Goal: Task Accomplishment & Management: Manage account settings

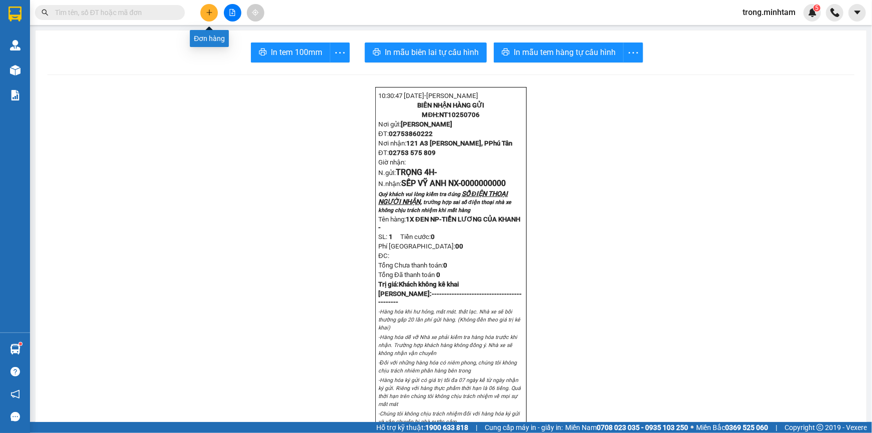
click at [208, 7] on button at bounding box center [208, 12] width 17 height 17
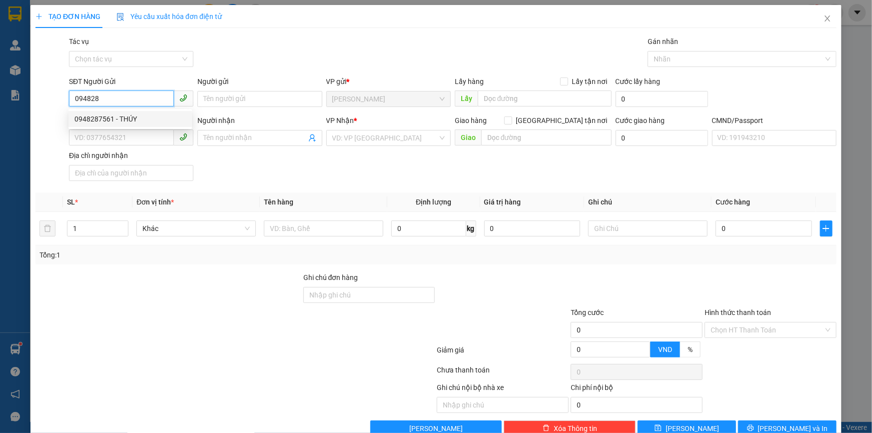
click at [114, 118] on div "0948287561 - THÚY" at bounding box center [129, 118] width 111 height 11
type input "0948287561"
type input "THÚY"
type input "0918300040"
type input "MÃO"
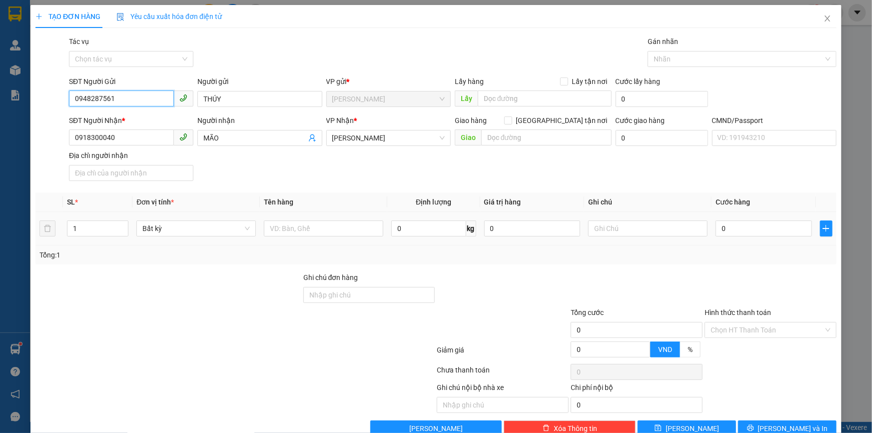
type input "0948287561"
click at [299, 220] on div at bounding box center [323, 228] width 119 height 20
click at [293, 226] on input "text" at bounding box center [323, 228] width 119 height 16
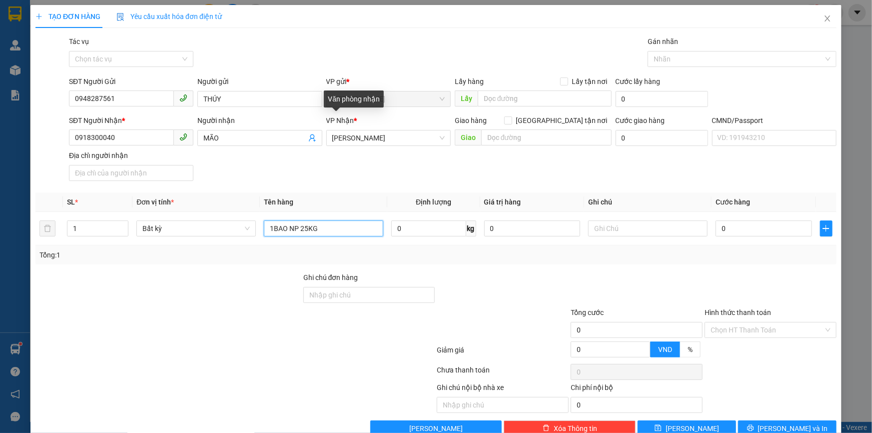
type input "1BAO NP 25KG"
type input "16H00 TRỌNG"
type input "4"
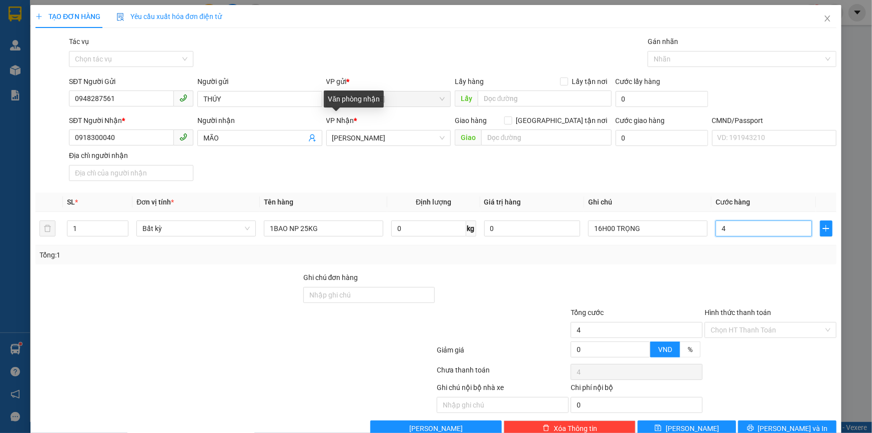
type input "40"
click at [735, 328] on input "Hình thức thanh toán" at bounding box center [766, 329] width 113 height 15
type input "40.000"
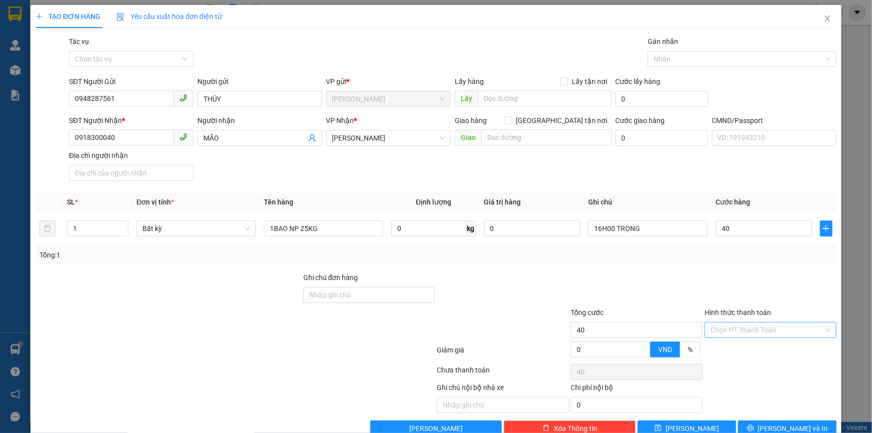
type input "40.000"
click at [734, 346] on div "Tại văn phòng" at bounding box center [764, 350] width 119 height 11
type input "0"
click at [746, 425] on button "[PERSON_NAME] và In" at bounding box center [787, 428] width 98 height 16
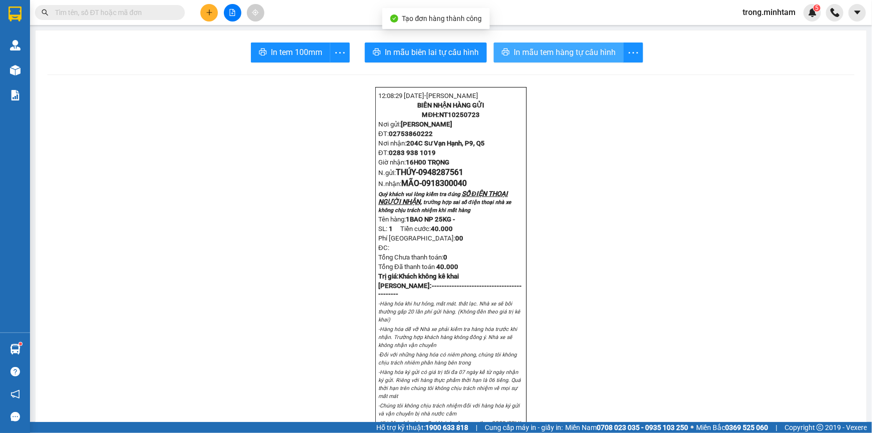
click at [539, 48] on span "In mẫu tem hàng tự cấu hình" at bounding box center [564, 52] width 102 height 12
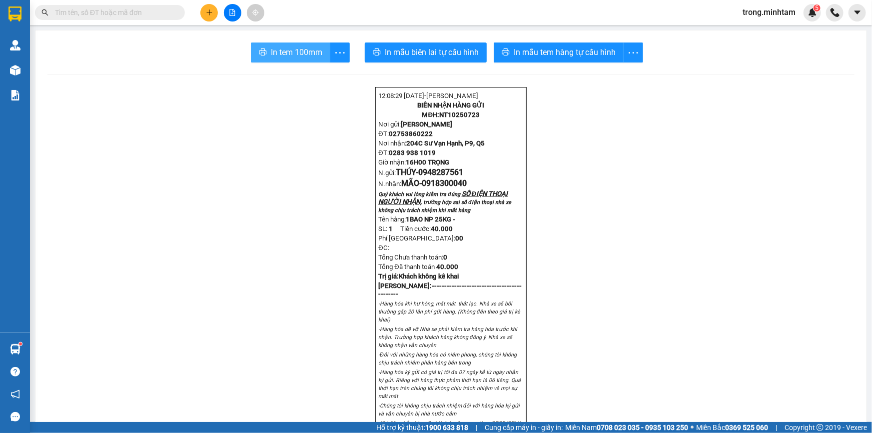
click at [271, 53] on span "In tem 100mm" at bounding box center [296, 52] width 51 height 12
click at [124, 17] on input "text" at bounding box center [114, 12] width 118 height 11
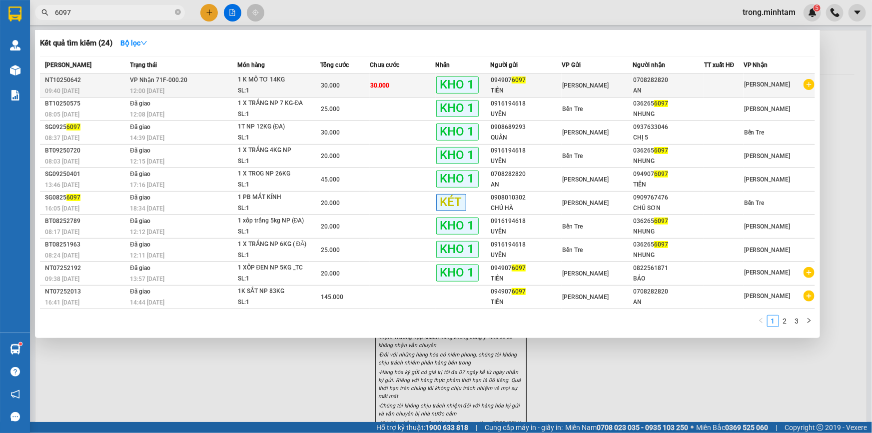
type input "6097"
click at [232, 80] on td "VP Nhận 71F-000.20 12:00 - 10/10" at bounding box center [181, 85] width 109 height 23
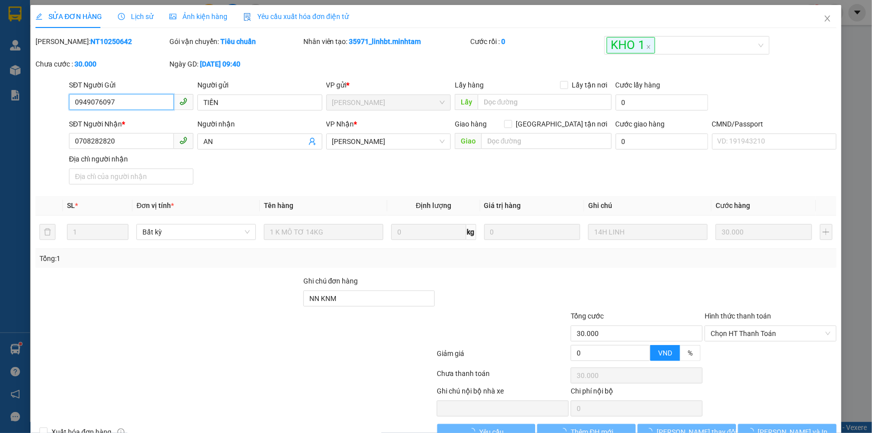
type input "0949076097"
type input "TIẾN"
type input "0708282820"
type input "AN"
type input "NN KNM"
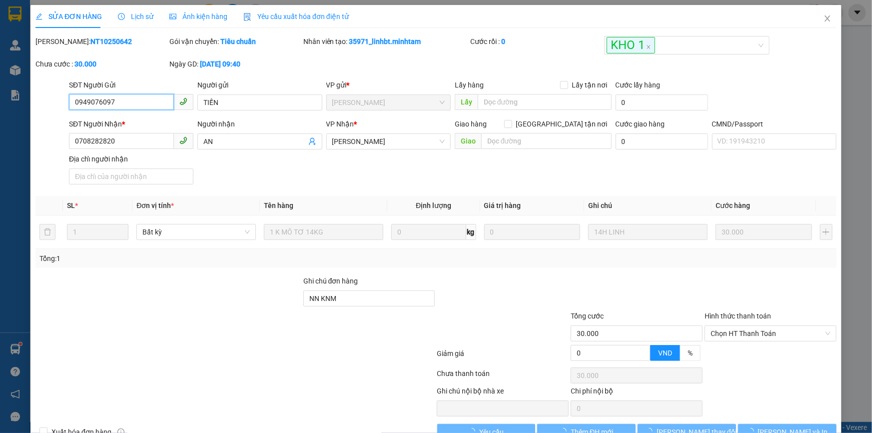
type input "30.000"
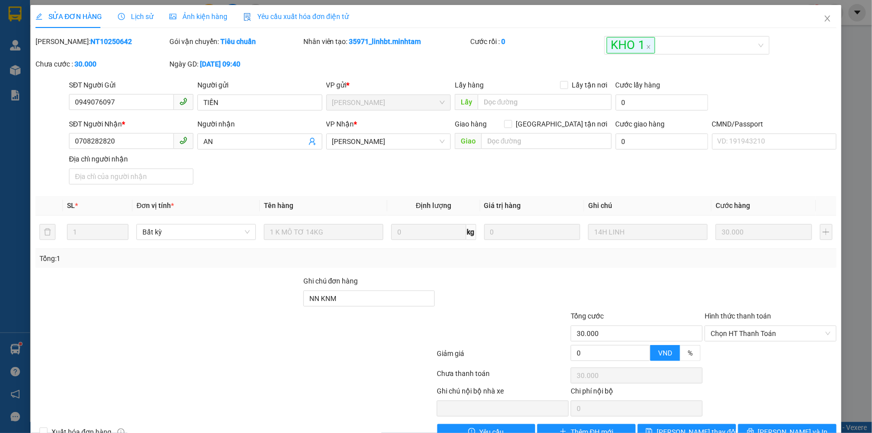
click at [139, 17] on span "Lịch sử" at bounding box center [135, 16] width 35 height 8
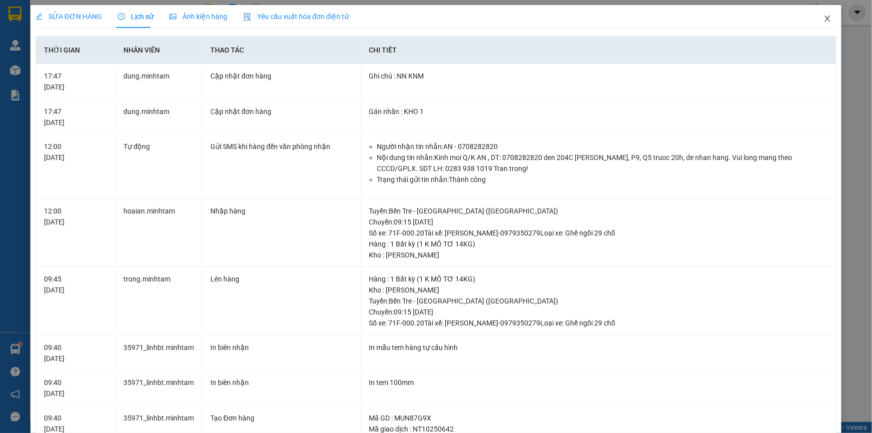
click at [824, 16] on icon "close" at bounding box center [826, 18] width 5 height 6
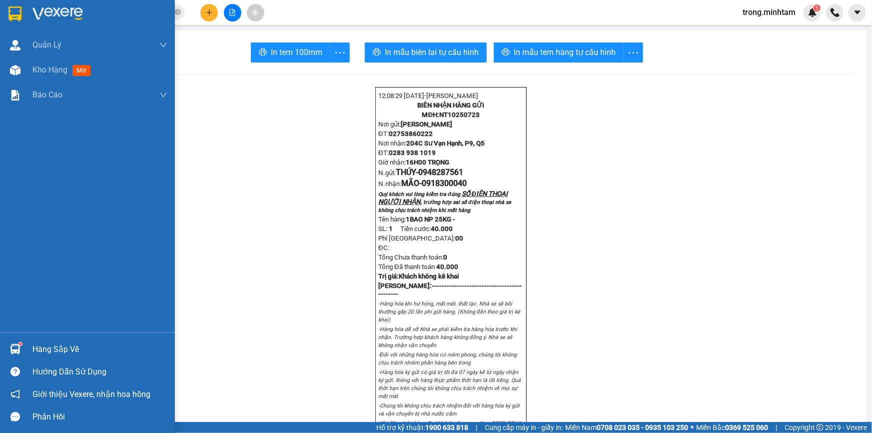
drag, startPoint x: 53, startPoint y: 347, endPoint x: 55, endPoint y: 353, distance: 5.8
click at [54, 347] on div "Hàng sắp về" at bounding box center [99, 349] width 135 height 15
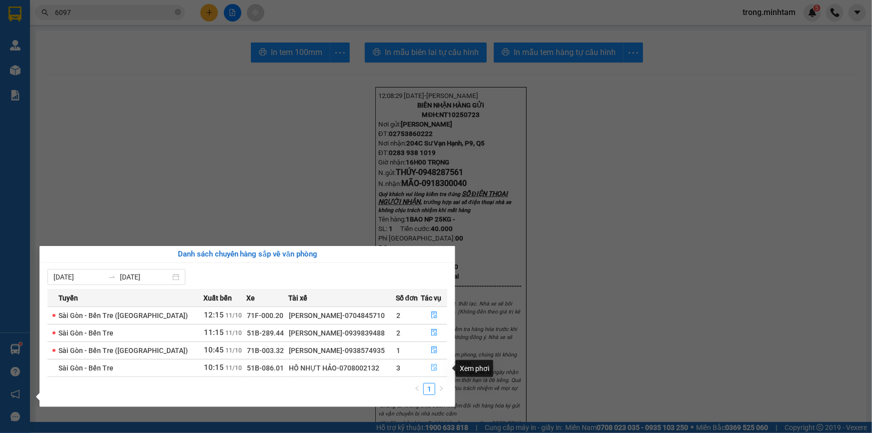
click at [431, 367] on icon "file-done" at bounding box center [434, 367] width 7 height 7
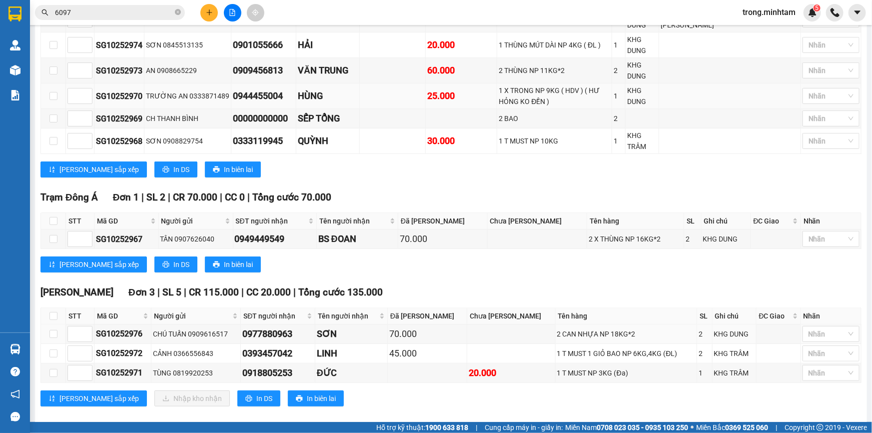
scroll to position [242, 0]
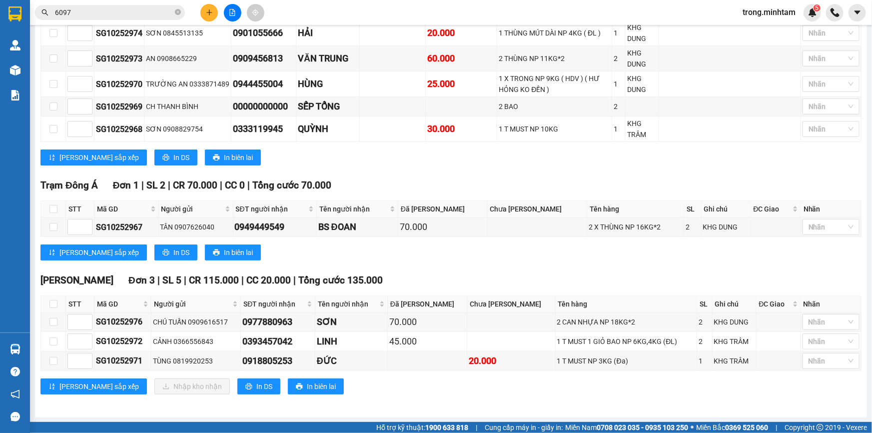
click at [181, 13] on span "6097" at bounding box center [110, 12] width 150 height 15
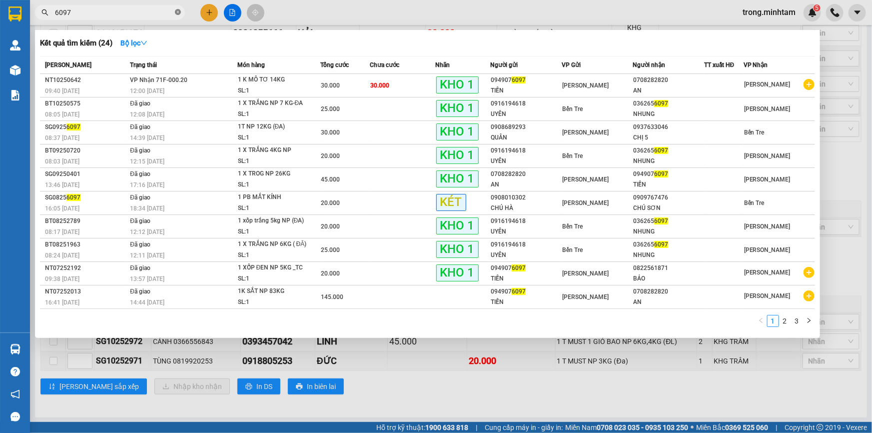
click at [179, 12] on icon "close-circle" at bounding box center [178, 12] width 6 height 6
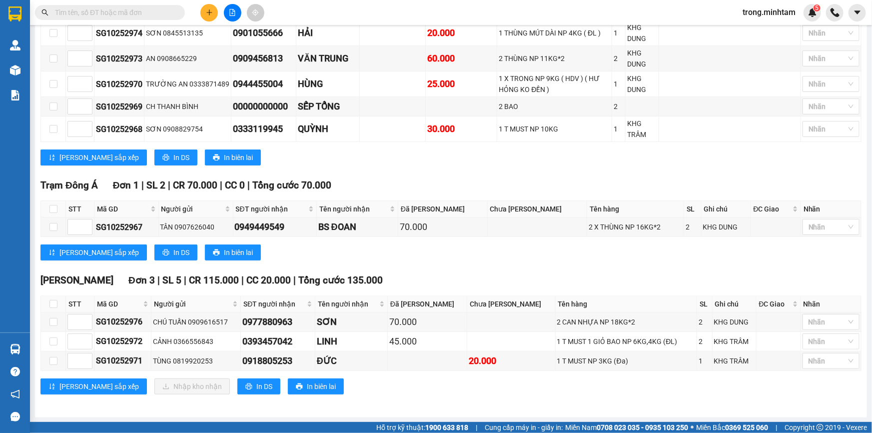
click at [776, 6] on span "trong.minhtam" at bounding box center [768, 12] width 69 height 12
click at [761, 25] on span "Đăng xuất" at bounding box center [773, 30] width 48 height 11
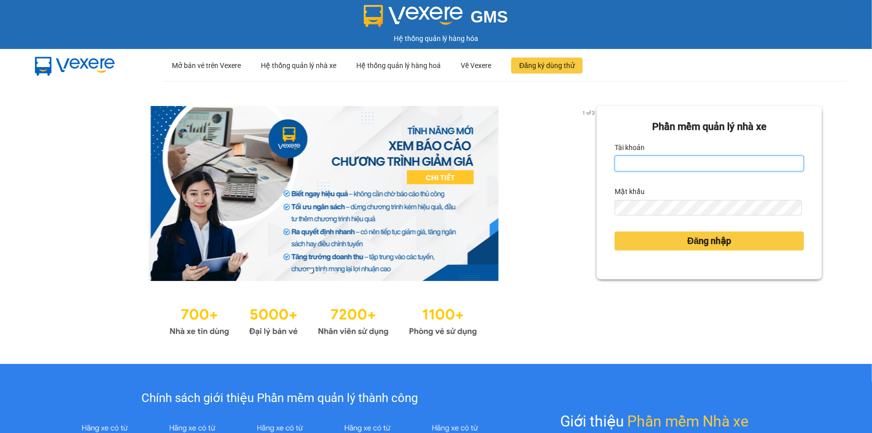
click at [629, 158] on input "Tài khoản" at bounding box center [708, 163] width 189 height 16
type input "t"
type input "gtnnth.minhtam"
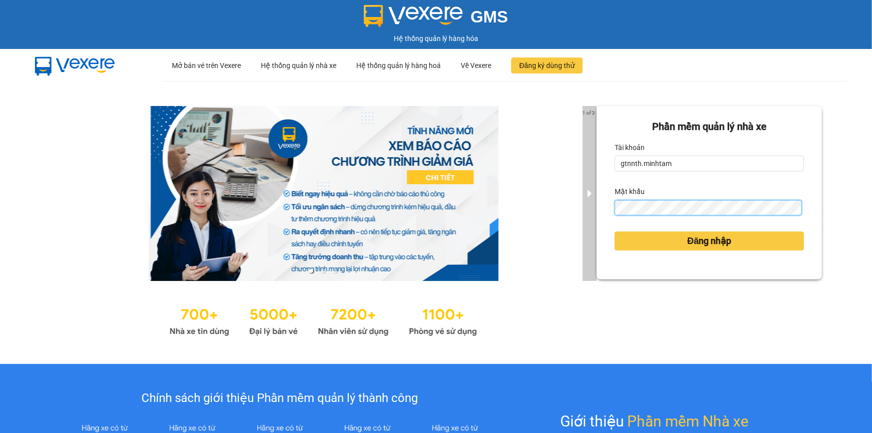
click at [614, 231] on button "Đăng nhập" at bounding box center [708, 240] width 189 height 19
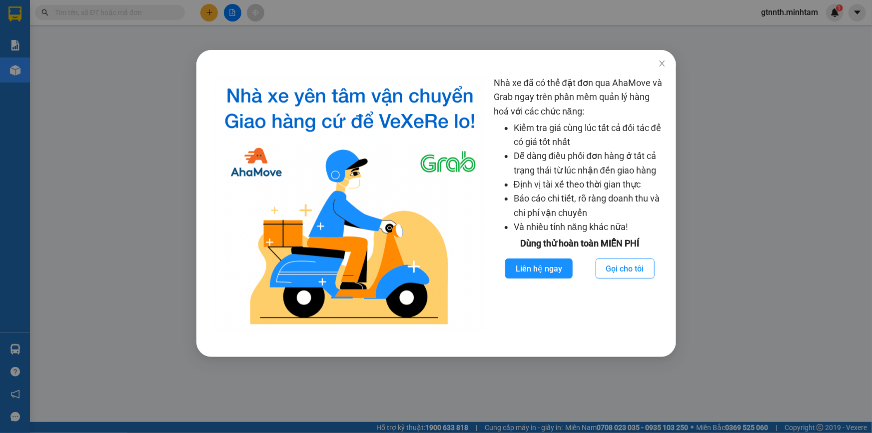
click at [291, 23] on div "Nhà xe đã có thể đặt đơn qua AhaMove và Grab ngay trên phần mềm quản lý hàng ho…" at bounding box center [436, 216] width 872 height 433
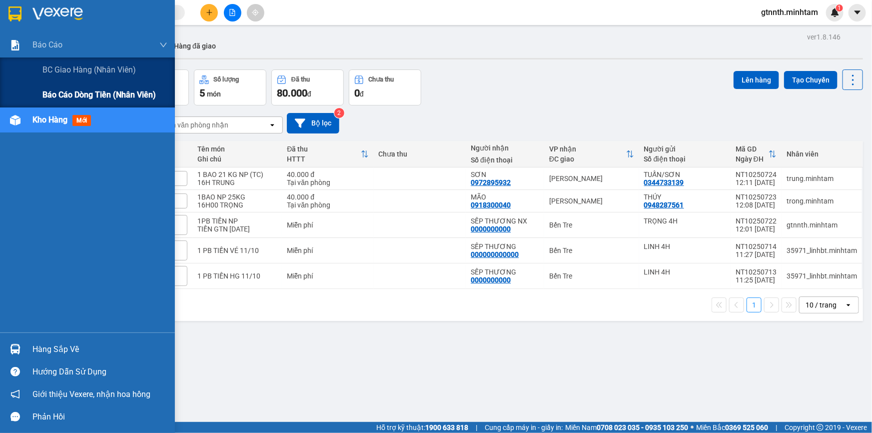
click at [85, 94] on span "Báo cáo dòng tiền (nhân viên)" at bounding box center [98, 94] width 113 height 12
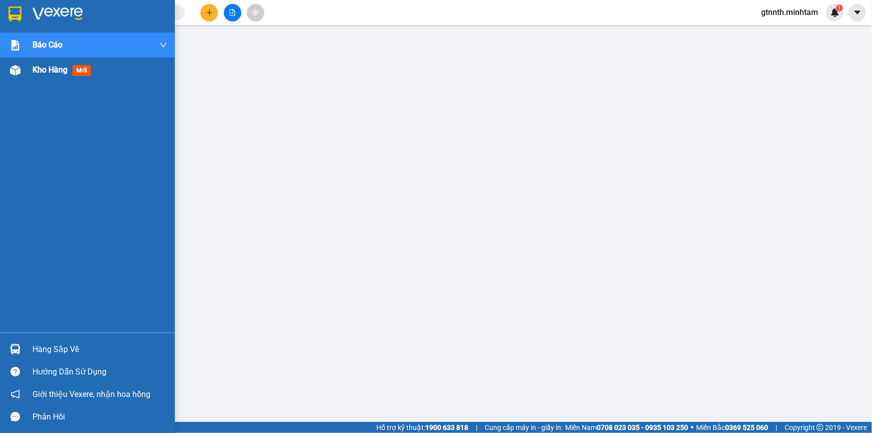
click at [51, 70] on span "Kho hàng" at bounding box center [49, 69] width 35 height 9
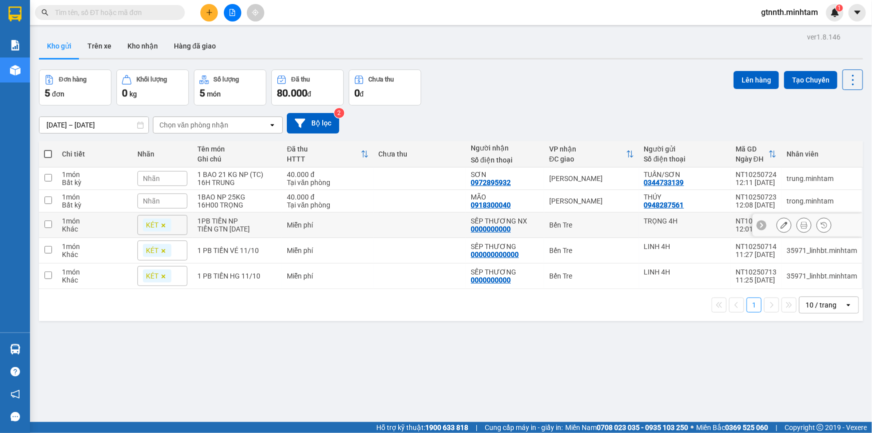
click at [797, 234] on button at bounding box center [804, 224] width 14 height 17
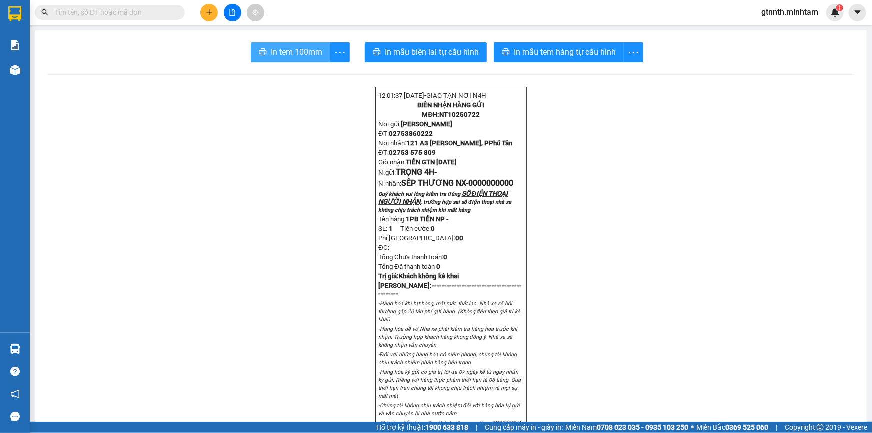
click at [285, 51] on span "In tem 100mm" at bounding box center [296, 52] width 51 height 12
click at [774, 10] on span "gtnnth.minhtam" at bounding box center [789, 12] width 73 height 12
click at [779, 26] on span "Đăng xuất" at bounding box center [793, 30] width 53 height 11
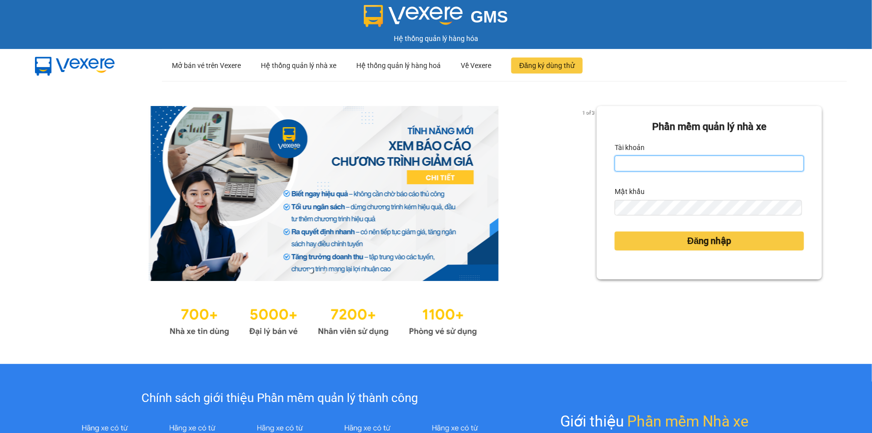
click at [673, 168] on input "Tài khoản" at bounding box center [708, 163] width 189 height 16
click at [634, 171] on input "Tài khoản" at bounding box center [708, 163] width 189 height 16
click at [634, 169] on input "Tài khoản" at bounding box center [708, 163] width 189 height 16
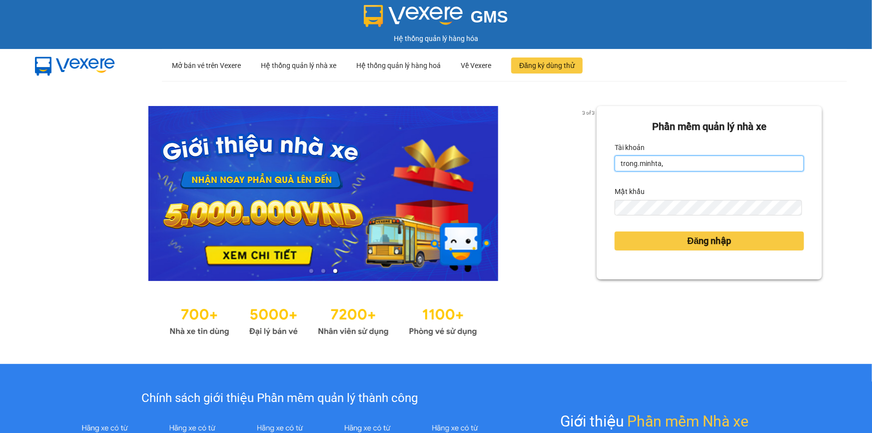
click at [667, 165] on input "trong.minhta," at bounding box center [708, 163] width 189 height 16
type input "trong.minhtam"
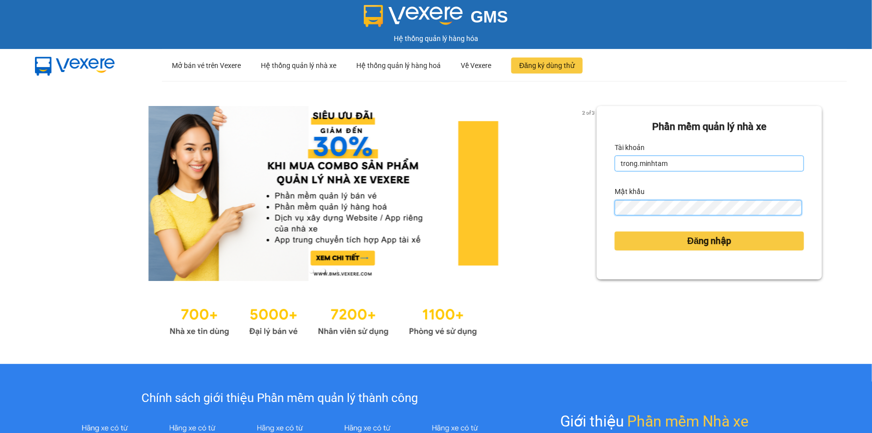
click at [614, 231] on button "Đăng nhập" at bounding box center [708, 240] width 189 height 19
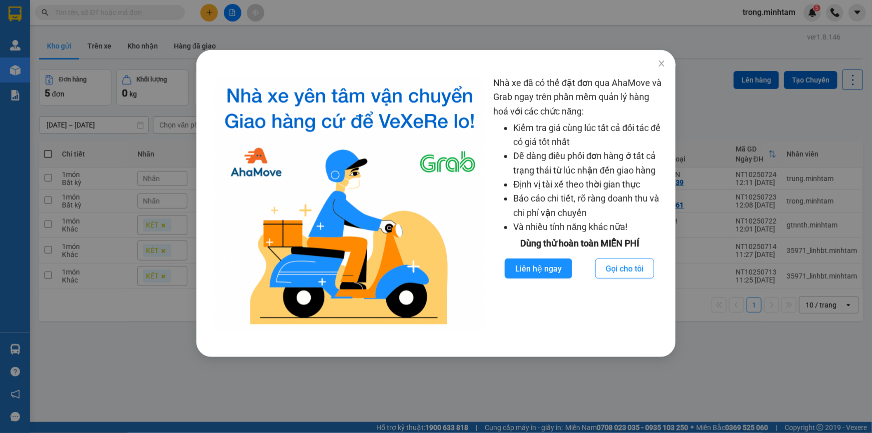
click at [145, 228] on div "Nhà xe đã có thể đặt đơn qua AhaMove và Grab ngay trên phần mềm quản lý hàng ho…" at bounding box center [436, 216] width 872 height 433
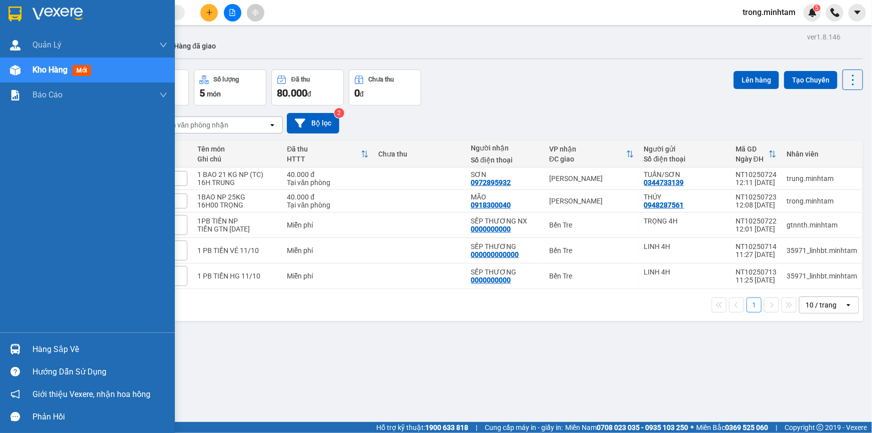
click at [88, 357] on div "Hàng sắp về" at bounding box center [87, 349] width 175 height 22
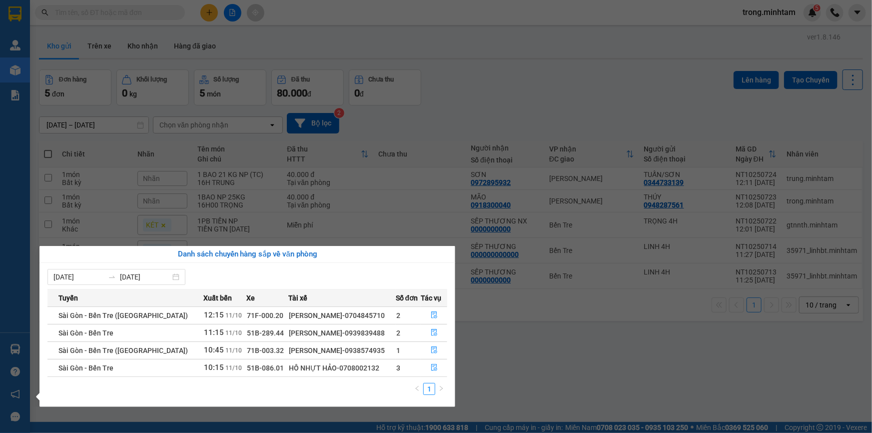
drag, startPoint x: 292, startPoint y: 25, endPoint x: 274, endPoint y: 14, distance: 20.8
click at [292, 25] on section "Kết quả tìm kiếm ( 0 ) Bộ lọc No Data trong.minhtam 5 Quản Lý Quản lý khách hàn…" at bounding box center [436, 216] width 872 height 433
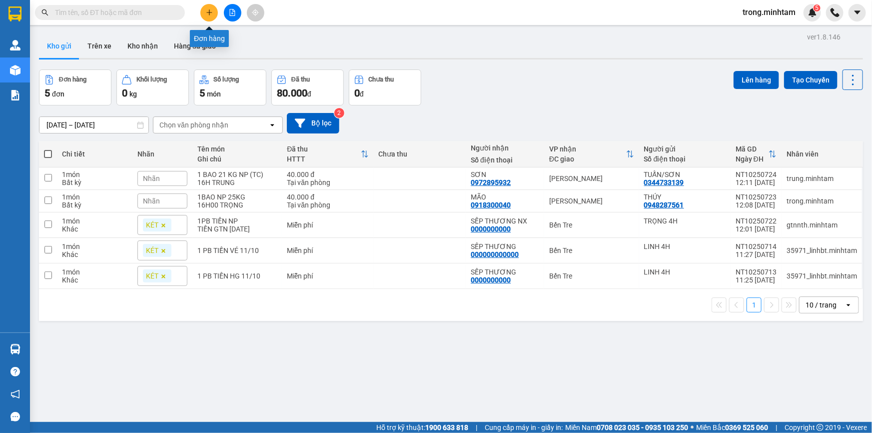
click at [204, 10] on button at bounding box center [208, 12] width 17 height 17
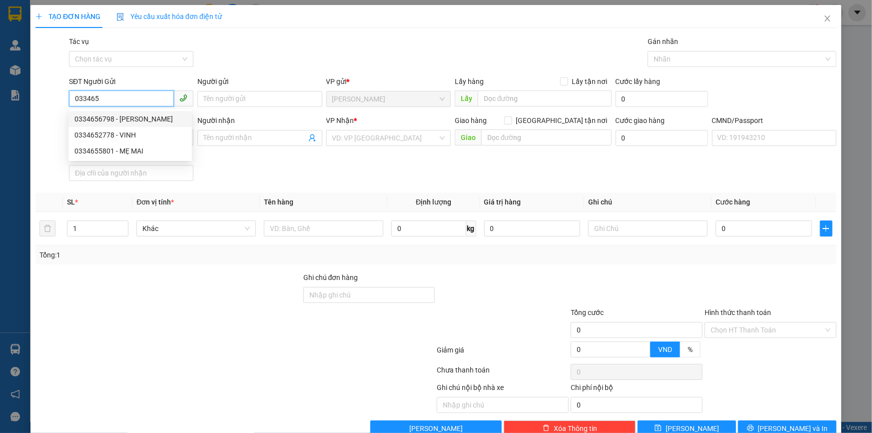
click at [110, 119] on div "0334656798 - QUANG" at bounding box center [129, 118] width 111 height 11
type input "0334656798"
type input "QUANG"
type input "0903226978"
type input "ẨN"
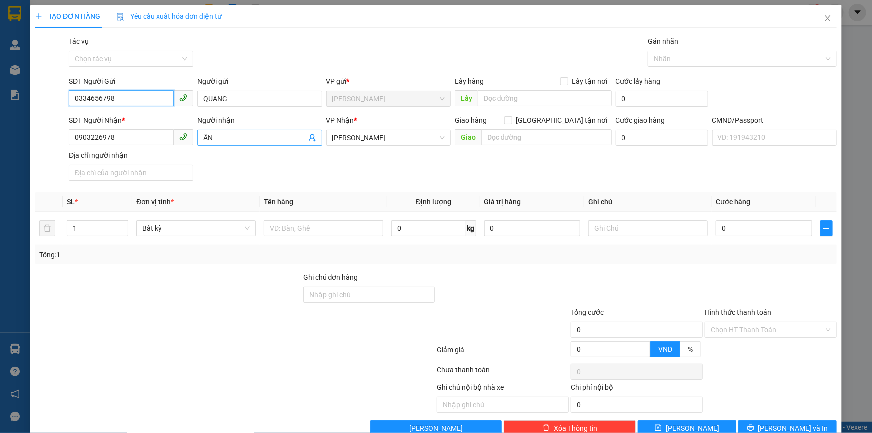
type input "0334656798"
click at [311, 139] on icon "user-add" at bounding box center [312, 137] width 6 height 7
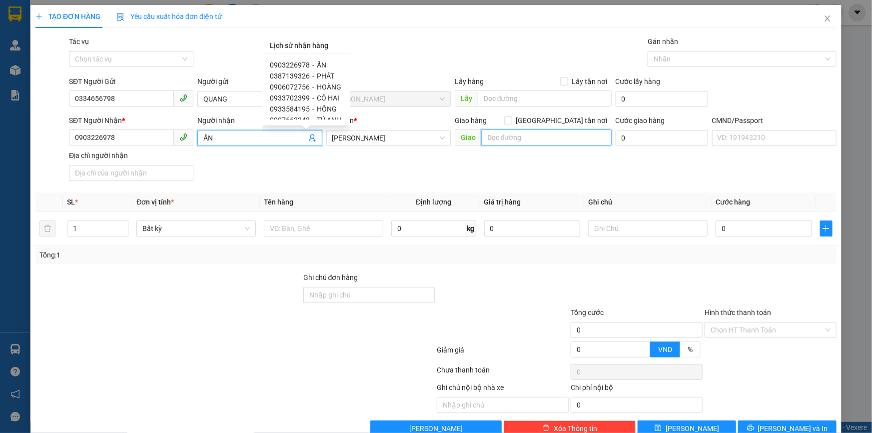
click at [495, 137] on input "text" at bounding box center [546, 137] width 130 height 16
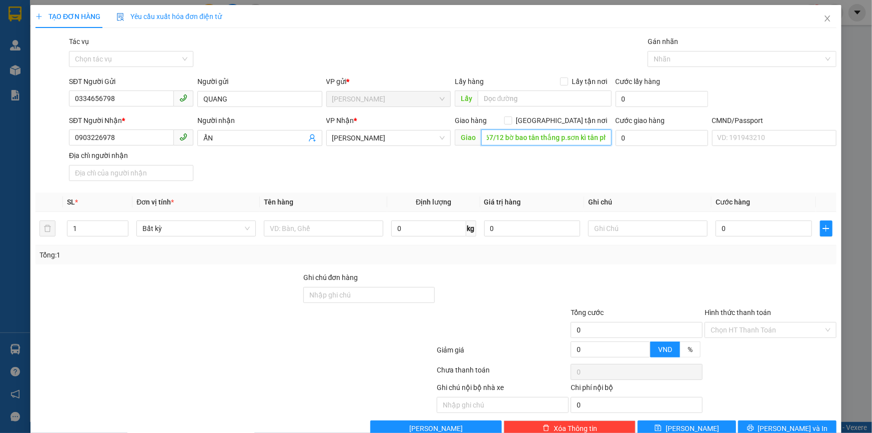
scroll to position [0, 10]
type input "67/12 bờ bao tân thắng p.sơn kì tân phú"
click at [512, 121] on span at bounding box center [508, 120] width 8 height 8
click at [511, 121] on input "Giao tận nơi" at bounding box center [507, 119] width 7 height 7
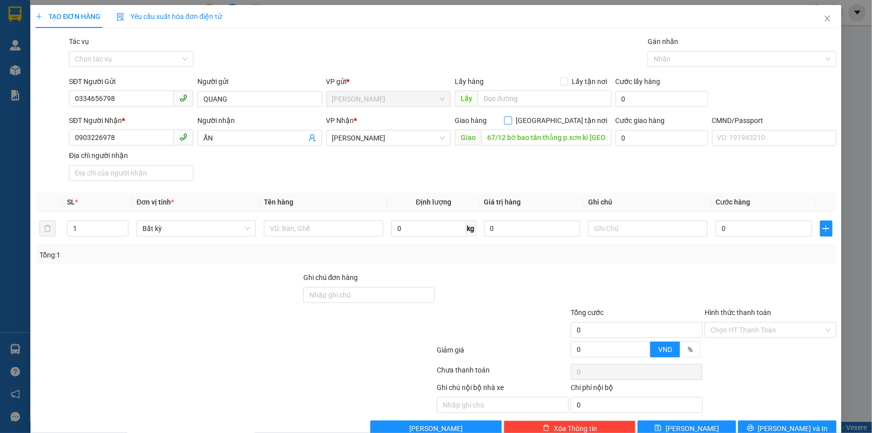
checkbox input "true"
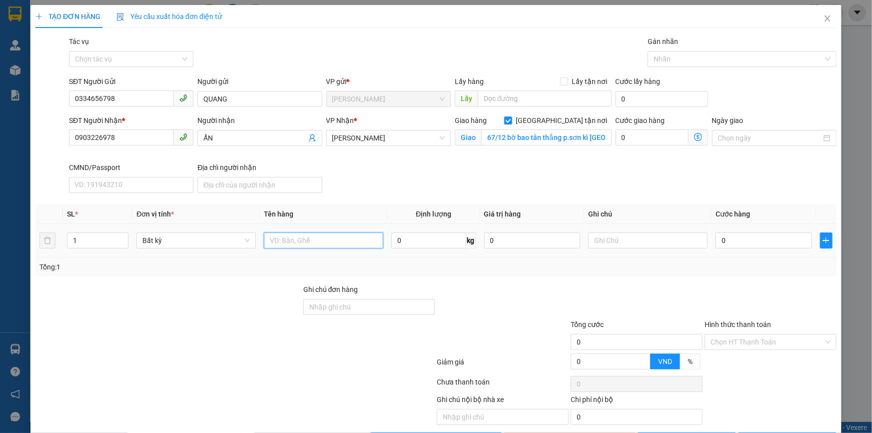
click at [305, 241] on input "text" at bounding box center [323, 240] width 119 height 16
type input "1 THÙNG MÚT NP 12KG"
type input "GTN TRỌNG"
click at [645, 240] on input "GTN TRỌNG" at bounding box center [647, 240] width 119 height 16
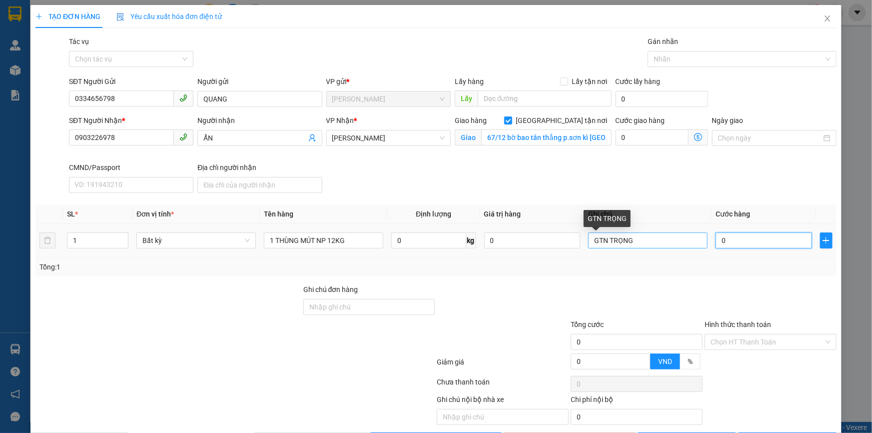
type input "3"
type input "30"
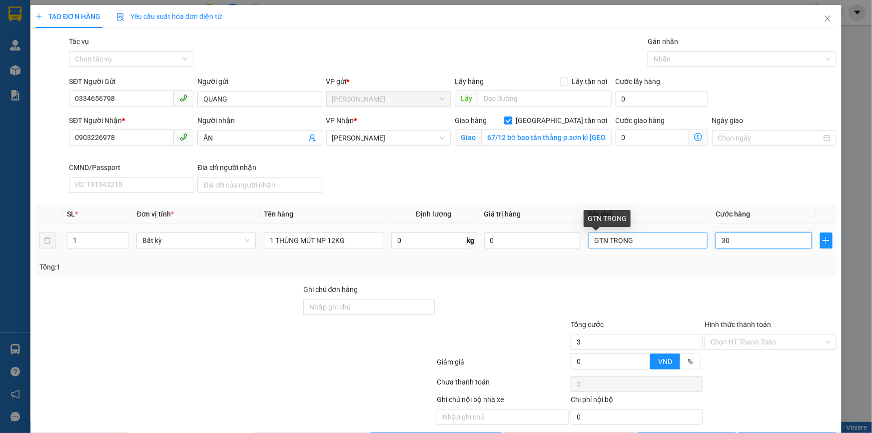
type input "30"
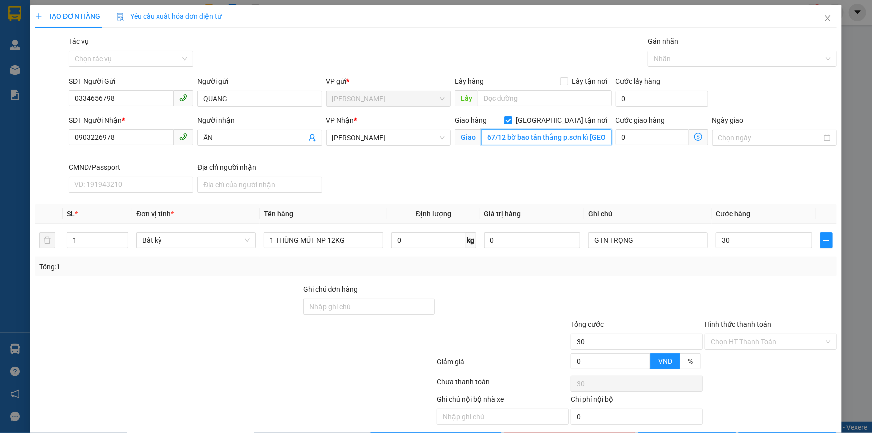
type input "30.000"
click at [590, 137] on input "67/12 bờ bao tân thắng p.sơn kì tân phú" at bounding box center [546, 137] width 130 height 16
click at [598, 137] on input "67/12 bờ bao tân thắng p.sơn kì tân phú" at bounding box center [546, 137] width 130 height 16
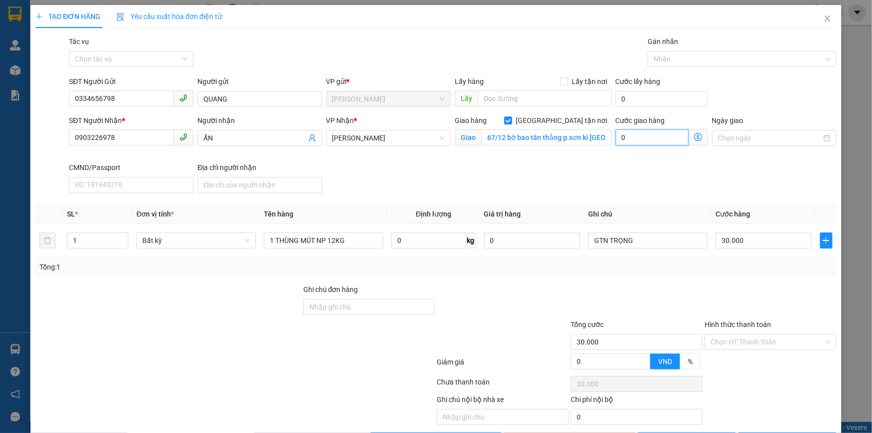
click at [650, 134] on input "0" at bounding box center [651, 137] width 73 height 16
type input "1"
type input "30.001"
type input "12"
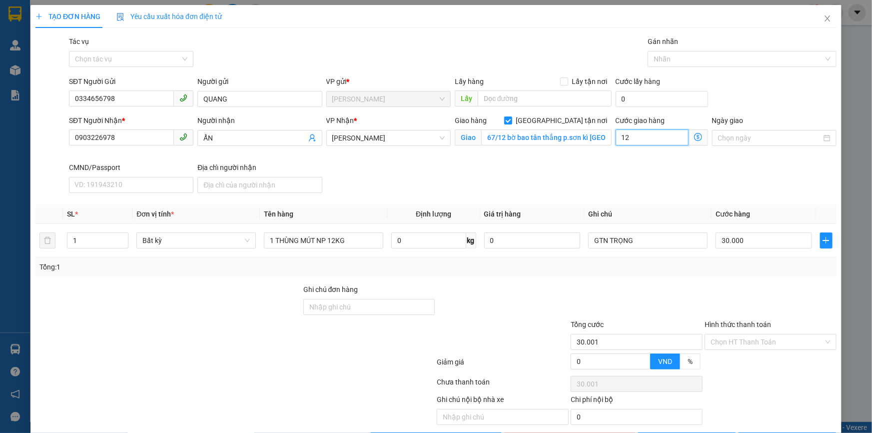
type input "30.012"
type input "120"
type input "30.120"
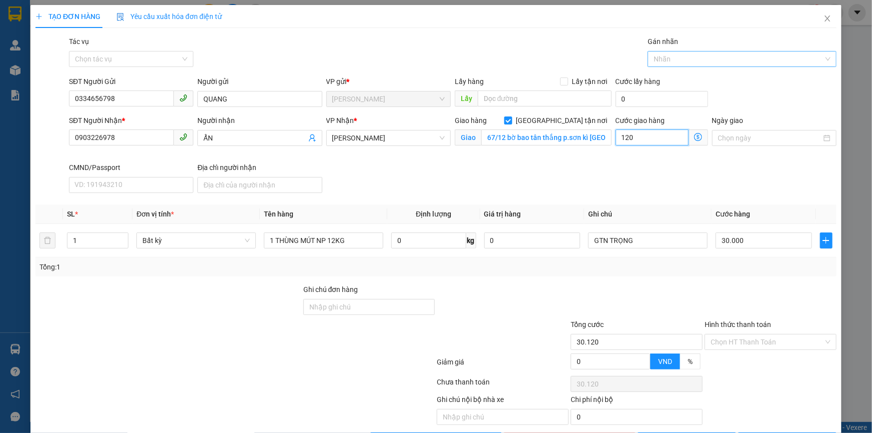
click at [661, 57] on div at bounding box center [737, 59] width 174 height 12
type input "120"
type input "150.000"
type input "120.000"
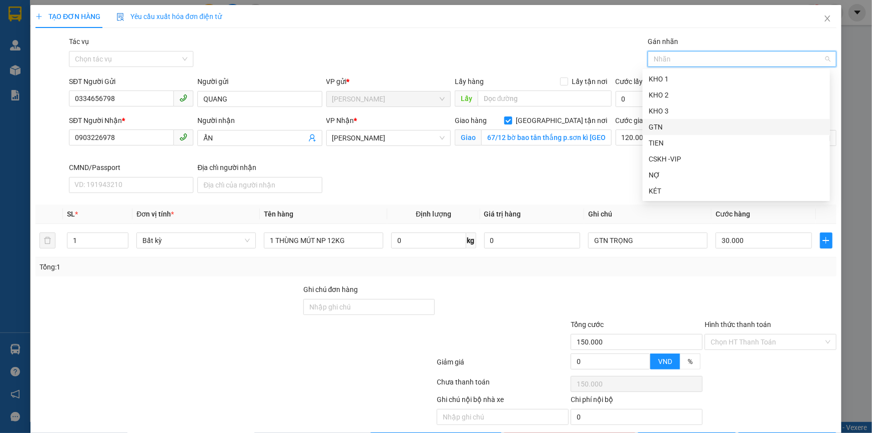
drag, startPoint x: 660, startPoint y: 125, endPoint x: 651, endPoint y: 141, distance: 18.1
click at [660, 124] on div "GTN" at bounding box center [735, 126] width 175 height 11
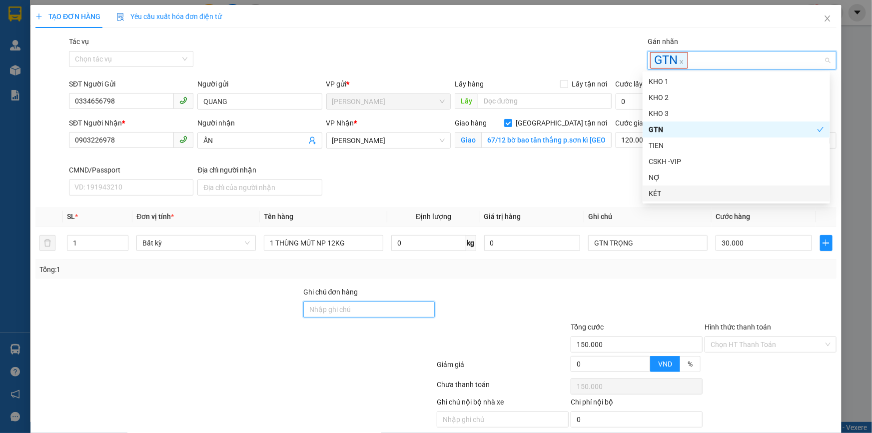
click at [363, 311] on input "Ghi chú đơn hàng" at bounding box center [369, 309] width 132 height 16
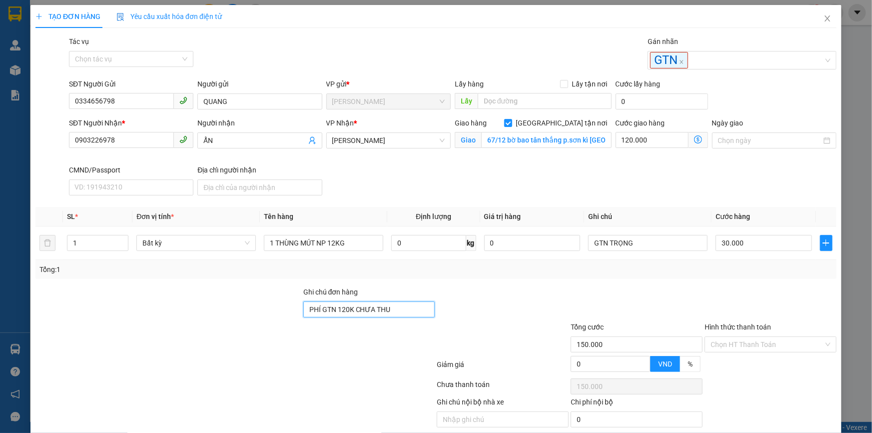
scroll to position [38, 0]
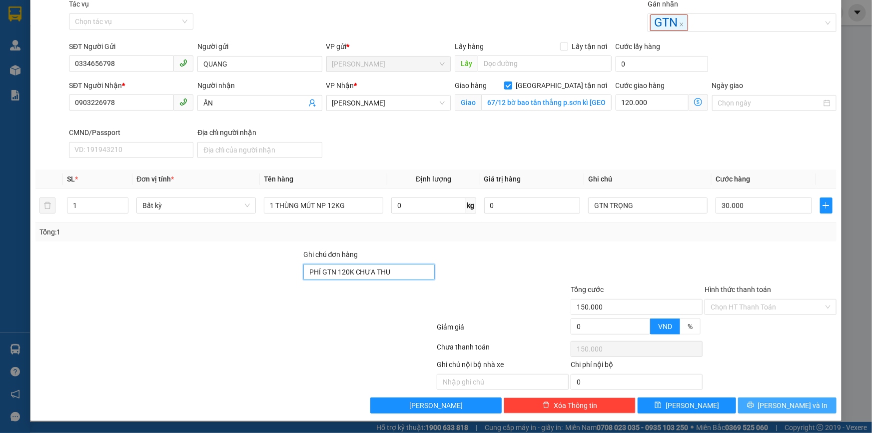
type input "PHÍ GTN 120K CHƯA THU"
drag, startPoint x: 767, startPoint y: 401, endPoint x: 814, endPoint y: 332, distance: 83.8
click at [814, 332] on div "Transit Pickup Surcharge Ids Transit Deliver Surcharge Ids Transit Deliver Surc…" at bounding box center [435, 206] width 801 height 415
click at [792, 398] on button "[PERSON_NAME] và In" at bounding box center [787, 405] width 98 height 16
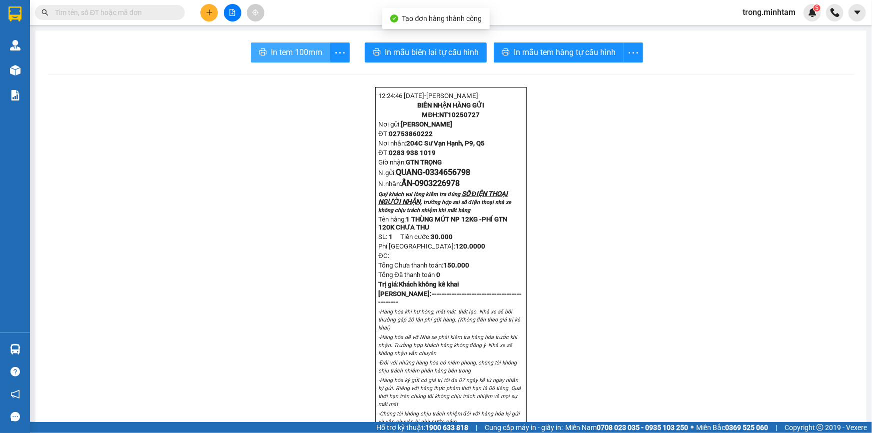
drag, startPoint x: 291, startPoint y: 49, endPoint x: 491, endPoint y: -25, distance: 213.7
click at [491, 0] on html "Kết quả tìm kiếm ( 0 ) Bộ lọc No Data trong.minhtam 5 Quản Lý Quản lý khách hàn…" at bounding box center [436, 216] width 872 height 433
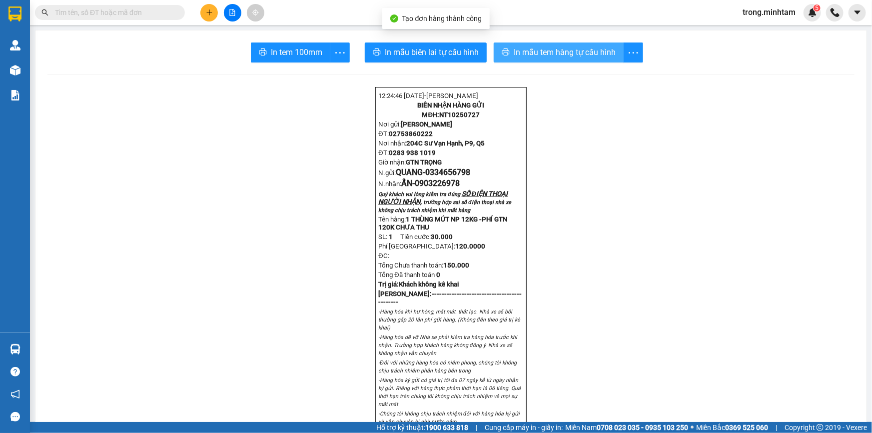
click at [540, 54] on span "In mẫu tem hàng tự cấu hình" at bounding box center [564, 52] width 102 height 12
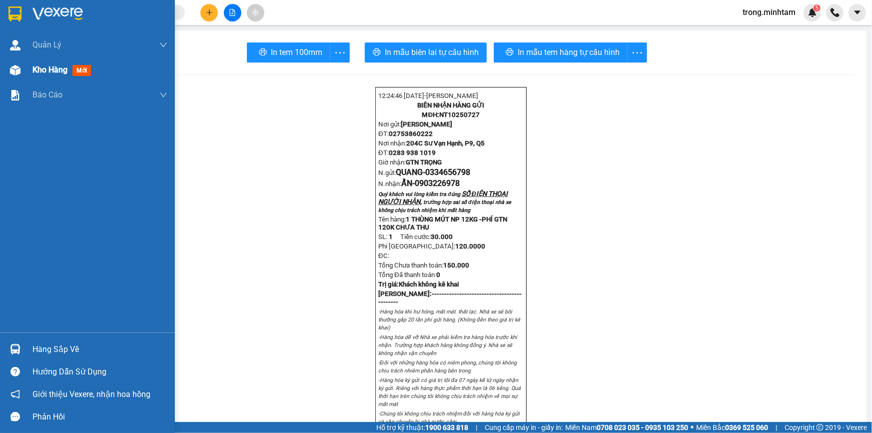
click at [21, 66] on div at bounding box center [14, 69] width 17 height 17
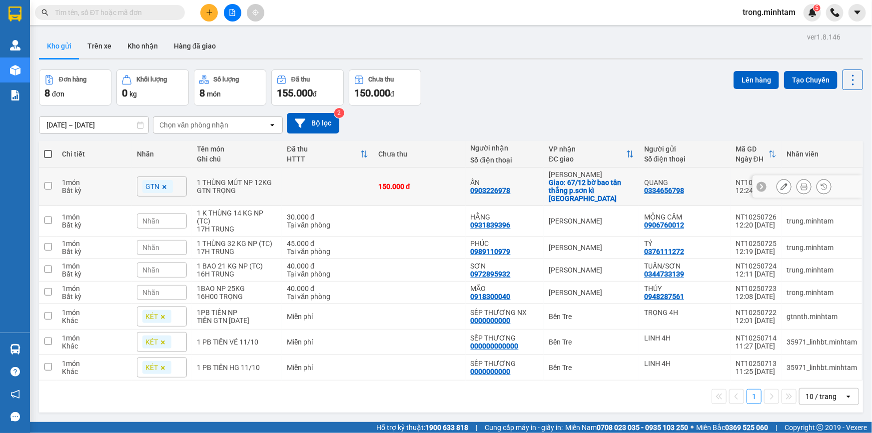
click at [780, 185] on icon at bounding box center [783, 186] width 7 height 7
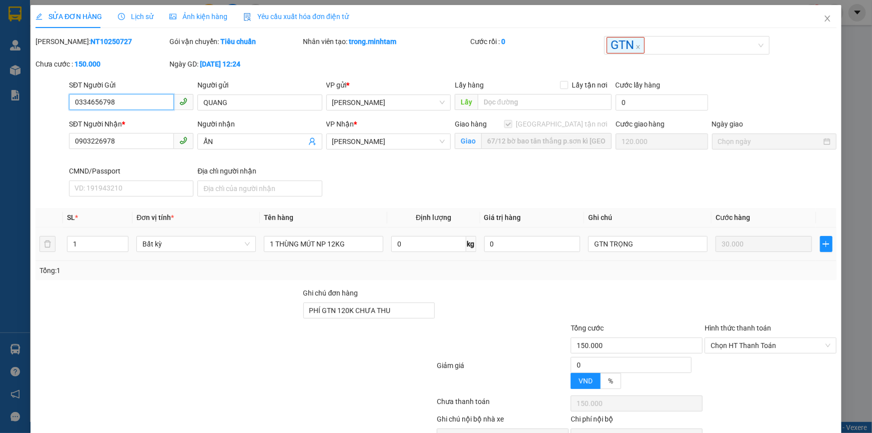
type input "0334656798"
type input "QUANG"
type input "0903226978"
type input "ẨN"
checkbox input "true"
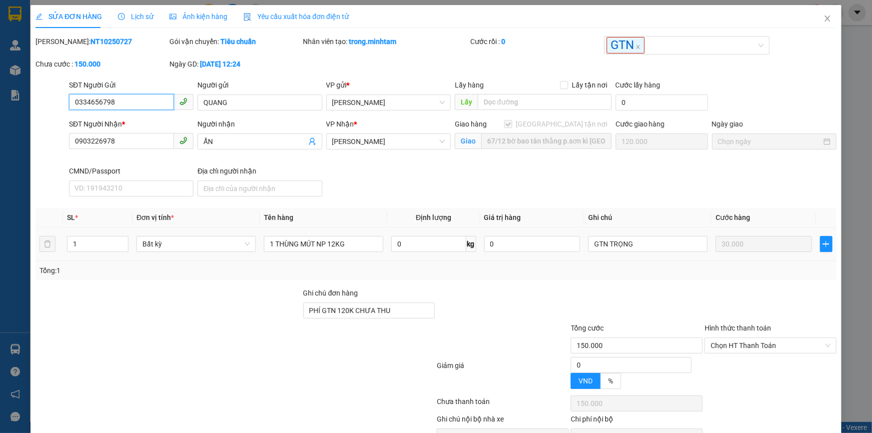
type input "67/12 bờ bao tân thắng p.sơn kì tân phú"
type input "PHÍ GTN 120K CHƯA THU"
type input "150.000"
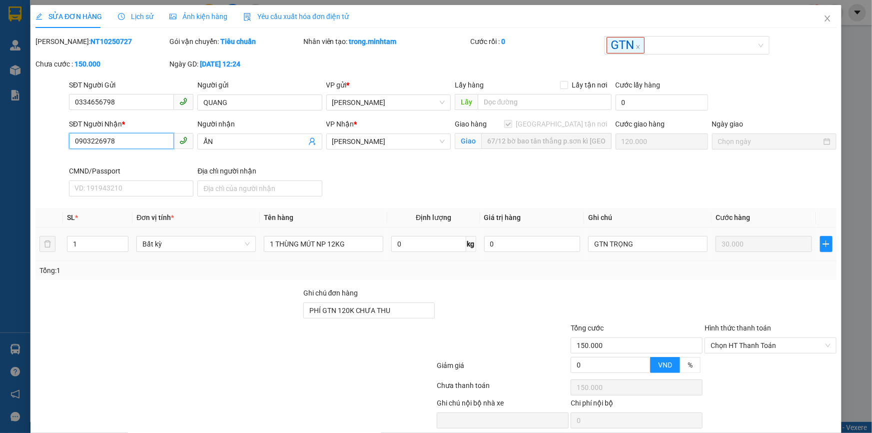
click at [136, 142] on input "0903226978" at bounding box center [121, 141] width 105 height 16
type input "0366852855"
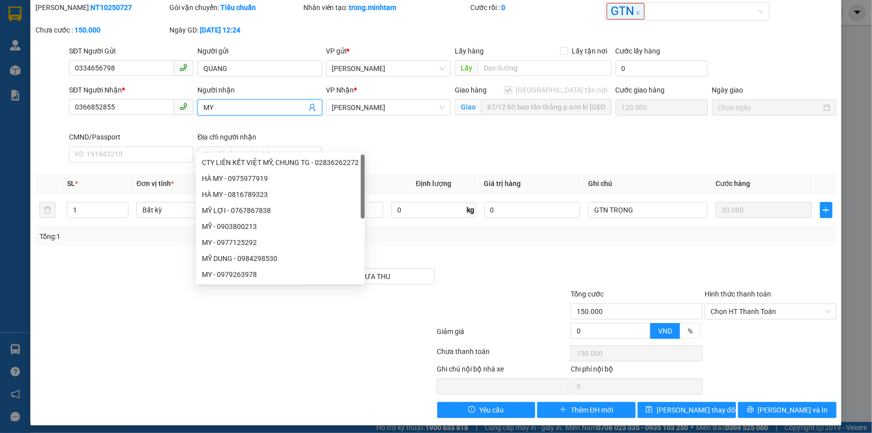
scroll to position [39, 0]
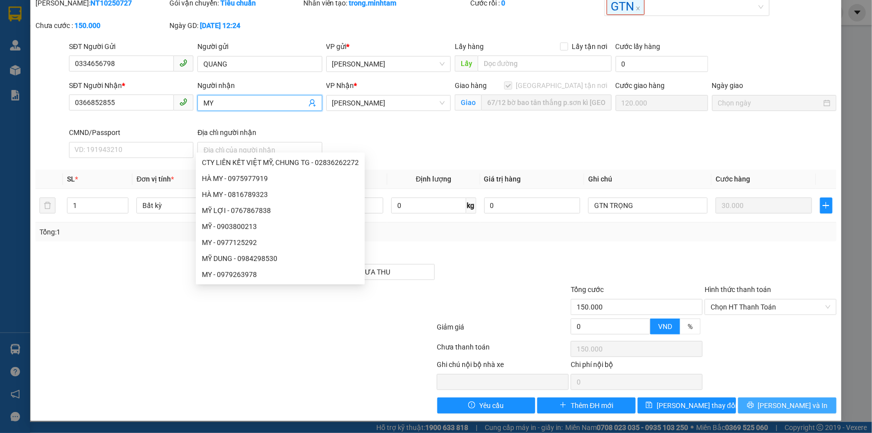
type input "MY"
click at [739, 412] on button "[PERSON_NAME] và In" at bounding box center [787, 405] width 98 height 16
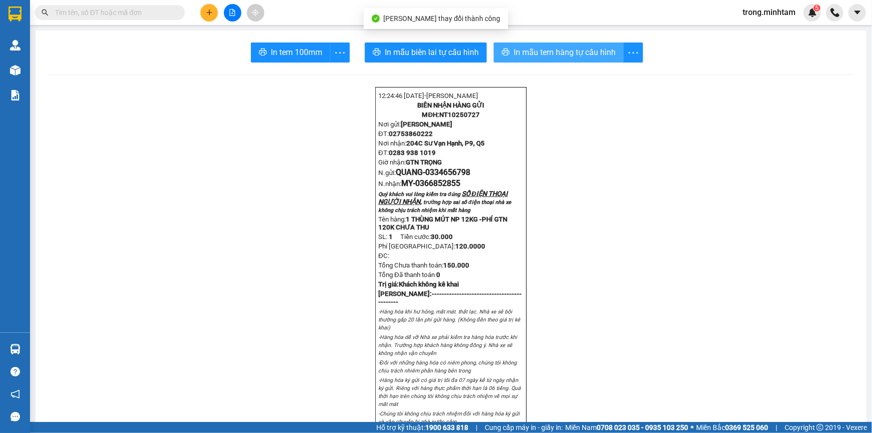
click at [501, 48] on icon "printer" at bounding box center [505, 52] width 8 height 8
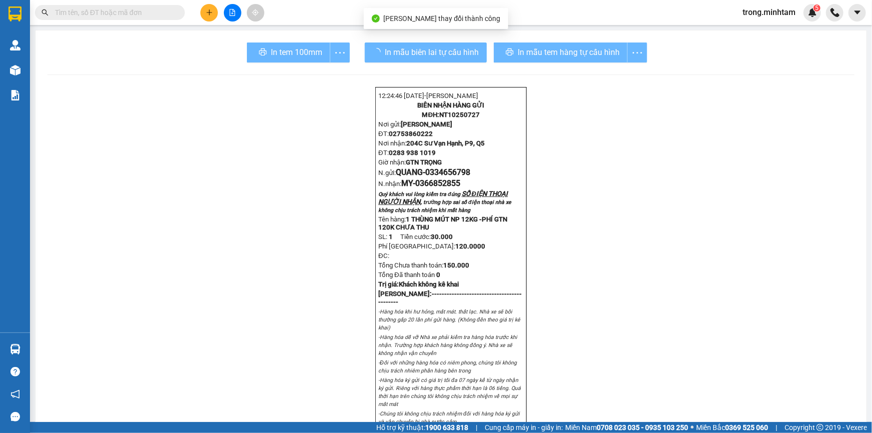
click at [282, 54] on div "In tem 100mm" at bounding box center [298, 52] width 103 height 20
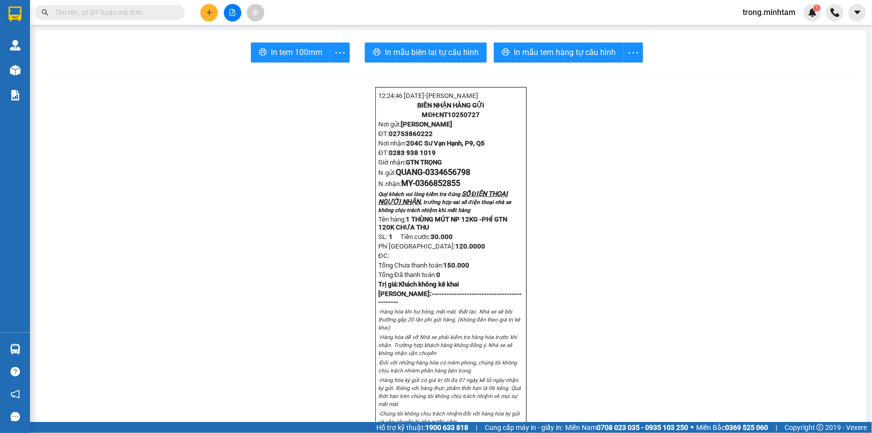
click at [282, 54] on span "In tem 100mm" at bounding box center [296, 52] width 51 height 12
click at [140, 10] on input "text" at bounding box center [114, 12] width 118 height 11
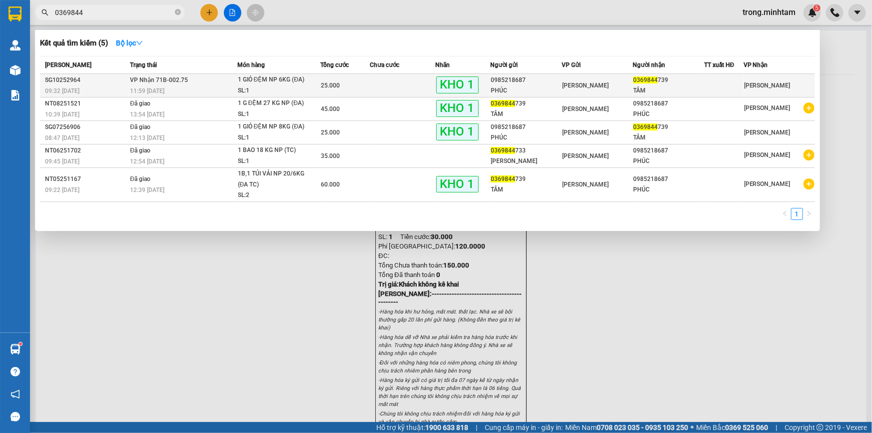
type input "0369844"
click at [315, 85] on span "1 GIỎ ĐỆM NP 6KG (ĐA) SL: 1" at bounding box center [279, 84] width 82 height 21
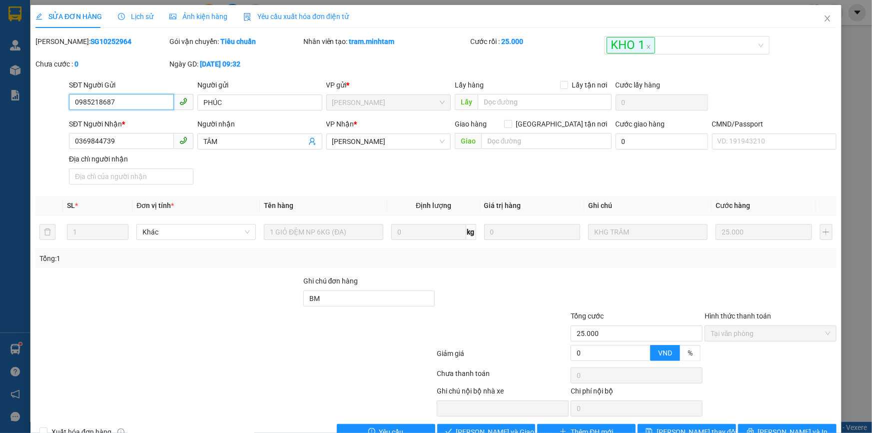
type input "0985218687"
type input "PHÚC"
type input "0369844739"
type input "TÂM"
type input "BM"
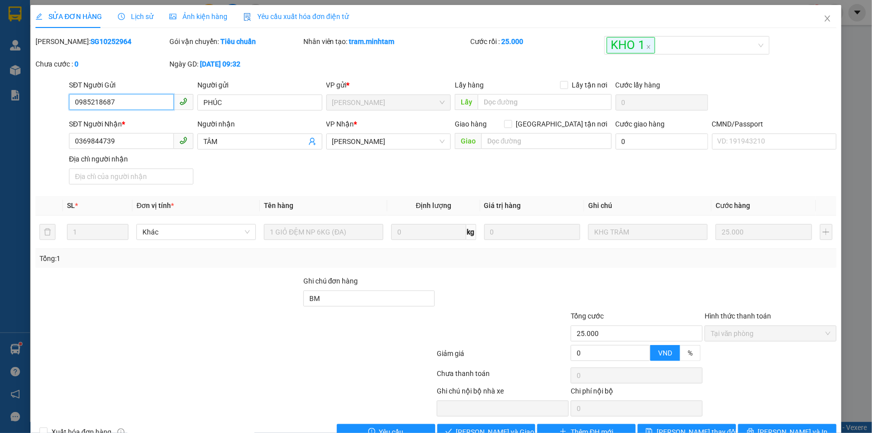
type input "25.000"
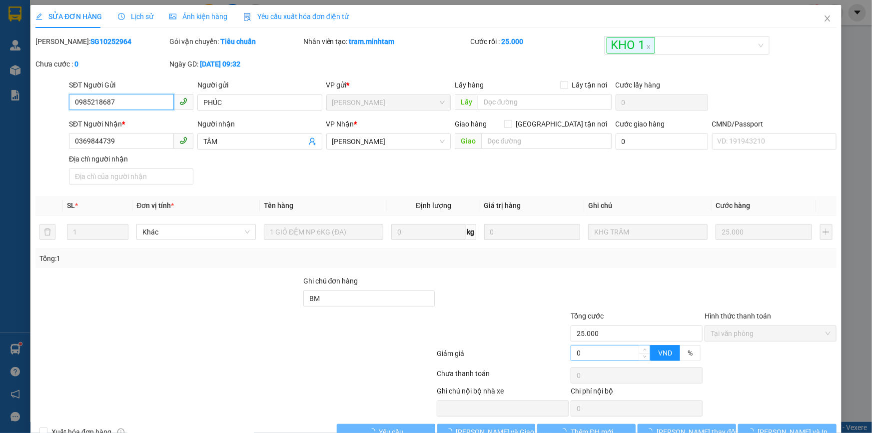
scroll to position [27, 0]
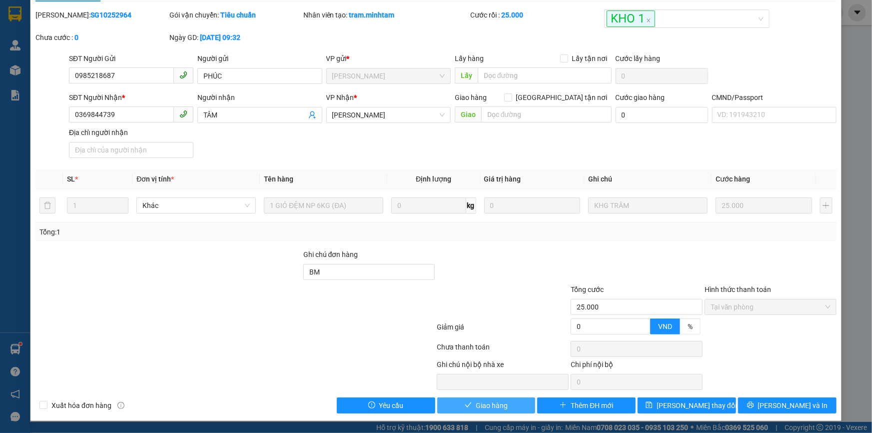
click at [514, 409] on button "Giao hàng" at bounding box center [486, 405] width 98 height 16
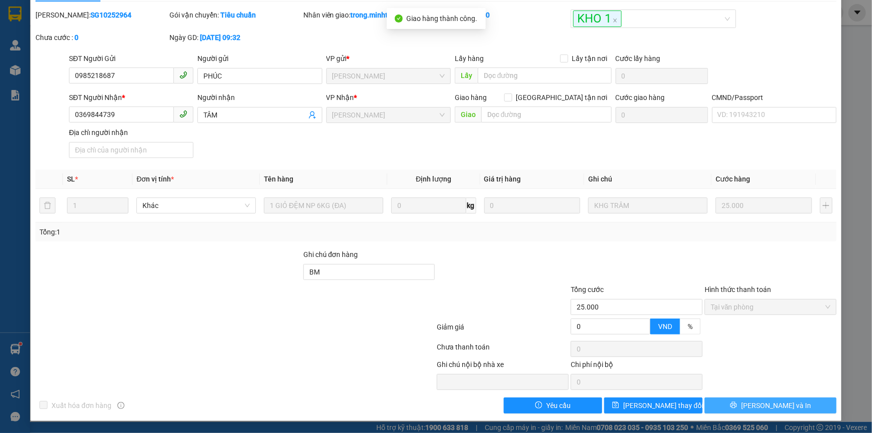
click at [757, 404] on span "[PERSON_NAME] và In" at bounding box center [776, 405] width 70 height 11
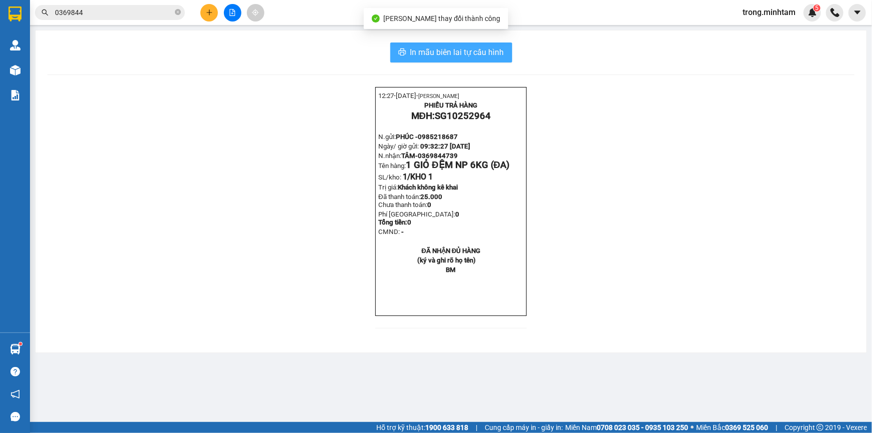
click at [444, 54] on span "In mẫu biên lai tự cấu hình" at bounding box center [457, 52] width 94 height 12
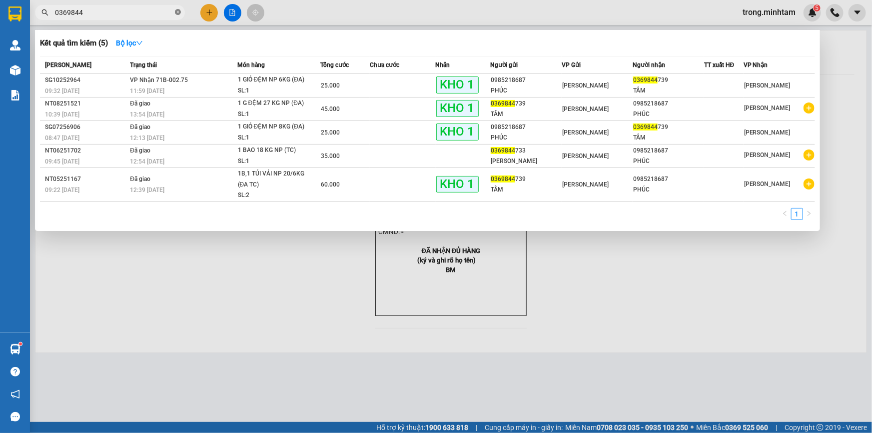
click at [175, 12] on icon "close-circle" at bounding box center [178, 12] width 6 height 6
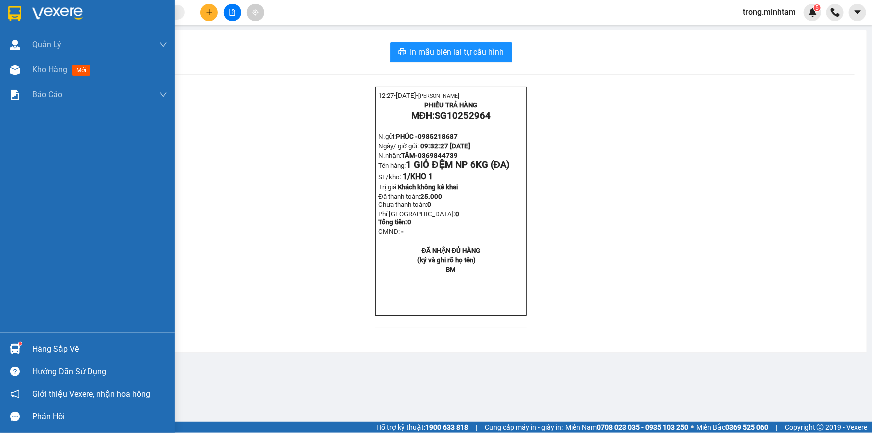
click at [64, 349] on div "Hàng sắp về" at bounding box center [99, 349] width 135 height 15
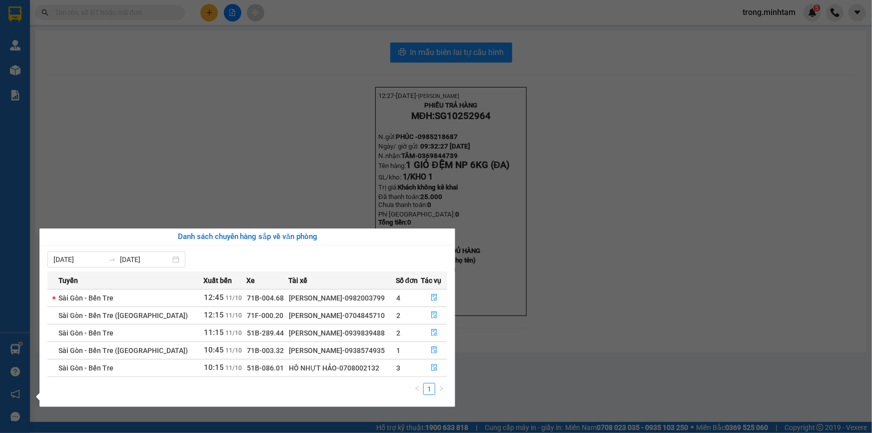
drag, startPoint x: 182, startPoint y: 133, endPoint x: 179, endPoint y: 140, distance: 7.8
click at [182, 135] on section "Kết quả tìm kiếm ( 5 ) Bộ lọc Mã ĐH Trạng thái Món hàng Tổng cước Chưa cước Nhã…" at bounding box center [436, 216] width 872 height 433
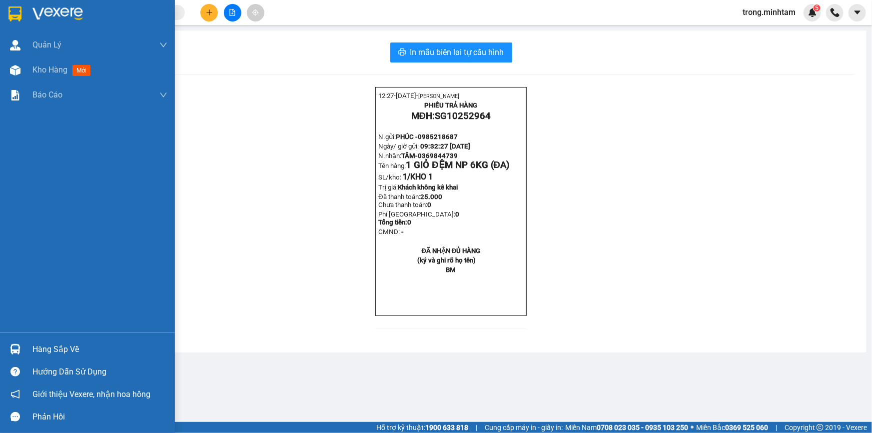
click at [54, 344] on div "Hàng sắp về" at bounding box center [99, 349] width 135 height 15
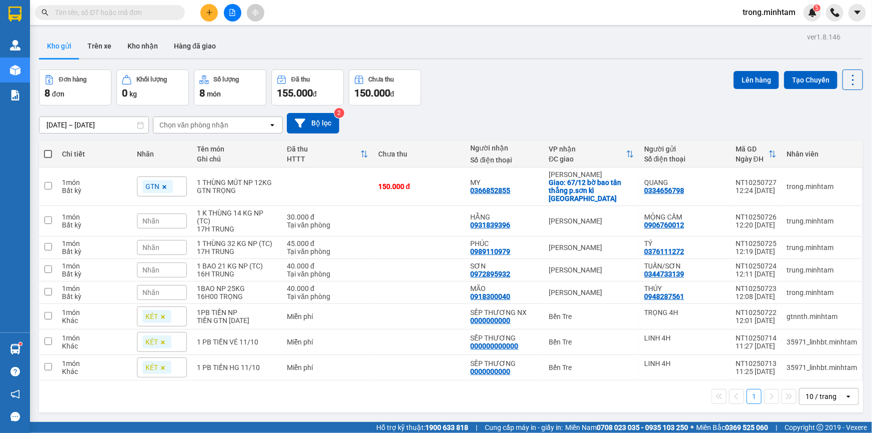
click at [215, 10] on button at bounding box center [208, 12] width 17 height 17
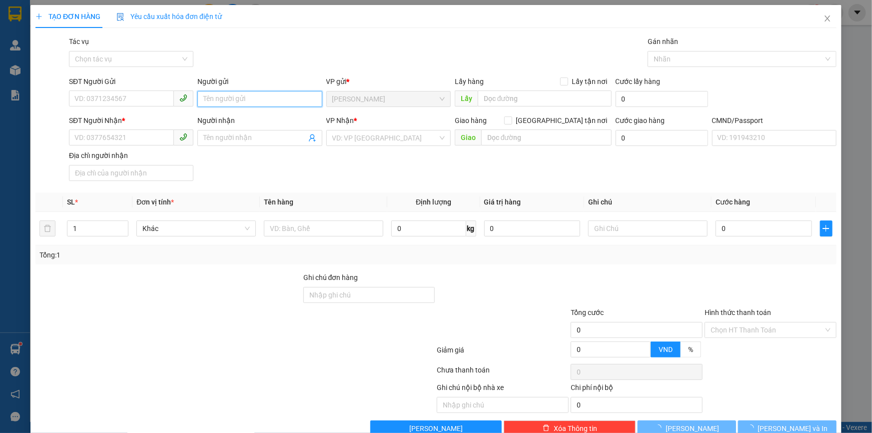
click at [273, 101] on input "Người gửi" at bounding box center [259, 99] width 124 height 16
type input "TRỌNG 4H"
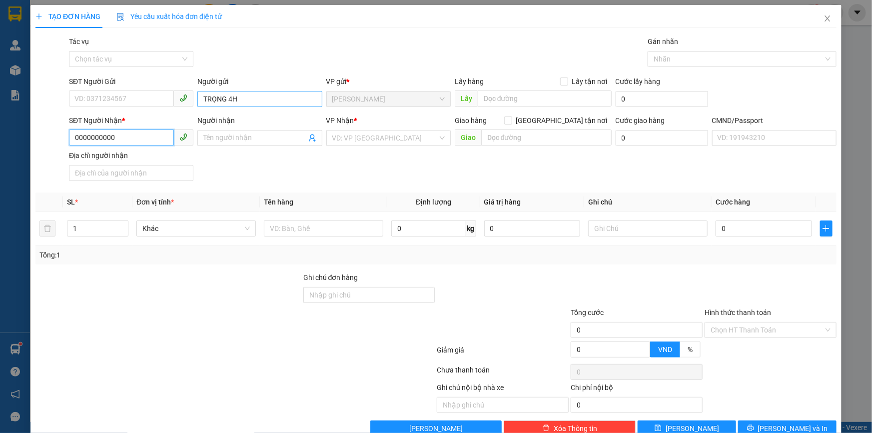
type input "0000000000"
type input "SẾP THƯƠNG NX"
click at [387, 132] on input "search" at bounding box center [384, 137] width 105 height 15
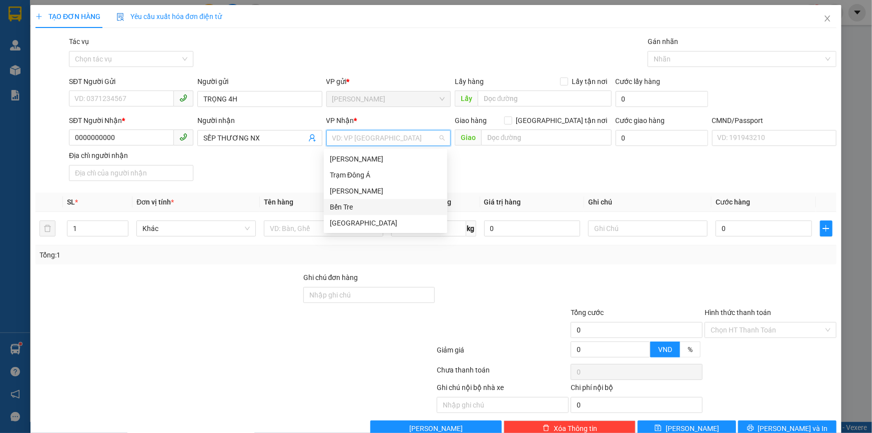
click at [356, 211] on div "Bến Tre" at bounding box center [385, 206] width 111 height 11
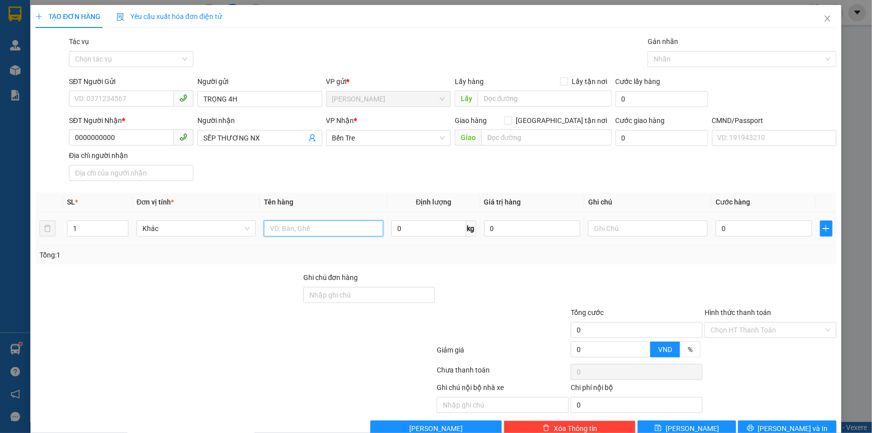
click at [311, 232] on input "text" at bounding box center [323, 228] width 119 height 16
type input "1PBNP-ĐỀ XUẤT CHI TIỀN"
click at [731, 326] on input "Hình thức thanh toán" at bounding box center [766, 329] width 113 height 15
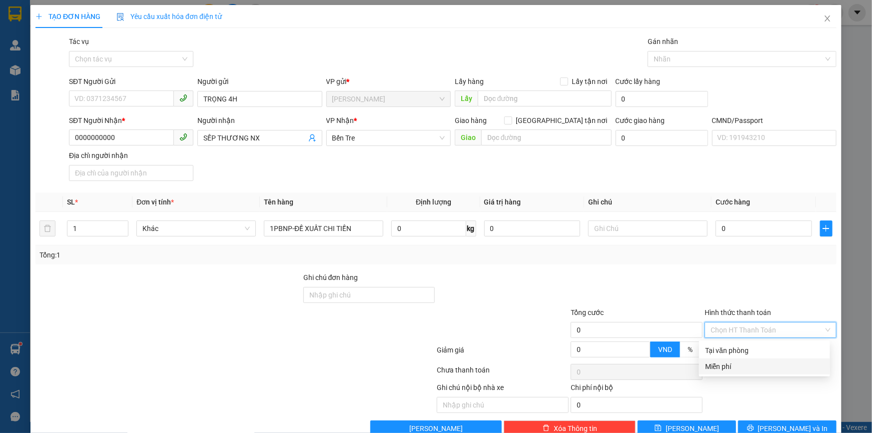
click at [718, 367] on div "Miễn phí" at bounding box center [764, 366] width 119 height 11
click at [679, 59] on div at bounding box center [737, 59] width 174 height 12
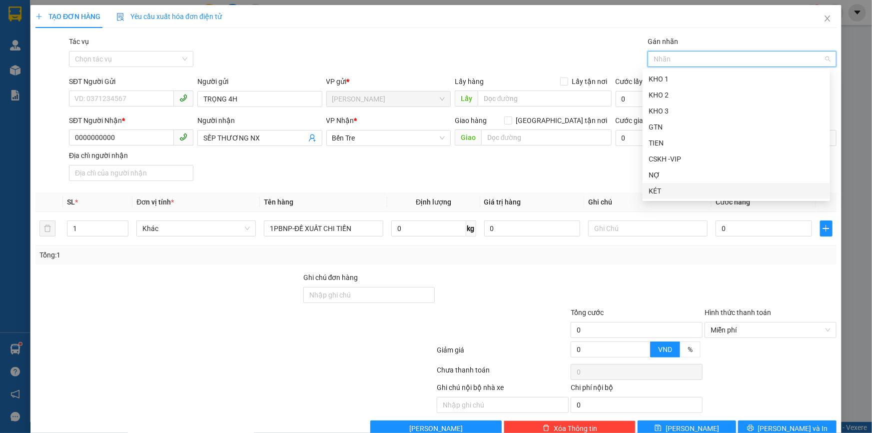
click at [656, 184] on div "KÉT" at bounding box center [735, 191] width 187 height 16
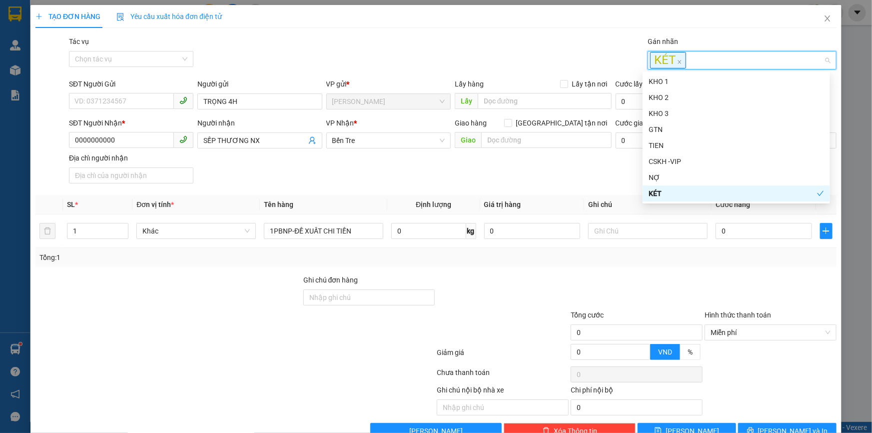
scroll to position [26, 0]
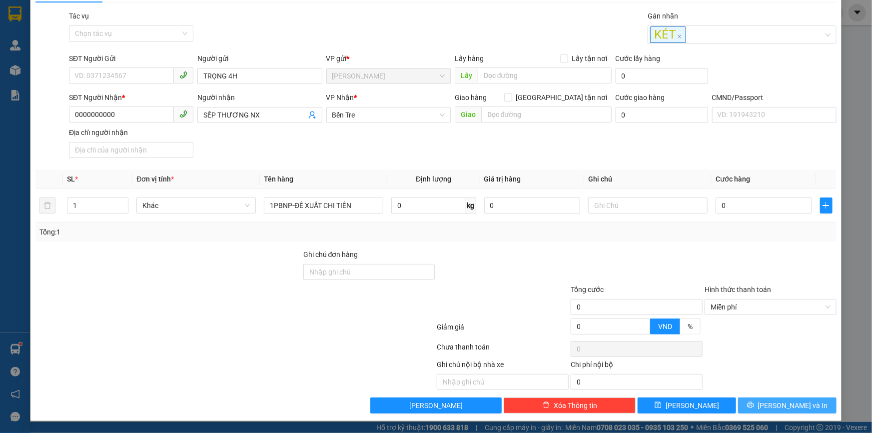
click at [750, 405] on button "[PERSON_NAME] và In" at bounding box center [787, 405] width 98 height 16
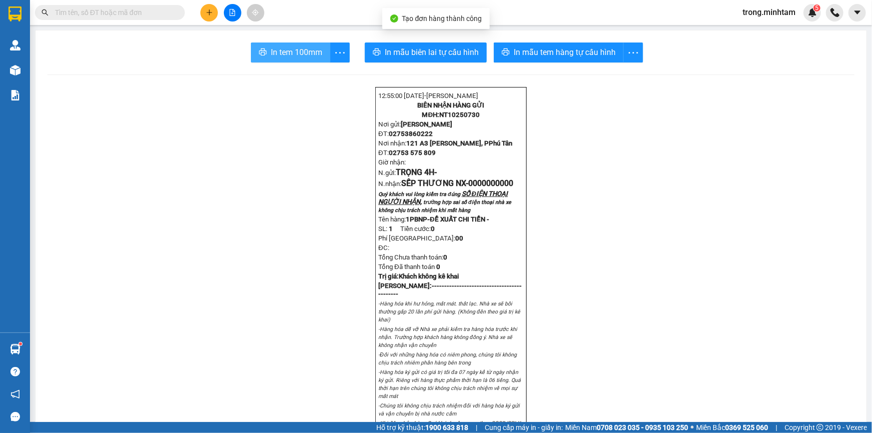
click at [292, 50] on span "In tem 100mm" at bounding box center [296, 52] width 51 height 12
click at [76, 11] on input "text" at bounding box center [114, 12] width 118 height 11
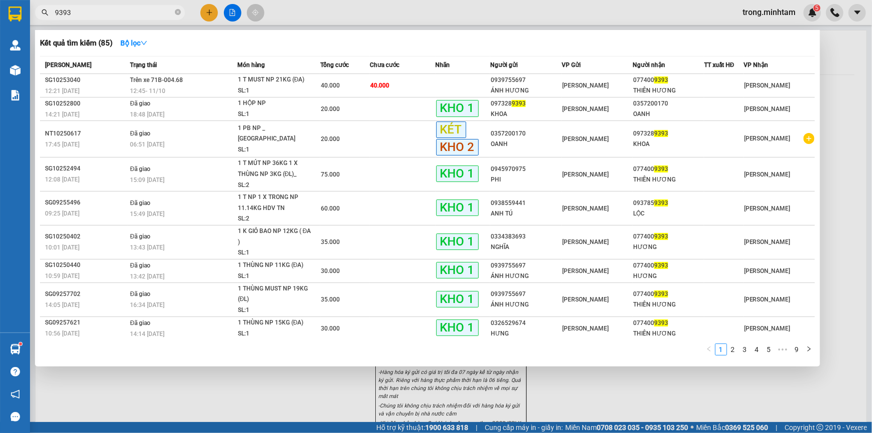
type input "9393"
click at [179, 11] on icon "close-circle" at bounding box center [178, 12] width 6 height 6
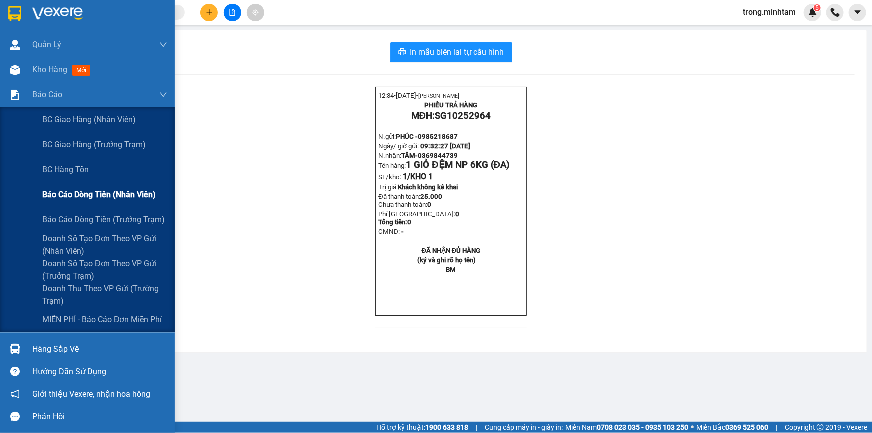
click at [90, 204] on div "Báo cáo dòng tiền (nhân viên)" at bounding box center [104, 194] width 125 height 25
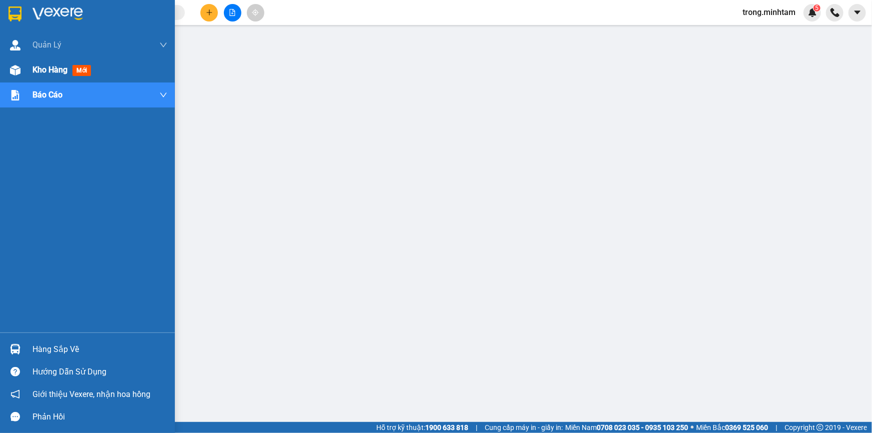
click at [52, 67] on span "Kho hàng" at bounding box center [49, 69] width 35 height 9
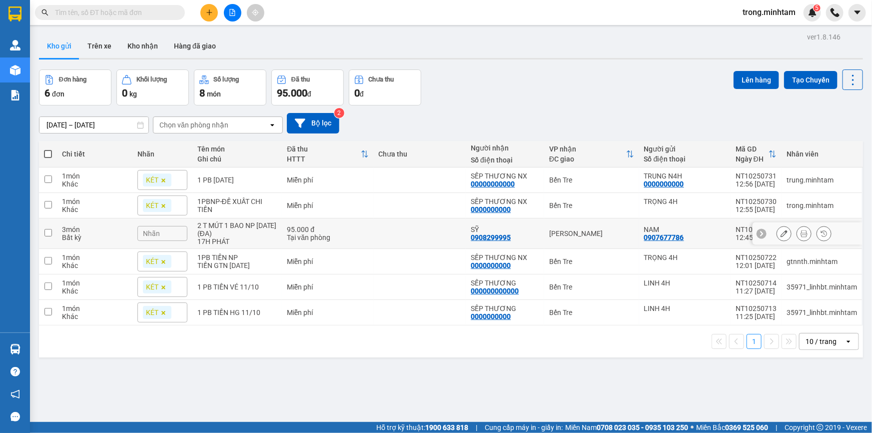
click at [269, 234] on div "2 T MÚT 1 BAO NP [DATE] (ĐA)" at bounding box center [237, 229] width 80 height 16
checkbox input "true"
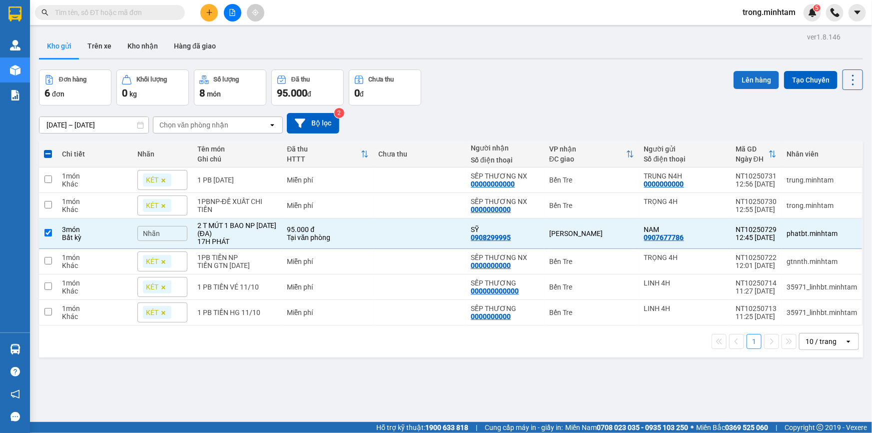
click at [751, 85] on button "Lên hàng" at bounding box center [755, 80] width 45 height 18
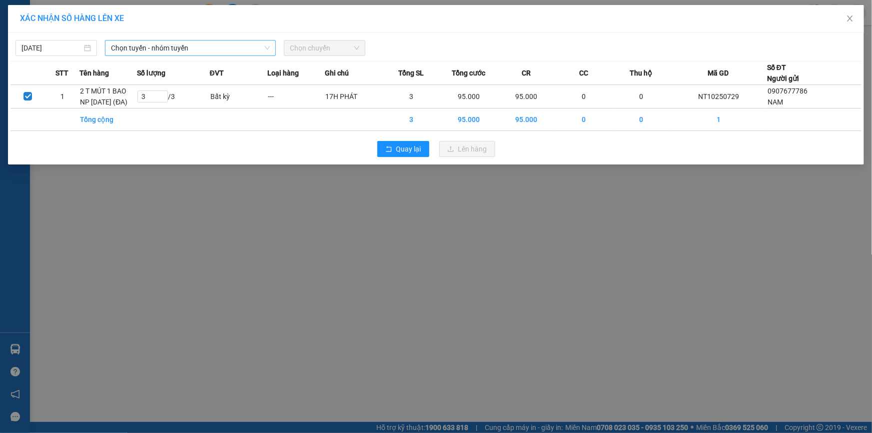
click at [171, 47] on span "Chọn tuyến - nhóm tuyến" at bounding box center [190, 47] width 159 height 15
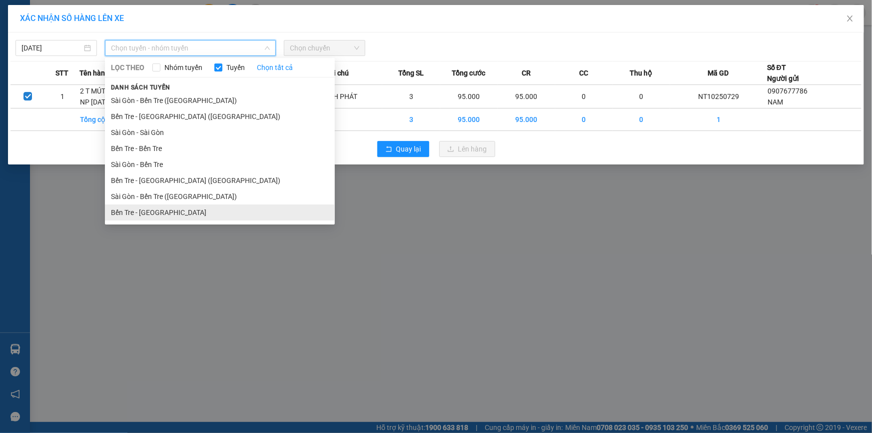
click at [163, 217] on li "Bến Tre - [GEOGRAPHIC_DATA]" at bounding box center [220, 212] width 230 height 16
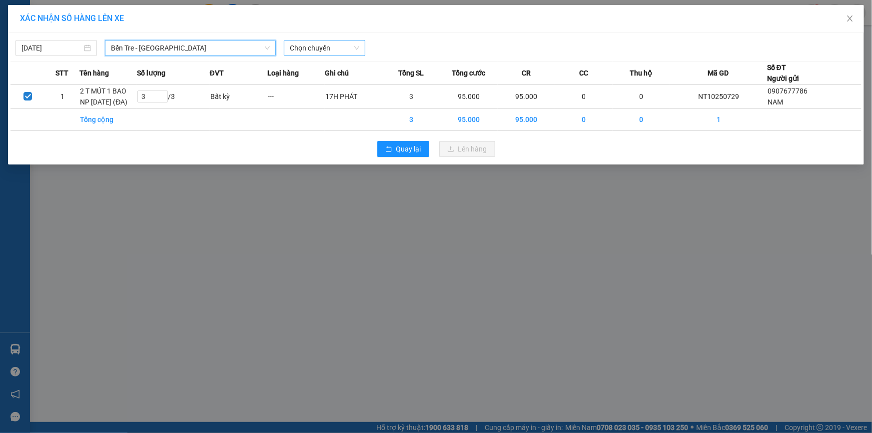
click at [317, 47] on span "Chọn chuyến" at bounding box center [324, 47] width 69 height 15
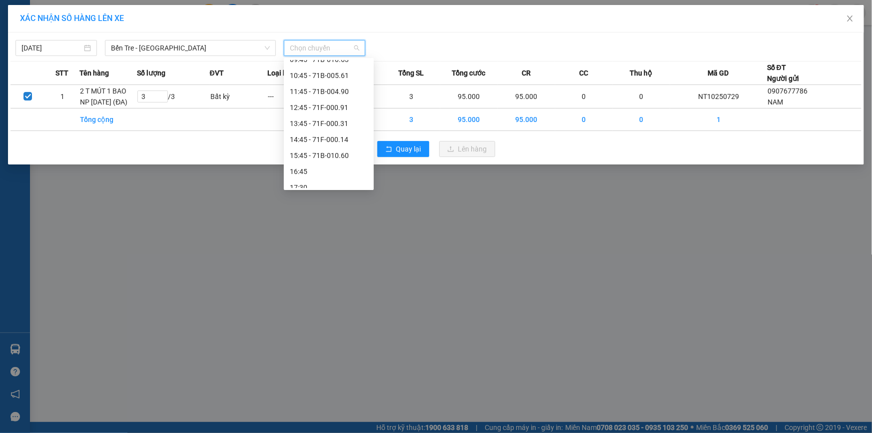
scroll to position [163, 0]
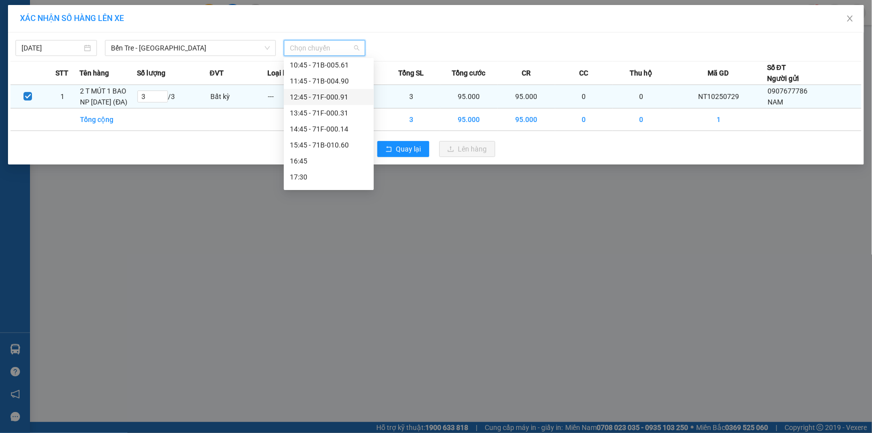
click at [330, 98] on div "12:45 - 71F-000.91" at bounding box center [329, 96] width 78 height 11
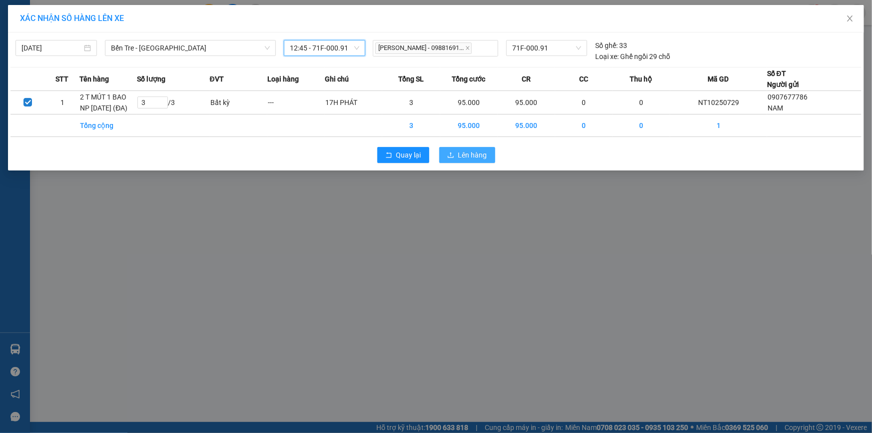
click at [448, 157] on icon "upload" at bounding box center [450, 154] width 7 height 7
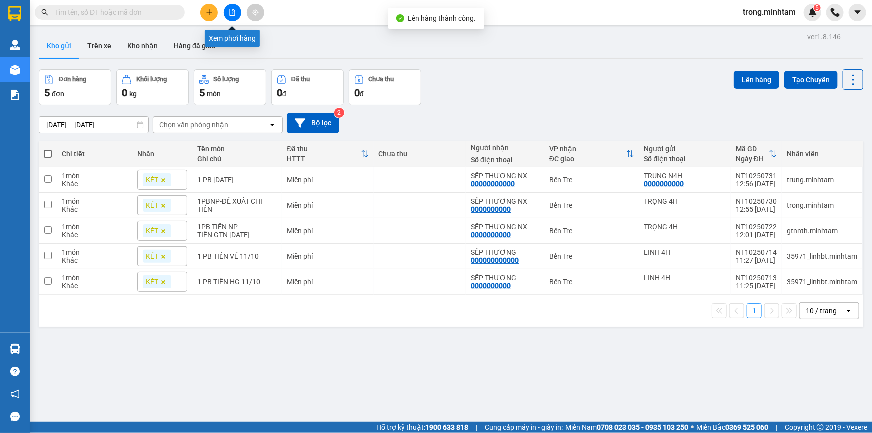
click at [230, 14] on icon "file-add" at bounding box center [232, 12] width 7 height 7
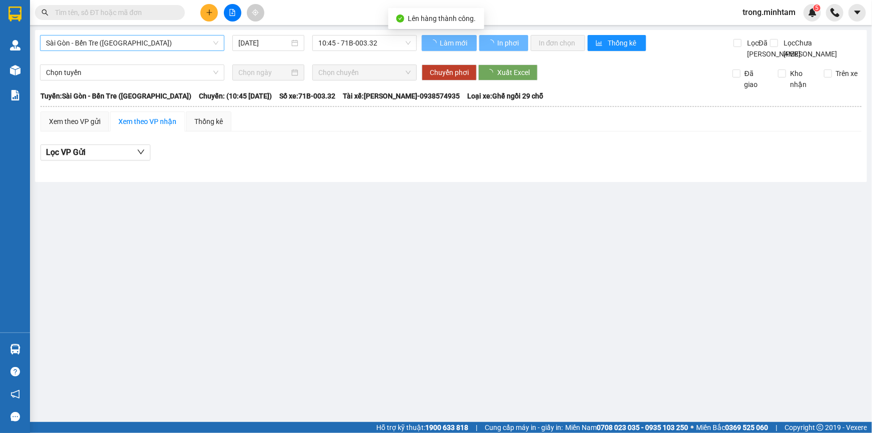
click at [140, 36] on span "Sài Gòn - Bến Tre ([GEOGRAPHIC_DATA])" at bounding box center [132, 42] width 172 height 15
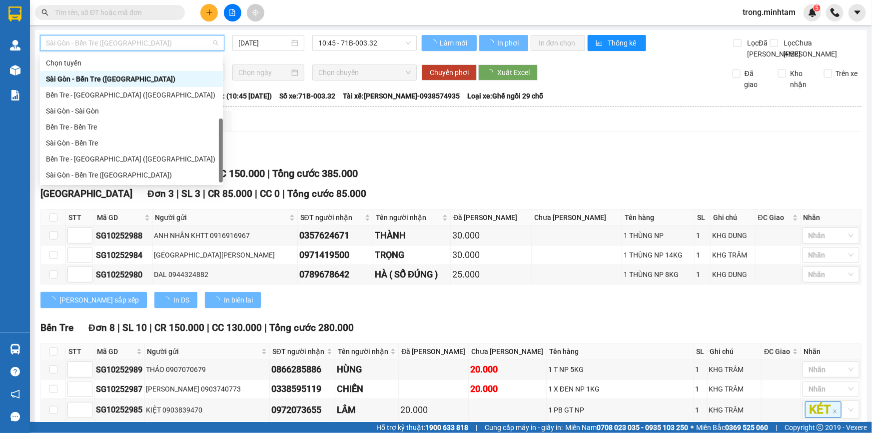
click at [114, 185] on div "Bến Tre - [GEOGRAPHIC_DATA]" at bounding box center [131, 190] width 171 height 11
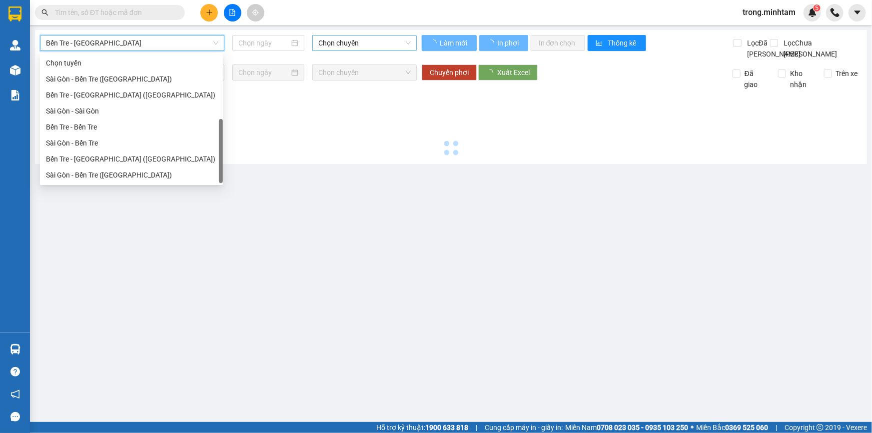
scroll to position [15, 0]
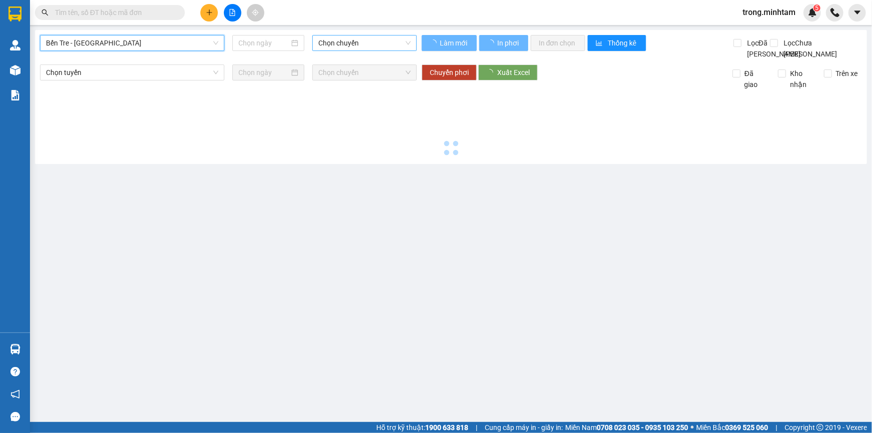
click at [342, 43] on span "Chọn chuyến" at bounding box center [364, 42] width 92 height 15
type input "[DATE]"
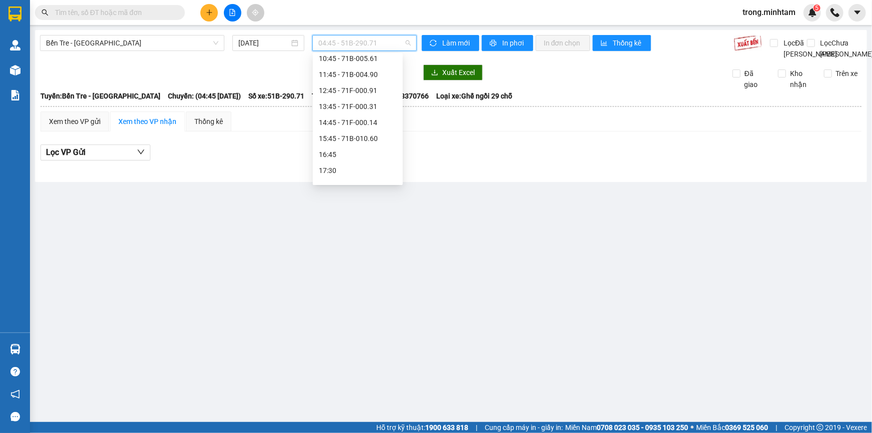
scroll to position [180, 0]
click at [362, 72] on div "12:45 - 71F-000.91" at bounding box center [358, 74] width 78 height 11
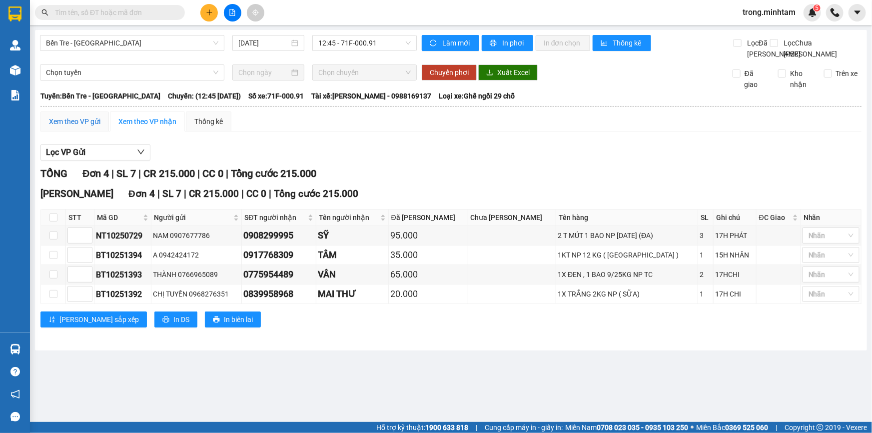
click at [78, 127] on div "Xem theo VP gửi" at bounding box center [74, 121] width 51 height 11
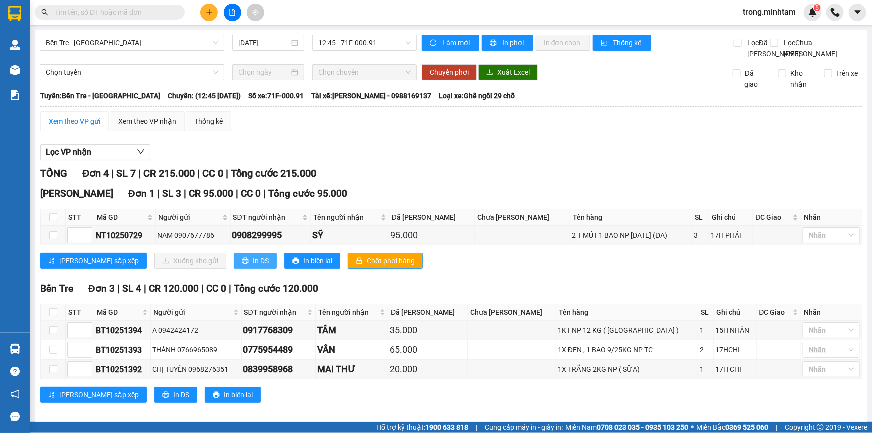
click at [234, 269] on button "In DS" at bounding box center [255, 261] width 43 height 16
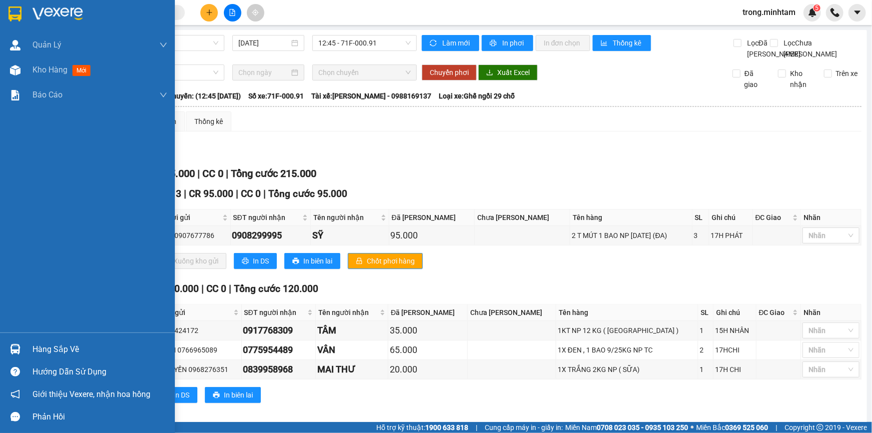
click at [63, 349] on div "Hàng sắp về" at bounding box center [99, 349] width 135 height 15
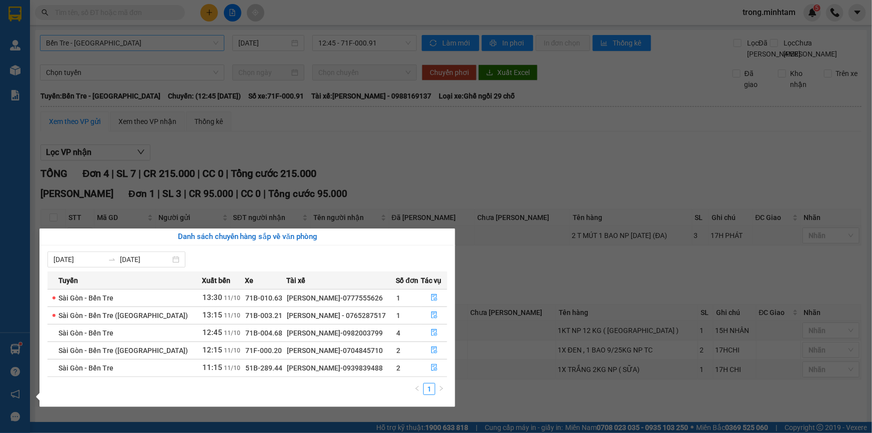
drag, startPoint x: 135, startPoint y: 65, endPoint x: 122, endPoint y: 50, distance: 20.2
click at [134, 64] on section "Kết quả tìm kiếm ( 0 ) Bộ lọc No Data trong.minhtam 5 Quản [PERSON_NAME] lý khá…" at bounding box center [436, 216] width 872 height 433
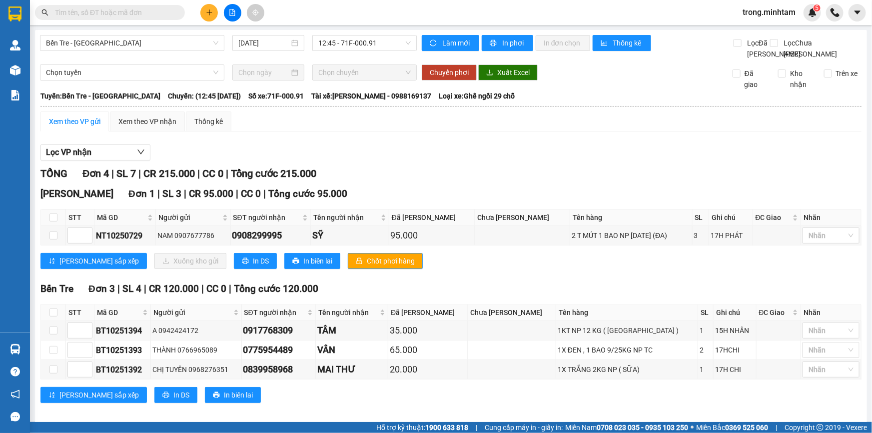
click at [96, 14] on input "text" at bounding box center [114, 12] width 118 height 11
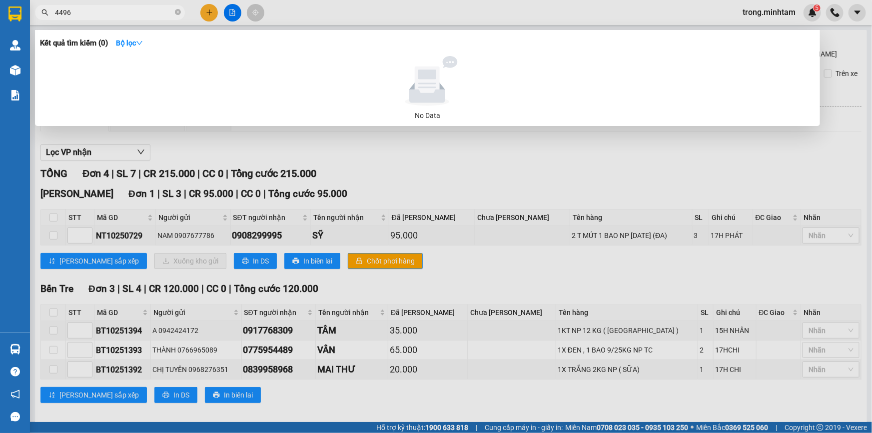
type input "44962"
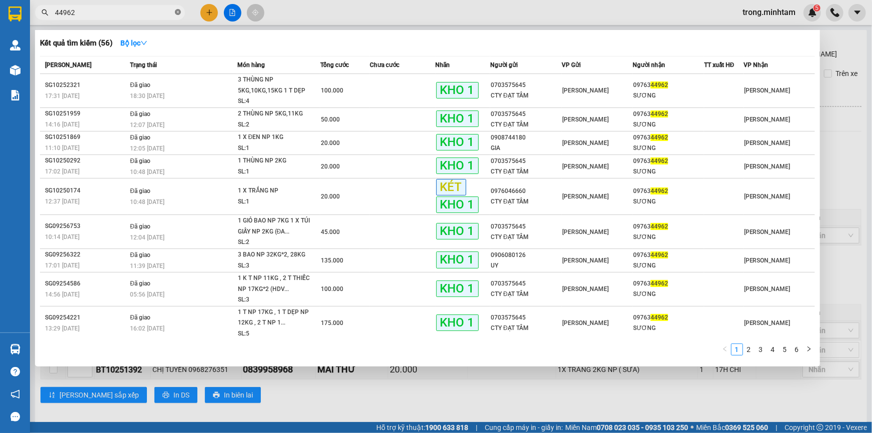
click at [178, 13] on icon "close-circle" at bounding box center [178, 12] width 6 height 6
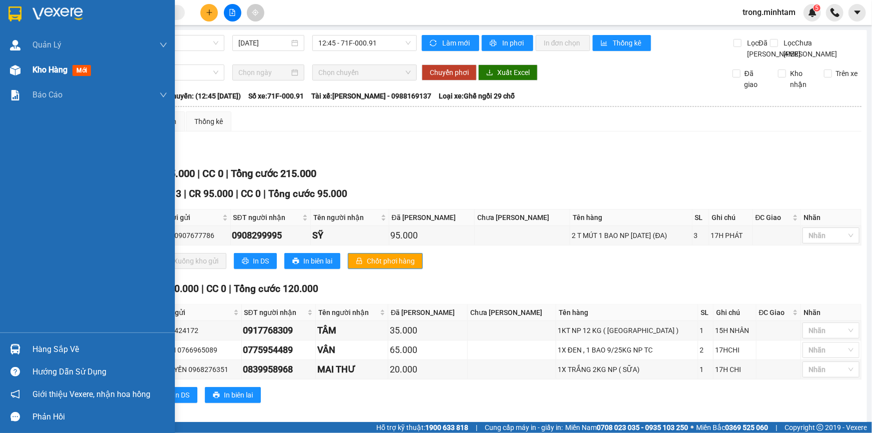
click at [55, 74] on span "Kho hàng" at bounding box center [49, 69] width 35 height 9
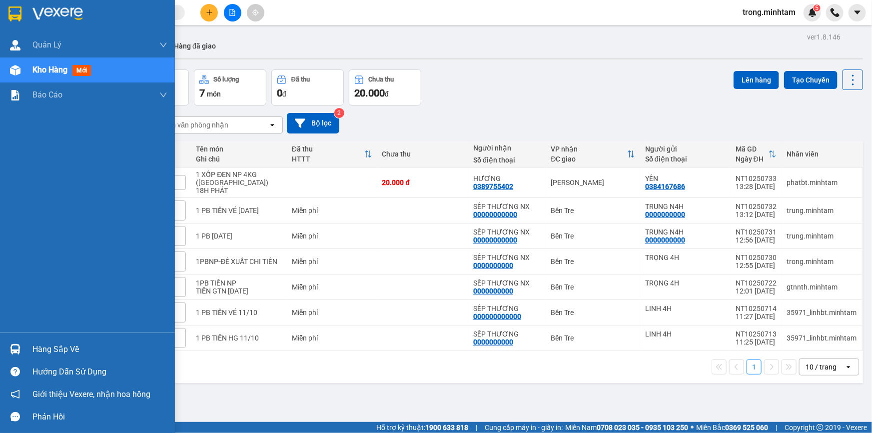
click at [53, 350] on div "Hàng sắp về" at bounding box center [99, 349] width 135 height 15
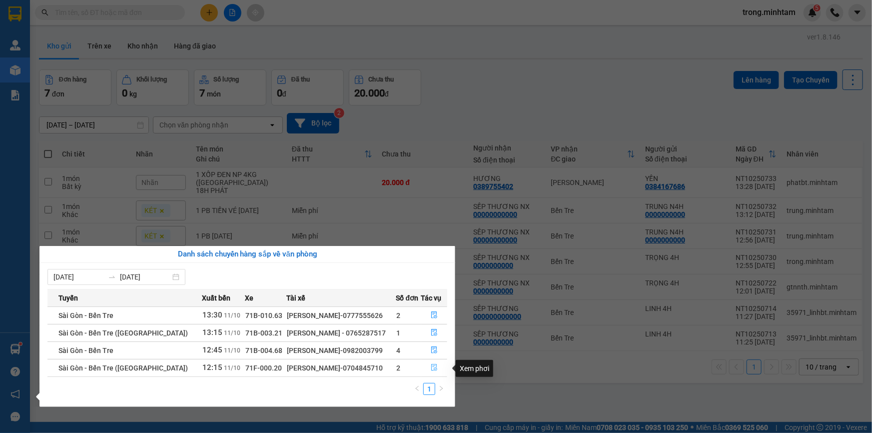
click at [431, 366] on icon "file-done" at bounding box center [434, 367] width 7 height 7
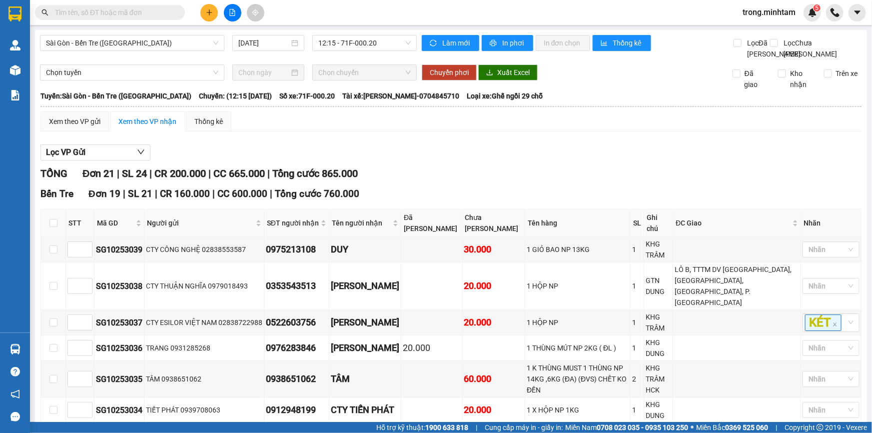
click at [124, 8] on input "text" at bounding box center [114, 12] width 118 height 11
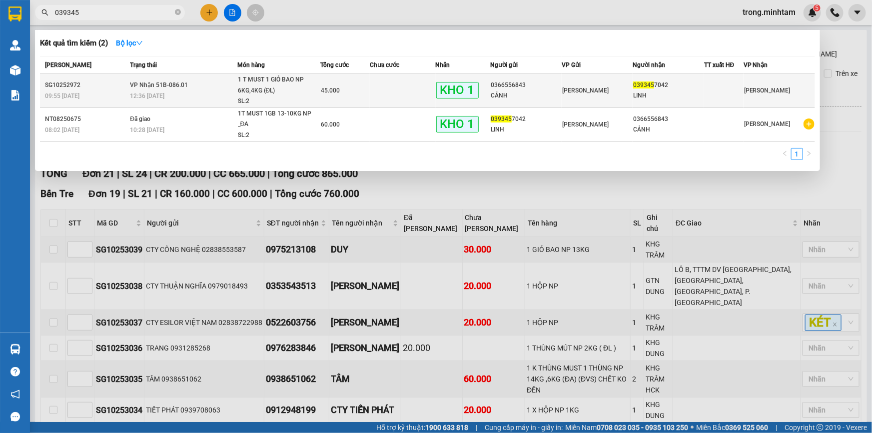
type input "039345"
click at [355, 89] on div "45.000" at bounding box center [345, 90] width 48 height 11
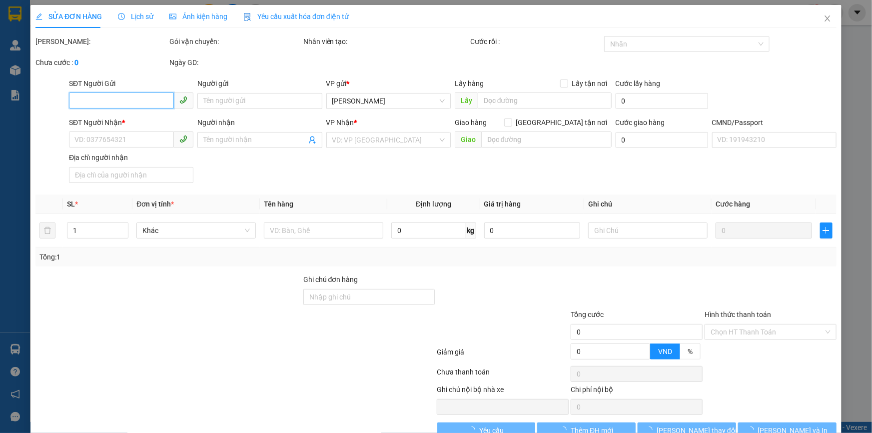
type input "0366556843"
type input "CẢNH"
type input "0393457042"
type input "LINH"
type input "083301008694"
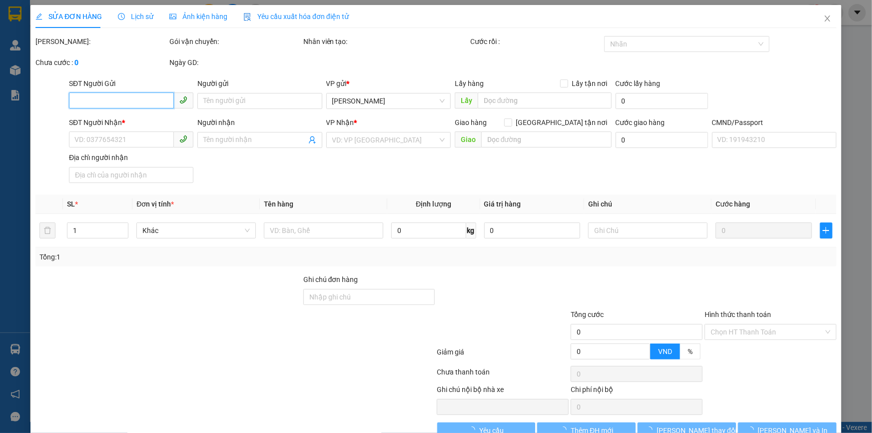
type input "45.000"
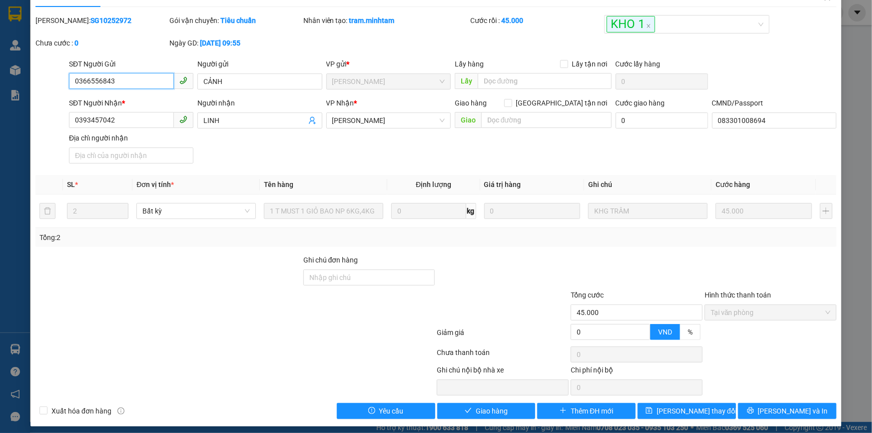
scroll to position [27, 0]
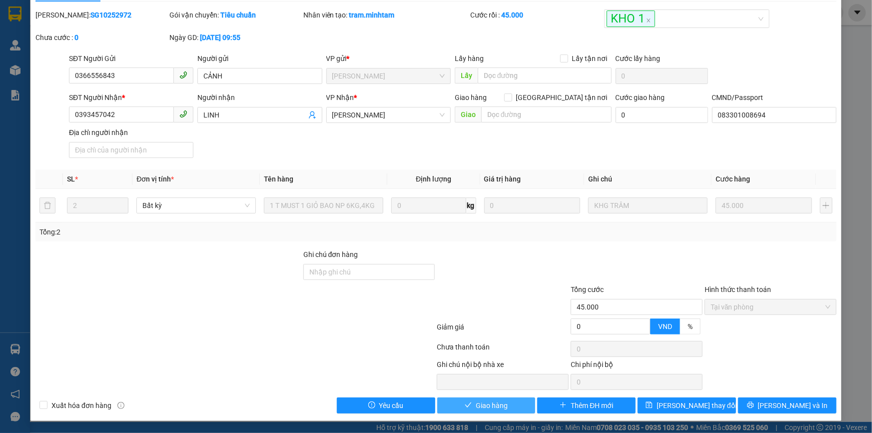
click at [511, 403] on button "Giao hàng" at bounding box center [486, 405] width 98 height 16
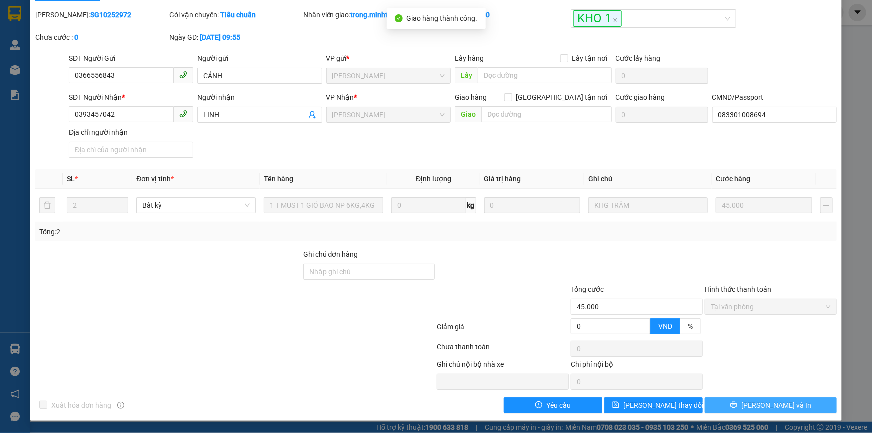
drag, startPoint x: 797, startPoint y: 422, endPoint x: 769, endPoint y: 402, distance: 34.0
click at [769, 402] on span "[PERSON_NAME] và In" at bounding box center [776, 405] width 70 height 11
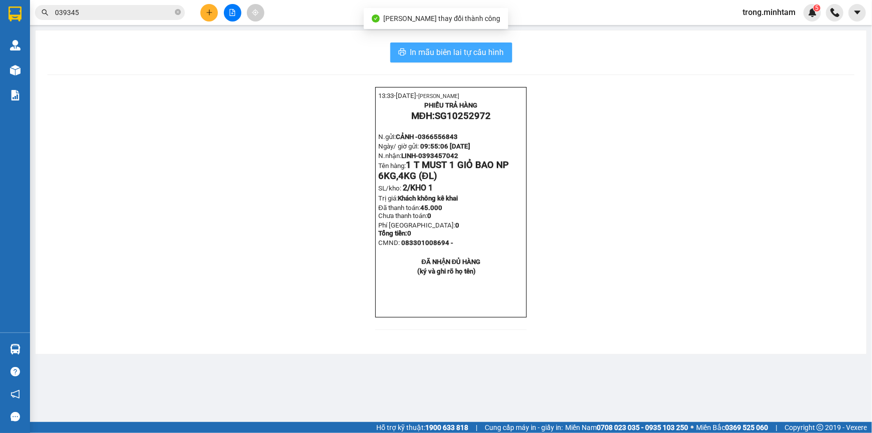
click at [470, 45] on button "In mẫu biên lai tự cấu hình" at bounding box center [451, 52] width 122 height 20
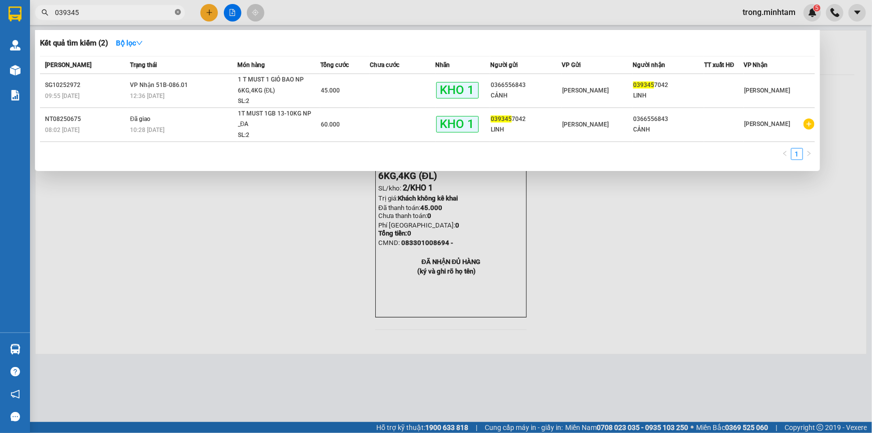
click at [177, 9] on icon "close-circle" at bounding box center [178, 12] width 6 height 6
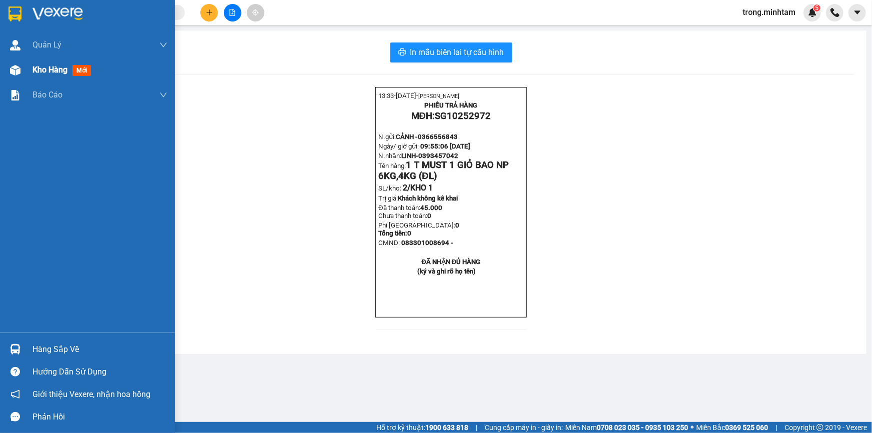
click at [61, 73] on span "Kho hàng" at bounding box center [49, 69] width 35 height 9
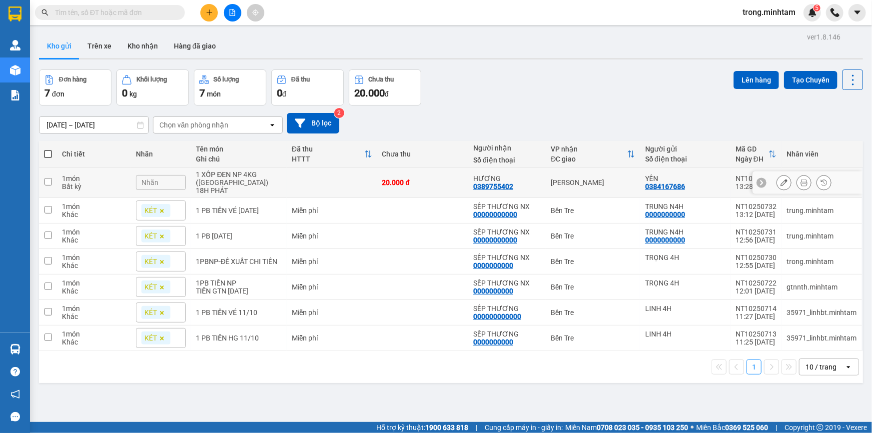
click at [243, 179] on div "1 XỐP ĐEN NP 4KG (TN)" at bounding box center [238, 178] width 85 height 16
checkbox input "true"
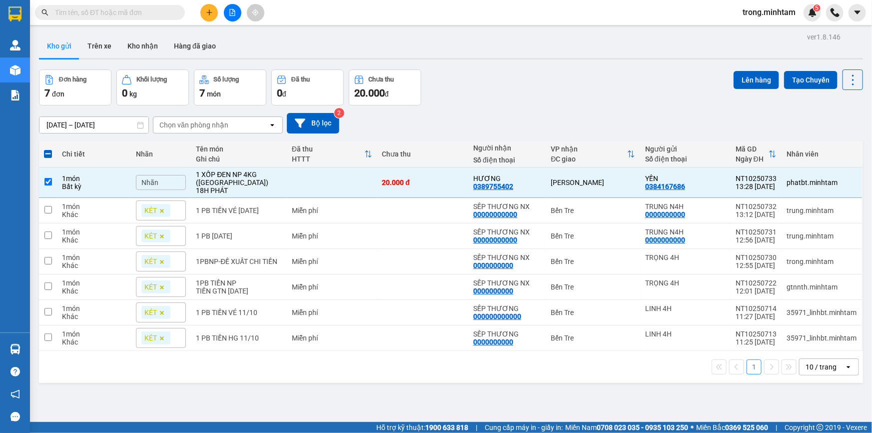
click at [759, 69] on div "Lên hàng Tạo Chuyến" at bounding box center [797, 79] width 129 height 20
click at [757, 73] on button "Lên hàng" at bounding box center [755, 80] width 45 height 18
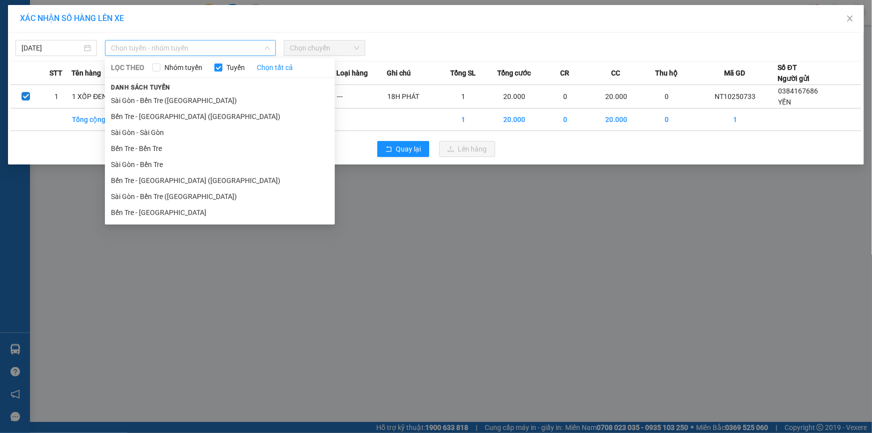
click at [185, 51] on span "Chọn tuyến - nhóm tuyến" at bounding box center [190, 47] width 159 height 15
click at [169, 210] on li "Bến Tre - Sài Gòn" at bounding box center [220, 212] width 230 height 16
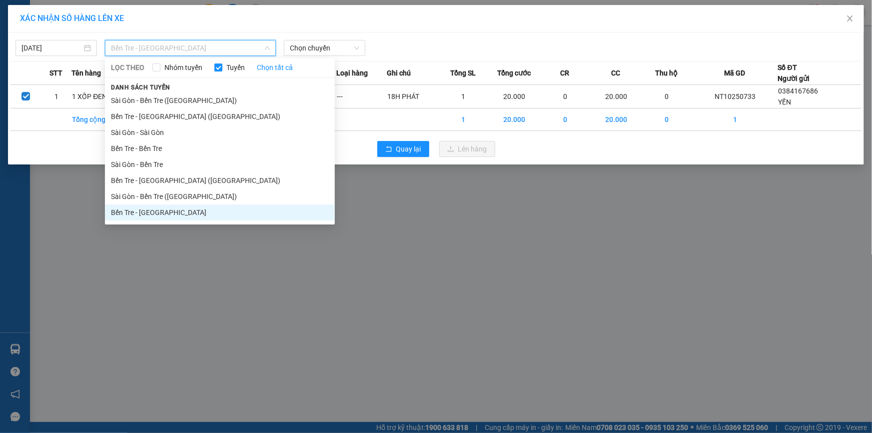
click at [150, 50] on span "Bến Tre - Sài Gòn" at bounding box center [190, 47] width 159 height 15
click at [172, 182] on li "Bến Tre - Sài Gòn (CT)" at bounding box center [220, 180] width 230 height 16
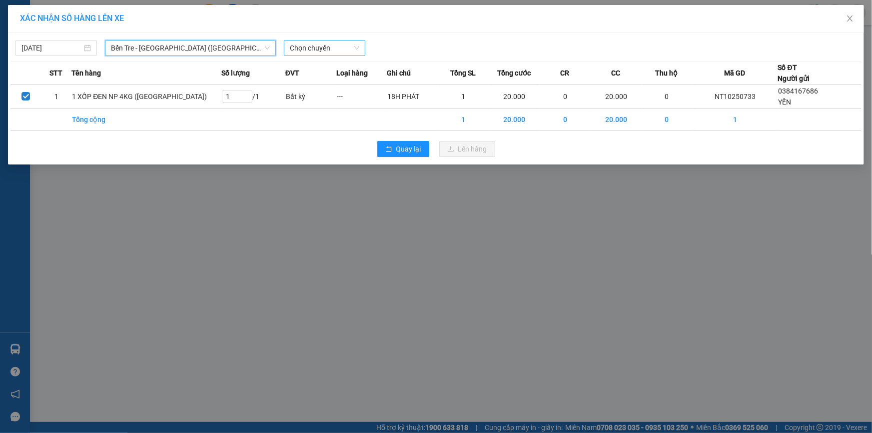
click at [306, 53] on span "Chọn chuyến" at bounding box center [324, 47] width 69 height 15
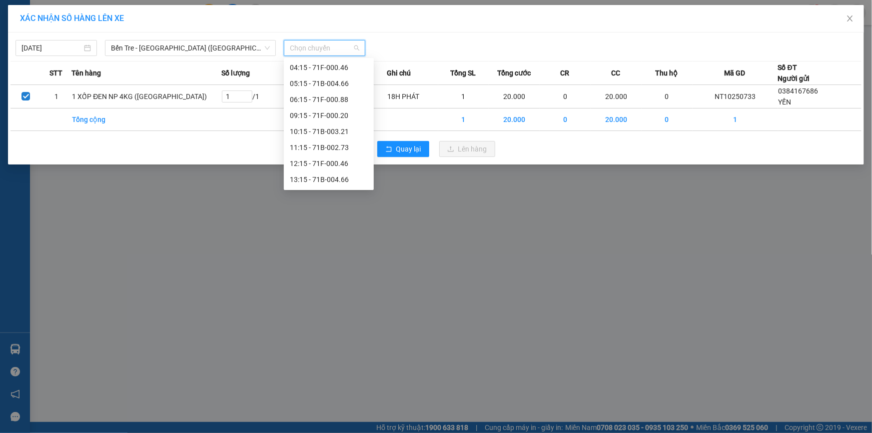
scroll to position [64, 0]
click at [321, 158] on div "13:15 - 71B-004.66" at bounding box center [329, 163] width 78 height 11
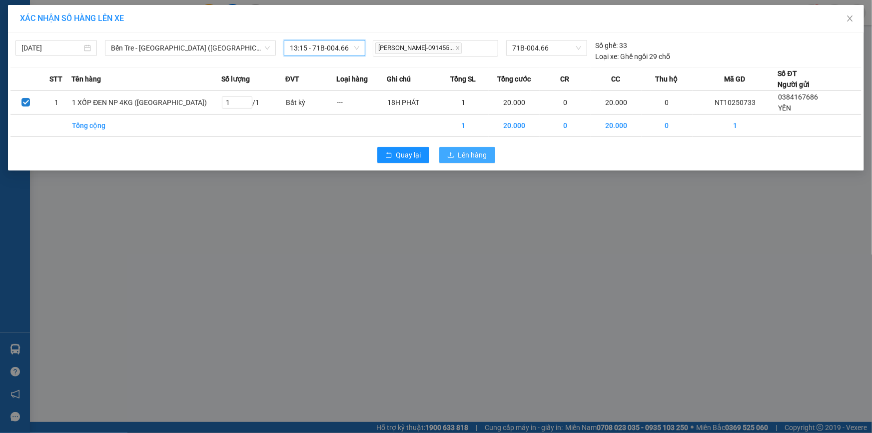
click at [448, 150] on button "Lên hàng" at bounding box center [467, 155] width 56 height 16
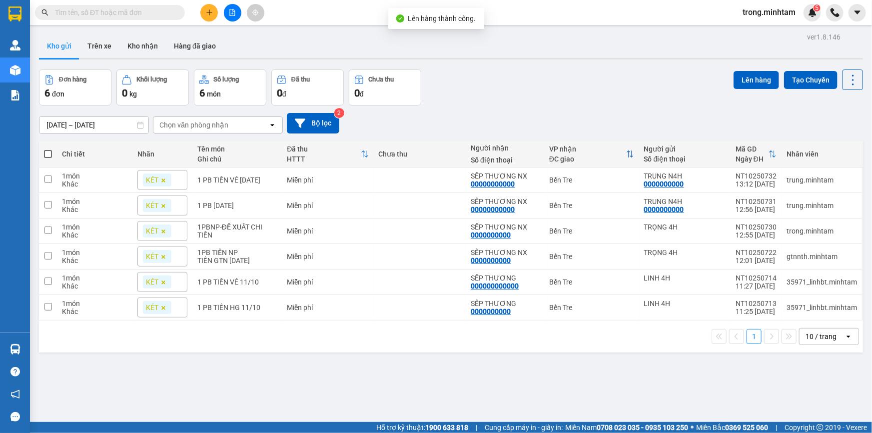
click at [231, 12] on icon "file-add" at bounding box center [232, 12] width 7 height 7
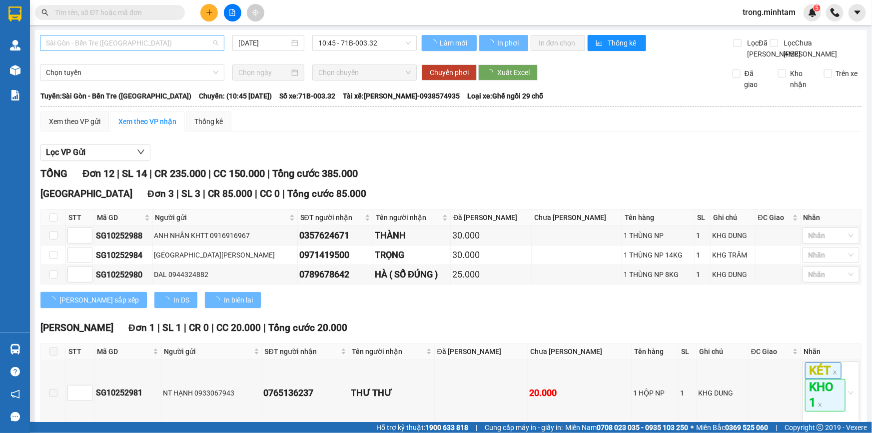
click at [114, 49] on span "Sài Gòn - Bến Tre (CN)" at bounding box center [132, 42] width 172 height 15
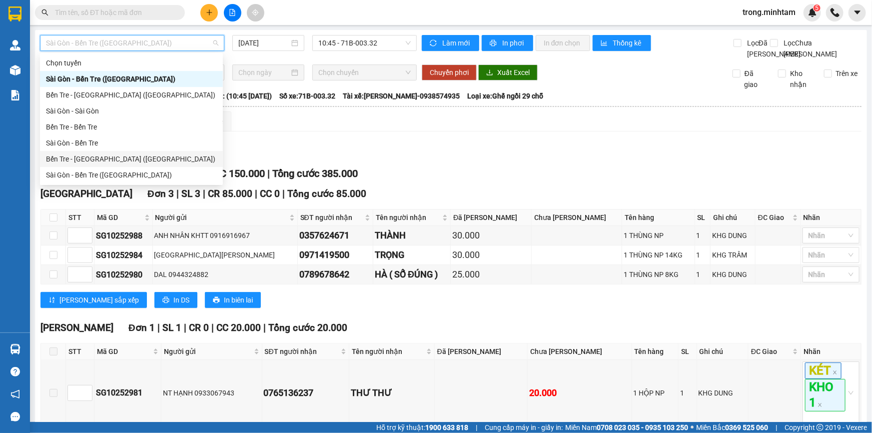
click at [100, 158] on div "Bến Tre - Sài Gòn (CT)" at bounding box center [131, 158] width 171 height 11
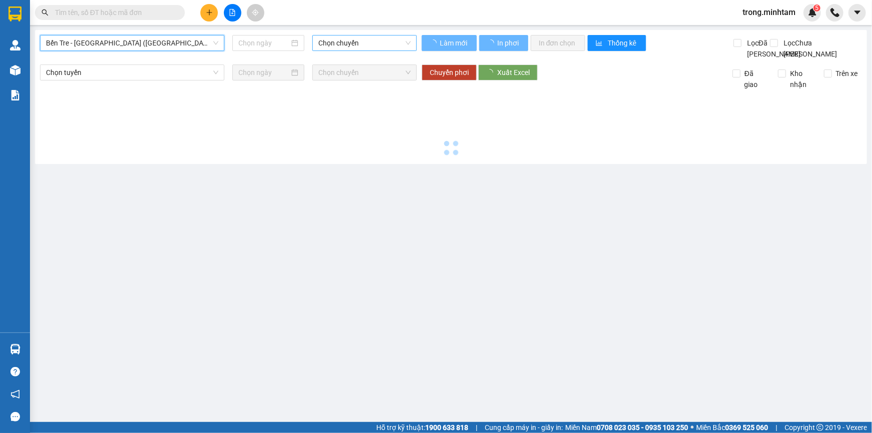
type input "[DATE]"
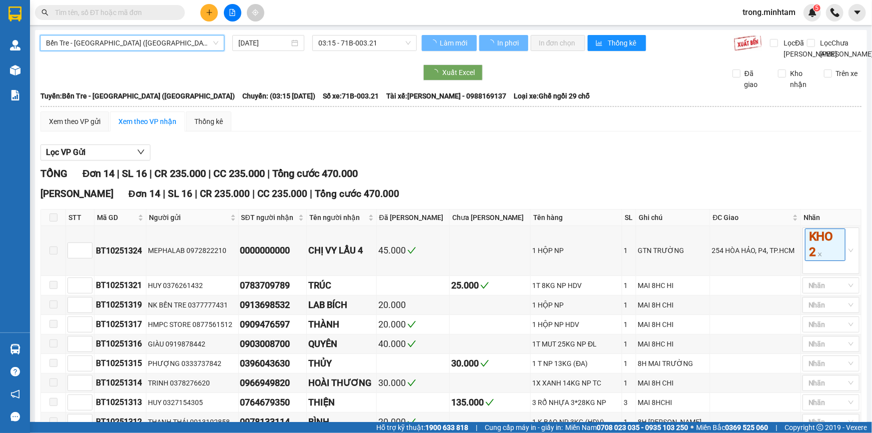
click at [357, 48] on span "03:15 - 71B-003.21" at bounding box center [364, 42] width 92 height 15
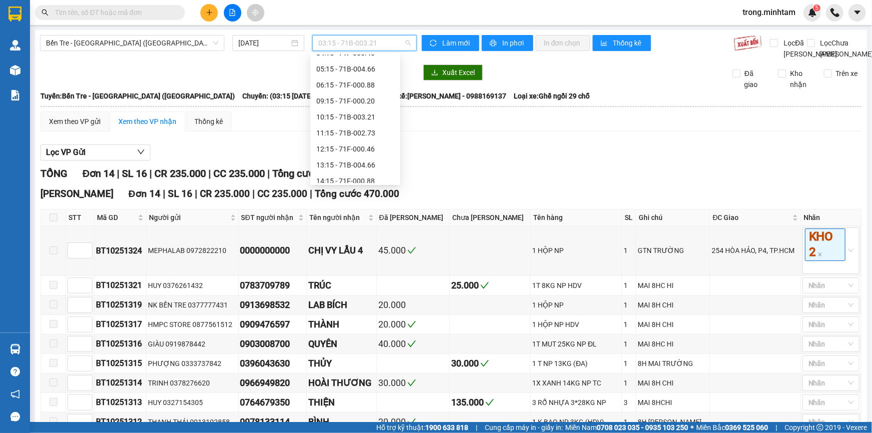
scroll to position [80, 0]
click at [356, 141] on div "13:15 - 71B-004.66" at bounding box center [355, 142] width 78 height 11
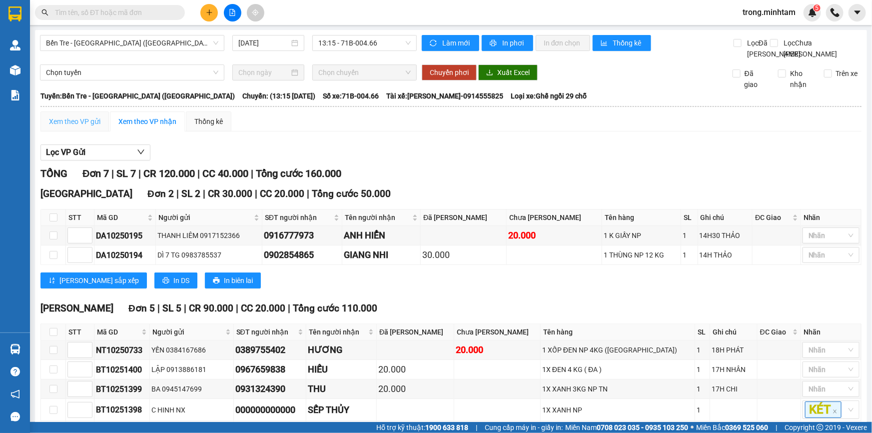
click at [79, 126] on div "Xem theo VP gửi" at bounding box center [74, 121] width 68 height 20
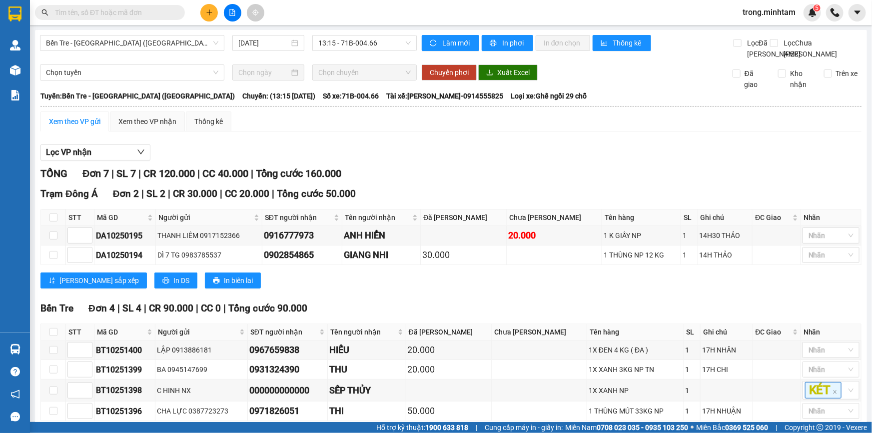
scroll to position [154, 0]
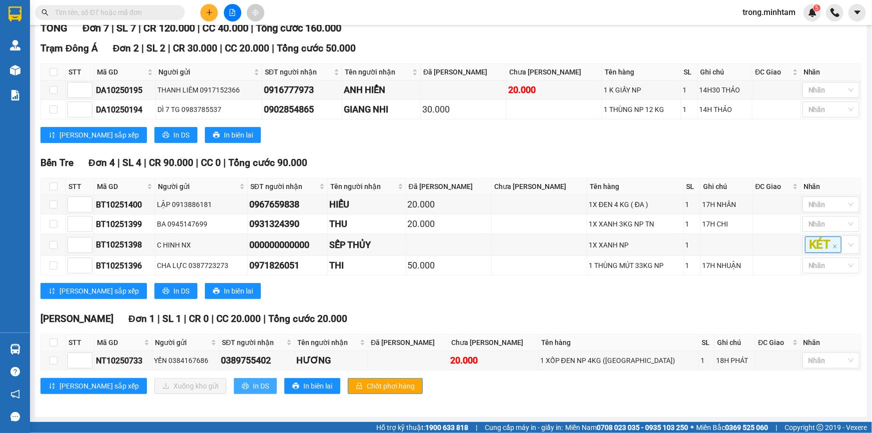
click at [253, 389] on span "In DS" at bounding box center [261, 385] width 16 height 11
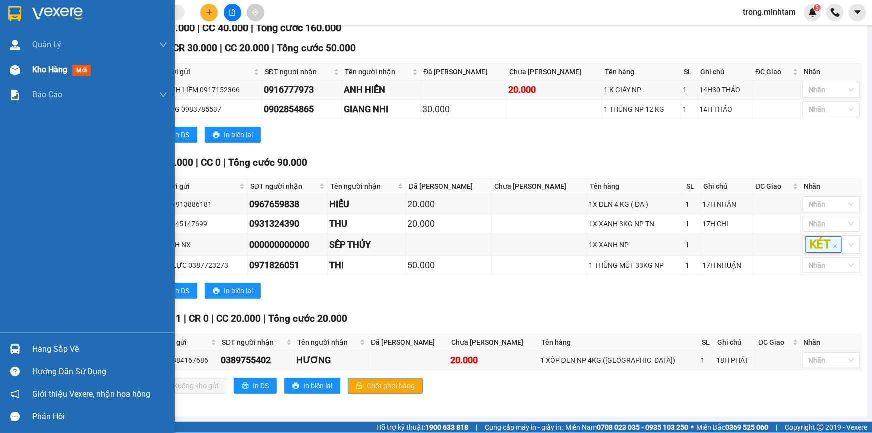
click at [52, 73] on span "Kho hàng" at bounding box center [49, 69] width 35 height 9
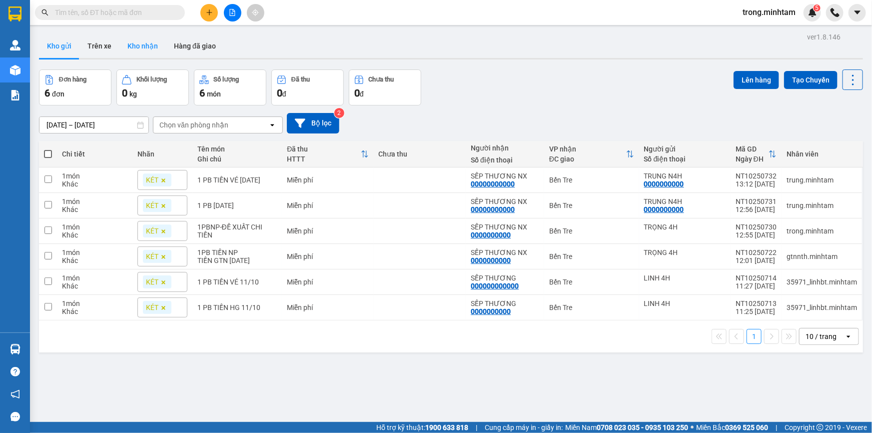
click at [144, 45] on button "Kho nhận" at bounding box center [142, 46] width 46 height 24
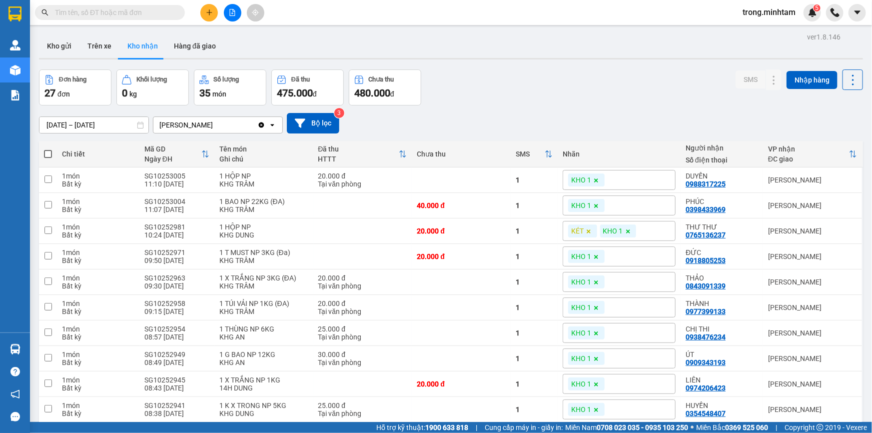
click at [94, 13] on input "text" at bounding box center [114, 12] width 118 height 11
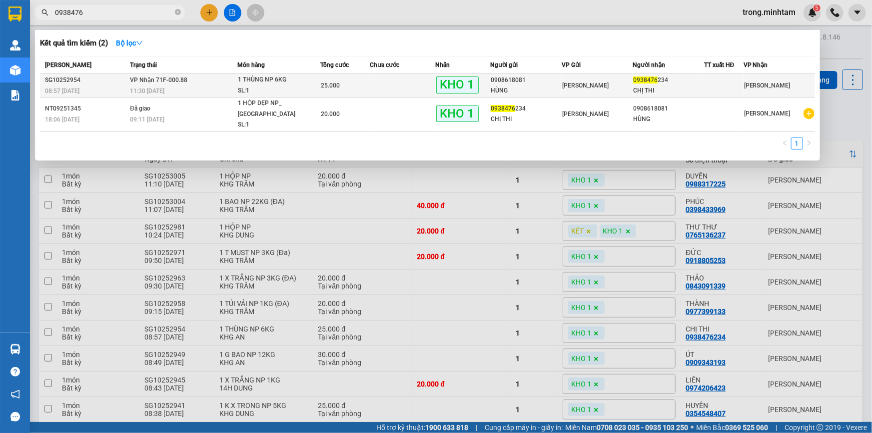
type input "0938476"
click at [275, 83] on div "1 THÙNG NP 6KG" at bounding box center [275, 79] width 75 height 11
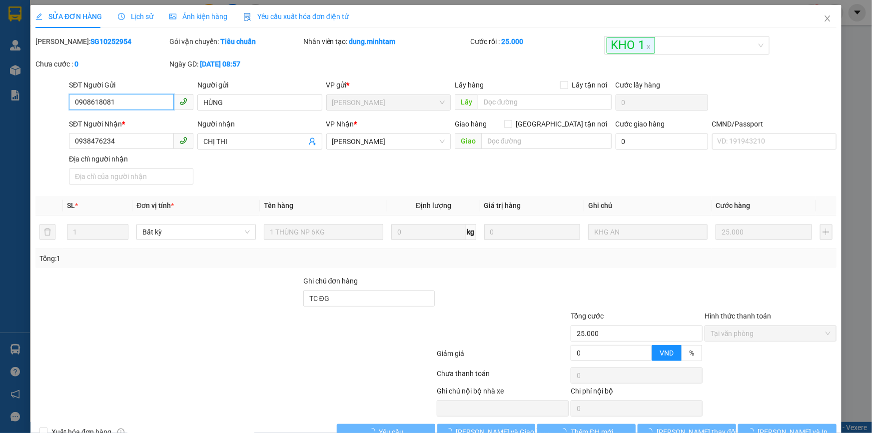
type input "0908618081"
type input "HÙNG"
type input "0938476234"
type input "CHỊ THI"
type input "TC ĐG"
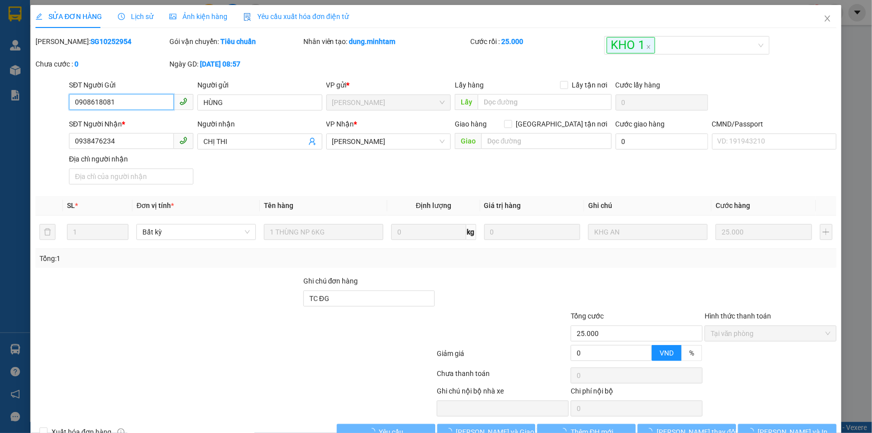
type input "25.000"
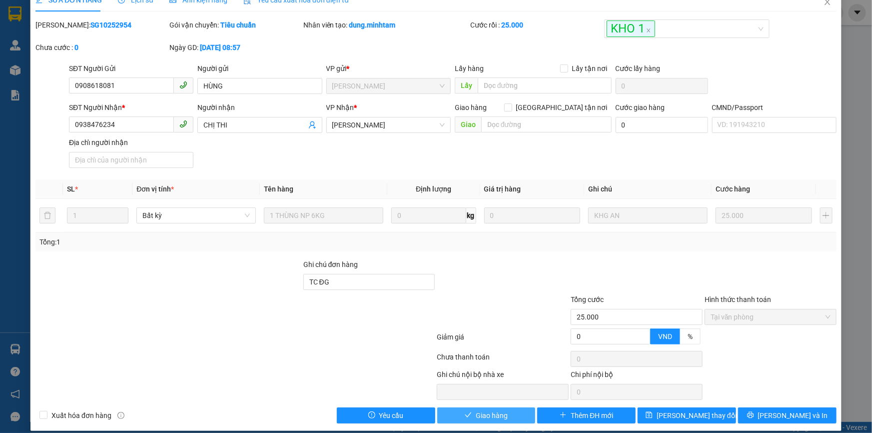
click at [492, 419] on span "Giao hàng" at bounding box center [491, 415] width 32 height 11
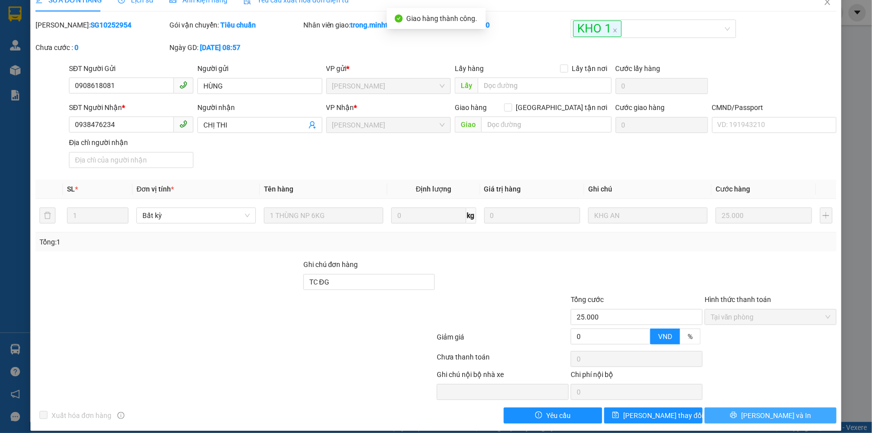
click at [711, 414] on button "[PERSON_NAME] và In" at bounding box center [770, 415] width 132 height 16
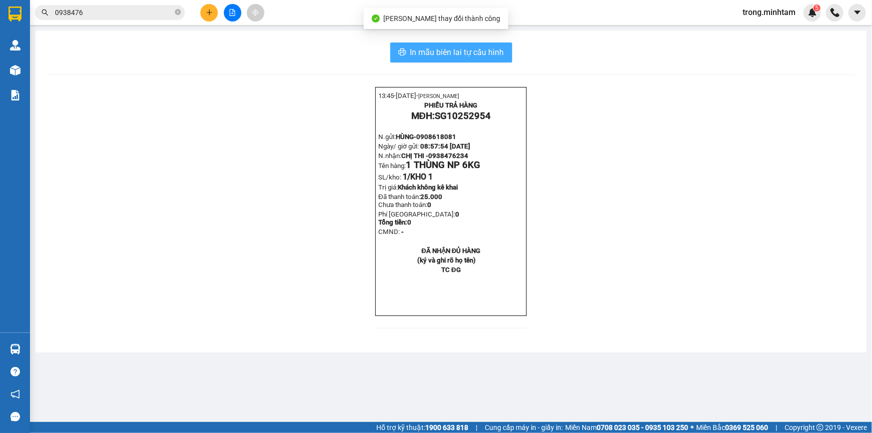
click at [497, 48] on span "In mẫu biên lai tự cấu hình" at bounding box center [457, 52] width 94 height 12
click at [251, 431] on div "Hỗ trợ kỹ thuật: 1900 633 818 | Cung cấp máy in - giấy in: Miền Nam 0708 023 03…" at bounding box center [433, 427] width 867 height 11
click at [89, 11] on input "0938476" at bounding box center [114, 12] width 118 height 11
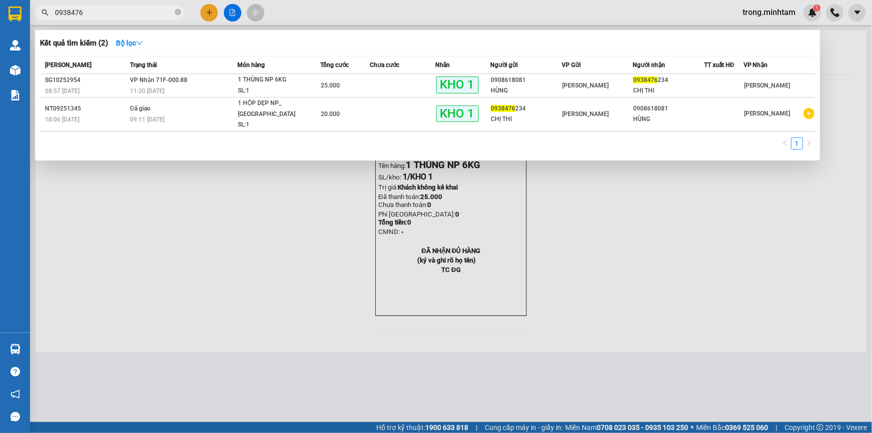
click at [89, 11] on input "0938476" at bounding box center [114, 12] width 118 height 11
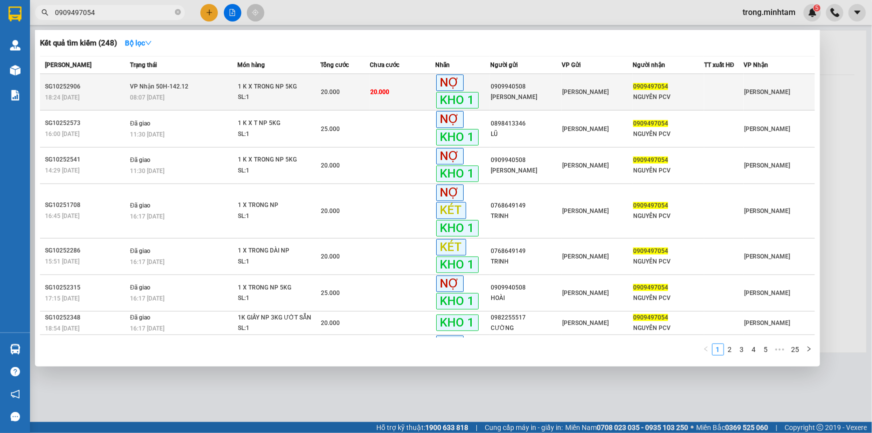
type input "0909497054"
click at [332, 90] on span "20.000" at bounding box center [330, 91] width 19 height 7
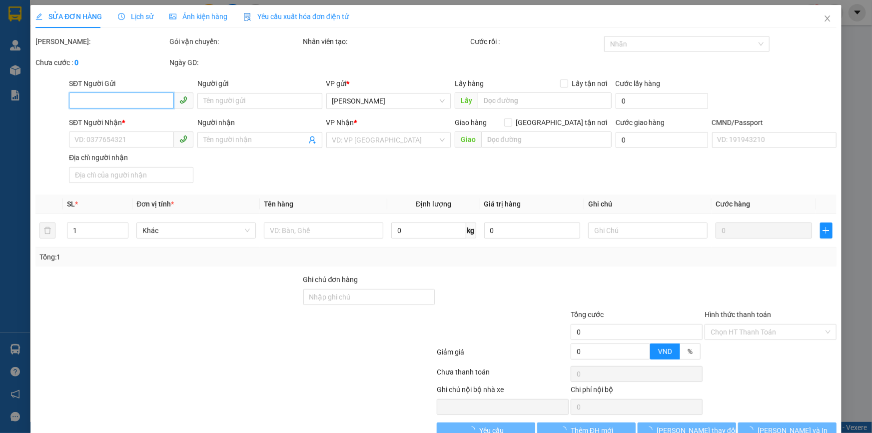
type input "0909940508"
type input "QUANG ĐẠT"
type input "0909497054"
type input "NGUYÊN PCV"
type input "CÔNG NỢ PCV SĨ GIAO"
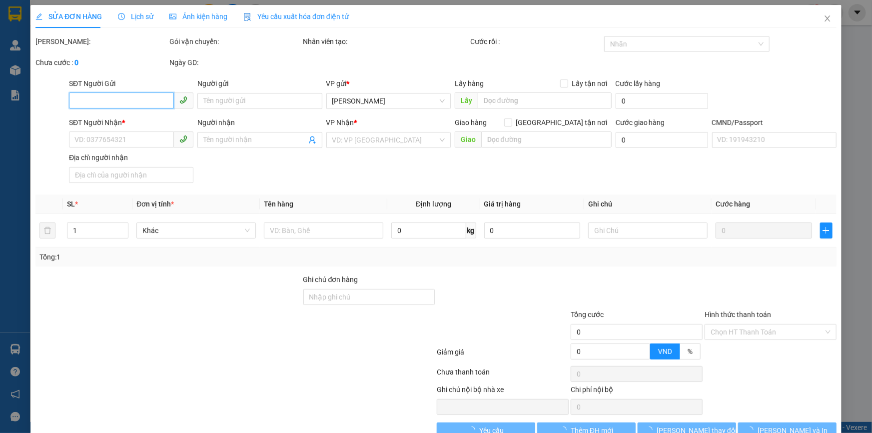
type input "20.000"
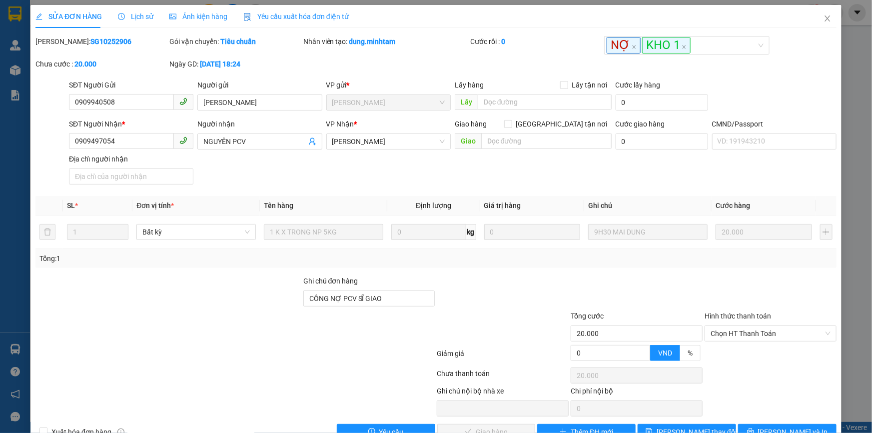
click at [91, 40] on b "SG10252906" at bounding box center [110, 41] width 41 height 8
copy b "SG10252906"
click at [823, 21] on icon "close" at bounding box center [827, 18] width 8 height 8
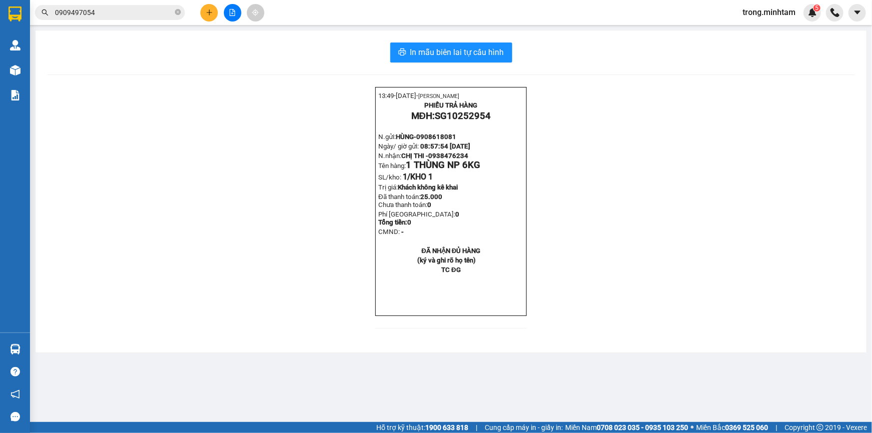
click at [140, 9] on input "0909497054" at bounding box center [114, 12] width 118 height 11
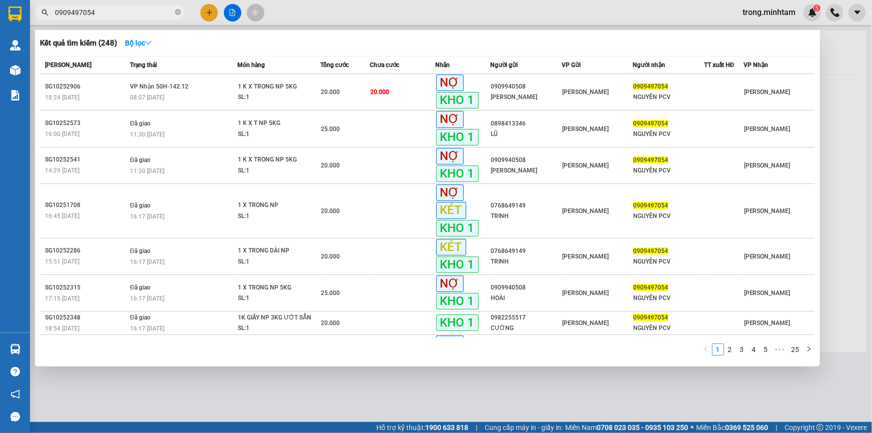
click at [140, 9] on input "0909497054" at bounding box center [114, 12] width 118 height 11
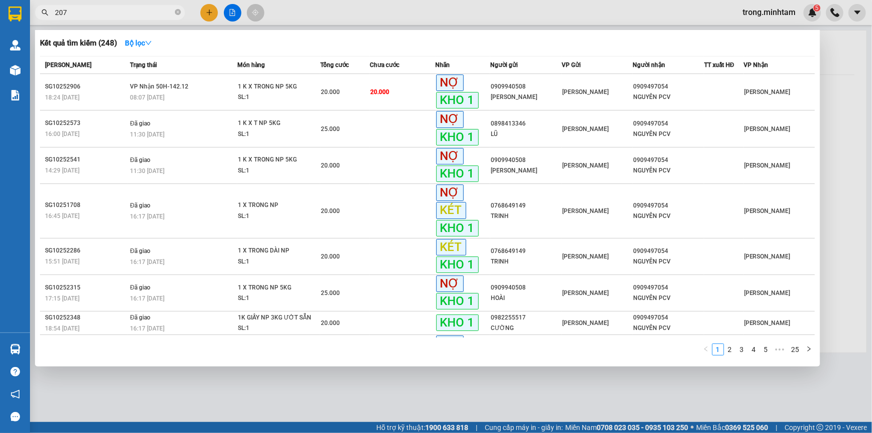
type input "2077"
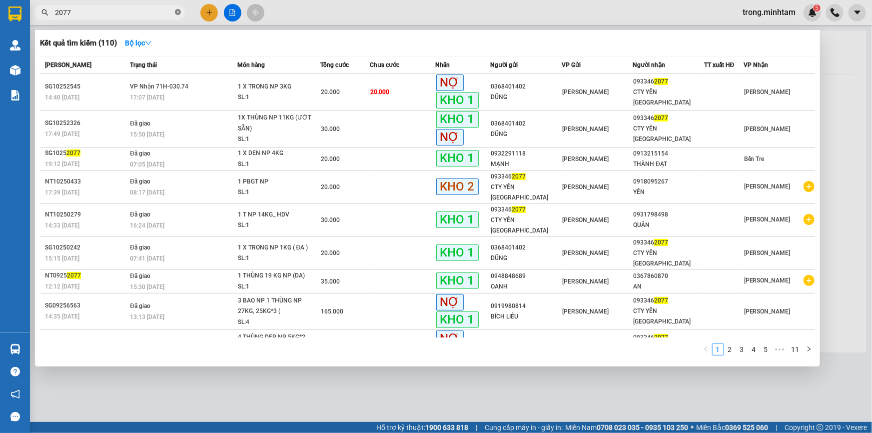
click at [180, 14] on icon "close-circle" at bounding box center [178, 12] width 6 height 6
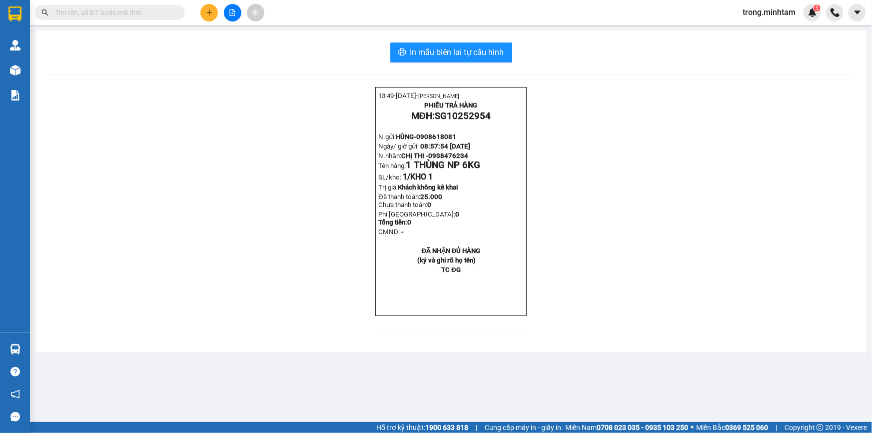
click at [67, 15] on input "text" at bounding box center [114, 12] width 118 height 11
paste input "0938974268"
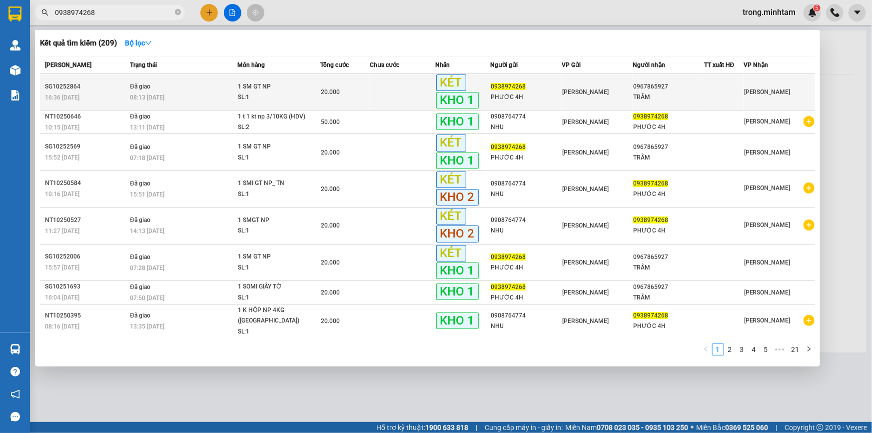
type input "0938974268"
click at [349, 93] on div "20.000" at bounding box center [345, 91] width 48 height 11
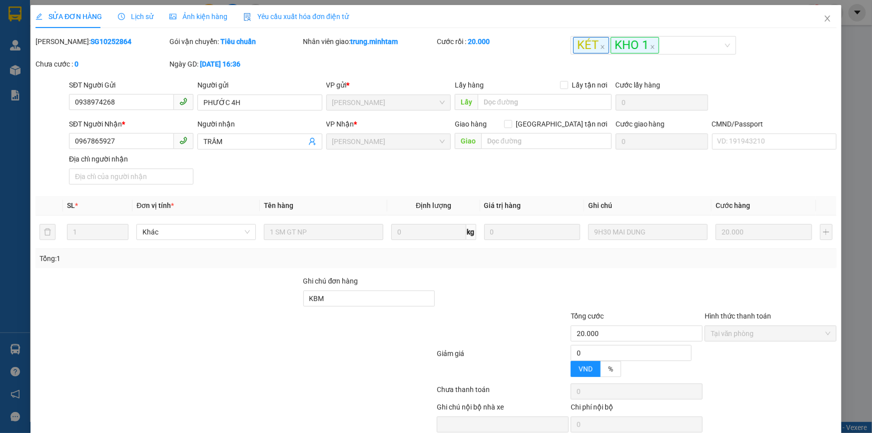
type input "0938974268"
type input "PHƯỚC 4H"
type input "0967865927"
type input "TRẦM"
type input "KBM"
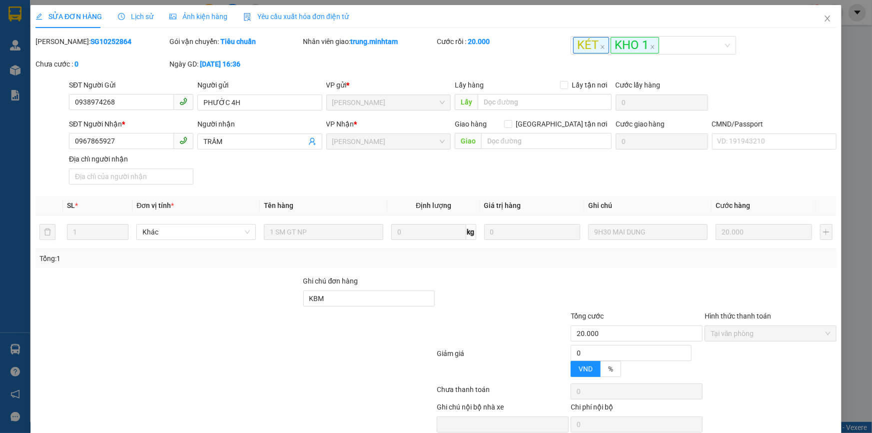
type input "20.000"
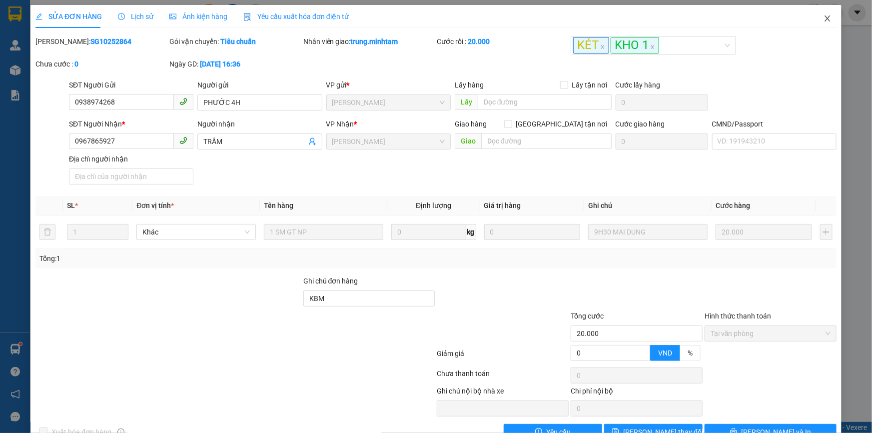
click at [823, 17] on icon "close" at bounding box center [827, 18] width 8 height 8
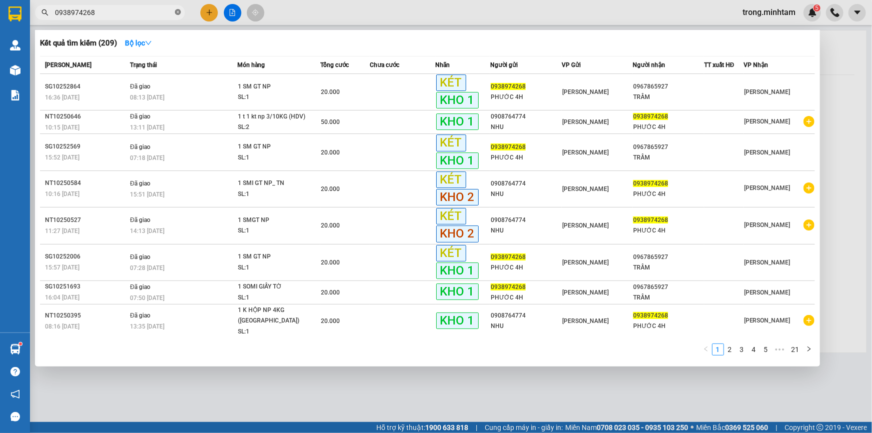
click at [177, 13] on icon "close-circle" at bounding box center [178, 12] width 6 height 6
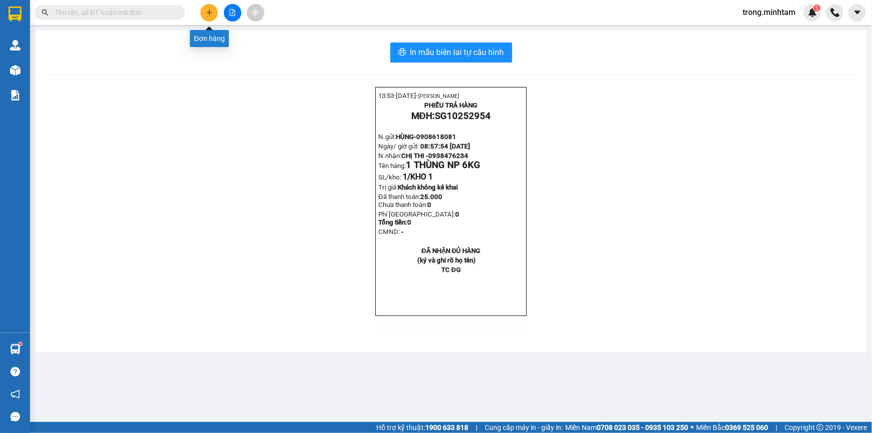
click at [211, 15] on icon "plus" at bounding box center [209, 12] width 7 height 7
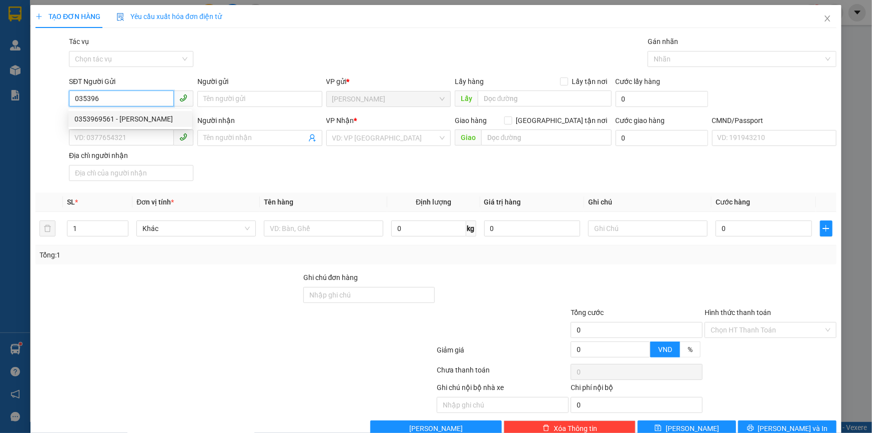
click at [130, 114] on div "0353969561 - THANH" at bounding box center [129, 118] width 111 height 11
type input "0353969561"
type input "THANH"
type input "0981322728"
type input "HÀ"
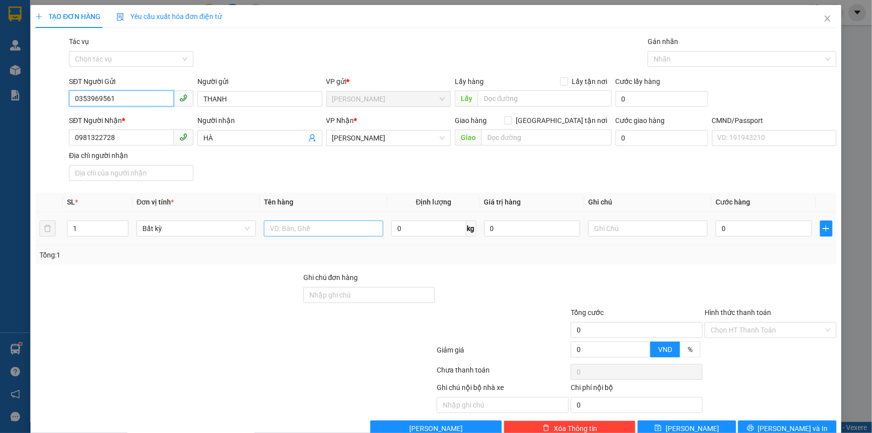
type input "0353969561"
click at [315, 231] on input "text" at bounding box center [323, 228] width 119 height 16
type input "1 X TRẮNG NP 4KG"
type input "18H00 TRỌNG"
type input "2"
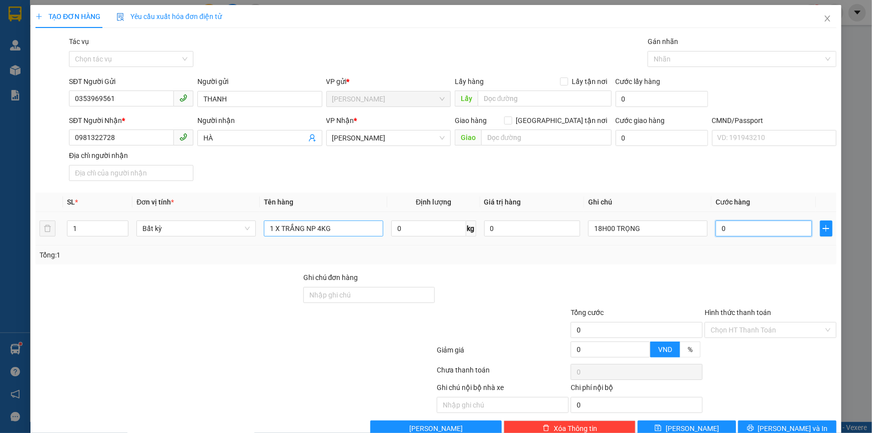
type input "2"
type input "20"
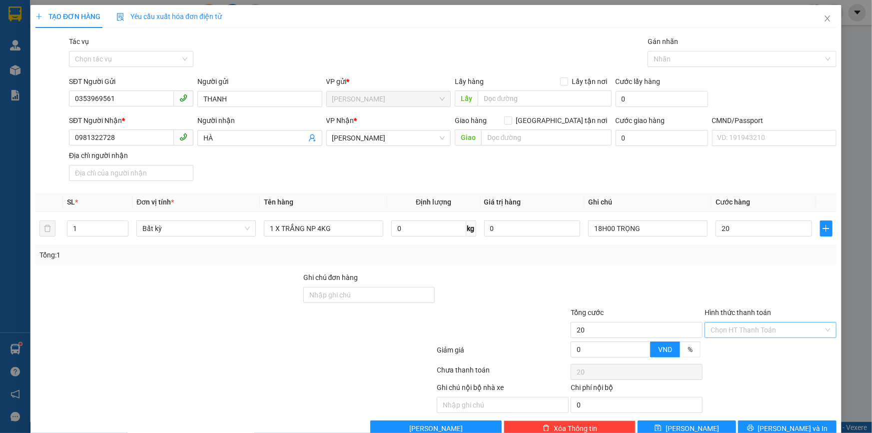
click at [745, 331] on input "Hình thức thanh toán" at bounding box center [766, 329] width 113 height 15
type input "20.000"
click at [733, 350] on div "Tại văn phòng" at bounding box center [764, 350] width 119 height 11
type input "0"
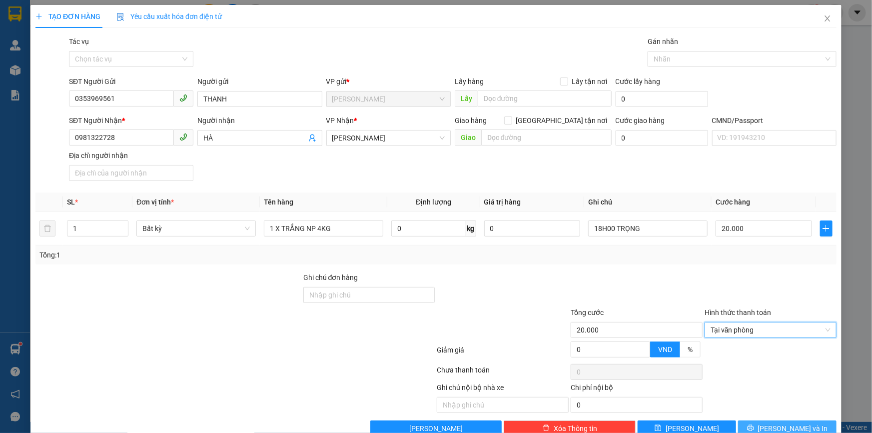
click at [739, 425] on button "[PERSON_NAME] và In" at bounding box center [787, 428] width 98 height 16
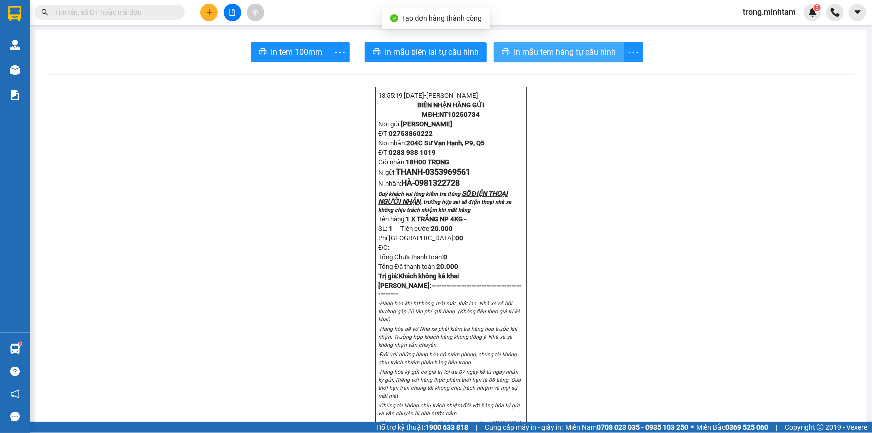
click at [513, 54] on span "In mẫu tem hàng tự cấu hình" at bounding box center [564, 52] width 102 height 12
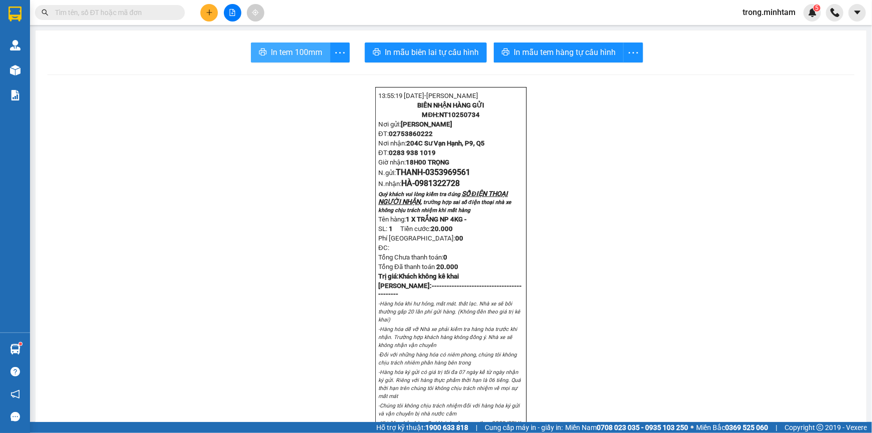
click at [310, 48] on span "In tem 100mm" at bounding box center [296, 52] width 51 height 12
click at [143, 10] on input "text" at bounding box center [114, 12] width 118 height 11
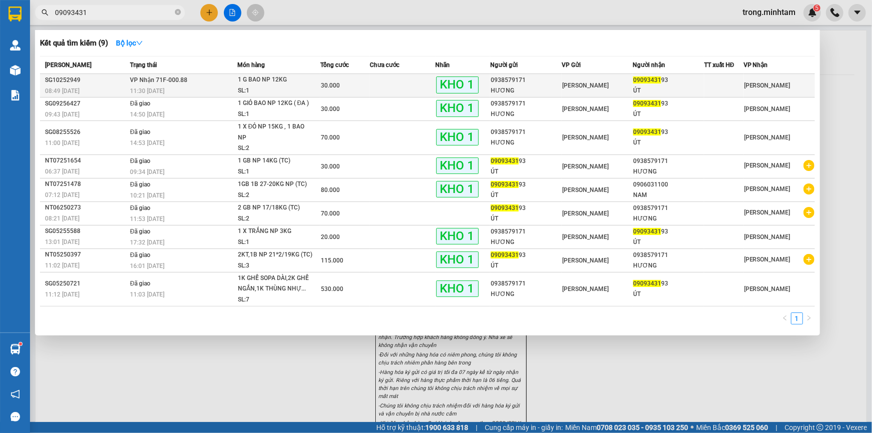
type input "09093431"
click at [276, 80] on div "1 G BAO NP 12KG" at bounding box center [275, 79] width 75 height 11
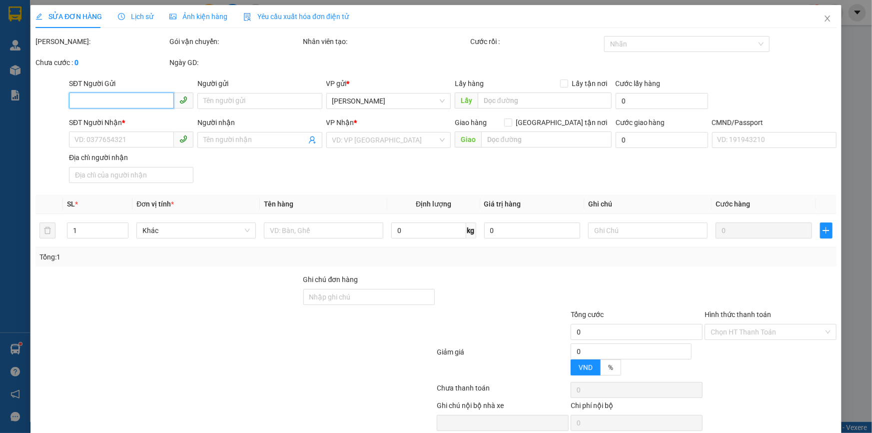
type input "0938579171"
type input "HƯƠNG"
type input "0909343193"
type input "ÚT"
type input "KNM"
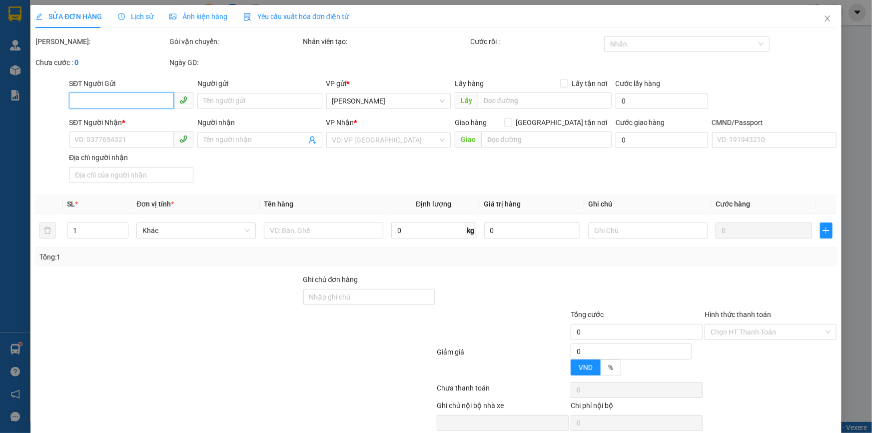
type input "30.000"
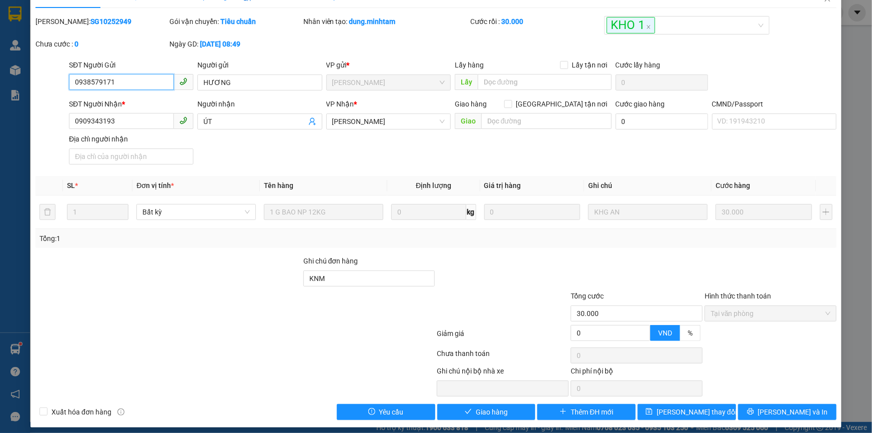
scroll to position [27, 0]
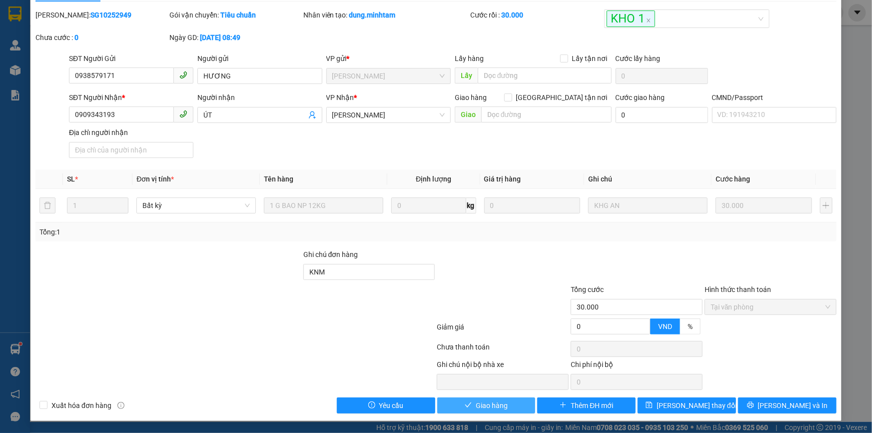
click at [509, 409] on button "Giao hàng" at bounding box center [486, 405] width 98 height 16
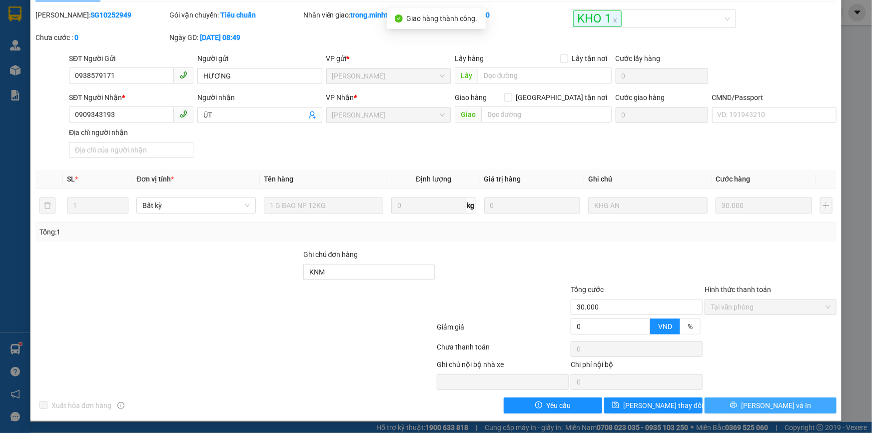
click at [782, 406] on span "[PERSON_NAME] và In" at bounding box center [776, 405] width 70 height 11
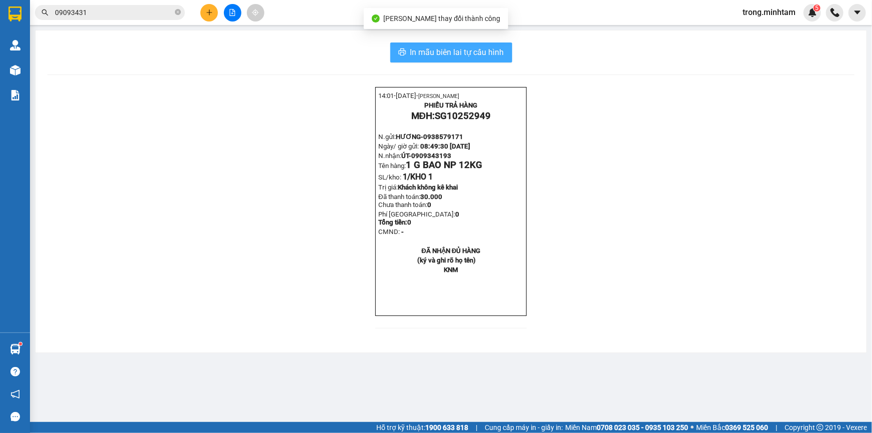
click at [476, 57] on span "In mẫu biên lai tự cấu hình" at bounding box center [457, 52] width 94 height 12
click at [180, 11] on icon "close-circle" at bounding box center [178, 12] width 6 height 6
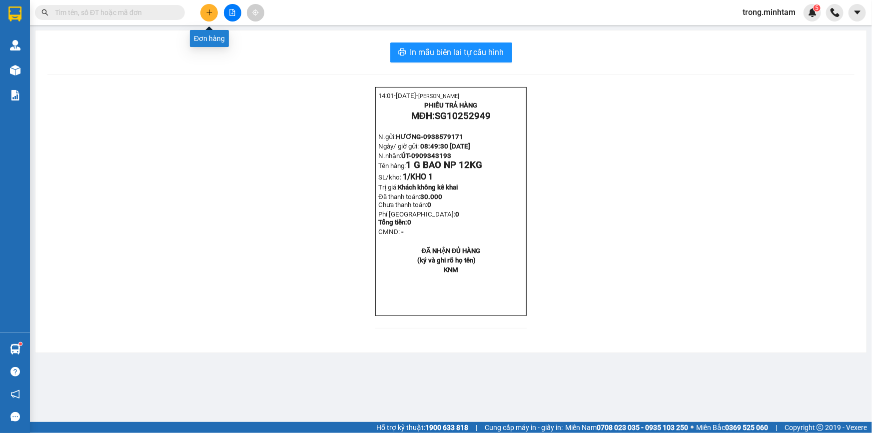
click at [210, 9] on icon "plus" at bounding box center [209, 12] width 7 height 7
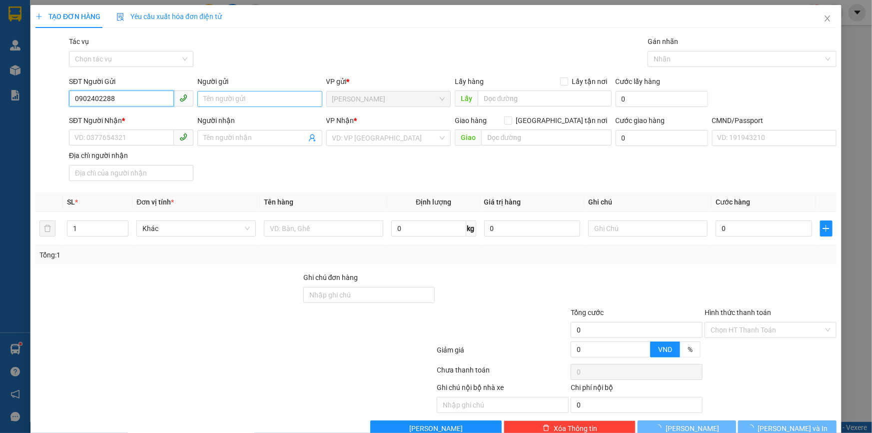
type input "0902402288"
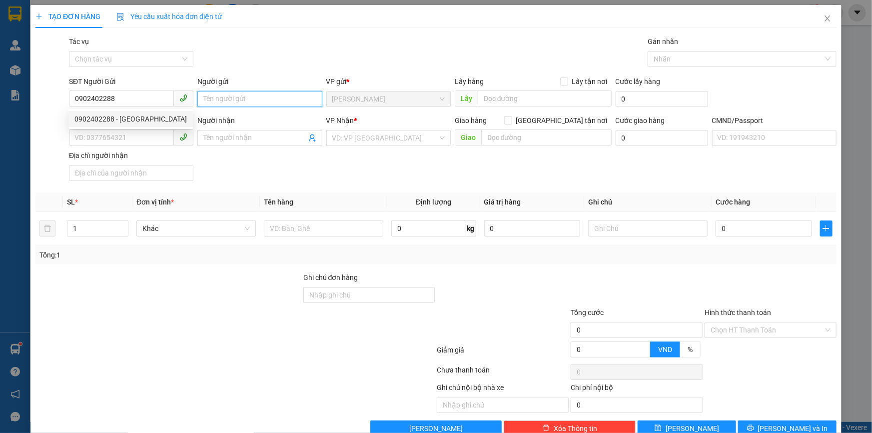
click at [217, 96] on input "Người gửi" at bounding box center [259, 99] width 124 height 16
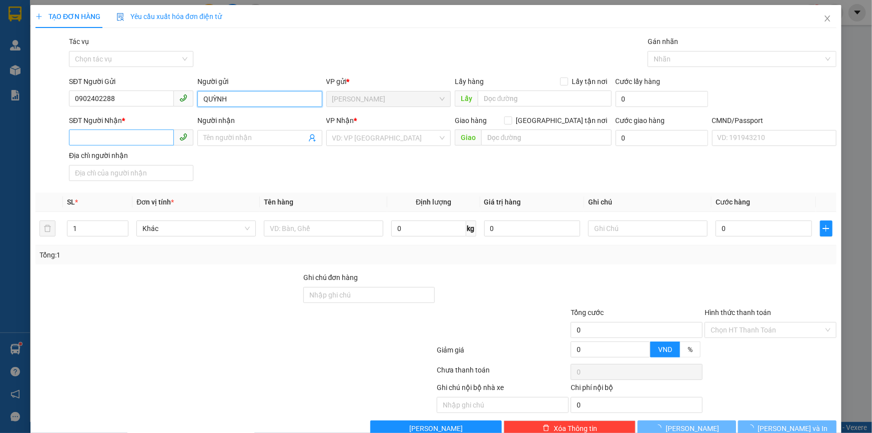
type input "QUỲNH"
click at [120, 141] on input "SĐT Người Nhận *" at bounding box center [121, 137] width 105 height 16
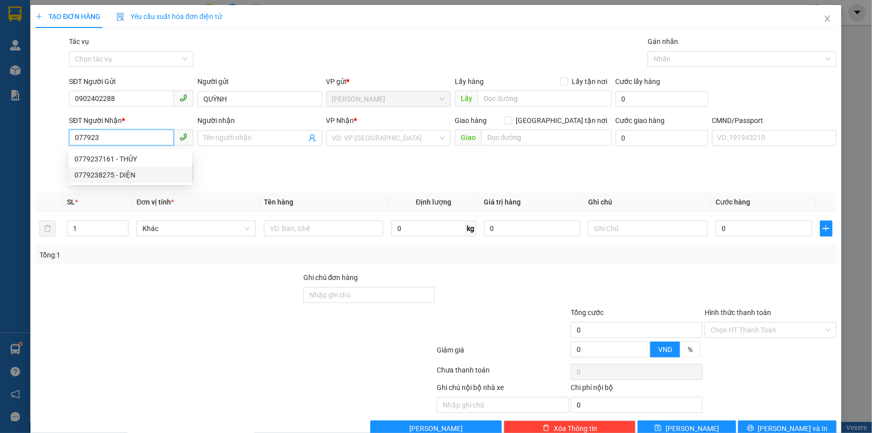
click at [123, 175] on div "0779238275 - DIỆN" at bounding box center [129, 174] width 111 height 11
type input "0779238275"
type input "DIỆN"
type input "0779238275"
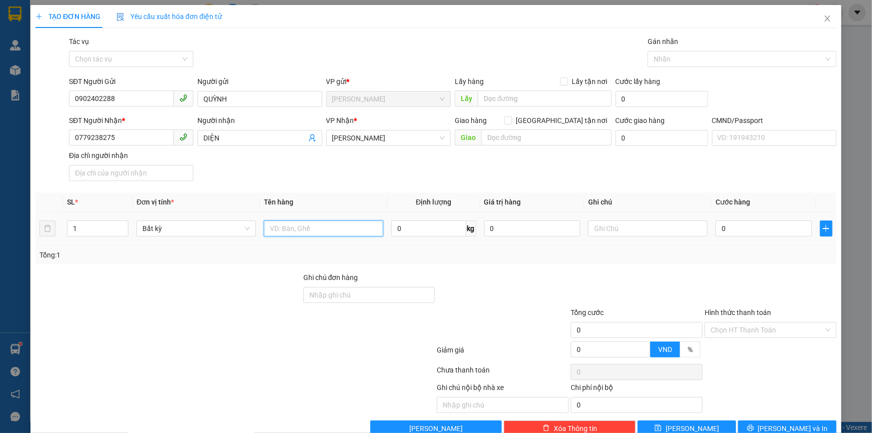
click at [296, 232] on input "text" at bounding box center [323, 228] width 119 height 16
type input "1 THÙNG MÚT NP 25KG"
type input "18H00 TRỌNG"
type input "4"
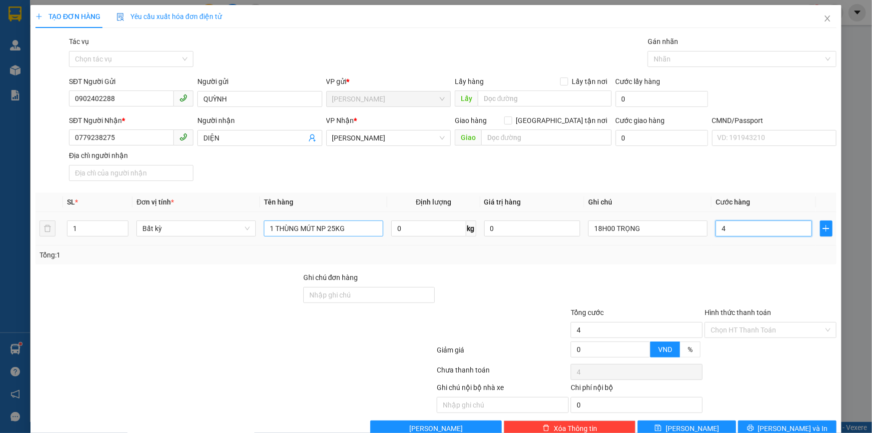
type input "4"
type input "40"
click at [757, 331] on input "Hình thức thanh toán" at bounding box center [766, 329] width 113 height 15
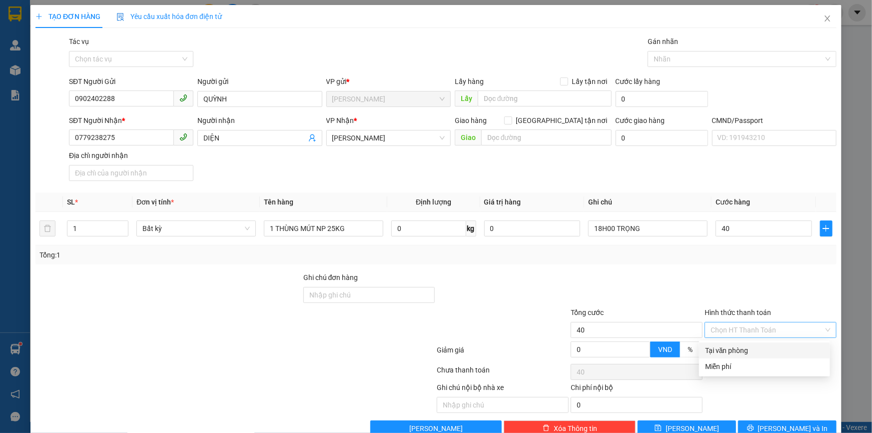
type input "40.000"
click at [704, 347] on div "Tại văn phòng" at bounding box center [764, 350] width 131 height 16
type input "0"
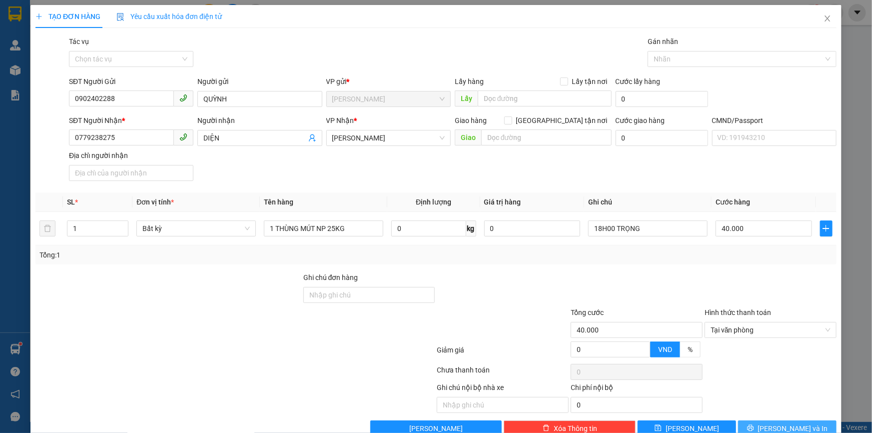
click at [750, 429] on button "[PERSON_NAME] và In" at bounding box center [787, 428] width 98 height 16
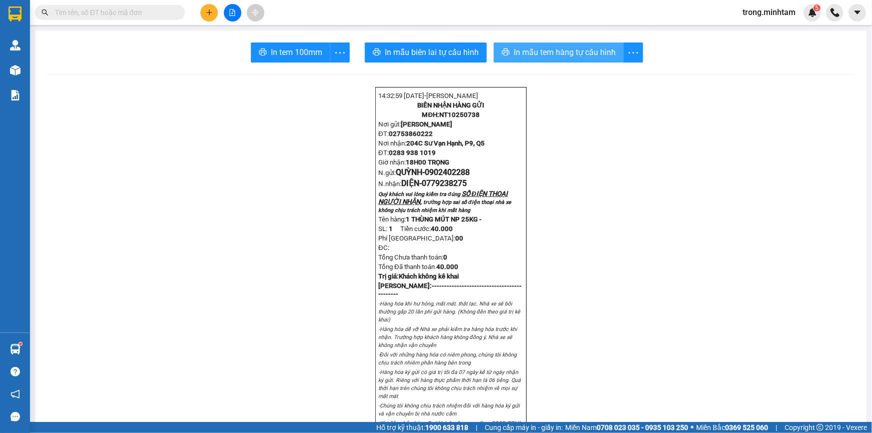
click at [553, 53] on span "In mẫu tem hàng tự cấu hình" at bounding box center [564, 52] width 102 height 12
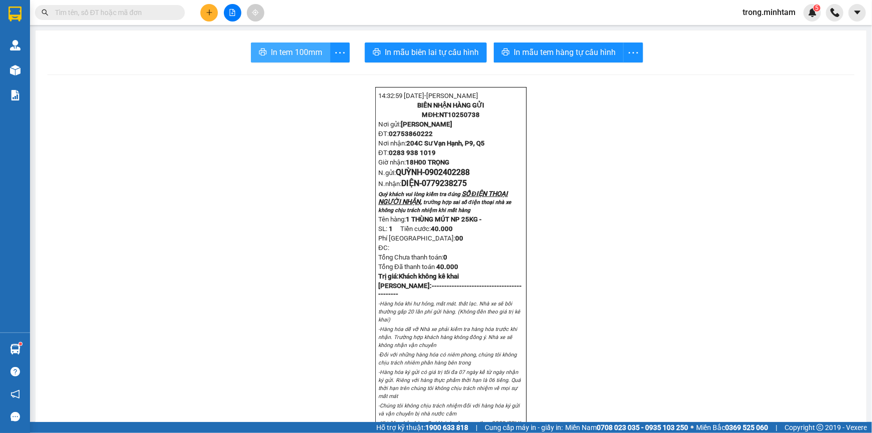
drag, startPoint x: 269, startPoint y: 51, endPoint x: 289, endPoint y: 36, distance: 25.3
click at [271, 51] on span "In tem 100mm" at bounding box center [296, 52] width 51 height 12
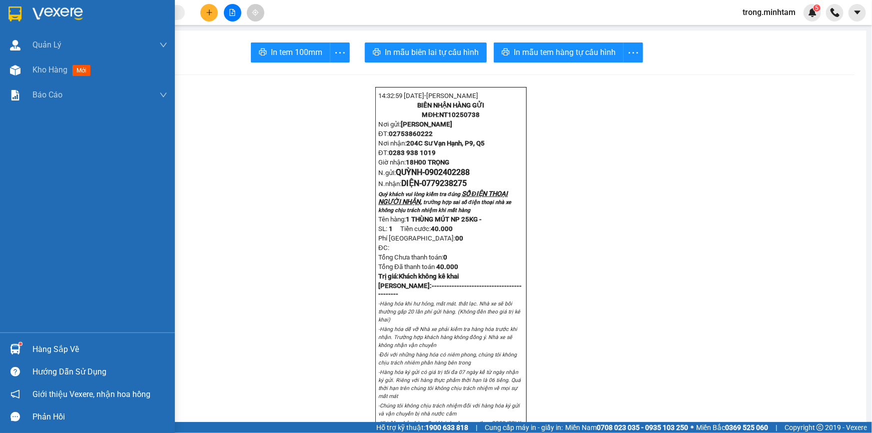
click at [55, 342] on div "Hàng sắp về" at bounding box center [99, 349] width 135 height 15
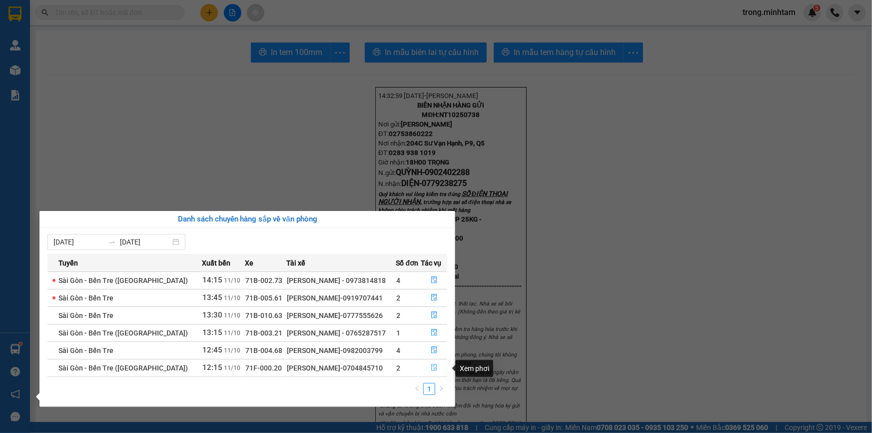
click at [431, 368] on icon "file-done" at bounding box center [434, 367] width 6 height 7
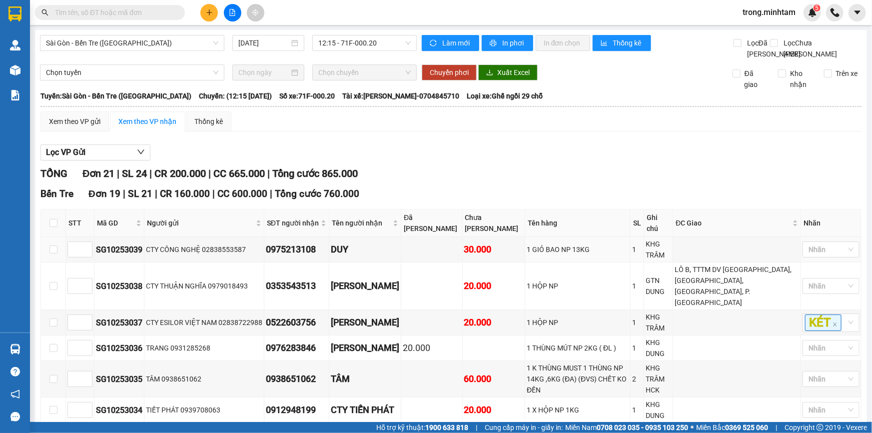
scroll to position [382, 0]
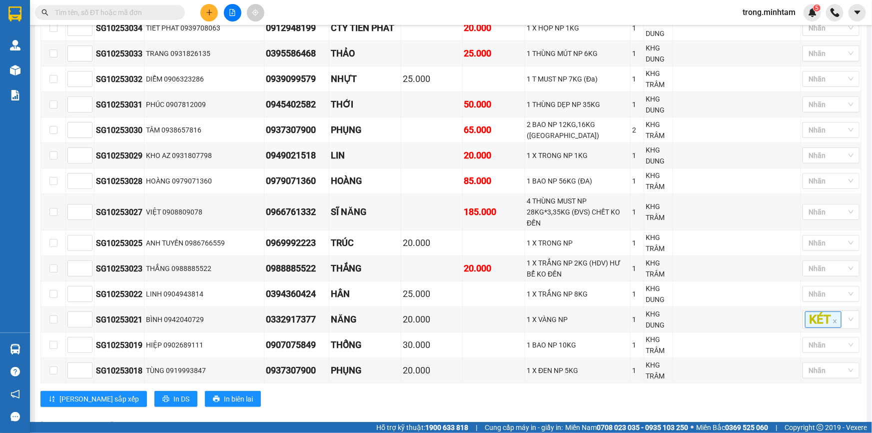
checkbox input "true"
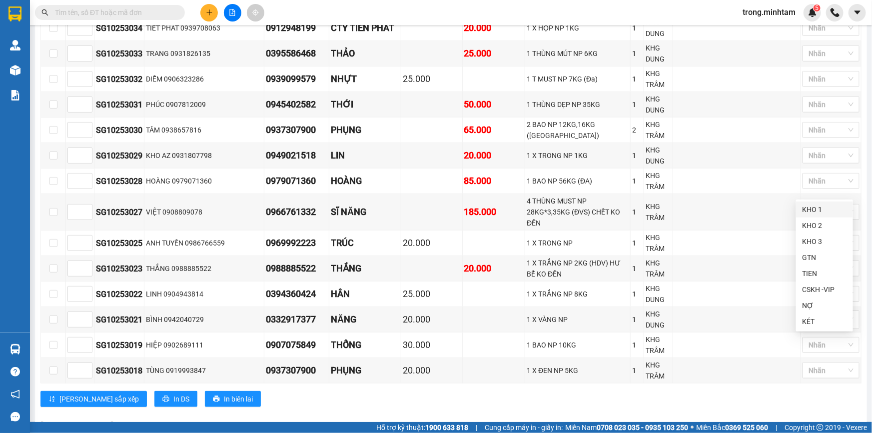
click at [815, 209] on div "KHO 1" at bounding box center [824, 209] width 45 height 11
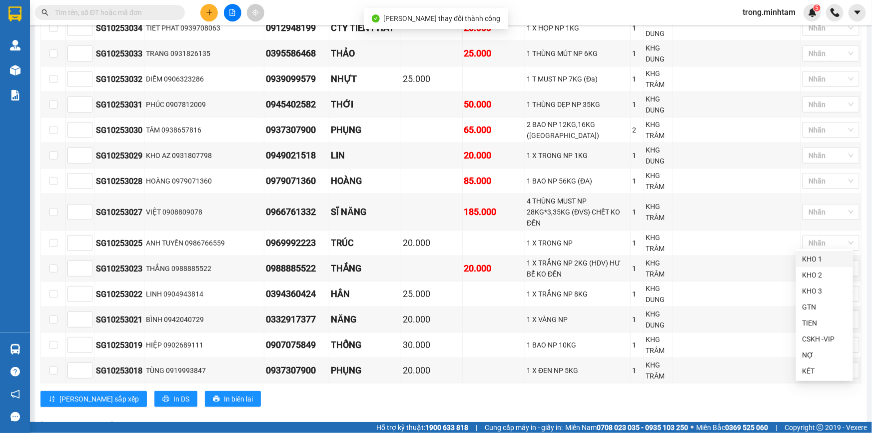
click at [818, 265] on div "KHO 1" at bounding box center [824, 259] width 57 height 16
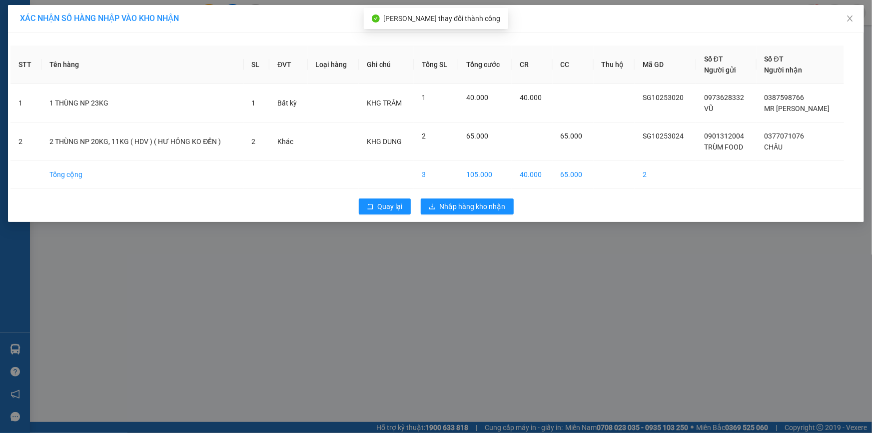
click at [459, 196] on div "Quay lại Nhập hàng kho nhận" at bounding box center [435, 206] width 851 height 26
click at [458, 201] on span "Nhập hàng kho nhận" at bounding box center [472, 206] width 66 height 11
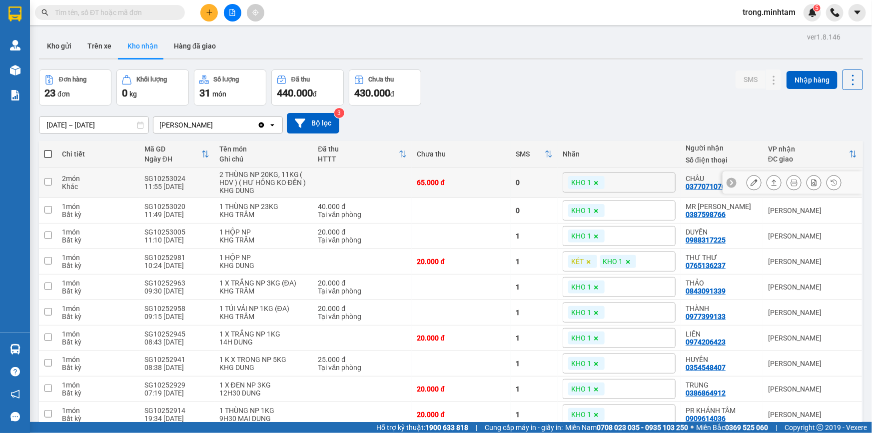
click at [750, 185] on icon at bounding box center [753, 182] width 7 height 7
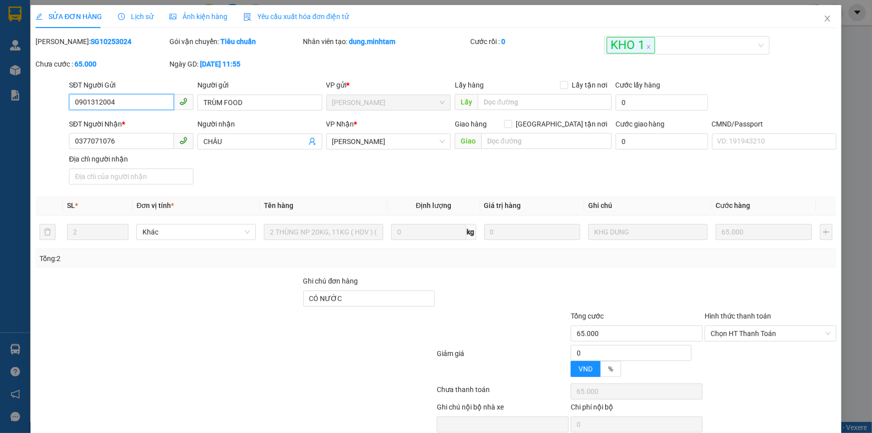
type input "0901312004"
type input "TRÙM FOOD"
type input "0377071076"
type input "CHÂU"
type input "CÓ NƯỚC"
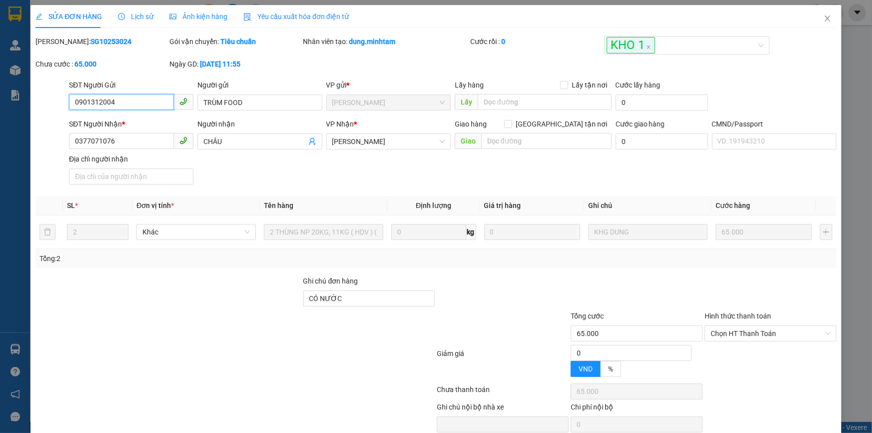
type input "65.000"
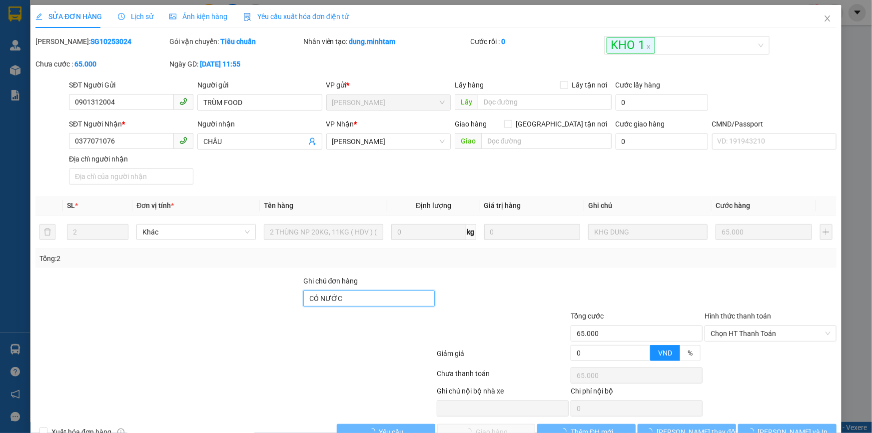
click at [375, 297] on input "CÓ NƯỚC" at bounding box center [369, 298] width 132 height 16
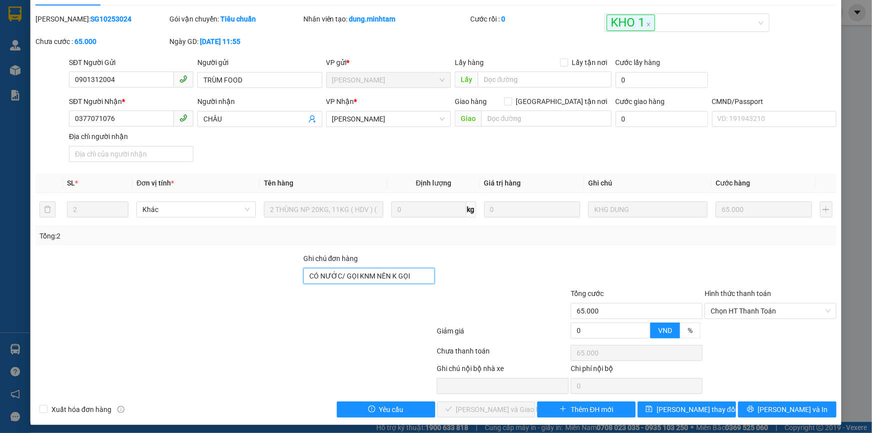
scroll to position [27, 0]
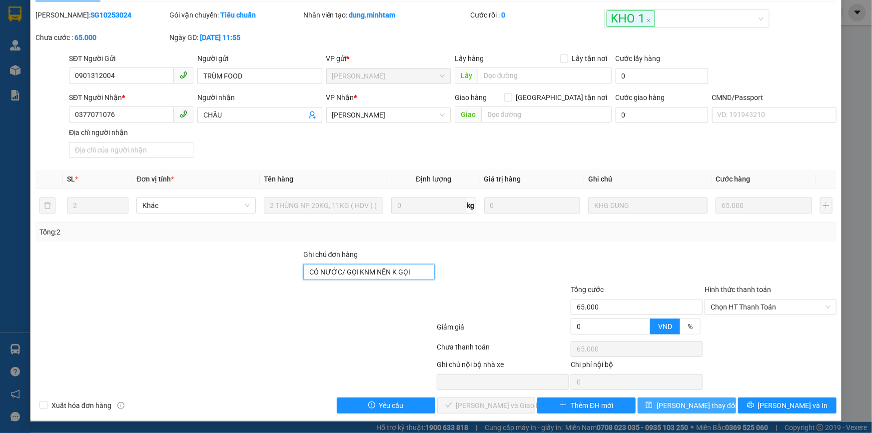
type input "CÓ NƯỚC/ GỌI KNM NÊN K GỌI"
click at [652, 403] on icon "save" at bounding box center [649, 405] width 6 height 6
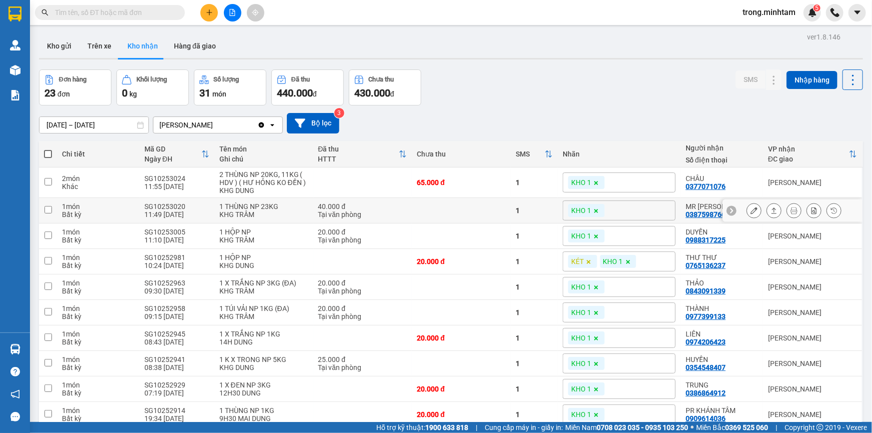
click at [751, 214] on button at bounding box center [754, 210] width 14 height 17
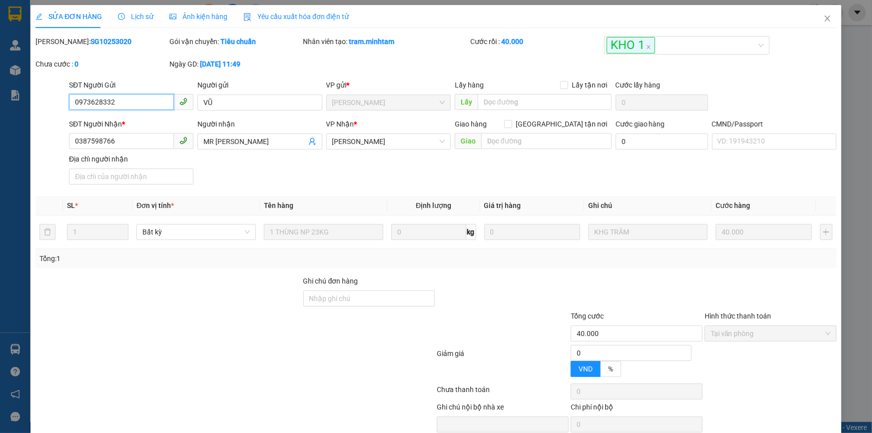
type input "0973628332"
type input "VŨ"
type input "0387598766"
type input "MR ANDY"
type input "40.000"
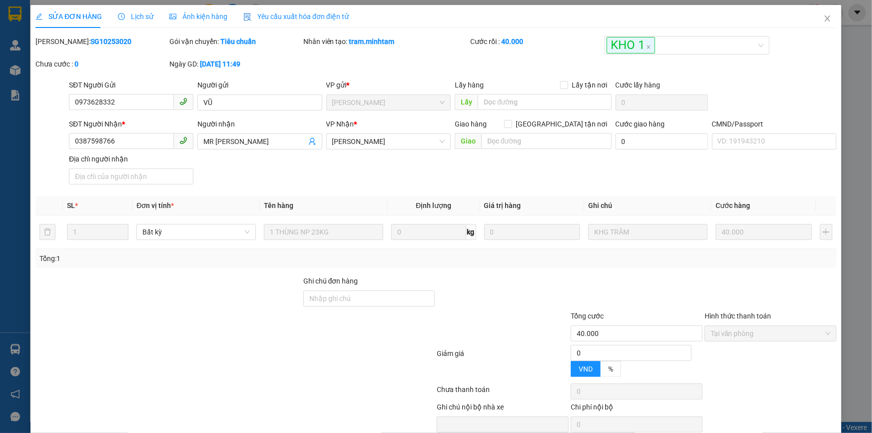
click at [320, 295] on div "Ghi chú đơn hàng" at bounding box center [435, 292] width 803 height 35
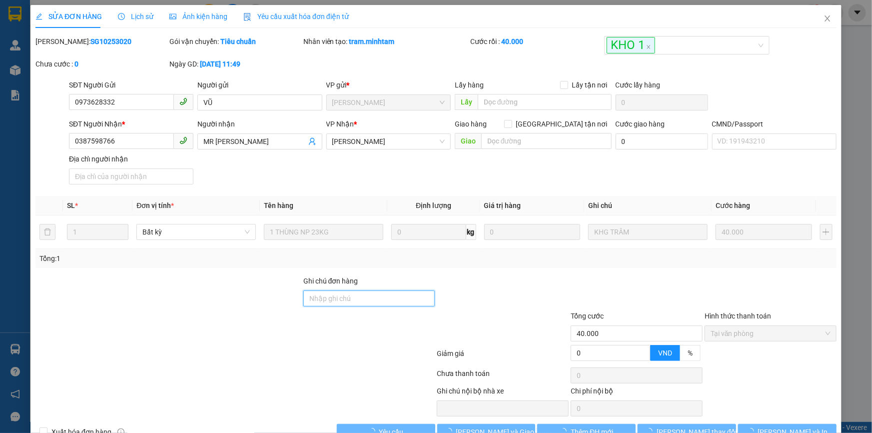
click at [320, 295] on input "Ghi chú đơn hàng" at bounding box center [369, 298] width 132 height 16
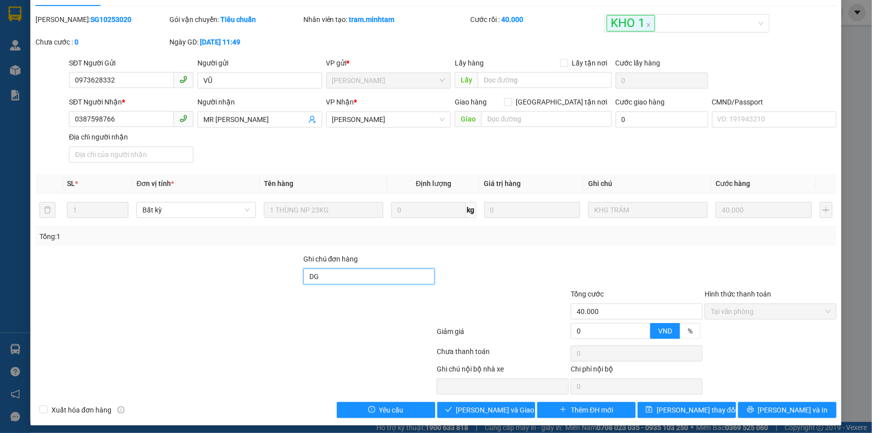
scroll to position [27, 0]
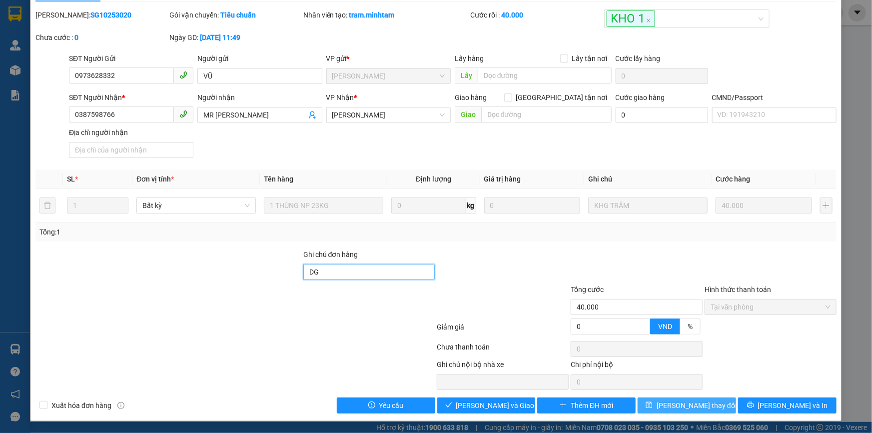
type input "DG"
click at [652, 409] on span "save" at bounding box center [648, 405] width 7 height 8
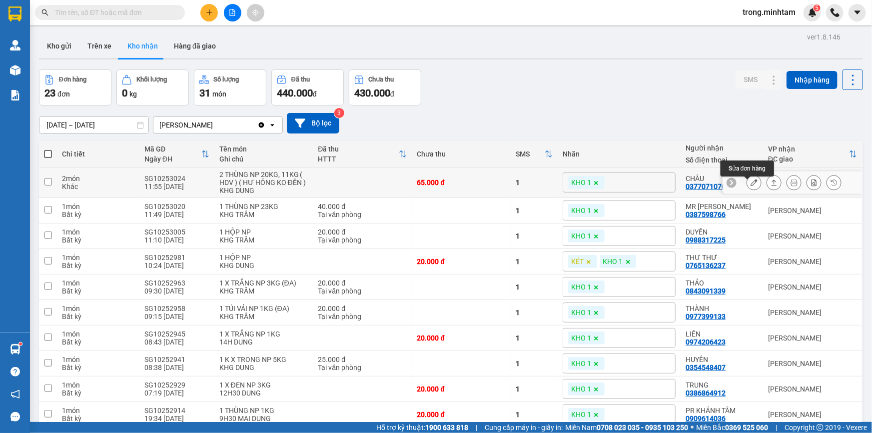
click at [749, 191] on button at bounding box center [754, 182] width 14 height 17
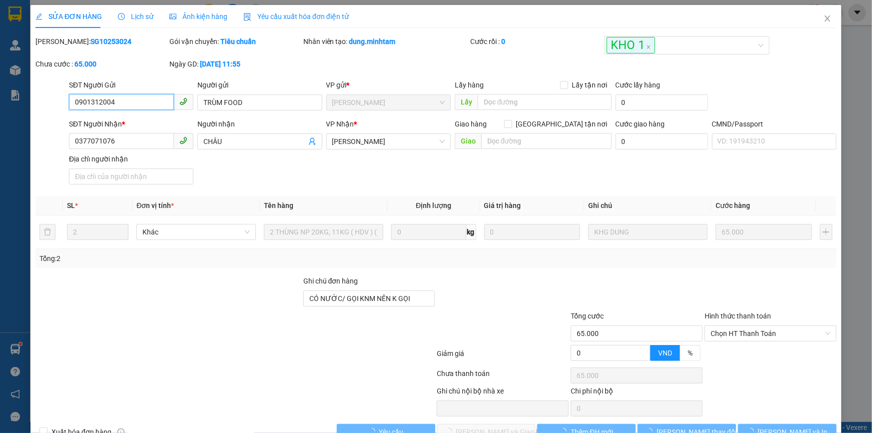
type input "0901312004"
type input "TRÙM FOOD"
type input "0377071076"
type input "CHÂU"
type input "CÓ NƯỚC/ GỌI KNM NÊN K GỌI"
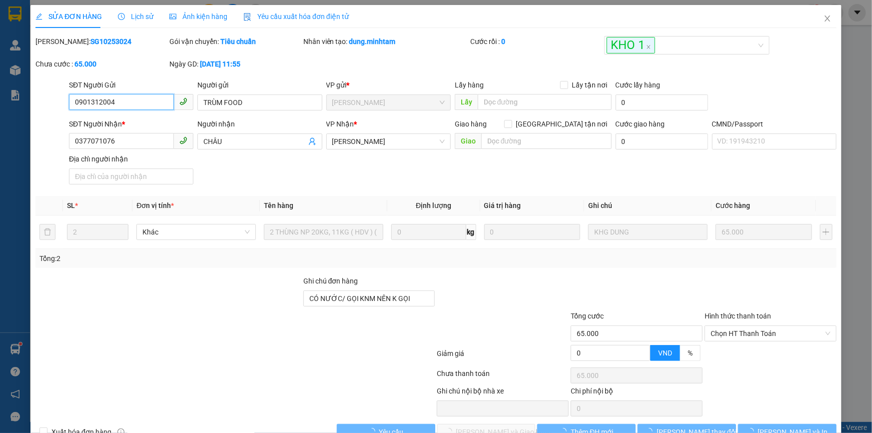
type input "65.000"
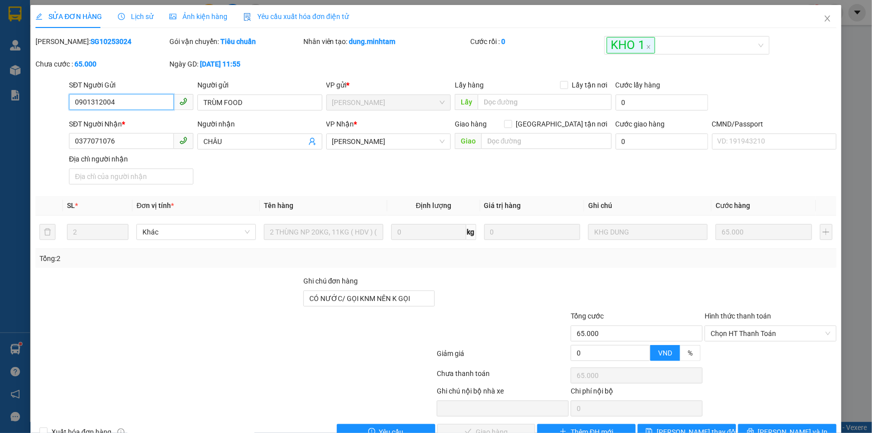
scroll to position [27, 0]
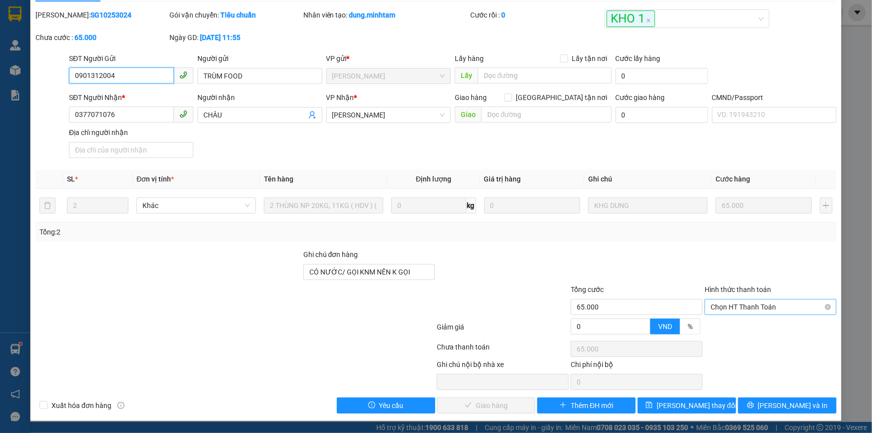
click at [740, 305] on span "Chọn HT Thanh Toán" at bounding box center [770, 306] width 120 height 15
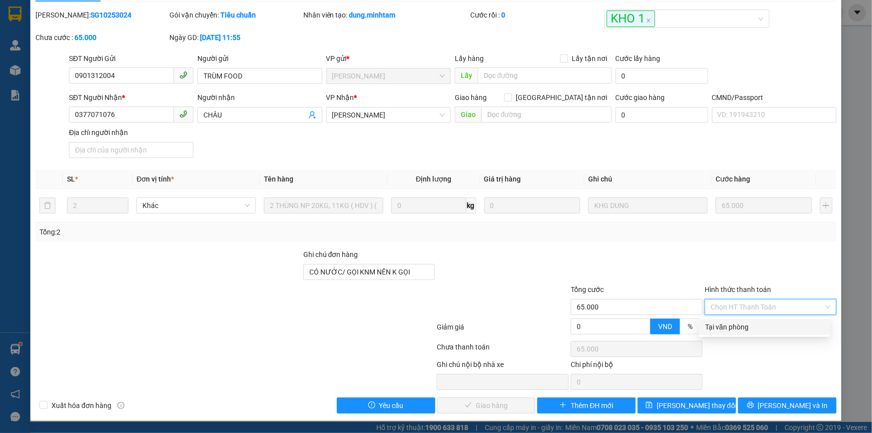
click at [717, 330] on div "Tại văn phòng" at bounding box center [764, 326] width 119 height 11
type input "0"
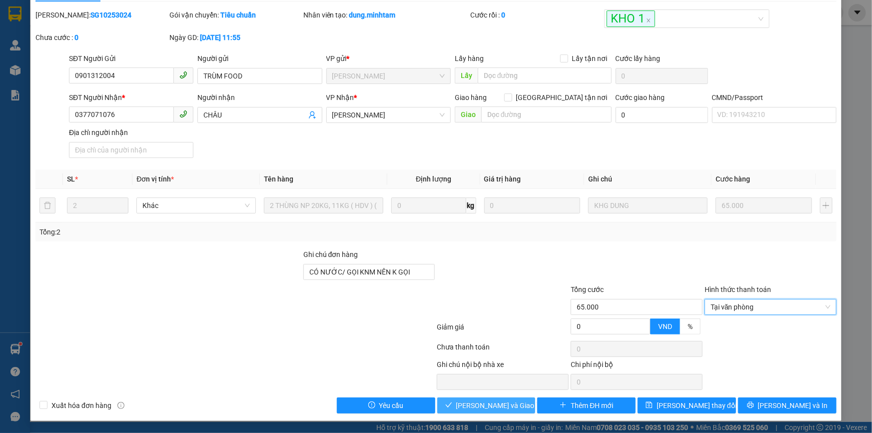
click at [509, 408] on span "[PERSON_NAME] và [PERSON_NAME] hàng" at bounding box center [504, 405] width 96 height 11
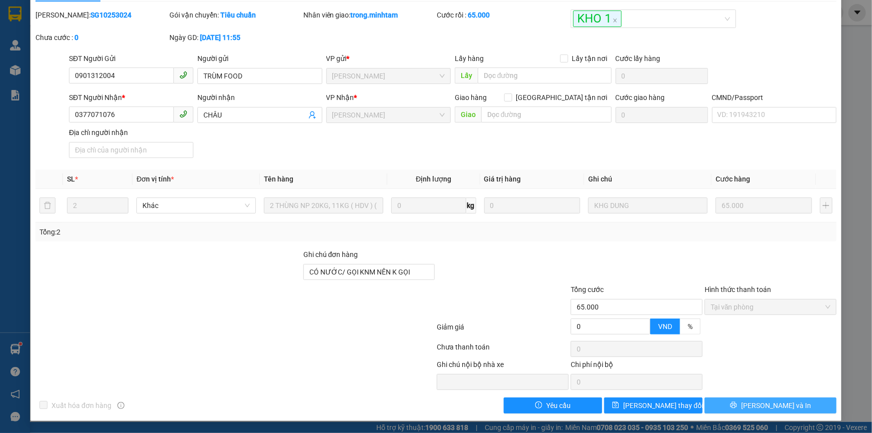
click at [772, 402] on span "[PERSON_NAME] và In" at bounding box center [776, 405] width 70 height 11
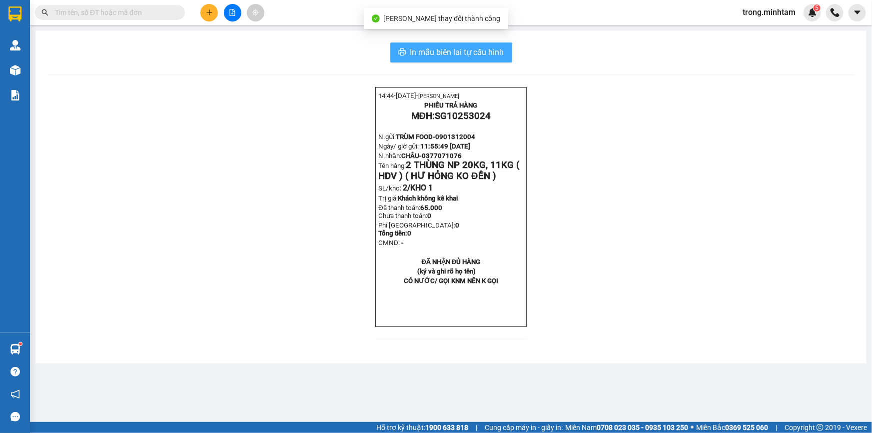
drag, startPoint x: 443, startPoint y: 49, endPoint x: 454, endPoint y: 53, distance: 11.7
click at [443, 50] on span "In mẫu biên lai tự cấu hình" at bounding box center [457, 52] width 94 height 12
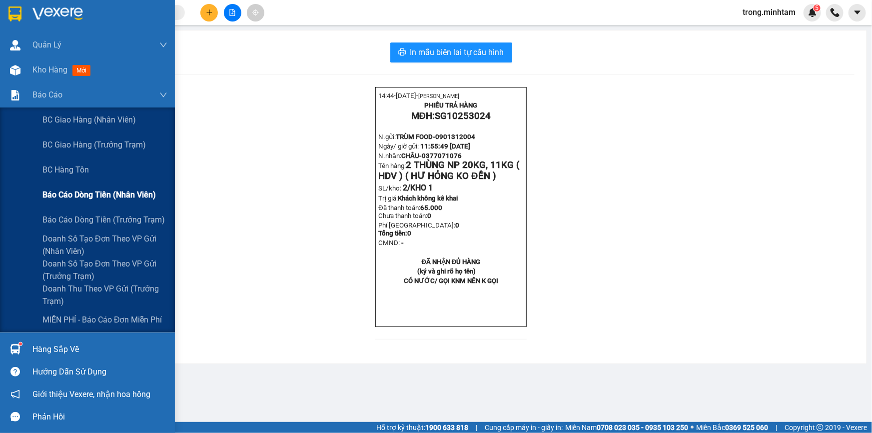
click at [115, 195] on span "Báo cáo dòng tiền (nhân viên)" at bounding box center [98, 194] width 113 height 12
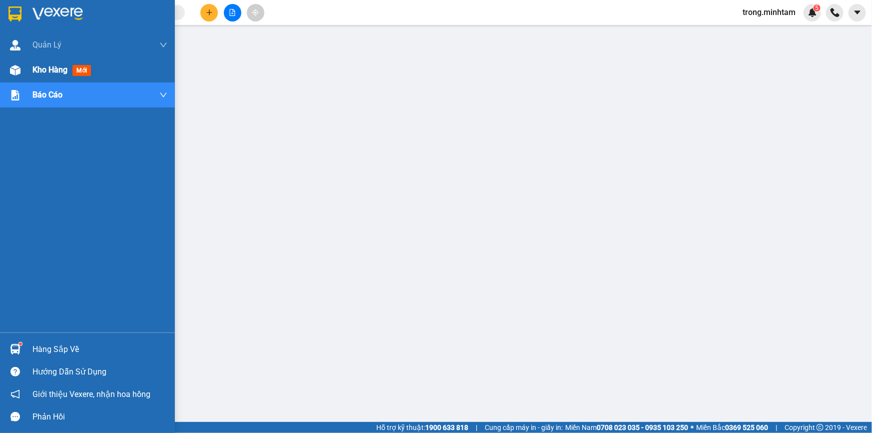
click at [48, 74] on span "Kho hàng" at bounding box center [49, 69] width 35 height 9
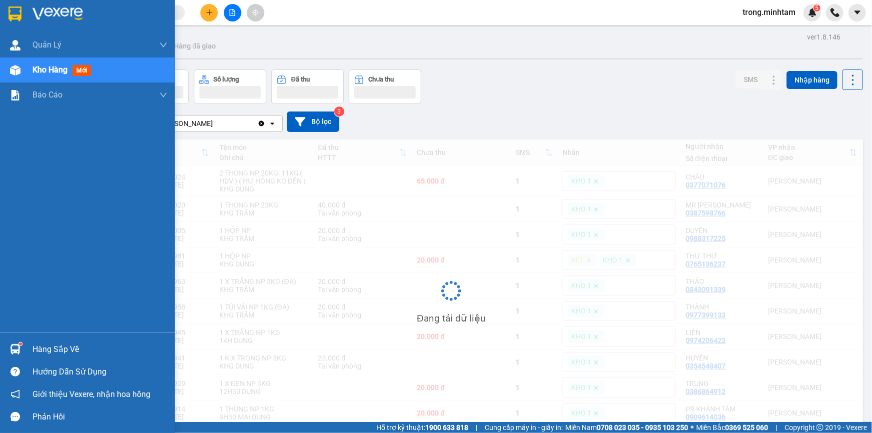
click at [60, 344] on div "Hàng sắp về" at bounding box center [99, 349] width 135 height 15
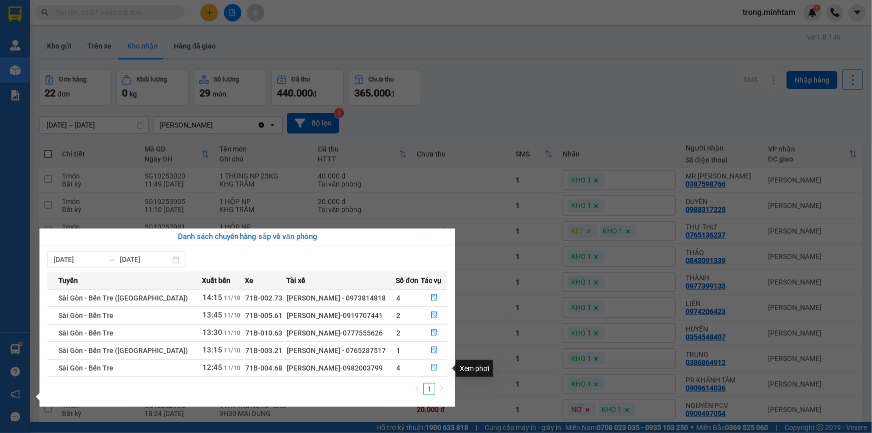
click at [431, 365] on icon "file-done" at bounding box center [434, 367] width 6 height 7
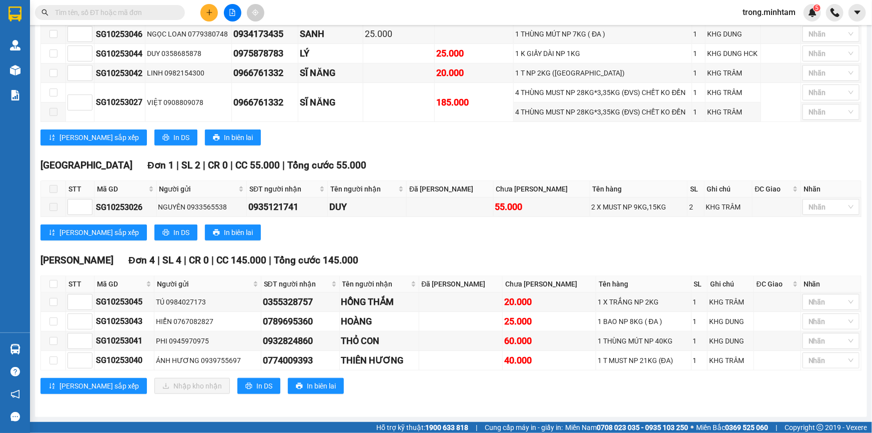
scroll to position [249, 0]
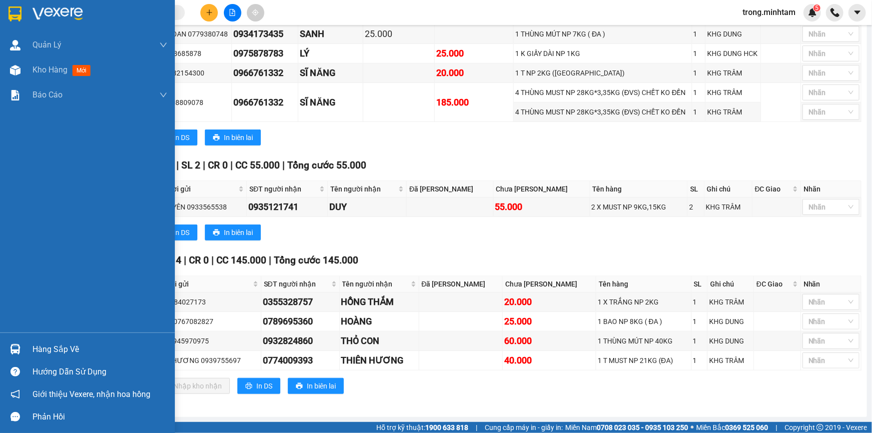
click at [48, 355] on div "Hàng sắp về" at bounding box center [99, 349] width 135 height 15
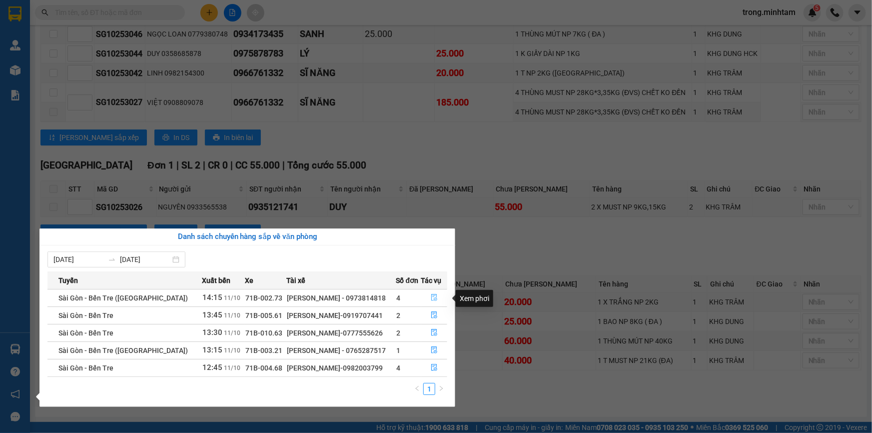
click at [431, 300] on icon "file-done" at bounding box center [434, 297] width 7 height 7
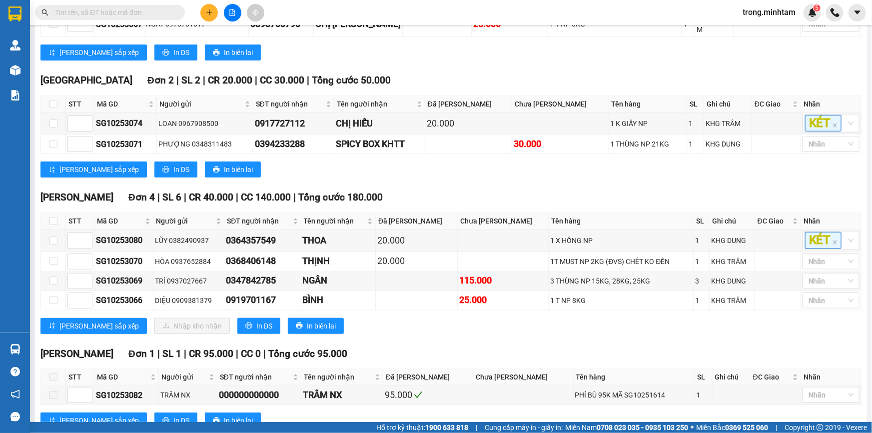
scroll to position [390, 0]
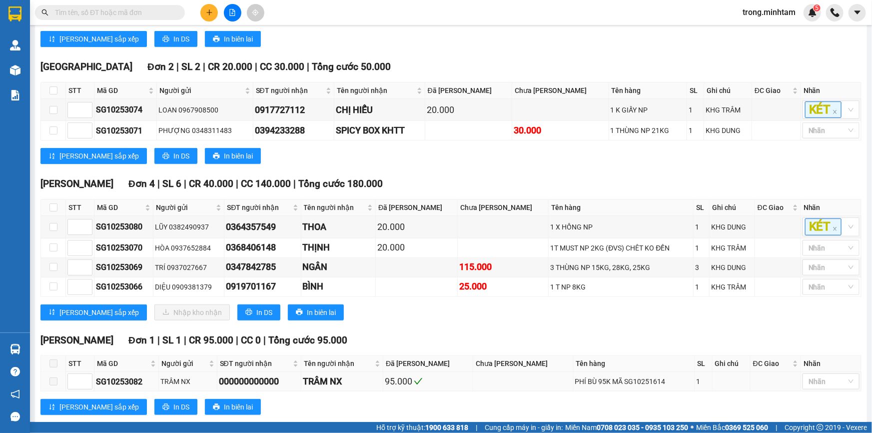
click at [630, 376] on div "PHÍ BÙ 95K MÃ SG10251614" at bounding box center [634, 381] width 118 height 11
copy div "SG10251614"
paste input "SG10251614"
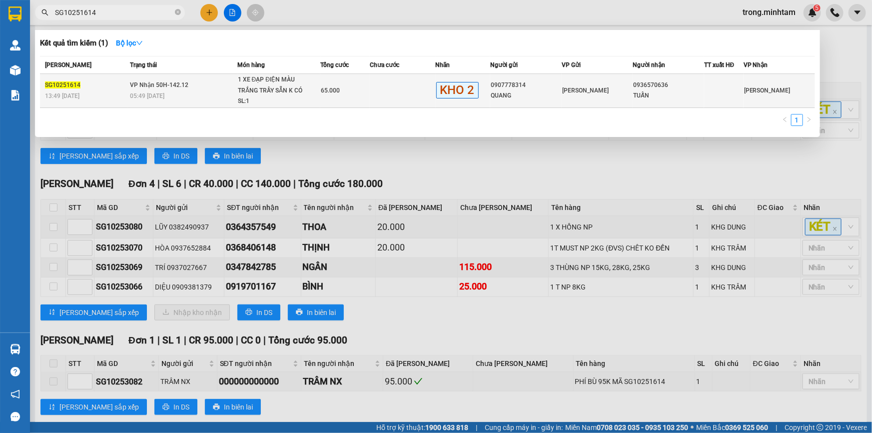
type input "SG10251614"
click at [287, 95] on div "1 XE ĐẠP ĐIỆN MÀU TRẮNG TRẦY SẴN K CÓ BÀ..." at bounding box center [275, 84] width 75 height 21
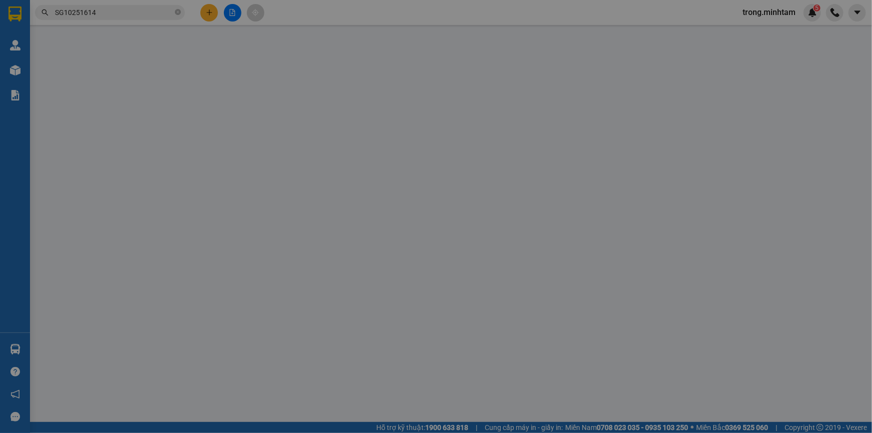
type input "0907778314"
type input "QUANG"
type input "0936570636"
type input "TUẤN"
type input "PHÍ BỌC 30K THU R"
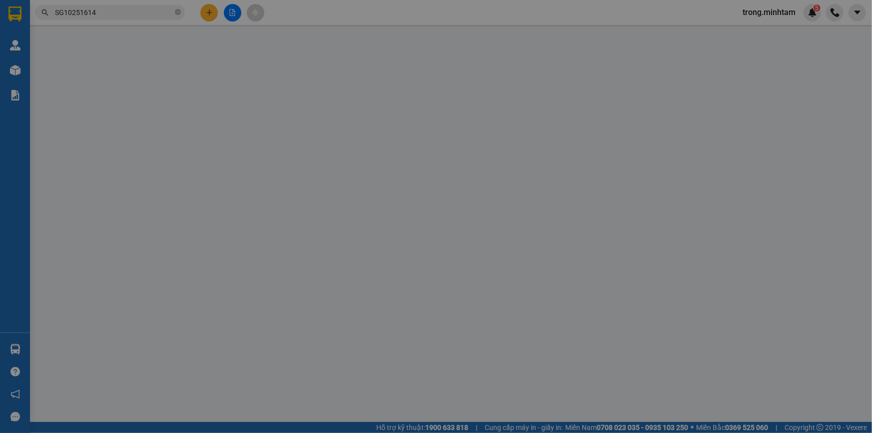
type input "65.000"
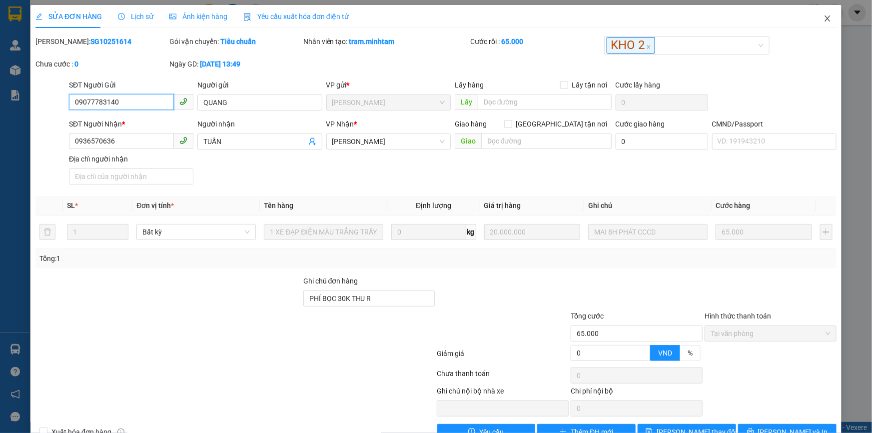
type input "09077783140"
click at [823, 19] on icon "close" at bounding box center [827, 18] width 8 height 8
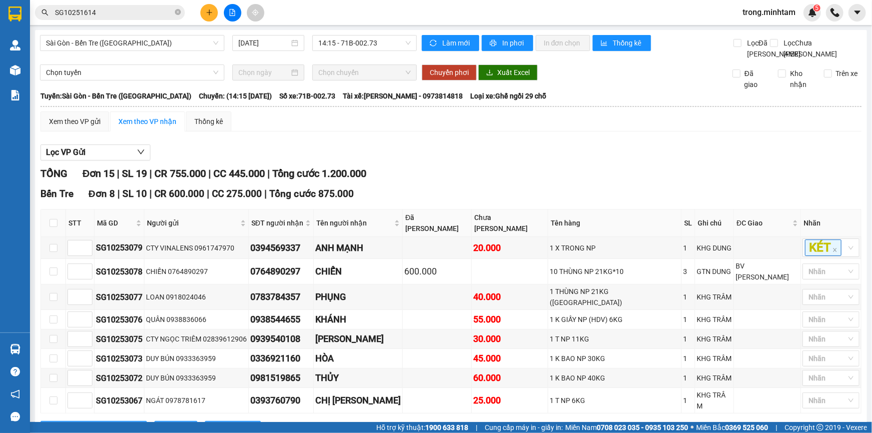
click at [141, 17] on input "SG10251614" at bounding box center [114, 12] width 118 height 11
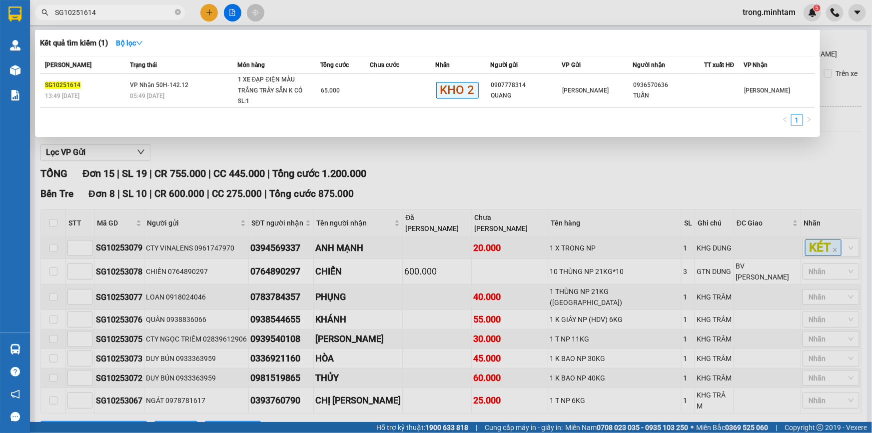
click at [141, 17] on input "SG10251614" at bounding box center [114, 12] width 118 height 11
paste input "0938974268"
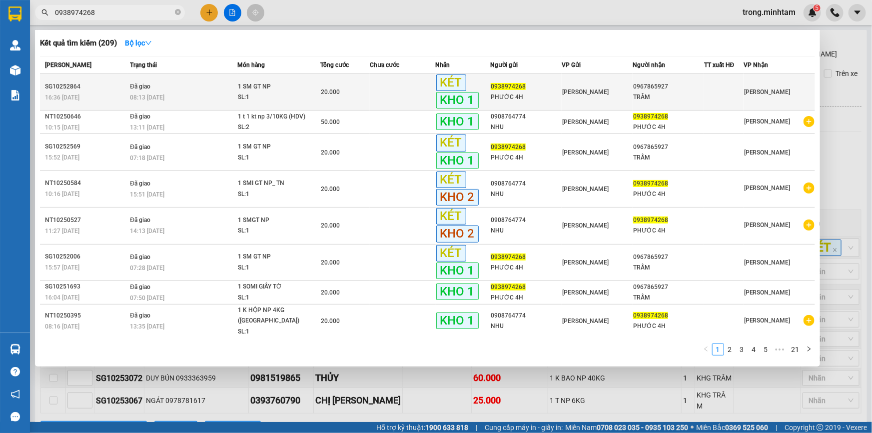
type input "0938974268"
click at [343, 90] on div "20.000" at bounding box center [345, 91] width 48 height 11
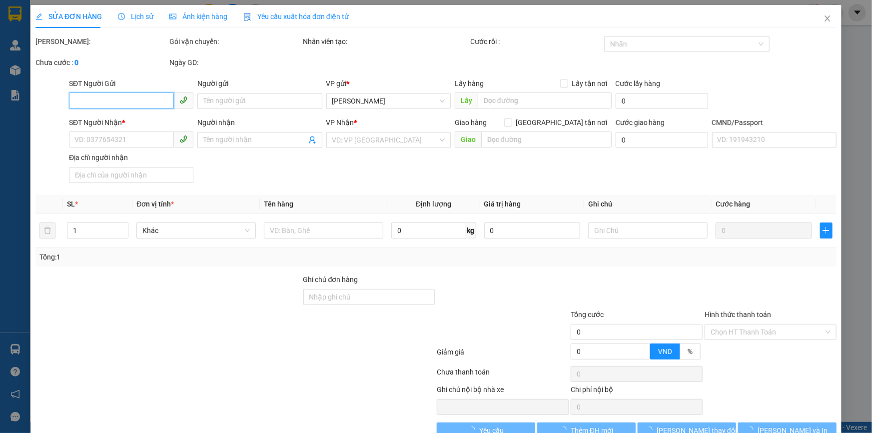
type input "0938974268"
type input "PHƯỚC 4H"
type input "0967865927"
type input "TRẦM"
type input "KBM"
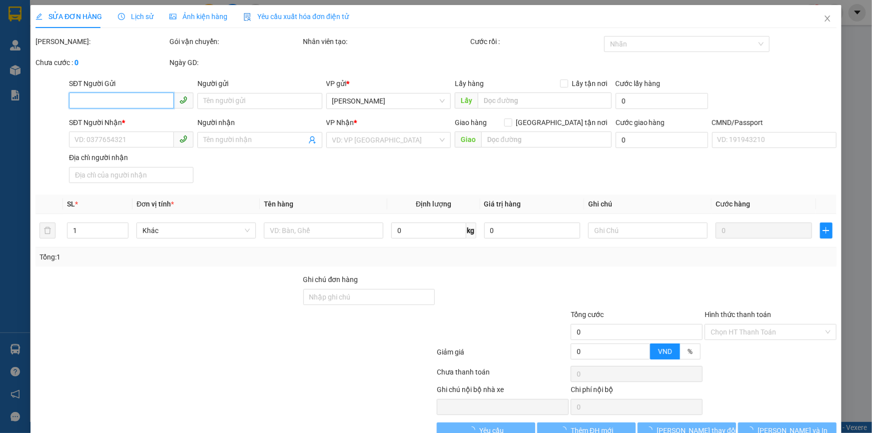
type input "20.000"
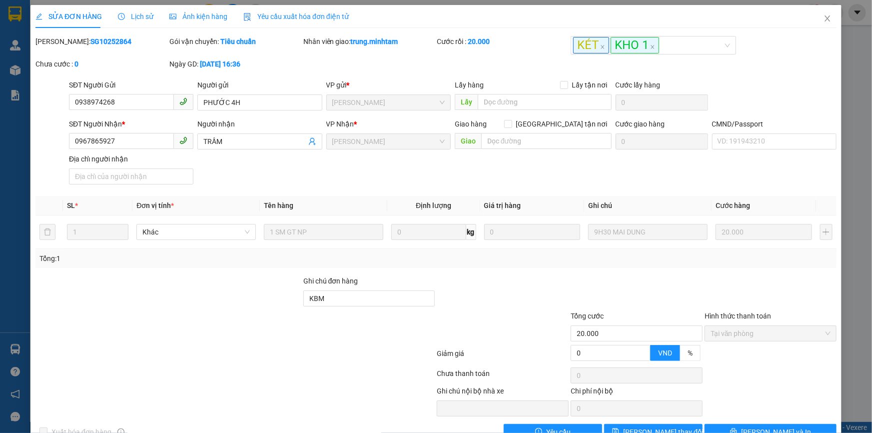
click at [90, 43] on b "SG10252864" at bounding box center [110, 41] width 41 height 8
copy b "SG10252864"
click at [824, 21] on icon "close" at bounding box center [827, 18] width 8 height 8
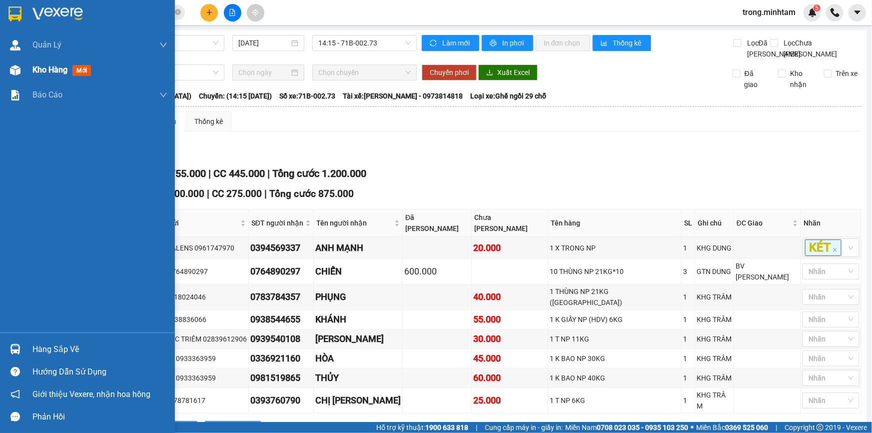
click at [37, 74] on span "Kho hàng" at bounding box center [49, 69] width 35 height 9
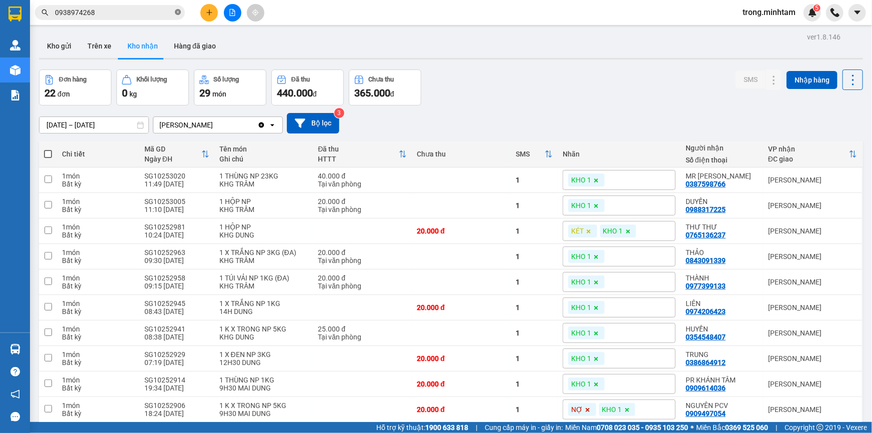
drag, startPoint x: 180, startPoint y: 13, endPoint x: 167, endPoint y: 11, distance: 12.6
click at [180, 12] on icon "close-circle" at bounding box center [178, 12] width 6 height 6
click at [49, 50] on button "Kho gửi" at bounding box center [59, 46] width 40 height 24
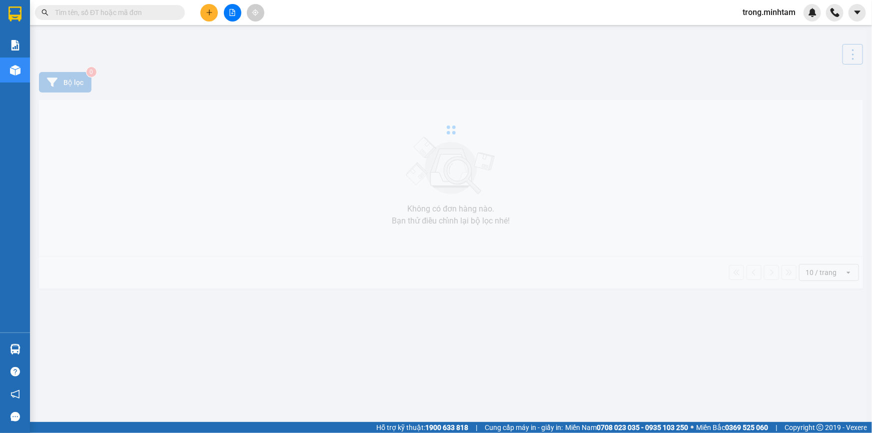
click at [119, 13] on input "text" at bounding box center [114, 12] width 118 height 11
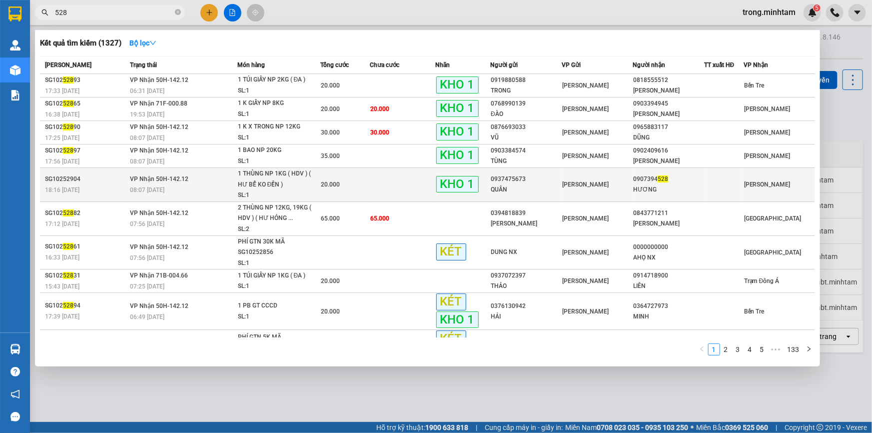
type input "528"
click at [370, 191] on td at bounding box center [403, 185] width 66 height 34
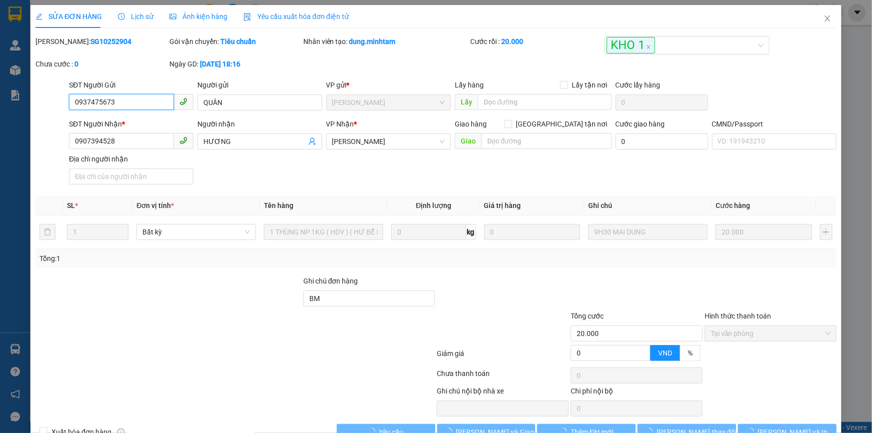
type input "0937475673"
type input "QUÂN"
type input "0907394528"
type input "HƯƠNG"
type input "BM"
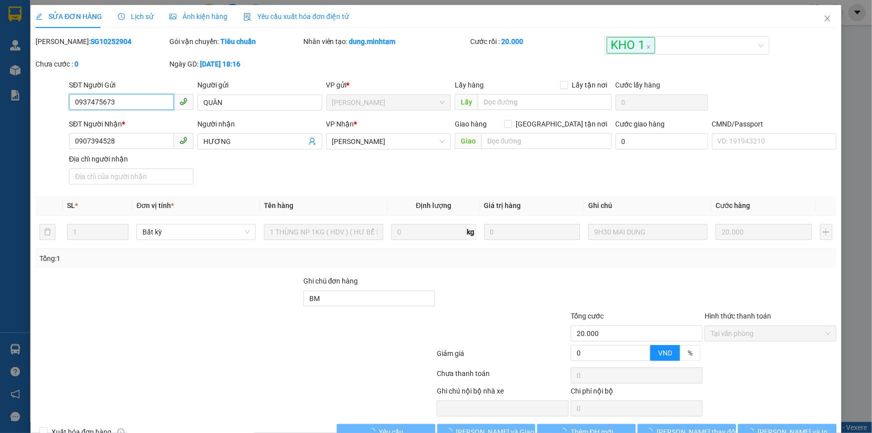
type input "20.000"
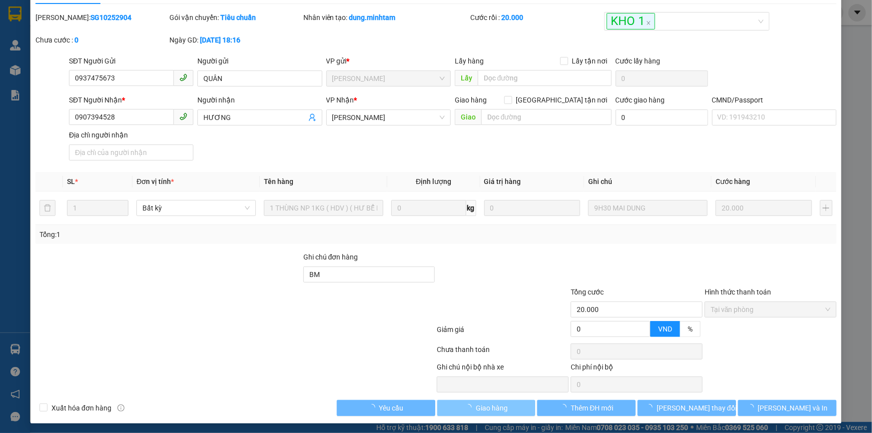
click at [483, 406] on span "Giao hàng" at bounding box center [491, 407] width 32 height 11
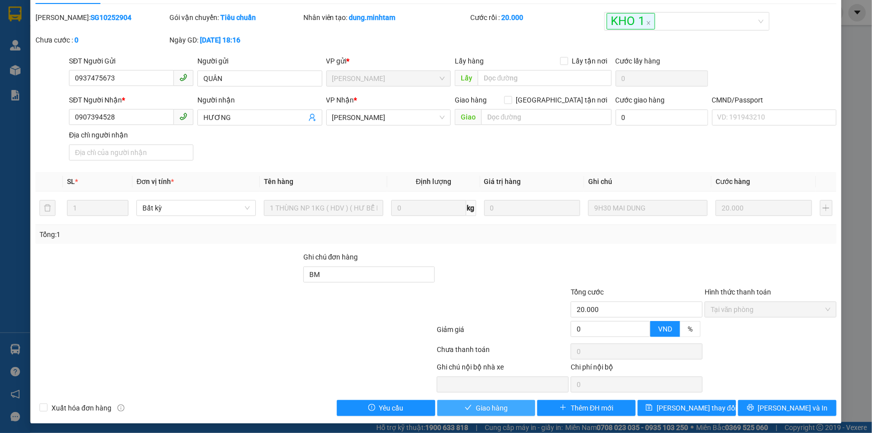
scroll to position [27, 0]
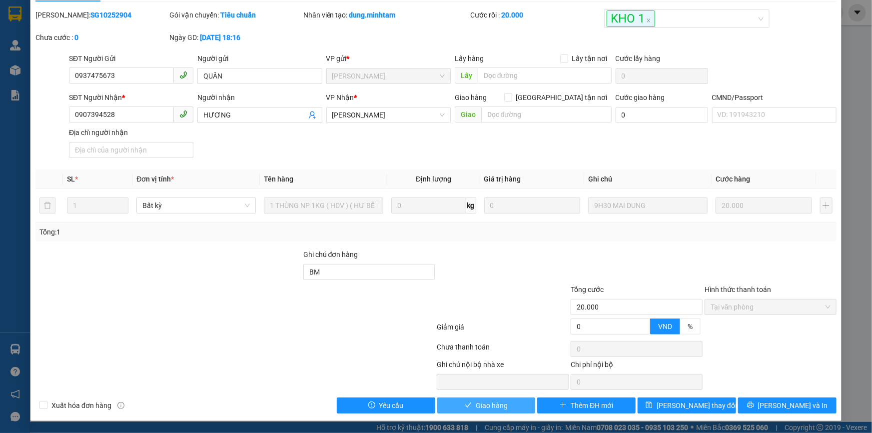
click at [482, 406] on span "Giao hàng" at bounding box center [491, 405] width 32 height 11
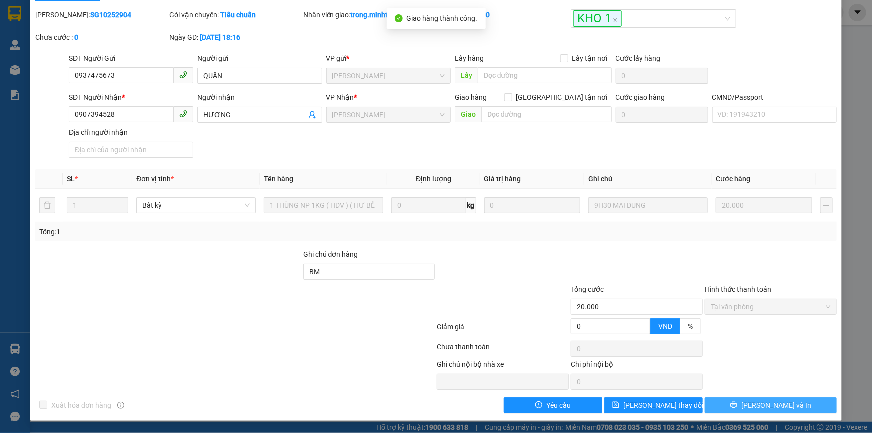
click at [784, 405] on button "[PERSON_NAME] và In" at bounding box center [770, 405] width 132 height 16
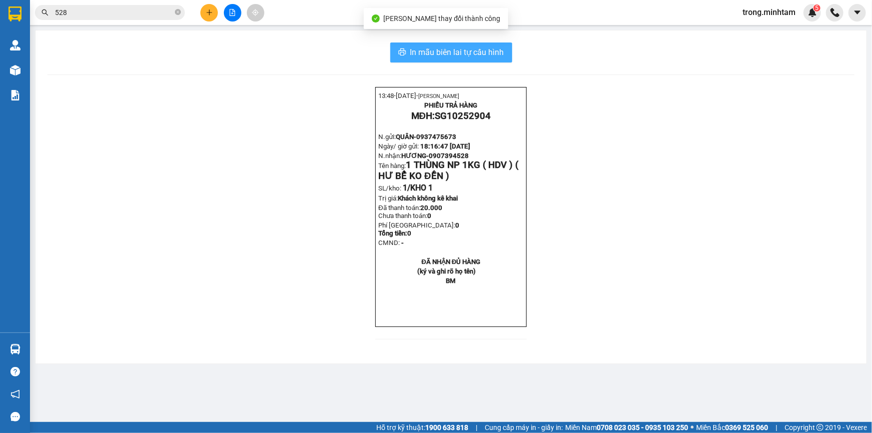
click at [493, 51] on span "In mẫu biên lai tự cấu hình" at bounding box center [457, 52] width 94 height 12
drag, startPoint x: 180, startPoint y: 12, endPoint x: 49, endPoint y: 55, distance: 137.6
click at [180, 12] on icon "close-circle" at bounding box center [178, 12] width 6 height 6
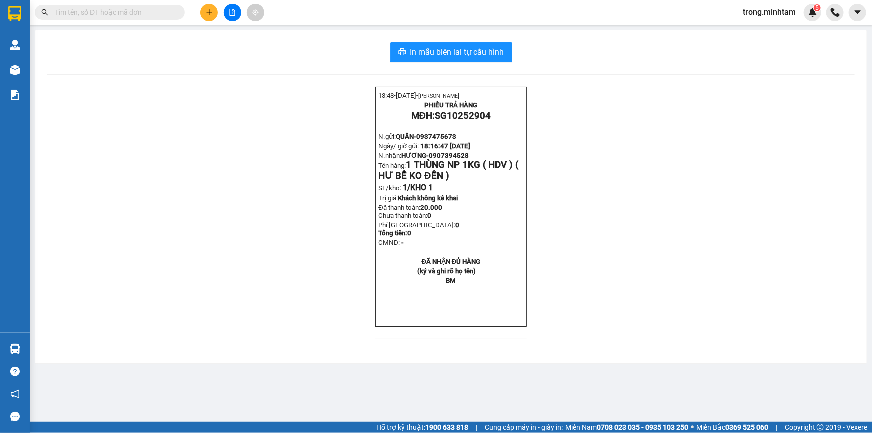
click at [87, 11] on input "text" at bounding box center [114, 12] width 118 height 11
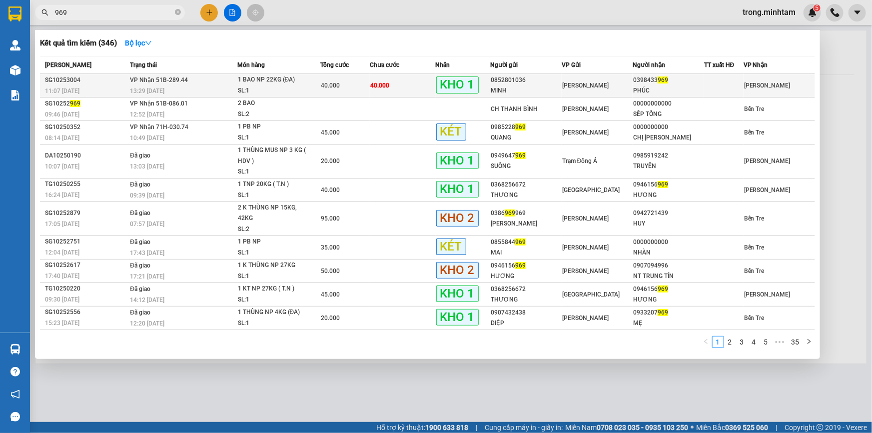
type input "969"
click at [264, 87] on div "SL: 1" at bounding box center [275, 90] width 75 height 11
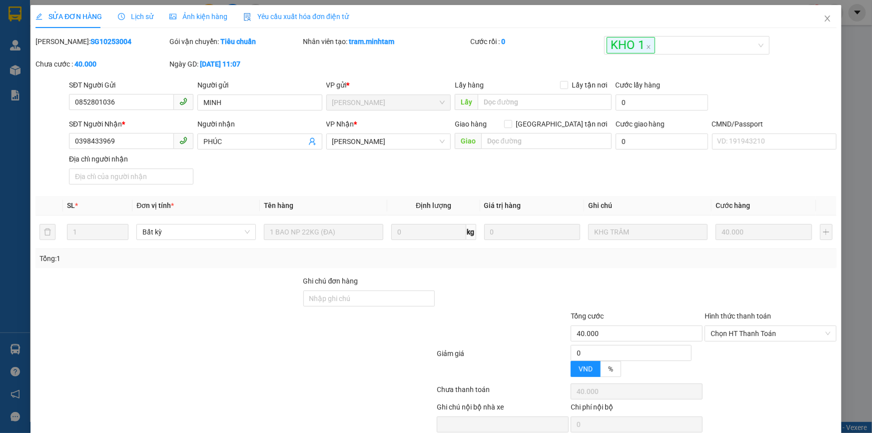
type input "0852801036"
type input "MINH"
type input "0398433969"
type input "PHÚC"
type input "40.000"
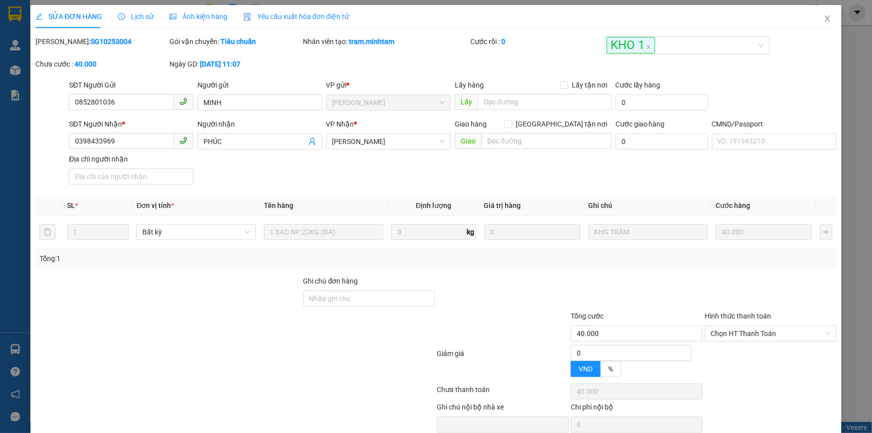
type input "40.000"
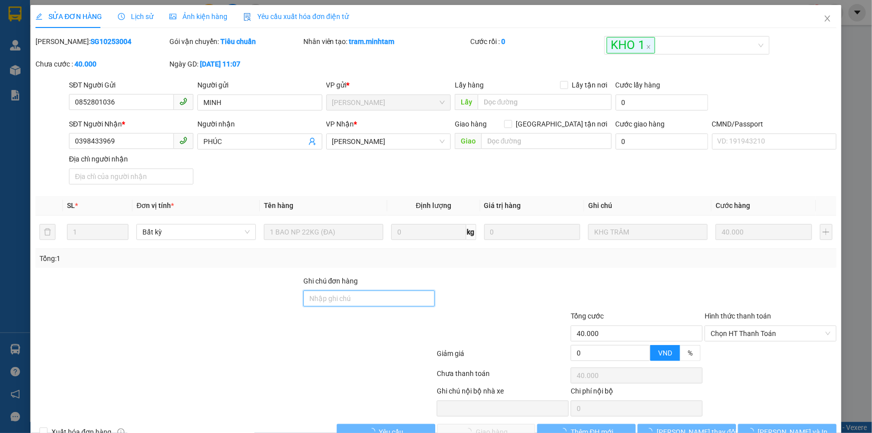
click at [359, 301] on input "Ghi chú đơn hàng" at bounding box center [369, 298] width 132 height 16
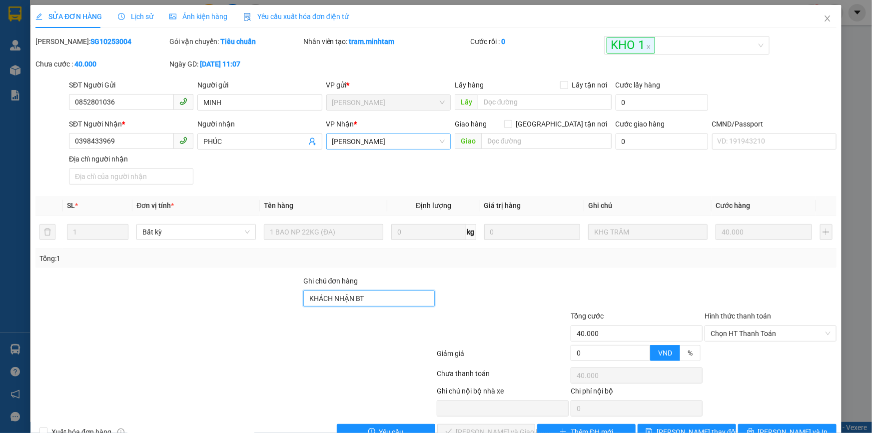
click at [393, 145] on span "[PERSON_NAME]" at bounding box center [388, 141] width 112 height 15
type input "KHÁCH NHẬN BT"
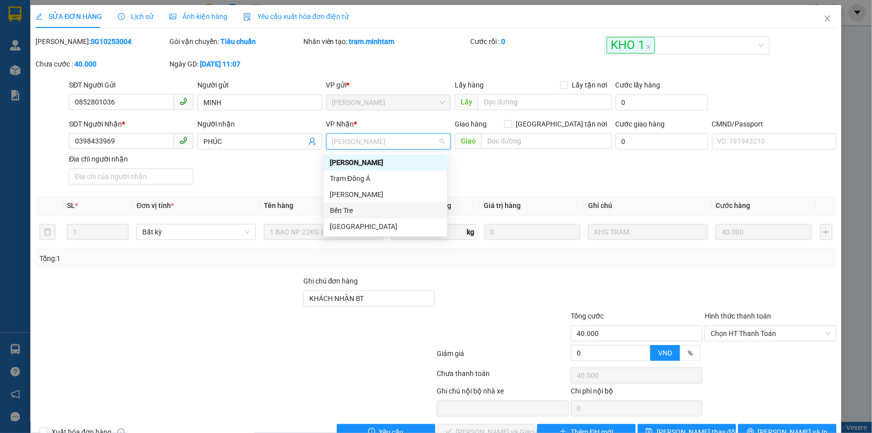
click at [357, 210] on div "Bến Tre" at bounding box center [385, 210] width 111 height 11
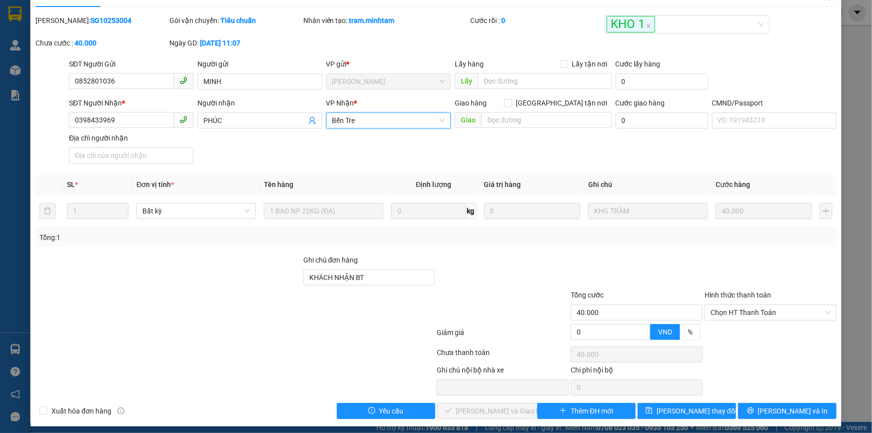
scroll to position [27, 0]
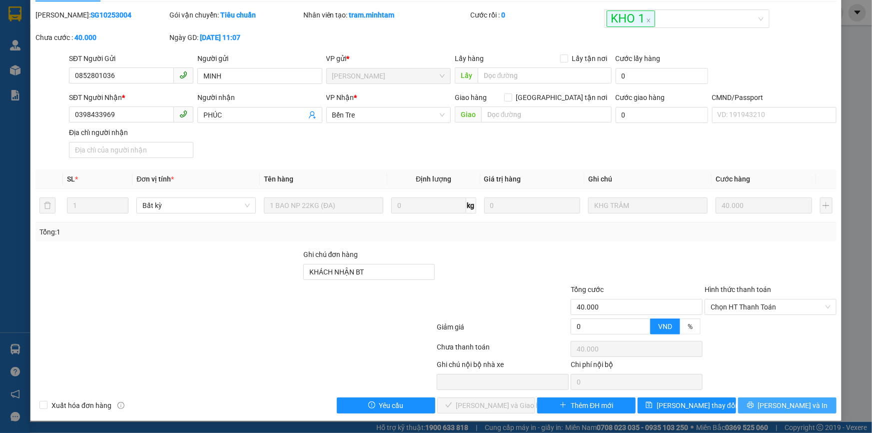
click at [760, 401] on button "[PERSON_NAME] và In" at bounding box center [787, 405] width 98 height 16
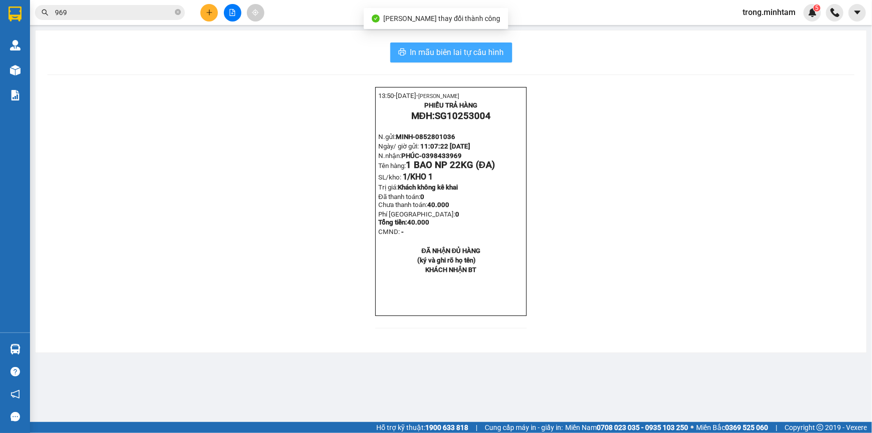
click at [443, 44] on button "In mẫu biên lai tự cấu hình" at bounding box center [451, 52] width 122 height 20
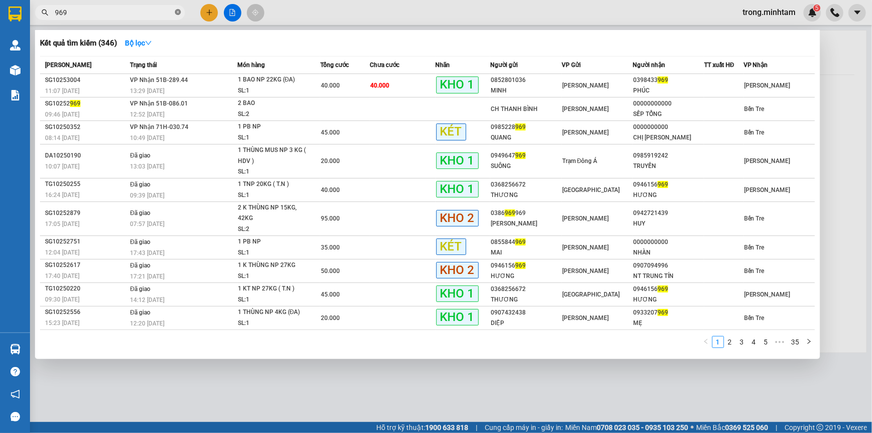
click at [177, 11] on icon "close-circle" at bounding box center [178, 12] width 6 height 6
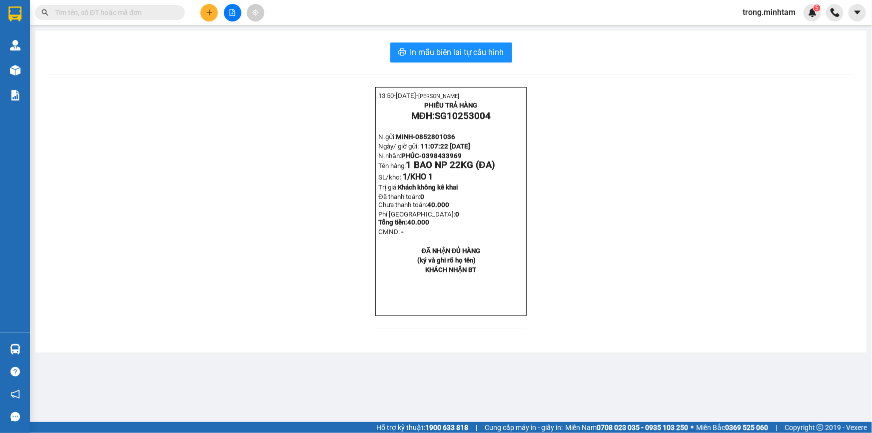
click at [92, 10] on input "text" at bounding box center [114, 12] width 118 height 11
paste input "0938974268"
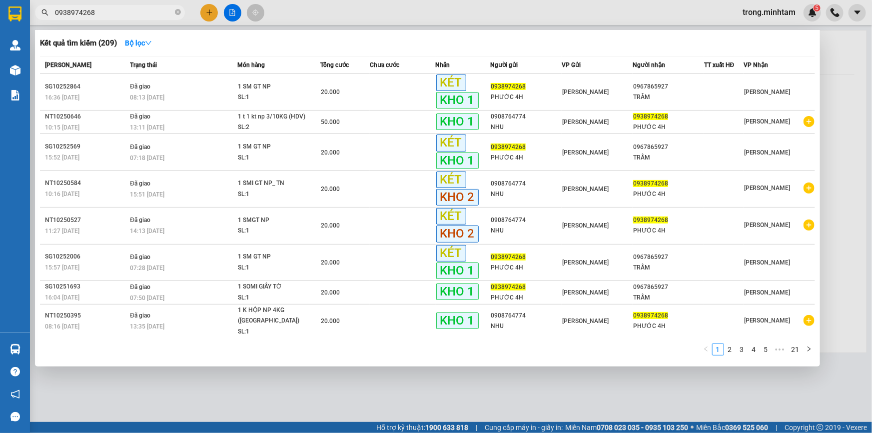
type input "0938974268"
click at [209, 82] on td "Đã giao 08:13 - 11/10" at bounding box center [181, 92] width 109 height 36
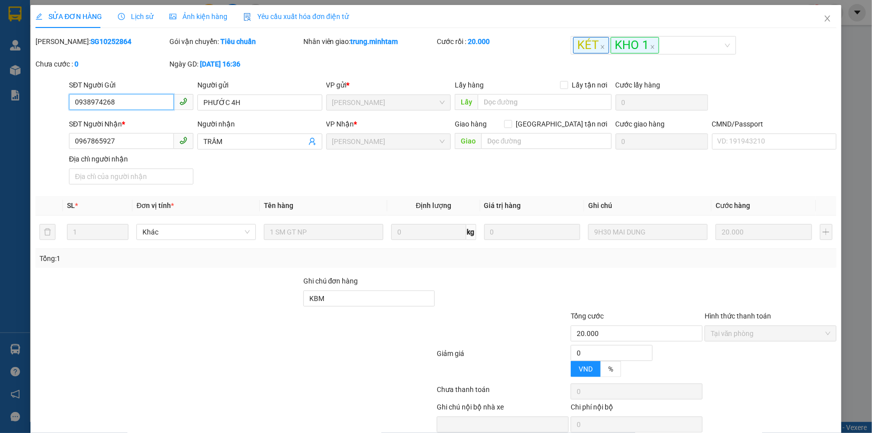
type input "0938974268"
type input "PHƯỚC 4H"
type input "0967865927"
type input "TRẦM"
type input "KBM"
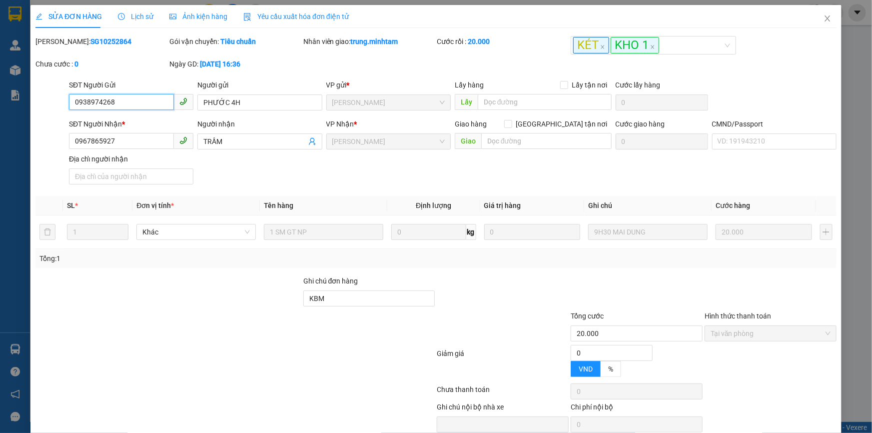
type input "20.000"
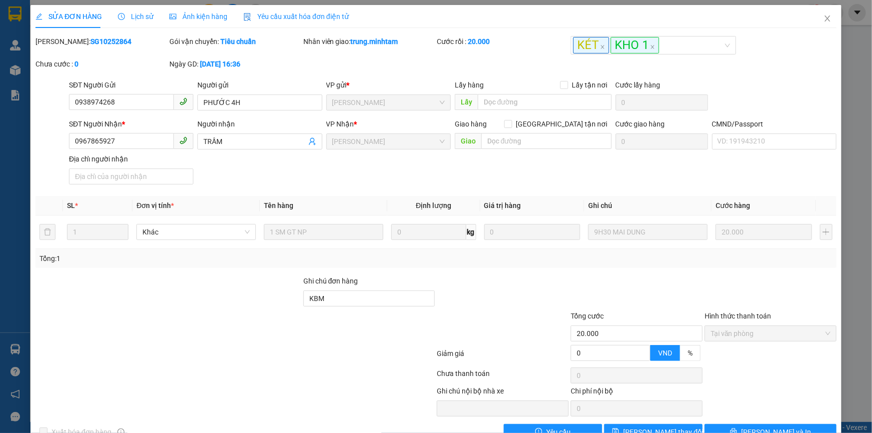
click at [91, 38] on b "SG10252864" at bounding box center [110, 41] width 41 height 8
copy b "SG10252864"
click at [827, 15] on span "Close" at bounding box center [827, 19] width 28 height 28
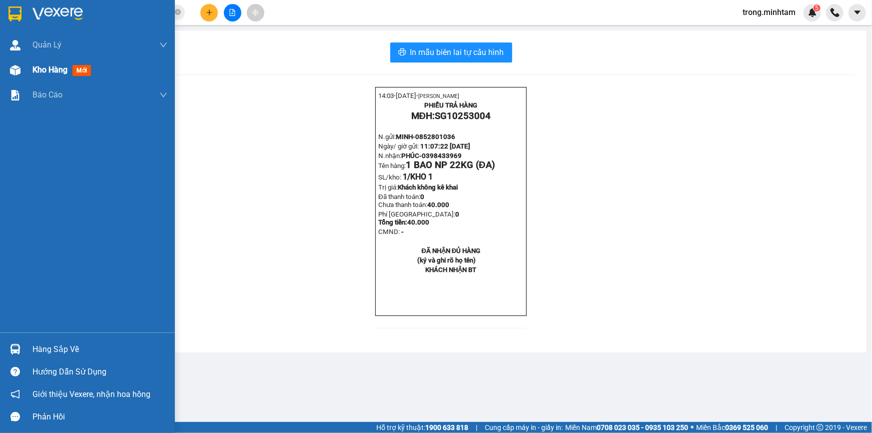
click at [57, 63] on div "Kho hàng mới" at bounding box center [63, 69] width 62 height 12
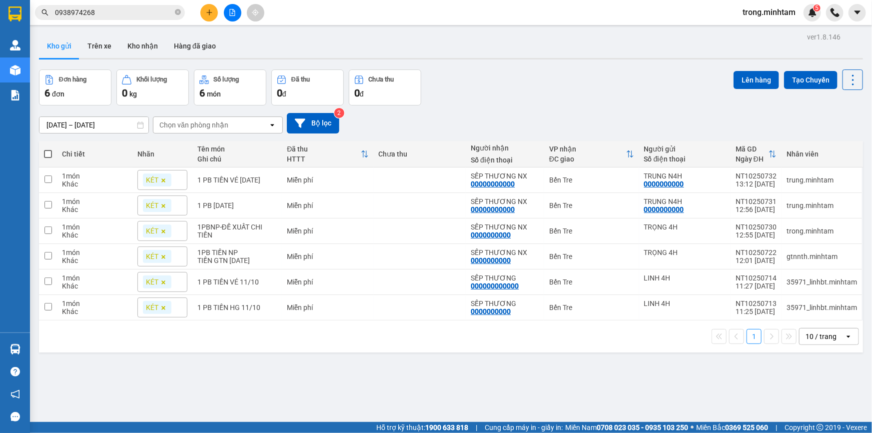
click at [132, 18] on span "0938974268" at bounding box center [110, 12] width 150 height 15
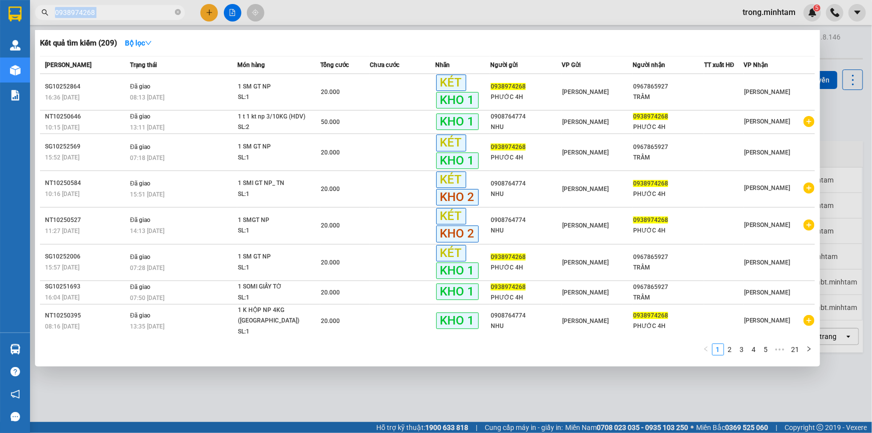
drag, startPoint x: 132, startPoint y: 18, endPoint x: 131, endPoint y: 10, distance: 7.6
click at [132, 13] on span "0938974268" at bounding box center [110, 12] width 150 height 15
click at [126, 3] on div at bounding box center [436, 216] width 872 height 433
click at [123, 5] on span "0938974268" at bounding box center [110, 12] width 150 height 15
click at [120, 7] on input "0938974268" at bounding box center [114, 12] width 118 height 11
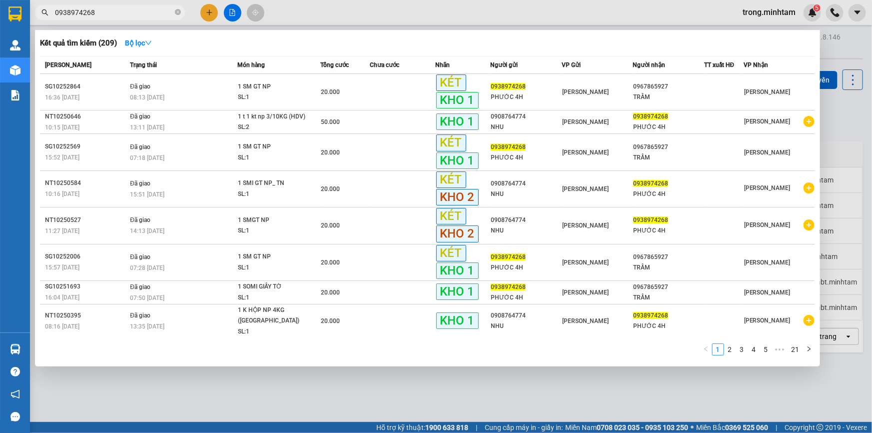
click at [120, 8] on input "0938974268" at bounding box center [114, 12] width 118 height 11
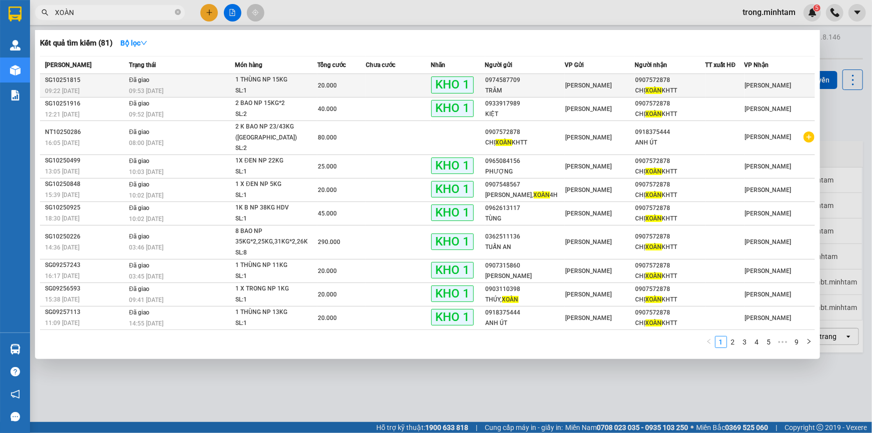
type input "XOÀN"
click at [305, 89] on div "SL: 1" at bounding box center [272, 90] width 75 height 11
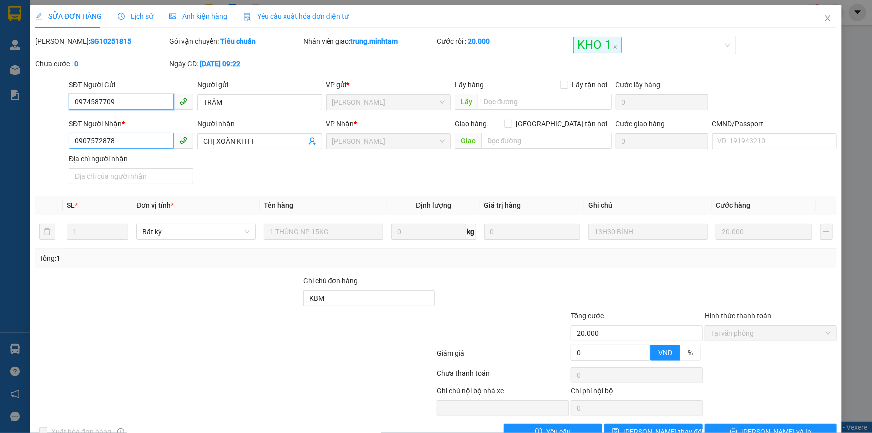
type input "0974587709"
type input "TRÂM"
type input "0907572878"
type input "CHỊ XOÀN KHTT"
type input "KBM"
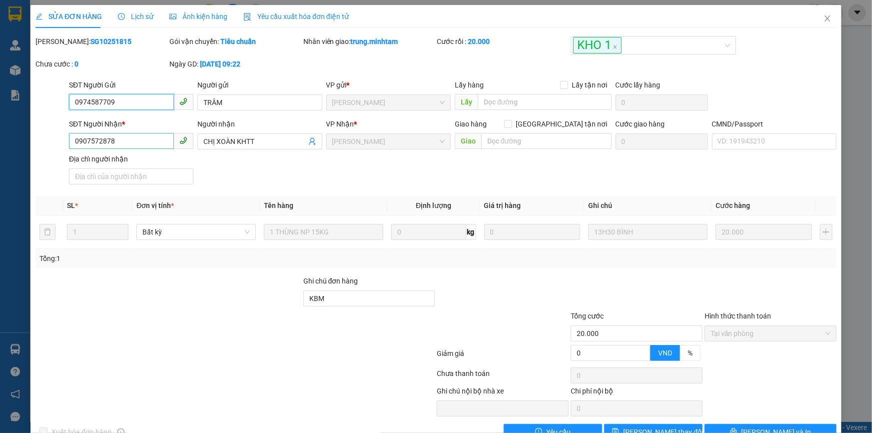
type input "20.000"
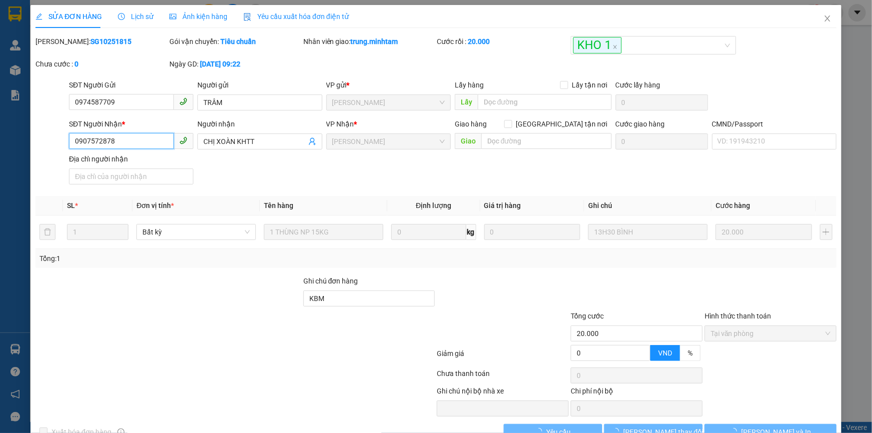
click at [119, 141] on input "0907572878" at bounding box center [121, 141] width 105 height 16
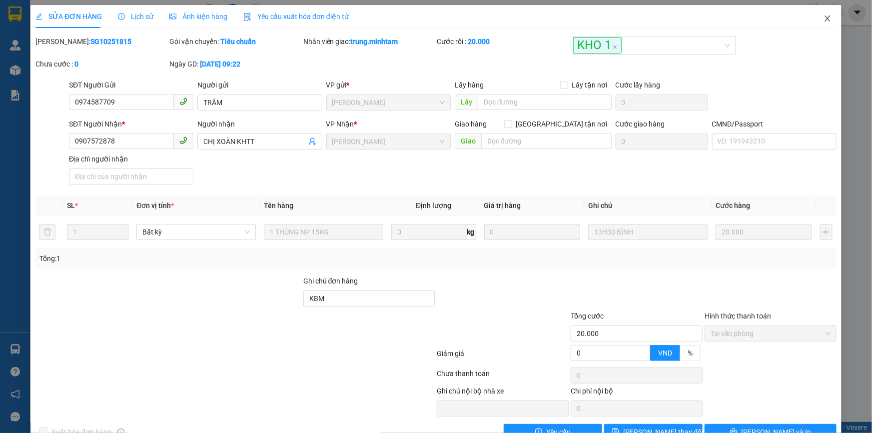
click at [814, 17] on span "Close" at bounding box center [827, 19] width 28 height 28
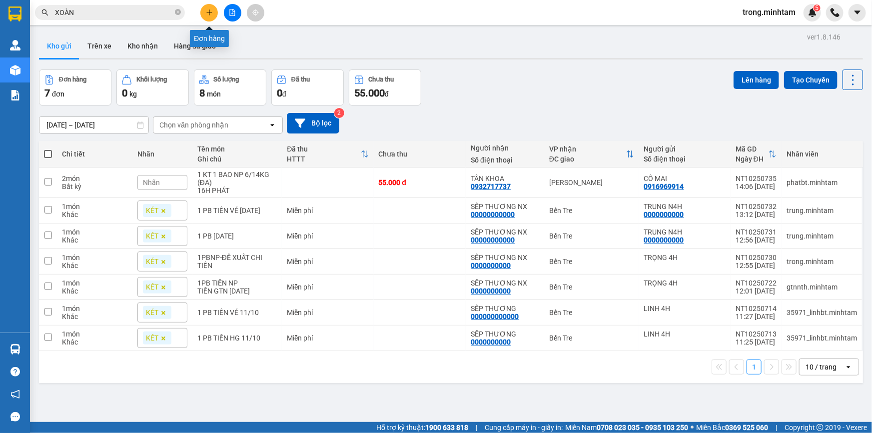
click at [210, 4] on button at bounding box center [208, 12] width 17 height 17
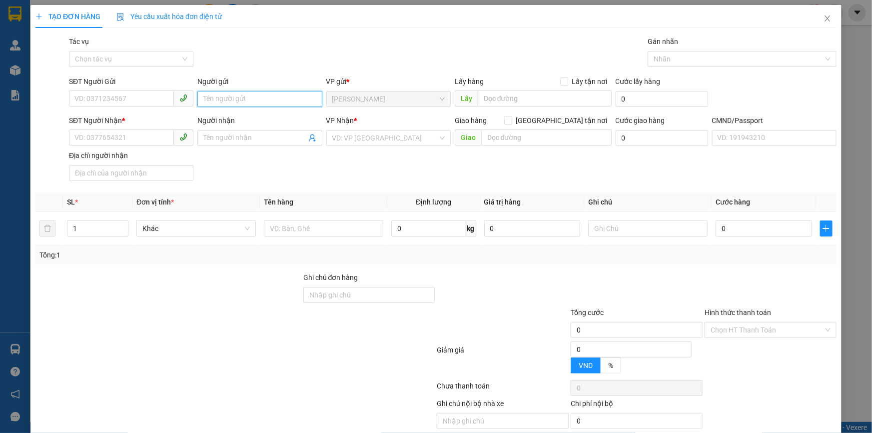
click at [235, 95] on input "Người gửi" at bounding box center [259, 99] width 124 height 16
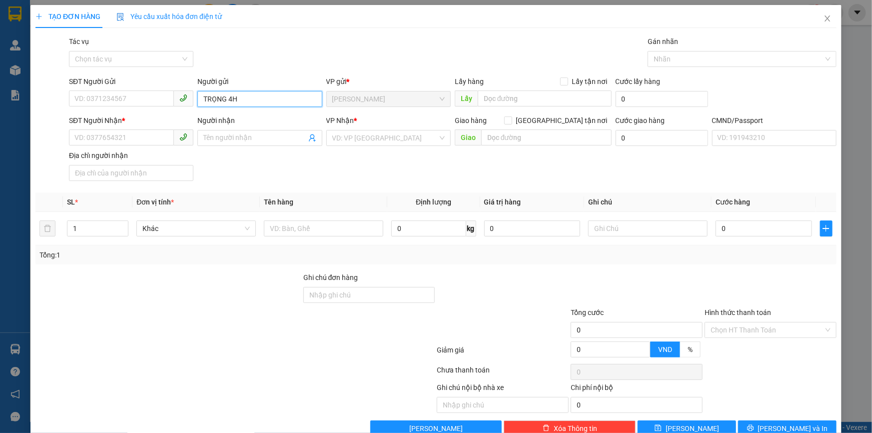
type input "TRỌNG 4H"
type input "0000000000"
type input "H"
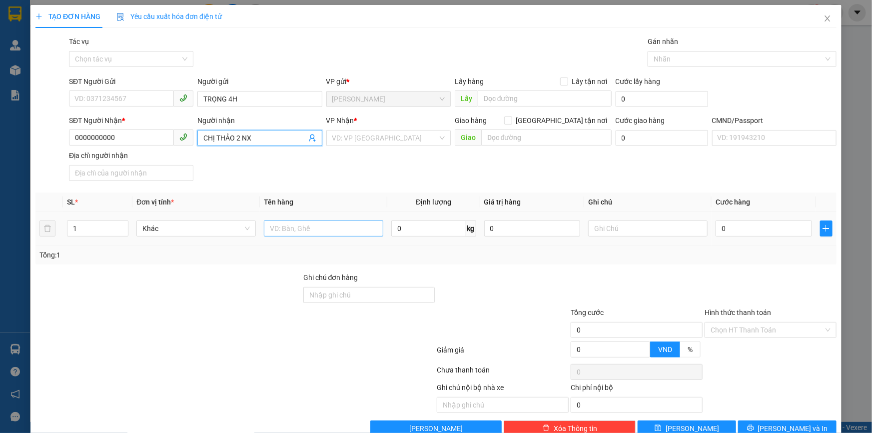
type input "CHỊ THẢO 2 NX"
click at [335, 232] on input "text" at bounding box center [323, 228] width 119 height 16
type input "1PBNP-ĐỀ XUẤT NƯỚC THÙNG"
click at [710, 331] on input "Hình thức thanh toán" at bounding box center [766, 329] width 113 height 15
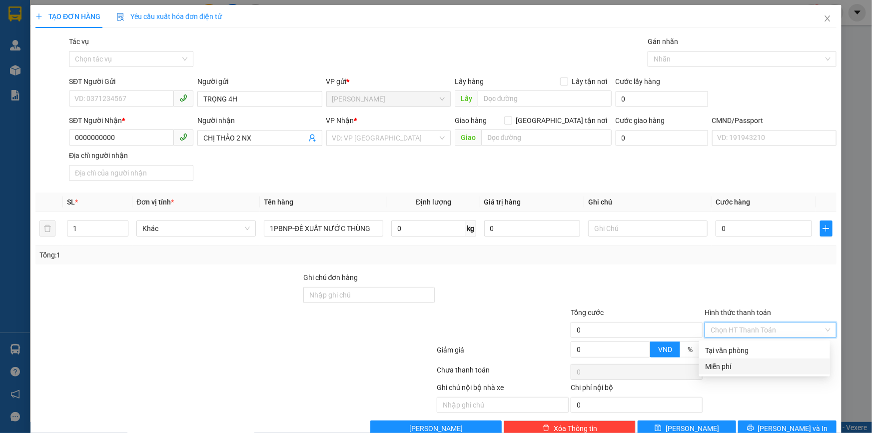
click at [710, 369] on div "Miễn phí" at bounding box center [764, 366] width 119 height 11
drag, startPoint x: 682, startPoint y: 56, endPoint x: 684, endPoint y: 67, distance: 11.2
click at [682, 56] on div at bounding box center [737, 59] width 174 height 12
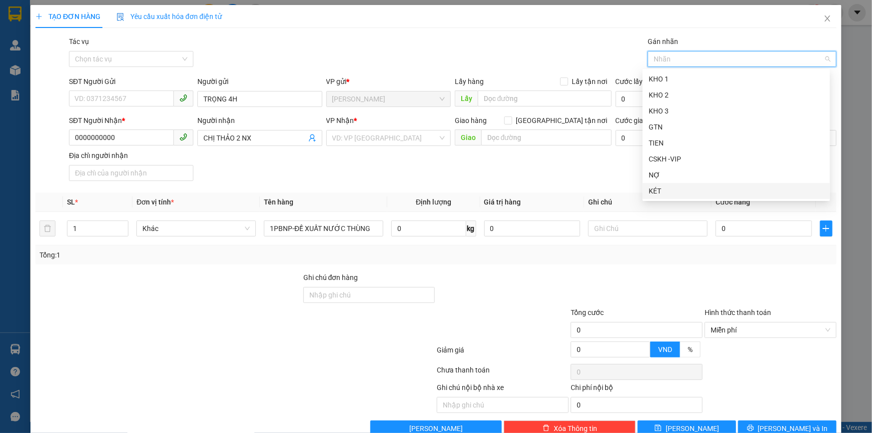
click at [665, 192] on div "KÉT" at bounding box center [735, 190] width 175 height 11
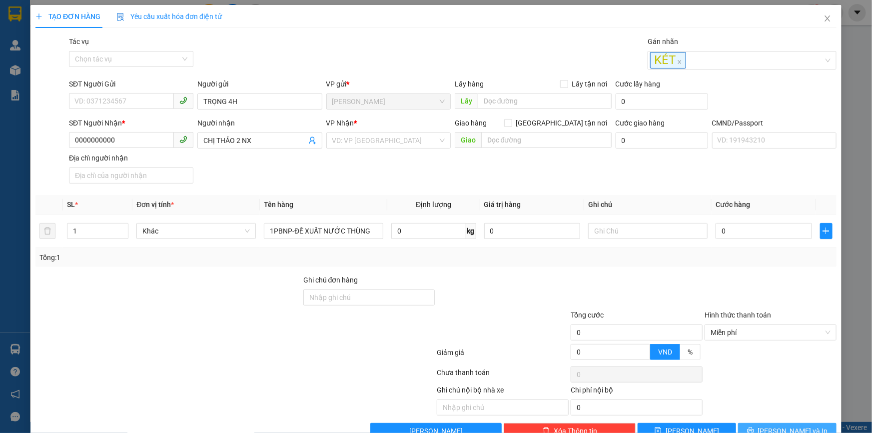
click at [759, 429] on button "[PERSON_NAME] và In" at bounding box center [787, 431] width 98 height 16
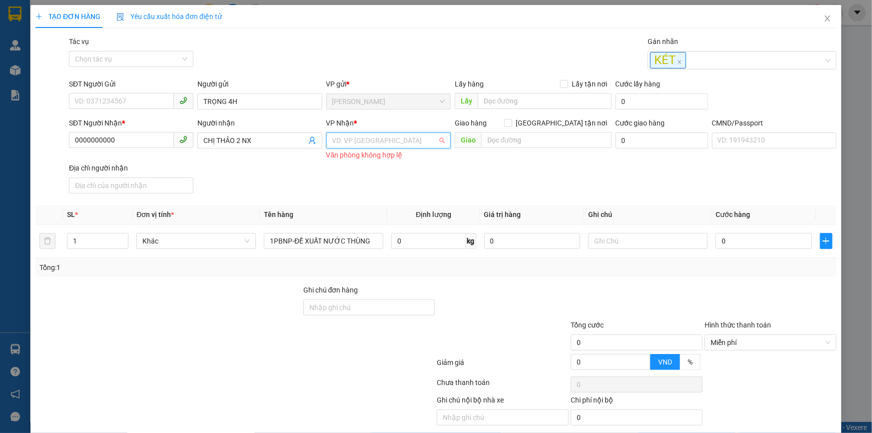
click at [384, 135] on input "search" at bounding box center [384, 140] width 105 height 15
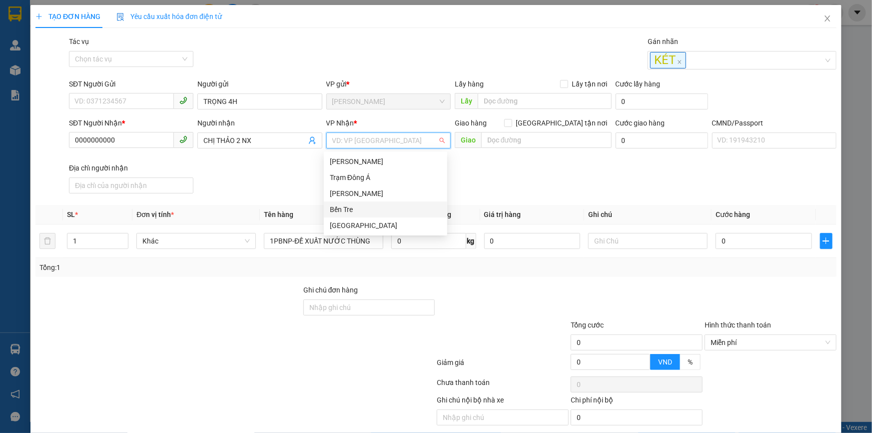
click at [361, 207] on div "Bến Tre" at bounding box center [385, 209] width 111 height 11
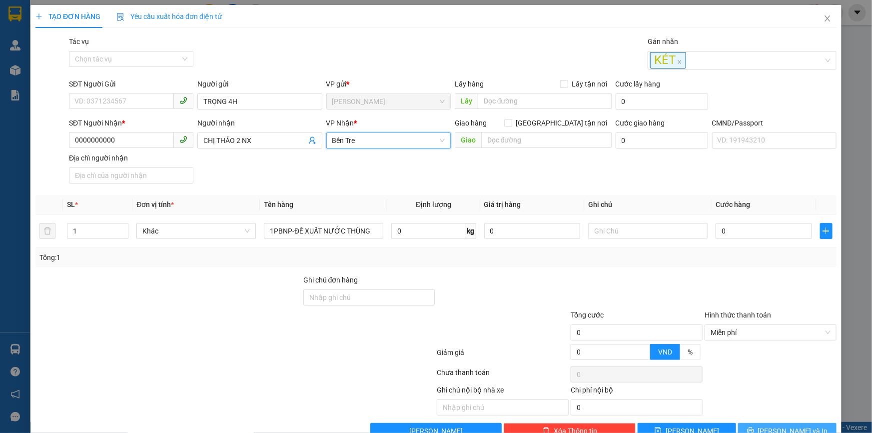
scroll to position [26, 0]
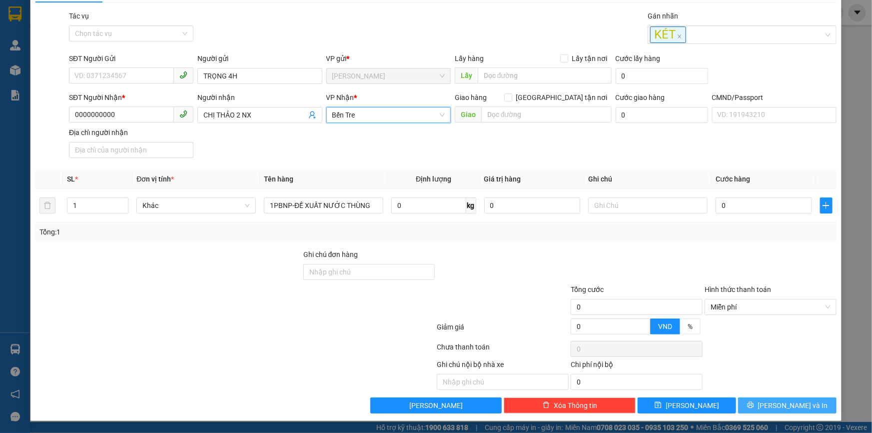
click at [774, 401] on span "[PERSON_NAME] và In" at bounding box center [793, 405] width 70 height 11
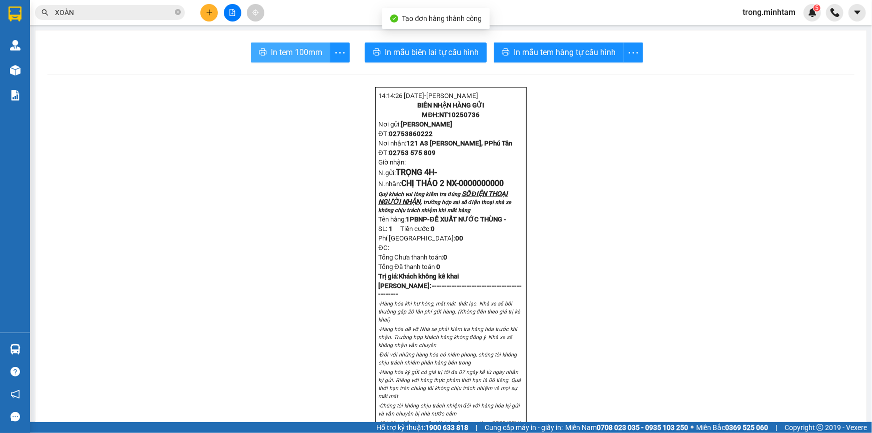
drag, startPoint x: 244, startPoint y: 54, endPoint x: 254, endPoint y: 53, distance: 10.1
click at [246, 54] on div "In tem 100mm In mẫu biên lai tự cấu hình In mẫu tem hàng tự cấu hình" at bounding box center [450, 52] width 807 height 20
click at [265, 53] on button "In tem 100mm" at bounding box center [290, 52] width 79 height 20
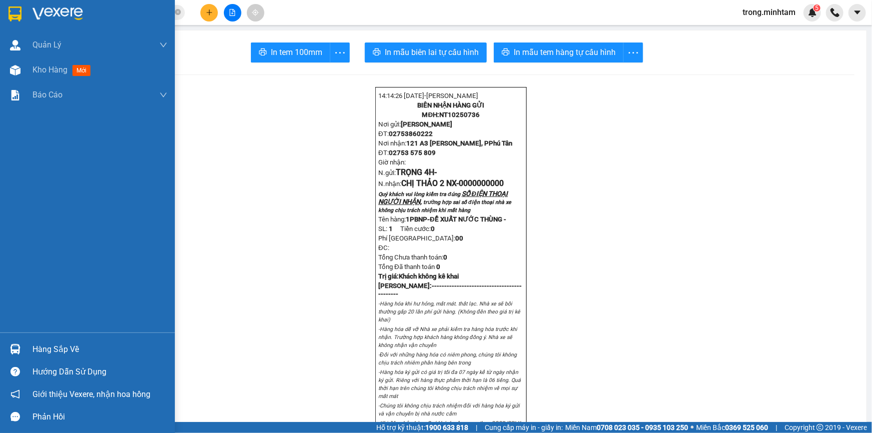
click at [65, 353] on div "Hàng sắp về" at bounding box center [99, 349] width 135 height 15
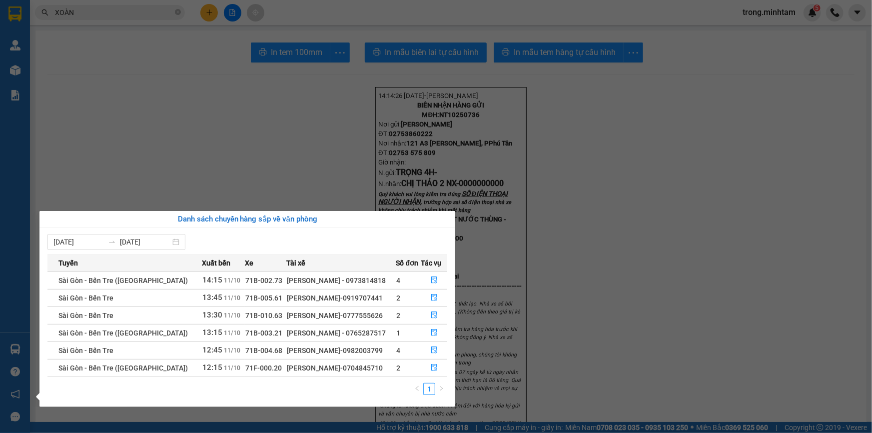
drag, startPoint x: 353, startPoint y: 94, endPoint x: 406, endPoint y: 105, distance: 54.2
click at [352, 94] on section "Kết quả tìm kiếm ( 81 ) Bộ lọc Mã ĐH Trạng thái Món hàng Tổng cước Chưa cước Nh…" at bounding box center [436, 216] width 872 height 433
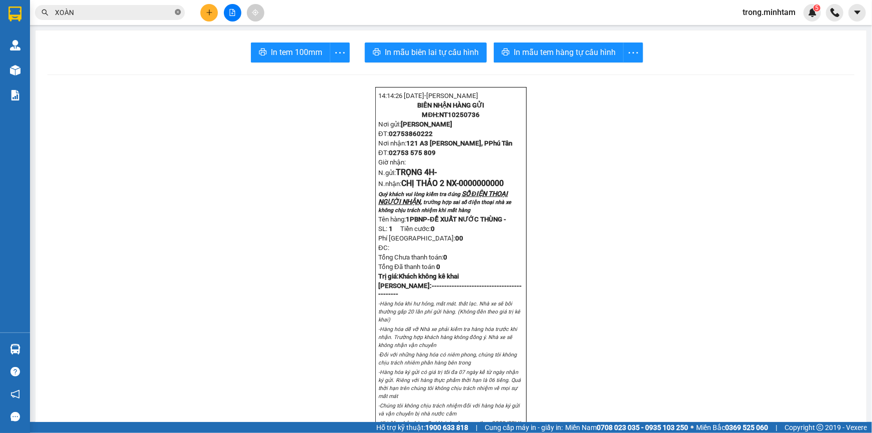
click at [180, 13] on icon "close-circle" at bounding box center [178, 12] width 6 height 6
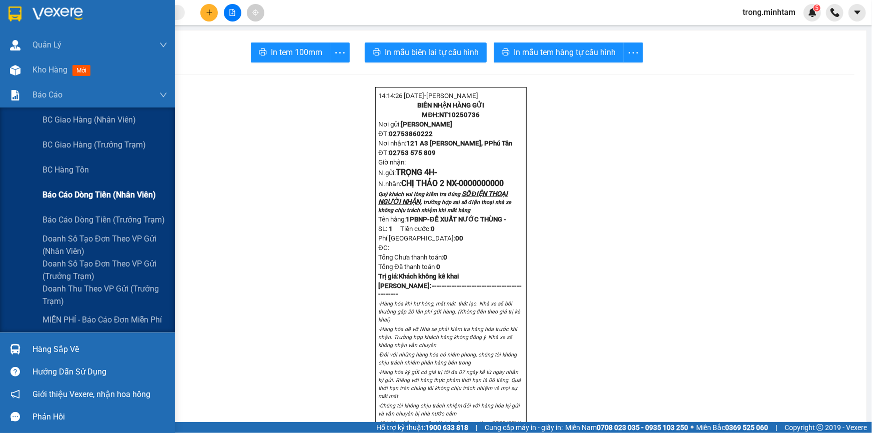
click at [109, 193] on span "Báo cáo dòng tiền (nhân viên)" at bounding box center [98, 194] width 113 height 12
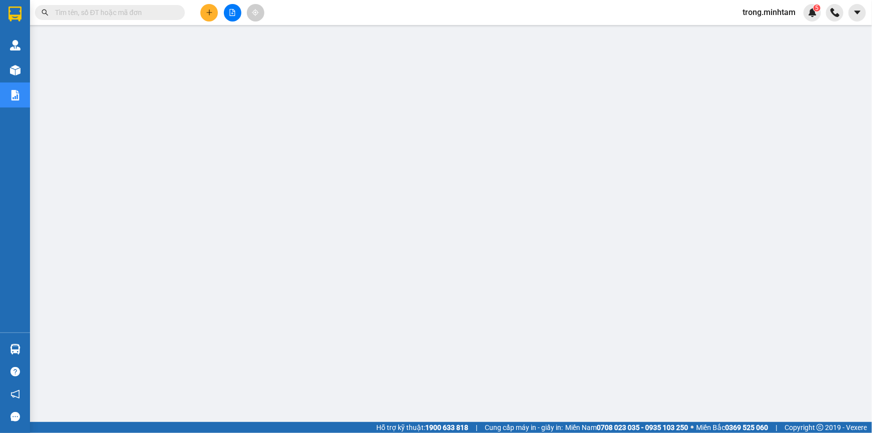
click at [140, 15] on input "text" at bounding box center [114, 12] width 118 height 11
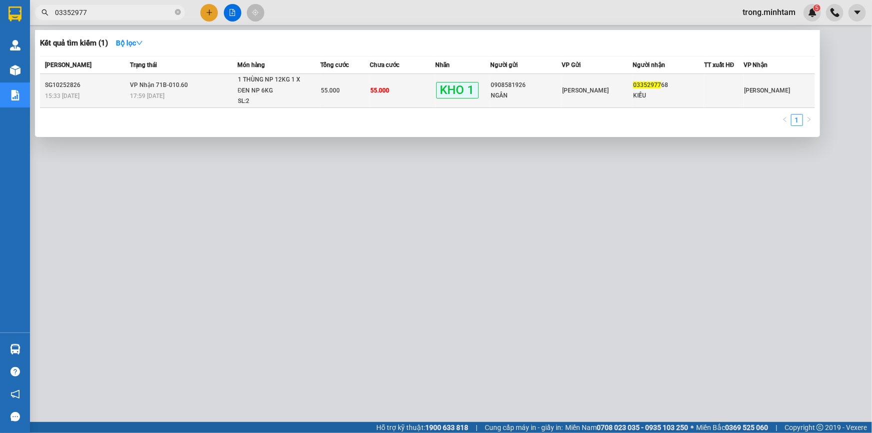
type input "03352977"
click at [318, 90] on span "1 THÙNG NP 12KG 1 X ĐEN NP 6KG SL: 2" at bounding box center [279, 90] width 82 height 32
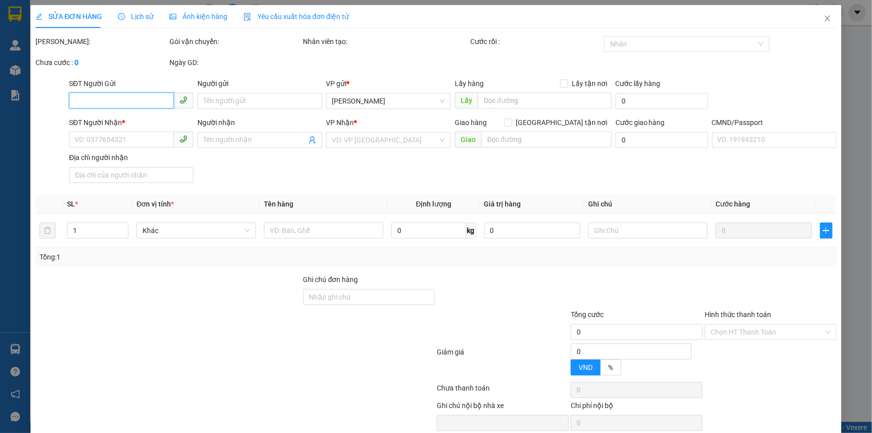
type input "0908581926"
type input "NGÂN"
type input "0335297768"
type input "KIỀU"
type input "MÓP SẴN KBM"
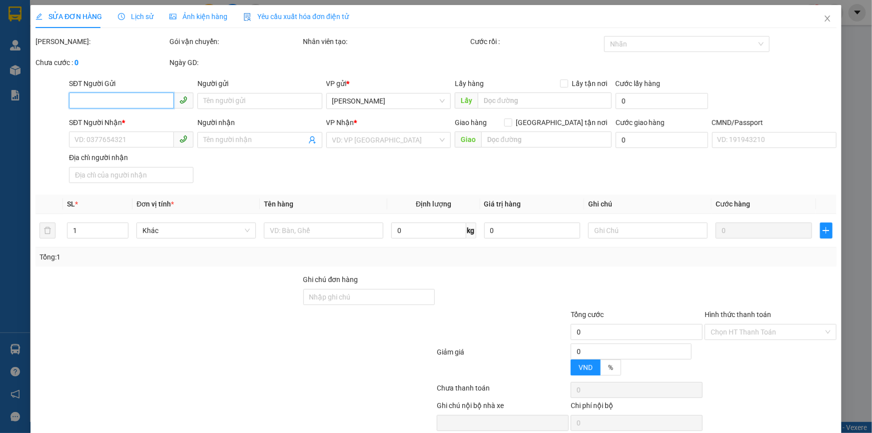
type input "55.000"
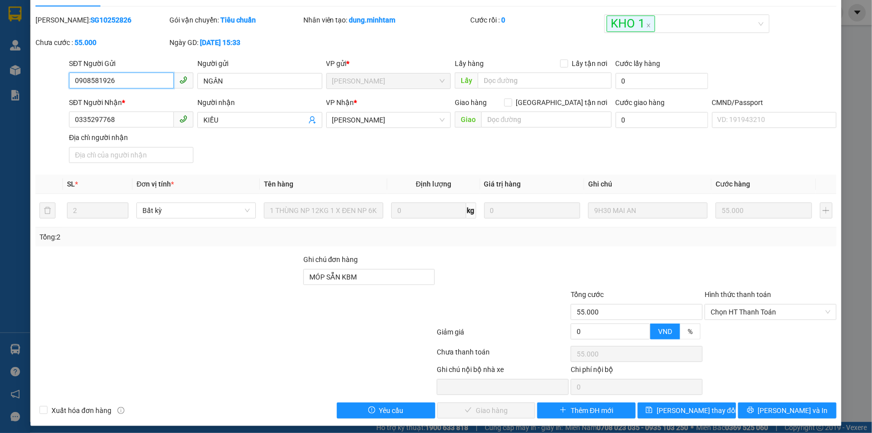
scroll to position [27, 0]
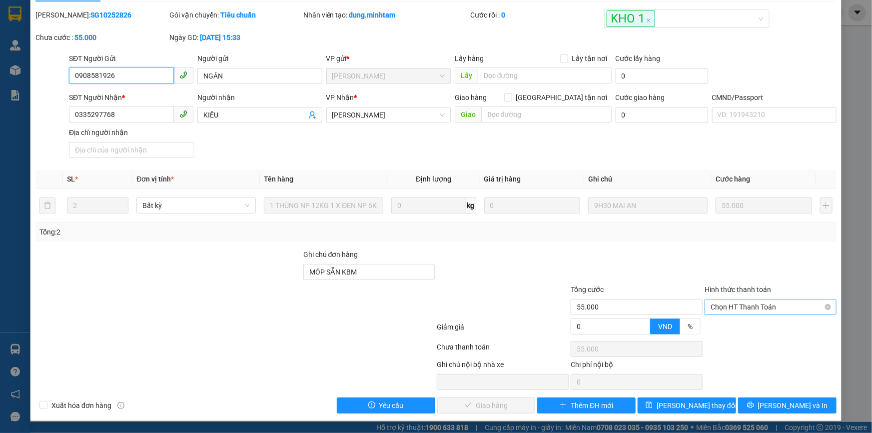
click at [738, 312] on span "Chọn HT Thanh Toán" at bounding box center [770, 306] width 120 height 15
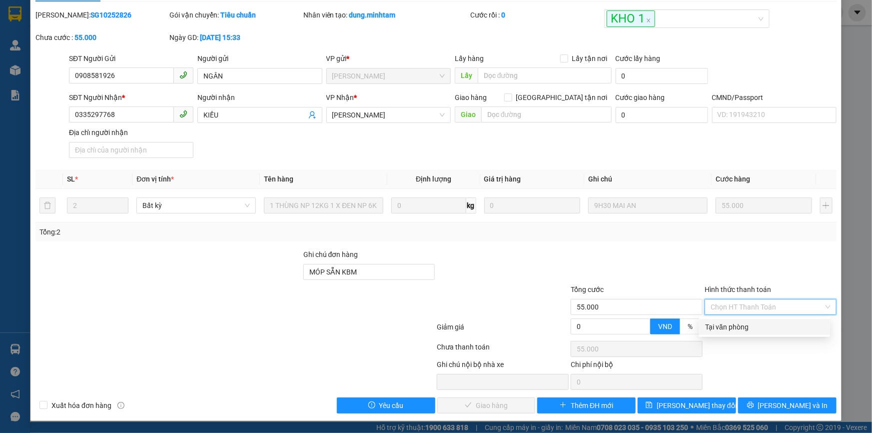
drag, startPoint x: 735, startPoint y: 323, endPoint x: 449, endPoint y: 410, distance: 299.1
click at [735, 323] on div "Tại văn phòng" at bounding box center [764, 326] width 119 height 11
type input "0"
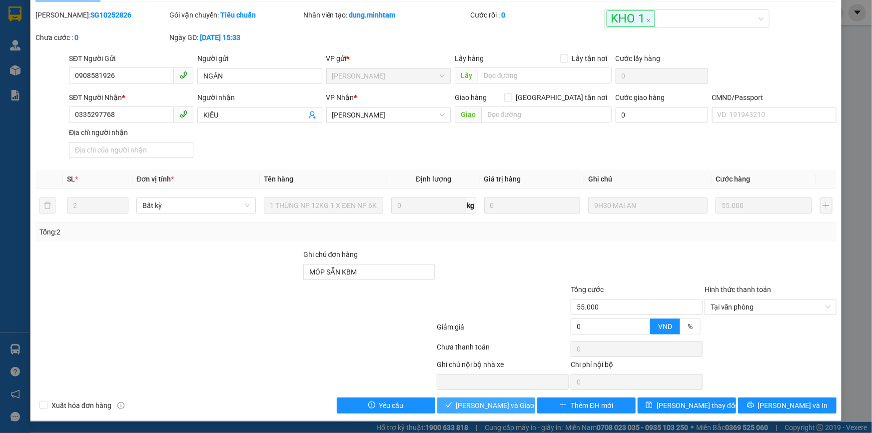
click at [468, 399] on button "[PERSON_NAME] và Giao hàng" at bounding box center [486, 405] width 98 height 16
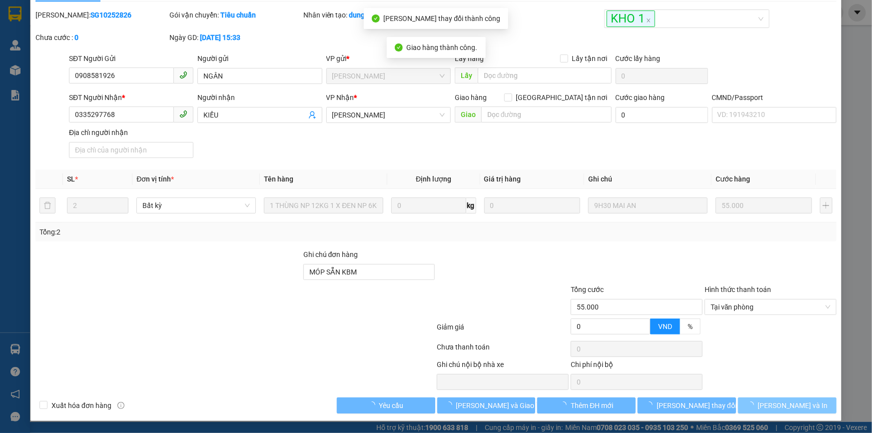
click at [769, 406] on button "[PERSON_NAME] và In" at bounding box center [787, 405] width 98 height 16
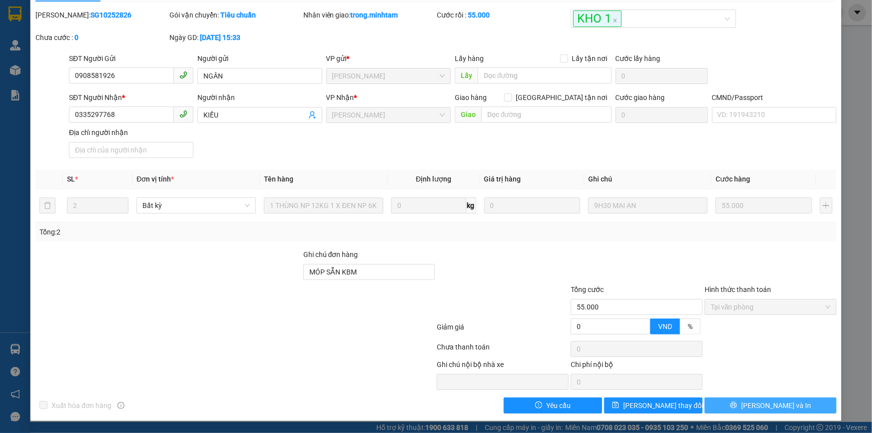
click at [706, 404] on button "[PERSON_NAME] và In" at bounding box center [770, 405] width 132 height 16
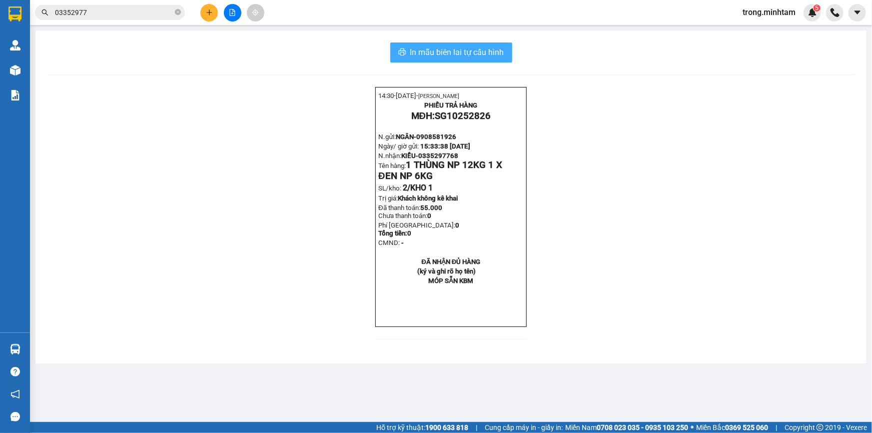
click at [430, 50] on span "In mẫu biên lai tự cấu hình" at bounding box center [457, 52] width 94 height 12
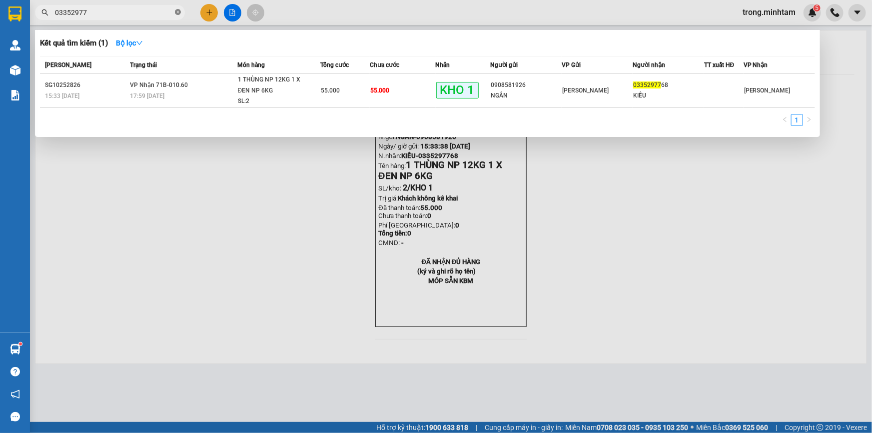
click at [175, 10] on icon "close-circle" at bounding box center [178, 12] width 6 height 6
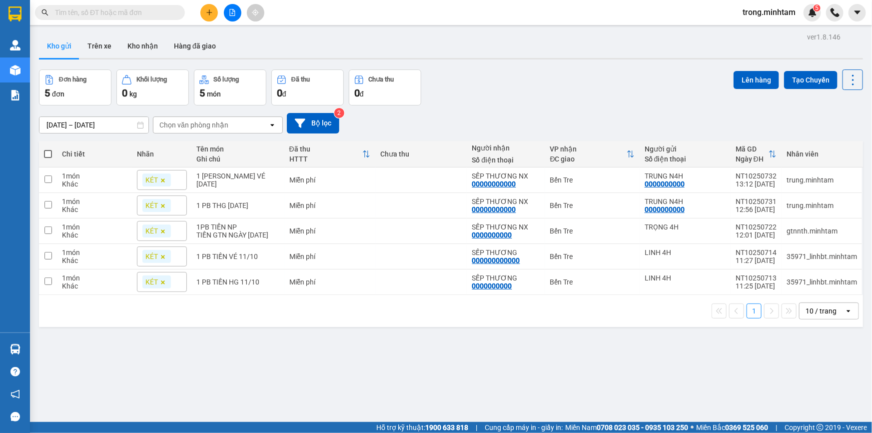
click at [126, 17] on input "text" at bounding box center [114, 12] width 118 height 11
paste input "0915897371"
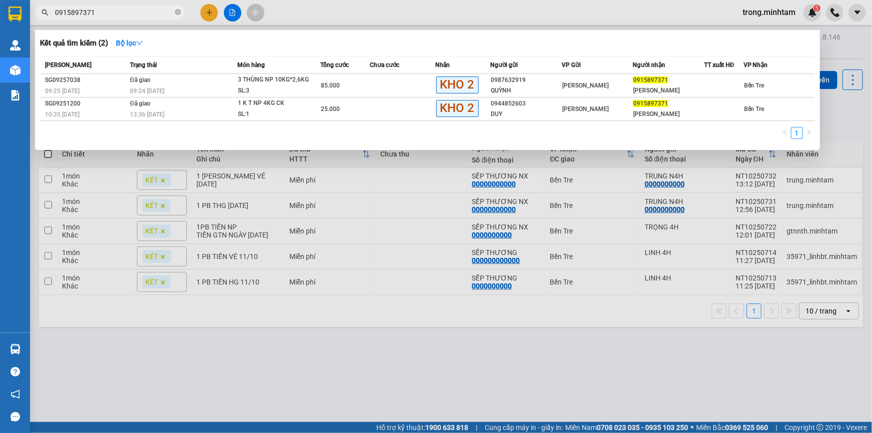
click at [158, 7] on input "0915897371" at bounding box center [114, 12] width 118 height 11
paste input "07162407"
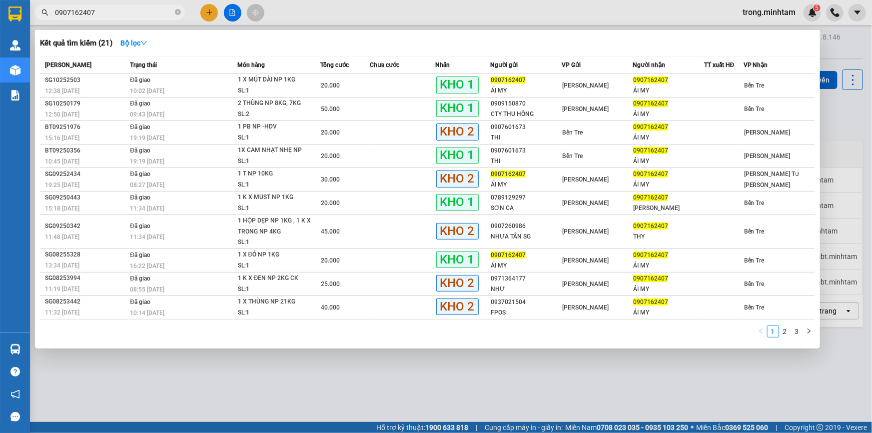
type input "0907162407"
click at [176, 14] on icon "close-circle" at bounding box center [178, 12] width 6 height 6
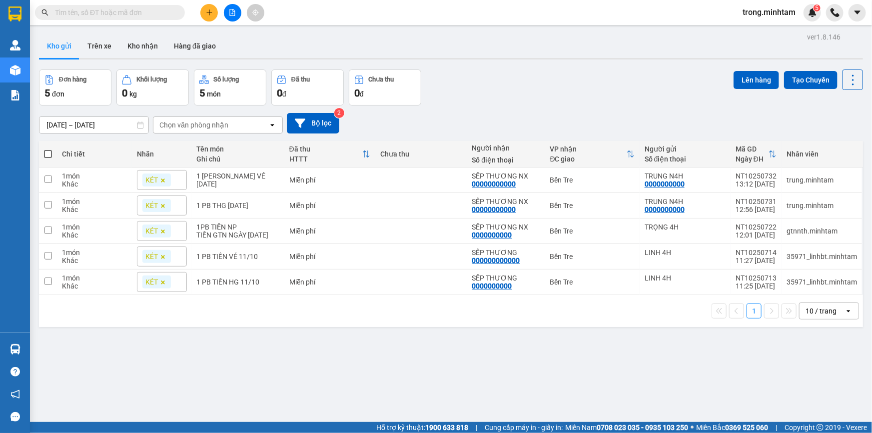
click at [131, 14] on input "text" at bounding box center [114, 12] width 118 height 11
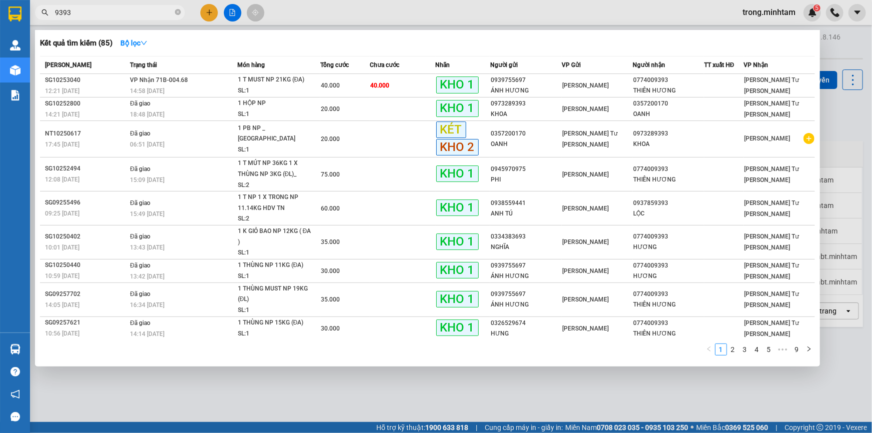
type input "9393"
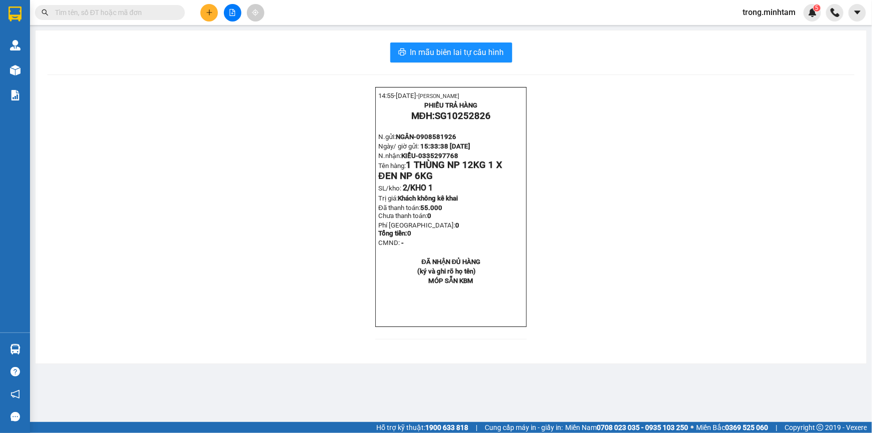
click at [127, 15] on input "text" at bounding box center [114, 12] width 118 height 11
paste input "0907825328"
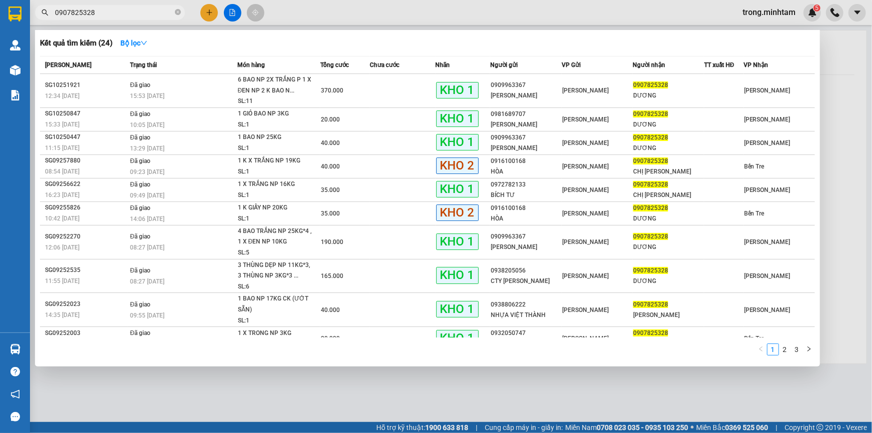
click at [157, 10] on input "0907825328" at bounding box center [114, 12] width 118 height 11
paste input "15897371"
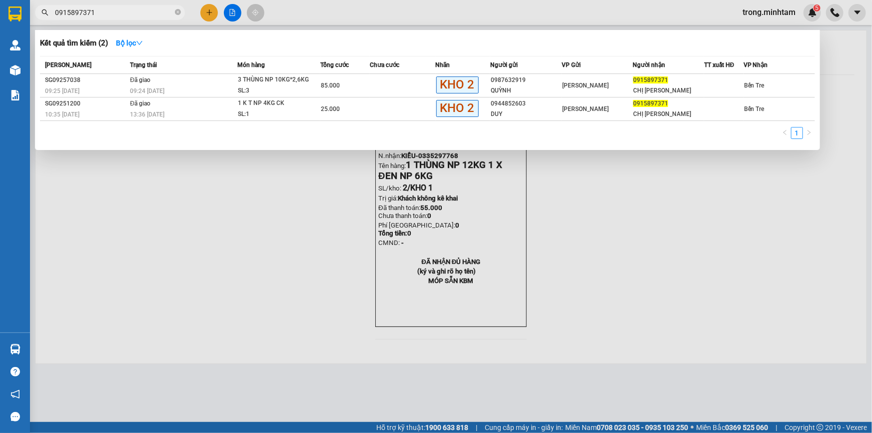
type input "0915897371"
click at [213, 5] on div at bounding box center [436, 216] width 872 height 433
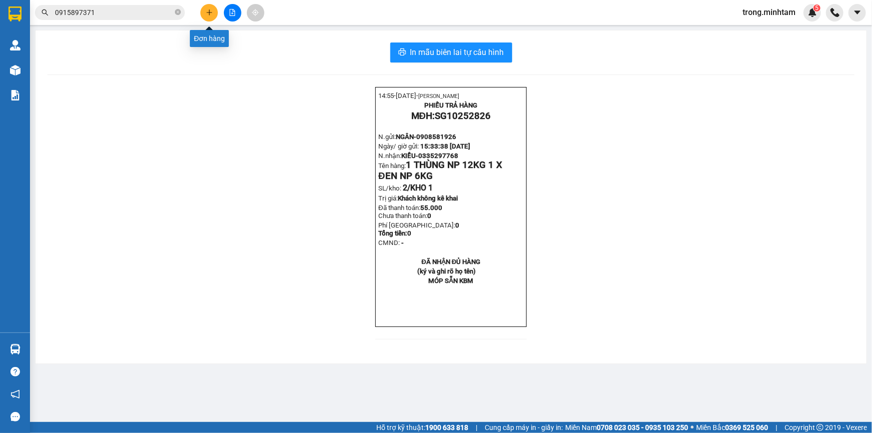
click at [207, 7] on button at bounding box center [208, 12] width 17 height 17
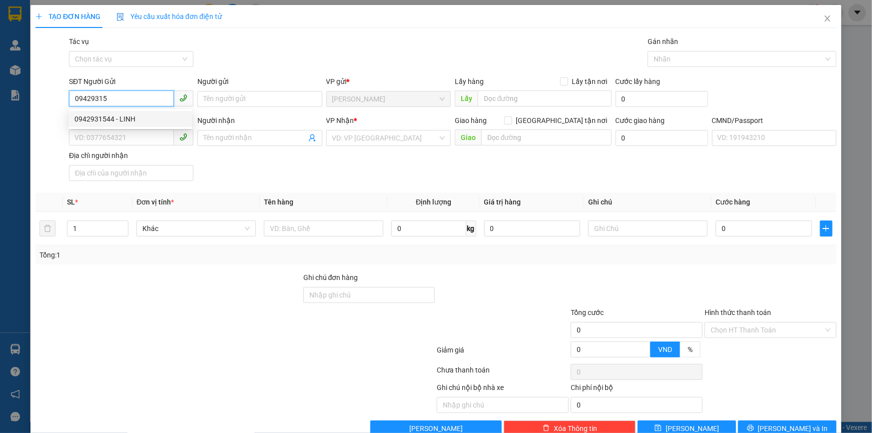
click at [133, 119] on div "0942931544 - LINH" at bounding box center [129, 118] width 111 height 11
type input "0942931544"
type input "LINH"
type input "0364073500"
type input "THÙY"
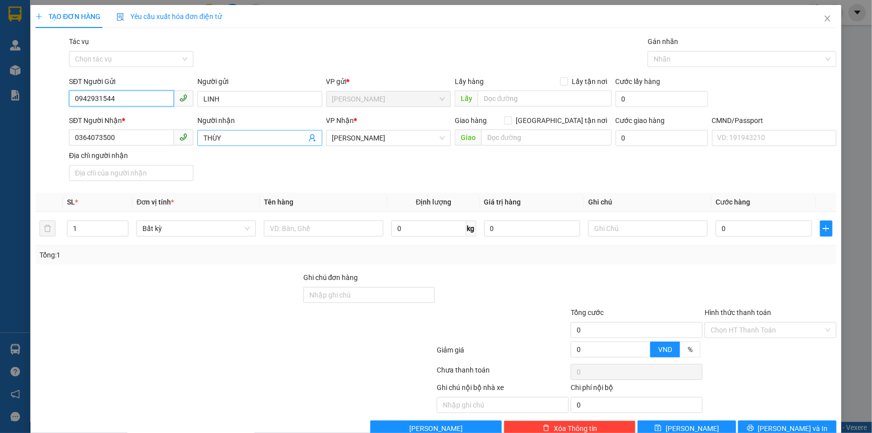
type input "0942931544"
click at [314, 140] on span "THÙY" at bounding box center [259, 138] width 124 height 16
click at [311, 138] on icon "user-add" at bounding box center [312, 137] width 6 height 7
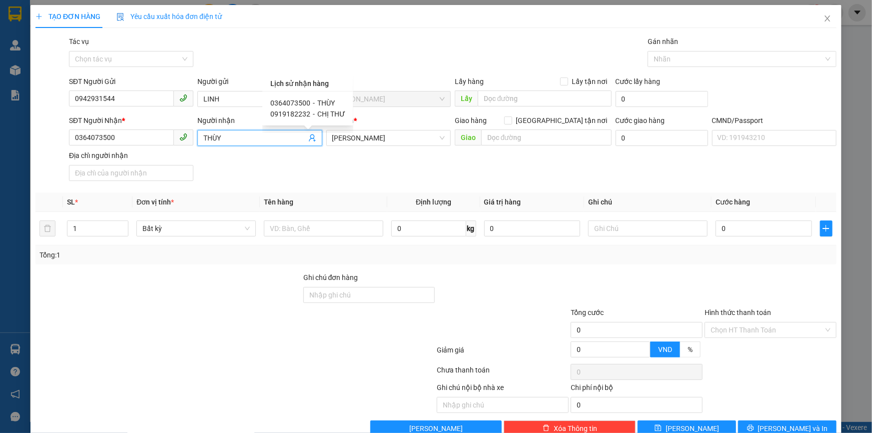
click at [298, 115] on span "0919182232" at bounding box center [290, 114] width 40 height 8
type input "0919182232"
type input "CHỊ THƯ"
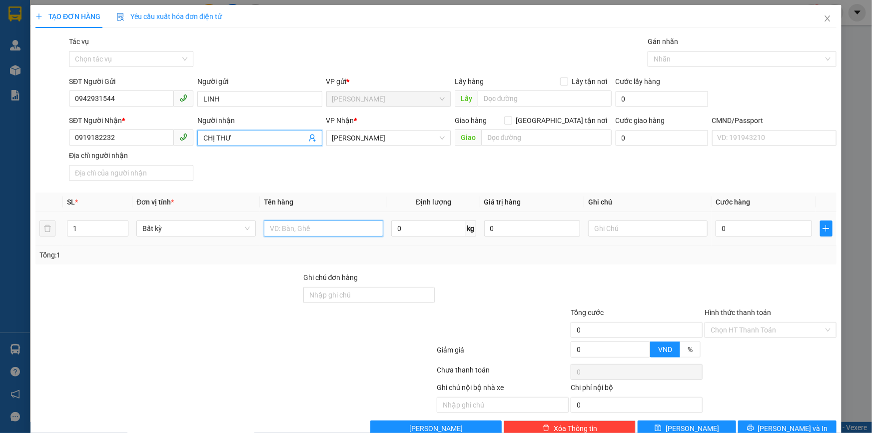
drag, startPoint x: 308, startPoint y: 230, endPoint x: 310, endPoint y: 224, distance: 6.2
click at [308, 230] on input "text" at bounding box center [323, 228] width 119 height 16
type input "1X TRẮNG NP 6KG(HÀNG CÓ NƯỚC, ĐỔ K ĐỀN)"
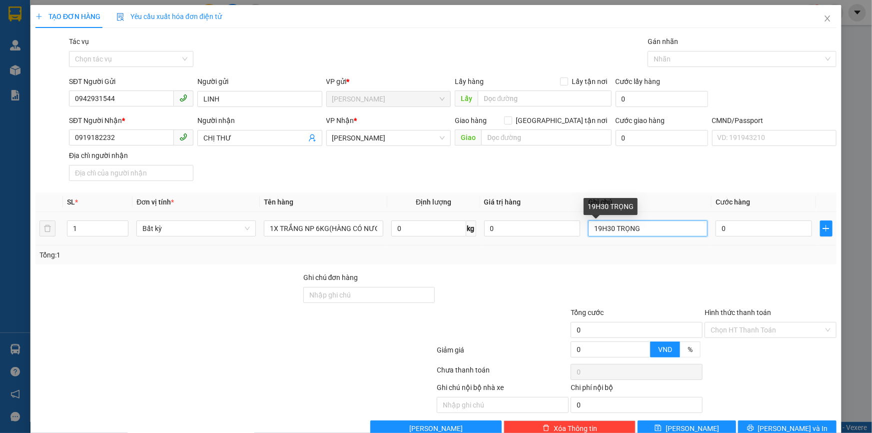
click at [604, 225] on input "19H30 TRỌNG" at bounding box center [647, 228] width 119 height 16
type input "19H00 TRỌNG"
type input "2"
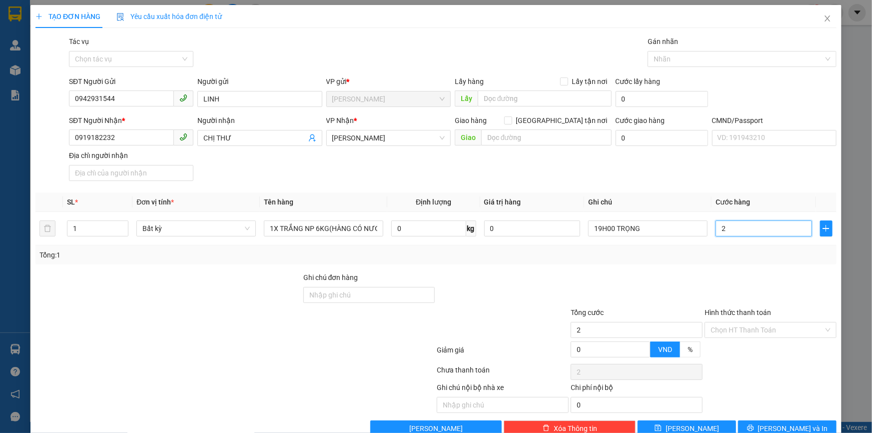
type input "25"
type input "25.000"
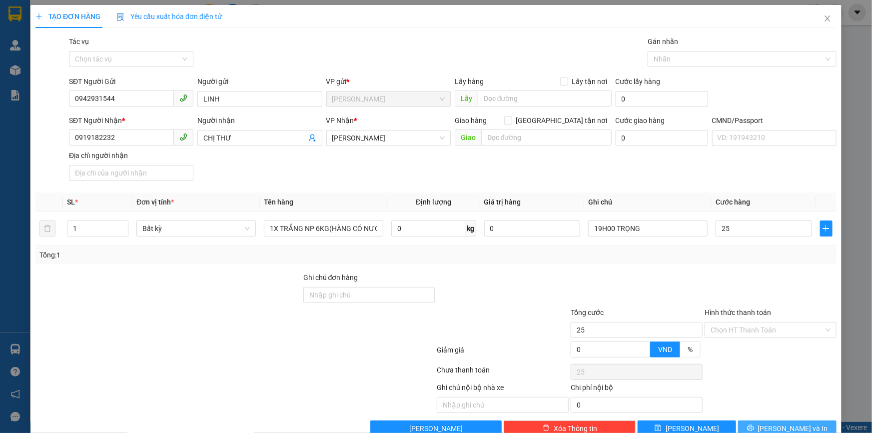
type input "25.000"
click at [788, 424] on span "[PERSON_NAME] và In" at bounding box center [793, 428] width 70 height 11
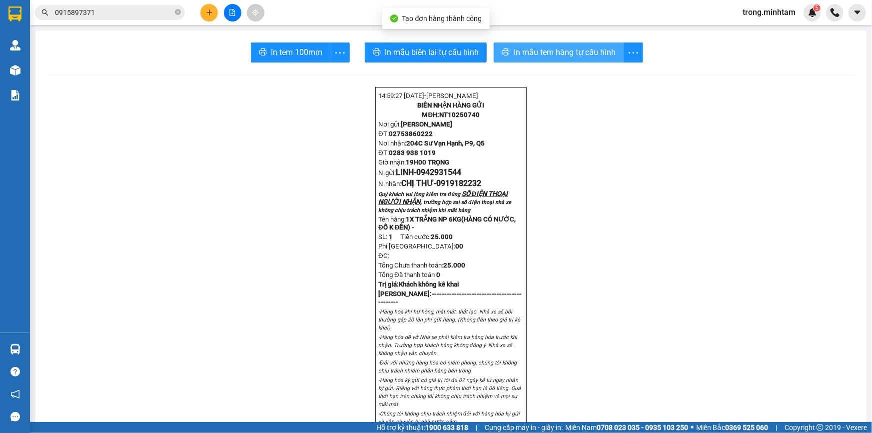
click at [553, 58] on span "In mẫu tem hàng tự cấu hình" at bounding box center [564, 52] width 102 height 12
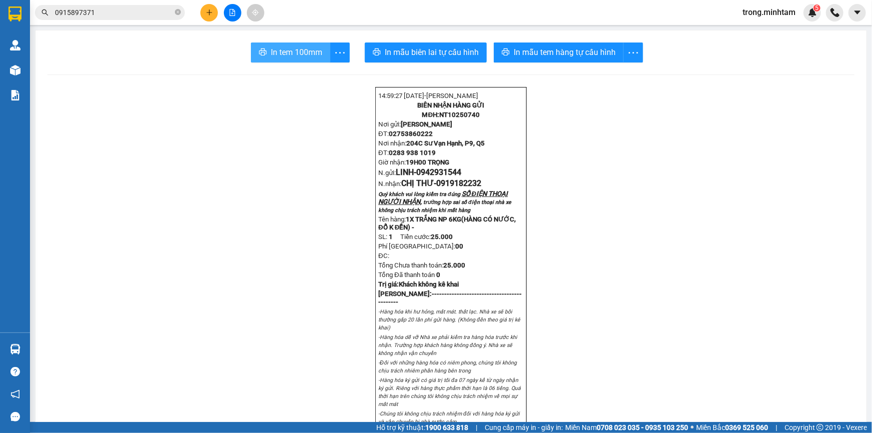
click at [262, 44] on button "In tem 100mm" at bounding box center [290, 52] width 79 height 20
click at [180, 12] on icon "close-circle" at bounding box center [178, 12] width 6 height 6
click at [212, 10] on icon "plus" at bounding box center [209, 12] width 7 height 7
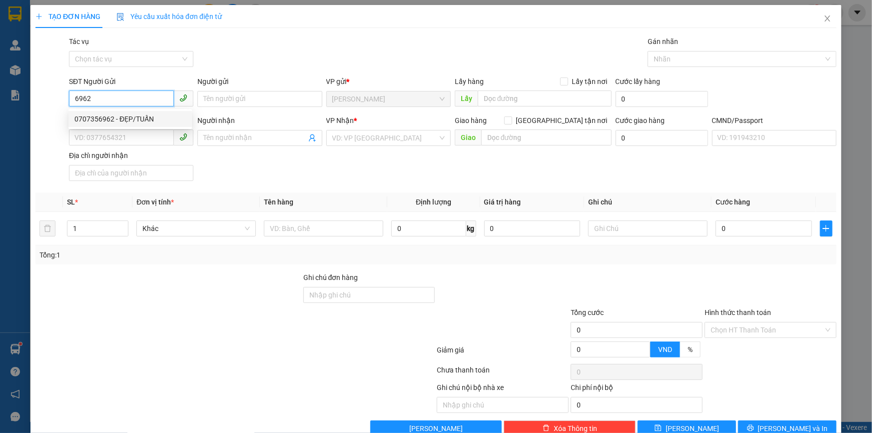
click at [132, 119] on div "0707356962 - ĐẸP/TUẤN" at bounding box center [129, 118] width 111 height 11
type input "0707356962"
type input "ĐẸP/TUẤN"
type input "0933774978"
type input "TUẤN"
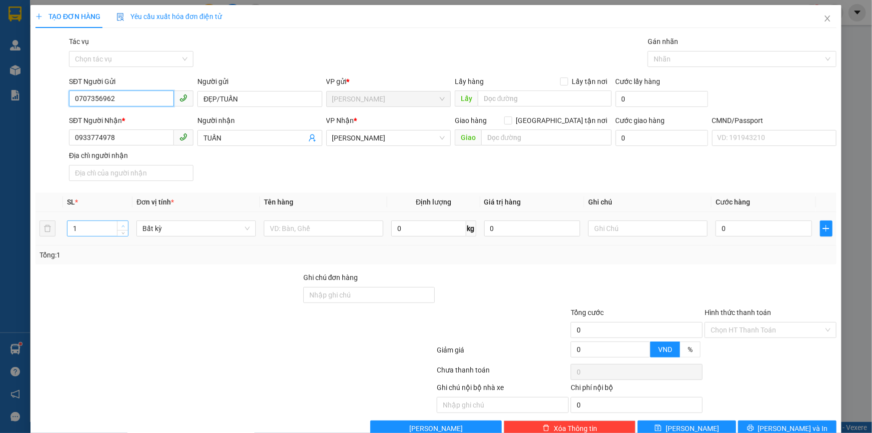
type input "0707356962"
type input "2"
click at [122, 226] on icon "up" at bounding box center [122, 225] width 3 height 3
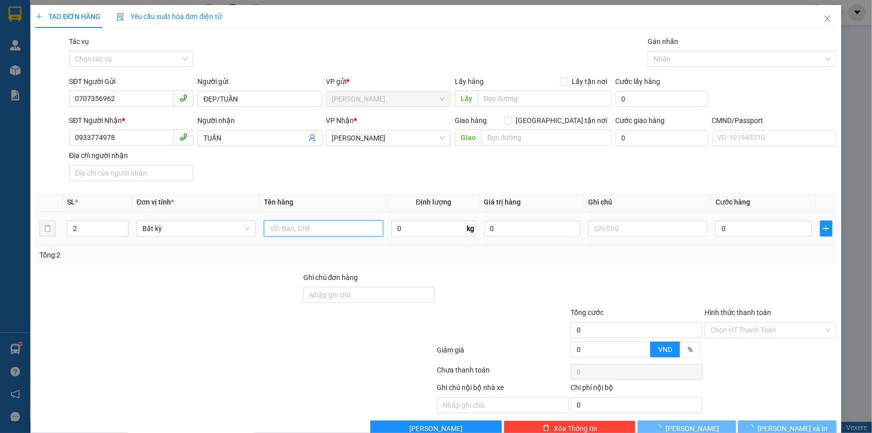
click at [270, 223] on input "text" at bounding box center [323, 228] width 119 height 16
type input "2BAONP(17/13KG)"
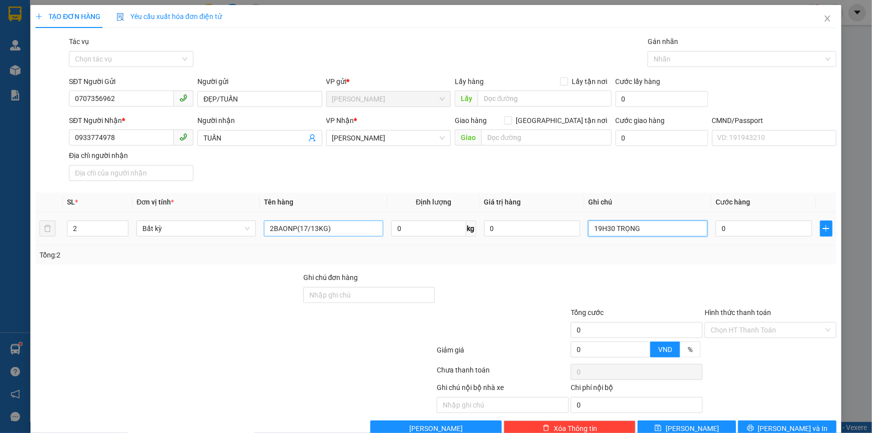
type input "19H30 TRỌNG"
type input "6"
type input "65"
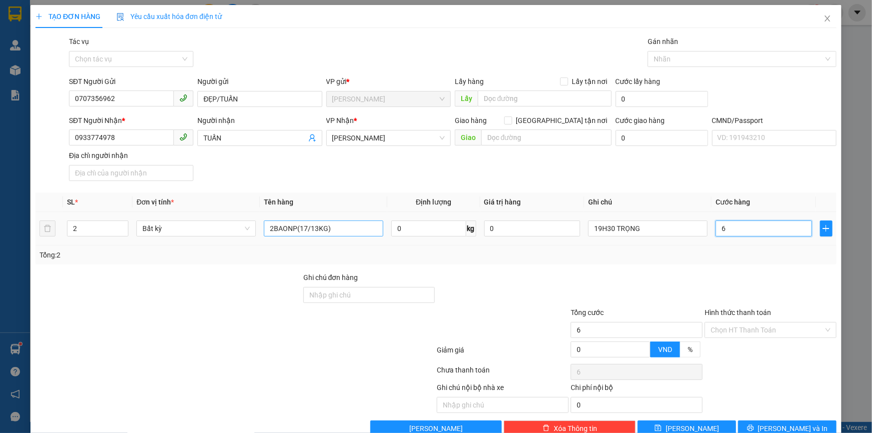
type input "65"
click at [731, 325] on input "Hình thức thanh toán" at bounding box center [766, 329] width 113 height 15
type input "65.000"
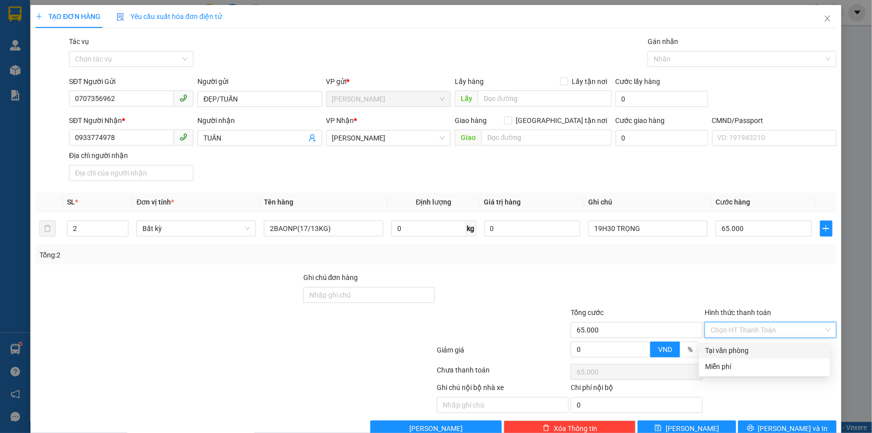
click at [729, 347] on div "Tại văn phòng" at bounding box center [764, 350] width 119 height 11
type input "0"
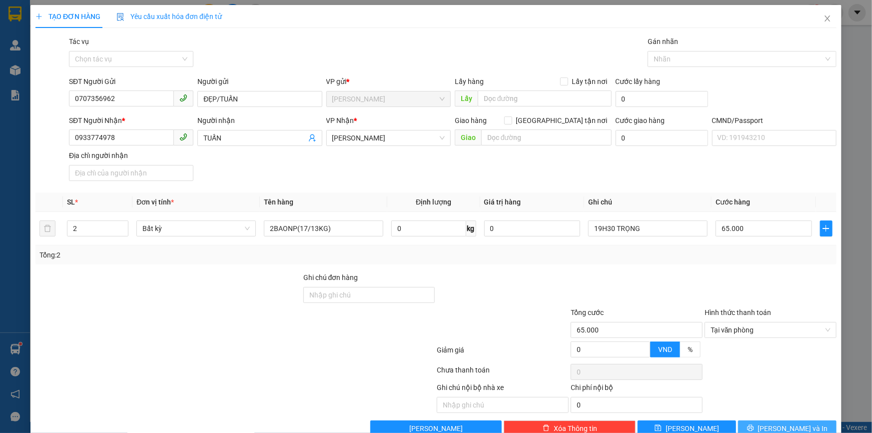
click at [762, 425] on button "[PERSON_NAME] và In" at bounding box center [787, 428] width 98 height 16
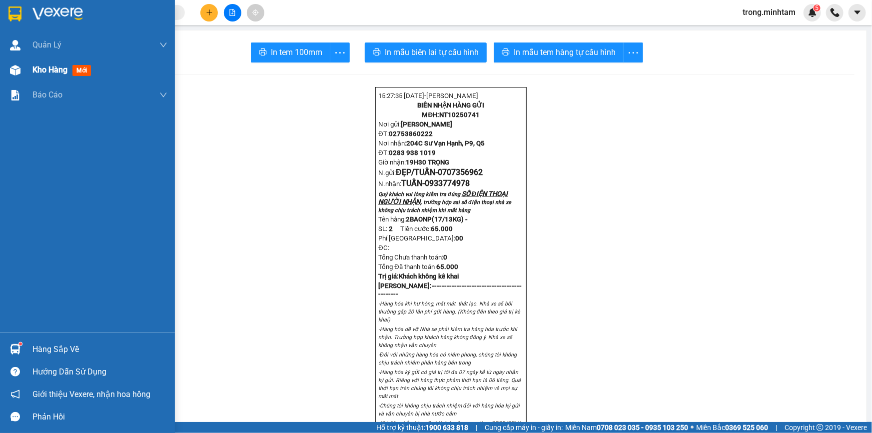
click at [45, 65] on span "Kho hàng" at bounding box center [49, 69] width 35 height 9
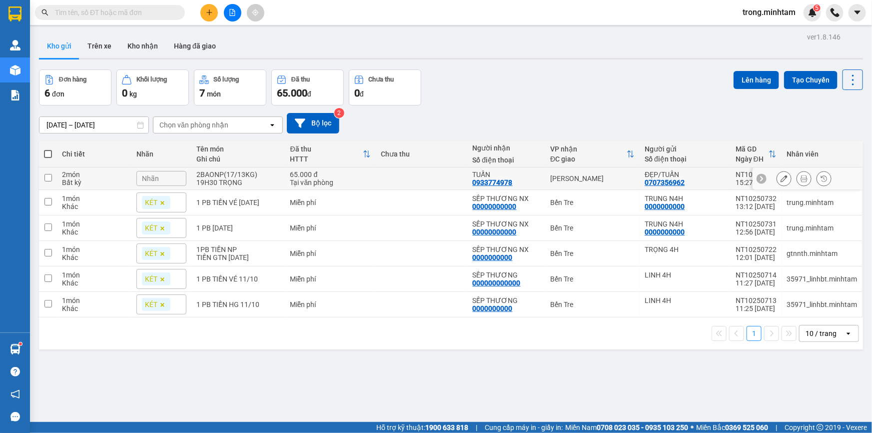
click at [784, 180] on div at bounding box center [803, 178] width 55 height 15
click at [777, 183] on button at bounding box center [784, 178] width 14 height 17
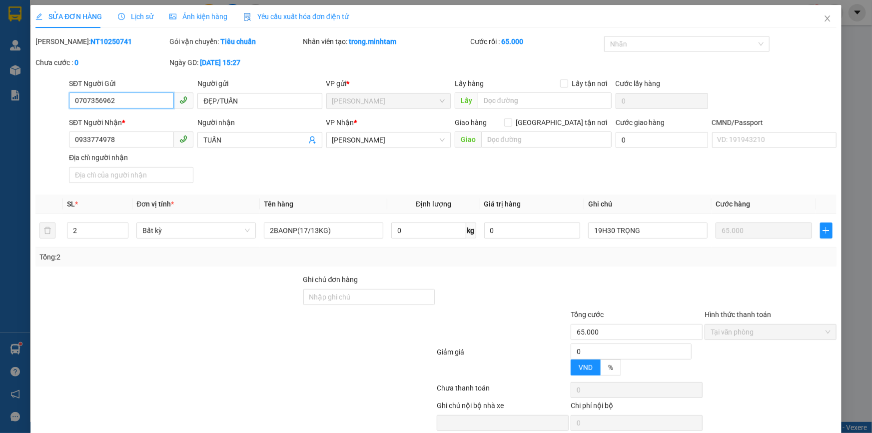
type input "0707356962"
type input "ĐẸP/TUẤN"
type input "0933774978"
type input "TUẤN"
type input "65.000"
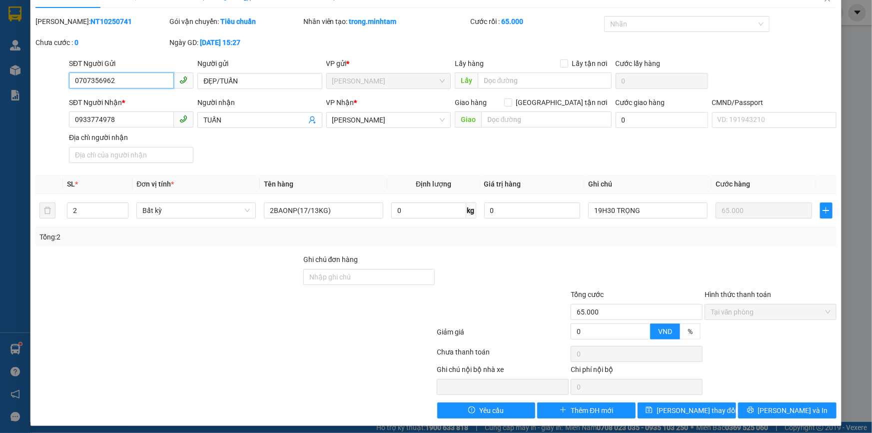
scroll to position [25, 0]
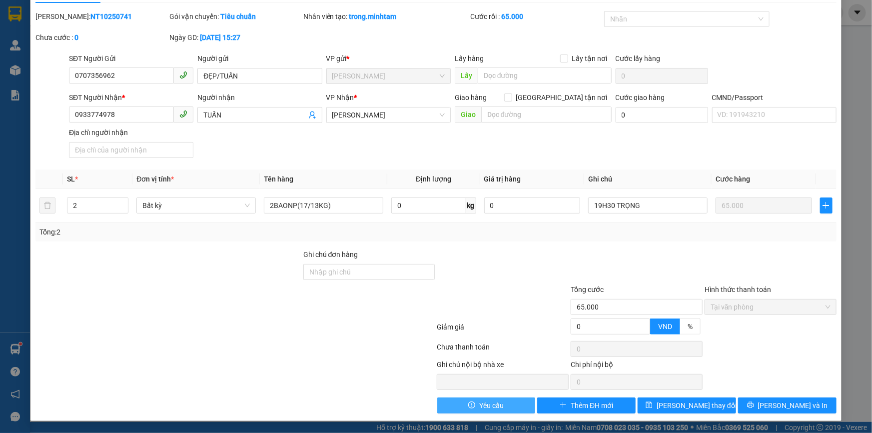
click at [517, 401] on button "Yêu cầu" at bounding box center [486, 405] width 98 height 16
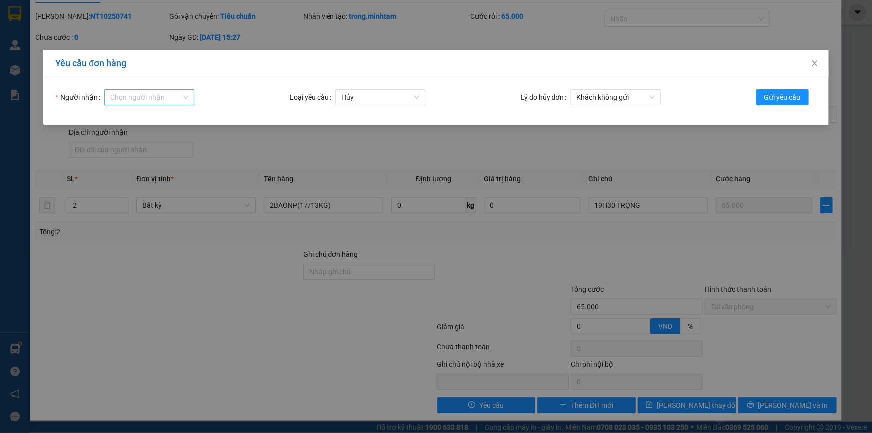
click at [147, 95] on input "Người nhận" at bounding box center [145, 97] width 71 height 15
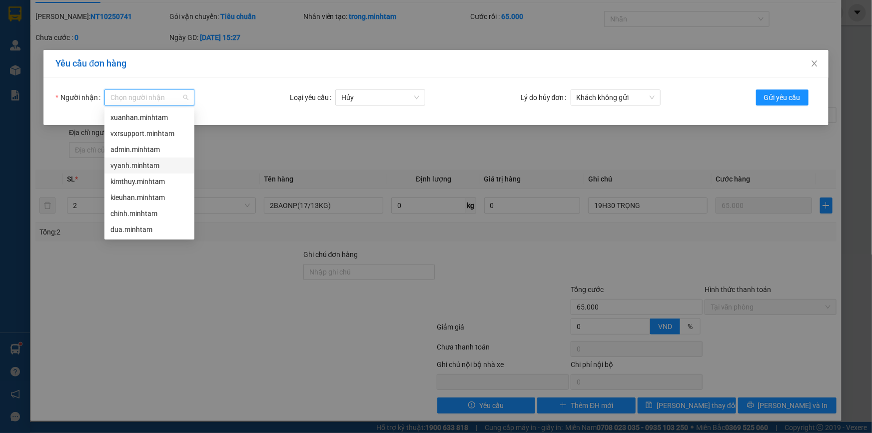
click at [143, 162] on div "vyanh.minhtam" at bounding box center [149, 165] width 78 height 11
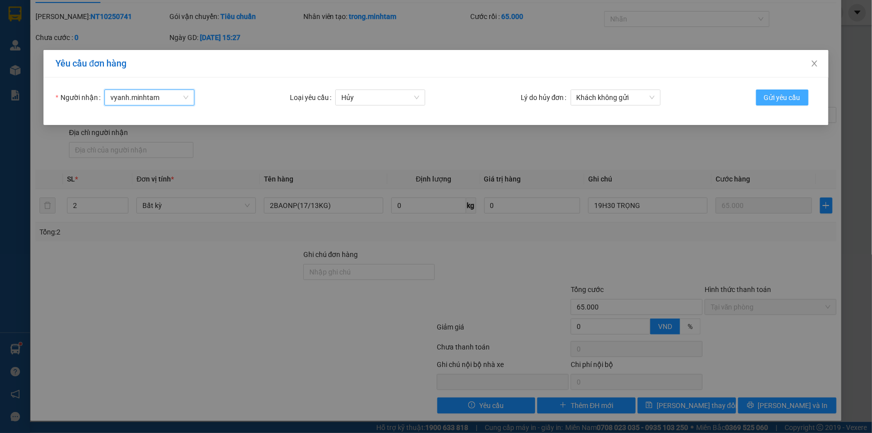
click at [784, 99] on span "Gửi yêu cầu" at bounding box center [782, 97] width 36 height 11
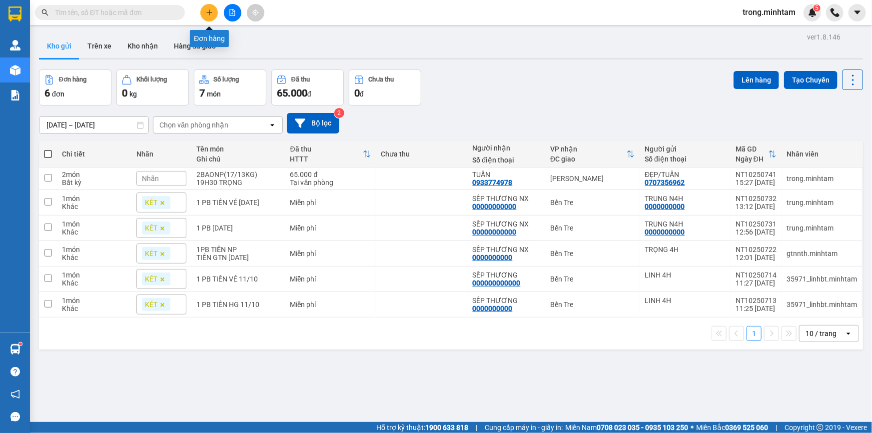
click at [205, 9] on button at bounding box center [208, 12] width 17 height 17
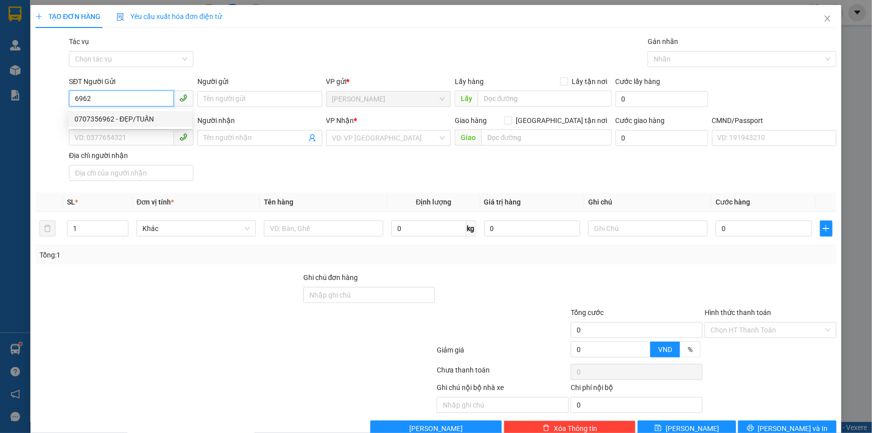
click at [124, 113] on div "0707356962 - ĐẸP/TUẤN" at bounding box center [129, 118] width 111 height 11
type input "0707356962"
type input "ĐẸP/TUẤN"
type input "0933774978"
type input "TUẤN"
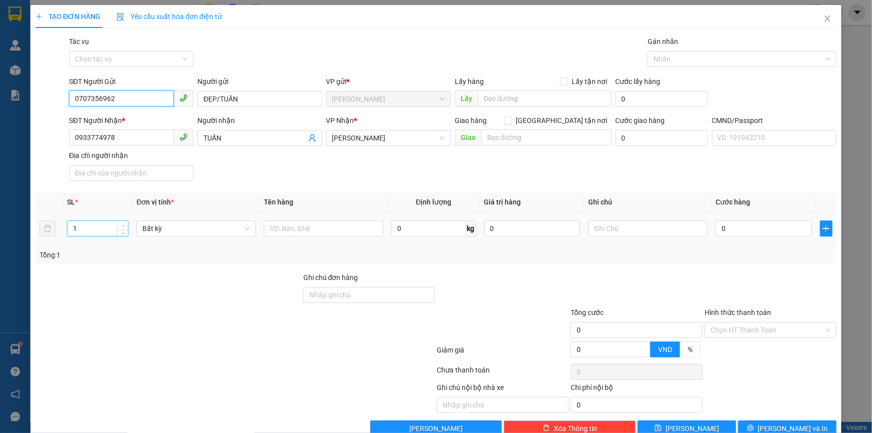
type input "0707356962"
click at [121, 224] on icon "up" at bounding box center [122, 225] width 3 height 3
type input "2"
click at [283, 224] on input "text" at bounding box center [323, 228] width 119 height 16
type input "2BAO NP(17/13KG)"
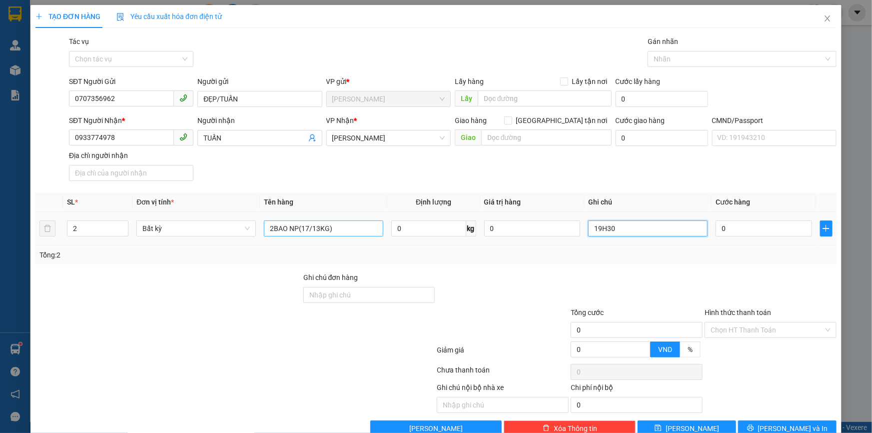
type input "19H30"
click at [651, 226] on input "19H30" at bounding box center [647, 228] width 119 height 16
type input "0"
type input "19H30 TRỌNG"
type input "6"
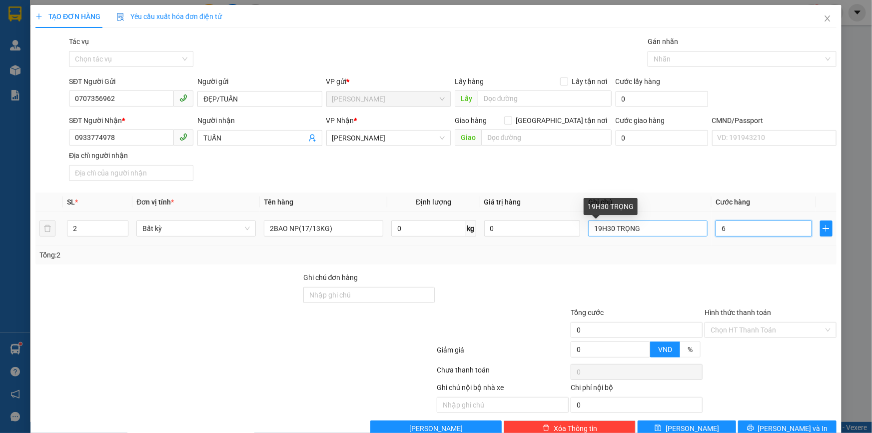
type input "6"
type input "65"
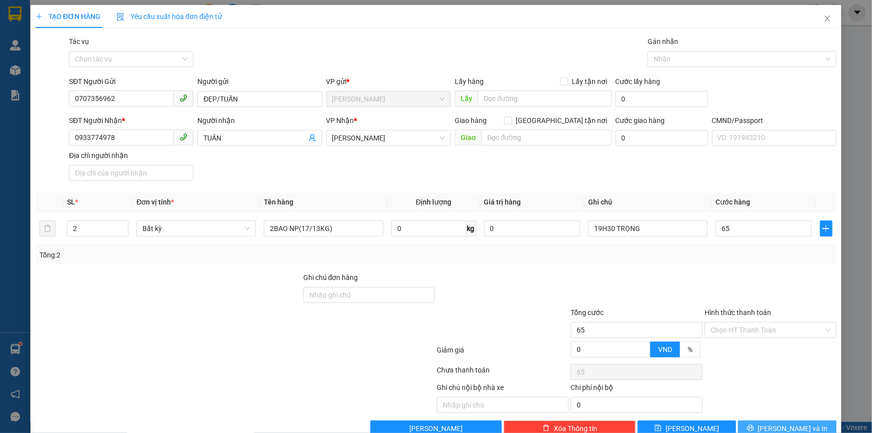
type input "65.000"
click at [793, 424] on span "[PERSON_NAME] và In" at bounding box center [793, 428] width 70 height 11
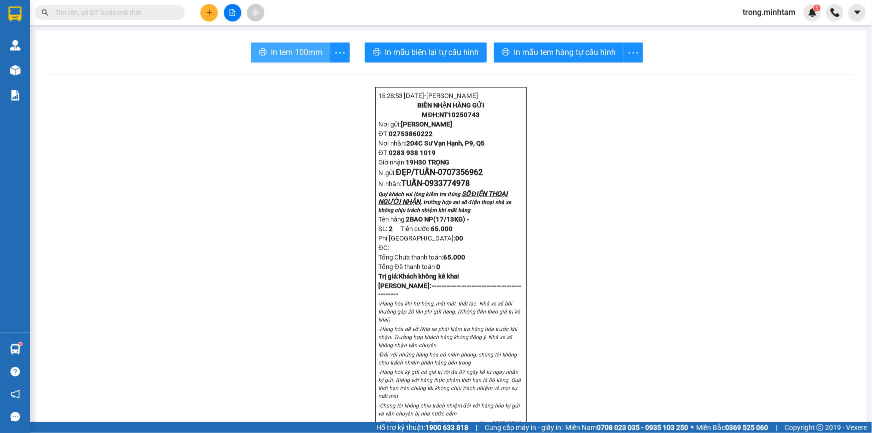
click at [291, 51] on span "In tem 100mm" at bounding box center [296, 52] width 51 height 12
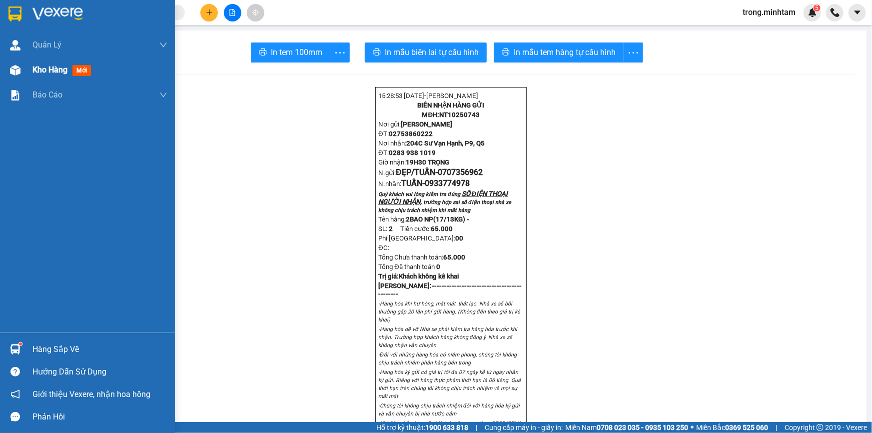
click at [58, 76] on div "Kho hàng mới" at bounding box center [99, 69] width 135 height 25
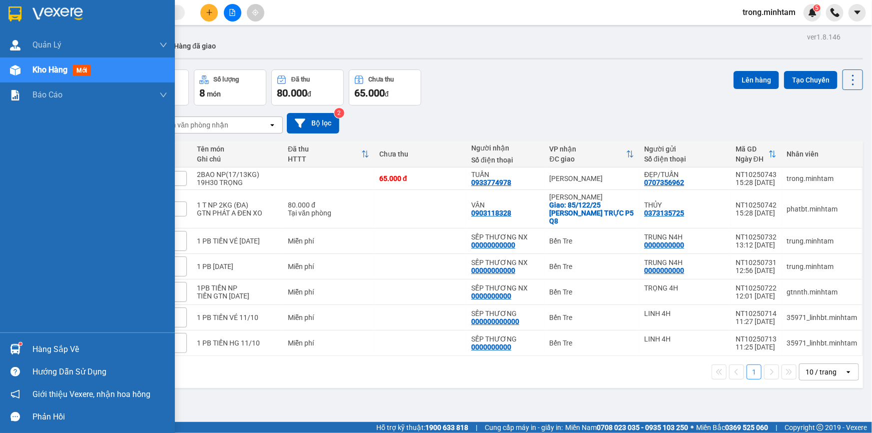
click at [66, 346] on div "Hàng sắp về" at bounding box center [99, 349] width 135 height 15
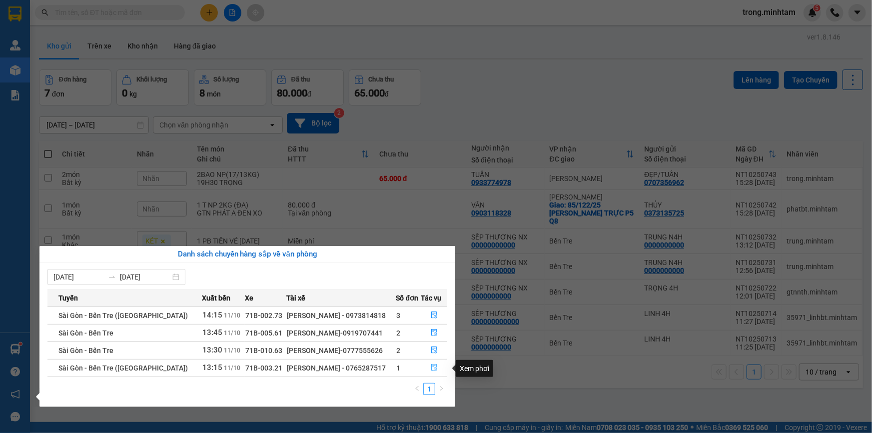
click at [431, 367] on icon "file-done" at bounding box center [434, 367] width 7 height 7
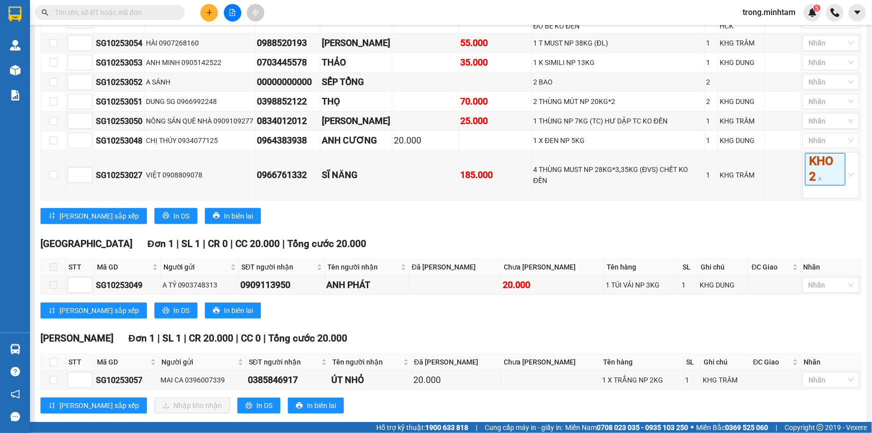
scroll to position [276, 0]
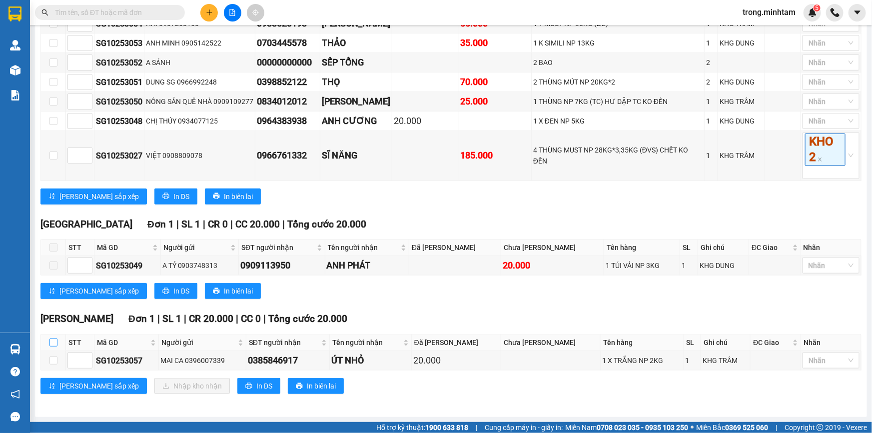
click at [53, 344] on input "checkbox" at bounding box center [53, 342] width 8 height 8
checkbox input "true"
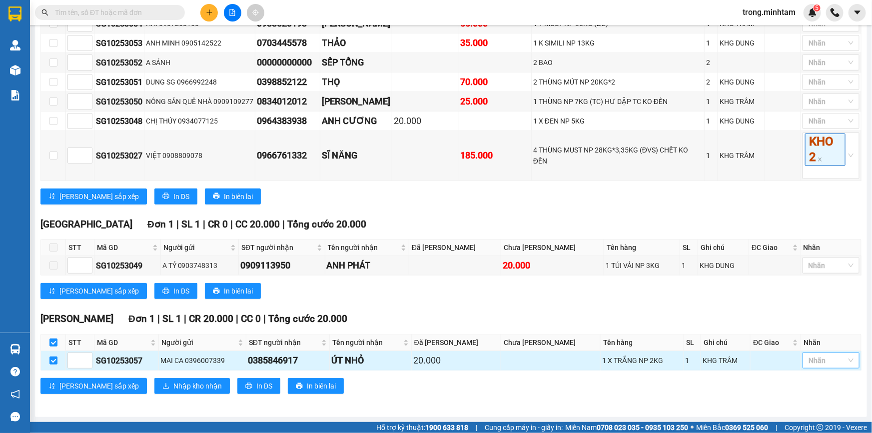
click at [812, 367] on div "Nhãn" at bounding box center [830, 360] width 57 height 16
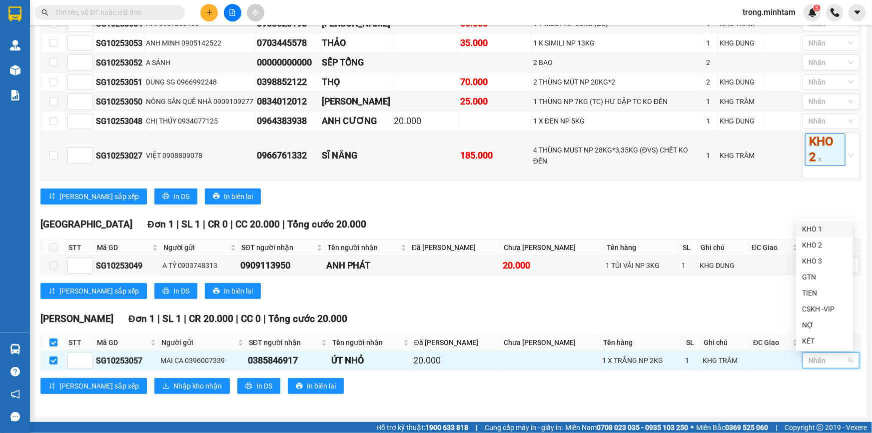
click at [806, 228] on div "KHO 1" at bounding box center [824, 228] width 45 height 11
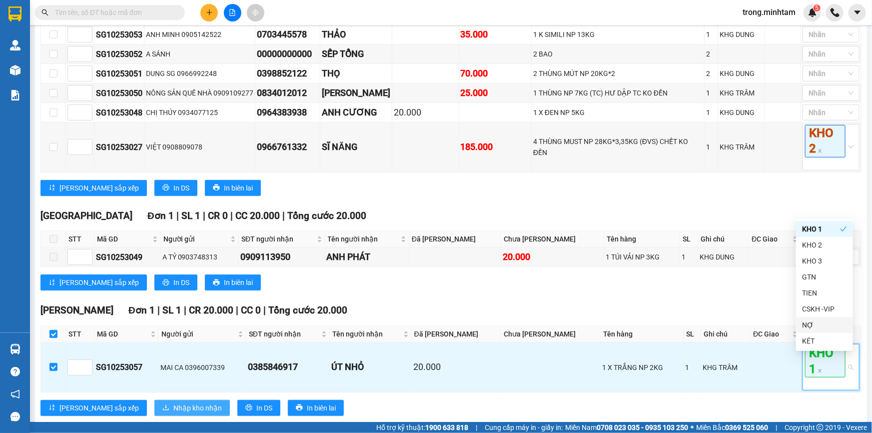
click at [173, 413] on span "Nhập kho nhận" at bounding box center [197, 407] width 48 height 11
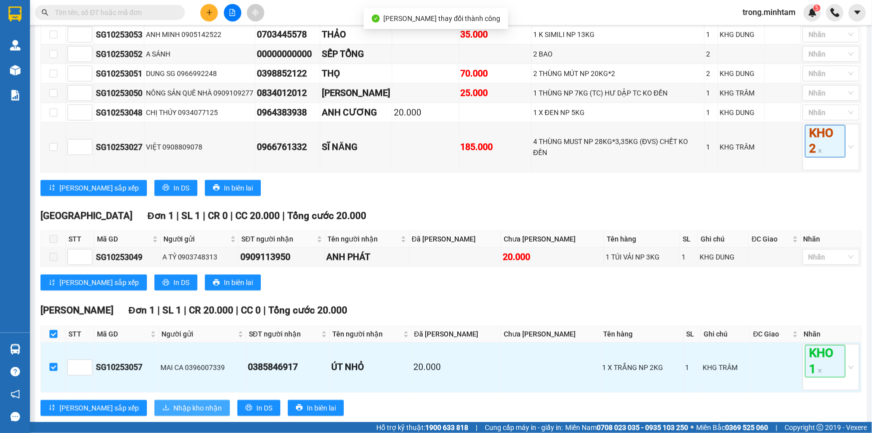
click at [173, 413] on span "Nhập kho nhận" at bounding box center [197, 407] width 48 height 11
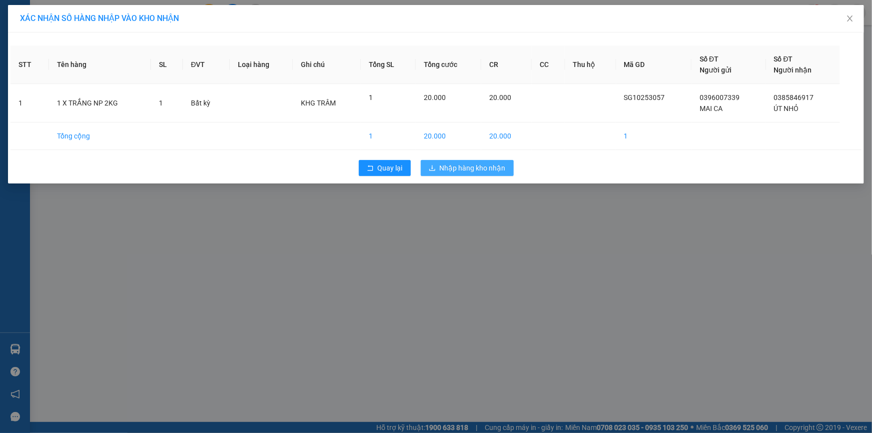
click at [479, 167] on span "Nhập hàng kho nhận" at bounding box center [472, 167] width 66 height 11
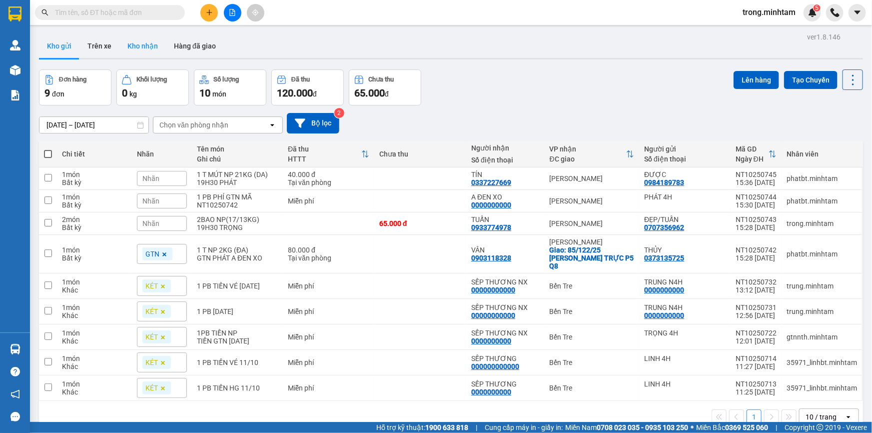
click at [146, 49] on button "Kho nhận" at bounding box center [142, 46] width 46 height 24
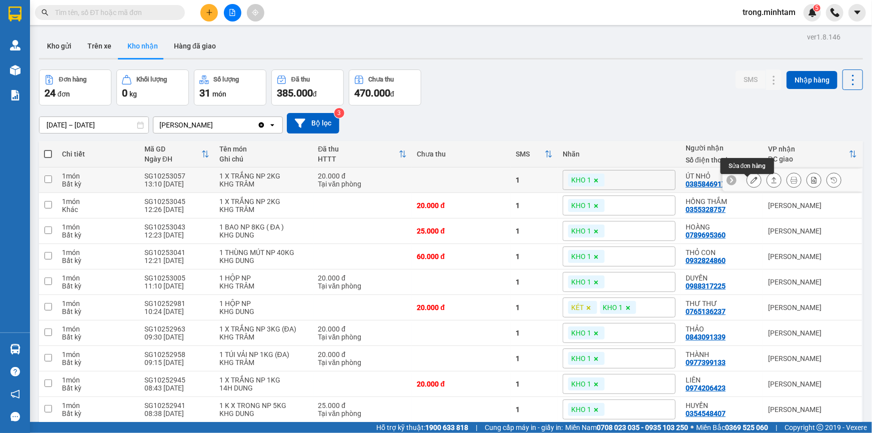
click at [750, 183] on icon at bounding box center [753, 179] width 7 height 7
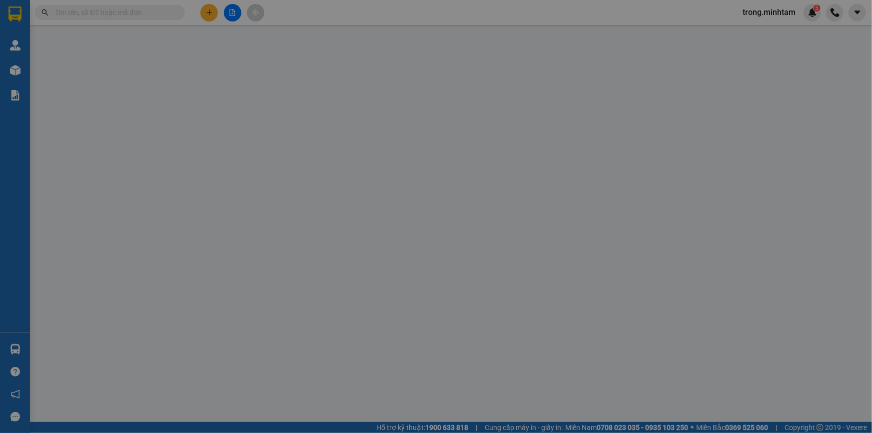
click at [323, 301] on div "SỬA ĐƠN HÀNG Lịch sử Ảnh kiện hàng Yêu cầu xuất hóa đơn điện tử Total Paid Fee …" at bounding box center [436, 216] width 872 height 433
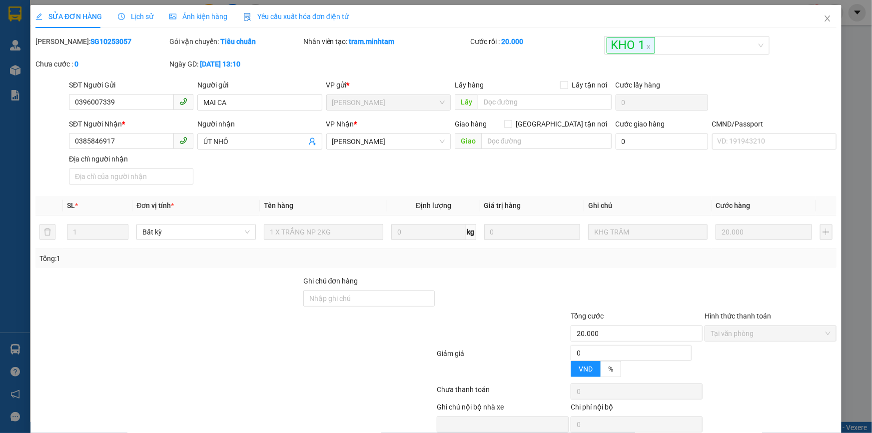
type input "0396007339"
type input "MAI CA"
type input "0385846917"
type input "ÚT NHỎ"
type input "20.000"
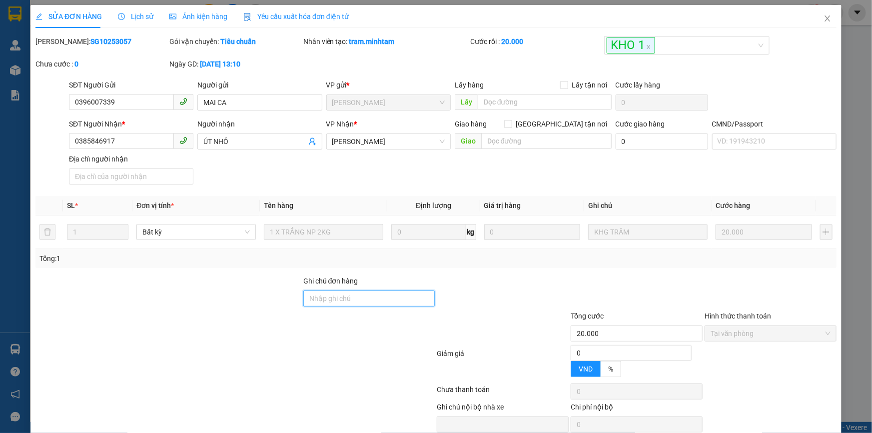
click at [323, 300] on input "Ghi chú đơn hàng" at bounding box center [369, 298] width 132 height 16
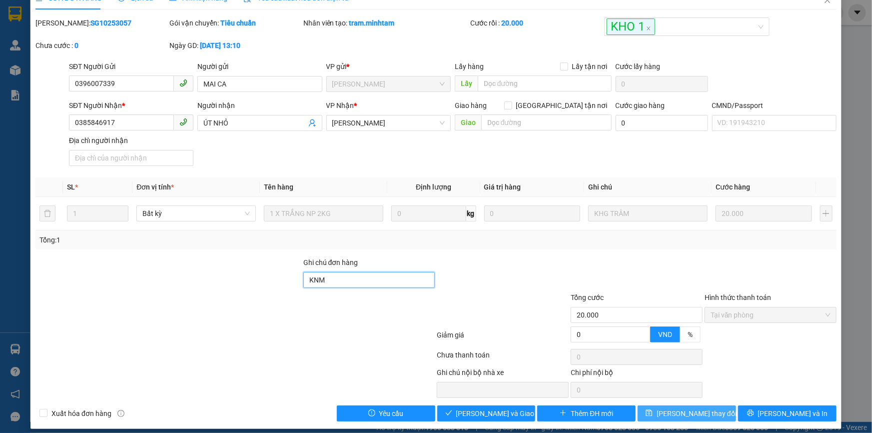
scroll to position [27, 0]
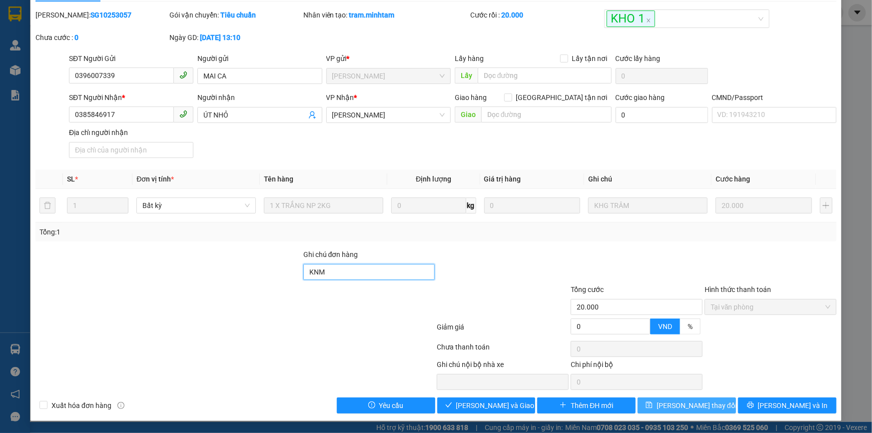
type input "KNM"
click at [670, 408] on span "[PERSON_NAME] đổi" at bounding box center [696, 405] width 80 height 11
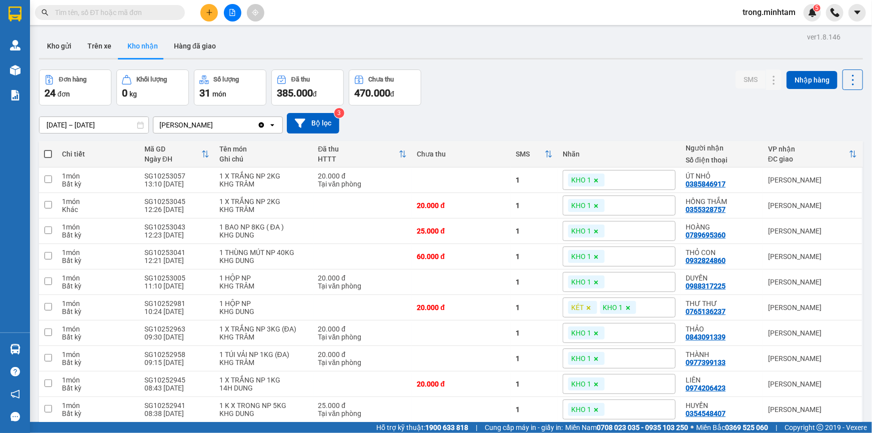
drag, startPoint x: 64, startPoint y: 49, endPoint x: 155, endPoint y: 1, distance: 102.8
click at [64, 50] on button "Kho gửi" at bounding box center [59, 46] width 40 height 24
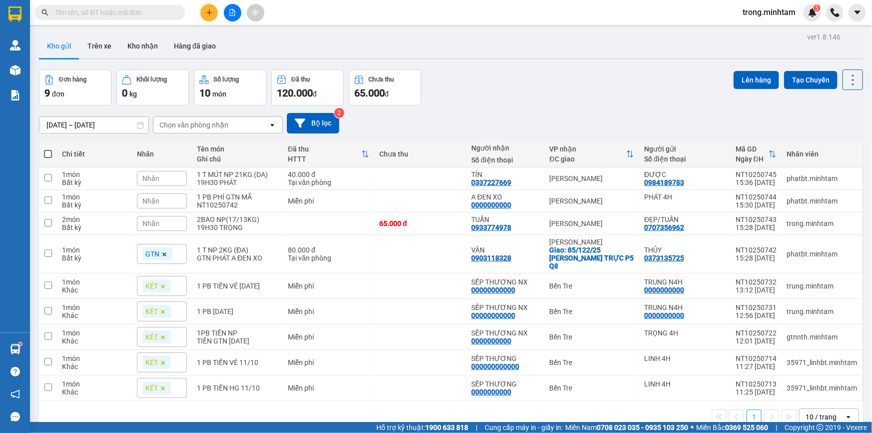
click at [158, 9] on input "text" at bounding box center [114, 12] width 118 height 11
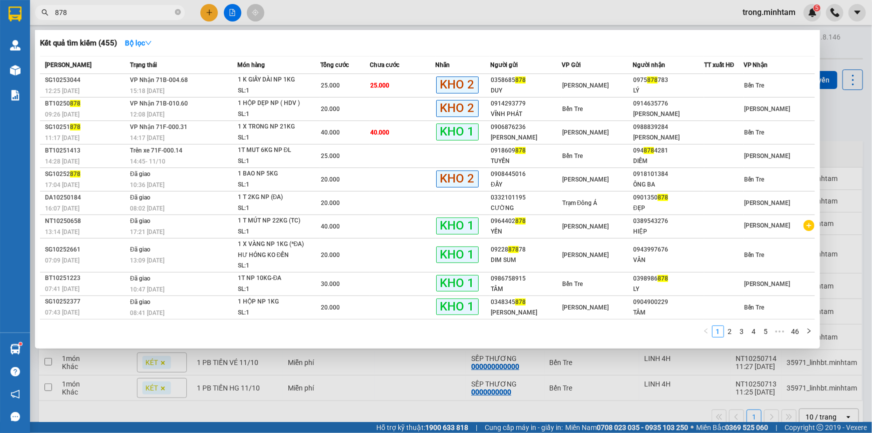
click at [130, 12] on input "878" at bounding box center [114, 12] width 118 height 11
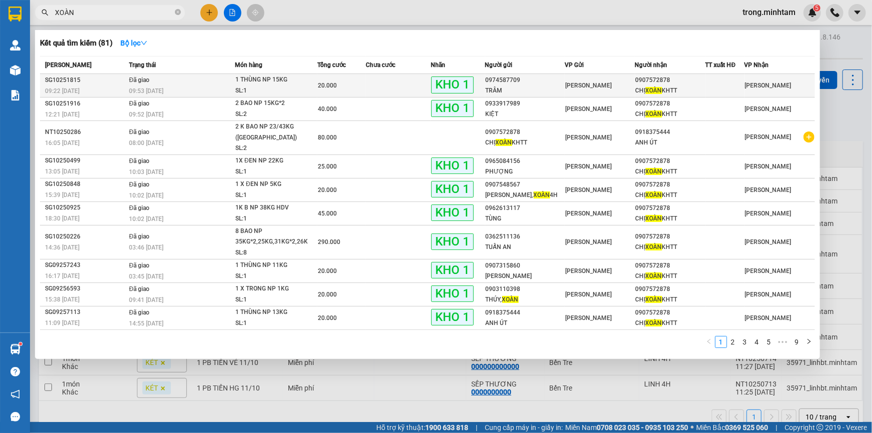
type input "XOÀN"
click at [317, 78] on span "1 THÙNG NP 15KG SL: 1" at bounding box center [275, 84] width 81 height 21
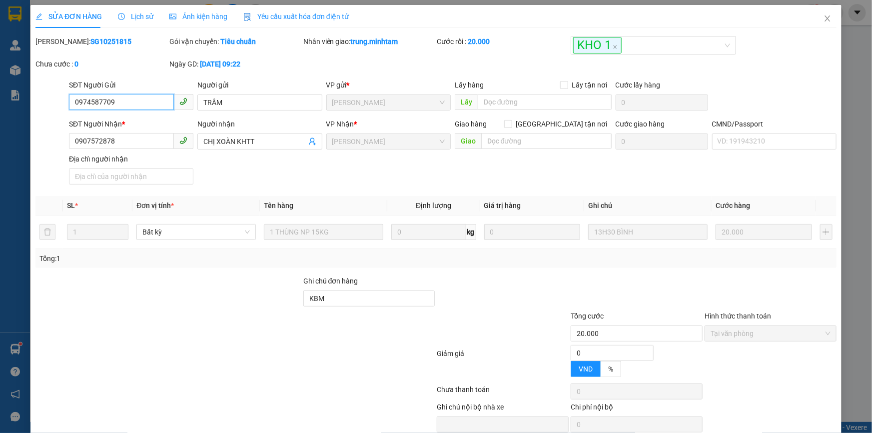
type input "0974587709"
type input "TRÂM"
type input "0907572878"
type input "CHỊ XOÀN KHTT"
type input "KBM"
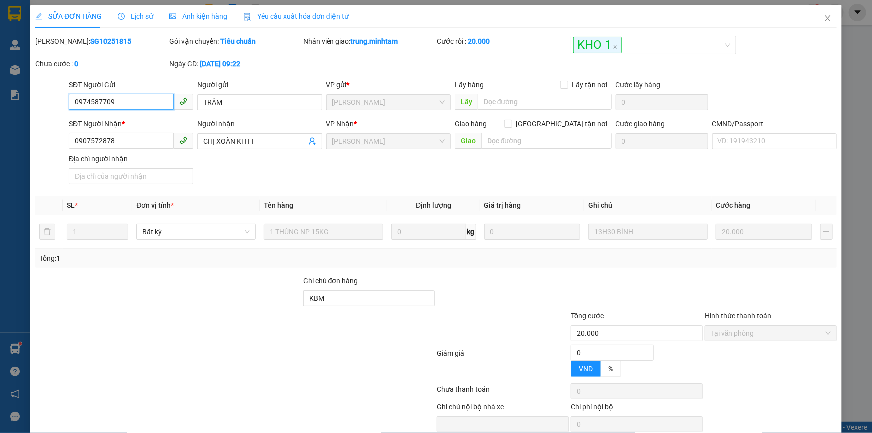
type input "20.000"
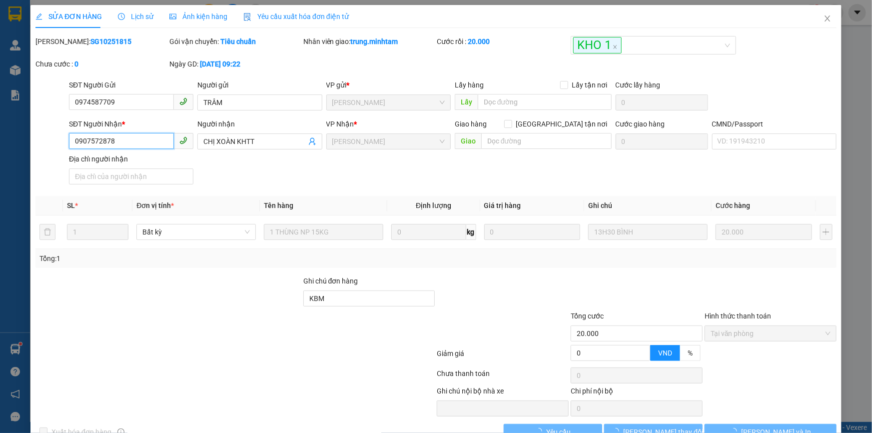
click at [104, 140] on input "0907572878" at bounding box center [121, 141] width 105 height 16
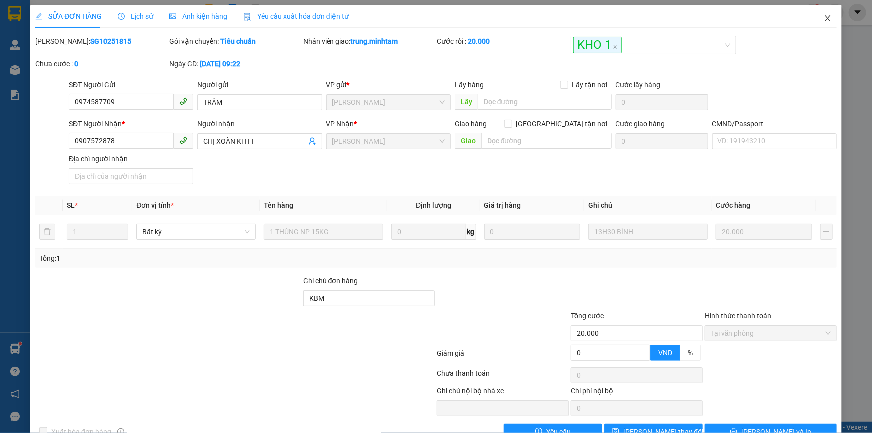
click at [823, 15] on icon "close" at bounding box center [827, 18] width 8 height 8
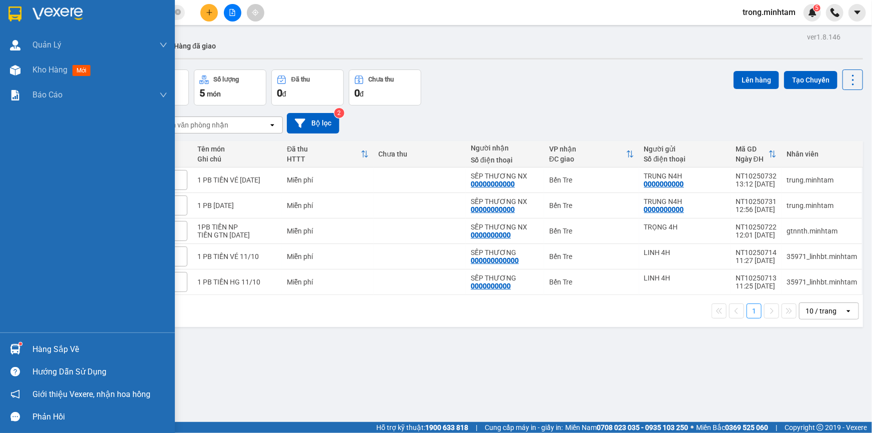
click at [65, 350] on div "Hàng sắp về" at bounding box center [99, 349] width 135 height 15
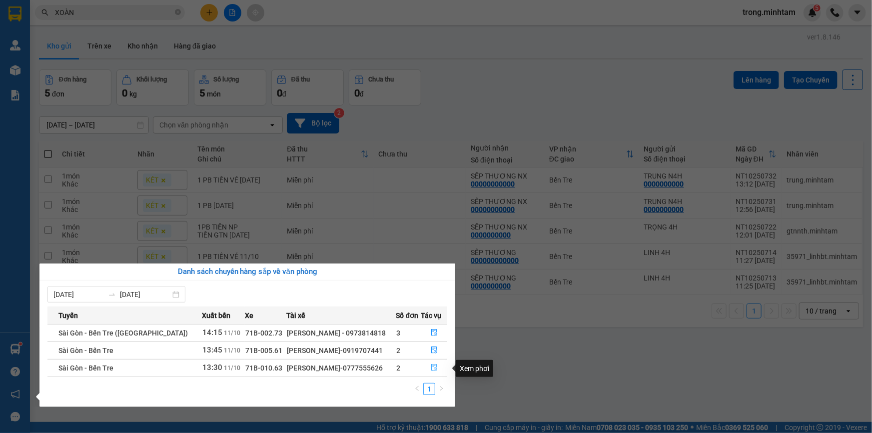
click at [434, 366] on icon "file-done" at bounding box center [434, 367] width 7 height 7
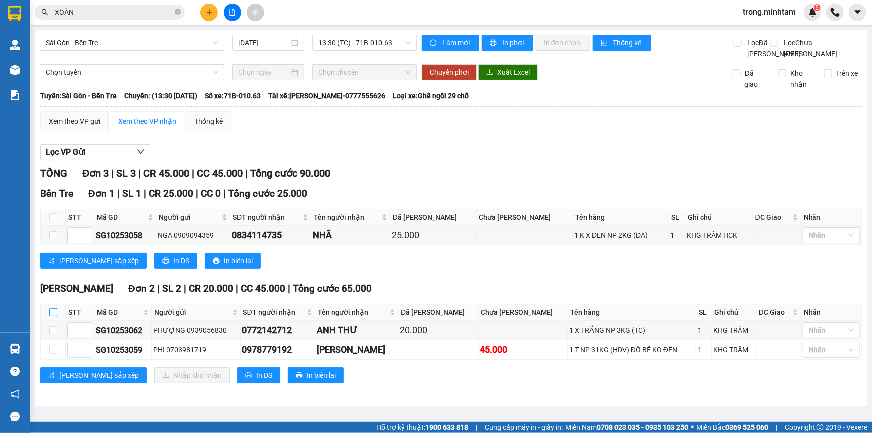
click at [53, 316] on input "checkbox" at bounding box center [53, 312] width 8 height 8
checkbox input "true"
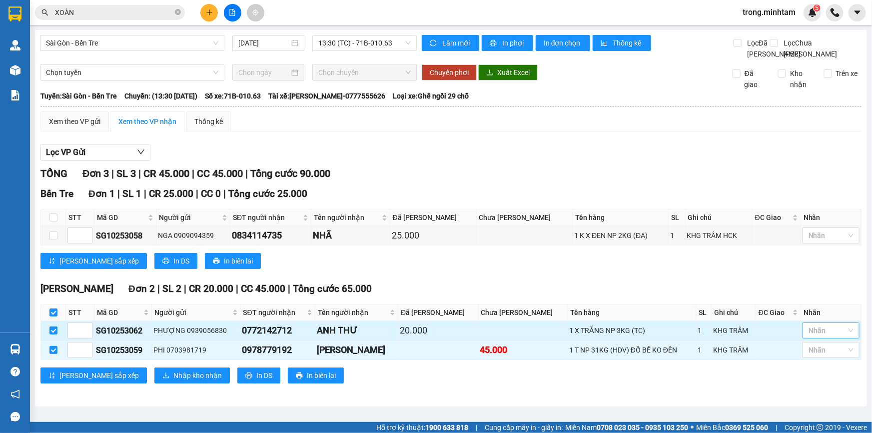
click at [808, 336] on input "search" at bounding box center [809, 330] width 2 height 12
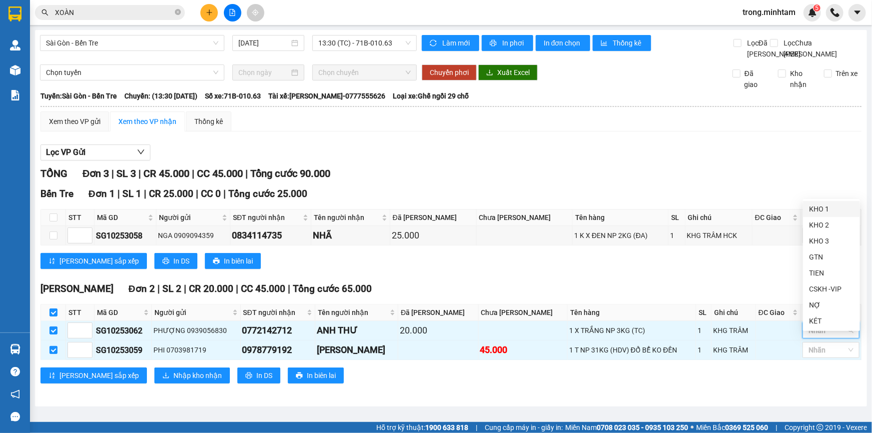
click at [815, 203] on div "KHO 1" at bounding box center [831, 208] width 45 height 11
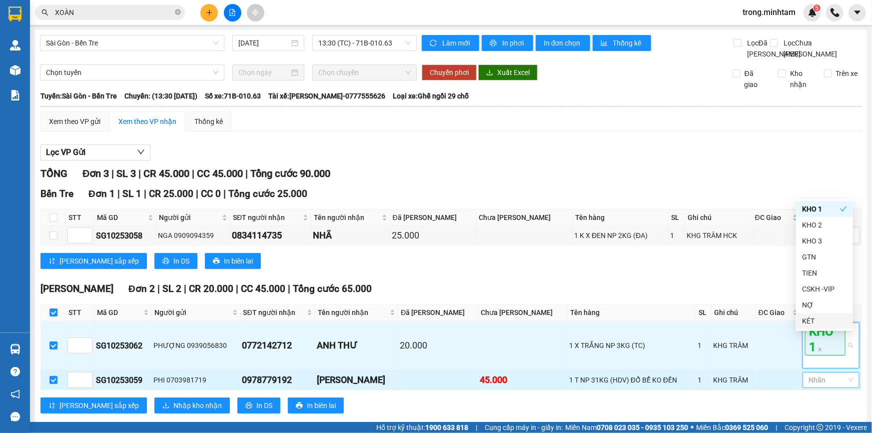
click at [808, 386] on div at bounding box center [826, 380] width 42 height 12
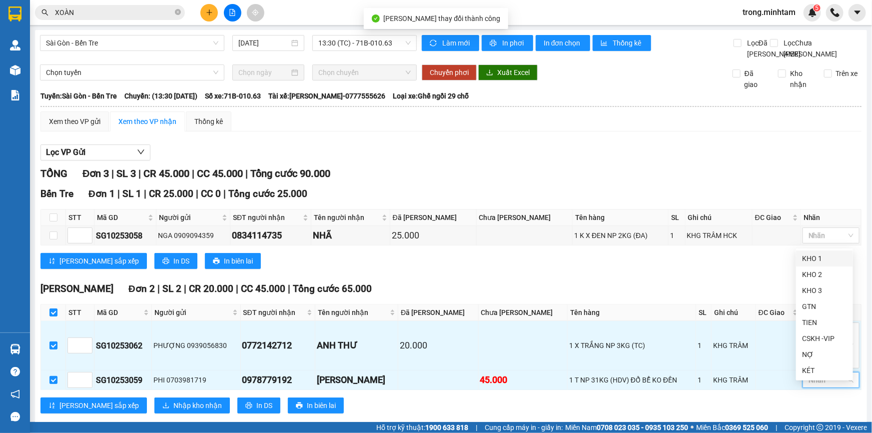
click at [819, 260] on div "KHO 1" at bounding box center [824, 258] width 45 height 11
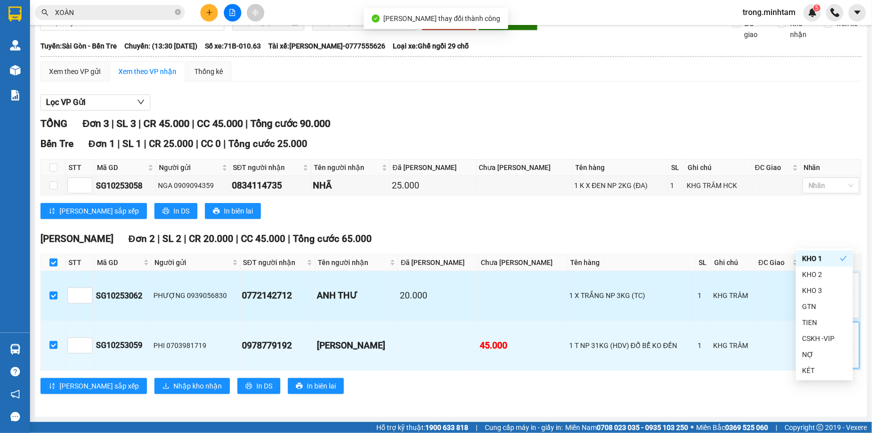
scroll to position [59, 0]
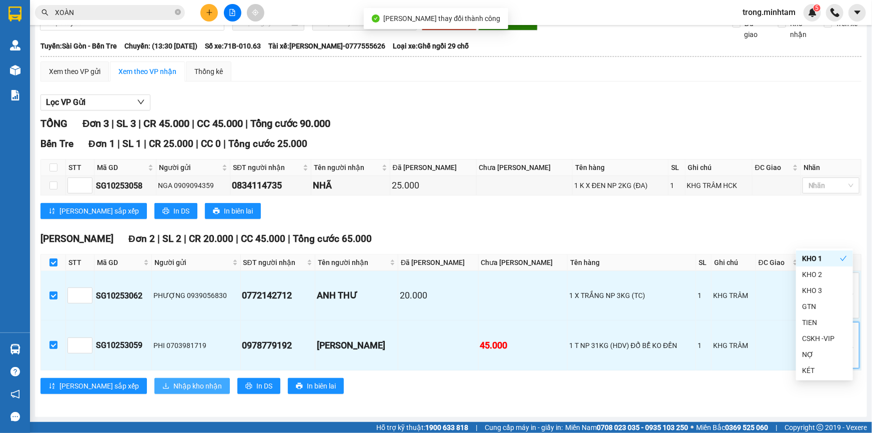
click at [173, 382] on span "Nhập kho nhận" at bounding box center [197, 385] width 48 height 11
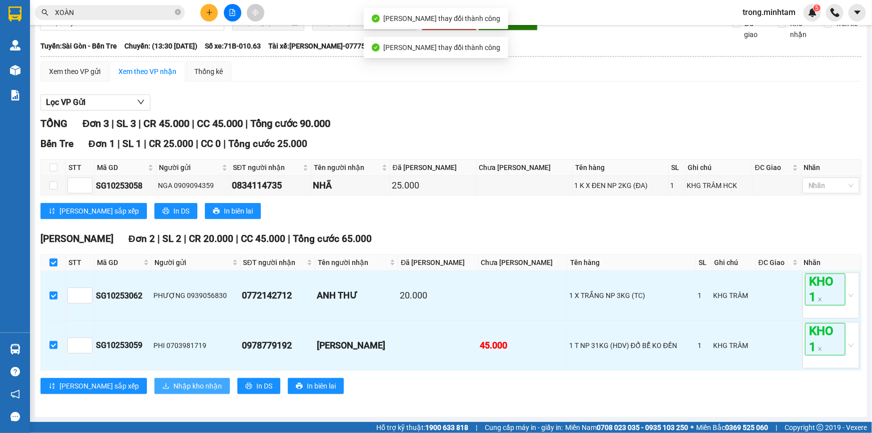
click at [173, 385] on span "Nhập kho nhận" at bounding box center [197, 385] width 48 height 11
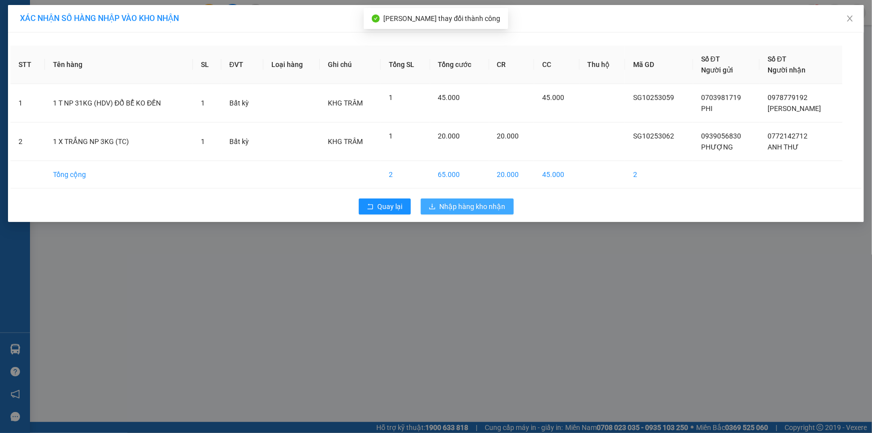
click at [464, 202] on span "Nhập hàng kho nhận" at bounding box center [472, 206] width 66 height 11
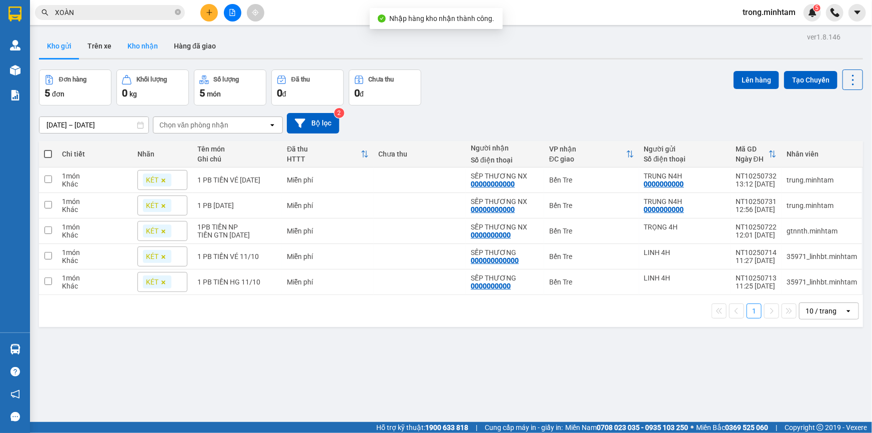
click at [149, 45] on button "Kho nhận" at bounding box center [142, 46] width 46 height 24
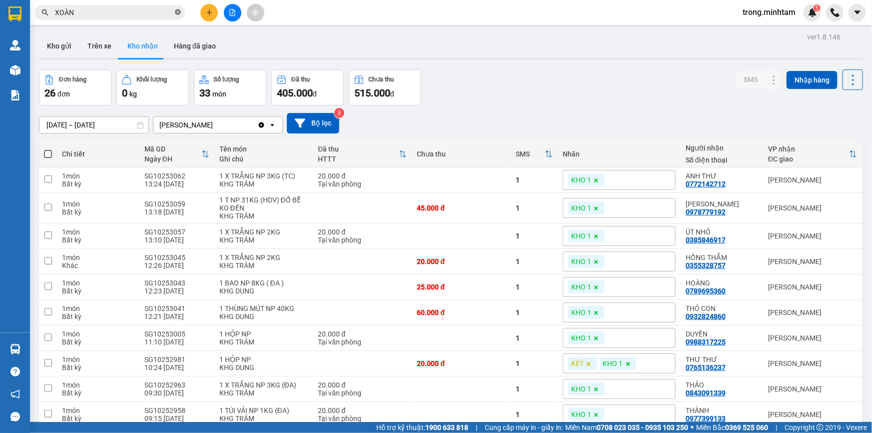
click at [180, 14] on icon "close-circle" at bounding box center [178, 12] width 6 height 6
click at [750, 183] on icon at bounding box center [753, 179] width 7 height 7
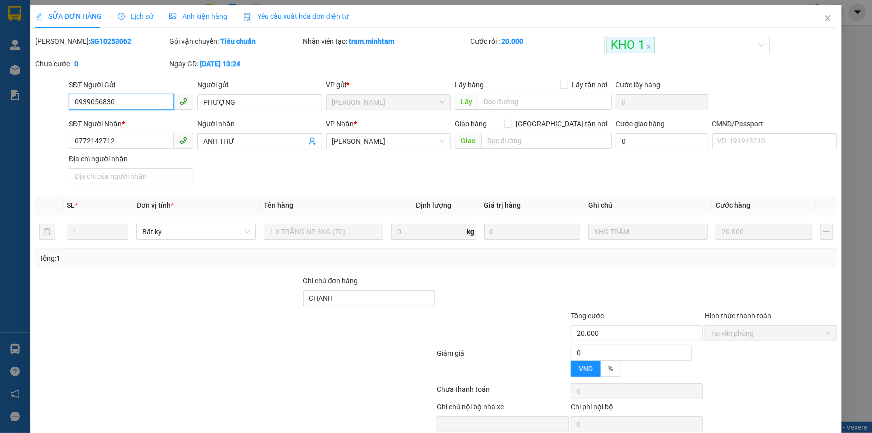
type input "0939056830"
type input "PHƯỢNG"
type input "0772142712"
type input "ANH THƯ"
type input "CHANH"
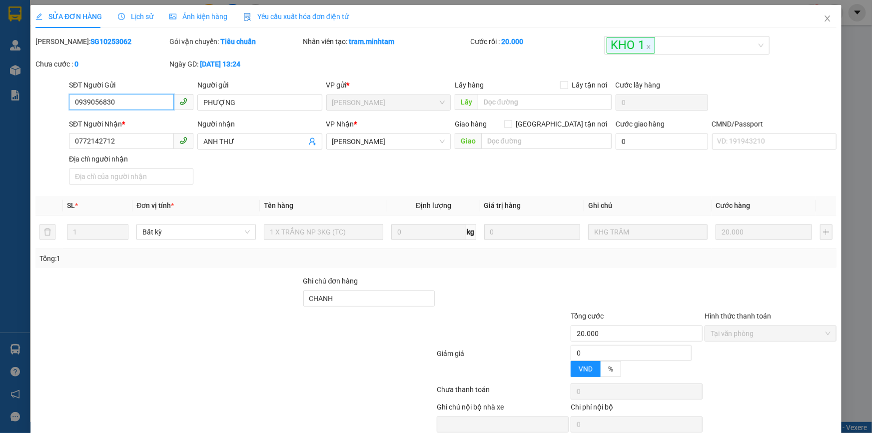
type input "20.000"
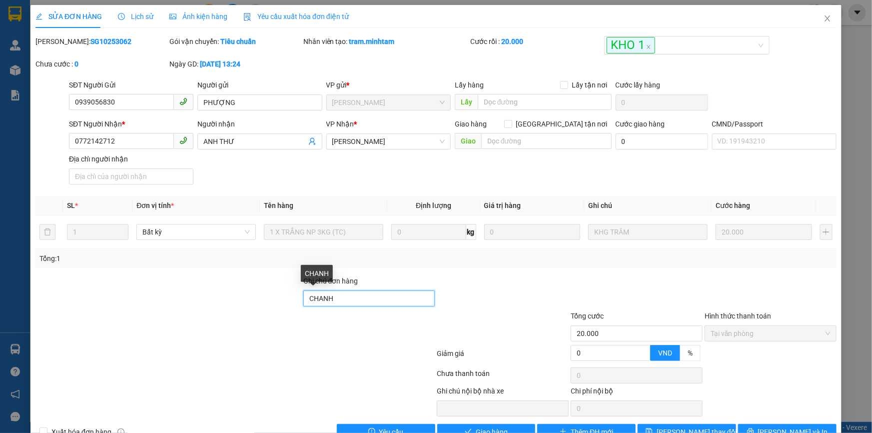
click at [355, 301] on input "CHANH" at bounding box center [369, 298] width 132 height 16
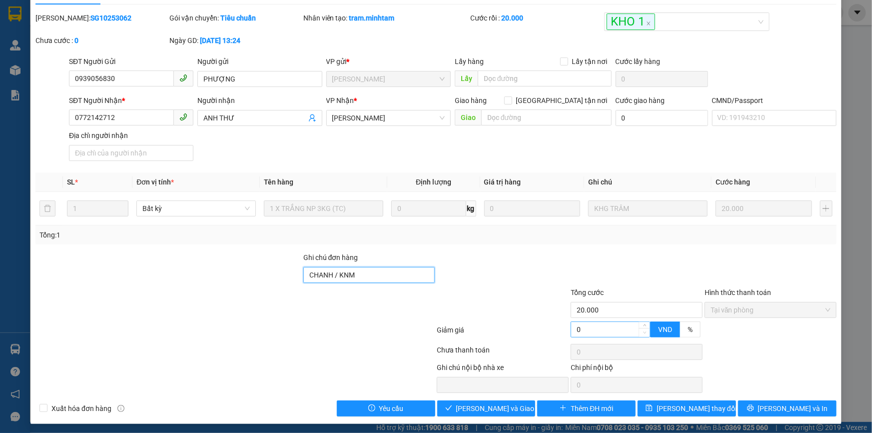
scroll to position [27, 0]
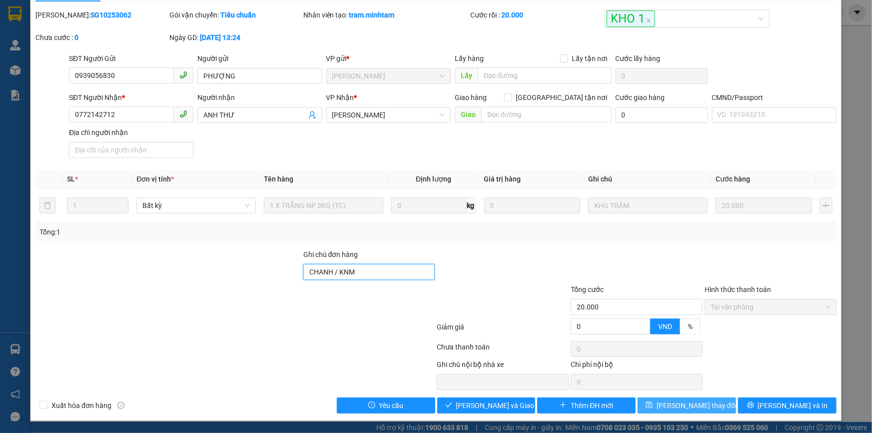
type input "CHANH / KNM"
click at [670, 402] on span "[PERSON_NAME] thay đổi" at bounding box center [696, 405] width 80 height 11
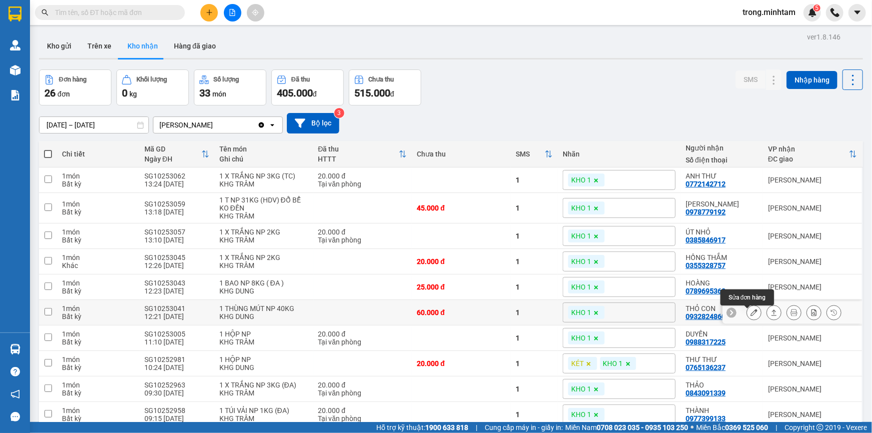
click at [750, 316] on icon at bounding box center [753, 312] width 7 height 7
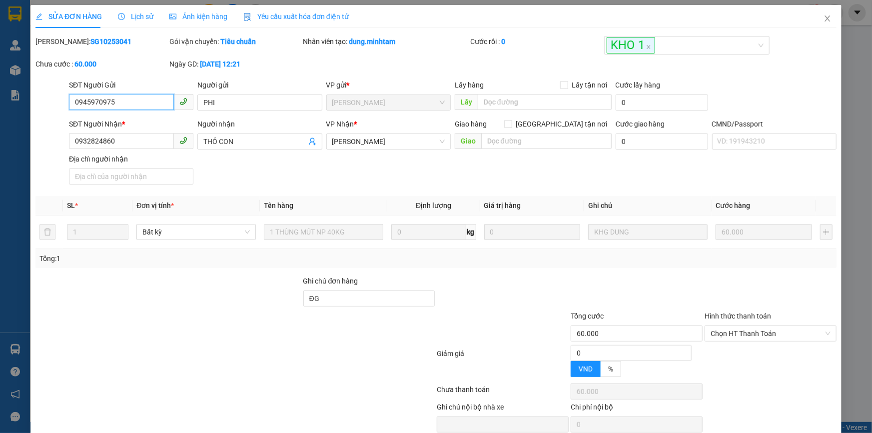
type input "0945970975"
type input "PHI"
type input "0932824860"
type input "THỎ CON"
type input "ĐG"
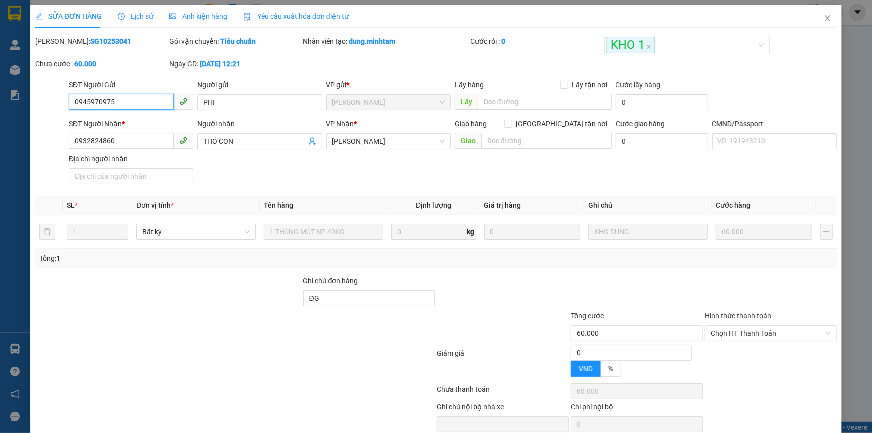
type input "60.000"
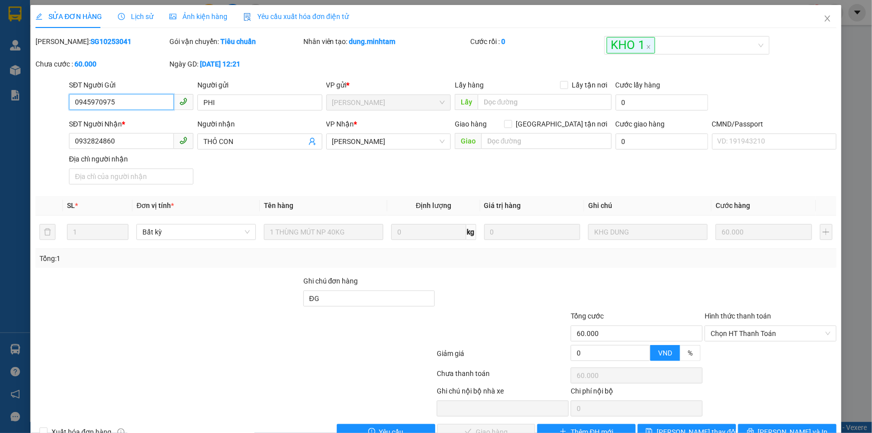
scroll to position [15, 0]
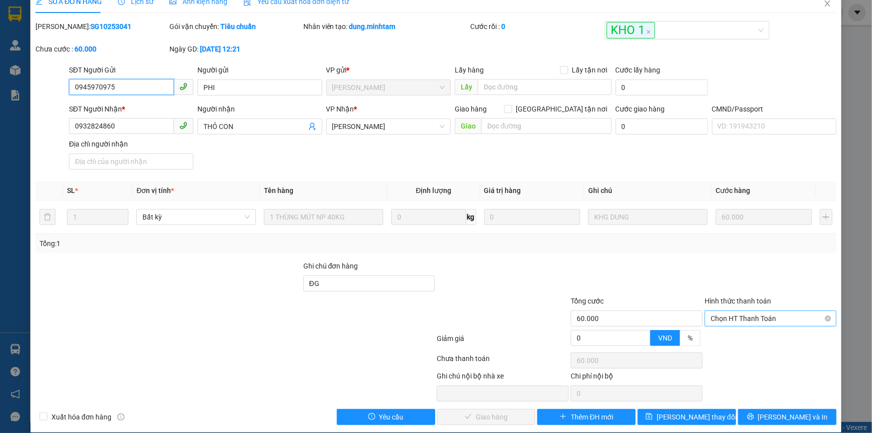
click at [720, 321] on span "Chọn HT Thanh Toán" at bounding box center [770, 318] width 120 height 15
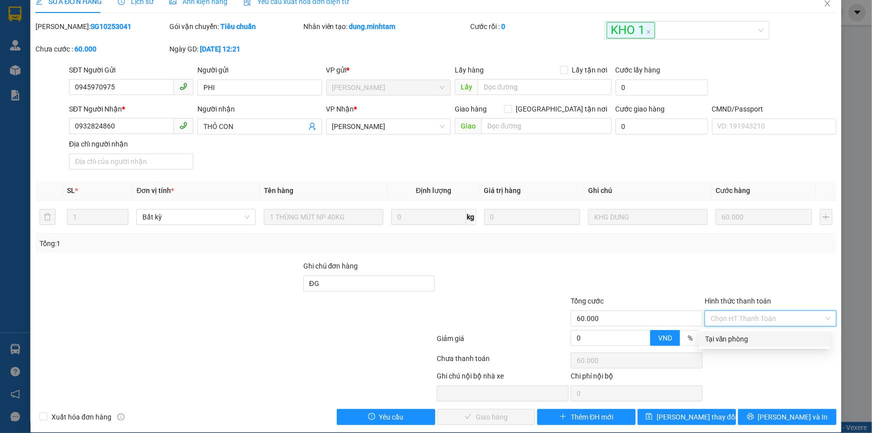
click at [710, 332] on div "Tại văn phòng" at bounding box center [764, 339] width 131 height 16
type input "0"
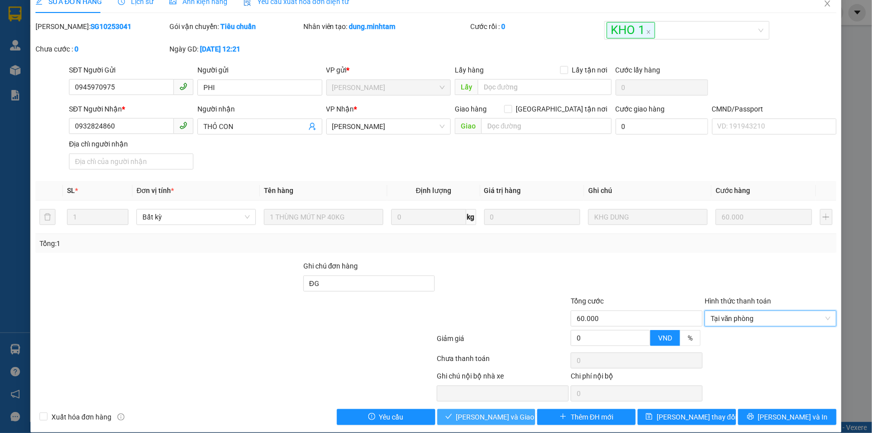
click at [474, 420] on span "[PERSON_NAME] và Giao hàng" at bounding box center [504, 416] width 96 height 11
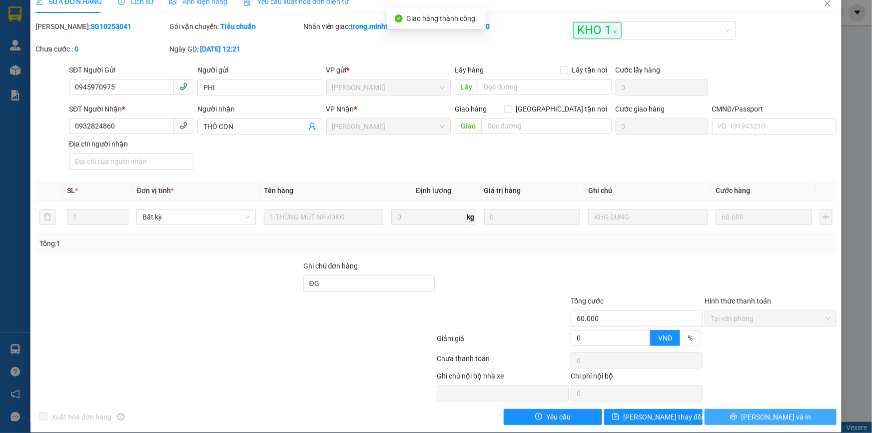
drag, startPoint x: 757, startPoint y: 398, endPoint x: 764, endPoint y: 416, distance: 18.6
click at [764, 416] on span "[PERSON_NAME] và In" at bounding box center [776, 416] width 70 height 11
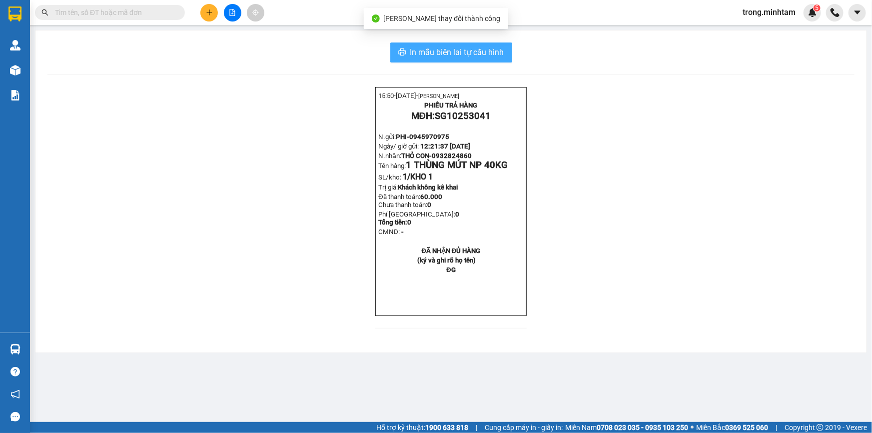
click at [490, 49] on span "In mẫu biên lai tự cấu hình" at bounding box center [457, 52] width 94 height 12
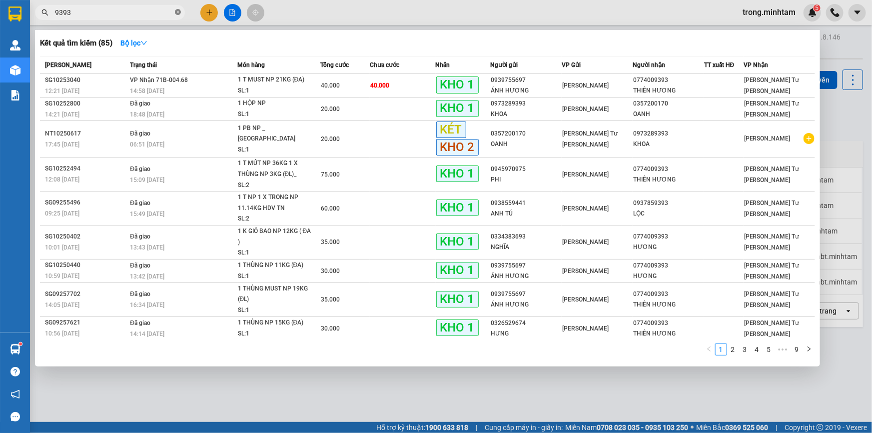
click at [178, 12] on icon "close-circle" at bounding box center [178, 12] width 6 height 6
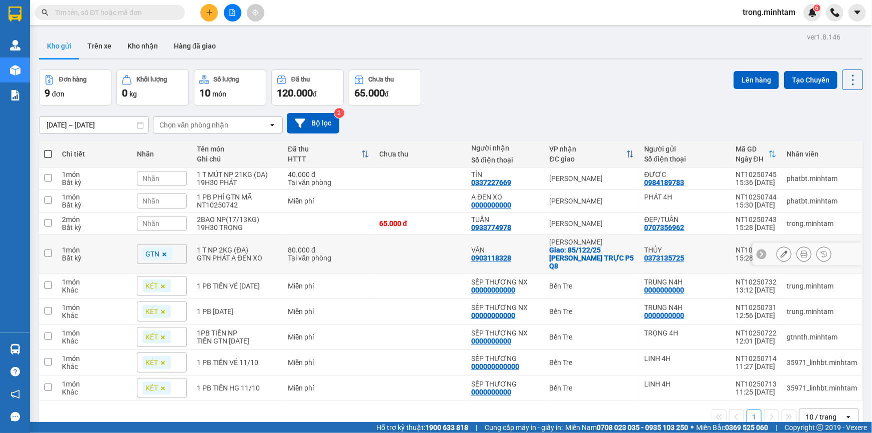
click at [243, 254] on div "GTN PHÁT A ĐEN XO" at bounding box center [237, 258] width 81 height 8
checkbox input "true"
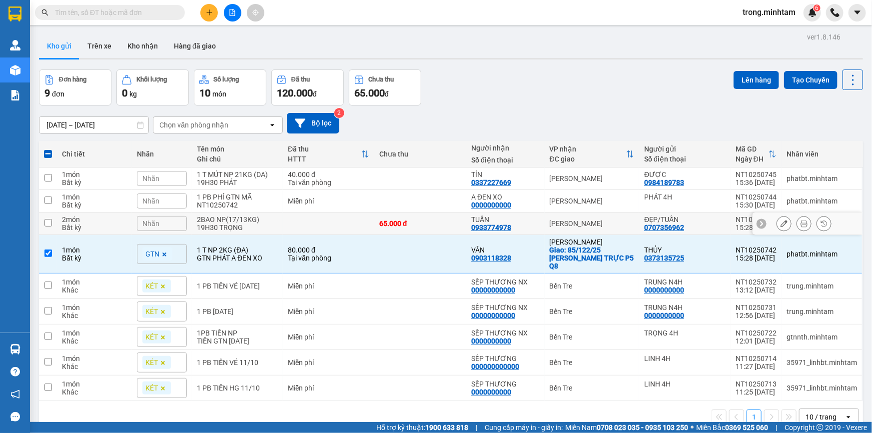
click at [241, 231] on div "19H30 TRỌNG" at bounding box center [237, 227] width 81 height 8
checkbox input "true"
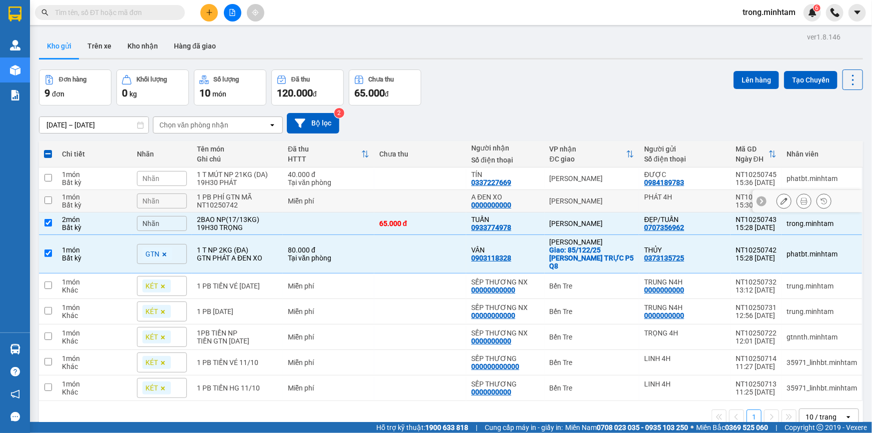
drag, startPoint x: 223, startPoint y: 199, endPoint x: 223, endPoint y: 186, distance: 13.5
click at [223, 198] on div "1 PB PHÍ GTN MÃ NT10250742" at bounding box center [237, 201] width 81 height 16
checkbox input "true"
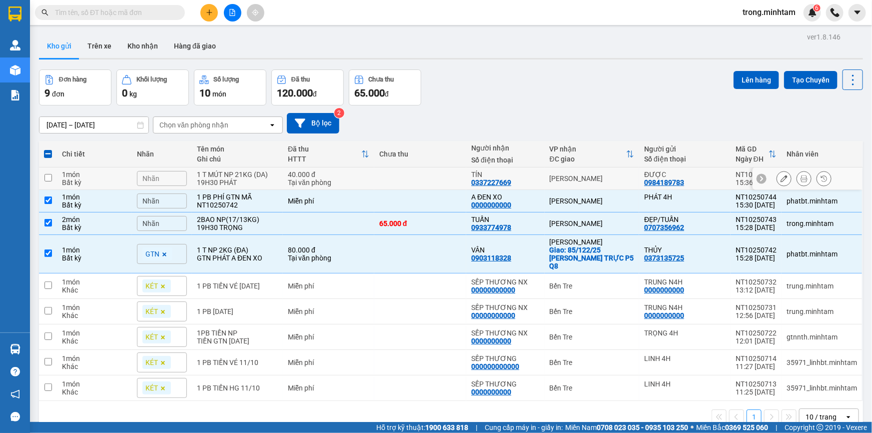
click at [222, 185] on div "19H30 PHÁT" at bounding box center [237, 182] width 81 height 8
checkbox input "true"
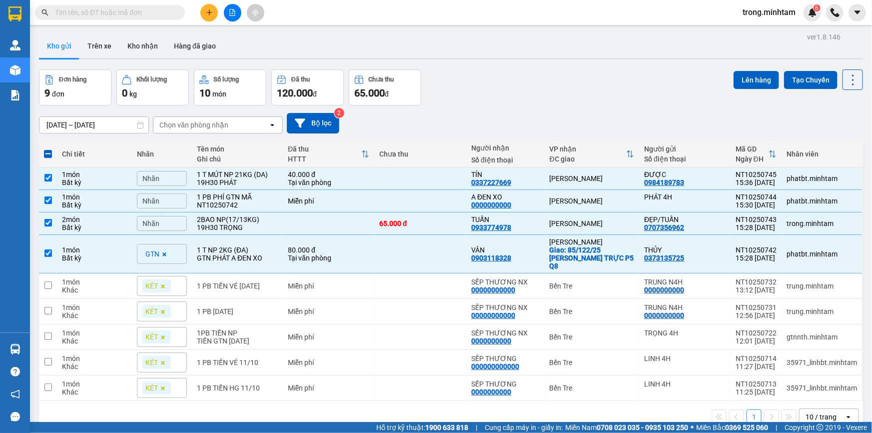
drag, startPoint x: 750, startPoint y: 80, endPoint x: 871, endPoint y: 202, distance: 172.0
click at [749, 80] on button "Lên hàng" at bounding box center [755, 80] width 45 height 18
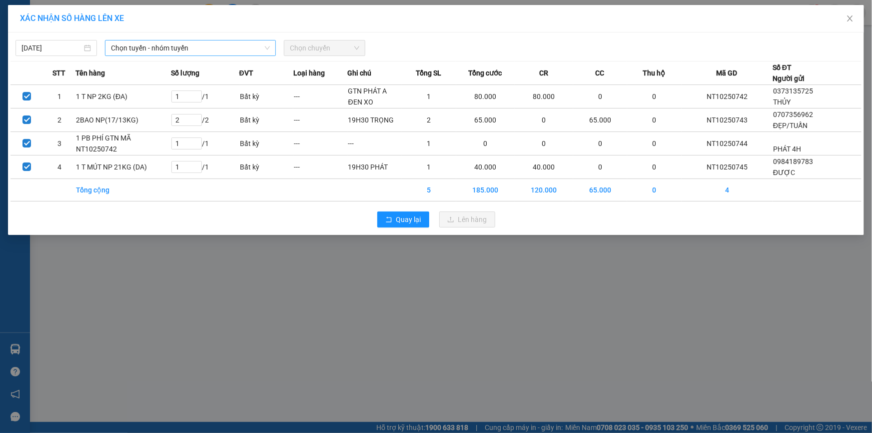
click at [160, 47] on span "Chọn tuyến - nhóm tuyến" at bounding box center [190, 47] width 159 height 15
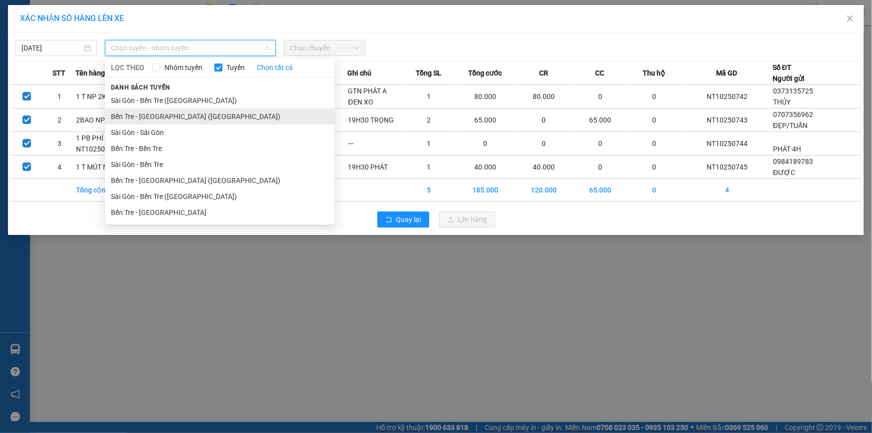
click at [149, 114] on li "Bến Tre - [GEOGRAPHIC_DATA] ([GEOGRAPHIC_DATA])" at bounding box center [220, 116] width 230 height 16
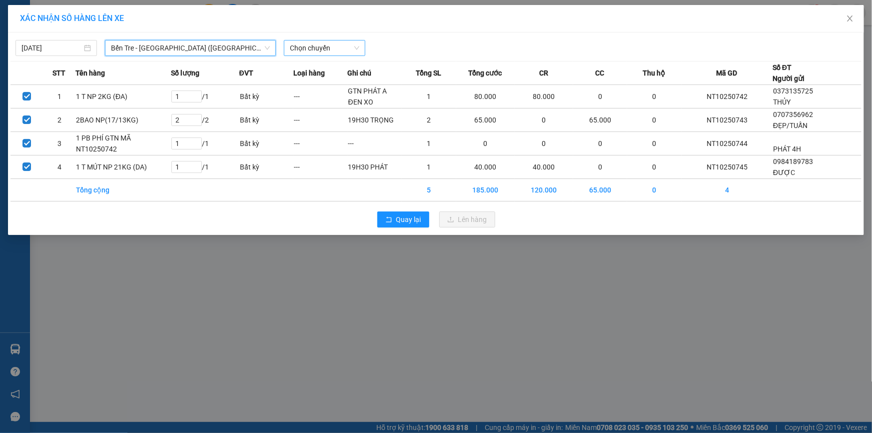
click at [324, 48] on span "Chọn chuyến" at bounding box center [324, 47] width 69 height 15
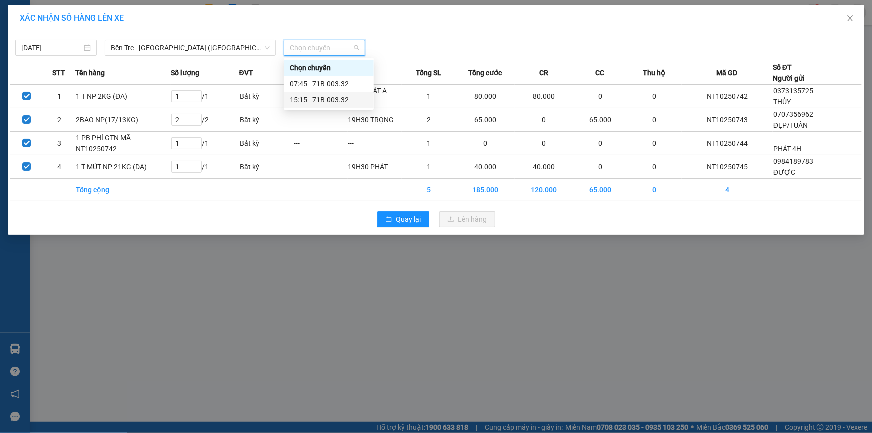
click at [308, 97] on div "15:15 - 71B-003.32" at bounding box center [329, 99] width 78 height 11
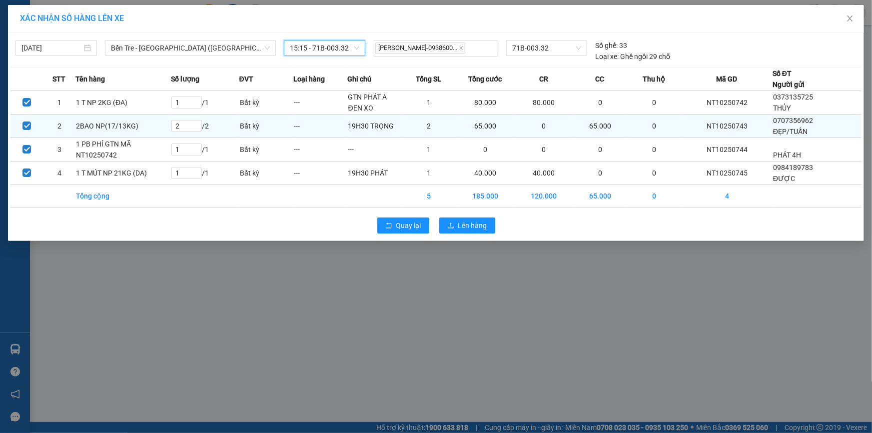
click at [737, 126] on td "NT10250743" at bounding box center [726, 125] width 91 height 23
copy td "NT10250743"
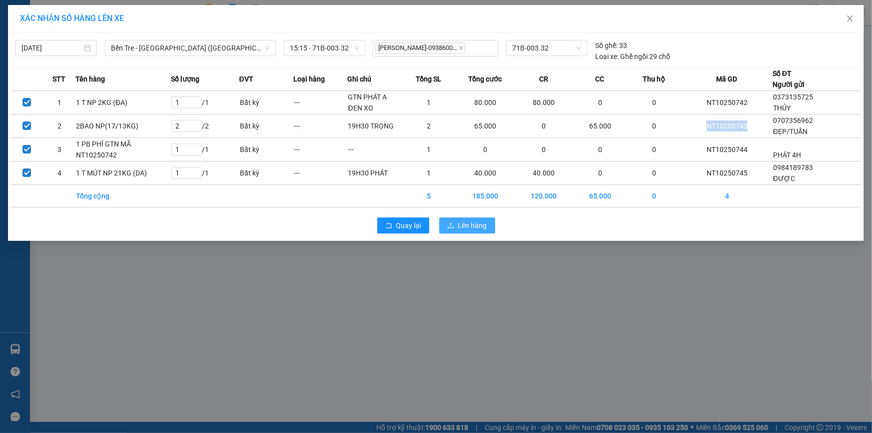
click at [476, 220] on span "Lên hàng" at bounding box center [472, 225] width 29 height 11
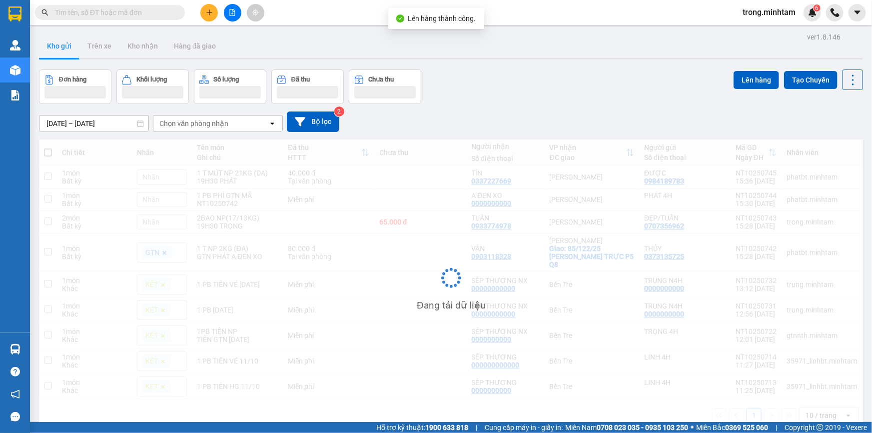
click at [231, 12] on icon "file-add" at bounding box center [232, 12] width 7 height 7
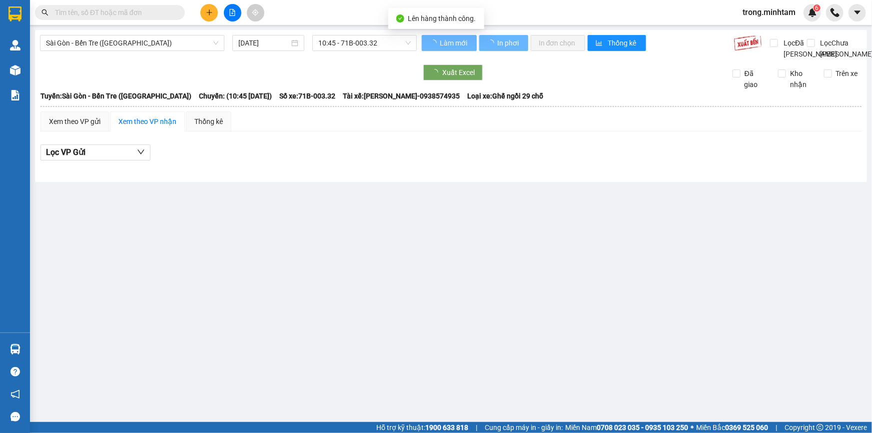
click at [174, 41] on span "Sài Gòn - Bến Tre ([GEOGRAPHIC_DATA])" at bounding box center [132, 42] width 172 height 15
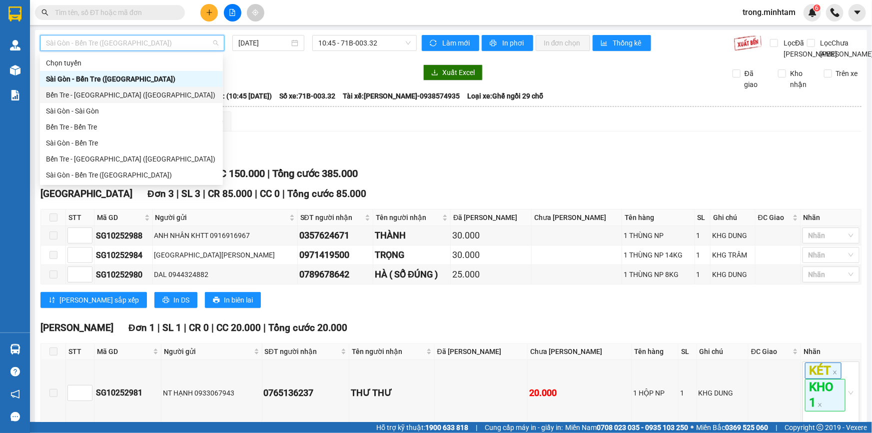
click at [92, 90] on div "Bến Tre - [GEOGRAPHIC_DATA] ([GEOGRAPHIC_DATA])" at bounding box center [131, 94] width 171 height 11
type input "[DATE]"
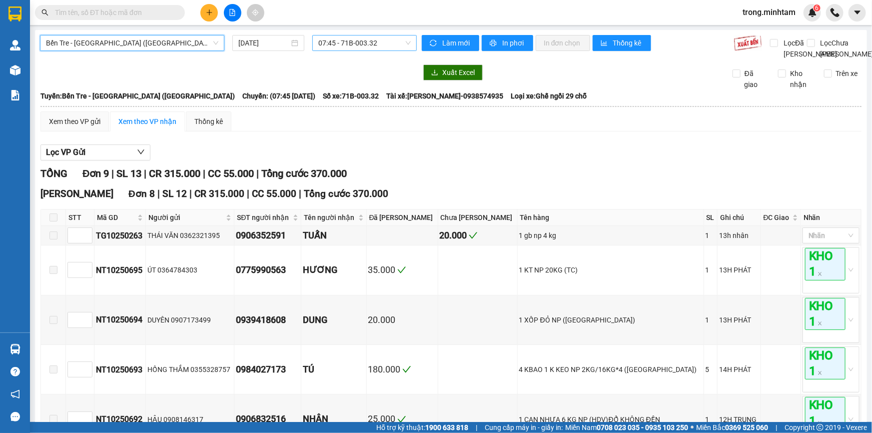
click at [336, 41] on span "07:45 - 71B-003.32" at bounding box center [364, 42] width 92 height 15
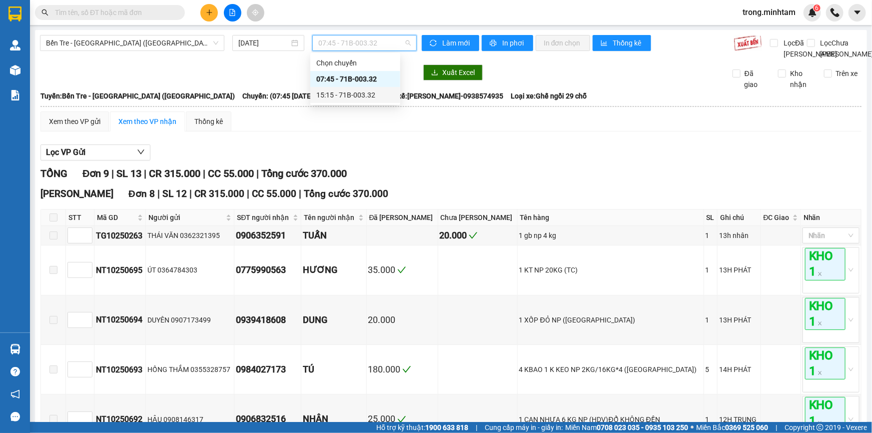
click at [341, 92] on div "15:15 - 71B-003.32" at bounding box center [355, 94] width 78 height 11
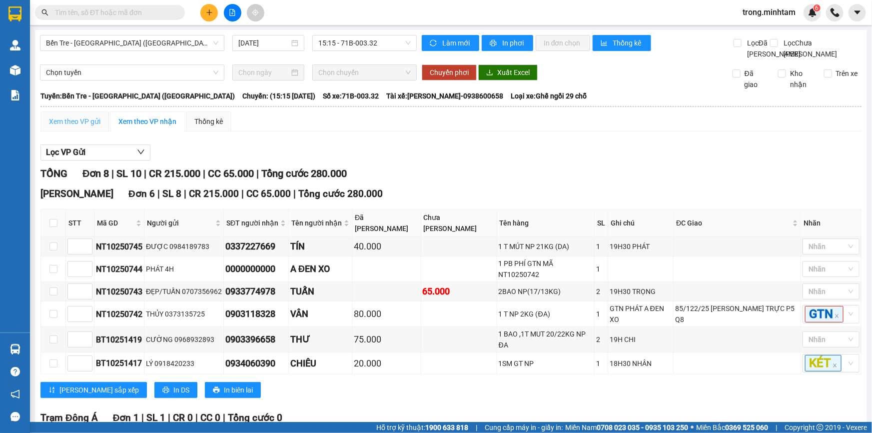
click at [102, 129] on div "Xem theo VP gửi" at bounding box center [74, 121] width 68 height 20
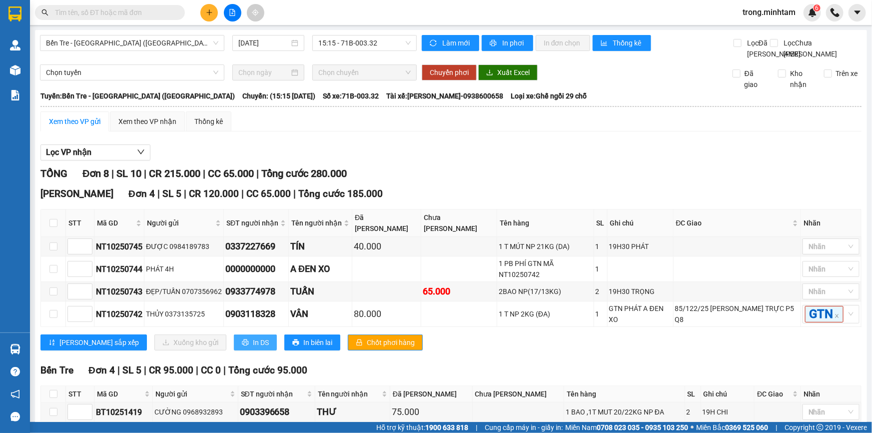
click at [253, 346] on span "In DS" at bounding box center [261, 342] width 16 height 11
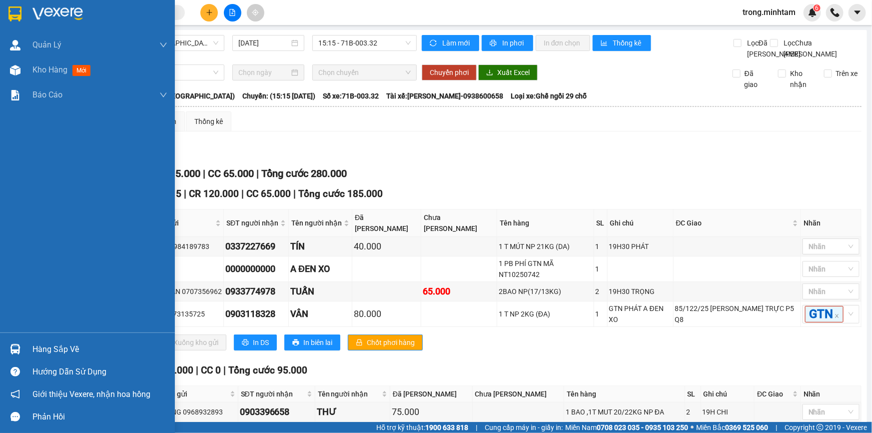
click at [47, 355] on div "Hàng sắp về" at bounding box center [99, 349] width 135 height 15
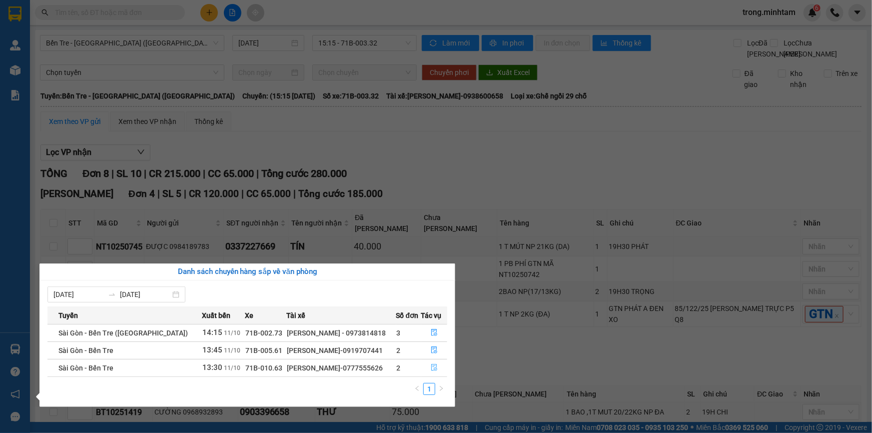
click at [435, 367] on icon "file-done" at bounding box center [434, 367] width 7 height 7
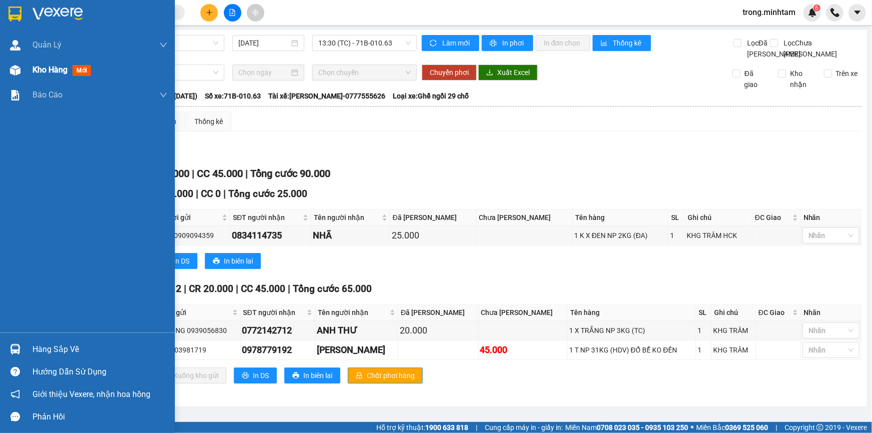
click at [55, 73] on span "Kho hàng" at bounding box center [49, 69] width 35 height 9
click at [58, 346] on div "Hàng sắp về" at bounding box center [99, 349] width 135 height 15
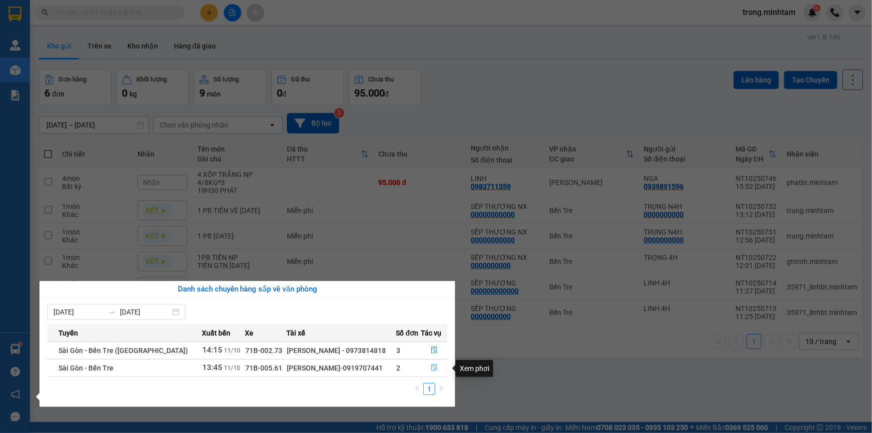
click at [431, 368] on icon "file-done" at bounding box center [434, 367] width 7 height 7
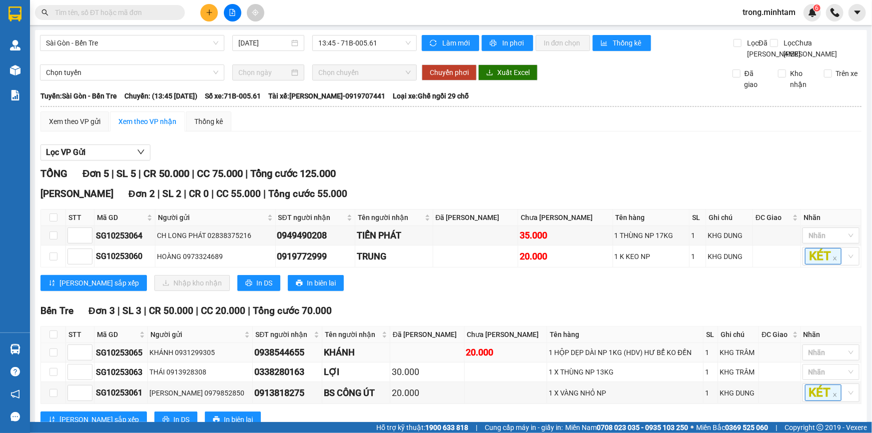
scroll to position [43, 0]
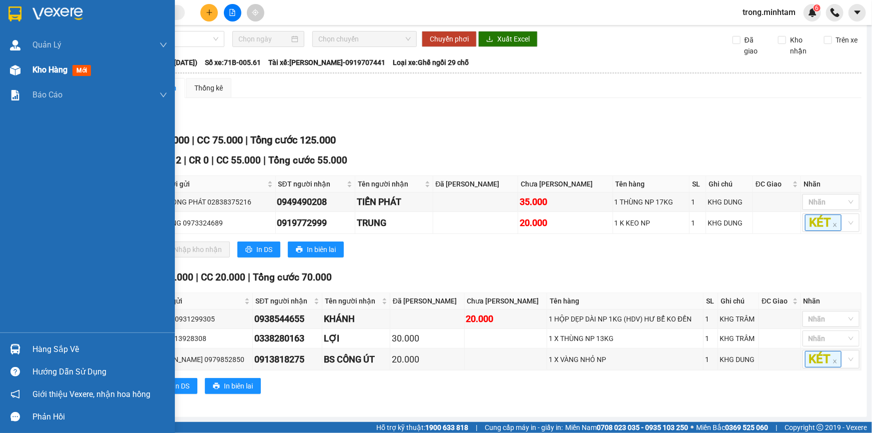
click at [50, 72] on span "Kho hàng" at bounding box center [49, 69] width 35 height 9
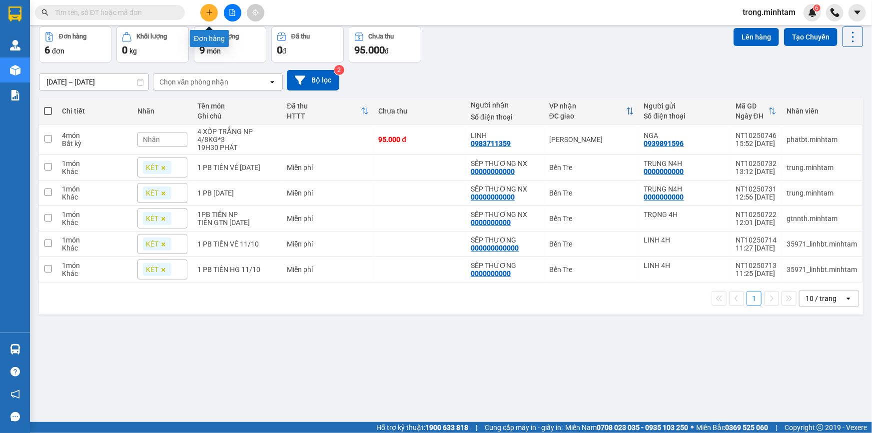
click at [203, 9] on button at bounding box center [208, 12] width 17 height 17
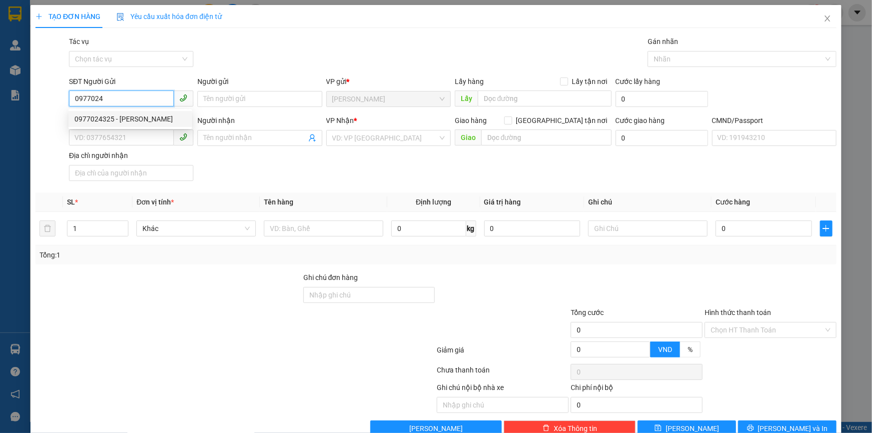
click at [121, 119] on div "0977024325 - [PERSON_NAME]" at bounding box center [129, 118] width 111 height 11
type input "0977024325"
type input "THANH"
type input "0373293563"
type input "HIỀN"
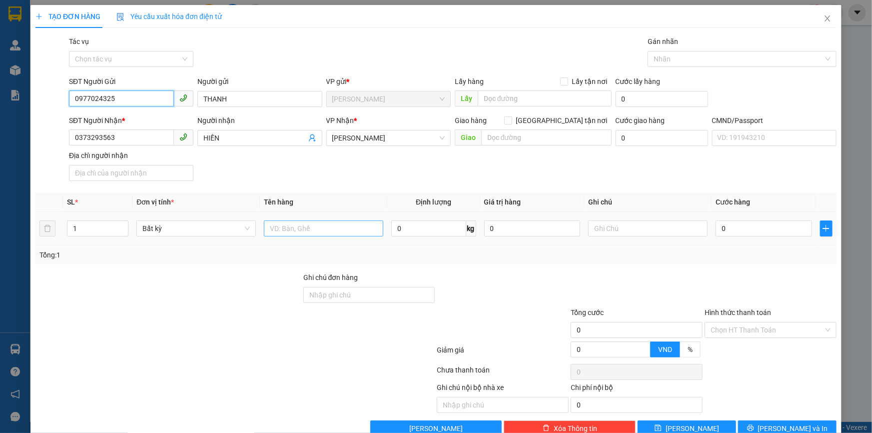
type input "0977024325"
click at [310, 225] on input "text" at bounding box center [323, 228] width 119 height 16
type input "1 THÙNG NP 10KG"
type input "19H30 TRỌNG"
type input "3"
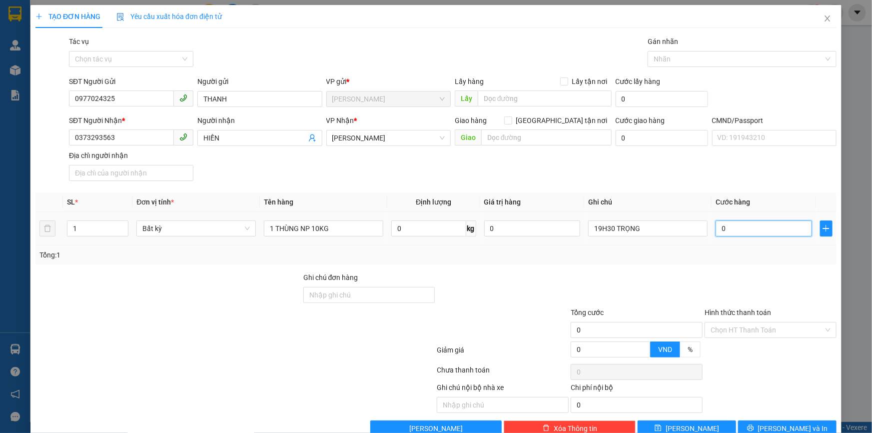
type input "3"
type input "30"
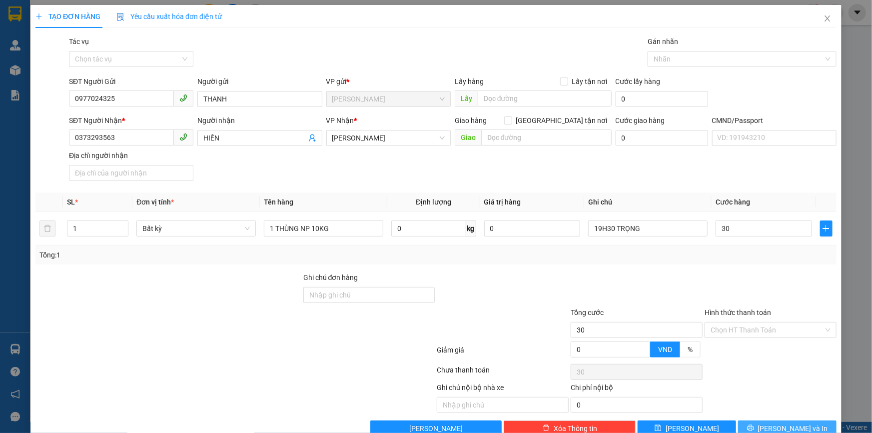
type input "30.000"
click at [745, 423] on button "[PERSON_NAME] và In" at bounding box center [787, 428] width 98 height 16
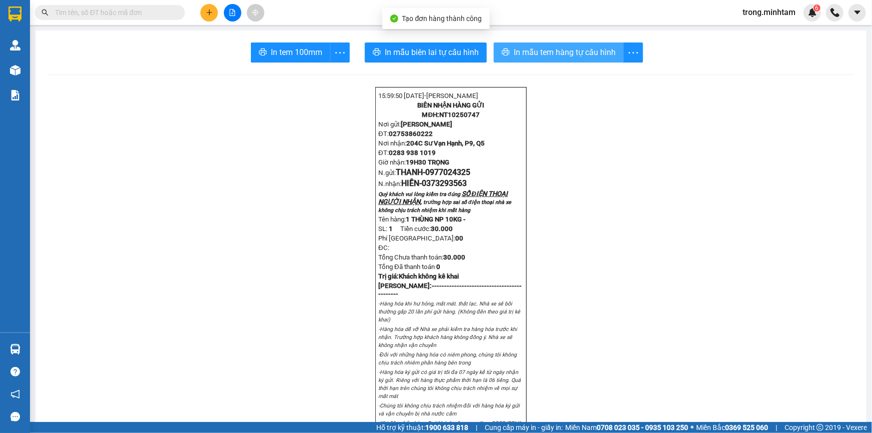
click at [528, 57] on span "In mẫu tem hàng tự cấu hình" at bounding box center [564, 52] width 102 height 12
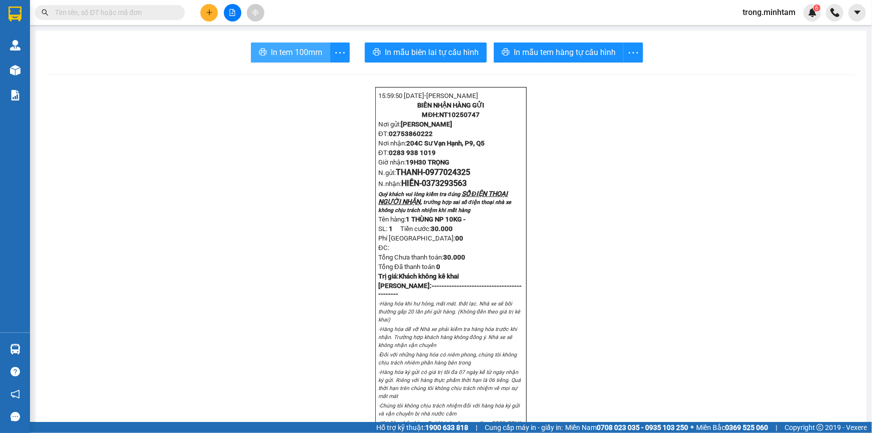
click at [285, 54] on span "In tem 100mm" at bounding box center [296, 52] width 51 height 12
click at [201, 10] on button at bounding box center [208, 12] width 17 height 17
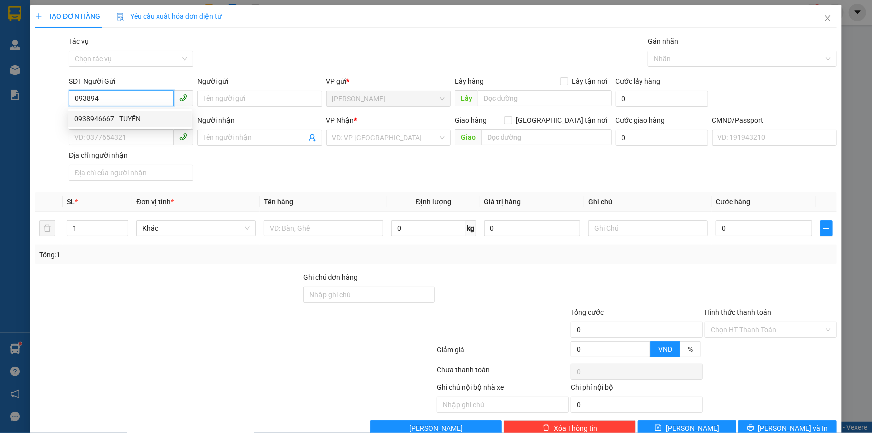
click at [126, 120] on div "0938946667 - TUYỀN" at bounding box center [129, 118] width 111 height 11
type input "0938946667"
type input "TUYỀN"
type input "0908444066"
type input "TUẤN"
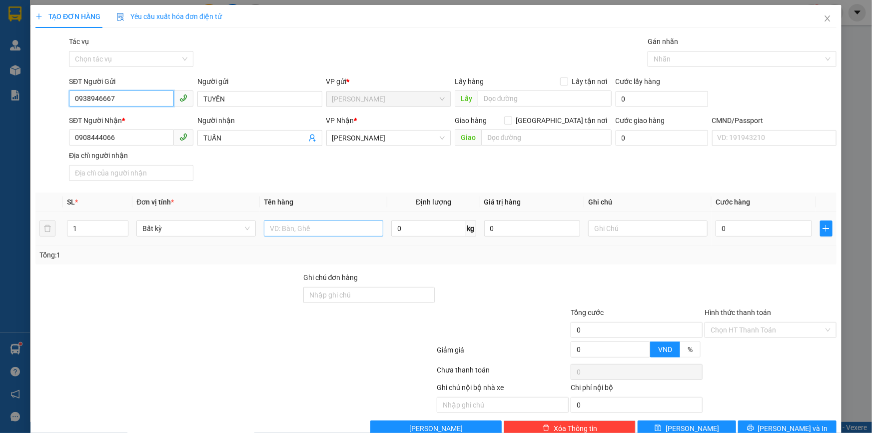
type input "0938946667"
click at [304, 226] on input "text" at bounding box center [323, 228] width 119 height 16
type input "1 X MÚT NP 2KG"
type input "19H30 TRỌNG"
type input "2"
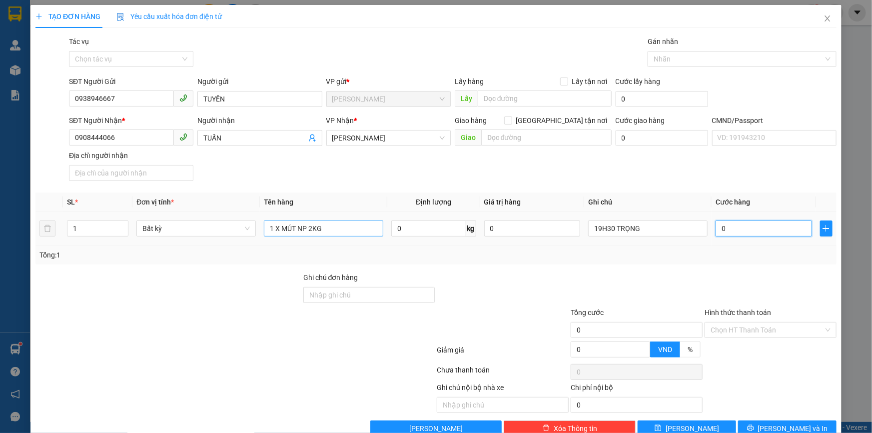
type input "2"
type input "20"
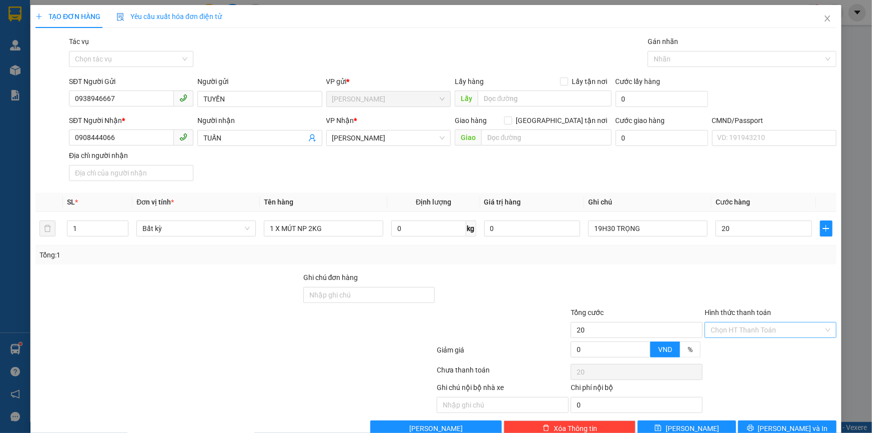
drag, startPoint x: 771, startPoint y: 328, endPoint x: 752, endPoint y: 333, distance: 19.8
click at [771, 328] on input "Hình thức thanh toán" at bounding box center [766, 329] width 113 height 15
type input "20.000"
click at [727, 348] on div "Tại văn phòng" at bounding box center [764, 350] width 119 height 11
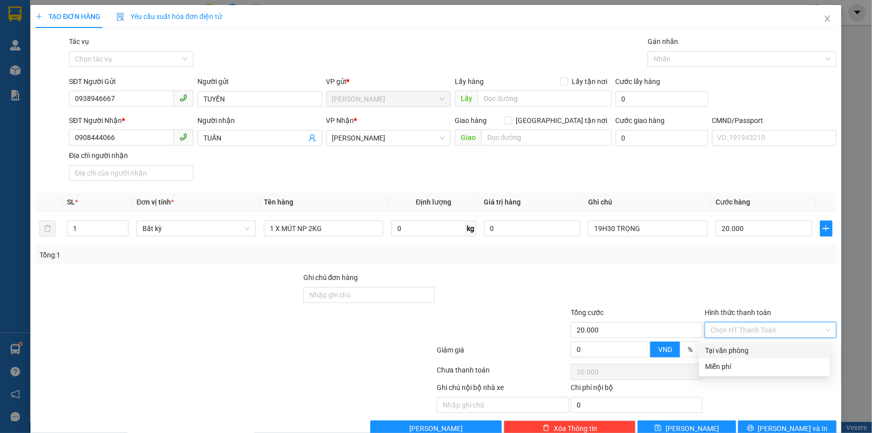
type input "0"
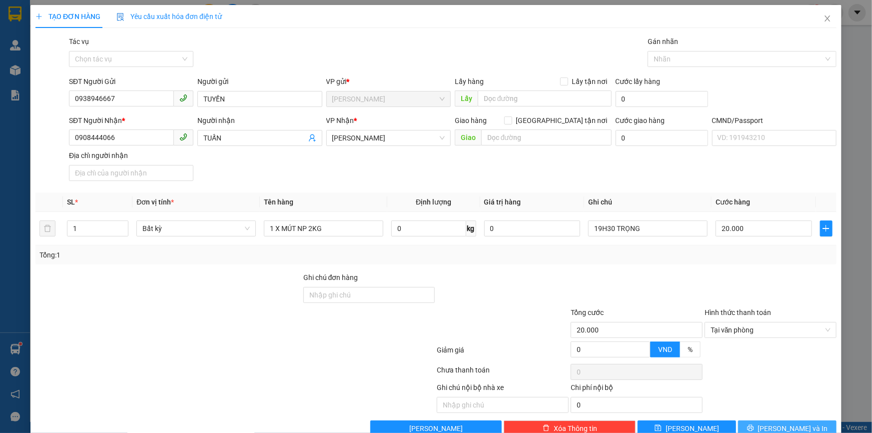
click at [773, 425] on span "[PERSON_NAME] và In" at bounding box center [793, 428] width 70 height 11
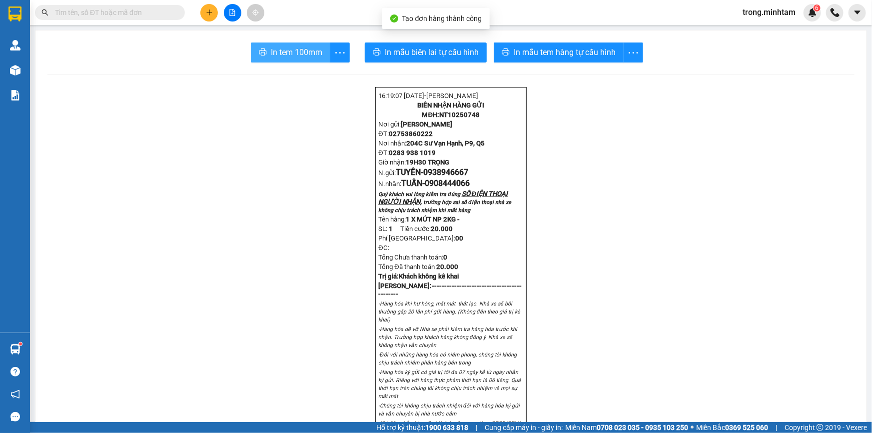
click at [301, 58] on span "In tem 100mm" at bounding box center [296, 52] width 51 height 12
click at [148, 13] on input "text" at bounding box center [114, 12] width 118 height 11
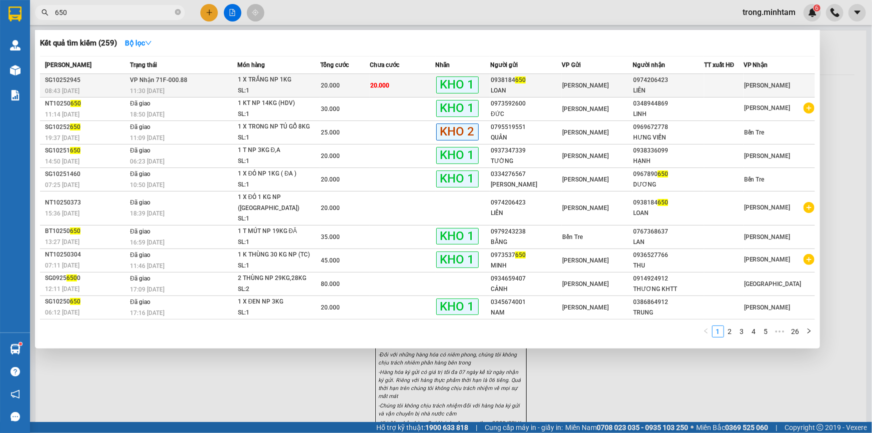
type input "650"
click at [262, 76] on div "1 X TRẮNG NP 1KG" at bounding box center [275, 79] width 75 height 11
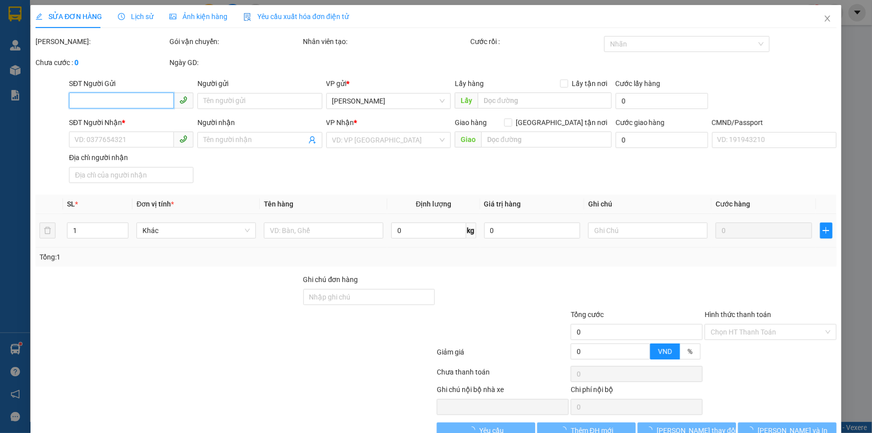
type input "0938184650"
type input "LOAN"
type input "0974206423"
type input "LIÊN"
type input "KNM"
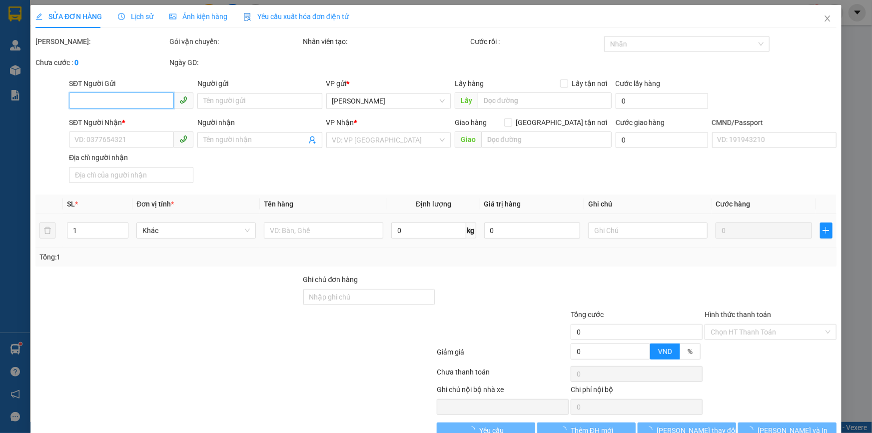
type input "20.000"
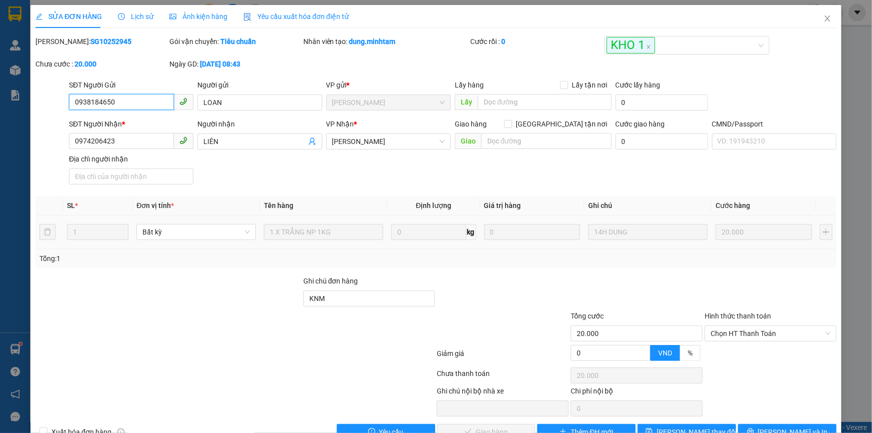
scroll to position [27, 0]
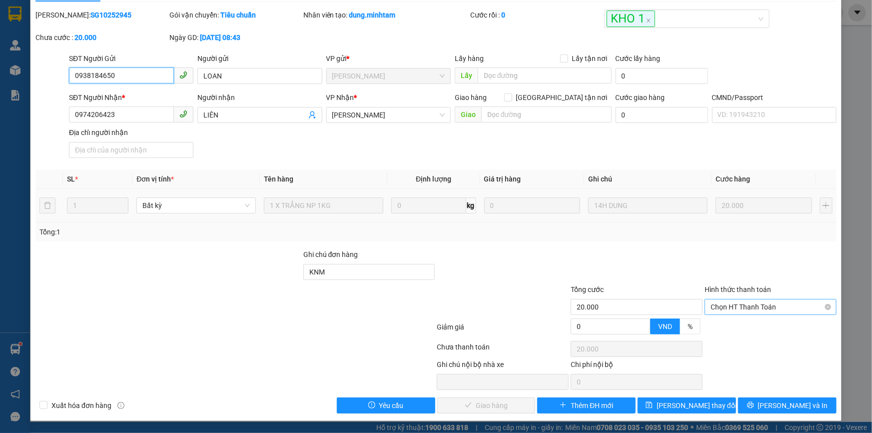
click at [724, 302] on span "Chọn HT Thanh Toán" at bounding box center [770, 306] width 120 height 15
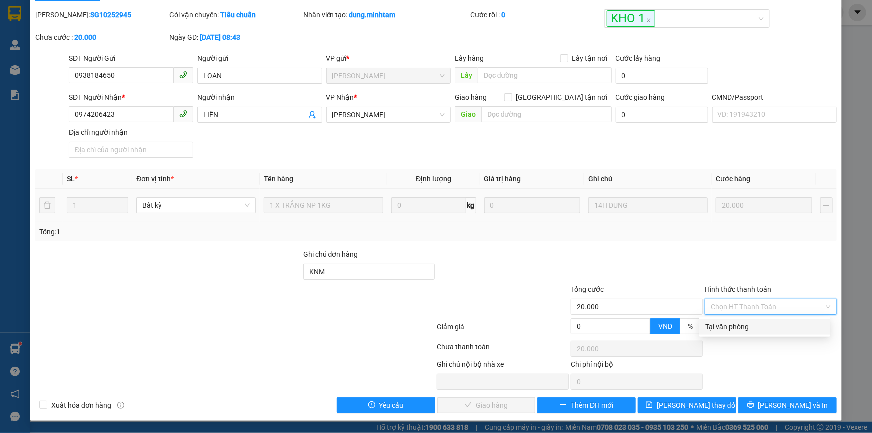
click at [720, 325] on div "Tại văn phòng" at bounding box center [764, 326] width 119 height 11
type input "0"
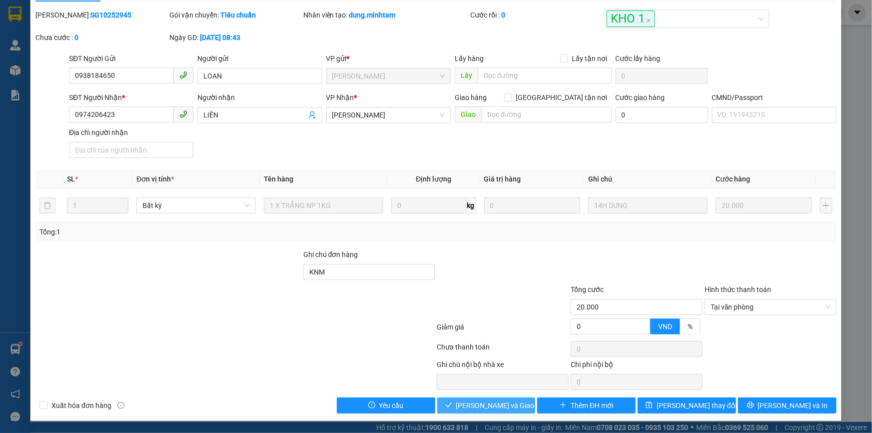
click at [517, 402] on button "[PERSON_NAME] và Giao hàng" at bounding box center [486, 405] width 98 height 16
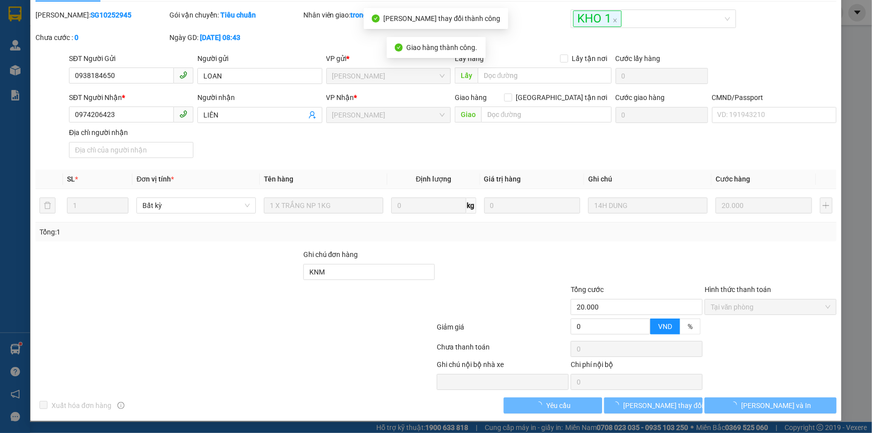
scroll to position [0, 0]
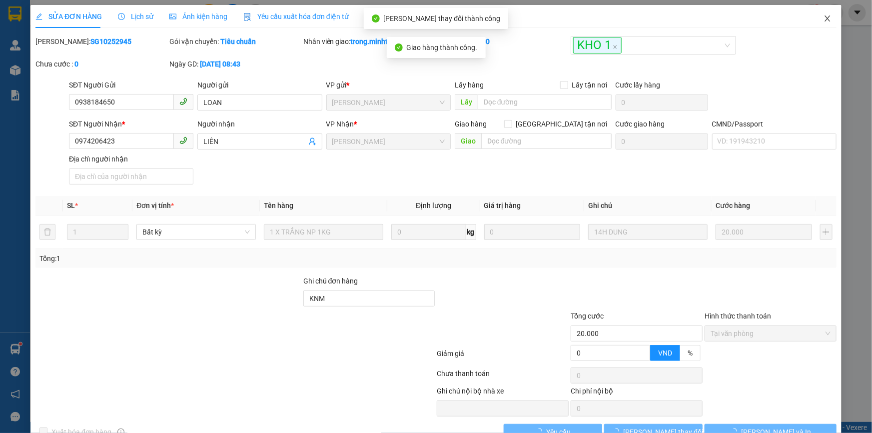
click at [823, 20] on icon "close" at bounding box center [827, 18] width 8 height 8
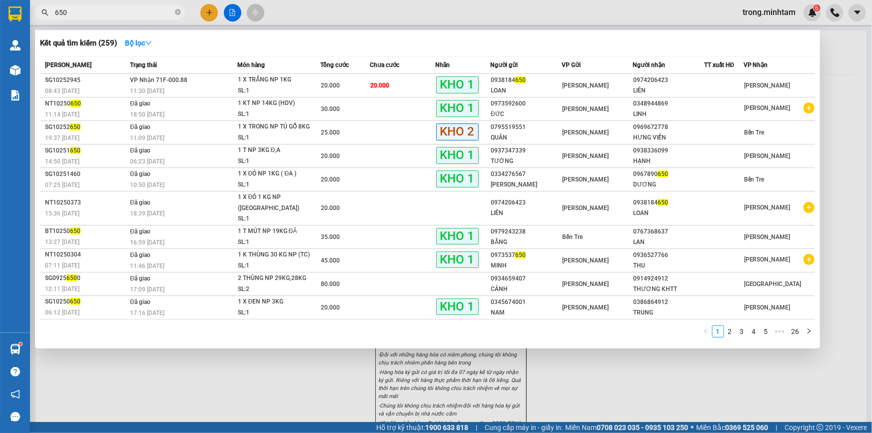
click at [108, 8] on input "650" at bounding box center [114, 12] width 118 height 11
click at [206, 76] on td "VP Nhận 71F-000.88 11:30 [DATE]" at bounding box center [181, 85] width 109 height 23
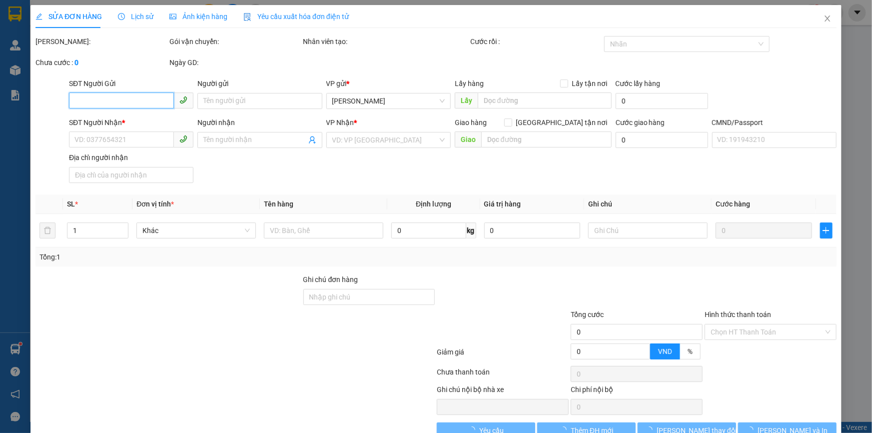
type input "0938184650"
type input "LOAN"
type input "0974206423"
type input "LIÊN"
type input "KNM"
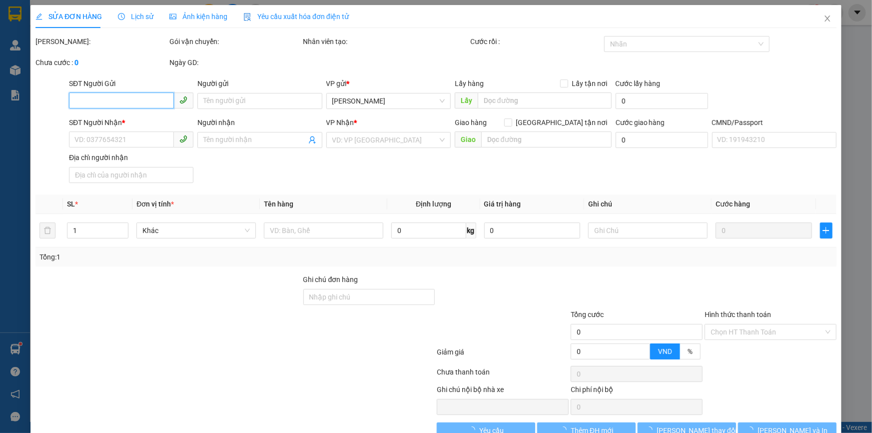
type input "20.000"
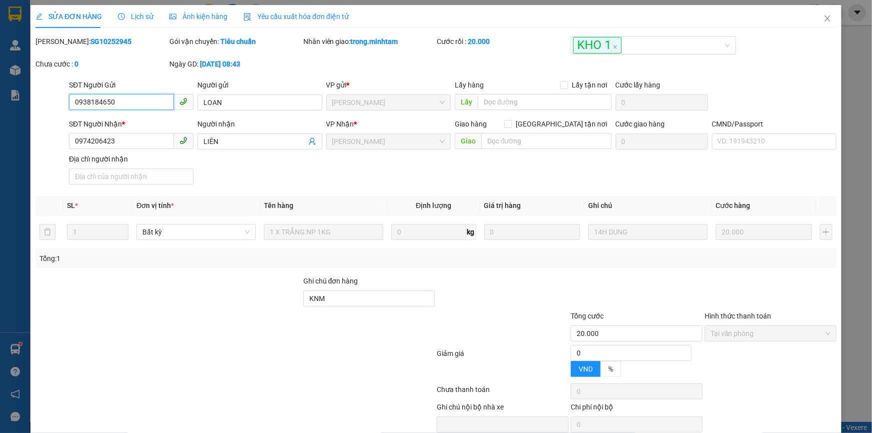
scroll to position [27, 0]
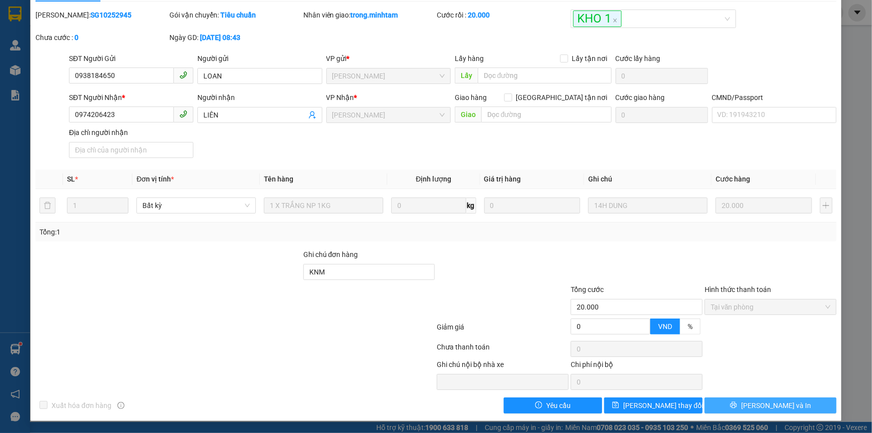
click at [762, 403] on span "[PERSON_NAME] và In" at bounding box center [776, 405] width 70 height 11
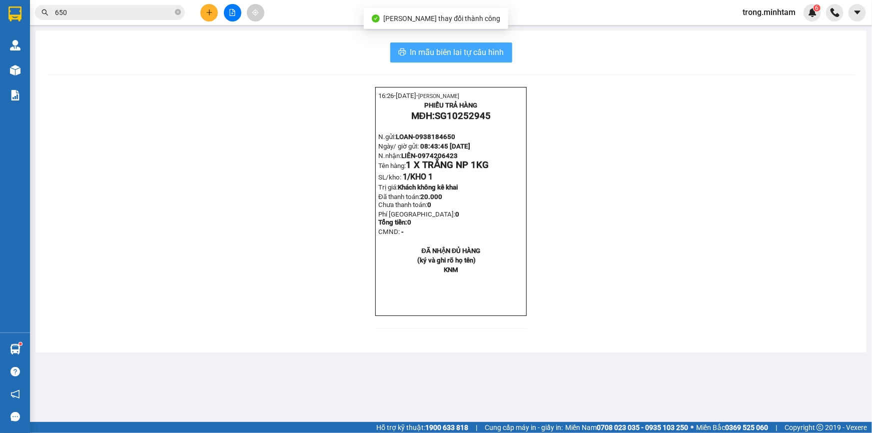
click at [482, 57] on span "In mẫu biên lai tự cấu hình" at bounding box center [457, 52] width 94 height 12
click at [175, 12] on icon "close-circle" at bounding box center [178, 12] width 6 height 6
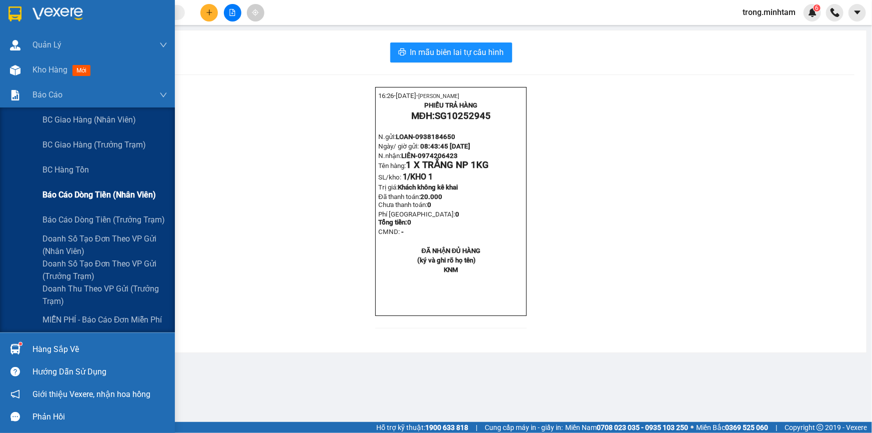
click at [104, 191] on span "Báo cáo dòng tiền (nhân viên)" at bounding box center [98, 194] width 113 height 12
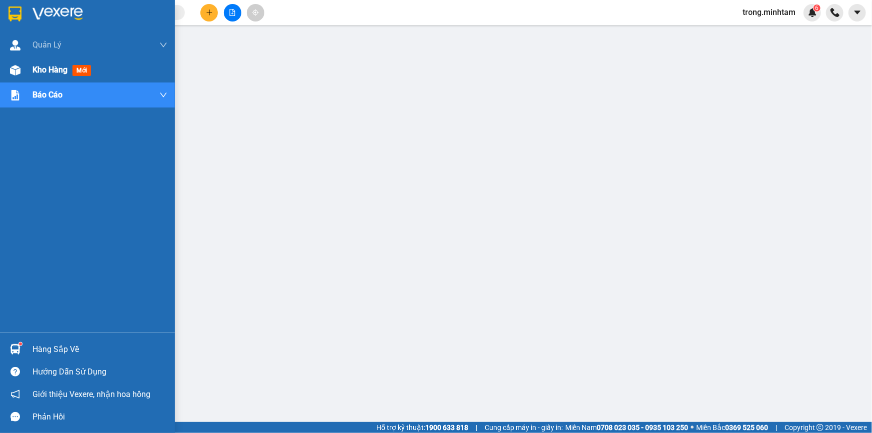
click at [58, 76] on div "Kho hàng mới" at bounding box center [99, 69] width 135 height 25
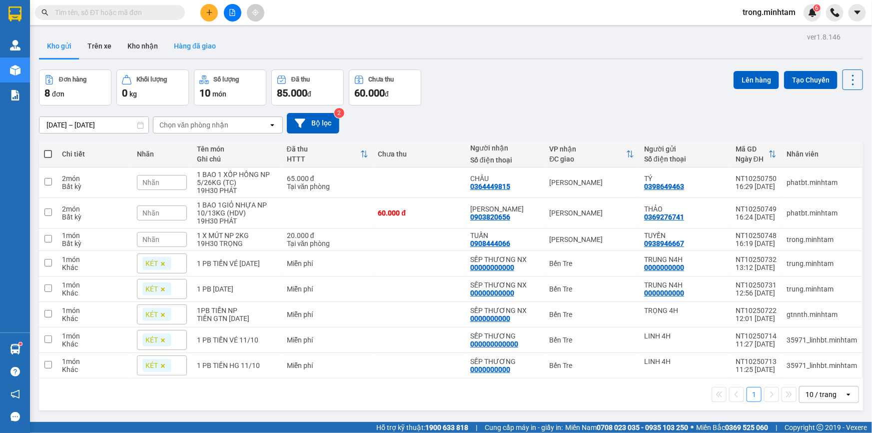
click at [202, 51] on button "Hàng đã giao" at bounding box center [195, 46] width 58 height 24
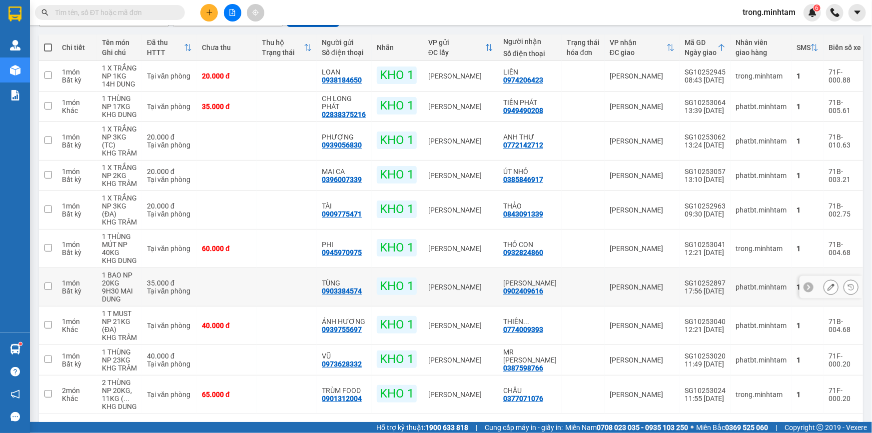
scroll to position [121, 0]
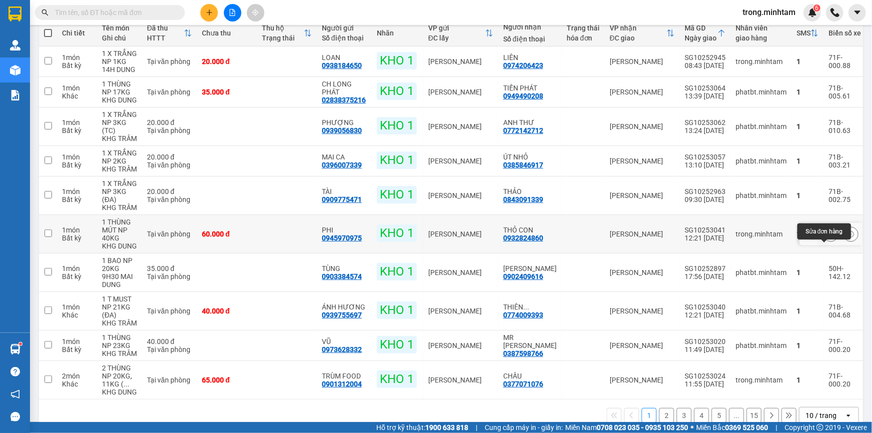
click at [827, 237] on icon at bounding box center [830, 233] width 7 height 7
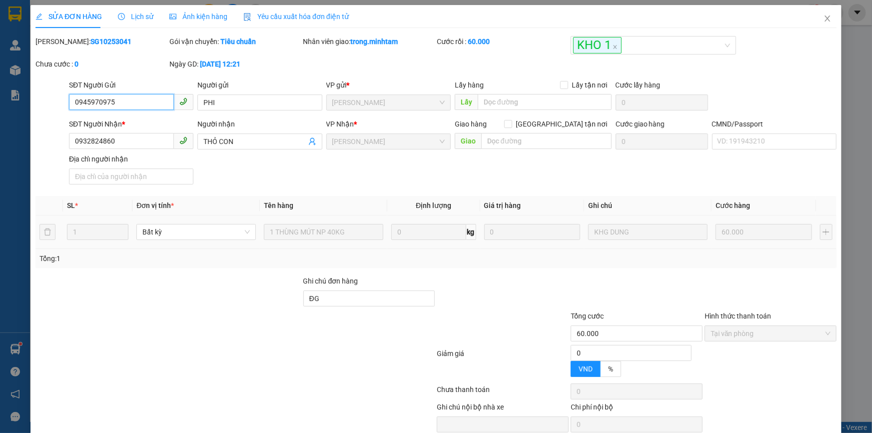
type input "0945970975"
type input "PHI"
type input "0932824860"
type input "THỎ CON"
type input "ĐG"
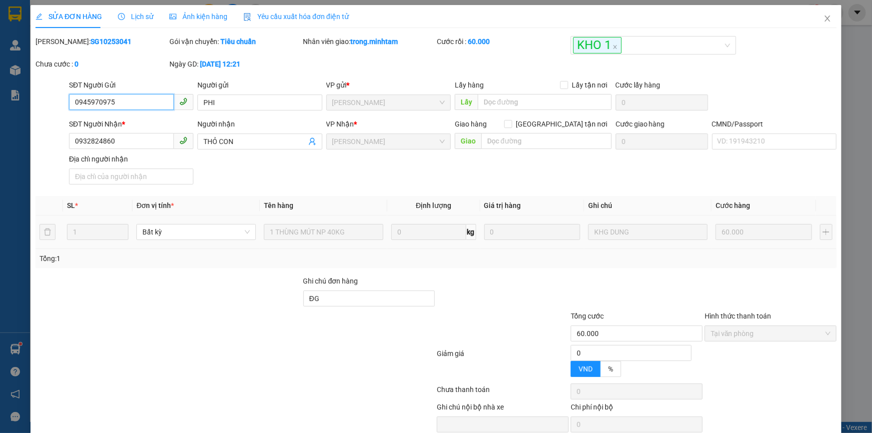
type input "60.000"
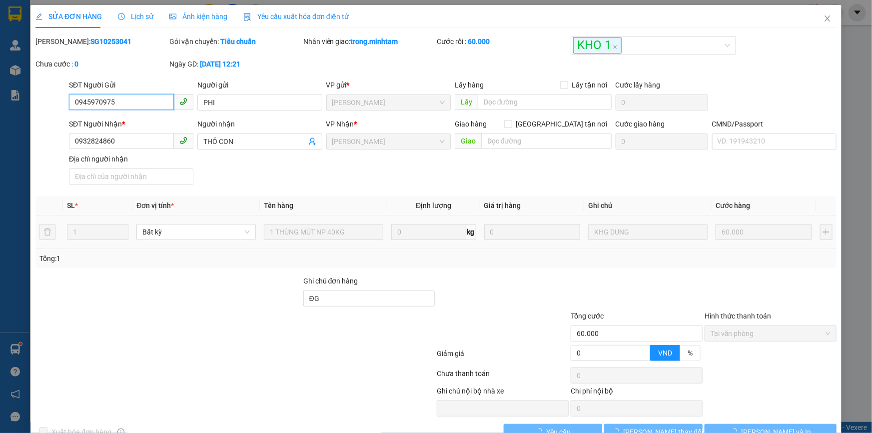
scroll to position [20, 0]
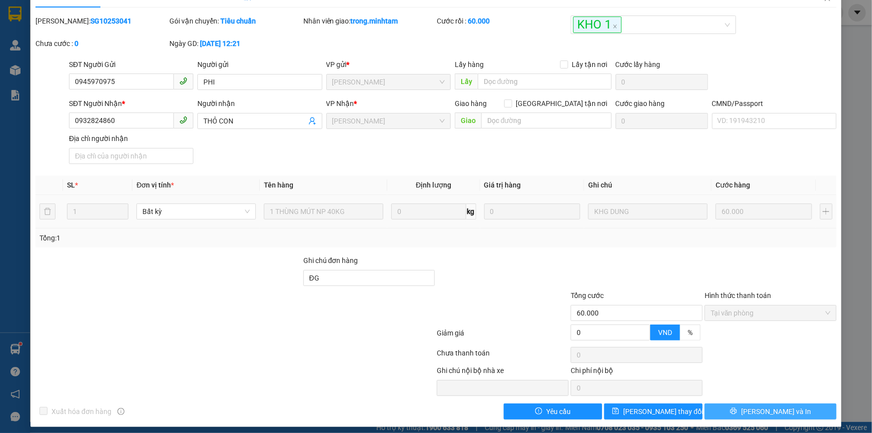
click at [744, 417] on button "[PERSON_NAME] và In" at bounding box center [770, 411] width 132 height 16
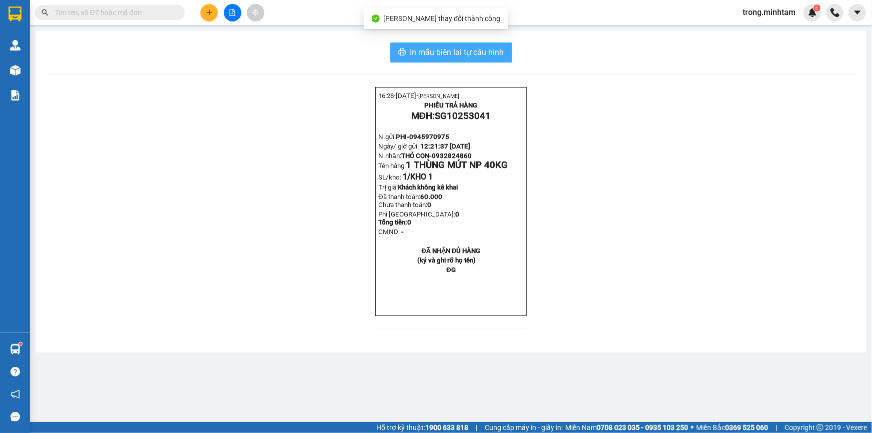
click at [439, 54] on span "In mẫu biên lai tự cấu hình" at bounding box center [457, 52] width 94 height 12
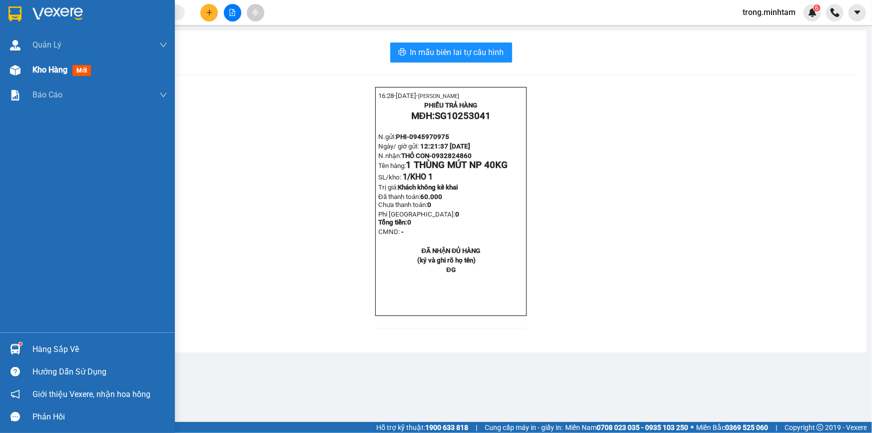
click at [51, 70] on span "Kho hàng" at bounding box center [49, 69] width 35 height 9
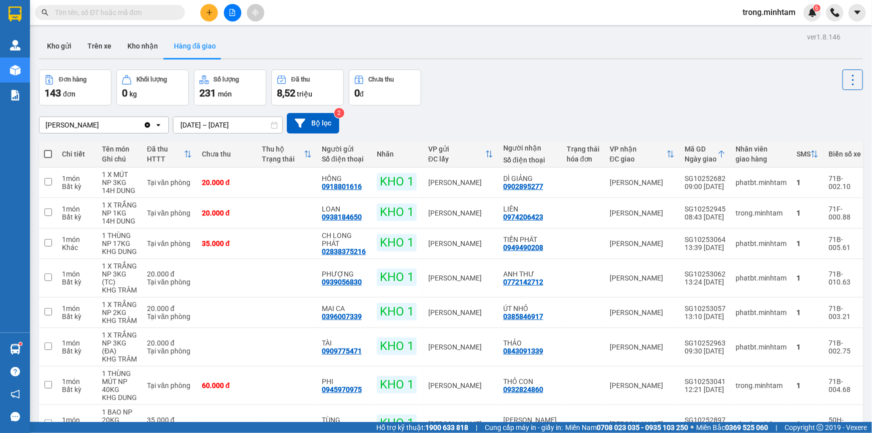
click at [72, 49] on button "Kho gửi" at bounding box center [59, 46] width 40 height 24
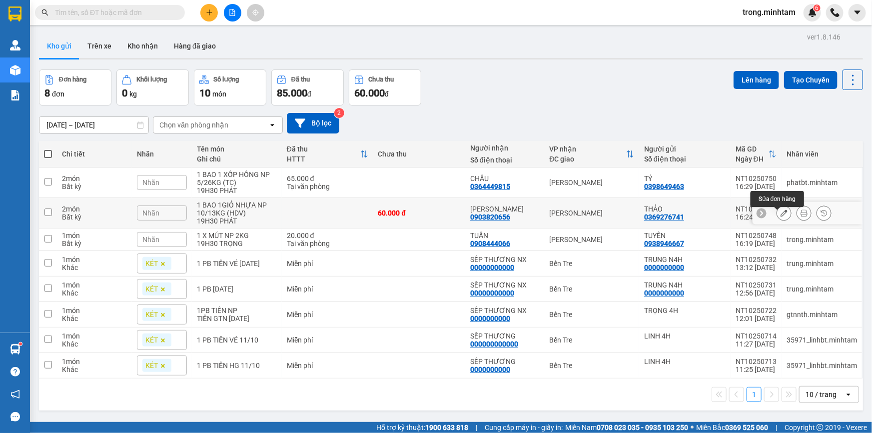
click at [780, 216] on icon at bounding box center [783, 212] width 7 height 7
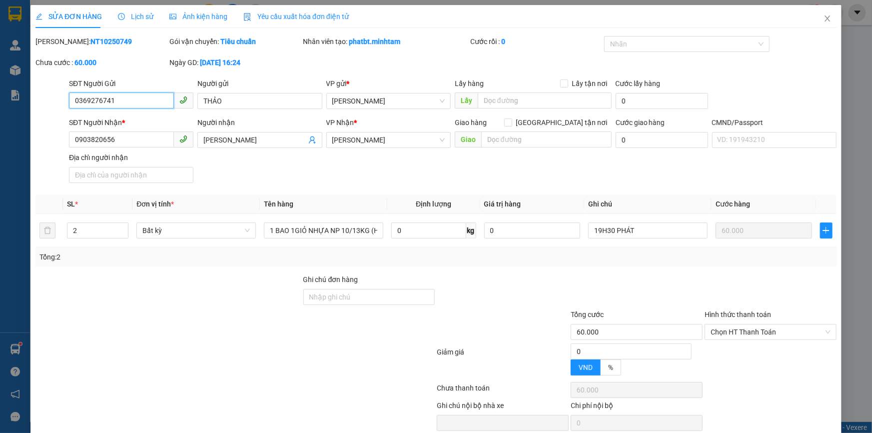
type input "0369276741"
type input "THẢO"
type input "0903820656"
type input "[PERSON_NAME]"
type input "60.000"
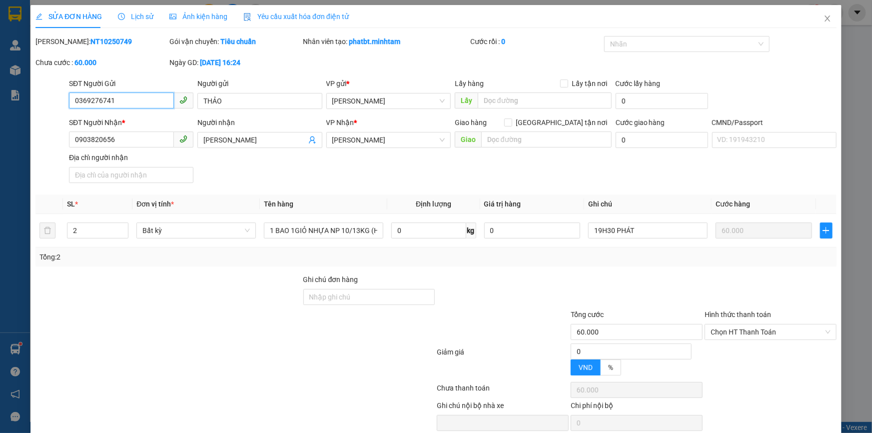
type input "60.000"
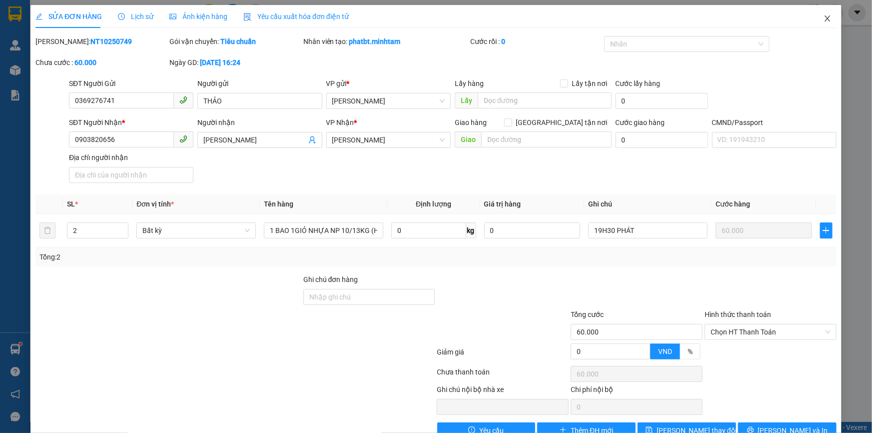
drag, startPoint x: 824, startPoint y: 18, endPoint x: 759, endPoint y: 2, distance: 66.7
click at [824, 18] on icon "close" at bounding box center [827, 18] width 8 height 8
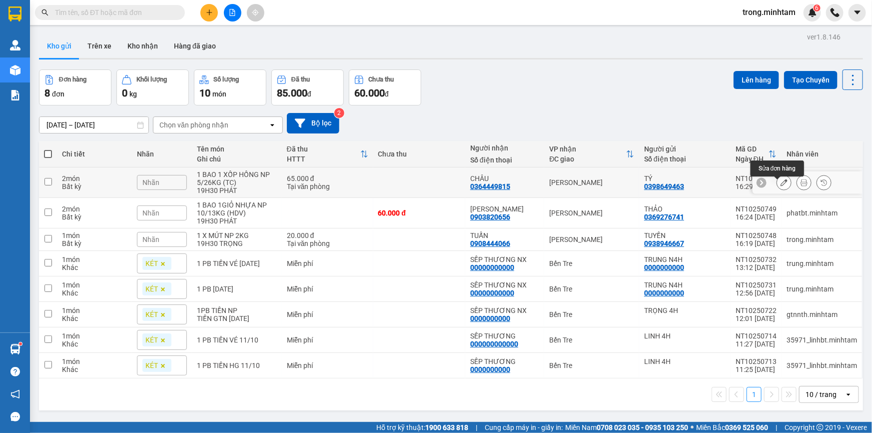
click at [780, 186] on icon at bounding box center [783, 182] width 7 height 7
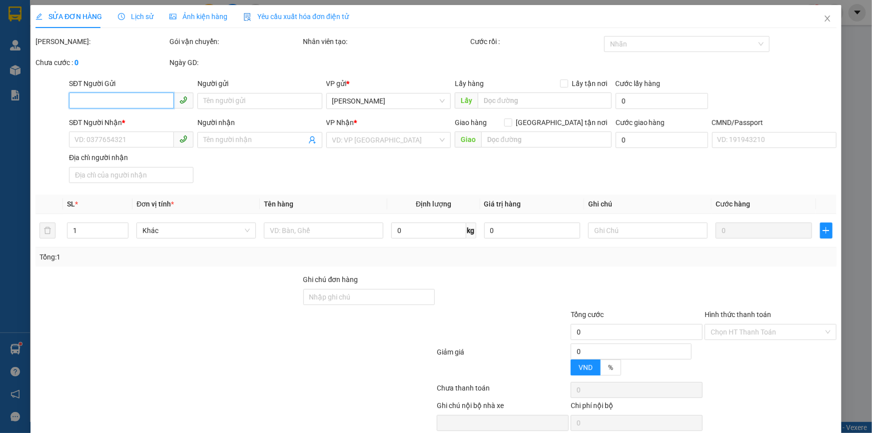
type input "0398649463"
type input "TÝ"
type input "0364449815"
type input "CHÂU"
type input "65.000"
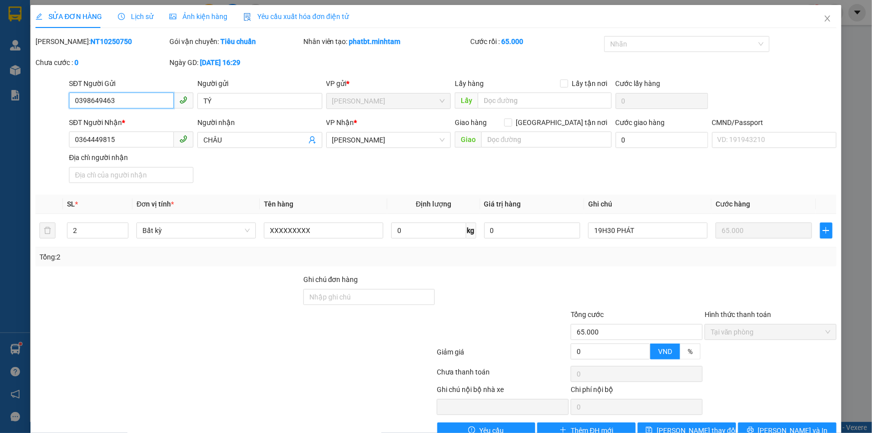
scroll to position [25, 0]
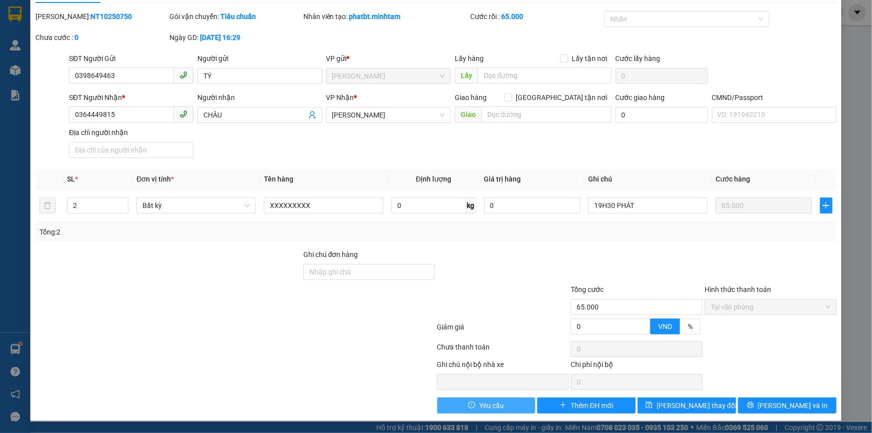
click at [495, 400] on span "Yêu cầu" at bounding box center [491, 405] width 24 height 11
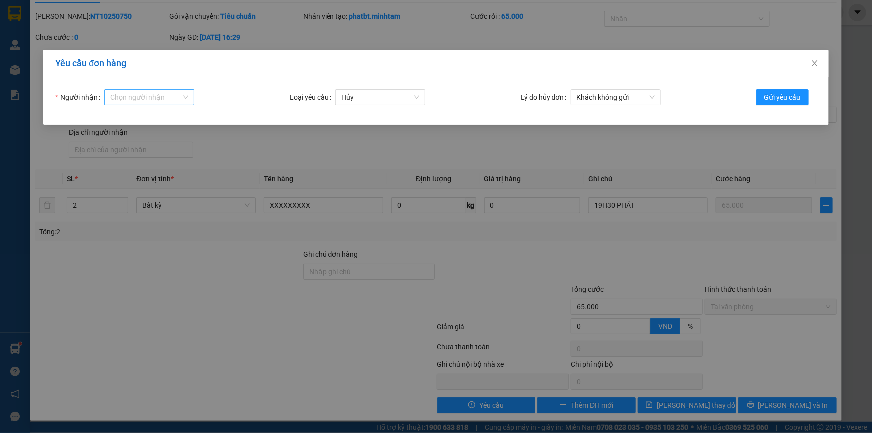
click at [145, 92] on input "Người nhận" at bounding box center [145, 97] width 71 height 15
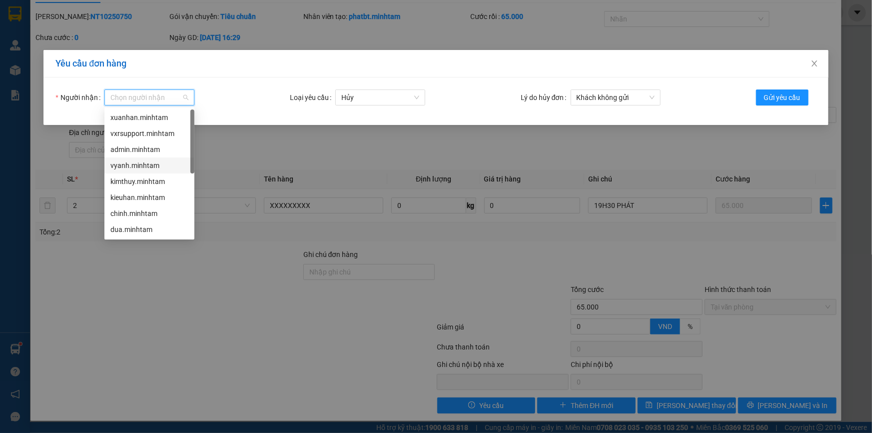
drag, startPoint x: 140, startPoint y: 168, endPoint x: 473, endPoint y: 119, distance: 336.6
click at [140, 168] on div "vyanh.minhtam" at bounding box center [149, 165] width 78 height 11
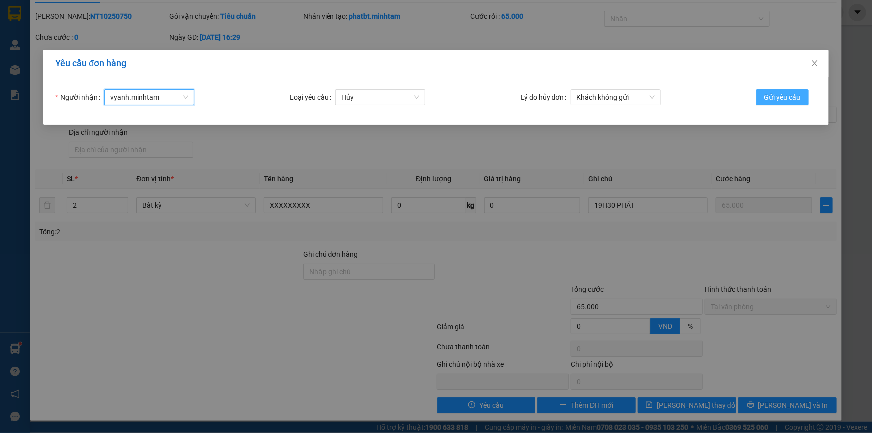
click at [772, 94] on span "Gửi yêu cầu" at bounding box center [782, 97] width 36 height 11
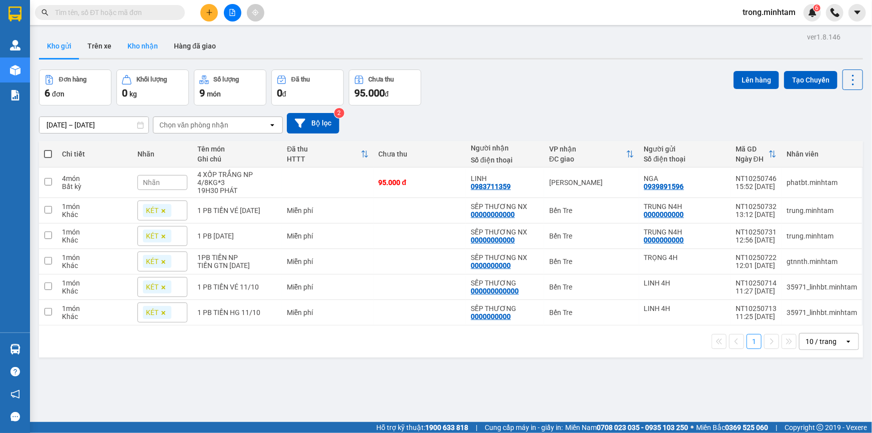
click at [143, 41] on button "Kho nhận" at bounding box center [142, 46] width 46 height 24
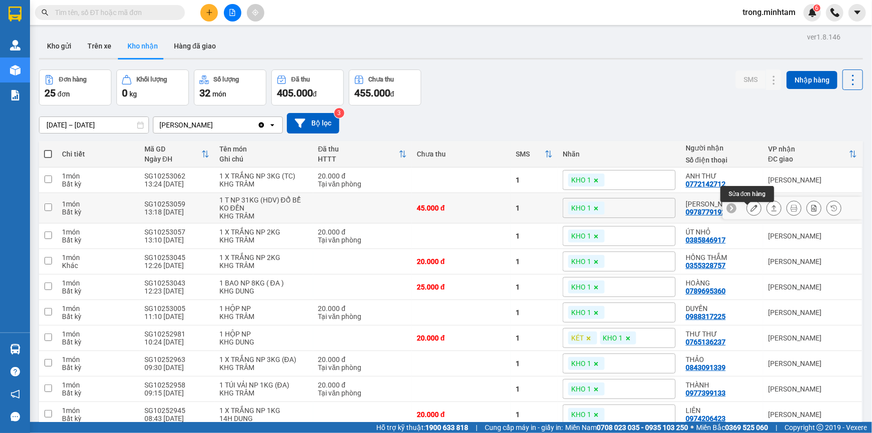
click at [748, 215] on div at bounding box center [753, 207] width 15 height 15
click at [750, 211] on icon at bounding box center [753, 207] width 7 height 7
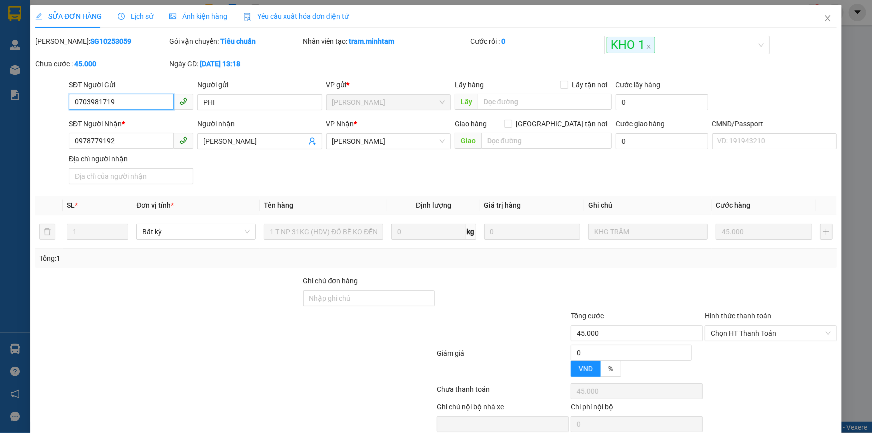
type input "0703981719"
type input "PHI"
type input "0978779192"
type input "[PERSON_NAME]"
type input "45.000"
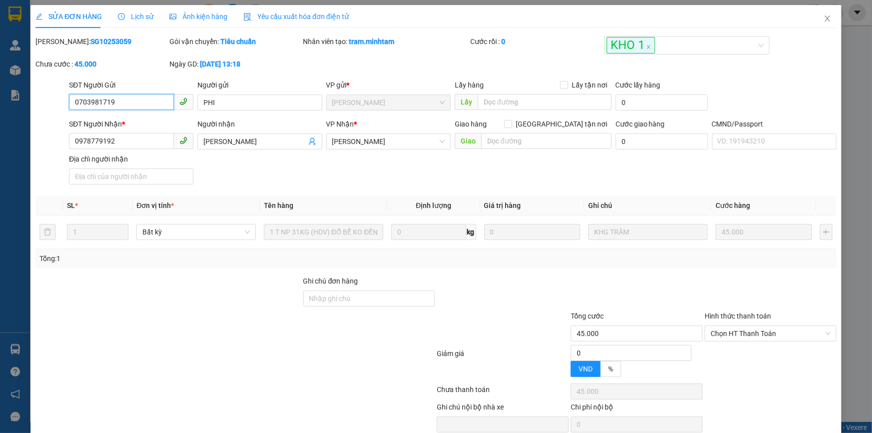
type input "45.000"
click at [313, 299] on input "Ghi chú đơn hàng" at bounding box center [369, 298] width 132 height 16
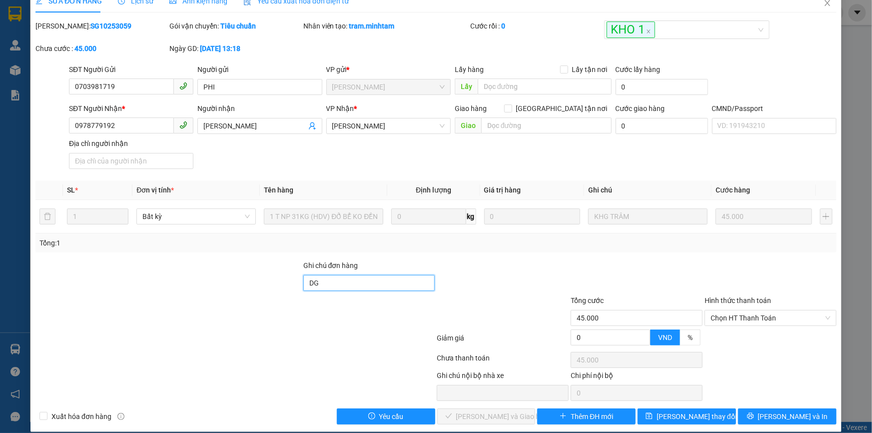
scroll to position [27, 0]
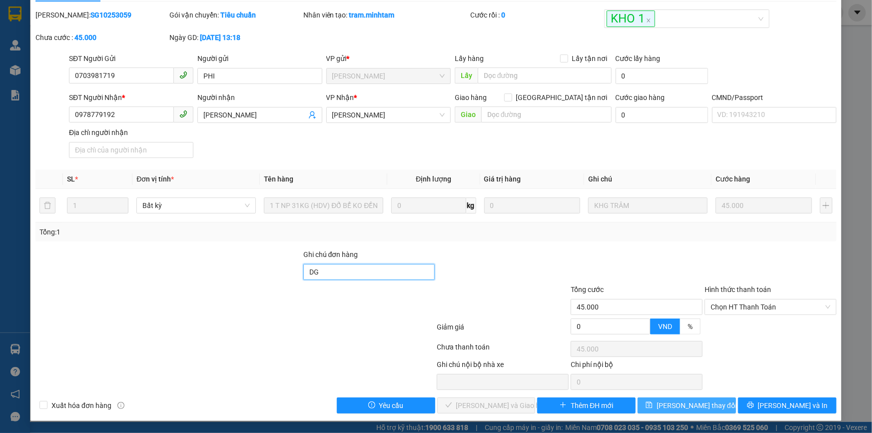
type input "DG"
click at [652, 403] on icon "save" at bounding box center [648, 404] width 7 height 7
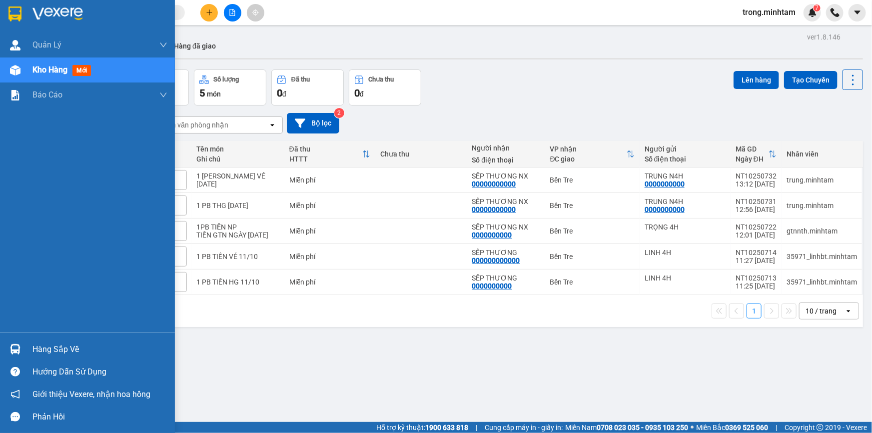
click at [52, 342] on div "Hàng sắp về" at bounding box center [99, 349] width 135 height 15
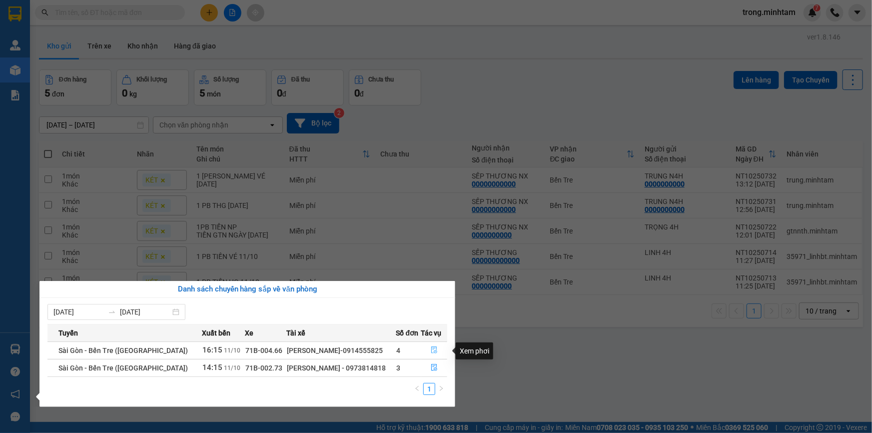
click at [437, 348] on button "button" at bounding box center [434, 350] width 25 height 16
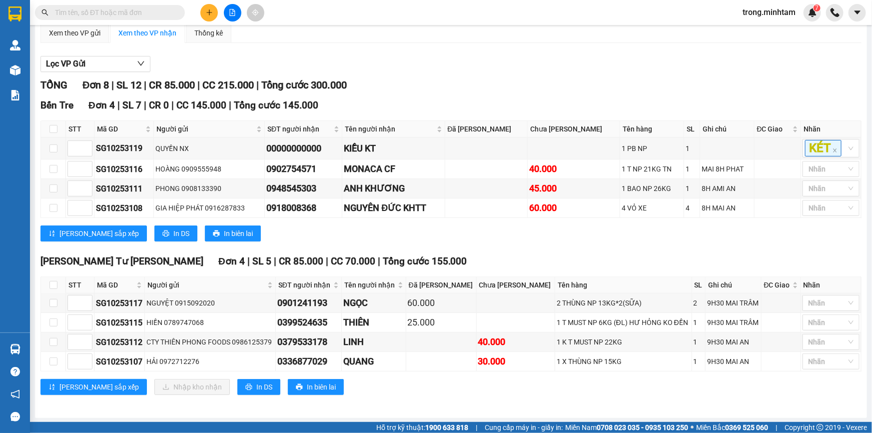
scroll to position [98, 0]
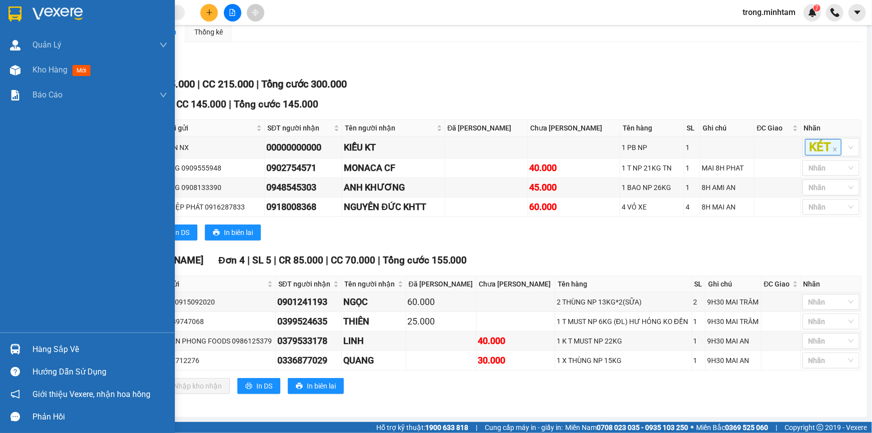
click at [52, 342] on div "Hàng sắp về" at bounding box center [99, 349] width 135 height 15
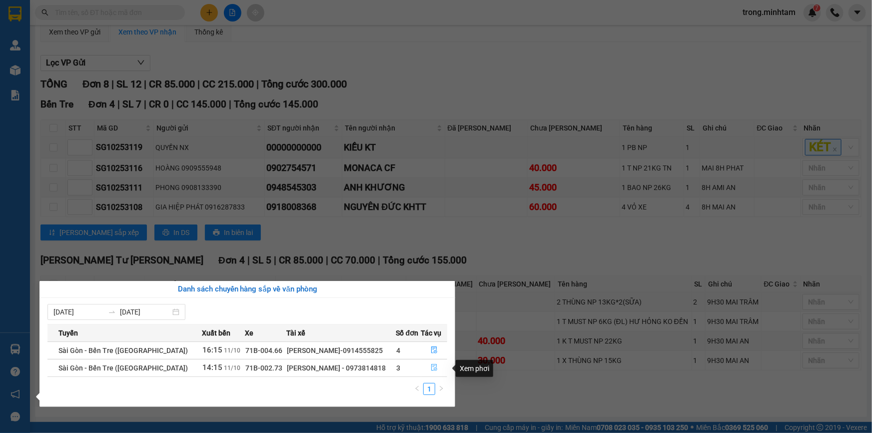
click at [432, 371] on icon "file-done" at bounding box center [434, 367] width 7 height 7
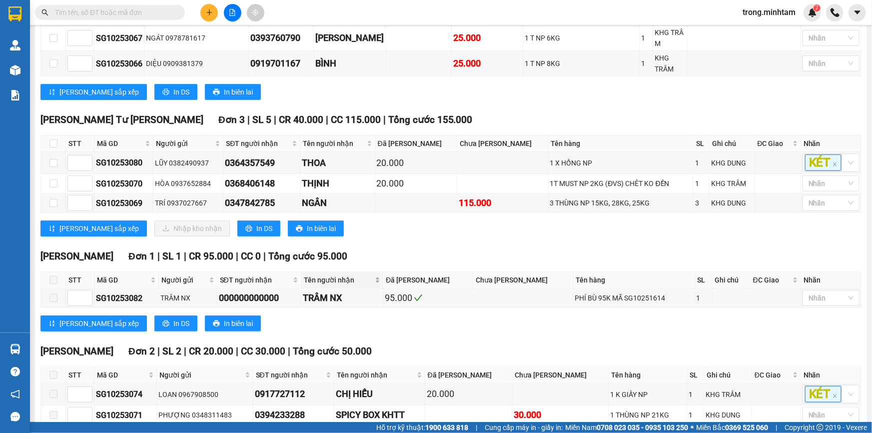
scroll to position [268, 0]
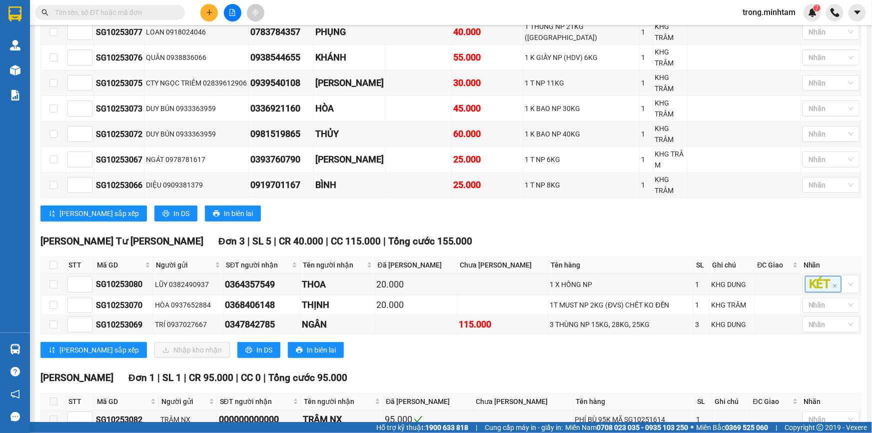
click at [219, 13] on div at bounding box center [232, 12] width 75 height 17
click at [208, 14] on icon "plus" at bounding box center [209, 12] width 7 height 7
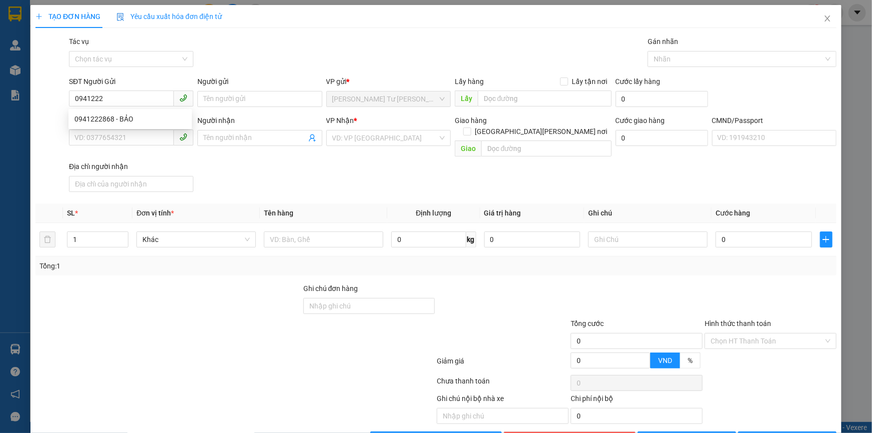
click at [131, 110] on div "0941222868 0941222868 - BẢO" at bounding box center [129, 119] width 123 height 20
click at [130, 117] on div "SĐT Người Nhận *" at bounding box center [131, 120] width 124 height 11
click at [130, 129] on input "SĐT Người Nhận *" at bounding box center [121, 137] width 105 height 16
click at [132, 95] on input "0941222" at bounding box center [121, 98] width 105 height 16
click at [130, 122] on div "0941222868 - BẢO" at bounding box center [129, 118] width 111 height 11
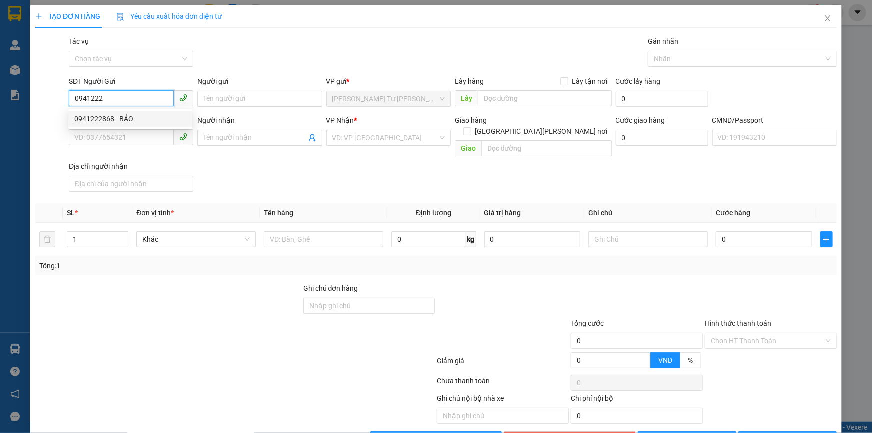
type input "0941222868"
type input "BẢO"
type input "0909188883"
type input "SƠN"
checkbox input "true"
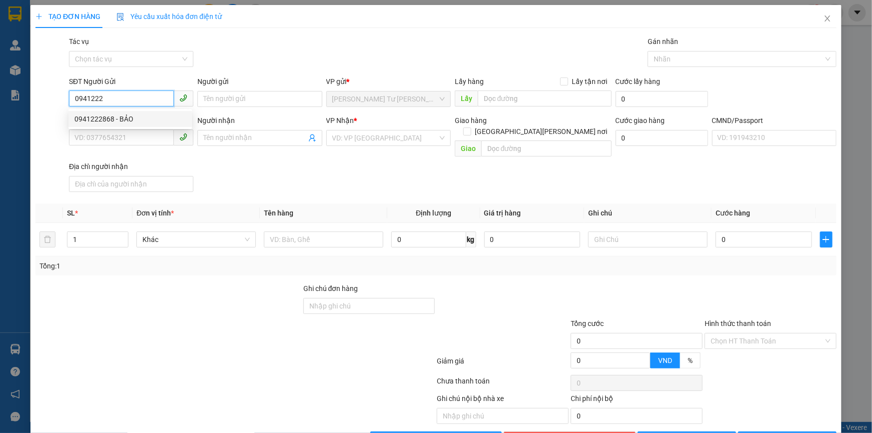
type input "368/9 ĐƯỜNG [GEOGRAPHIC_DATA], Q.[PERSON_NAME]"
type input "90.000"
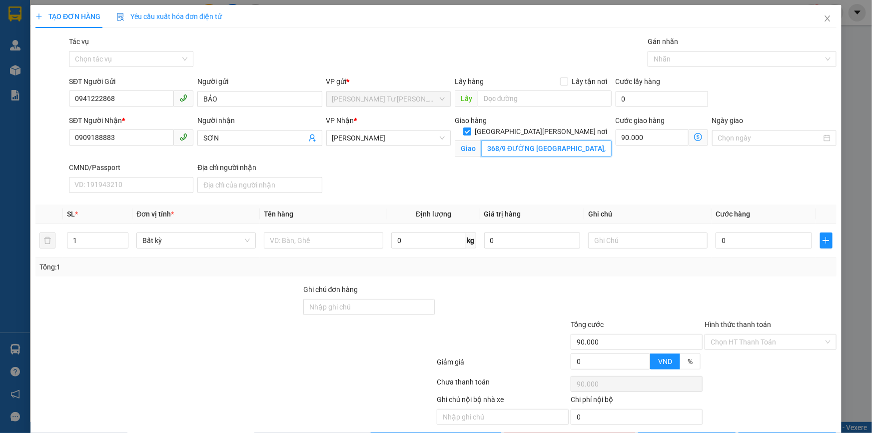
click at [499, 144] on input "368/9 ĐƯỜNG [GEOGRAPHIC_DATA], Q.[PERSON_NAME]" at bounding box center [546, 148] width 130 height 16
type input "CHUNG CƯ HIMLAM CHỢ LỚN"
click at [653, 54] on input "Gán nhãn" at bounding box center [654, 59] width 2 height 12
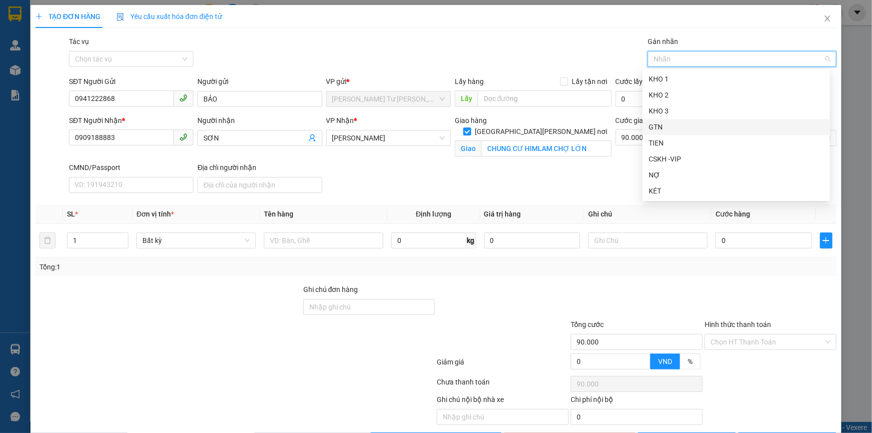
click at [658, 123] on div "GTN" at bounding box center [735, 126] width 175 height 11
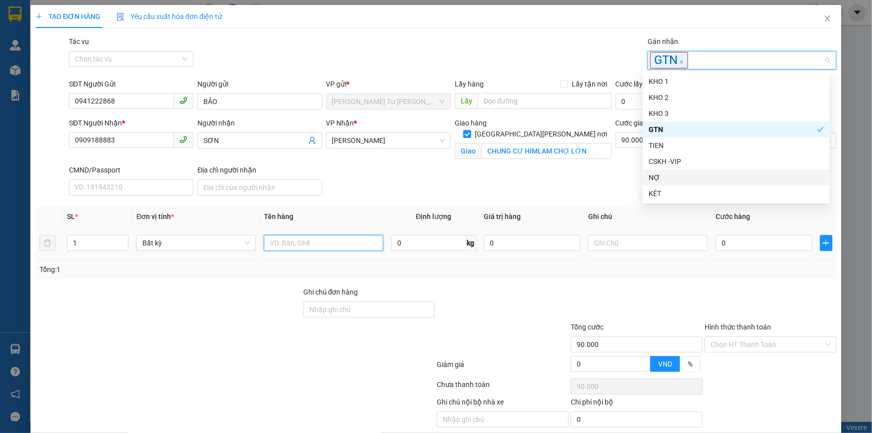
click at [367, 244] on input "text" at bounding box center [323, 243] width 119 height 16
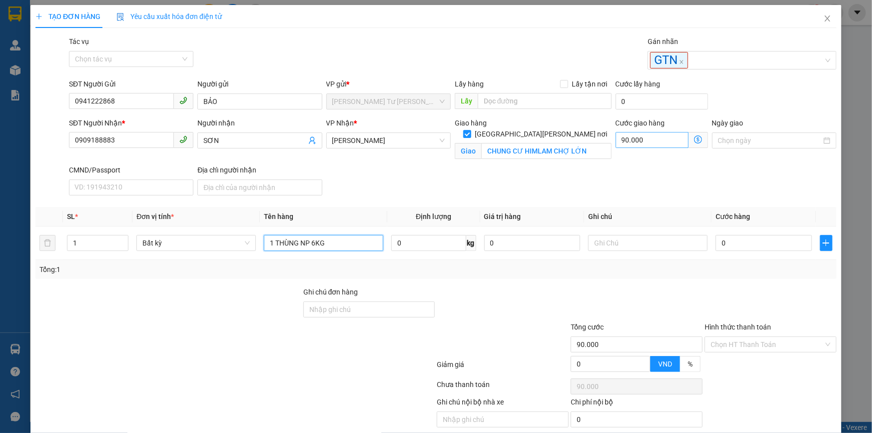
type input "1 THÙNG NP 6KG"
click at [666, 142] on input "90.000" at bounding box center [651, 140] width 73 height 16
type input "7"
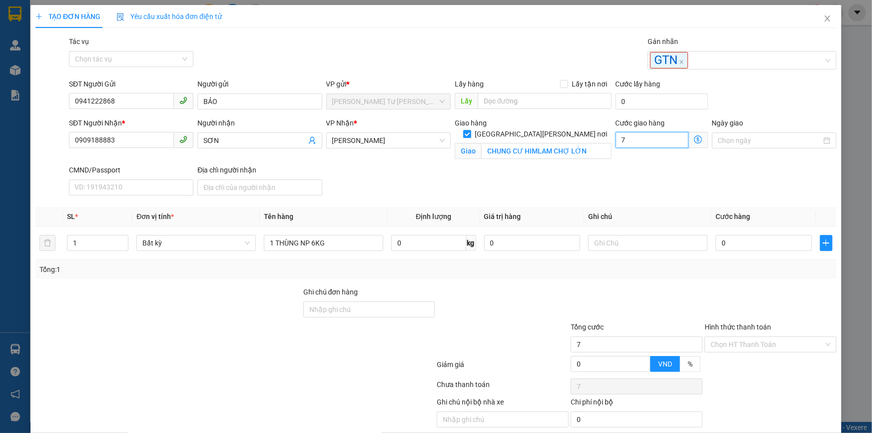
type input "70"
click at [637, 242] on input "text" at bounding box center [647, 243] width 119 height 16
type input "70.000"
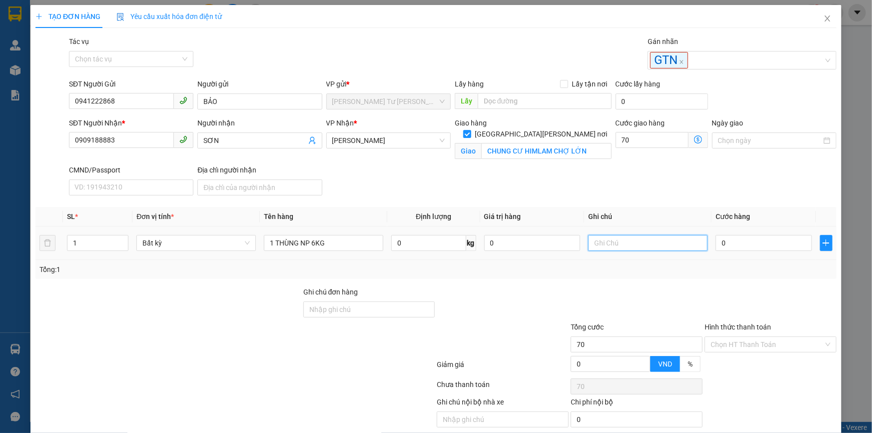
type input "70.000"
type input "GTN TRỌNG"
click at [792, 249] on input "0" at bounding box center [763, 243] width 96 height 16
type input "2"
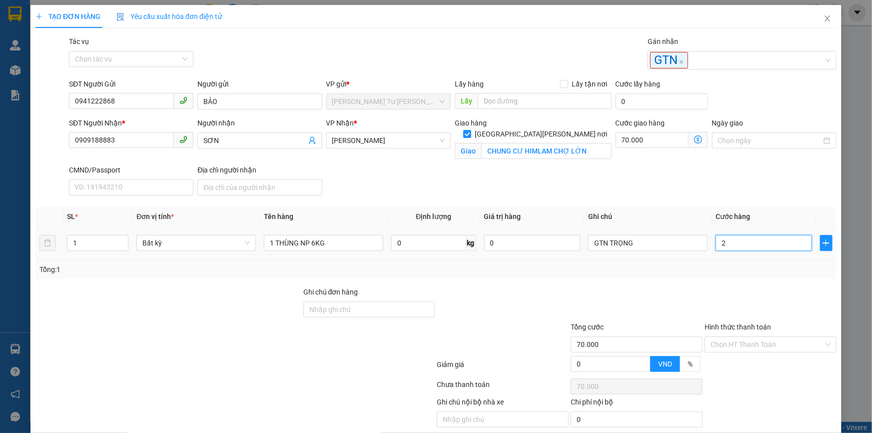
type input "70.002"
type input "25"
type input "70.025"
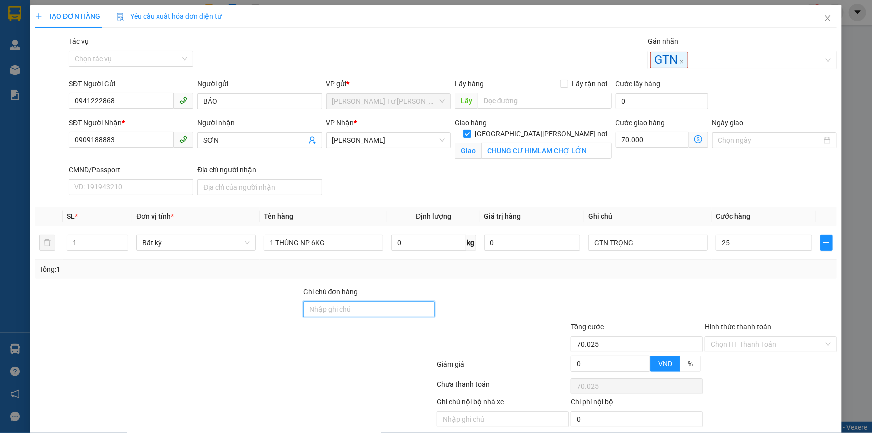
click at [362, 311] on input "Ghi chú đơn hàng" at bounding box center [369, 309] width 132 height 16
type input "25.000"
type input "95.000"
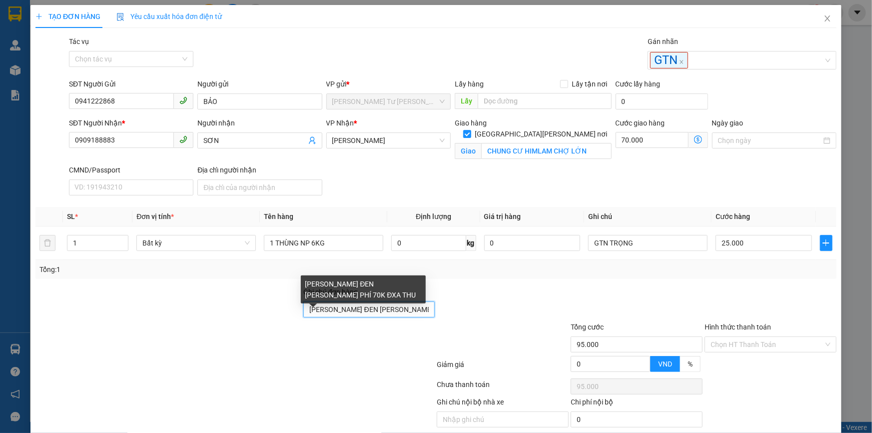
click at [397, 306] on input "[PERSON_NAME] ĐEN [PERSON_NAME] PHÍ 70K ĐXA THU" at bounding box center [369, 309] width 132 height 16
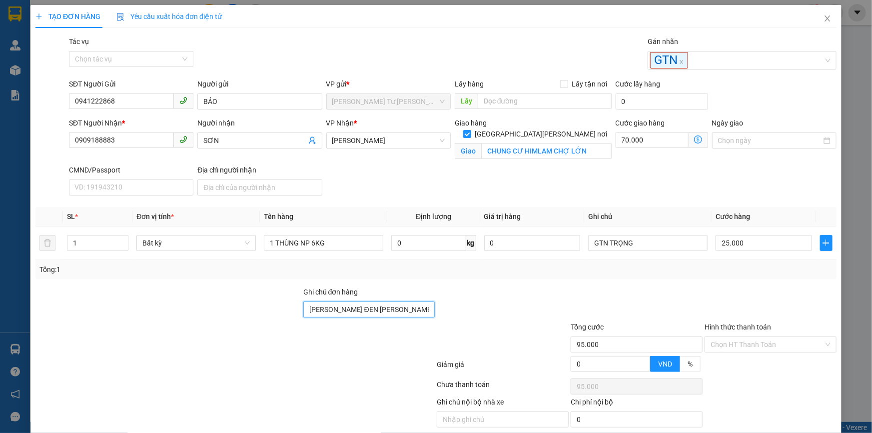
type input "ANH ĐEN GIAO PHÍ 70K ĐÃ THU"
click at [723, 353] on div "Hình thức thanh toán Chọn HT Thanh Toán" at bounding box center [770, 338] width 132 height 35
click at [722, 350] on input "Hình thức thanh toán" at bounding box center [766, 344] width 113 height 15
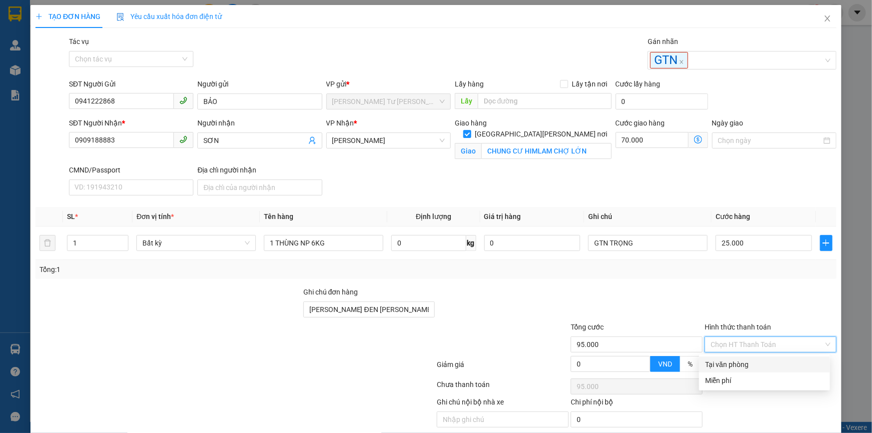
click at [721, 359] on div "Tại văn phòng" at bounding box center [764, 364] width 119 height 11
type input "0"
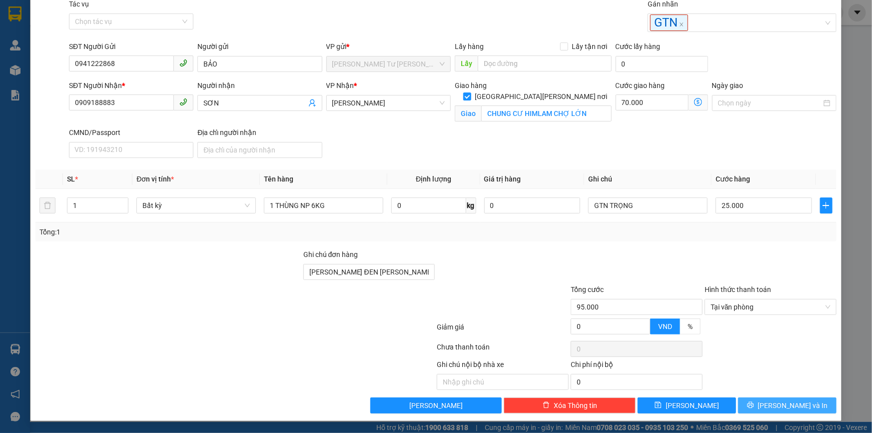
click at [739, 409] on button "[PERSON_NAME] và In" at bounding box center [787, 405] width 98 height 16
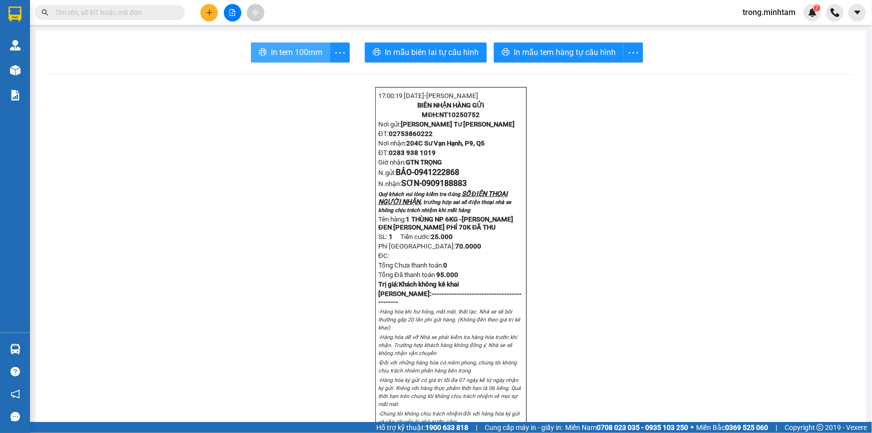
click at [287, 53] on span "In tem 100mm" at bounding box center [296, 52] width 51 height 12
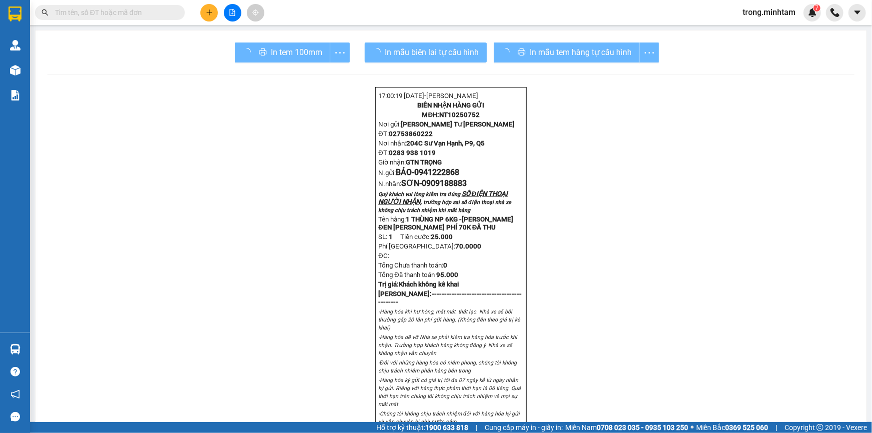
click at [520, 51] on div "In mẫu tem hàng tự cấu hình" at bounding box center [575, 52] width 165 height 20
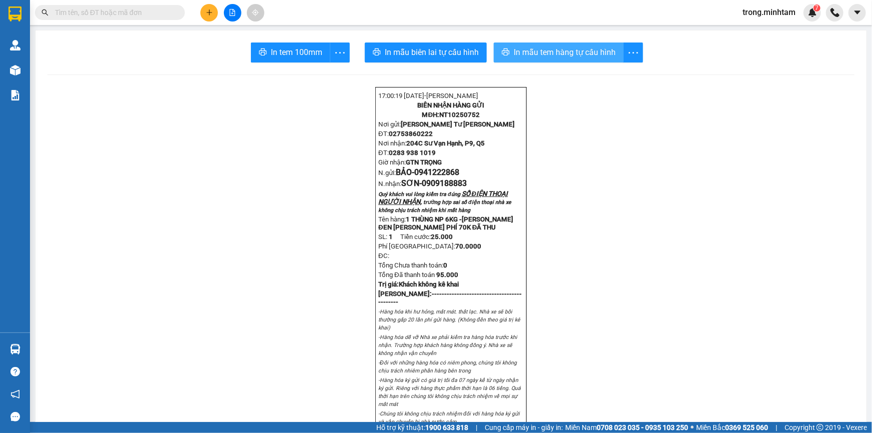
click at [546, 51] on span "In mẫu tem hàng tự cấu hình" at bounding box center [564, 52] width 102 height 12
click at [554, 46] on span "In mẫu tem hàng tự cấu hình" at bounding box center [564, 52] width 102 height 12
click at [464, 116] on span "NT10250752" at bounding box center [459, 114] width 40 height 7
copy span "NT10250752"
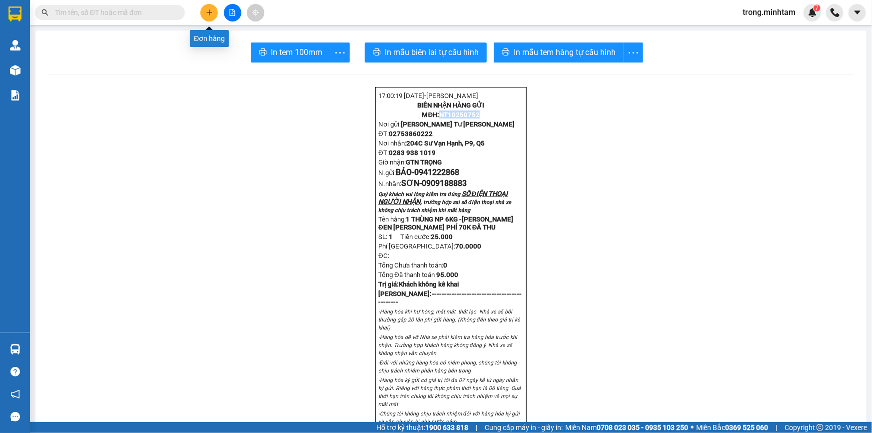
click at [216, 16] on button at bounding box center [208, 12] width 17 height 17
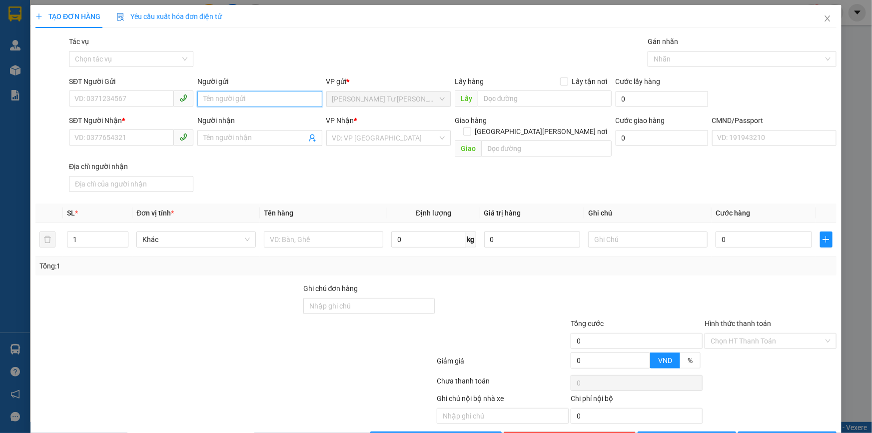
click at [257, 92] on input "Người gửi" at bounding box center [259, 99] width 124 height 16
type input "TRỌNG 4H"
type input "0000000000"
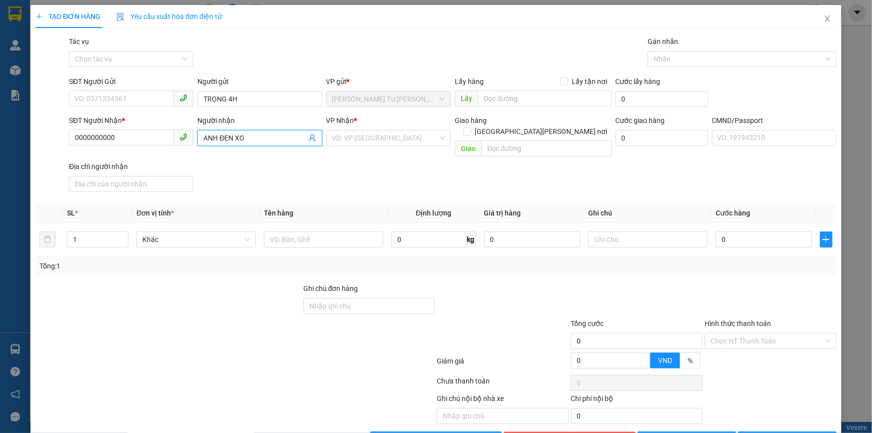
type input "ANH ĐEN XO"
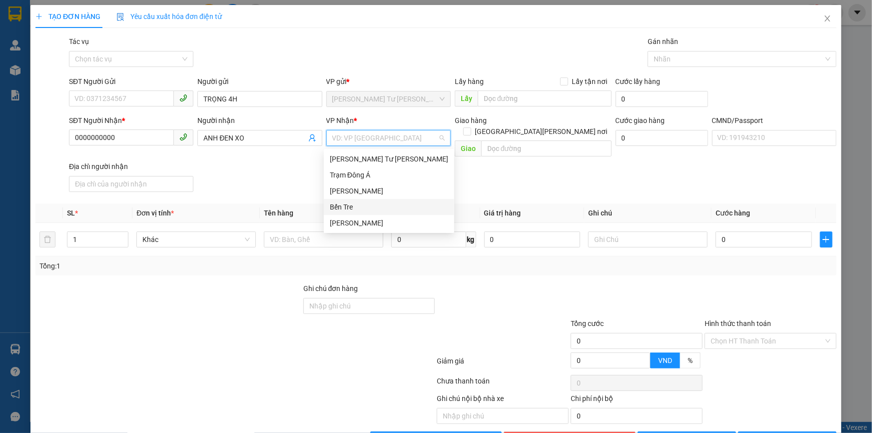
click at [374, 202] on div "Bến Tre" at bounding box center [389, 206] width 118 height 11
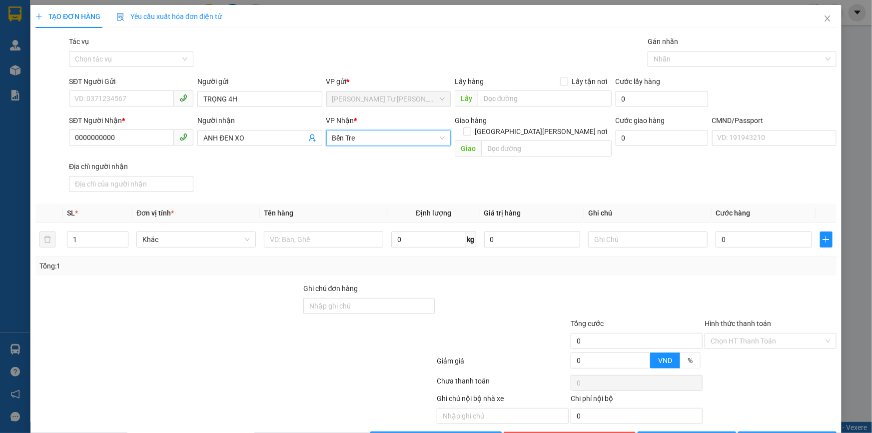
click at [348, 139] on span "Bến Tre" at bounding box center [388, 137] width 112 height 15
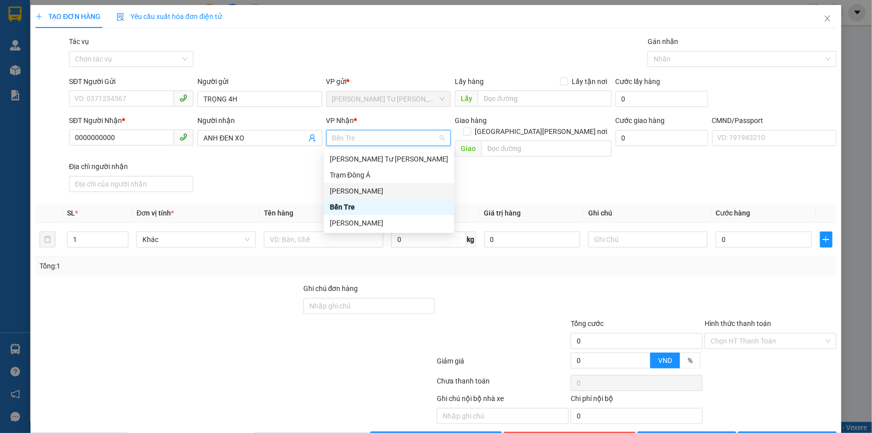
drag, startPoint x: 345, startPoint y: 186, endPoint x: 340, endPoint y: 198, distance: 13.4
click at [345, 186] on div "[PERSON_NAME]" at bounding box center [389, 190] width 118 height 11
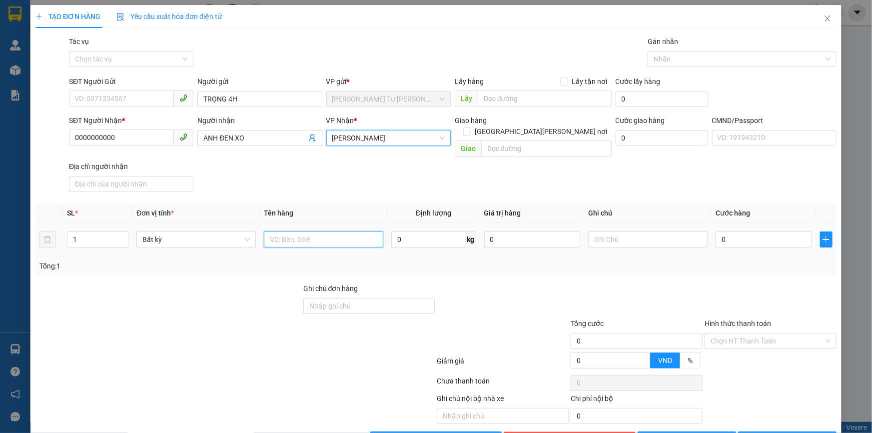
click at [333, 231] on input "text" at bounding box center [323, 239] width 119 height 16
paste input "NT10250752"
type input "PHÍ GTN MÃ NT10250752(70K)"
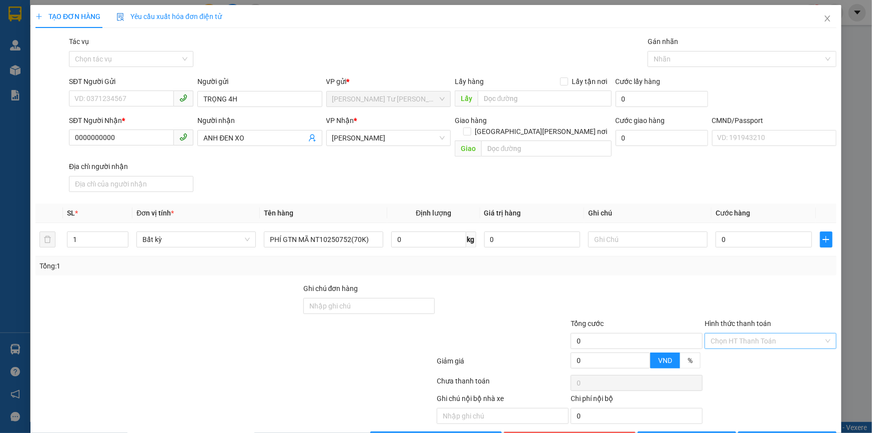
click at [719, 333] on input "Hình thức thanh toán" at bounding box center [766, 340] width 113 height 15
drag, startPoint x: 719, startPoint y: 362, endPoint x: 745, endPoint y: 407, distance: 51.2
click at [719, 364] on div "Miễn phí" at bounding box center [764, 366] width 119 height 11
drag, startPoint x: 761, startPoint y: 427, endPoint x: 727, endPoint y: 134, distance: 294.6
click at [755, 170] on div "Transit Pickup Surcharge Ids Transit Deliver Surcharge Ids Transit Deliver Surc…" at bounding box center [435, 241] width 801 height 411
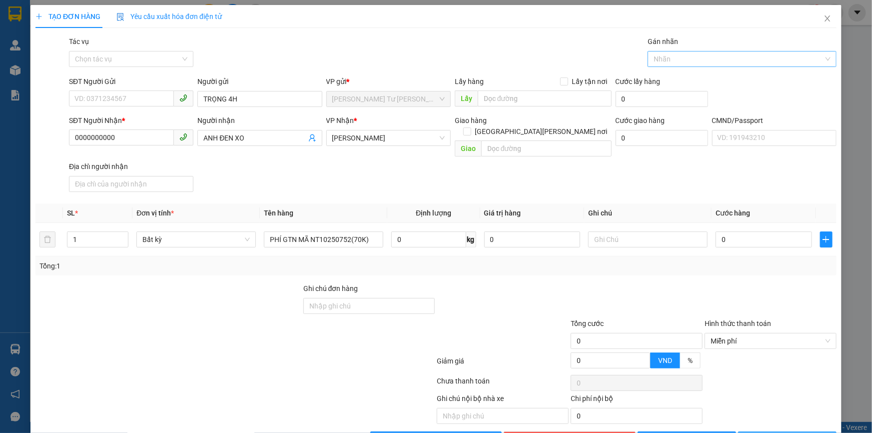
click at [675, 62] on div at bounding box center [737, 59] width 174 height 12
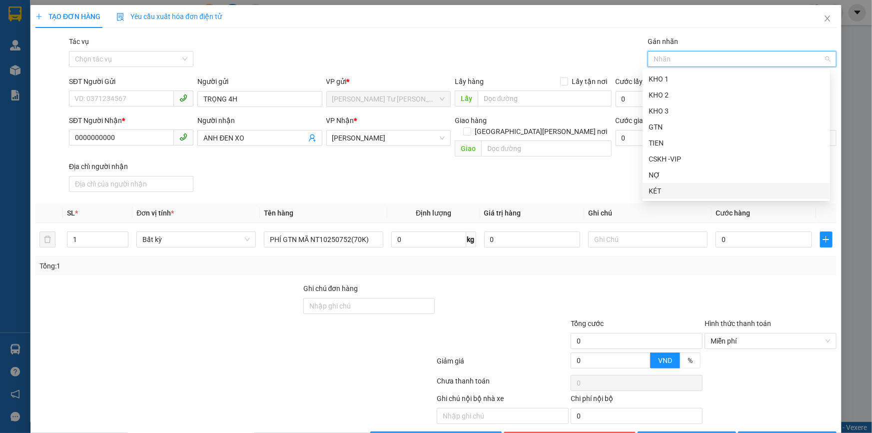
click at [665, 191] on div "KÉT" at bounding box center [735, 190] width 175 height 11
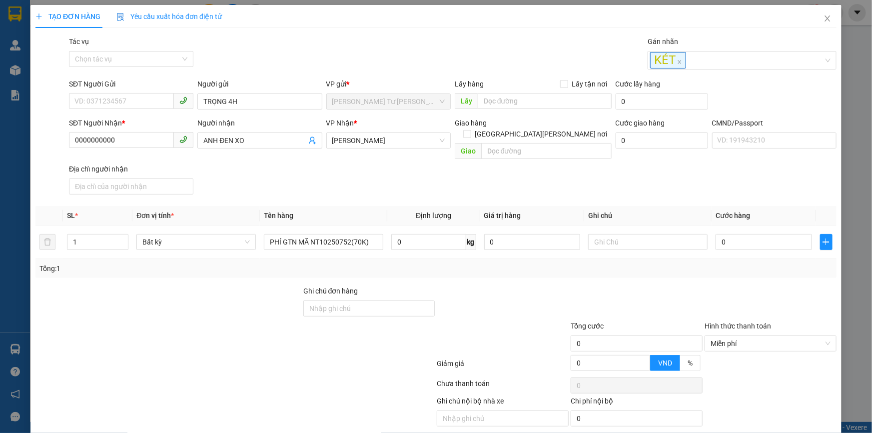
click at [783, 432] on span "[PERSON_NAME] và In" at bounding box center [793, 441] width 70 height 11
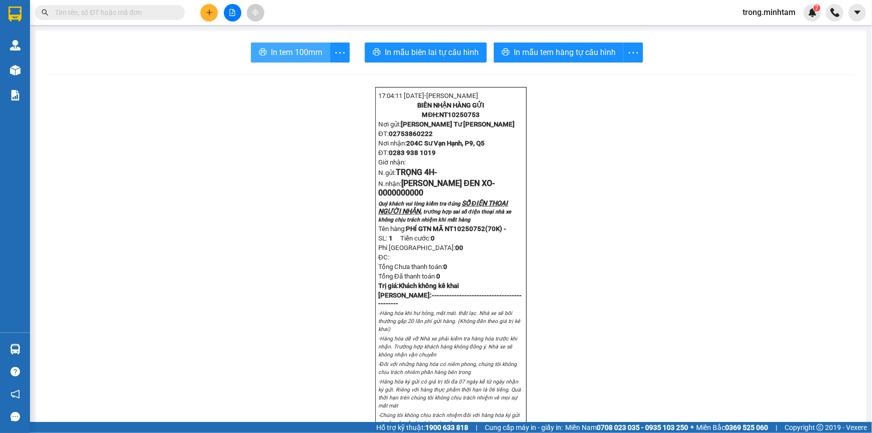
click at [298, 46] on span "In tem 100mm" at bounding box center [296, 52] width 51 height 12
click at [92, 11] on input "text" at bounding box center [114, 12] width 118 height 11
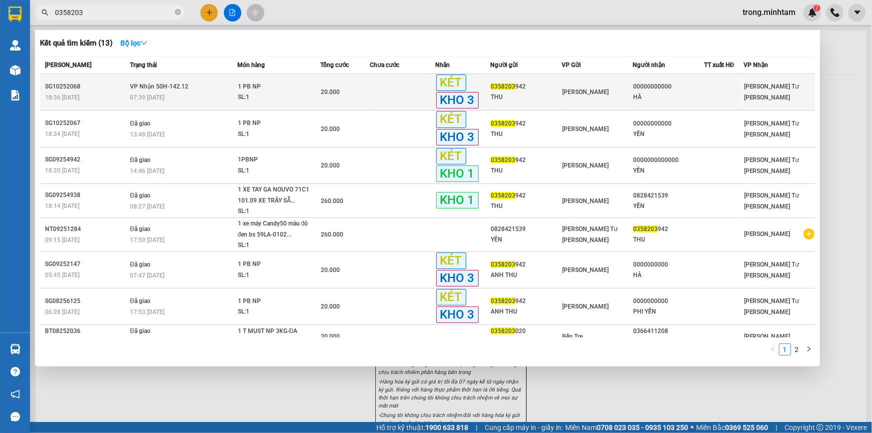
type input "0358203"
click at [284, 90] on div "1 PB NP" at bounding box center [275, 86] width 75 height 11
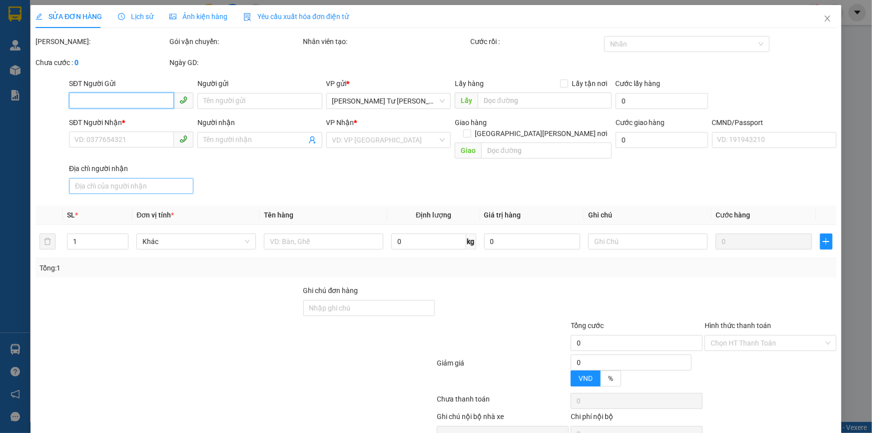
type input "0358203942"
type input "THU"
type input "00000000000"
type input "HÀ"
type input "0868228432"
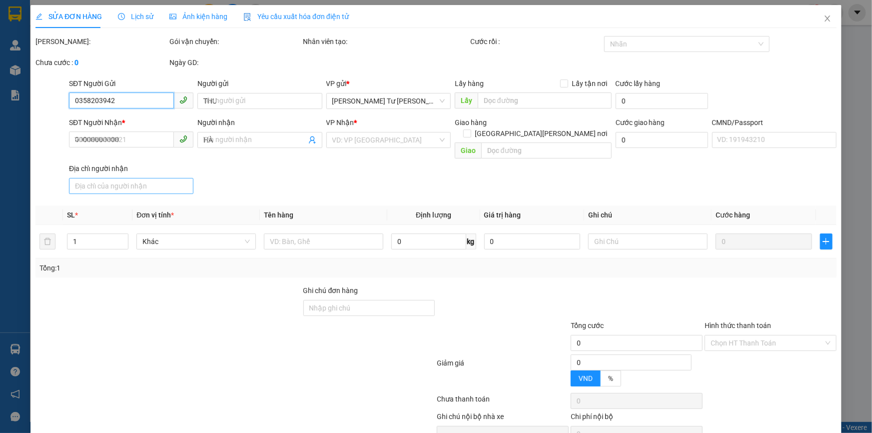
type input "20.000"
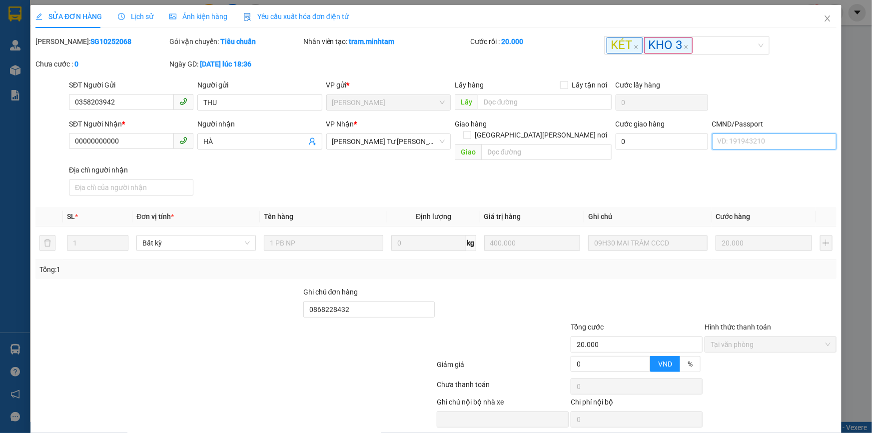
click at [732, 149] on input "CMND/Passport" at bounding box center [774, 141] width 124 height 16
type input "083310004594"
click at [147, 180] on input "Địa chỉ người nhận" at bounding box center [131, 187] width 124 height 16
type input "A"
type input "Â"
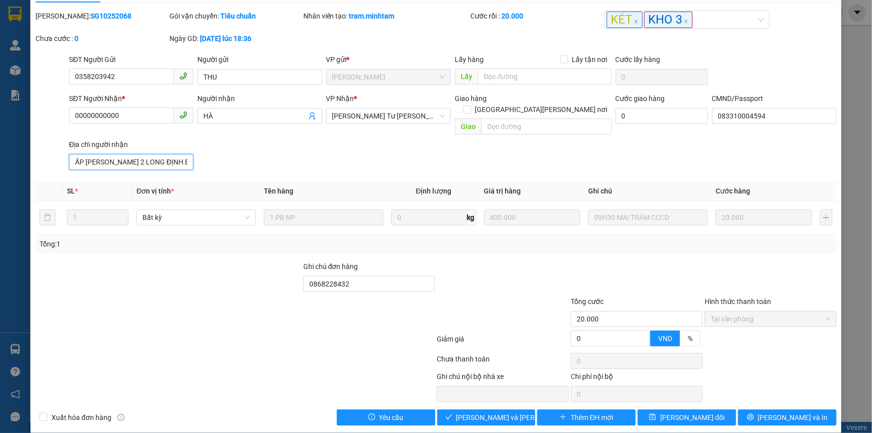
scroll to position [27, 0]
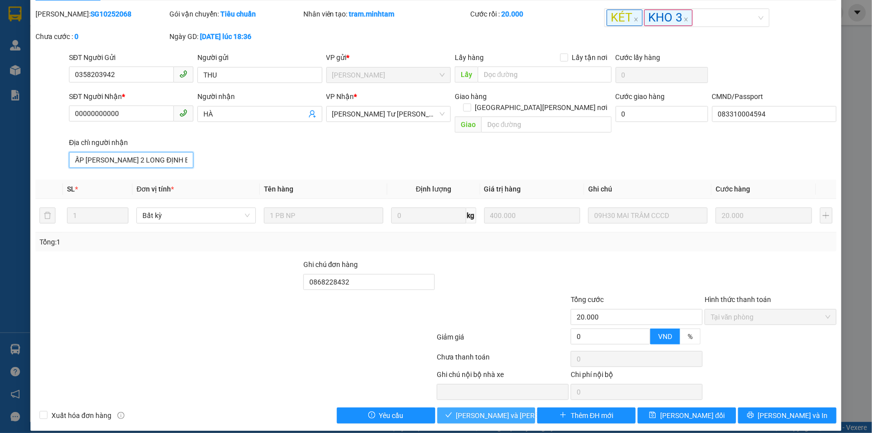
type input "ẤP LONG HOÀ 2 LONG ĐỊNH BD BT"
click at [500, 410] on span "[PERSON_NAME] và [PERSON_NAME] hàng" at bounding box center [523, 415] width 135 height 11
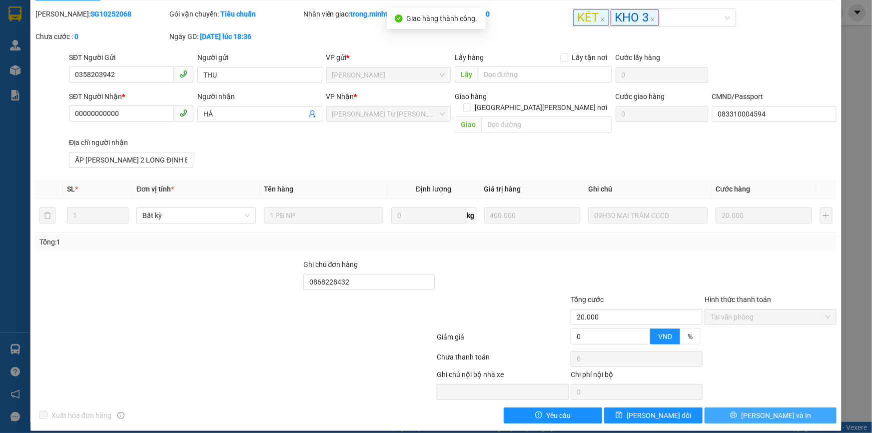
click at [768, 410] on span "[PERSON_NAME] và In" at bounding box center [776, 415] width 70 height 11
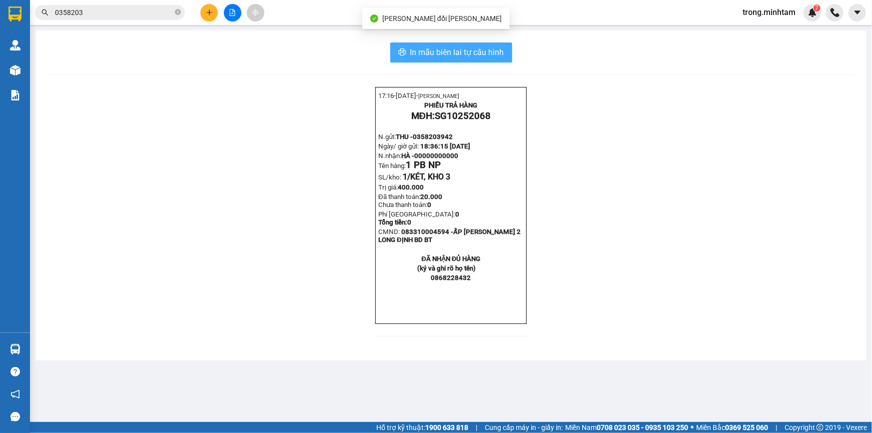
click at [502, 54] on span "In mẫu biên lai tự cấu hình" at bounding box center [457, 52] width 94 height 12
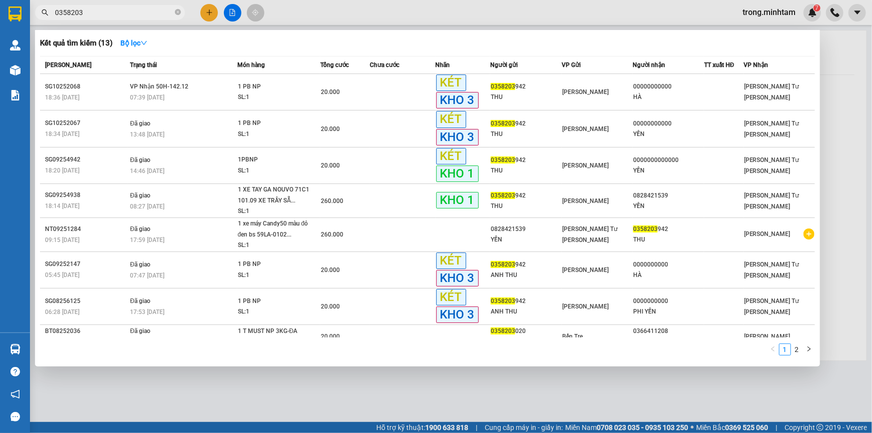
click at [159, 13] on input "0358203" at bounding box center [114, 12] width 118 height 11
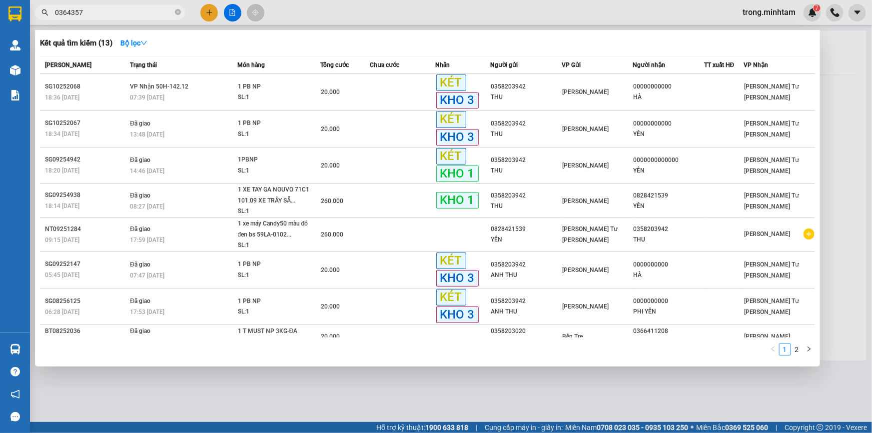
type input "0364357"
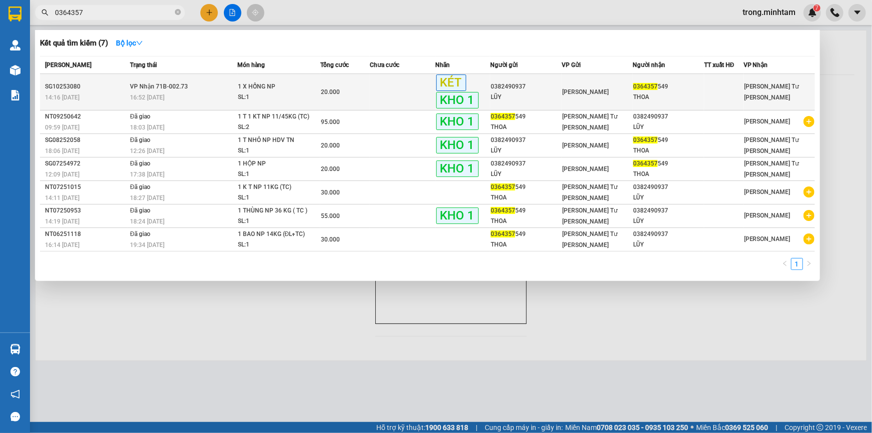
click at [320, 83] on td "20.000" at bounding box center [344, 92] width 49 height 36
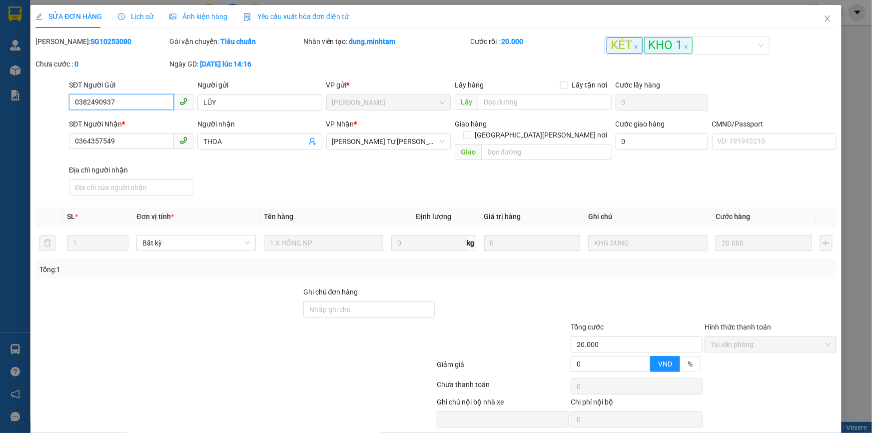
type input "0382490937"
type input "LŨY"
type input "0364357549"
type input "THOA"
type input "20.000"
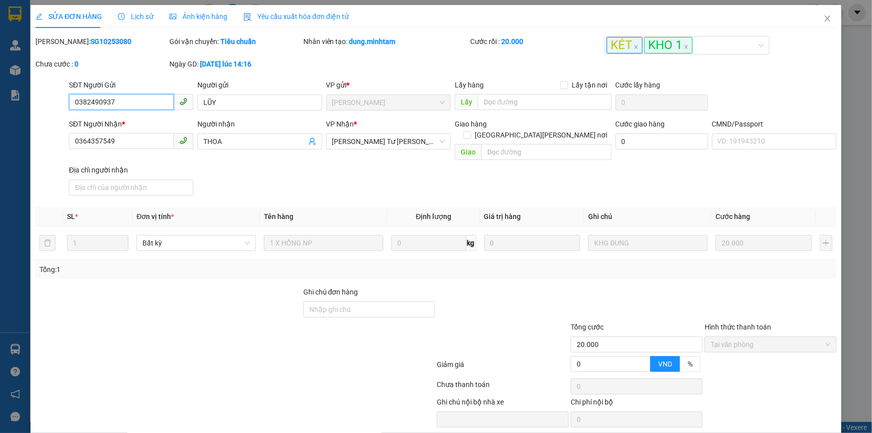
scroll to position [27, 0]
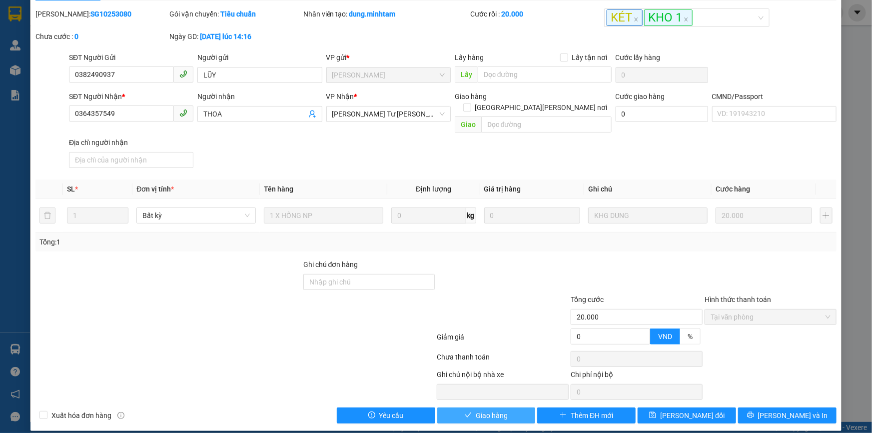
click at [479, 410] on span "Giao hàng" at bounding box center [491, 415] width 32 height 11
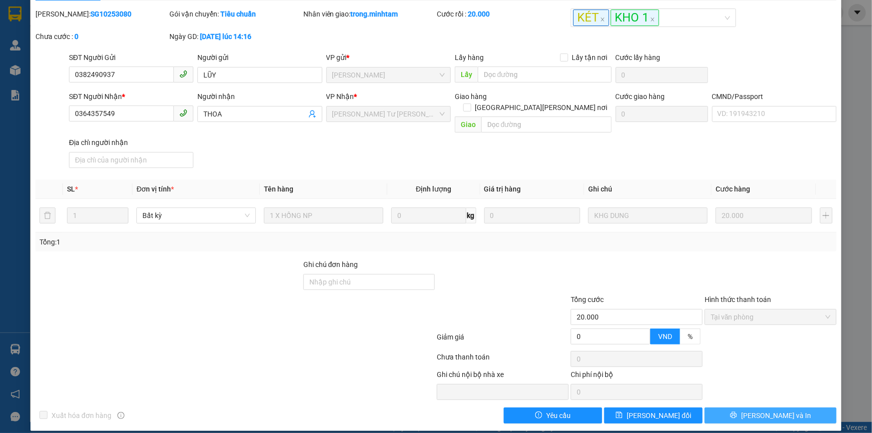
click at [735, 407] on button "[PERSON_NAME] và In" at bounding box center [770, 415] width 132 height 16
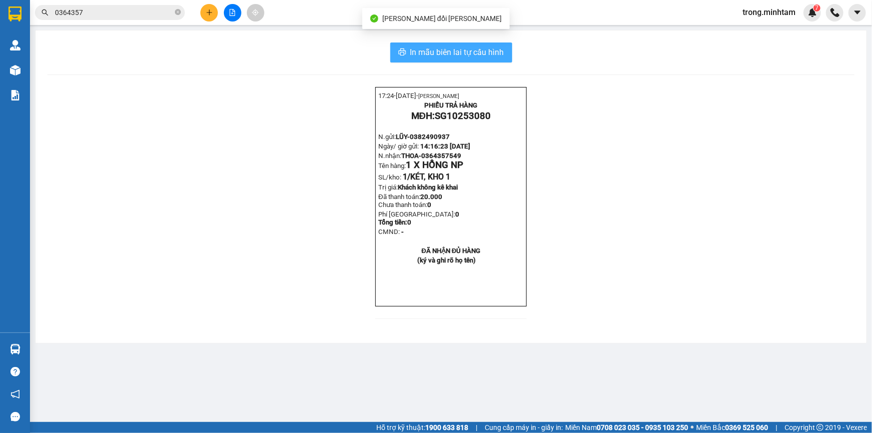
click at [436, 50] on span "In mẫu biên lai tự cấu hình" at bounding box center [457, 52] width 94 height 12
click at [103, 13] on input "0364357" at bounding box center [114, 12] width 118 height 11
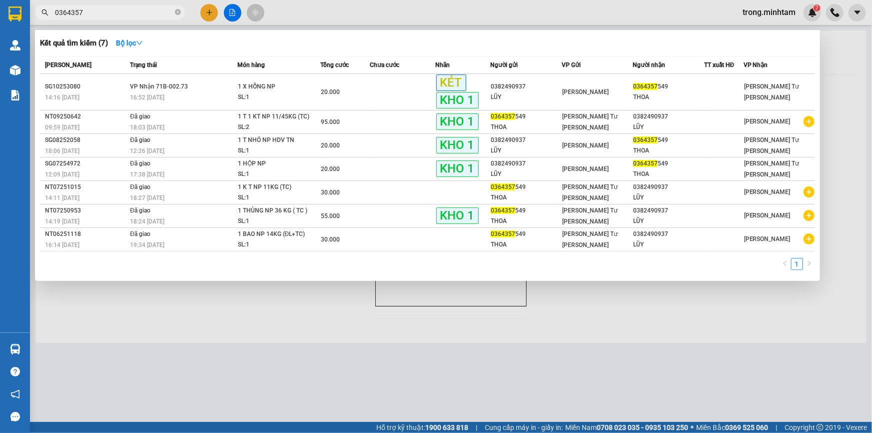
click at [103, 13] on input "0364357" at bounding box center [114, 12] width 118 height 11
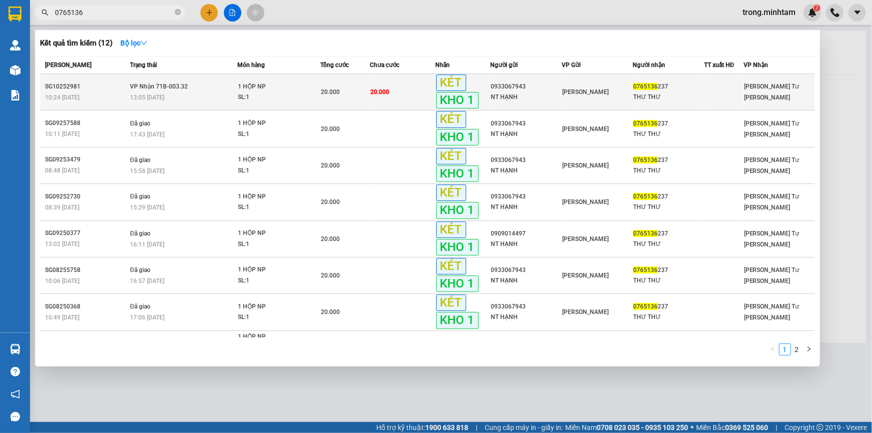
type input "0765136"
click at [331, 93] on span "20.000" at bounding box center [330, 91] width 19 height 7
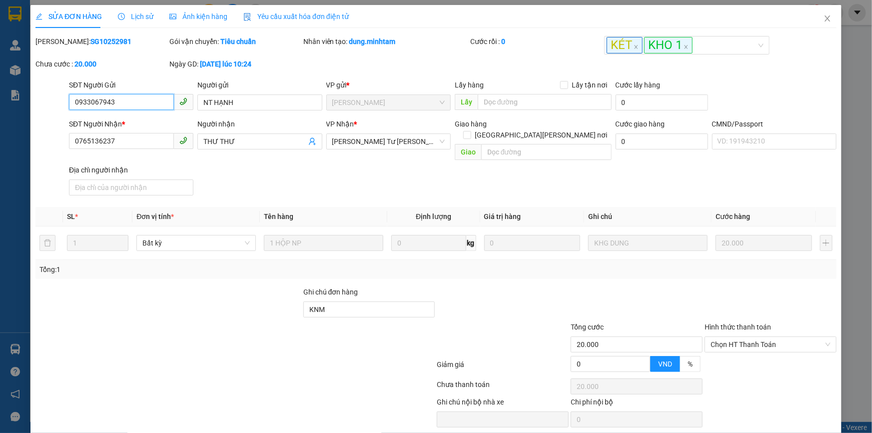
type input "0933067943"
type input "NT HẠNH"
type input "0765136237"
type input "THƯ THƯ"
type input "KNM"
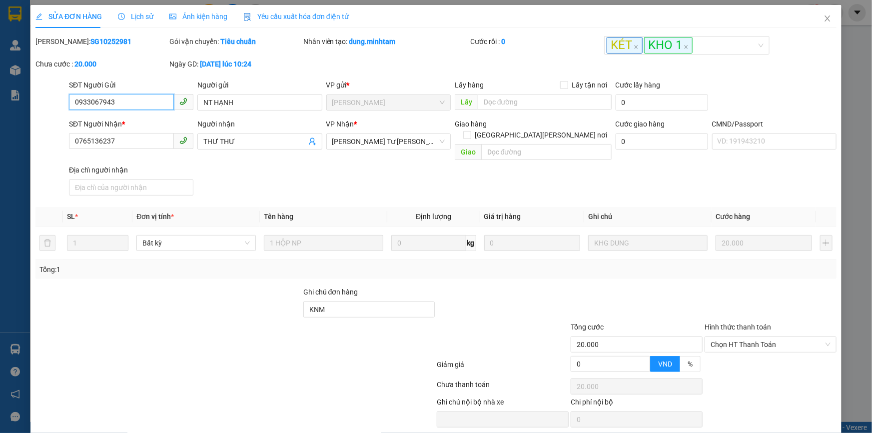
type input "20.000"
click at [710, 337] on span "Chọn HT Thanh Toán" at bounding box center [770, 344] width 120 height 15
click at [706, 349] on div "Tại văn phòng" at bounding box center [764, 353] width 119 height 11
type input "0"
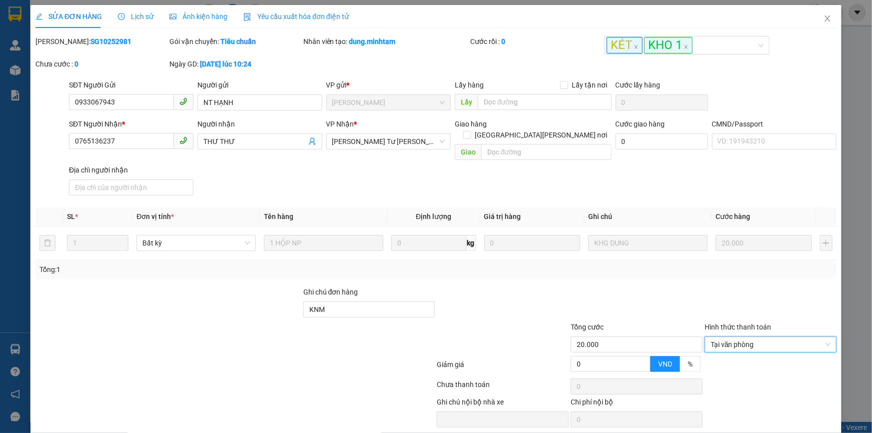
scroll to position [27, 0]
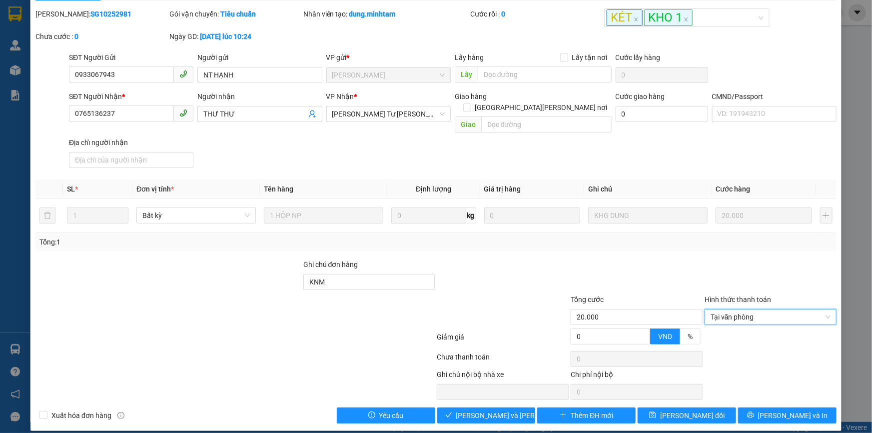
click at [479, 395] on div "Total Paid Fee 0 Total UnPaid Fee 20.000 Cash Collection Total Fee Mã ĐH: SG102…" at bounding box center [435, 215] width 801 height 415
click at [479, 407] on button "[PERSON_NAME] và [PERSON_NAME] hàng" at bounding box center [486, 415] width 98 height 16
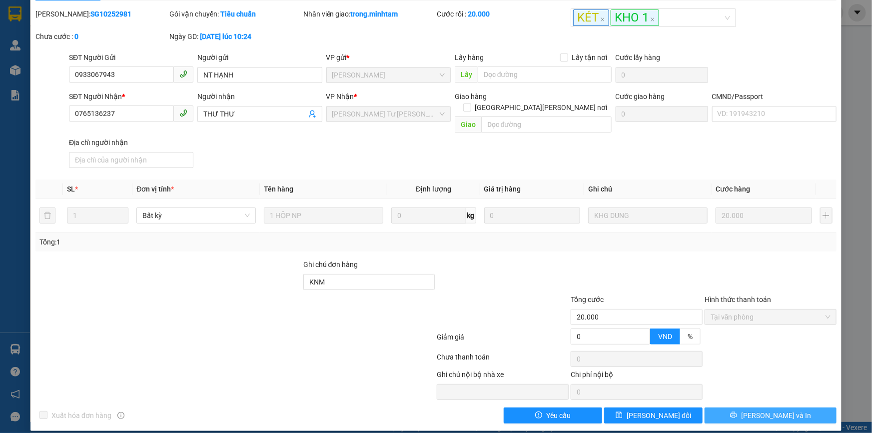
click at [726, 409] on button "[PERSON_NAME] và In" at bounding box center [770, 415] width 132 height 16
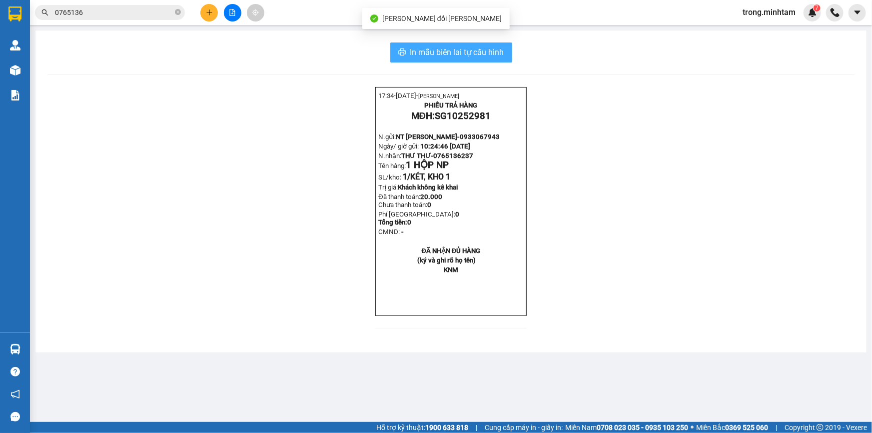
click at [487, 50] on span "In mẫu biên lai tự cấu hình" at bounding box center [457, 52] width 94 height 12
click at [176, 12] on icon "close-circle" at bounding box center [178, 12] width 6 height 6
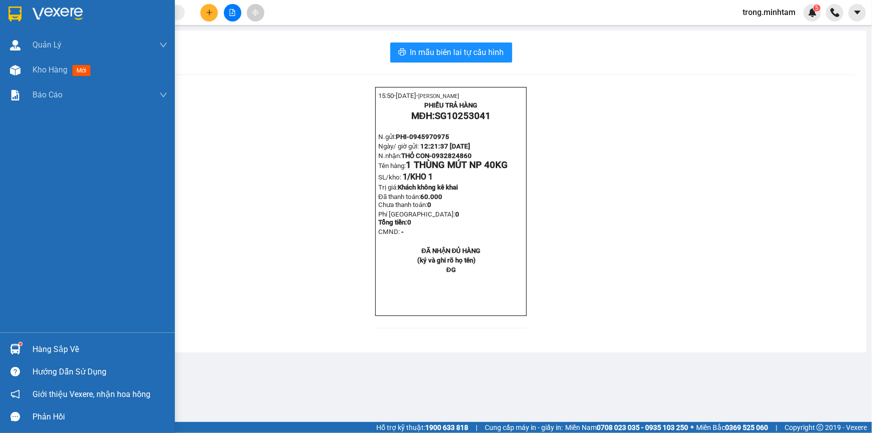
drag, startPoint x: 40, startPoint y: 70, endPoint x: 5, endPoint y: 423, distance: 354.4
click at [40, 70] on span "Kho hàng" at bounding box center [49, 69] width 35 height 9
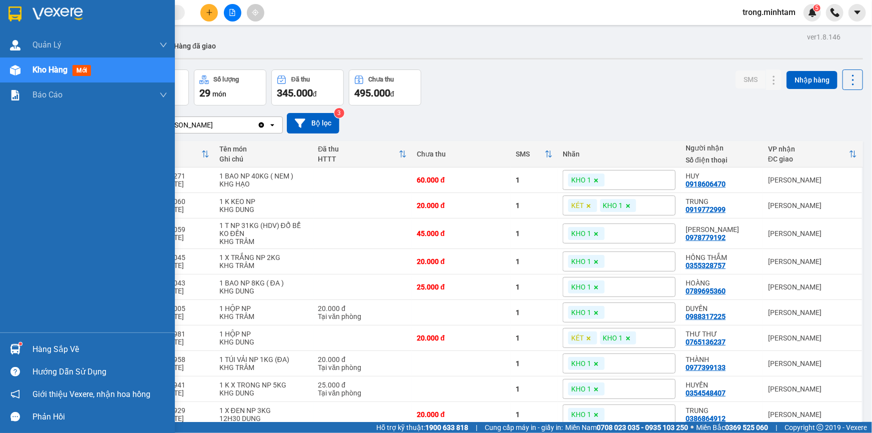
click at [56, 345] on div "Hàng sắp về" at bounding box center [99, 349] width 135 height 15
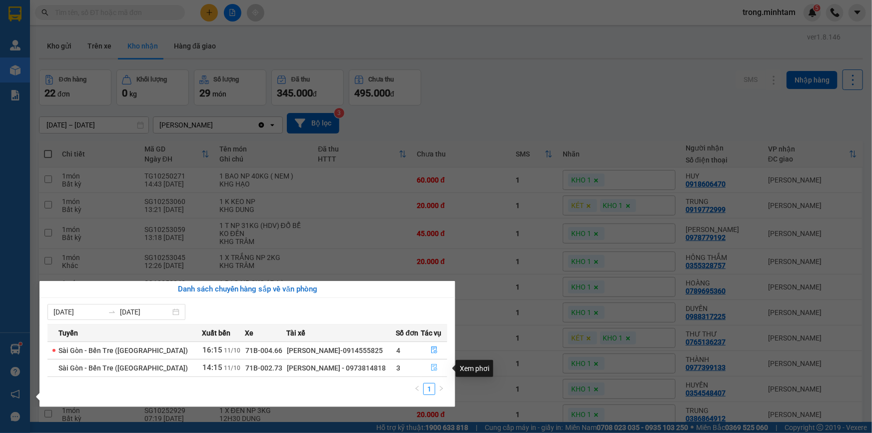
click at [431, 368] on icon "file-done" at bounding box center [434, 367] width 6 height 7
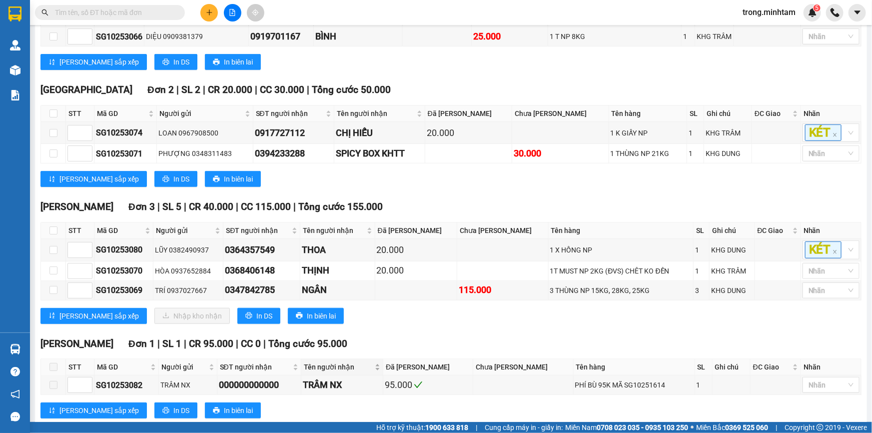
scroll to position [390, 0]
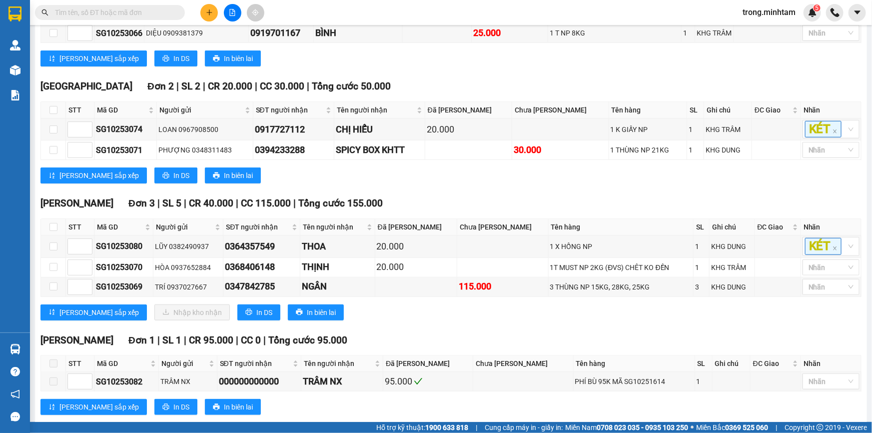
click at [159, 7] on input "text" at bounding box center [114, 12] width 118 height 11
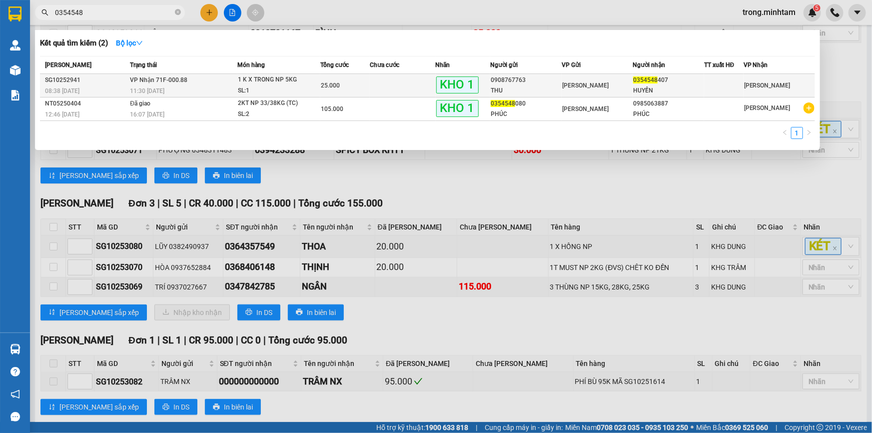
type input "0354548"
click at [372, 74] on td at bounding box center [403, 85] width 66 height 23
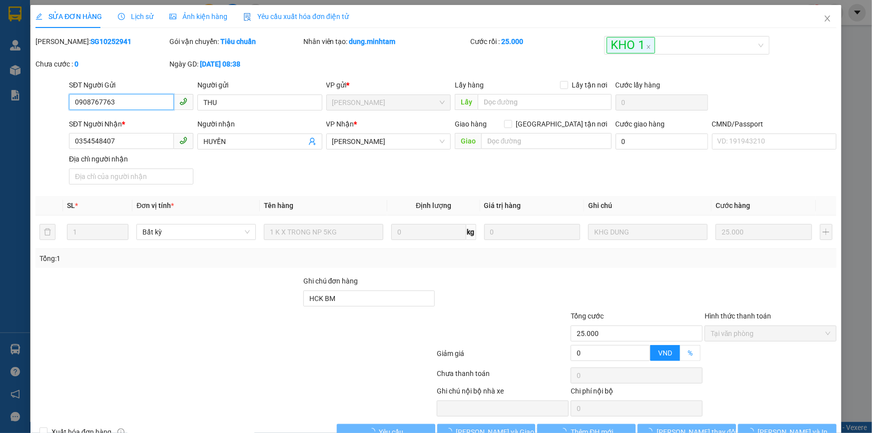
type input "0908767763"
type input "THU"
type input "0354548407"
type input "HUYỀN"
type input "HCK BM"
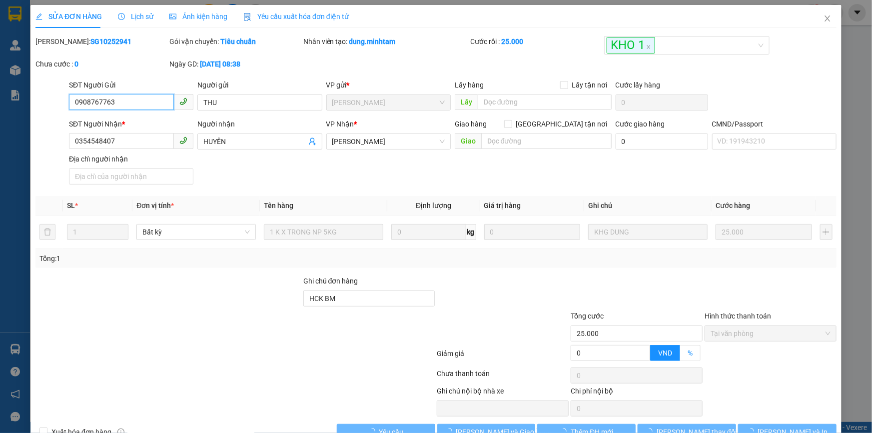
type input "25.000"
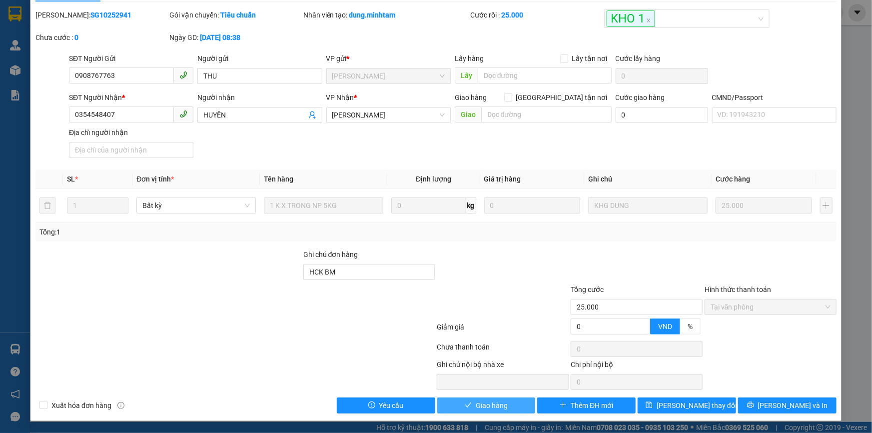
click at [495, 402] on span "Giao hàng" at bounding box center [491, 405] width 32 height 11
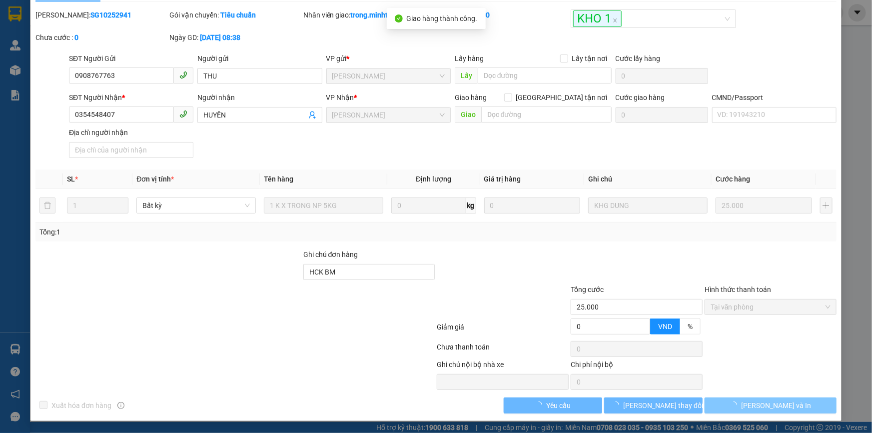
click at [762, 405] on span "[PERSON_NAME] và In" at bounding box center [776, 405] width 70 height 11
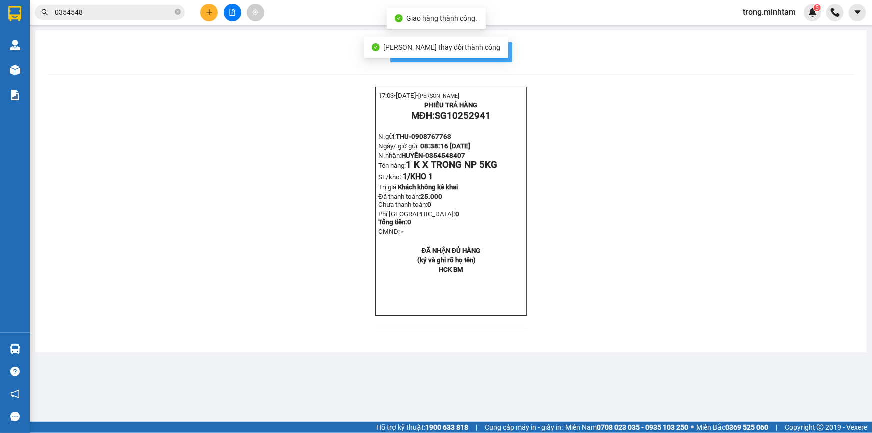
click at [490, 58] on span "In mẫu biên lai tự cấu hình" at bounding box center [457, 52] width 94 height 12
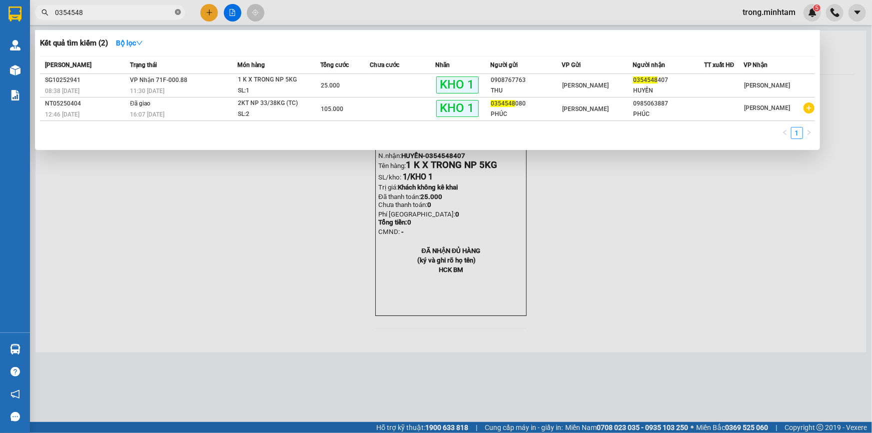
click at [180, 15] on span at bounding box center [178, 12] width 6 height 9
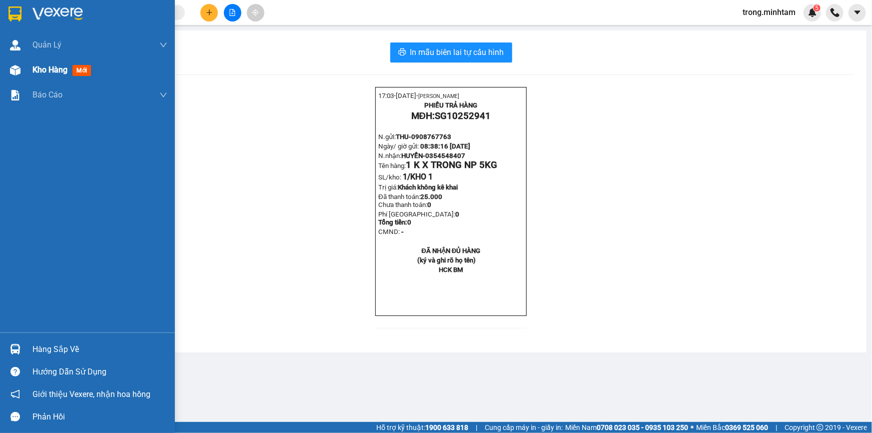
click at [49, 62] on div "Kho hàng mới" at bounding box center [99, 69] width 135 height 25
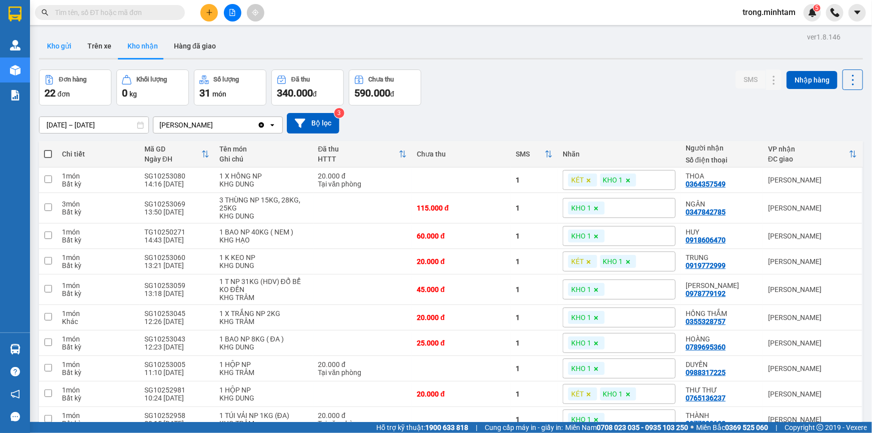
click at [56, 54] on button "Kho gửi" at bounding box center [59, 46] width 40 height 24
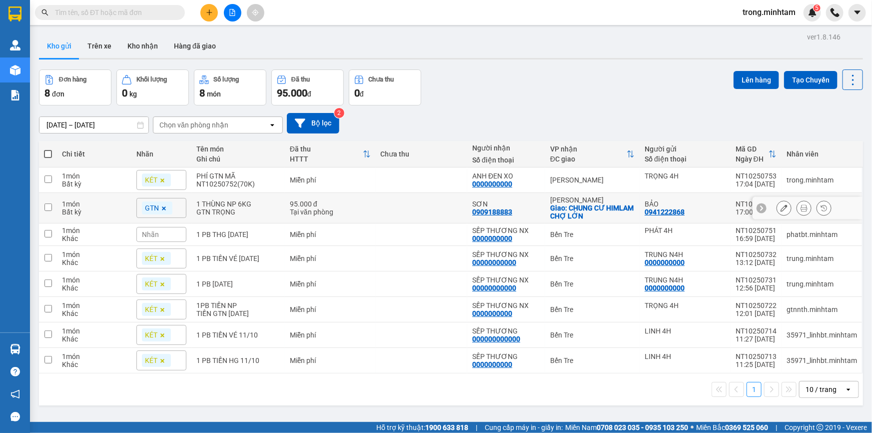
click at [247, 207] on div "1 THÙNG NP 6KG" at bounding box center [237, 204] width 83 height 8
checkbox input "true"
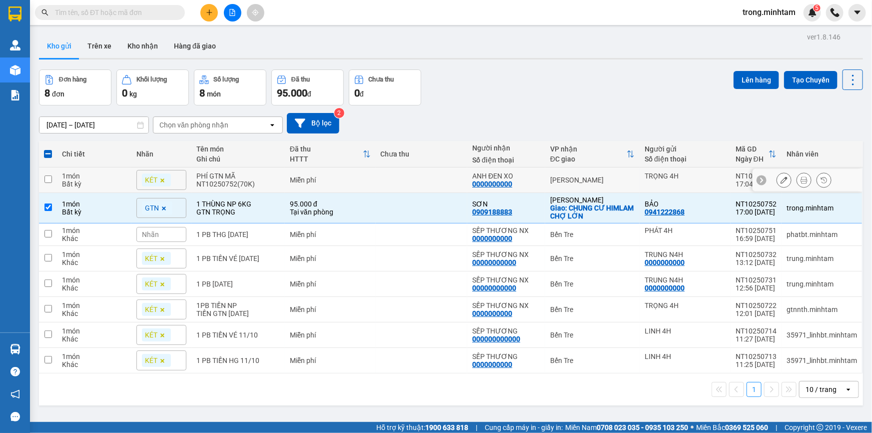
click at [269, 180] on div "PHÍ GTN MÃ NT10250752(70K)" at bounding box center [237, 180] width 83 height 16
checkbox input "true"
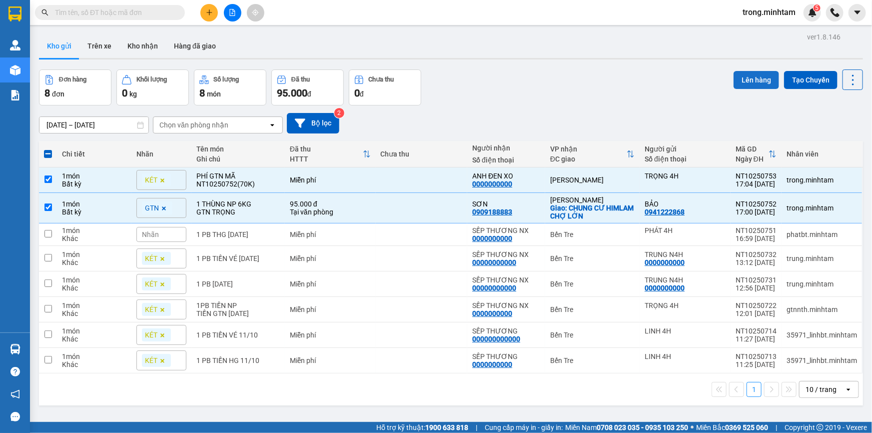
click at [756, 84] on button "Lên hàng" at bounding box center [755, 80] width 45 height 18
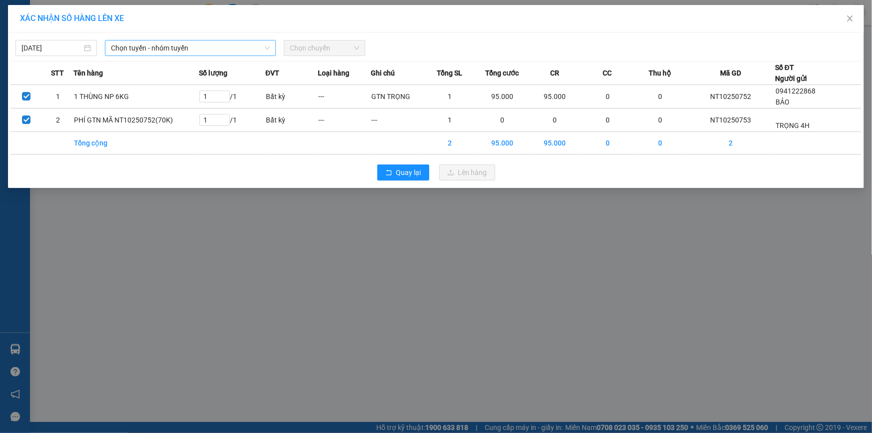
click at [188, 45] on span "Chọn tuyến - nhóm tuyến" at bounding box center [190, 47] width 159 height 15
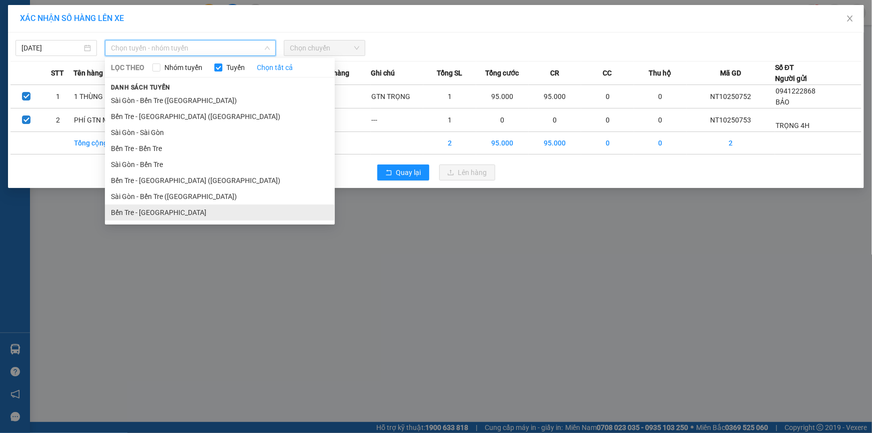
click at [150, 216] on li "Bến Tre - [GEOGRAPHIC_DATA]" at bounding box center [220, 212] width 230 height 16
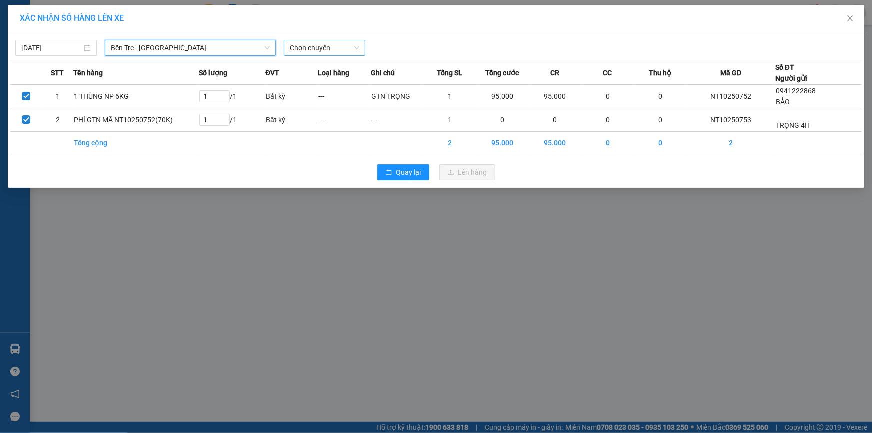
click at [315, 53] on span "Chọn chuyến" at bounding box center [324, 47] width 69 height 15
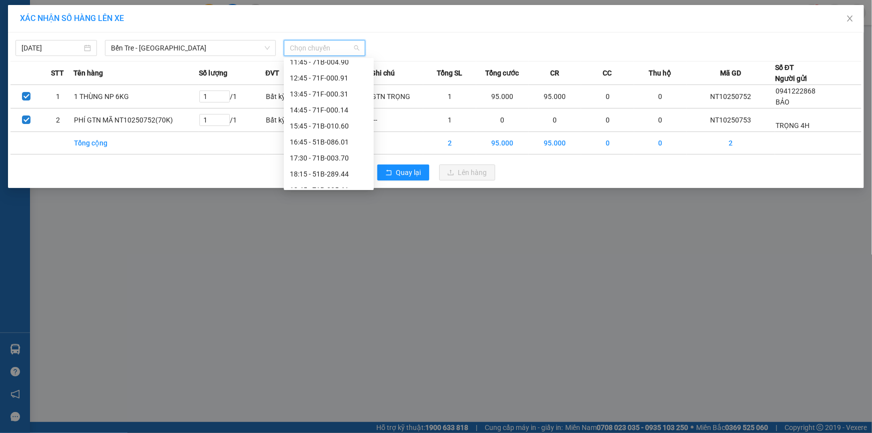
scroll to position [191, 0]
click at [324, 132] on div "16:45 - 51B-086.01" at bounding box center [329, 132] width 78 height 11
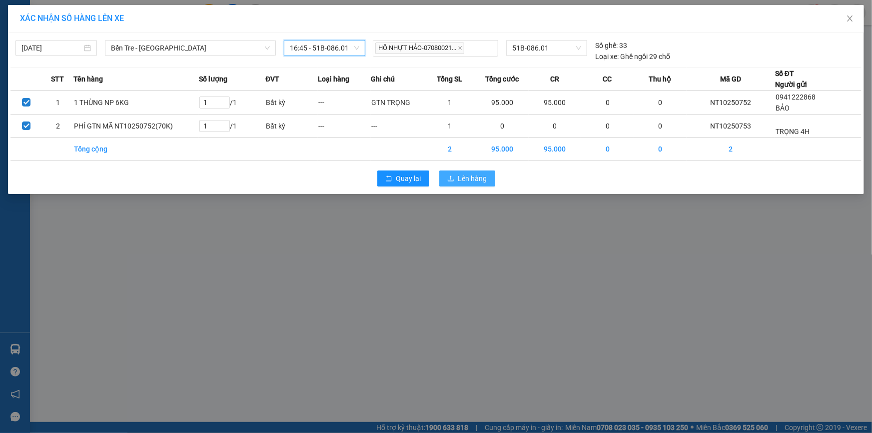
click at [473, 178] on span "Lên hàng" at bounding box center [472, 178] width 29 height 11
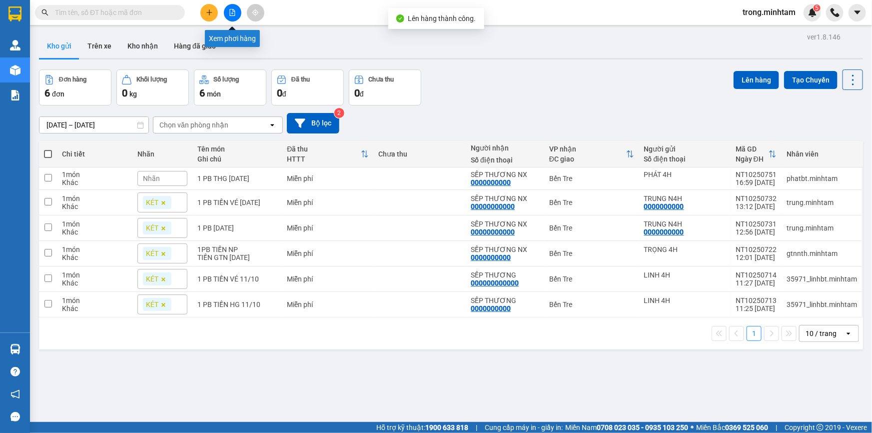
click at [235, 16] on button at bounding box center [232, 12] width 17 height 17
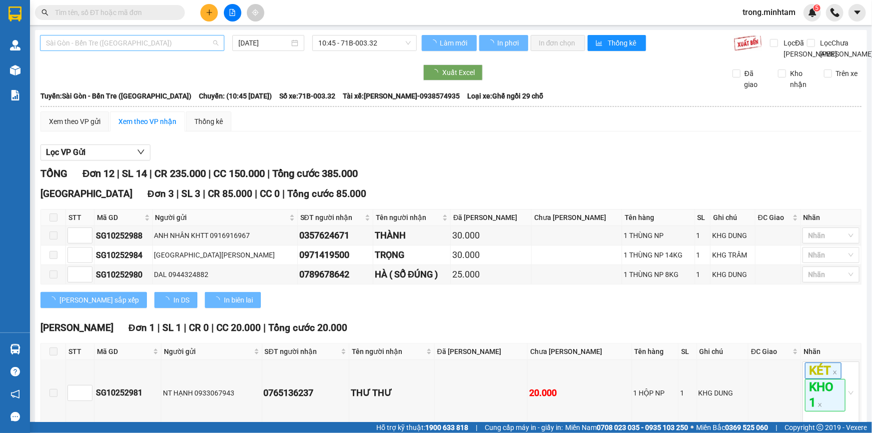
click at [131, 44] on span "Sài Gòn - Bến Tre ([GEOGRAPHIC_DATA])" at bounding box center [132, 42] width 172 height 15
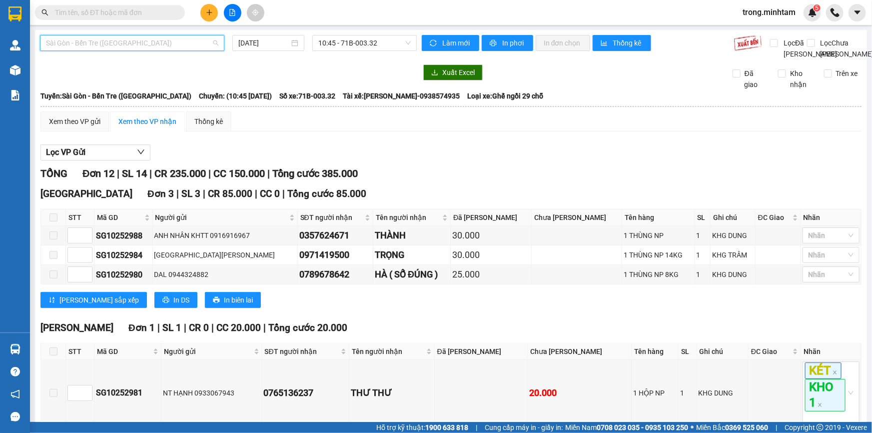
scroll to position [15, 0]
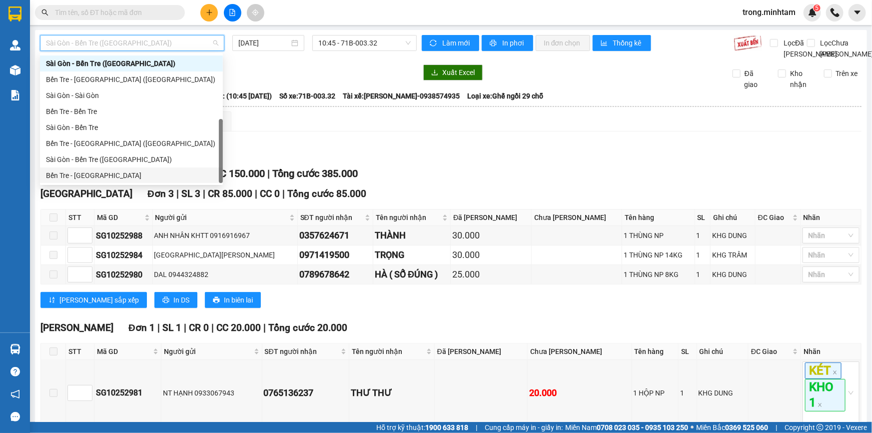
click at [94, 173] on div "Bến Tre - [GEOGRAPHIC_DATA]" at bounding box center [131, 175] width 171 height 11
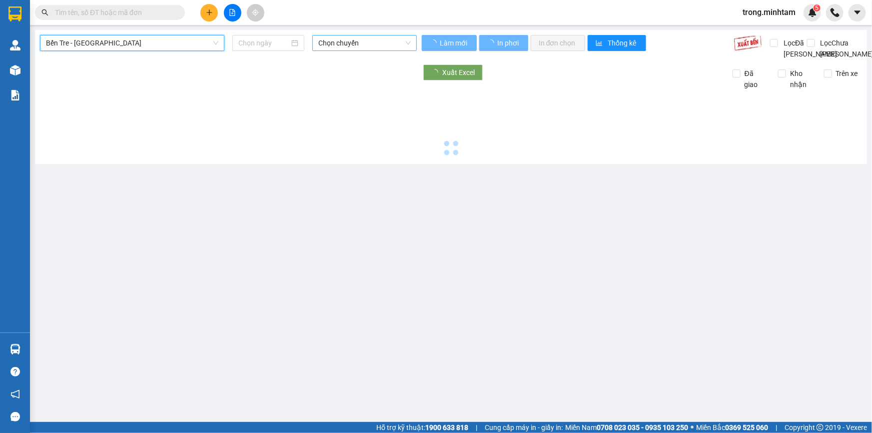
type input "[DATE]"
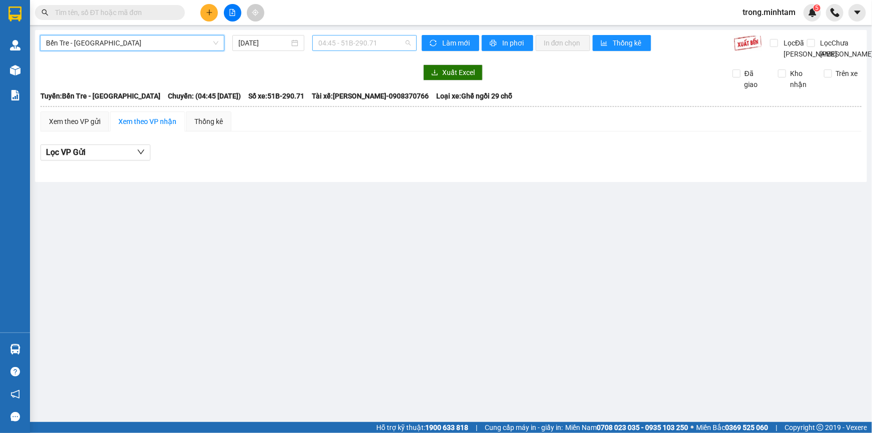
click at [364, 45] on span "04:45 - 51B-290.71" at bounding box center [364, 42] width 92 height 15
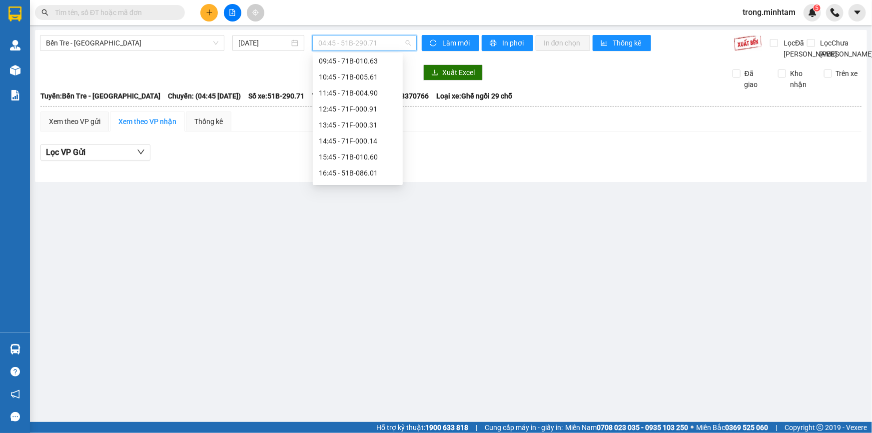
scroll to position [148, 0]
click at [345, 166] on div "16:45 - 51B-086.01" at bounding box center [358, 170] width 78 height 11
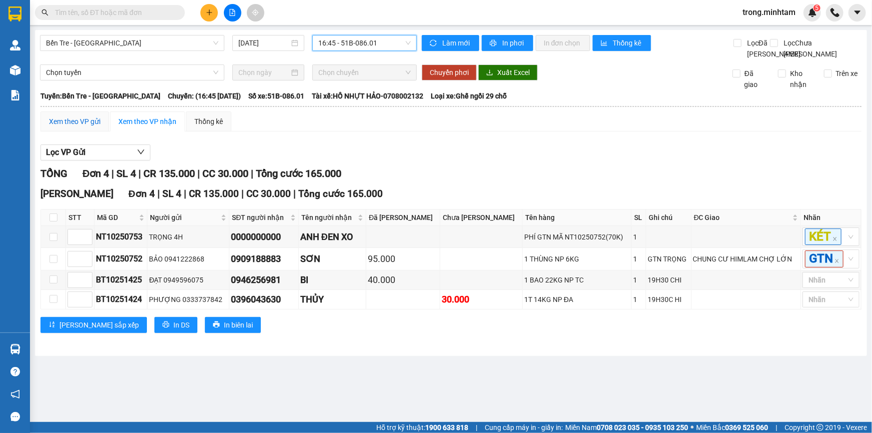
click at [92, 127] on div "Xem theo VP gửi" at bounding box center [74, 121] width 51 height 11
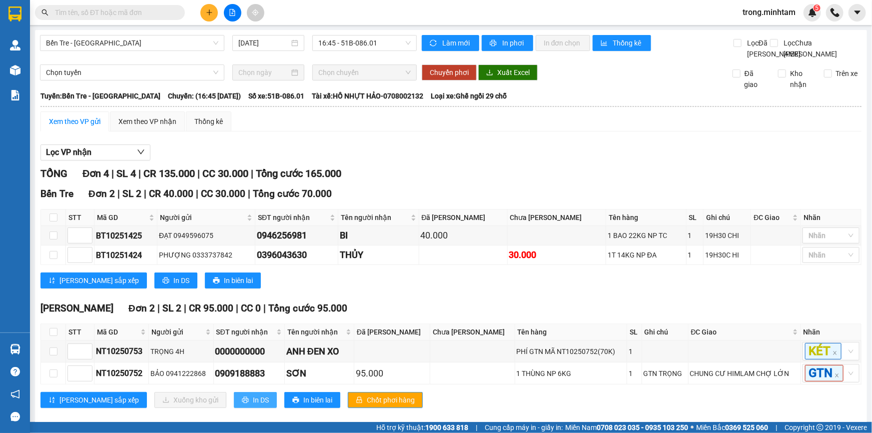
click at [234, 408] on button "In DS" at bounding box center [255, 400] width 43 height 16
click at [137, 14] on input "text" at bounding box center [114, 12] width 118 height 11
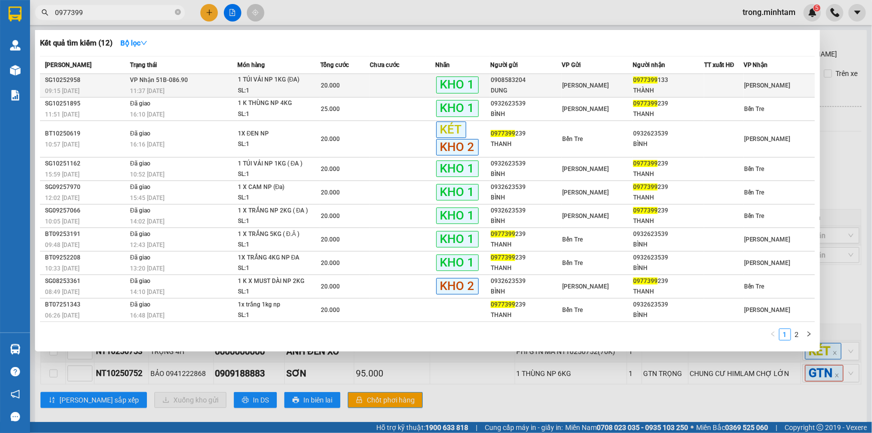
type input "0977399"
click at [319, 80] on span "1 TÚI VẢI NP 1KG (ĐA) SL: 1" at bounding box center [279, 84] width 82 height 21
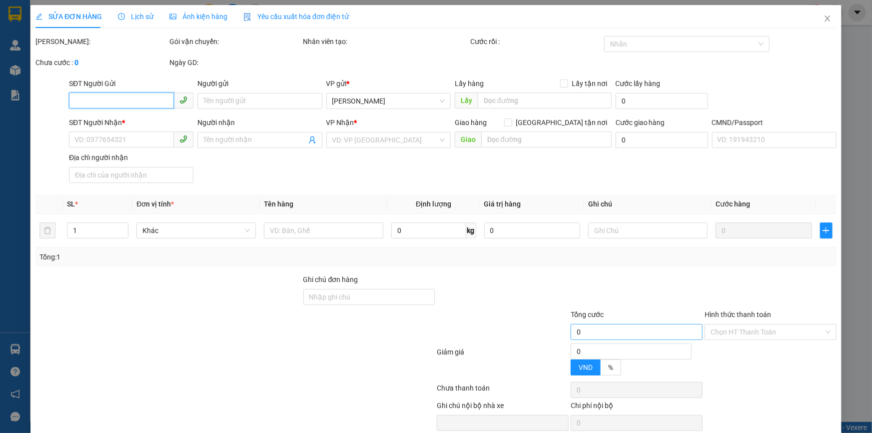
type input "0908583204"
type input "DUNG"
type input "0977399133"
type input "THÀNH"
type input "ĐG"
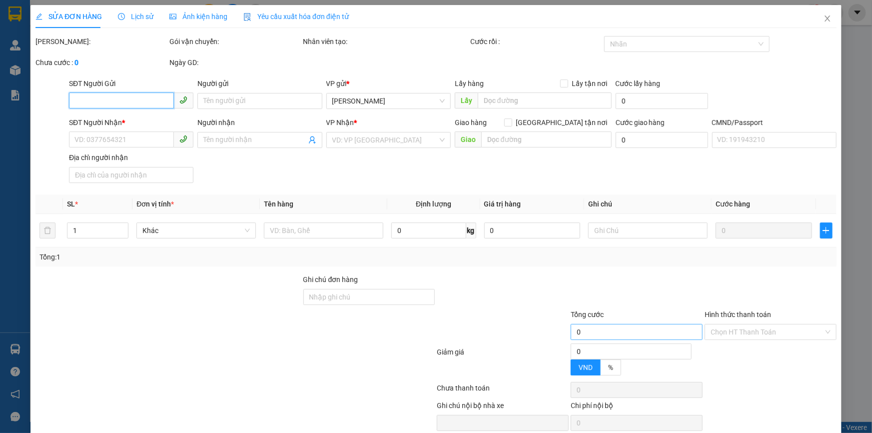
type input "20.000"
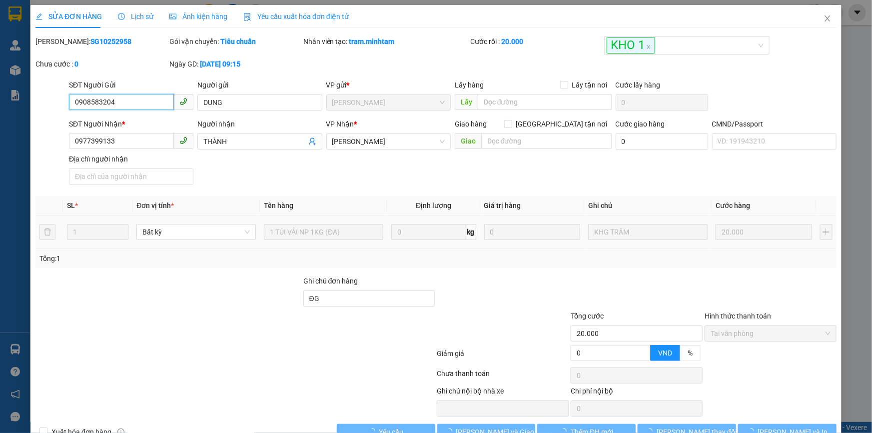
scroll to position [27, 0]
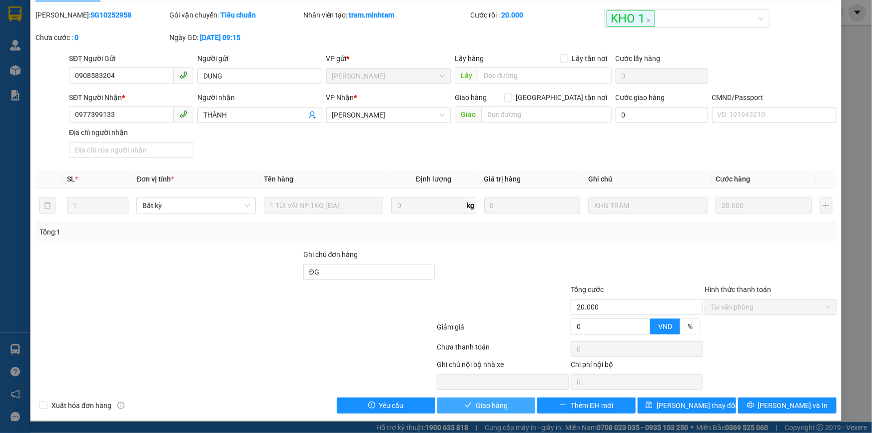
click at [461, 400] on button "Giao hàng" at bounding box center [486, 405] width 98 height 16
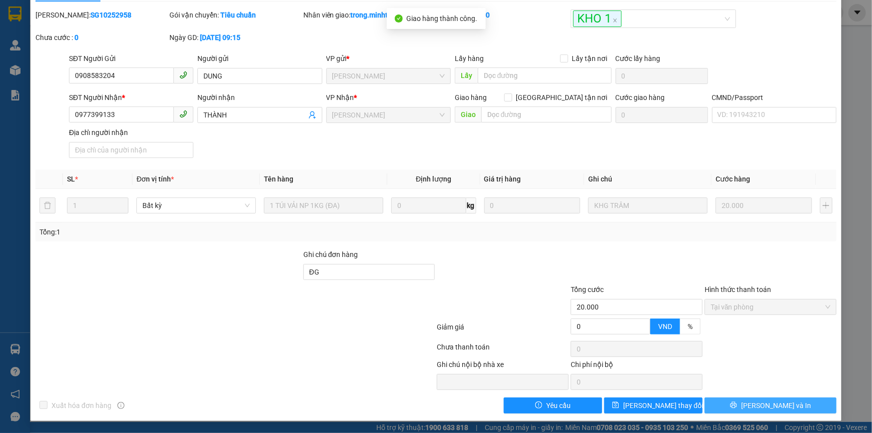
click at [783, 407] on span "[PERSON_NAME] và In" at bounding box center [776, 405] width 70 height 11
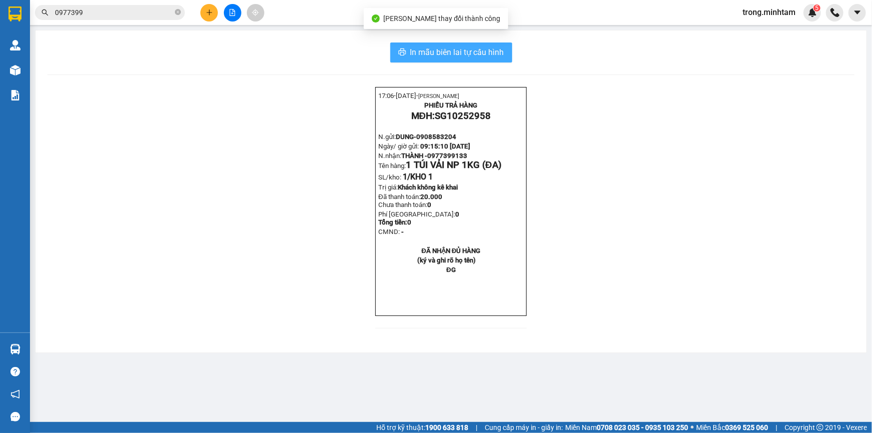
click at [494, 56] on span "In mẫu biên lai tự cấu hình" at bounding box center [457, 52] width 94 height 12
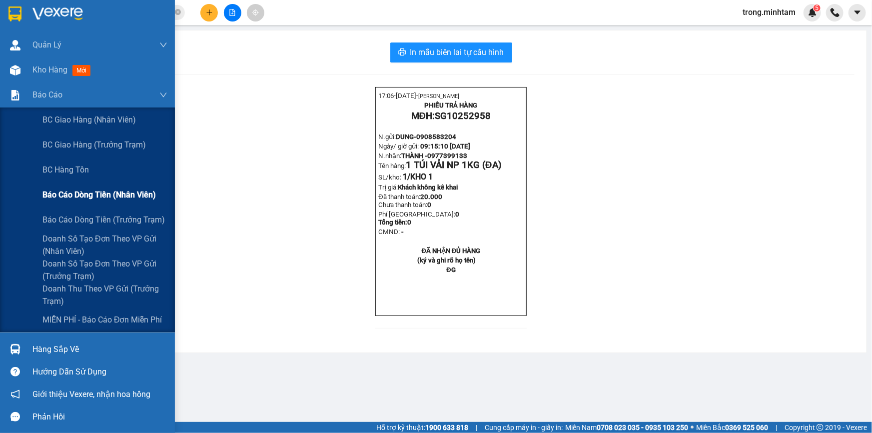
click at [89, 199] on span "Báo cáo dòng tiền (nhân viên)" at bounding box center [98, 194] width 113 height 12
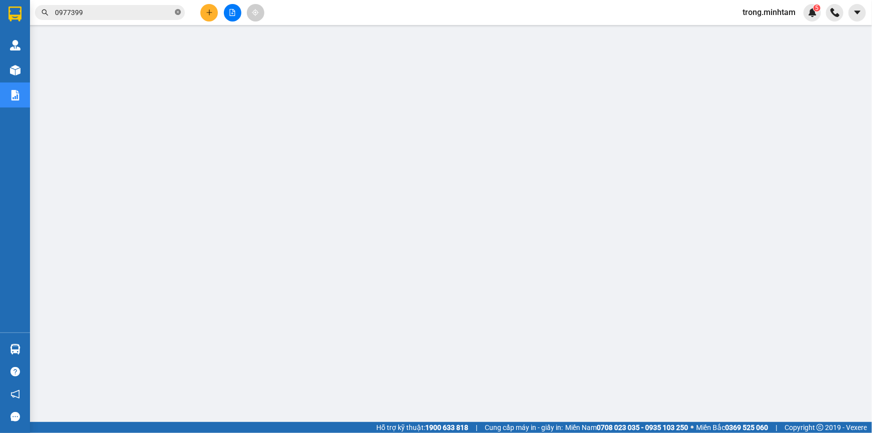
click at [176, 11] on icon "close-circle" at bounding box center [178, 12] width 6 height 6
click at [208, 15] on icon "plus" at bounding box center [209, 12] width 7 height 7
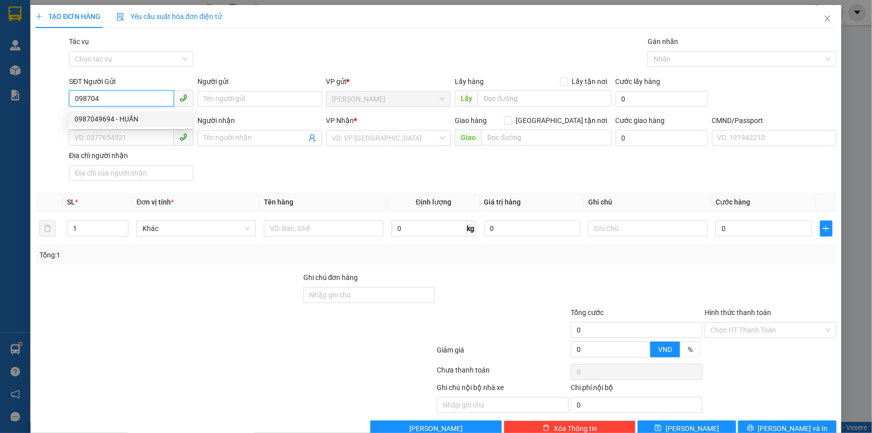
click at [132, 113] on div "0987049694 - HUẤN" at bounding box center [129, 118] width 111 height 11
type input "0987049694"
type input "HUẤN"
type input "0938370379"
type input "TUYỀN"
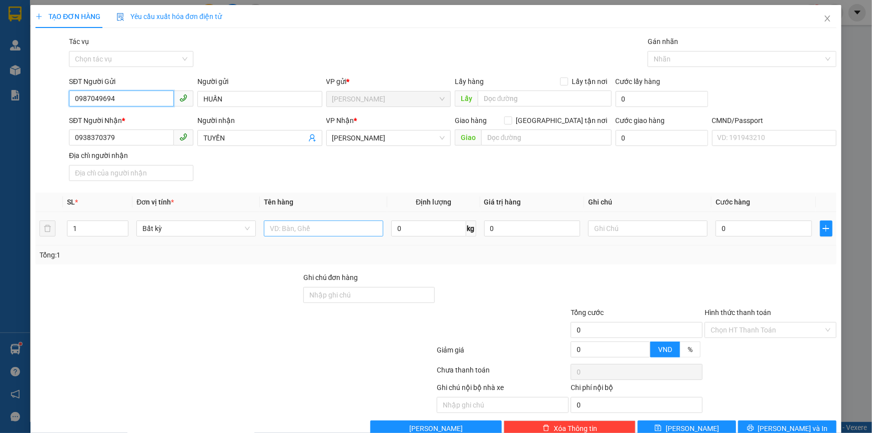
type input "0987049694"
click at [300, 234] on input "text" at bounding box center [323, 228] width 119 height 16
type input "1K THÙNG NP 34KG"
type input "09H00([DATE])TRỌNG"
type input "5"
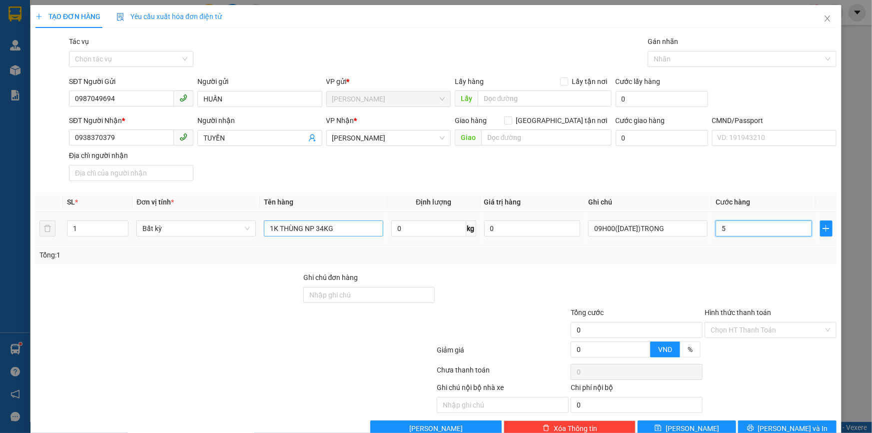
type input "5"
type input "50"
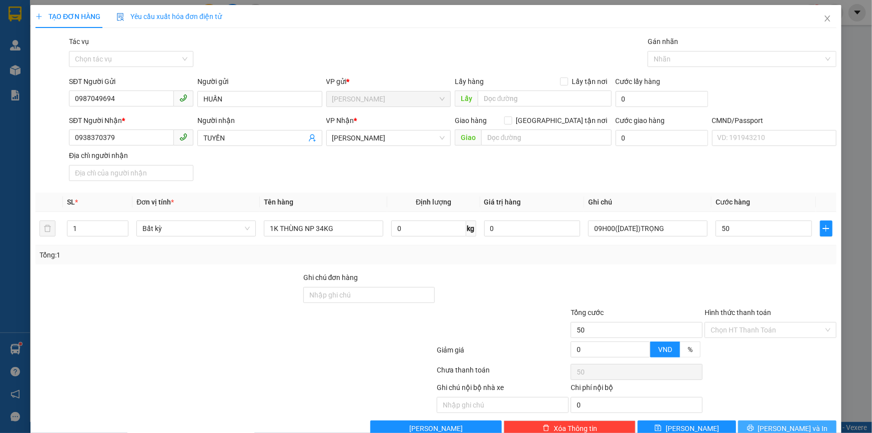
type input "50.000"
click at [783, 429] on span "[PERSON_NAME] và In" at bounding box center [793, 428] width 70 height 11
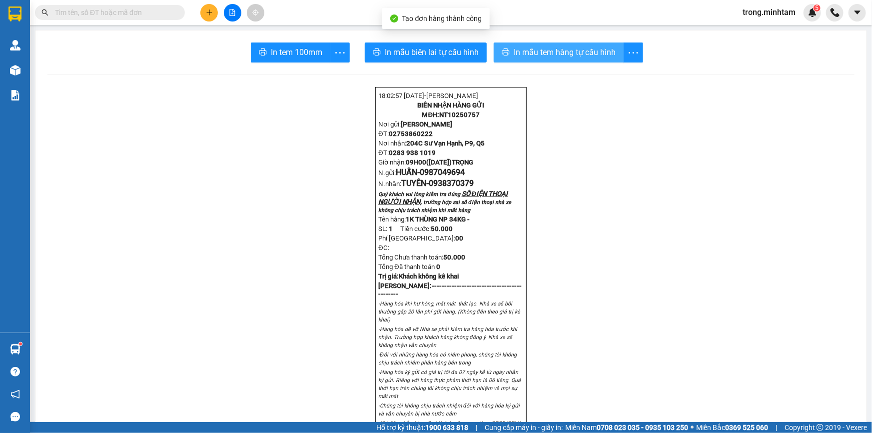
click at [579, 47] on span "In mẫu tem hàng tự cấu hình" at bounding box center [564, 52] width 102 height 12
drag, startPoint x: 317, startPoint y: 51, endPoint x: 871, endPoint y: 2, distance: 556.5
click at [317, 51] on span "In tem 100mm" at bounding box center [296, 52] width 51 height 12
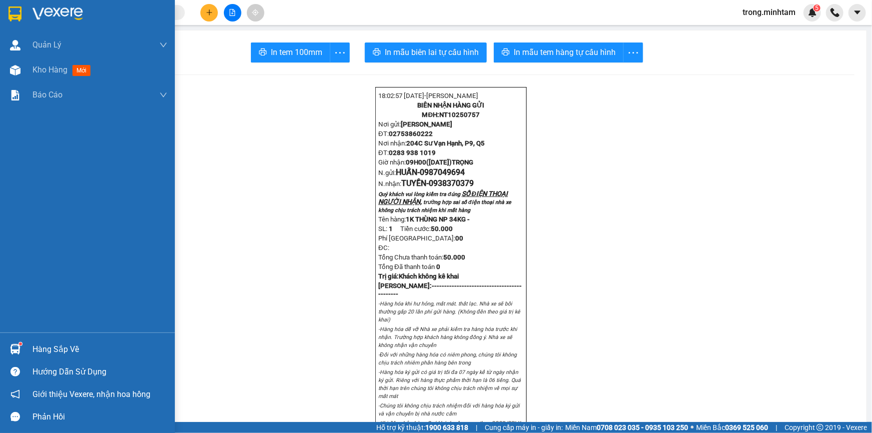
click at [63, 342] on div "Hàng sắp về" at bounding box center [99, 349] width 135 height 15
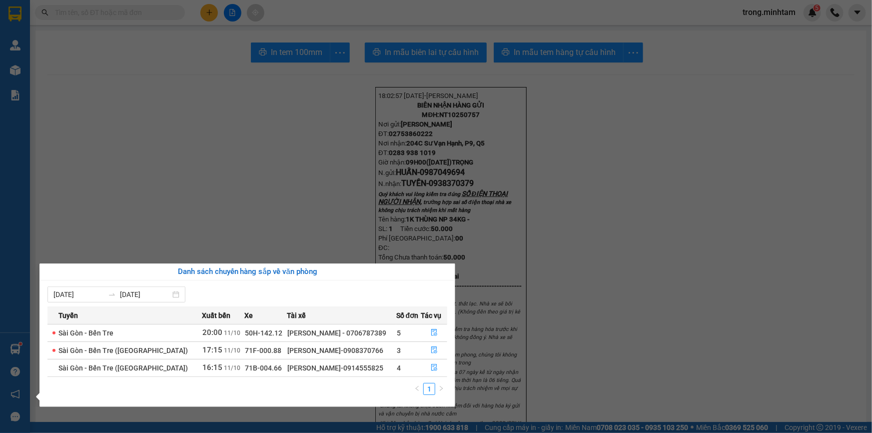
click at [50, 76] on section "Kết quả tìm kiếm ( 12 ) Bộ lọc Mã ĐH Trạng thái Món hàng Tổng cước Chưa cước Nh…" at bounding box center [436, 216] width 872 height 433
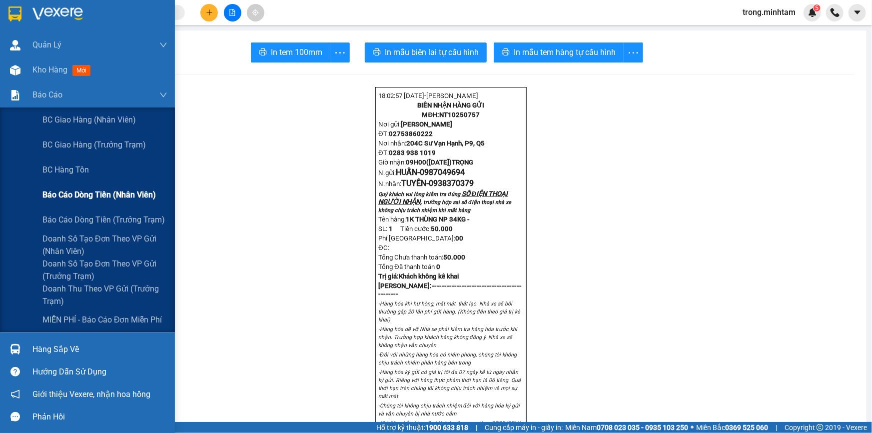
click at [113, 193] on span "Báo cáo dòng tiền (nhân viên)" at bounding box center [98, 194] width 113 height 12
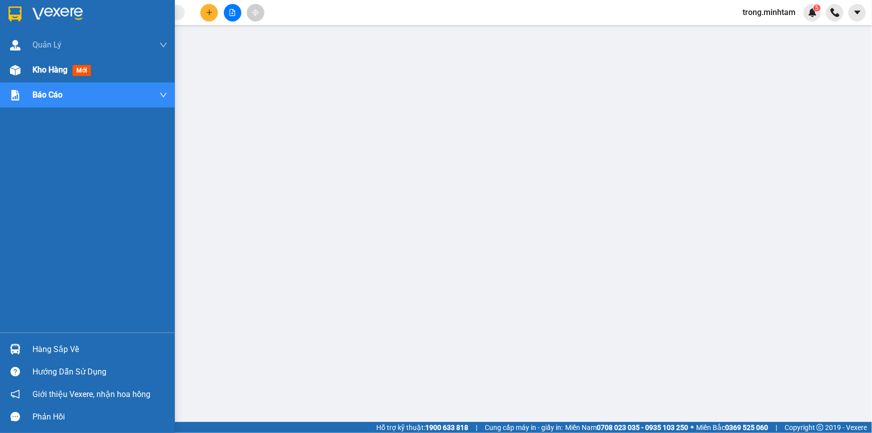
click at [64, 76] on div "Kho hàng mới" at bounding box center [99, 69] width 135 height 25
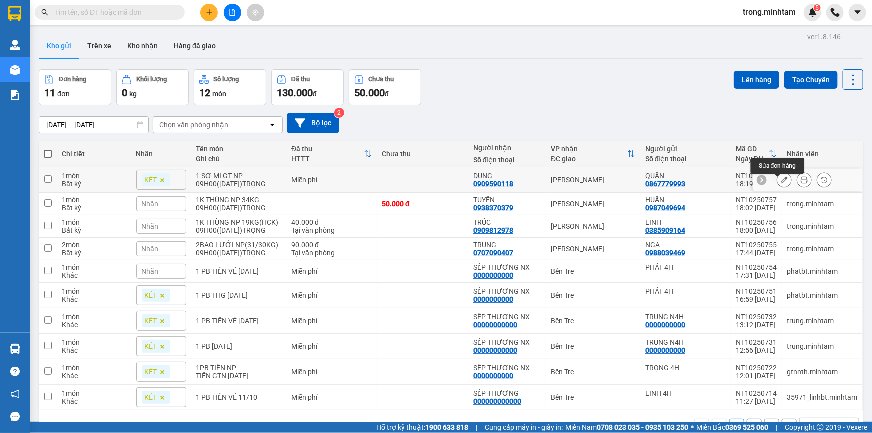
click at [780, 181] on icon at bounding box center [783, 179] width 7 height 7
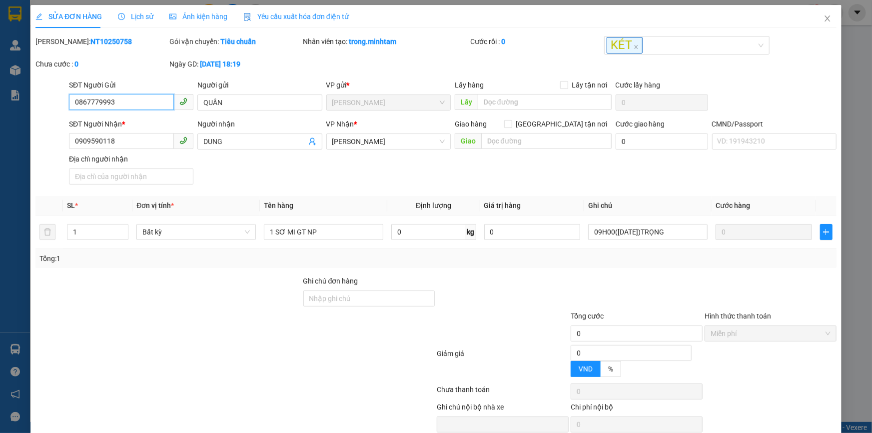
type input "0867779993"
type input "QUÂN"
type input "0909590118"
type input "DUNG"
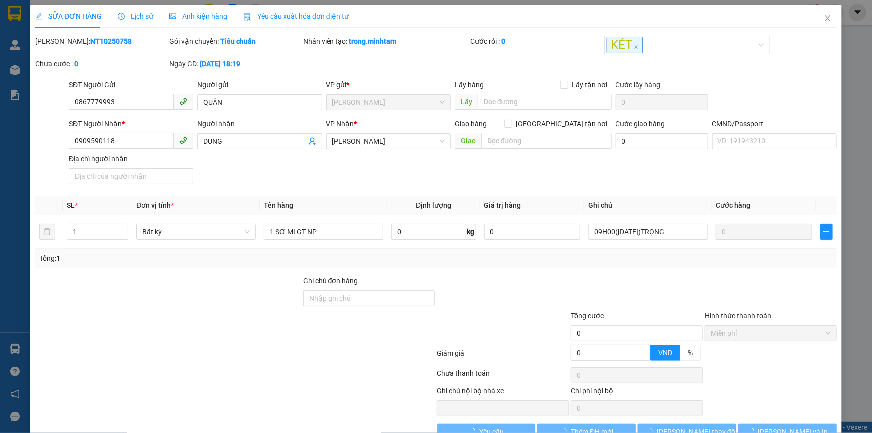
click at [96, 44] on b "NT10250758" at bounding box center [110, 41] width 41 height 8
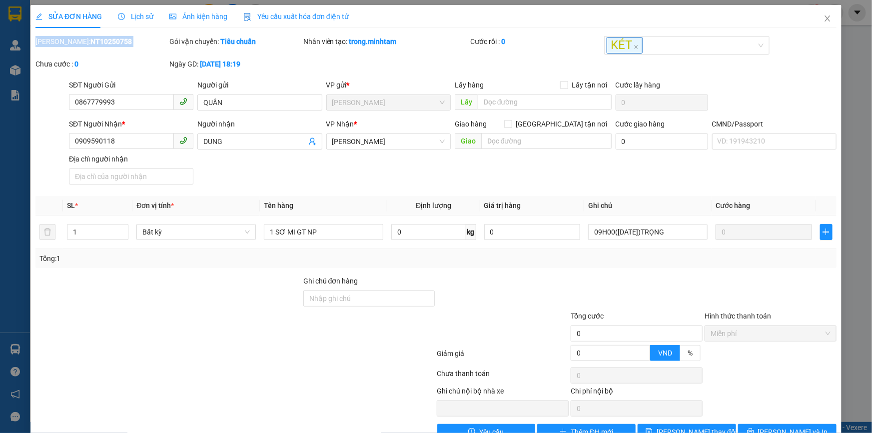
click at [96, 44] on b "NT10250758" at bounding box center [110, 41] width 41 height 8
click at [126, 101] on input "0867779993" at bounding box center [121, 102] width 105 height 16
type input "TRỌNG 4H"
type input "0000000000"
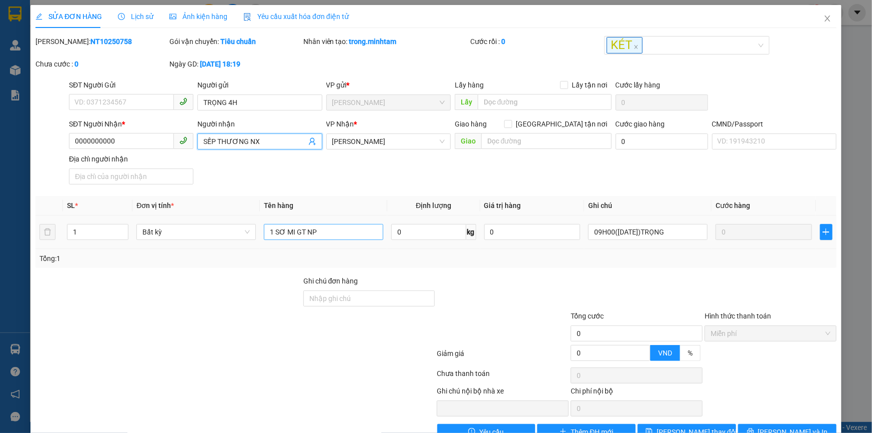
type input "SẾP THƯƠNG NX"
click at [337, 237] on input "1 SƠ MI GT NP" at bounding box center [323, 232] width 119 height 16
type input "1PB TIỀN NP"
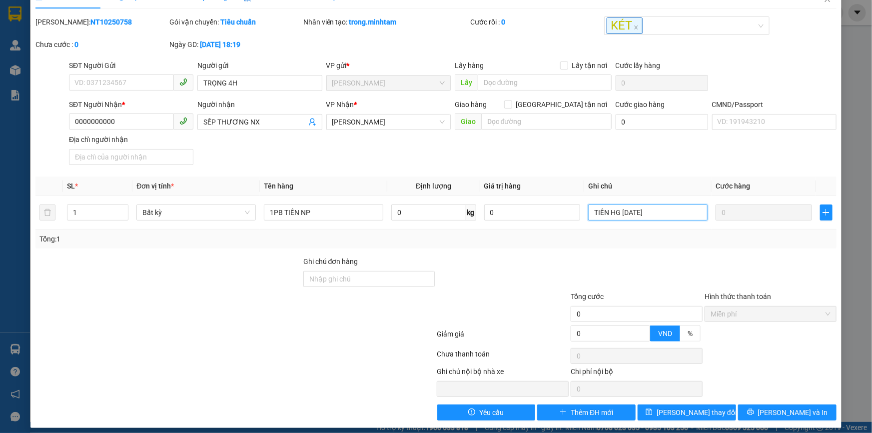
scroll to position [27, 0]
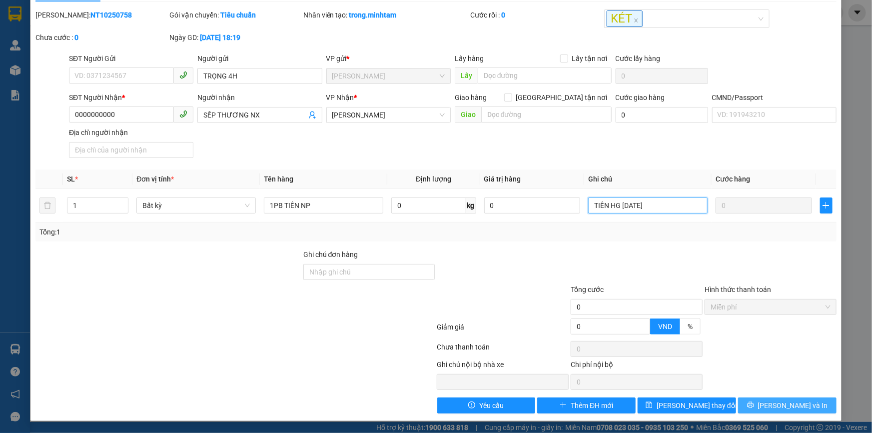
type input "TIỀN HG NGÀY 11/10/2025"
click at [753, 405] on button "[PERSON_NAME] và In" at bounding box center [787, 405] width 98 height 16
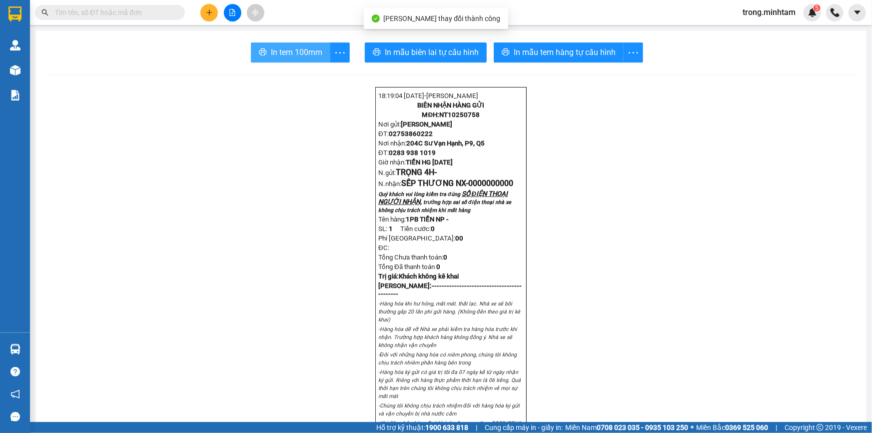
click at [310, 52] on span "In tem 100mm" at bounding box center [296, 52] width 51 height 12
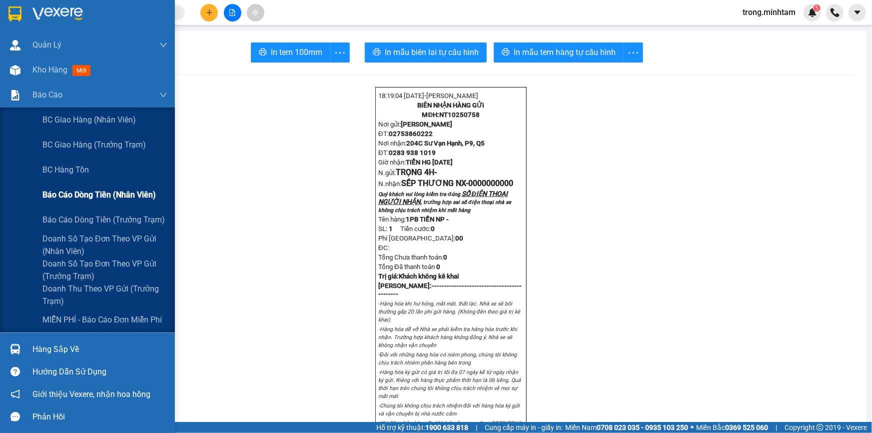
drag, startPoint x: 90, startPoint y: 218, endPoint x: 104, endPoint y: 185, distance: 36.5
click at [104, 185] on div "BC giao hàng (nhân viên) BC giao hàng (trưởng trạm) BC hàng tồn Báo cáo dòng ti…" at bounding box center [87, 219] width 175 height 225
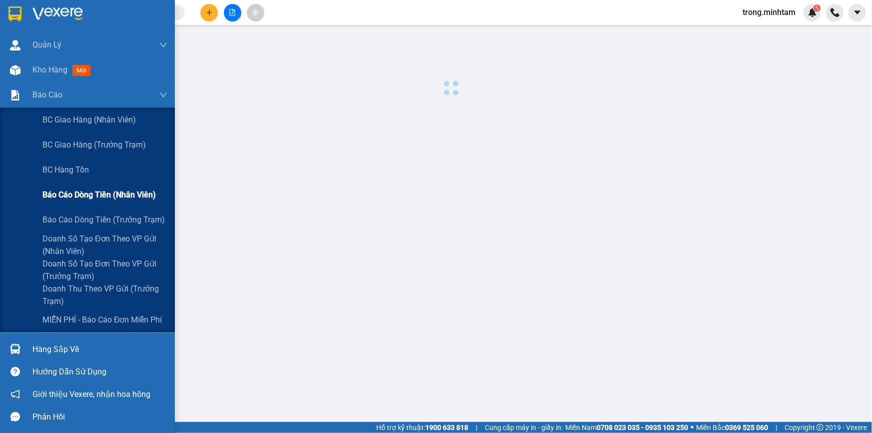
click at [102, 189] on span "Báo cáo dòng tiền (nhân viên)" at bounding box center [98, 194] width 113 height 12
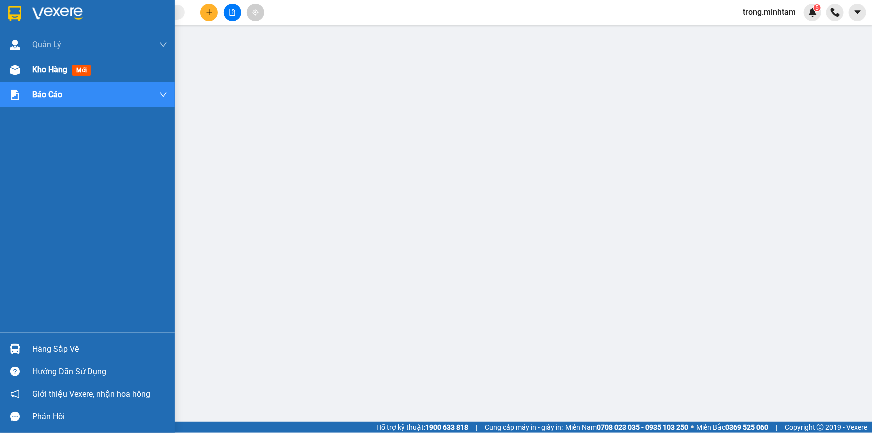
click at [58, 70] on span "Kho hàng" at bounding box center [49, 69] width 35 height 9
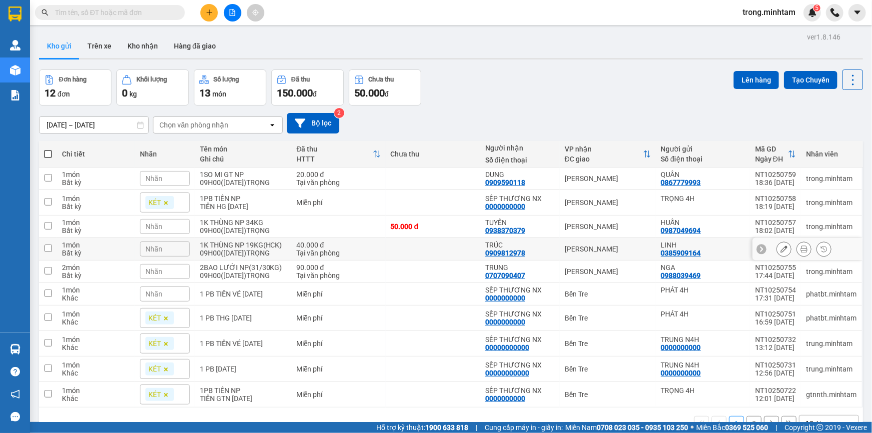
scroll to position [45, 0]
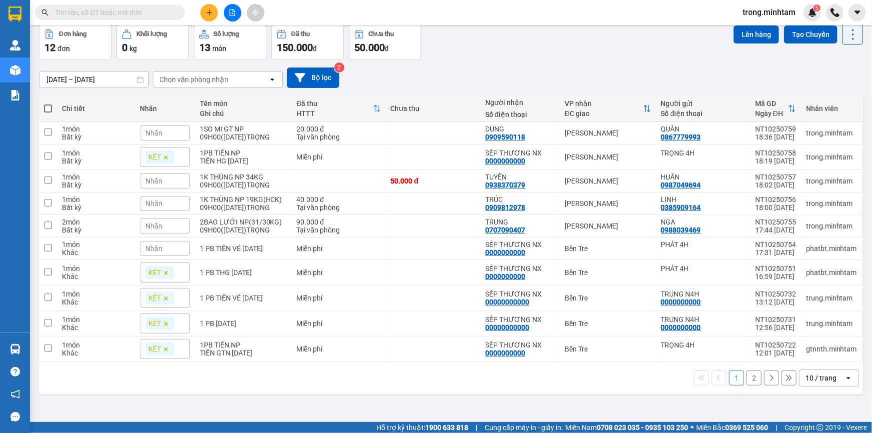
click at [807, 378] on div "10 / trang" at bounding box center [820, 378] width 31 height 10
click at [813, 362] on span "100 / trang" at bounding box center [818, 359] width 36 height 10
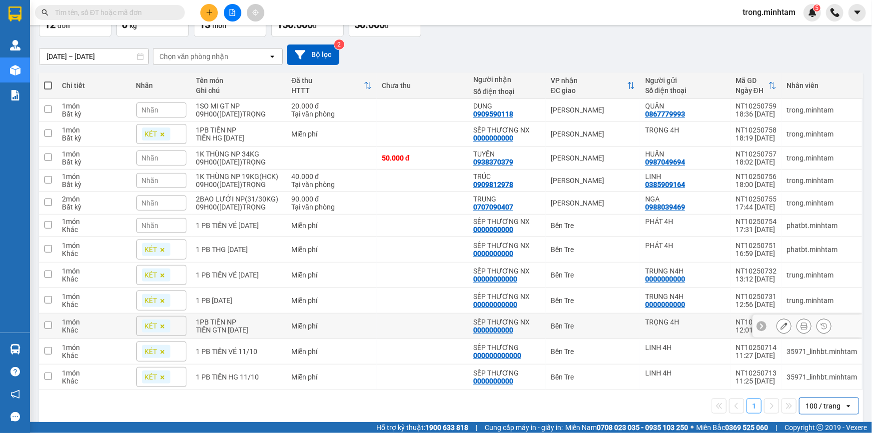
scroll to position [85, 0]
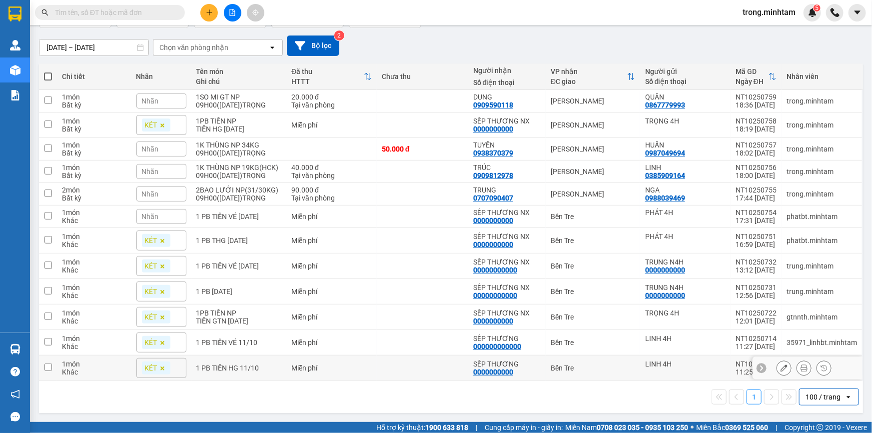
click at [247, 366] on div "1 PB TIỀN HG 11/10" at bounding box center [238, 368] width 85 height 8
checkbox input "true"
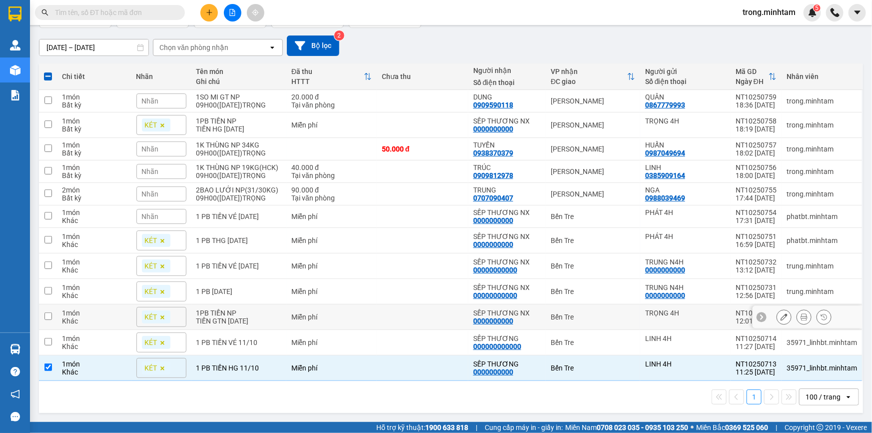
click at [252, 317] on div "TIỀN GTN NGÀY 11/10/2025" at bounding box center [238, 321] width 85 height 8
checkbox input "true"
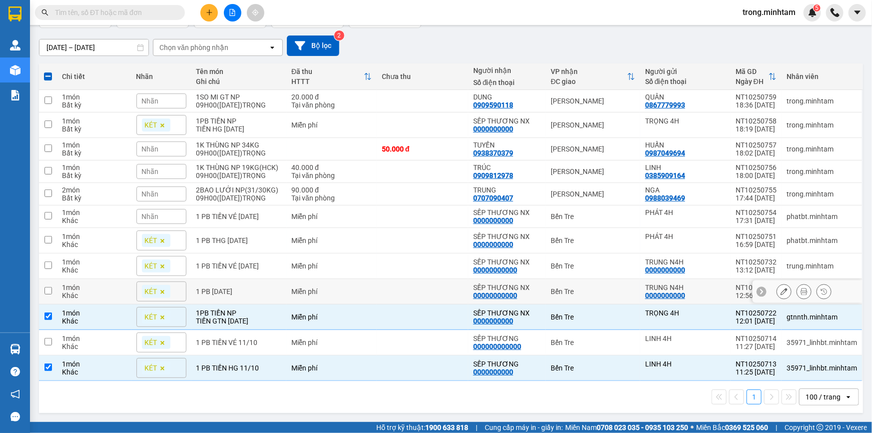
click at [243, 287] on div "1 PB THG 11/10/2025" at bounding box center [238, 291] width 85 height 8
checkbox input "true"
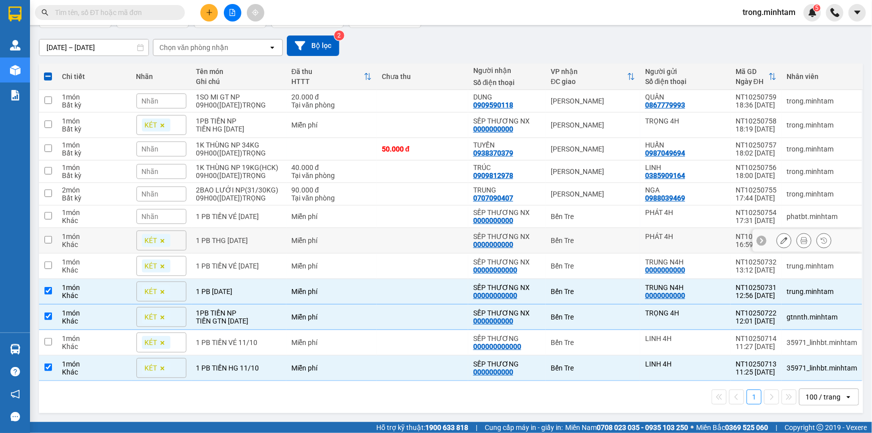
click at [250, 236] on div "1 PB THG 11/10/25" at bounding box center [238, 240] width 85 height 8
checkbox input "true"
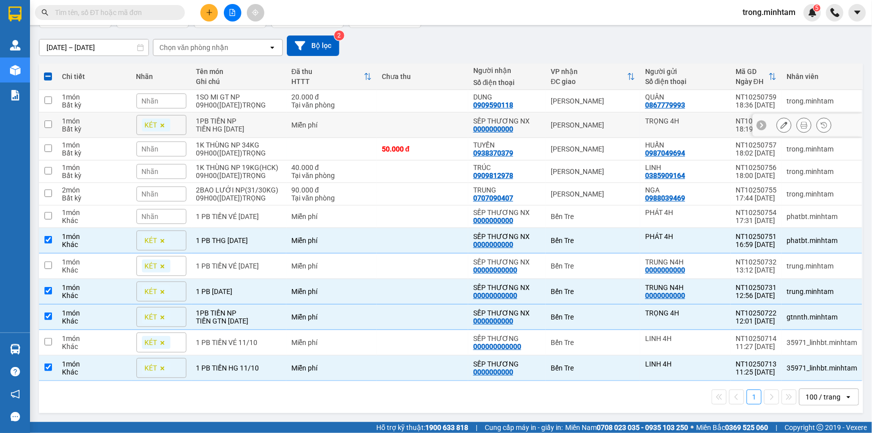
click at [262, 117] on div "1PB TIỀN NP" at bounding box center [238, 121] width 85 height 8
checkbox input "true"
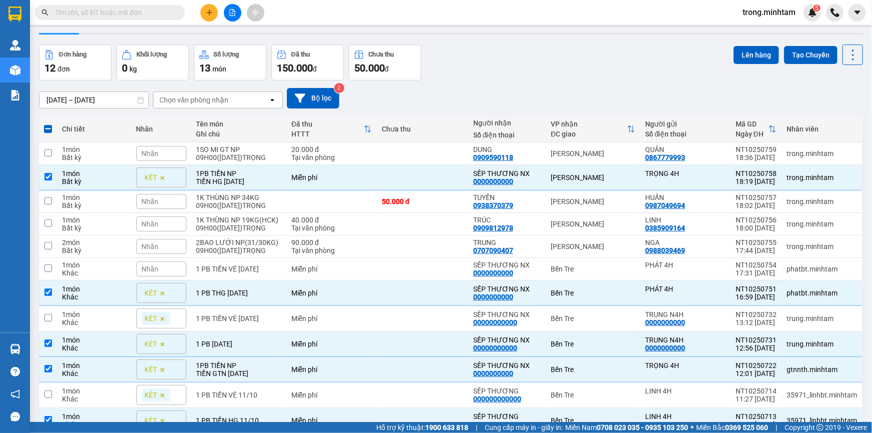
scroll to position [0, 0]
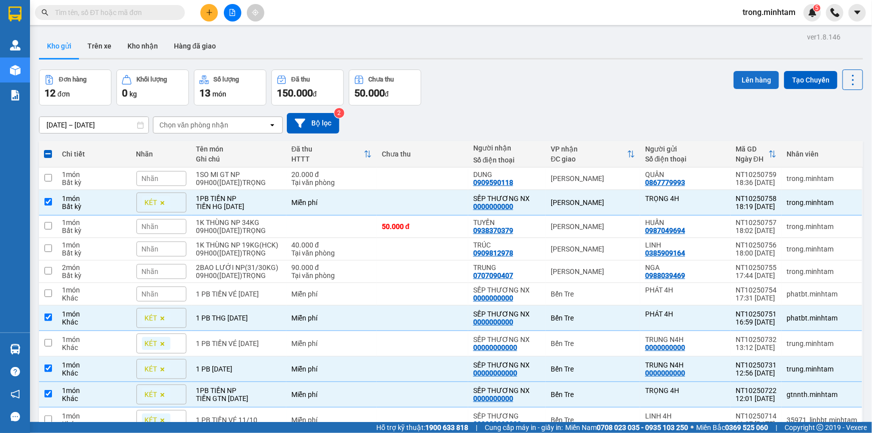
click at [758, 80] on button "Lên hàng" at bounding box center [755, 80] width 45 height 18
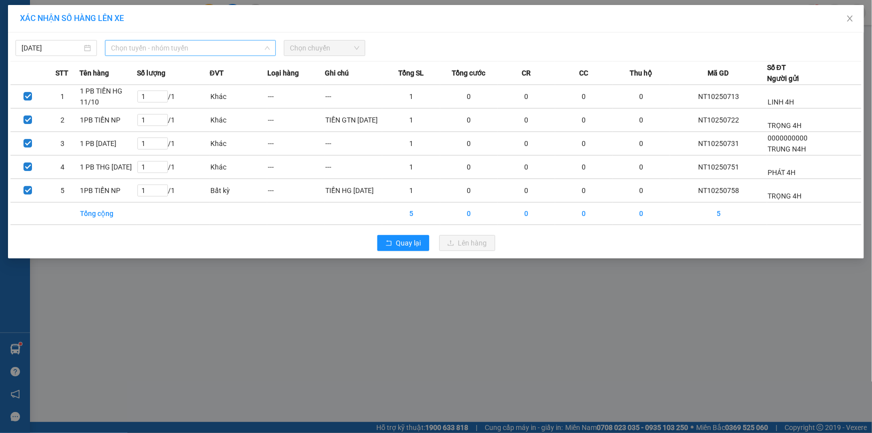
click at [145, 52] on span "Chọn tuyến - nhóm tuyến" at bounding box center [190, 47] width 159 height 15
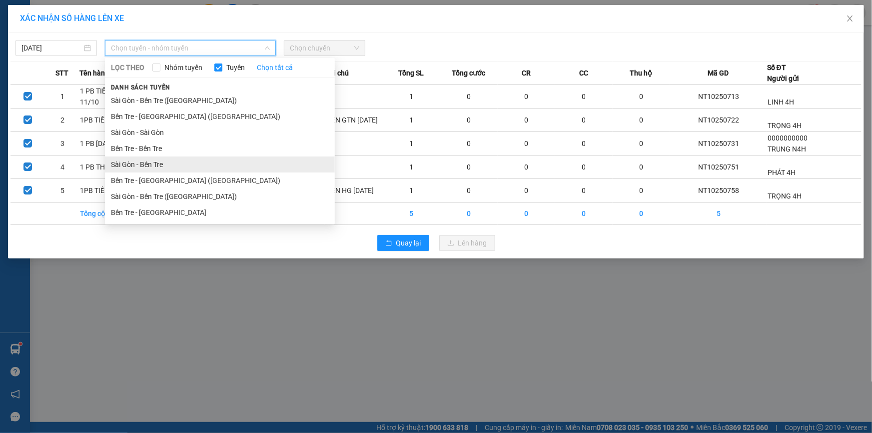
click at [161, 162] on li "Sài Gòn - Bến Tre" at bounding box center [220, 164] width 230 height 16
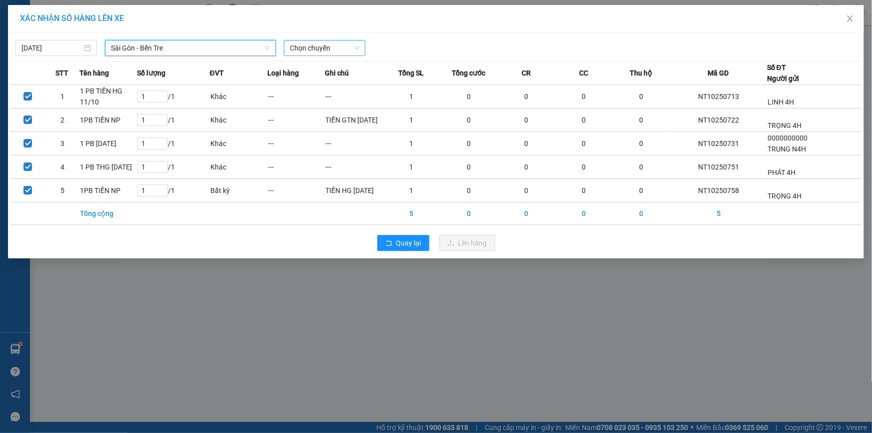
click at [318, 50] on span "Chọn chuyến" at bounding box center [324, 47] width 69 height 15
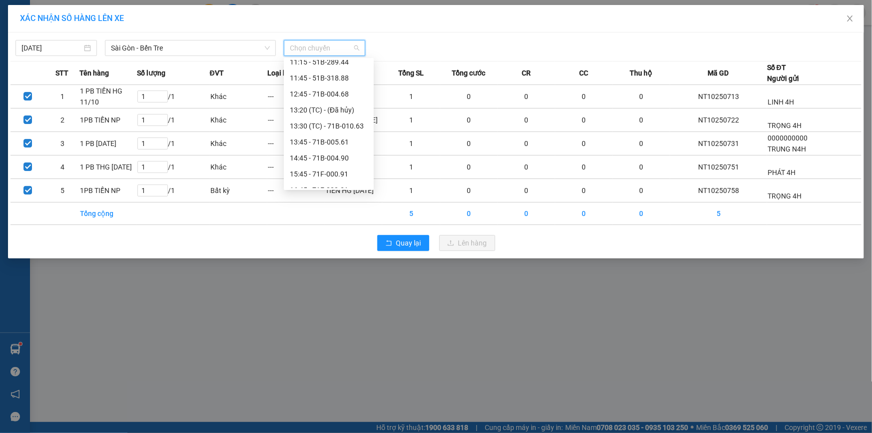
scroll to position [179, 0]
click at [327, 153] on div "16:45 - 71F-000.31" at bounding box center [329, 161] width 90 height 16
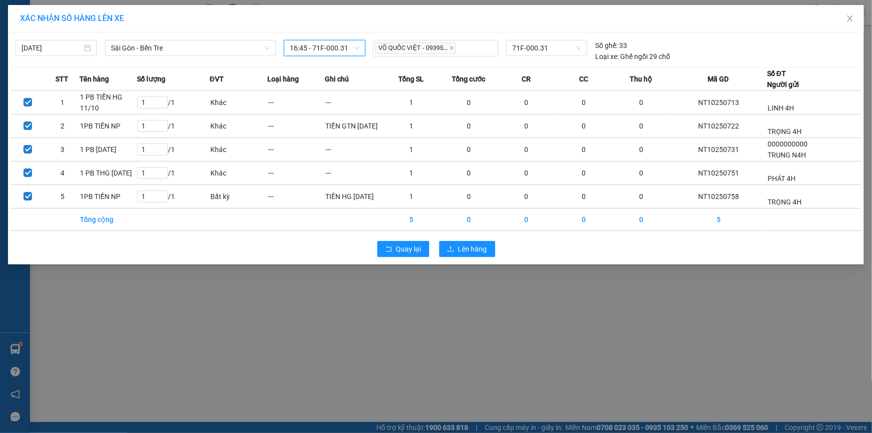
click at [452, 239] on div "Quay lại Lên hàng" at bounding box center [435, 249] width 851 height 26
click at [449, 250] on icon "upload" at bounding box center [450, 248] width 7 height 7
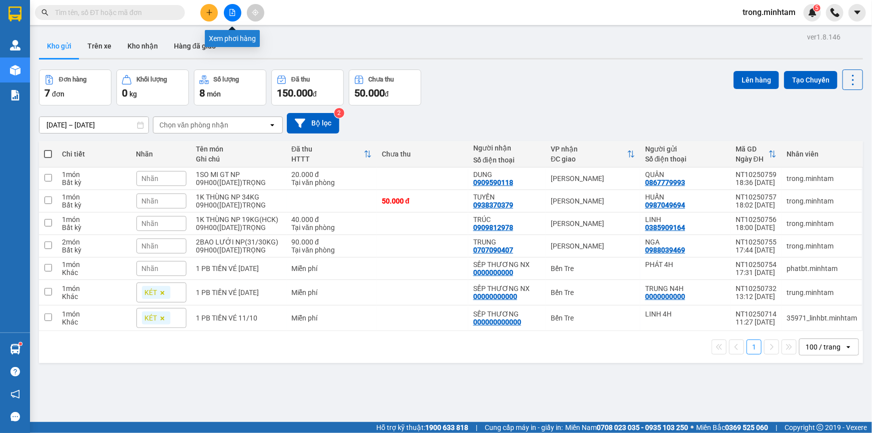
click at [231, 12] on icon "file-add" at bounding box center [232, 12] width 7 height 7
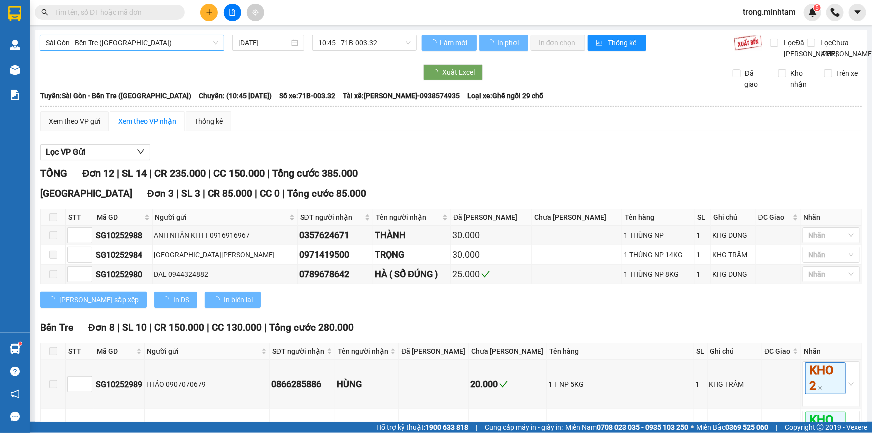
click at [146, 46] on span "Sài Gòn - Bến Tre (CN)" at bounding box center [132, 42] width 172 height 15
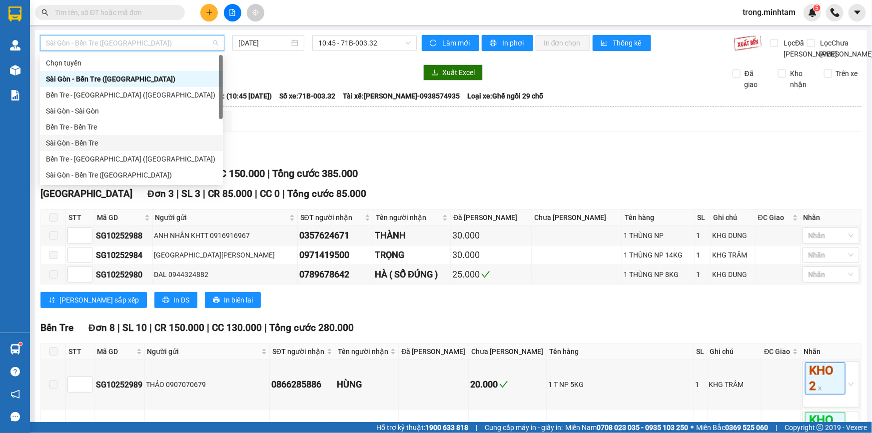
scroll to position [15, 0]
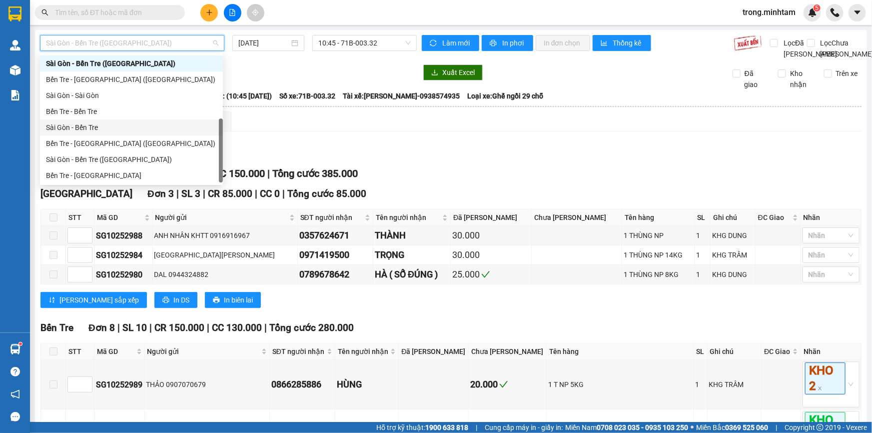
click at [91, 126] on div "Sài Gòn - Bến Tre" at bounding box center [131, 127] width 171 height 11
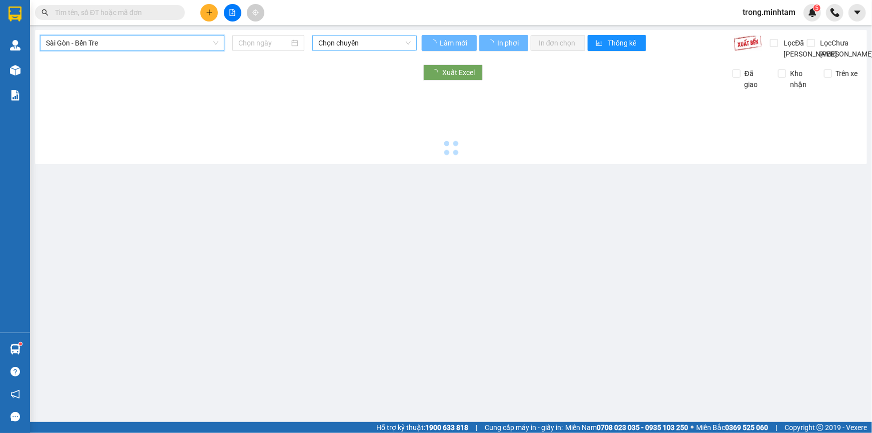
type input "[DATE]"
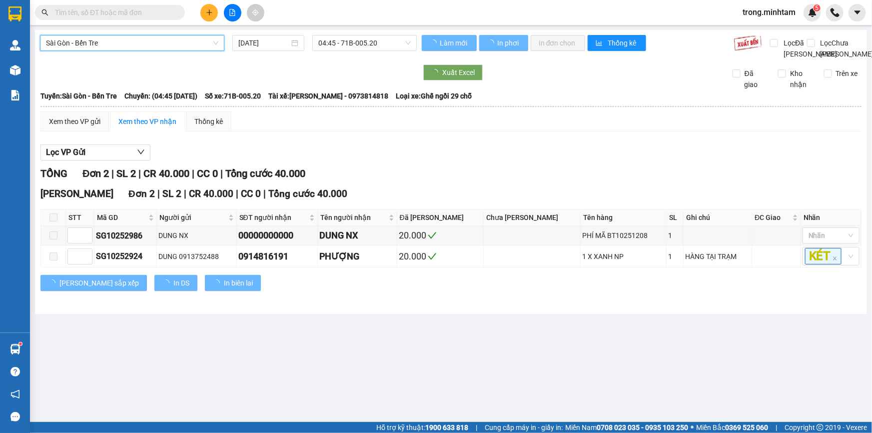
click at [330, 46] on span "04:45 - 71B-005.20" at bounding box center [364, 42] width 92 height 15
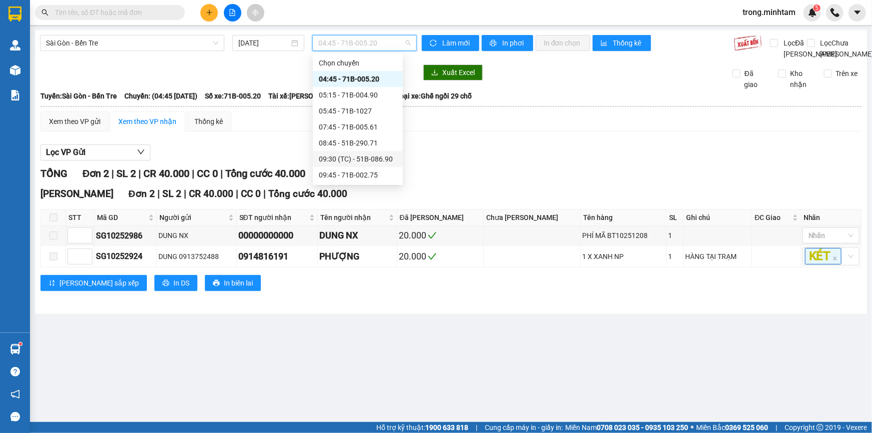
scroll to position [207, 0]
click at [357, 124] on div "16:45 - 71F-000.31" at bounding box center [358, 127] width 78 height 11
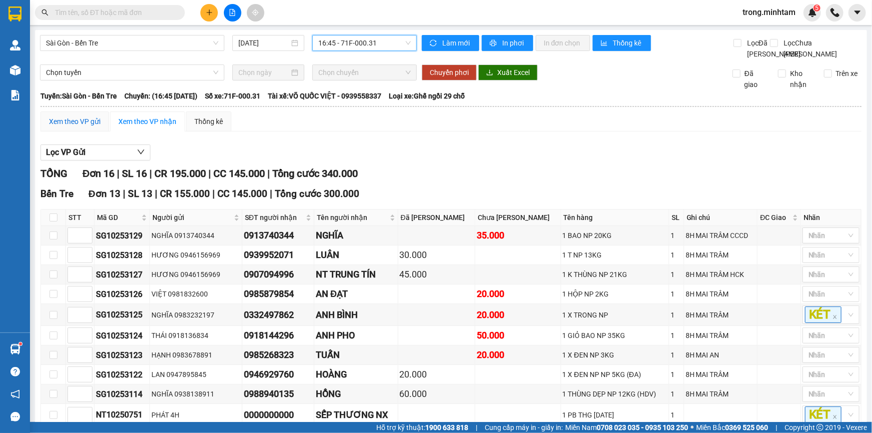
click at [83, 127] on div "Xem theo VP gửi" at bounding box center [74, 121] width 51 height 11
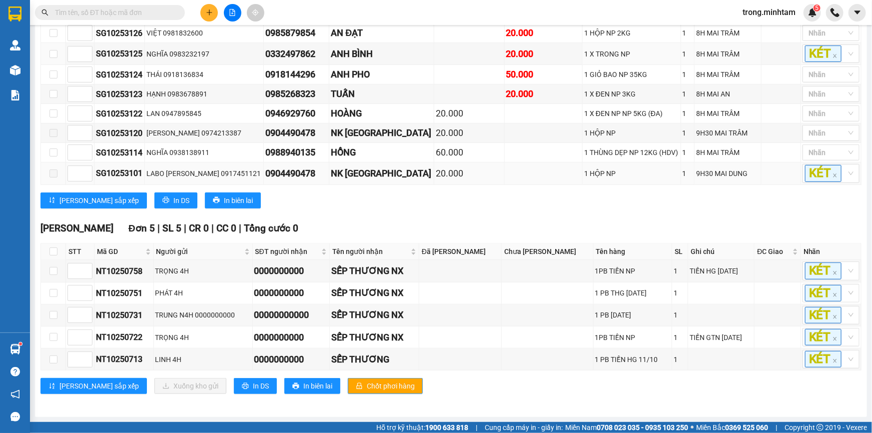
scroll to position [268, 0]
click at [234, 392] on button "In DS" at bounding box center [255, 386] width 43 height 16
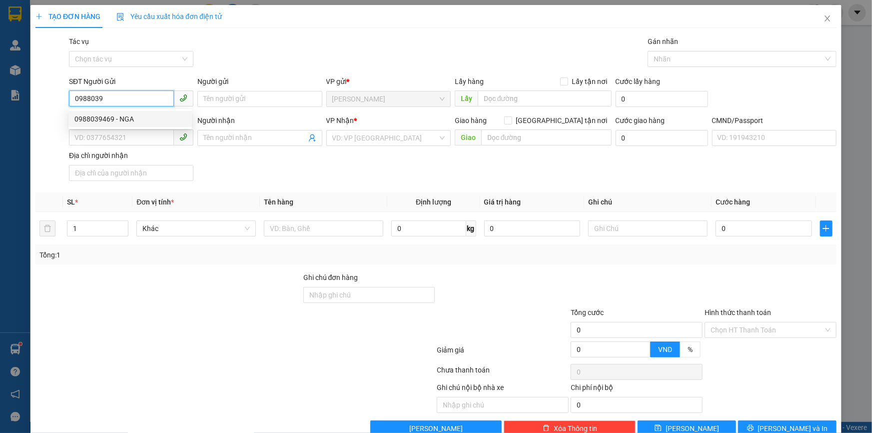
drag, startPoint x: 123, startPoint y: 113, endPoint x: 150, endPoint y: 119, distance: 28.0
click at [123, 114] on div "0988039469 - NGA" at bounding box center [129, 118] width 111 height 11
type input "0988039469"
type input "NGA"
type input "0707090407"
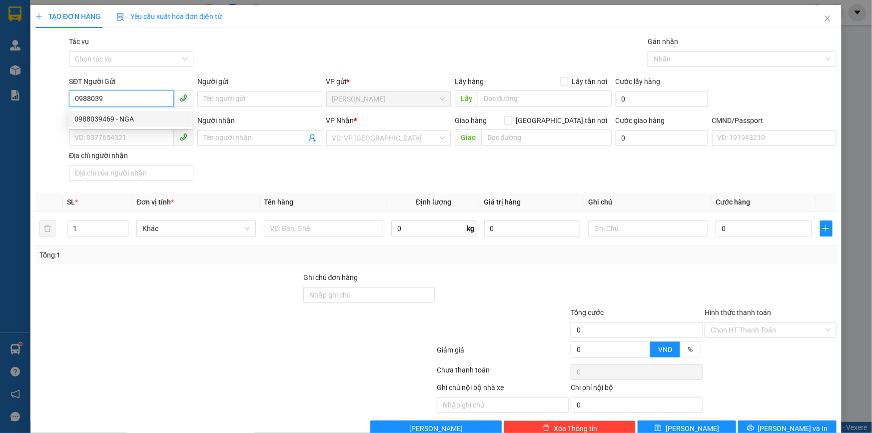
type input "TRUNG"
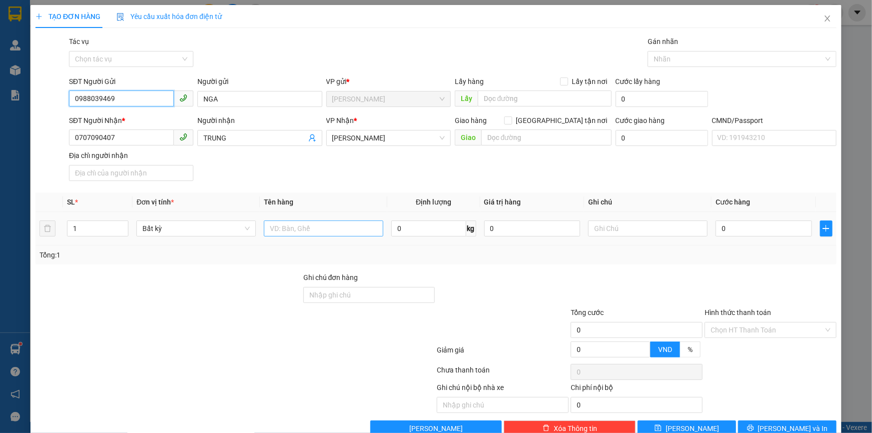
type input "0988039469"
click at [326, 230] on input "text" at bounding box center [323, 228] width 119 height 16
click at [121, 230] on icon "down" at bounding box center [122, 231] width 3 height 3
type input "2"
click at [121, 223] on span "up" at bounding box center [123, 226] width 6 height 6
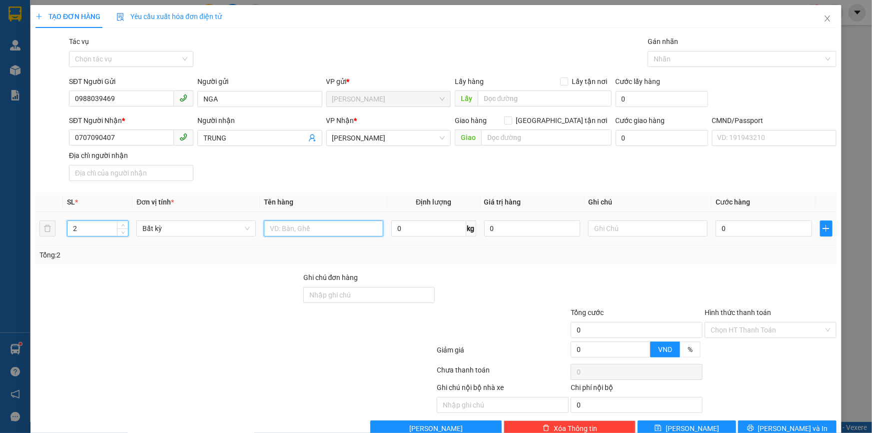
click at [305, 231] on input "text" at bounding box center [323, 228] width 119 height 16
type input "2BAO LƯỚI NP(31/30KG)"
type input "09H00([DATE])TRỌNG"
type input "9"
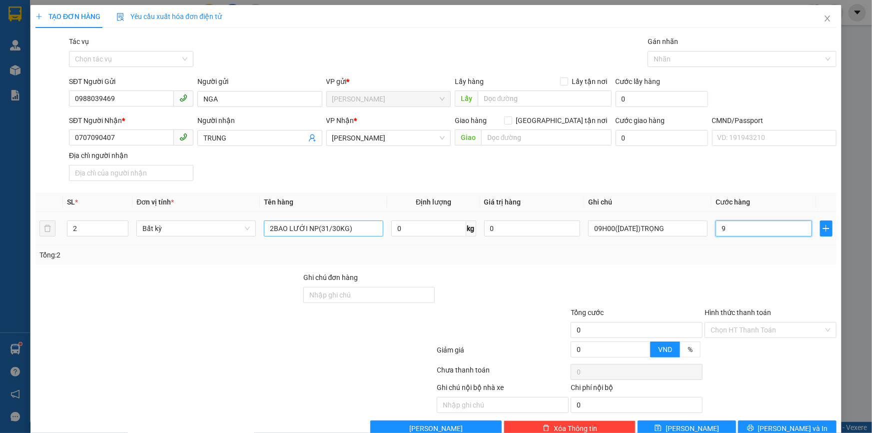
type input "9"
type input "90"
click at [752, 337] on input "Hình thức thanh toán" at bounding box center [766, 329] width 113 height 15
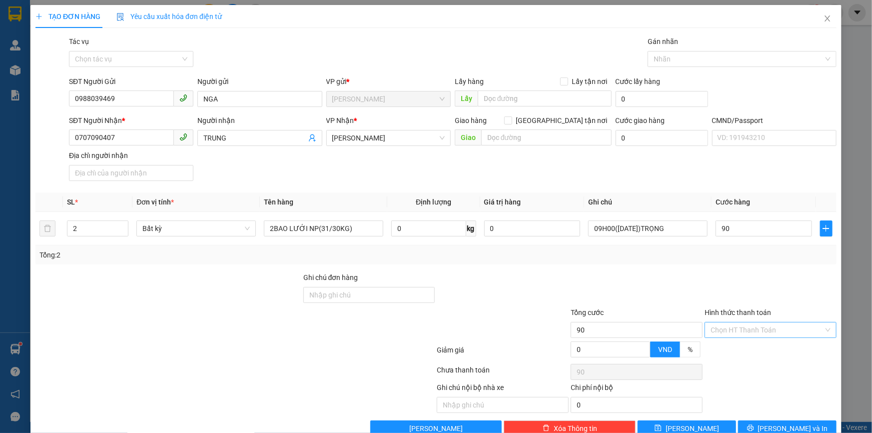
type input "90.000"
click at [743, 351] on div "Tại văn phòng" at bounding box center [764, 350] width 119 height 11
type input "0"
click at [742, 429] on button "[PERSON_NAME] và In" at bounding box center [787, 428] width 98 height 16
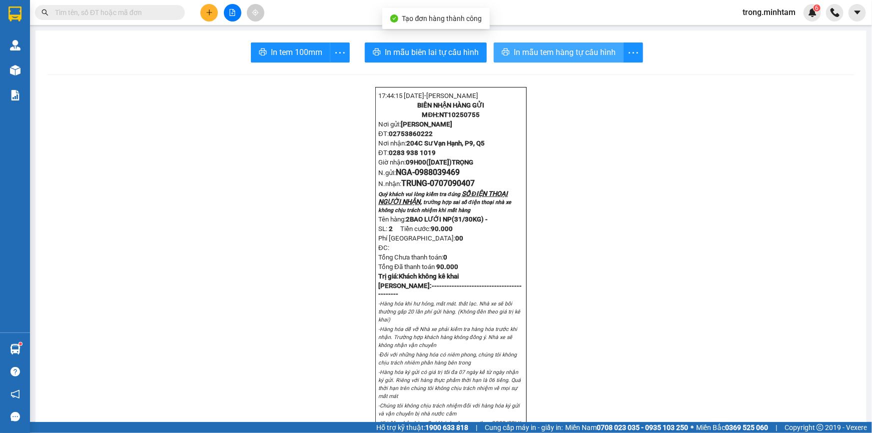
click at [543, 55] on span "In mẫu tem hàng tự cấu hình" at bounding box center [564, 52] width 102 height 12
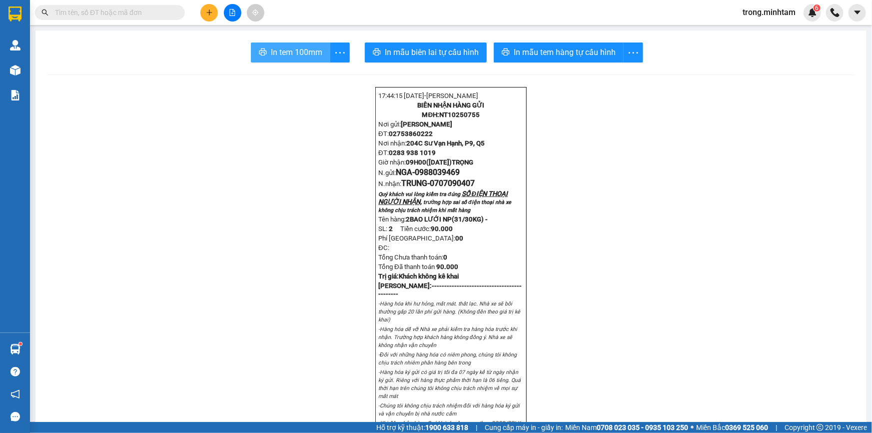
click at [285, 46] on span "In tem 100mm" at bounding box center [296, 52] width 51 height 12
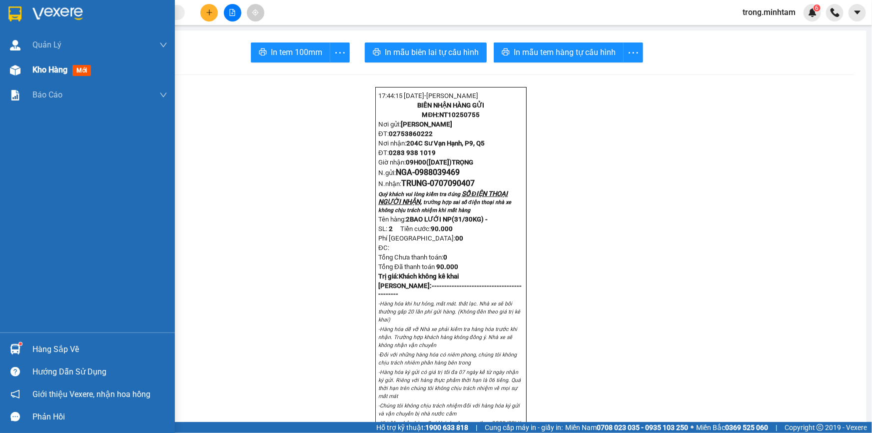
click at [45, 72] on span "Kho hàng" at bounding box center [49, 69] width 35 height 9
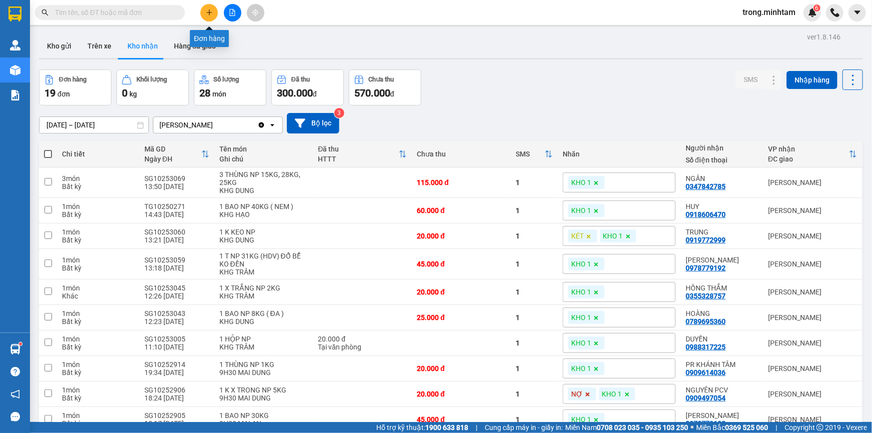
click at [206, 18] on button at bounding box center [208, 12] width 17 height 17
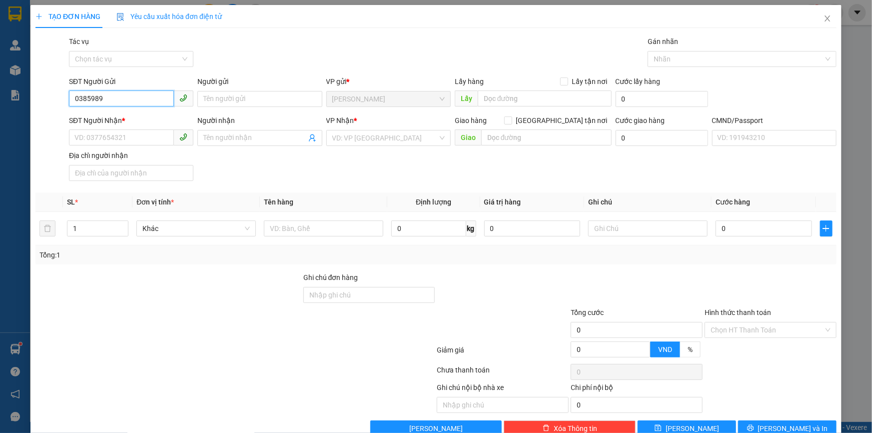
click at [98, 98] on input "0385989" at bounding box center [121, 98] width 105 height 16
click at [119, 118] on div "0385909164 - LINH" at bounding box center [129, 118] width 111 height 11
type input "0385909164"
type input "LINH"
type input "0909812978"
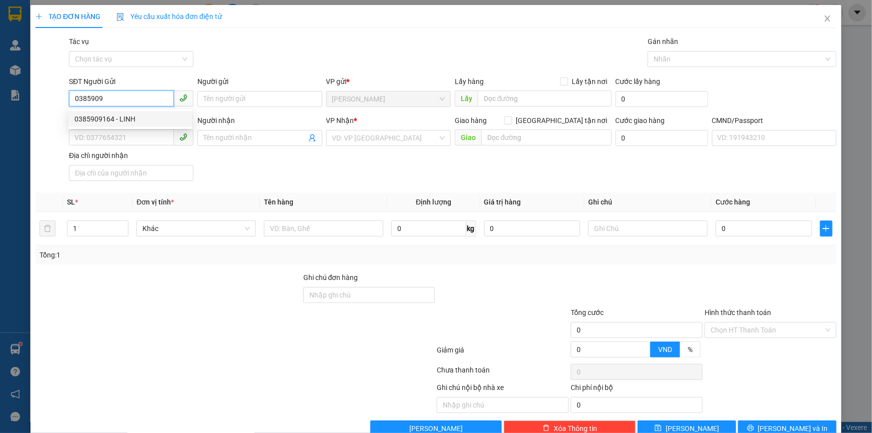
type input "TRÚC"
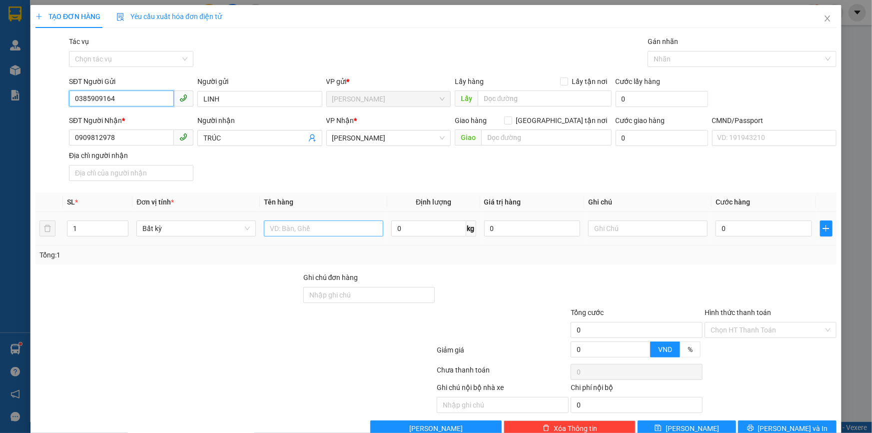
type input "0385909164"
click at [271, 233] on input "text" at bounding box center [323, 228] width 119 height 16
type input "1K THÙNG NP 19KG(HCK)"
type input "09H00([DATE])TRỌNG"
type input "4"
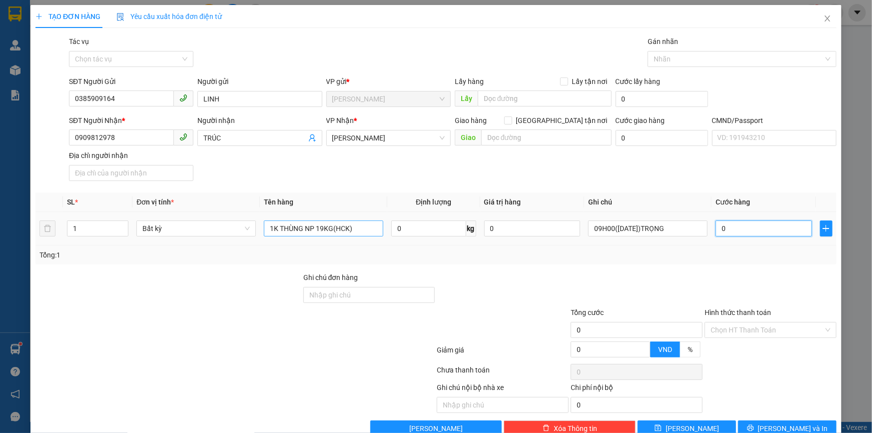
type input "4"
type input "40"
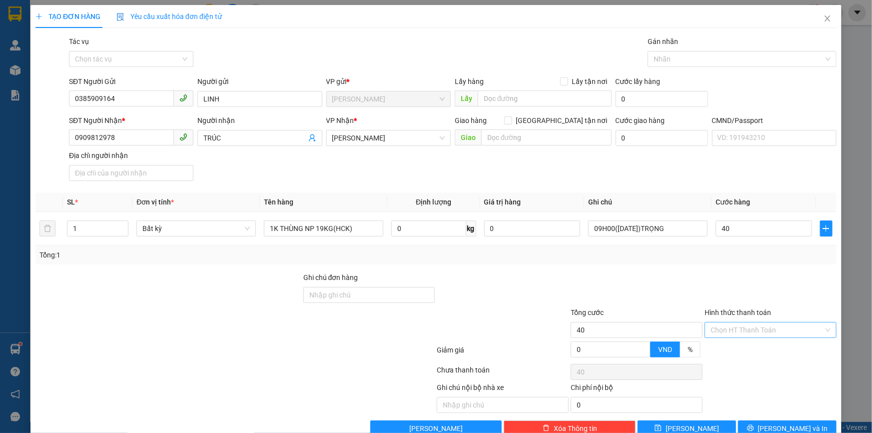
click at [735, 330] on input "Hình thức thanh toán" at bounding box center [766, 329] width 113 height 15
type input "40.000"
click at [727, 345] on div "Tại văn phòng" at bounding box center [764, 350] width 119 height 11
type input "0"
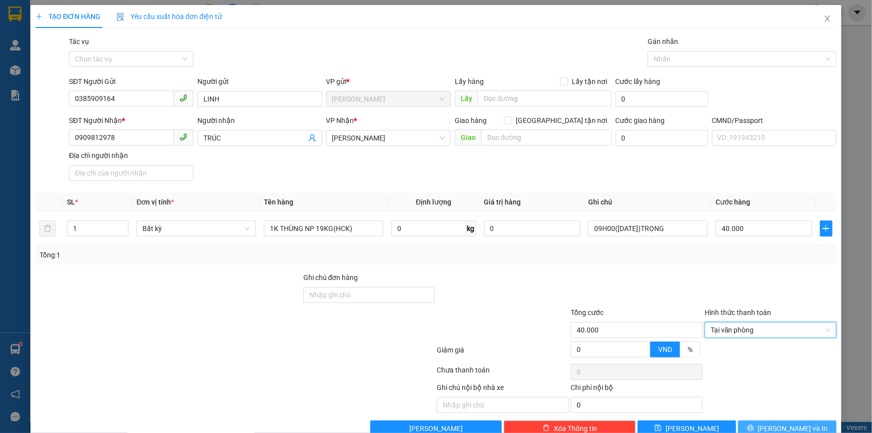
click at [805, 423] on button "[PERSON_NAME] và In" at bounding box center [787, 428] width 98 height 16
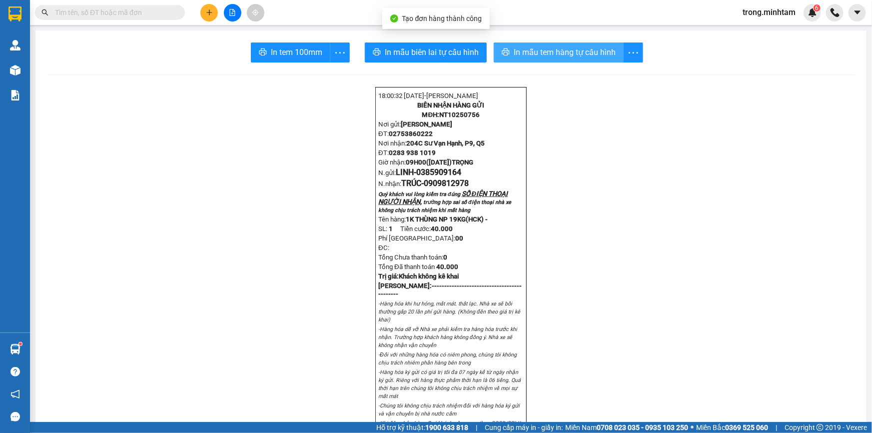
click at [609, 59] on button "In mẫu tem hàng tự cấu hình" at bounding box center [558, 52] width 130 height 20
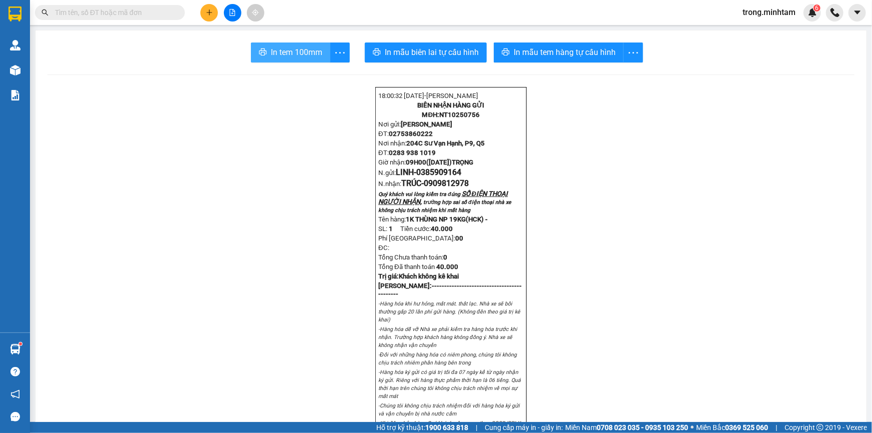
click at [282, 50] on span "In tem 100mm" at bounding box center [296, 52] width 51 height 12
click at [115, 13] on input "text" at bounding box center [114, 12] width 118 height 11
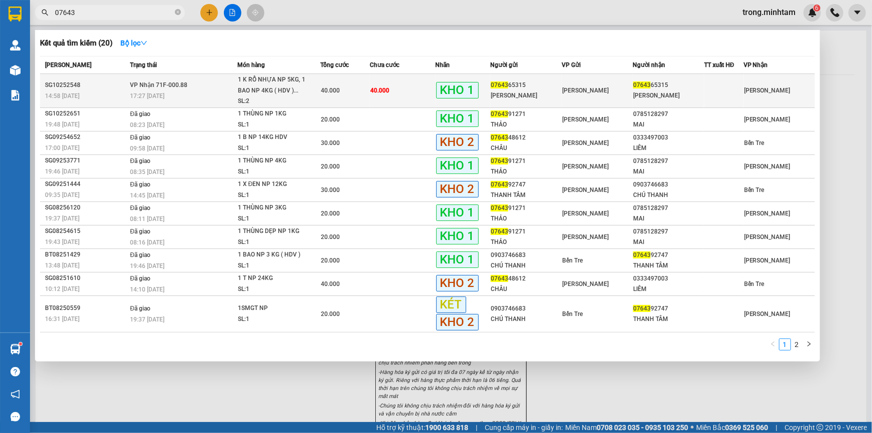
type input "07643"
click at [389, 85] on td "40.000" at bounding box center [403, 91] width 66 height 34
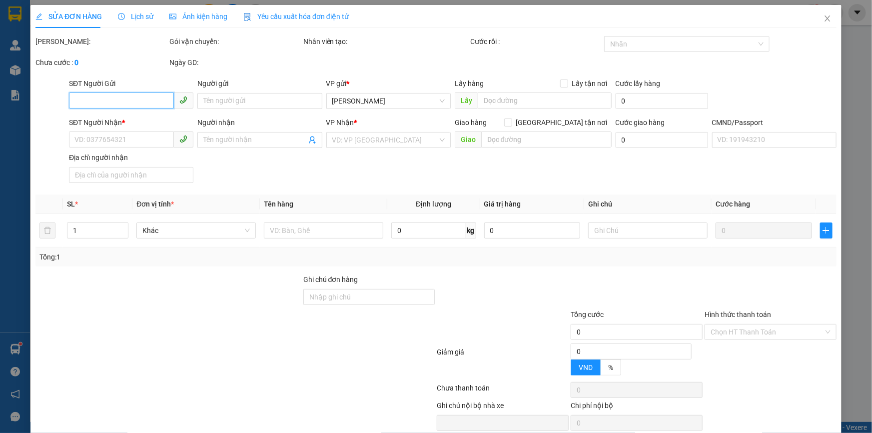
type input "0764365315"
type input "[PERSON_NAME]"
type input "0764365315"
type input "[PERSON_NAME]"
type input "ĐG"
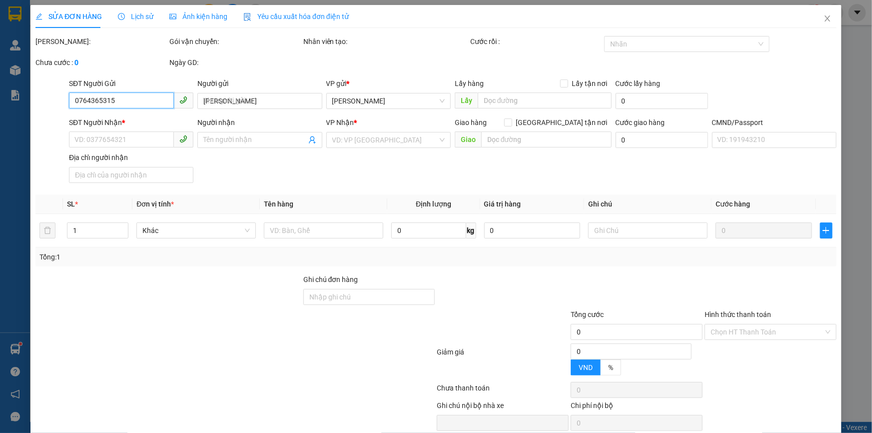
type input "40.000"
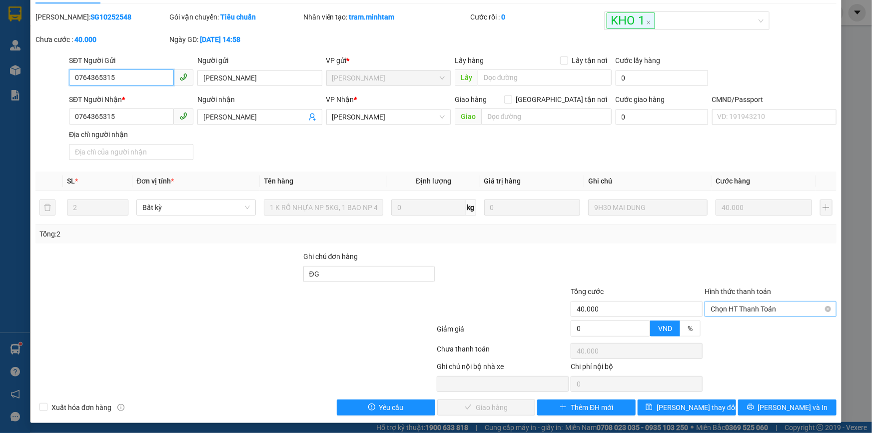
scroll to position [27, 0]
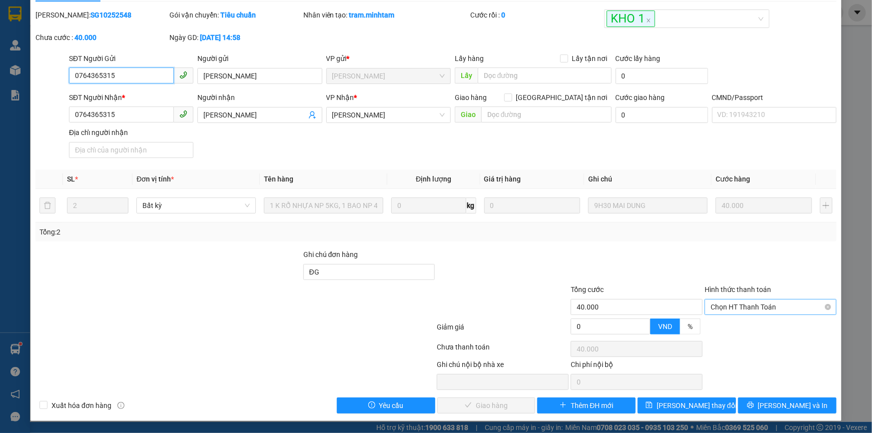
click at [729, 306] on span "Chọn HT Thanh Toán" at bounding box center [770, 306] width 120 height 15
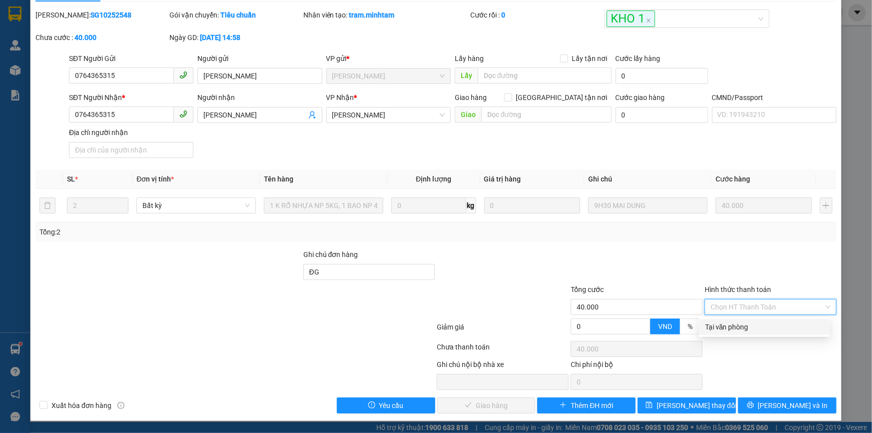
click at [729, 330] on div "Tại văn phòng" at bounding box center [764, 326] width 119 height 11
type input "0"
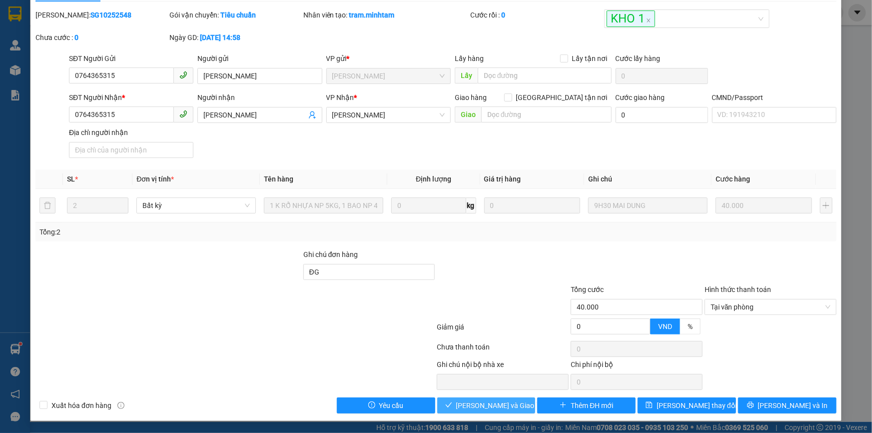
click at [517, 410] on button "[PERSON_NAME] và [PERSON_NAME] hàng" at bounding box center [486, 405] width 98 height 16
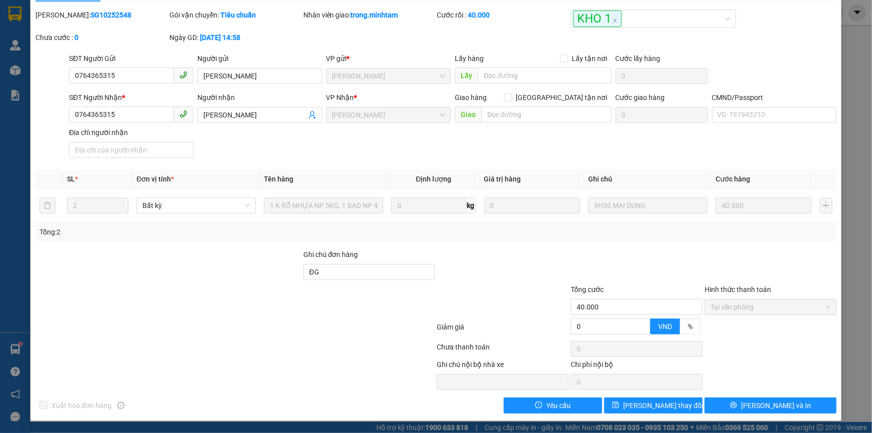
click at [760, 414] on div "SỬA ĐƠN HÀNG Lịch sử Ảnh kiện hàng Yêu cầu xuất hóa đơn điện tử Total Paid Fee …" at bounding box center [435, 200] width 811 height 442
click at [760, 410] on span "[PERSON_NAME] và In" at bounding box center [776, 405] width 70 height 11
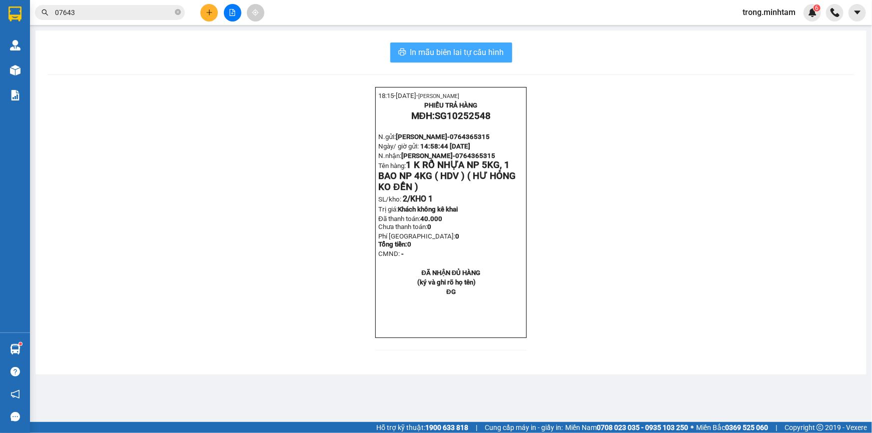
click at [446, 58] on span "In mẫu biên lai tự cấu hình" at bounding box center [457, 52] width 94 height 12
click at [208, 13] on icon "plus" at bounding box center [209, 12] width 7 height 7
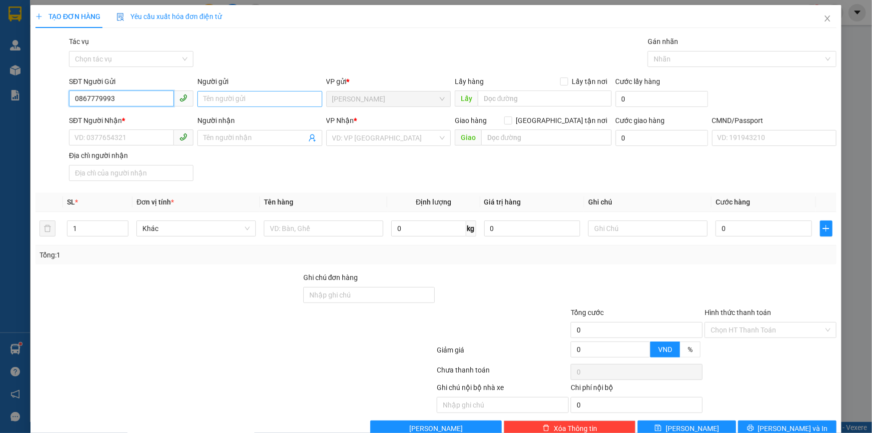
type input "0867779993"
click at [223, 105] on input "Người gửi" at bounding box center [259, 99] width 124 height 16
type input "QUÂN"
click at [135, 139] on input "SĐT Người Nhận *" at bounding box center [121, 137] width 105 height 16
type input "0909590118"
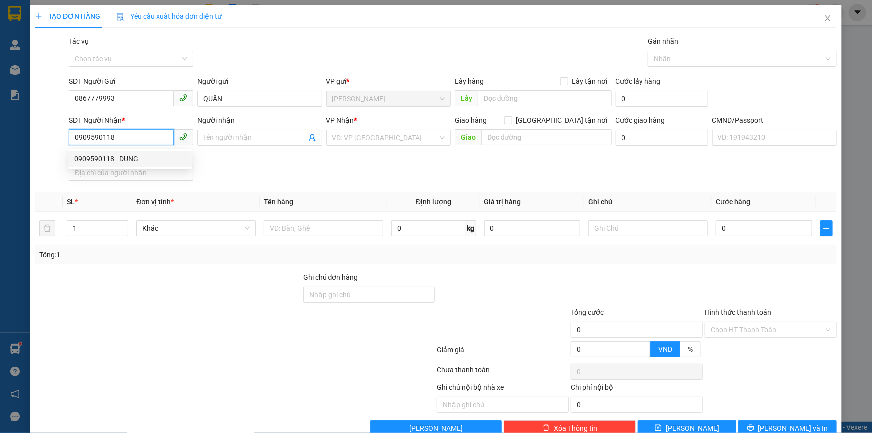
click at [124, 151] on div "0909590118 - DUNG" at bounding box center [129, 159] width 123 height 16
type input "DUNG"
type input "0909590118"
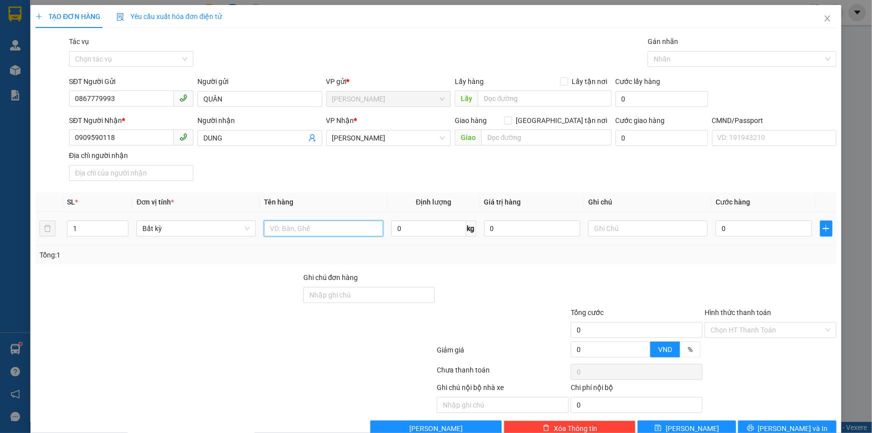
click at [349, 232] on input "text" at bounding box center [323, 228] width 119 height 16
click at [318, 224] on input "1 SƠ MI GT" at bounding box center [323, 228] width 119 height 16
type input "1 SƠ MI GT NP"
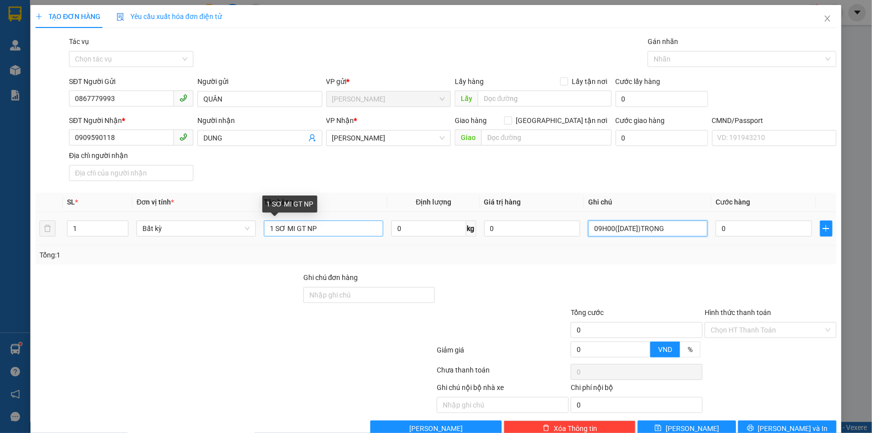
type input "09H00([DATE])TRỌNG"
type input "2"
type input "20"
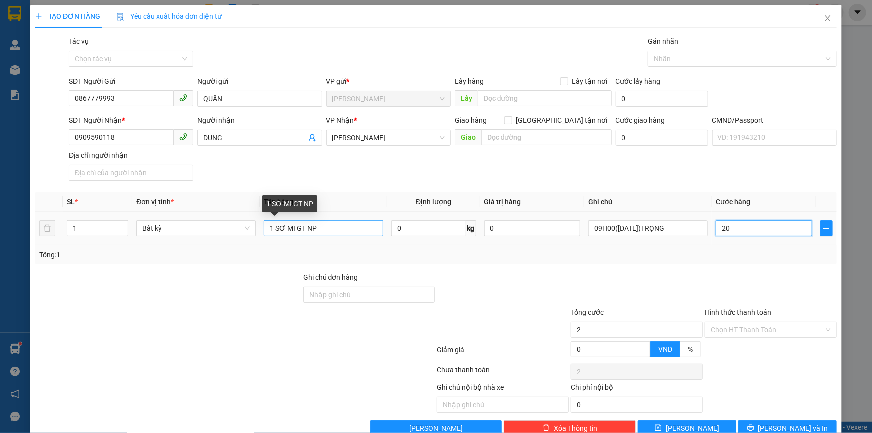
type input "20"
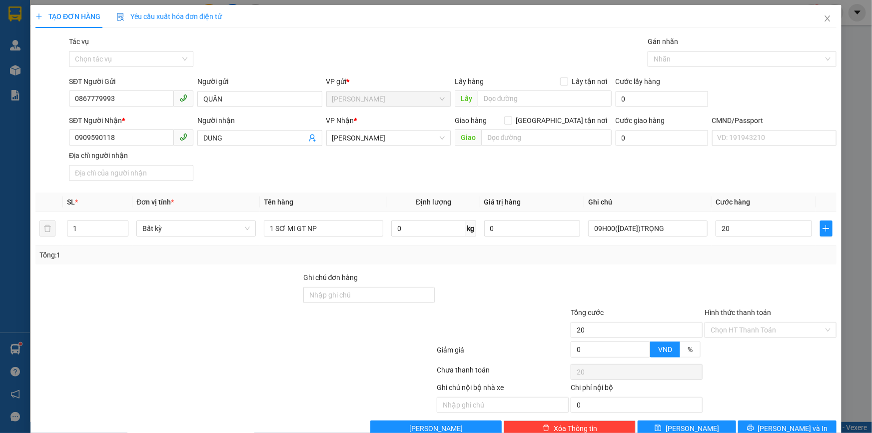
click at [663, 50] on div "Gán nhãn" at bounding box center [741, 43] width 189 height 15
type input "20.000"
click at [661, 56] on div at bounding box center [737, 59] width 174 height 12
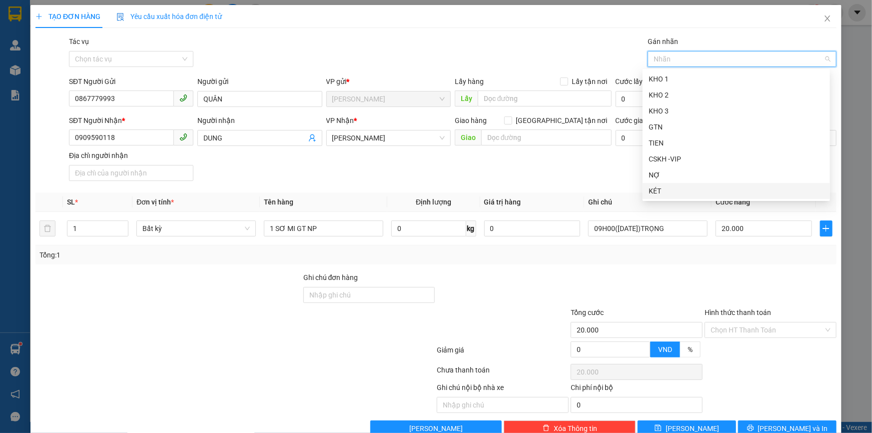
click at [657, 190] on div "KÉT" at bounding box center [735, 190] width 175 height 11
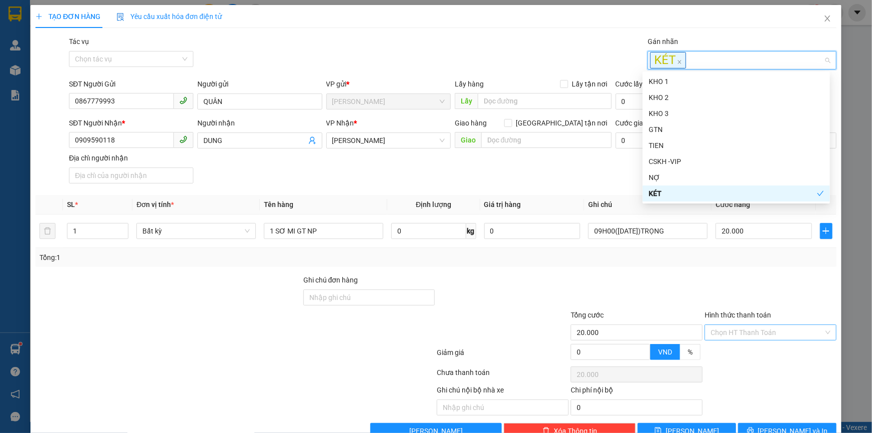
click at [739, 335] on input "Hình thức thanh toán" at bounding box center [766, 332] width 113 height 15
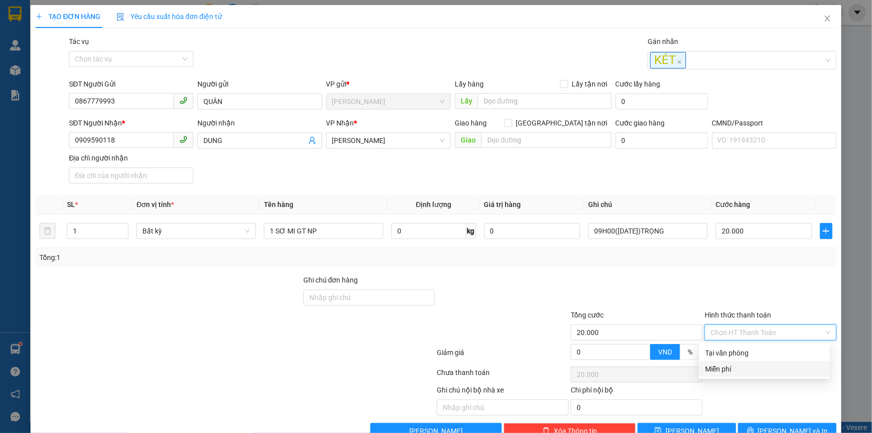
click at [731, 365] on div "Miễn phí" at bounding box center [764, 368] width 119 height 11
type input "0"
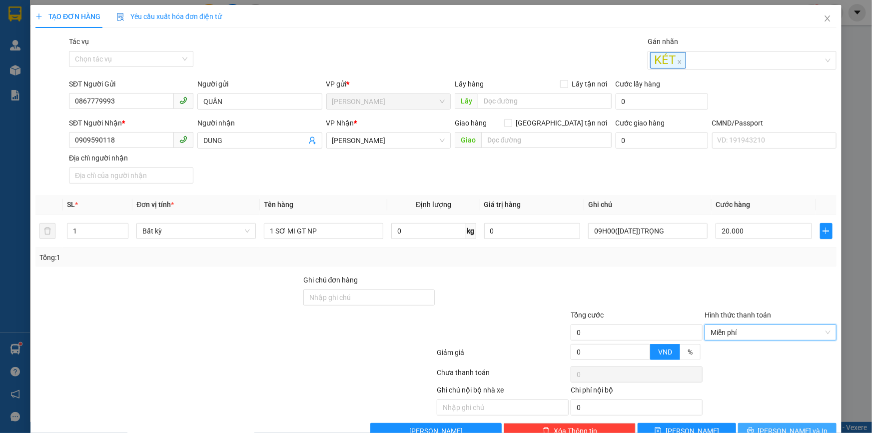
click at [751, 430] on button "[PERSON_NAME] và In" at bounding box center [787, 431] width 98 height 16
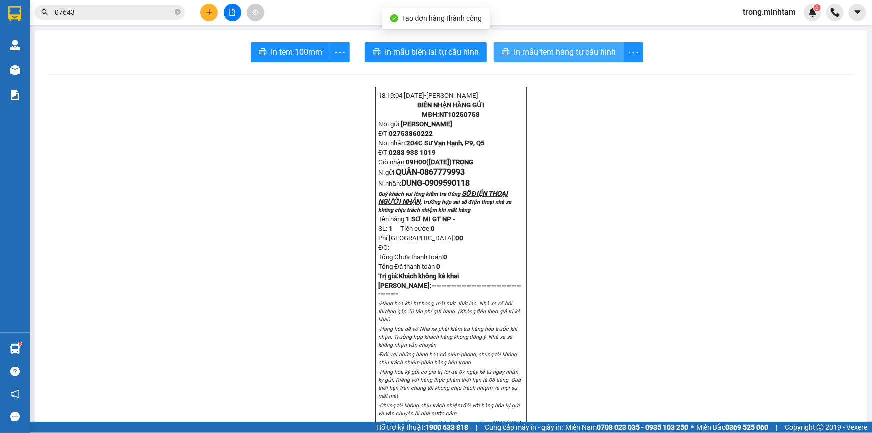
click at [513, 52] on span "In mẫu tem hàng tự cấu hình" at bounding box center [564, 52] width 102 height 12
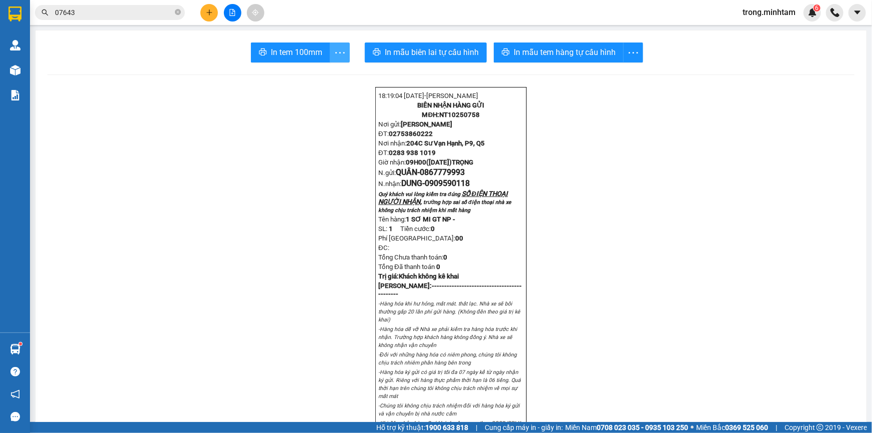
drag, startPoint x: 301, startPoint y: 51, endPoint x: 343, endPoint y: 49, distance: 41.5
click at [301, 51] on span "In tem 100mm" at bounding box center [296, 52] width 51 height 12
click at [178, 10] on icon "close-circle" at bounding box center [178, 12] width 6 height 6
click at [140, 12] on input "text" at bounding box center [114, 12] width 118 height 11
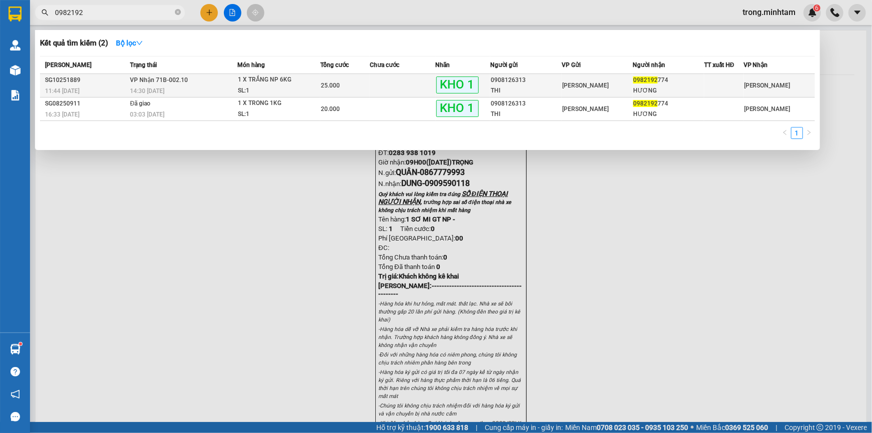
type input "0982192"
click at [334, 84] on span "25.000" at bounding box center [330, 85] width 19 height 7
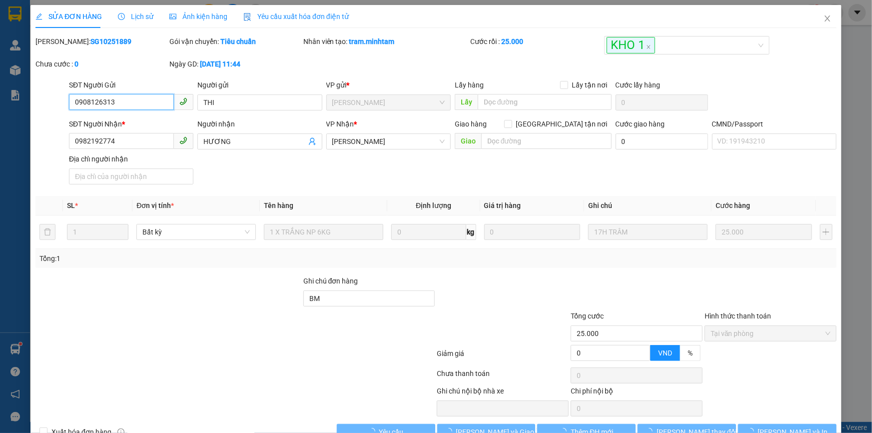
type input "0908126313"
type input "THI"
type input "0982192774"
type input "HƯƠNG"
type input "BM"
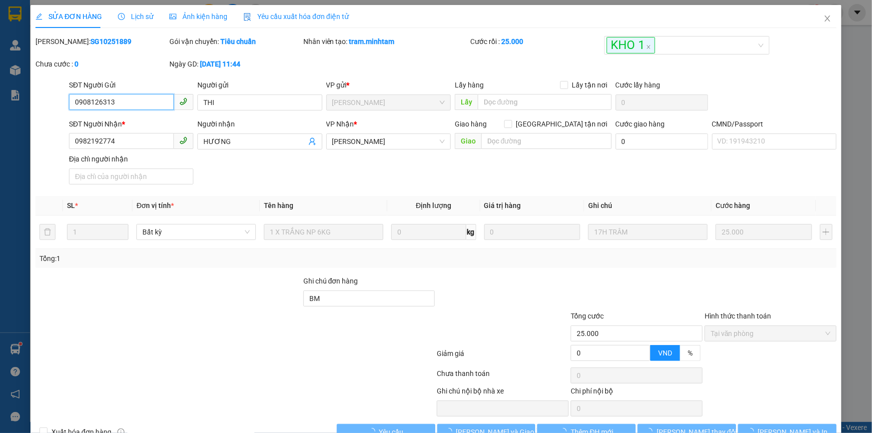
type input "25.000"
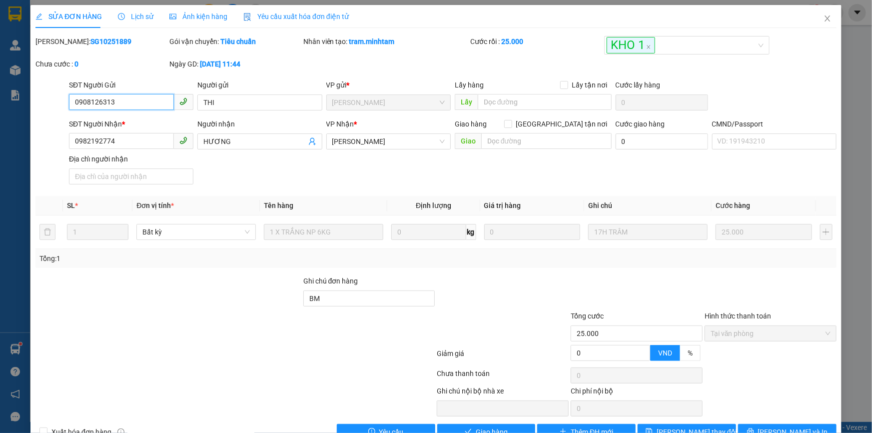
scroll to position [27, 0]
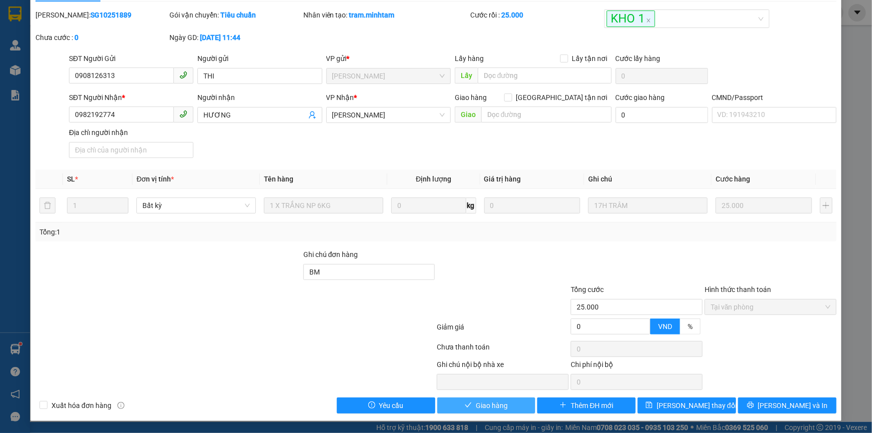
click at [493, 403] on span "Giao hàng" at bounding box center [491, 405] width 32 height 11
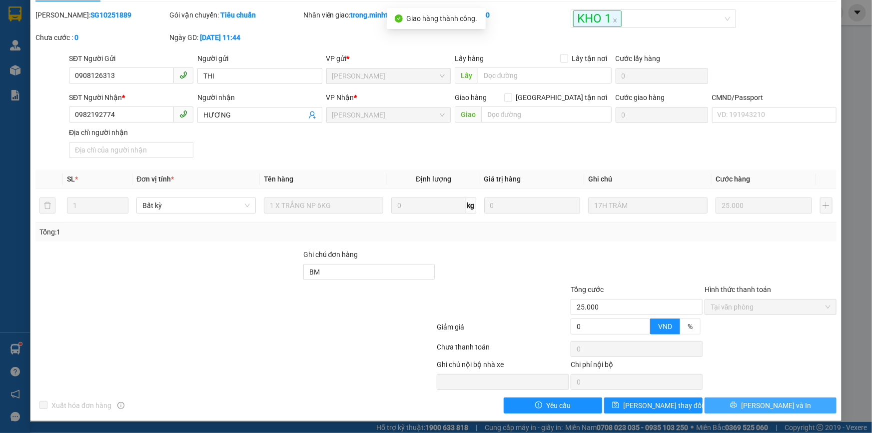
click at [777, 403] on span "[PERSON_NAME] và In" at bounding box center [776, 405] width 70 height 11
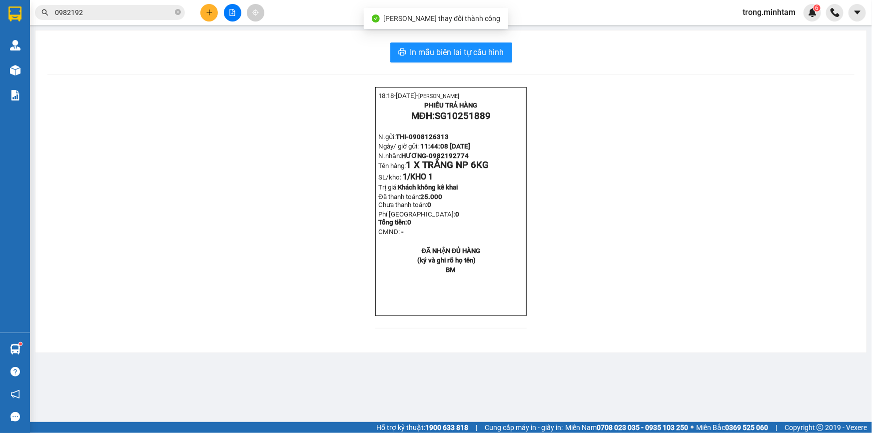
click at [484, 41] on div "In mẫu biên lai tự cấu hình 18:18- 11-10-2025- TRẦN VĂN TRỌNG PHIẾU TRẢ HÀNG MĐ…" at bounding box center [450, 191] width 831 height 322
click at [484, 45] on button "In mẫu biên lai tự cấu hình" at bounding box center [451, 52] width 122 height 20
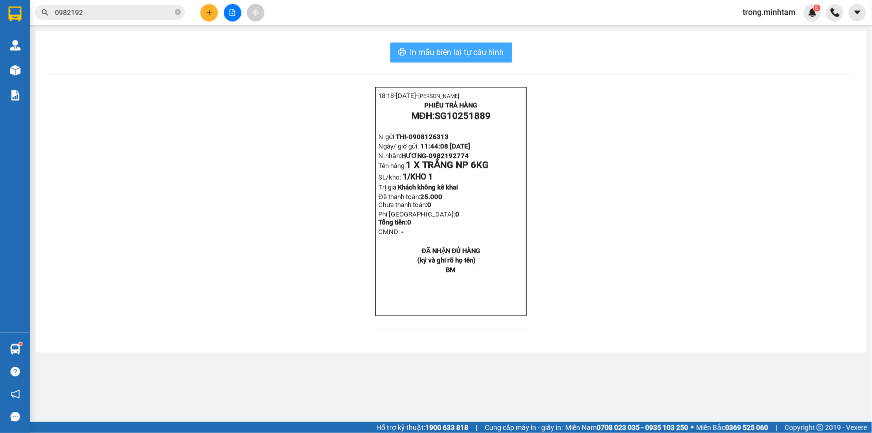
click at [453, 53] on span "In mẫu biên lai tự cấu hình" at bounding box center [457, 52] width 94 height 12
click at [147, 7] on input "0982192" at bounding box center [114, 12] width 118 height 11
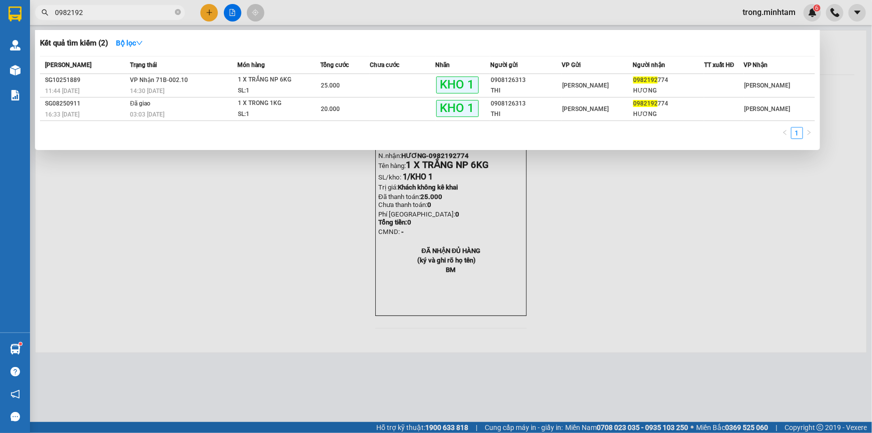
click at [147, 7] on input "0982192" at bounding box center [114, 12] width 118 height 11
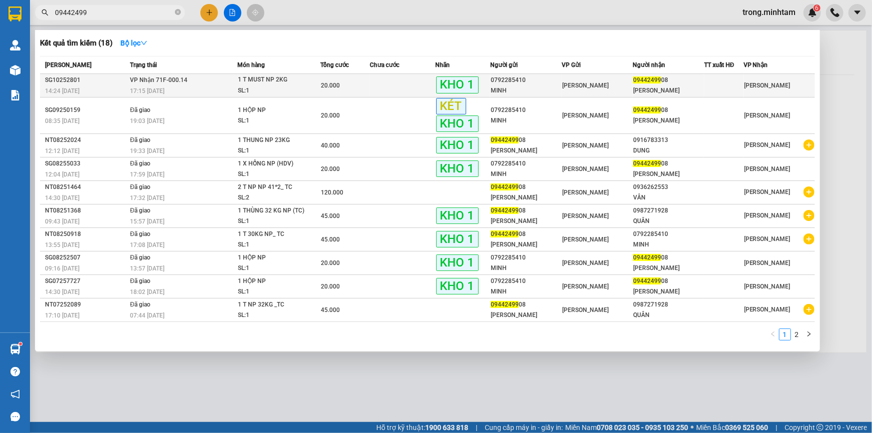
type input "09442499"
click at [392, 81] on td at bounding box center [403, 85] width 66 height 23
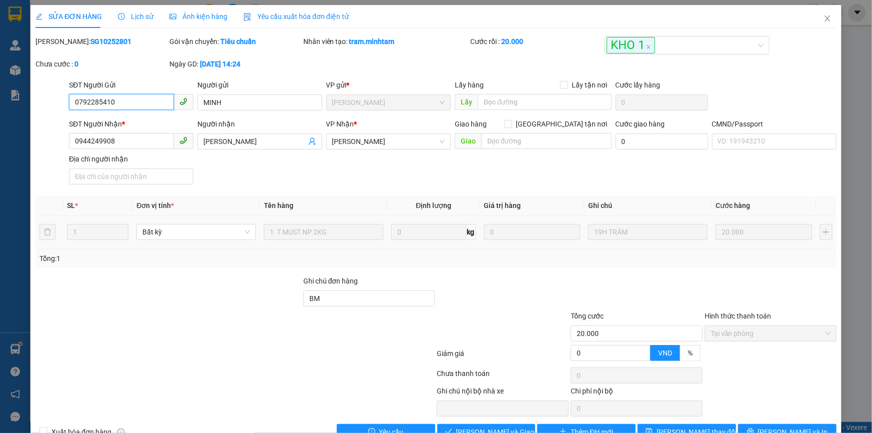
type input "0792285410"
type input "MINH"
type input "0944249908"
type input "LÊ NGỌC"
type input "BM"
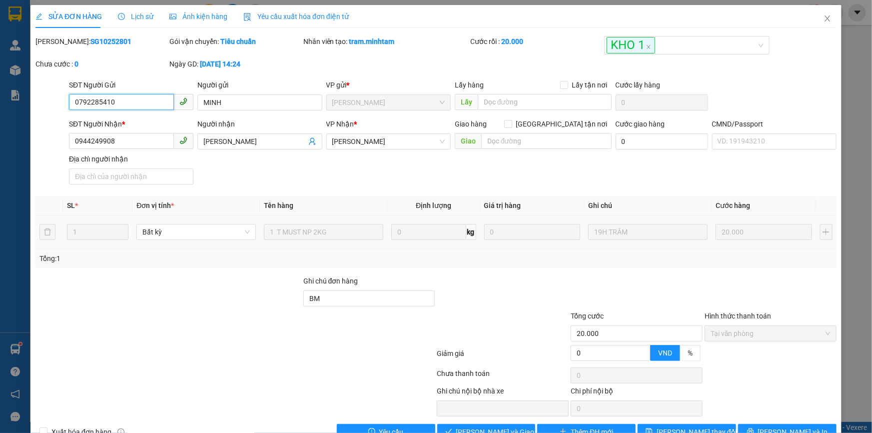
type input "20.000"
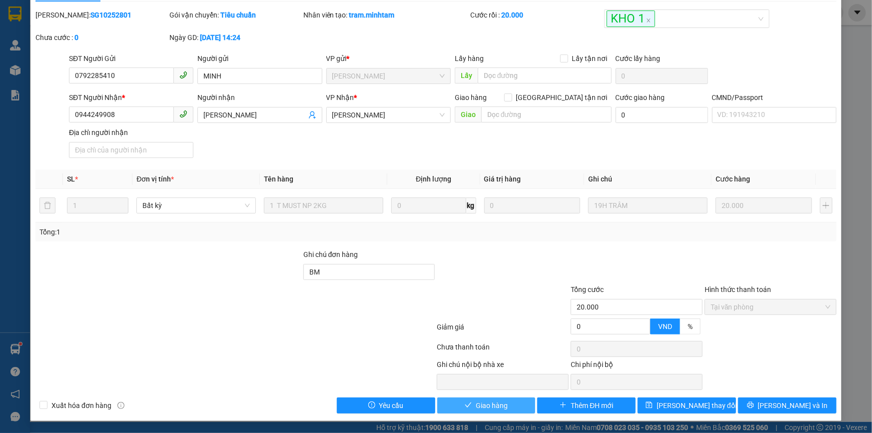
click at [484, 401] on span "Giao hàng" at bounding box center [491, 405] width 32 height 11
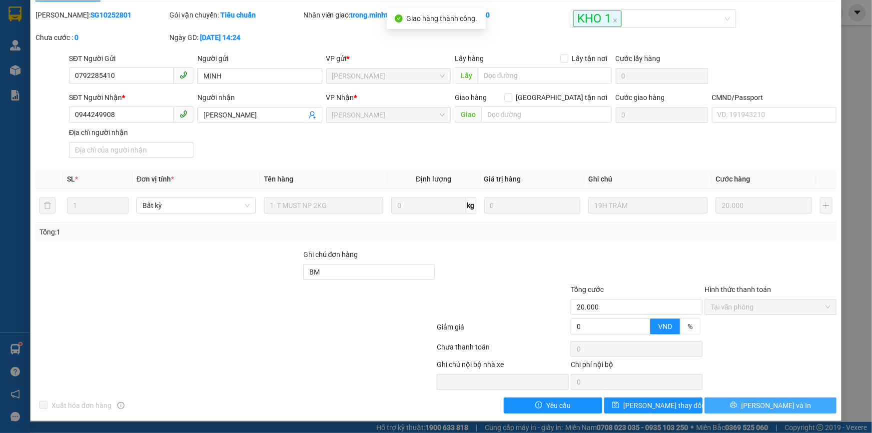
click at [792, 405] on button "[PERSON_NAME] và In" at bounding box center [770, 405] width 132 height 16
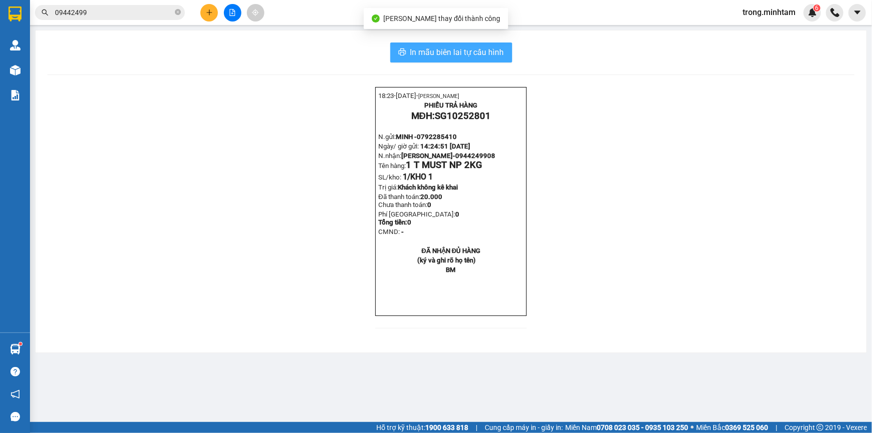
click at [499, 53] on span "In mẫu biên lai tự cấu hình" at bounding box center [457, 52] width 94 height 12
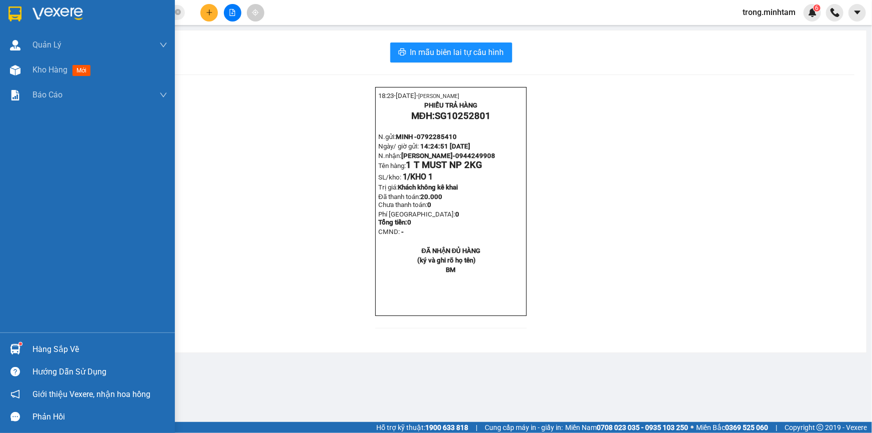
click at [42, 337] on div "Hàng sắp về Hướng dẫn sử dụng Giới thiệu Vexere, nhận hoa hồng Phản hồi" at bounding box center [87, 379] width 175 height 95
click at [56, 350] on div "Hàng sắp về" at bounding box center [99, 349] width 135 height 15
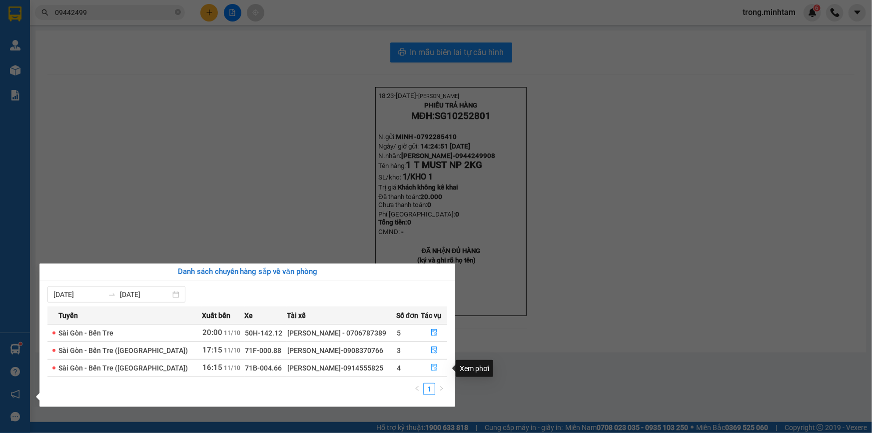
click at [431, 366] on icon "file-done" at bounding box center [434, 367] width 7 height 7
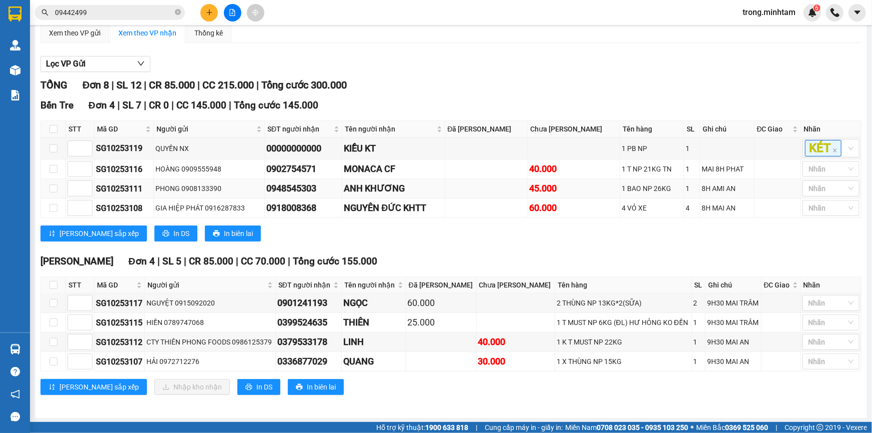
scroll to position [98, 0]
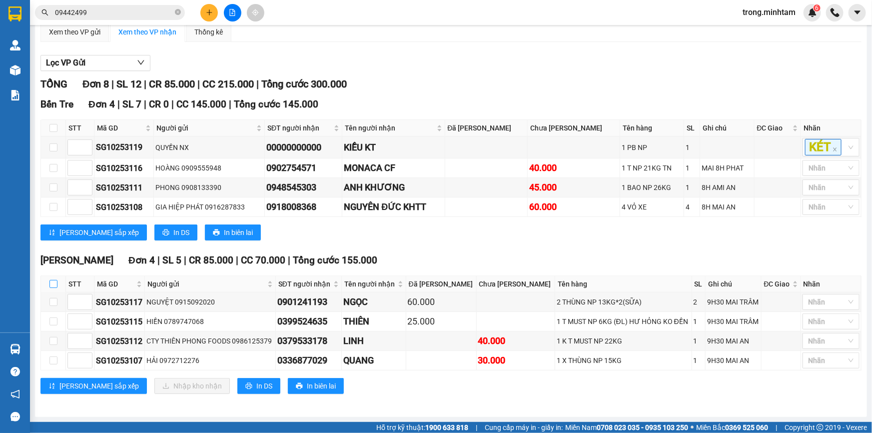
click at [55, 284] on input "checkbox" at bounding box center [53, 284] width 8 height 8
checkbox input "true"
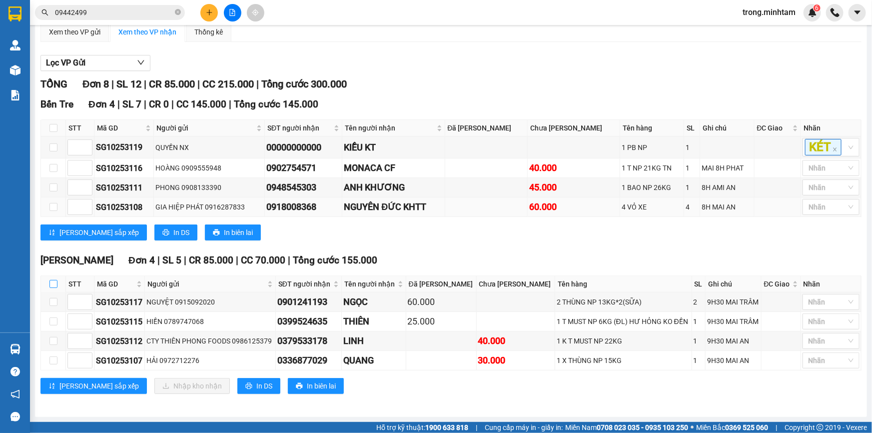
checkbox input "true"
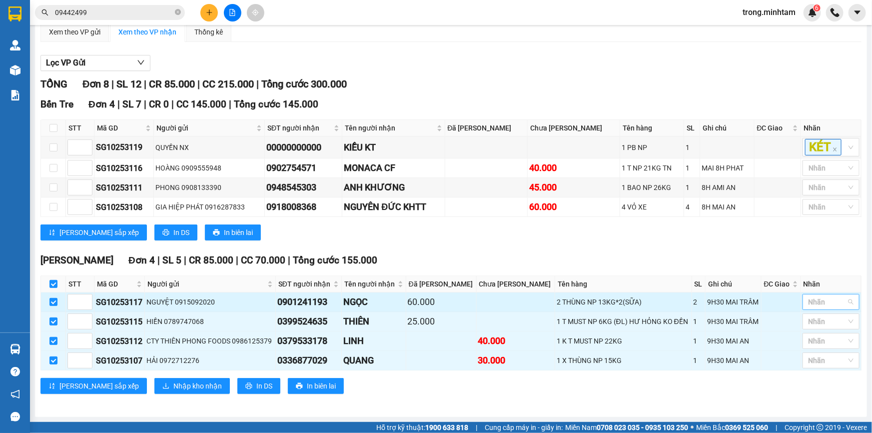
click at [824, 303] on div at bounding box center [826, 302] width 42 height 12
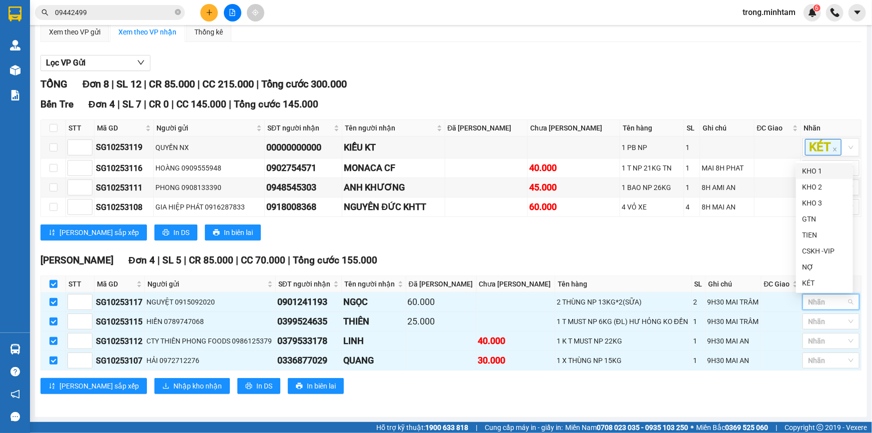
click at [815, 169] on div "KHO 1" at bounding box center [824, 170] width 45 height 11
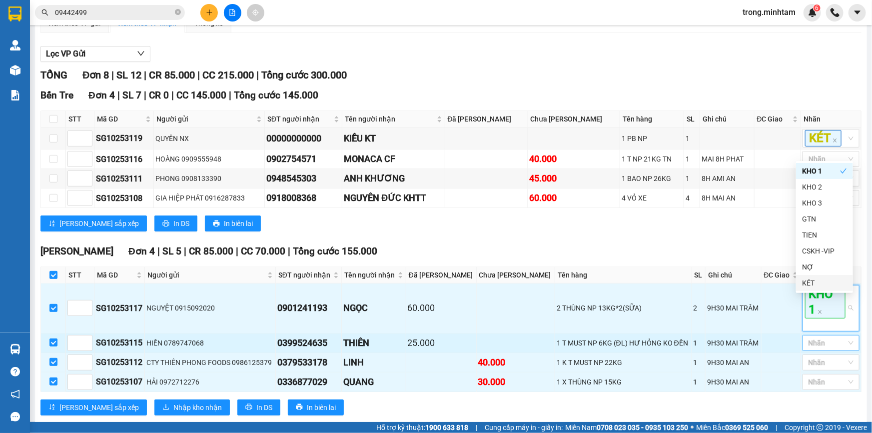
click at [820, 349] on div at bounding box center [826, 343] width 42 height 12
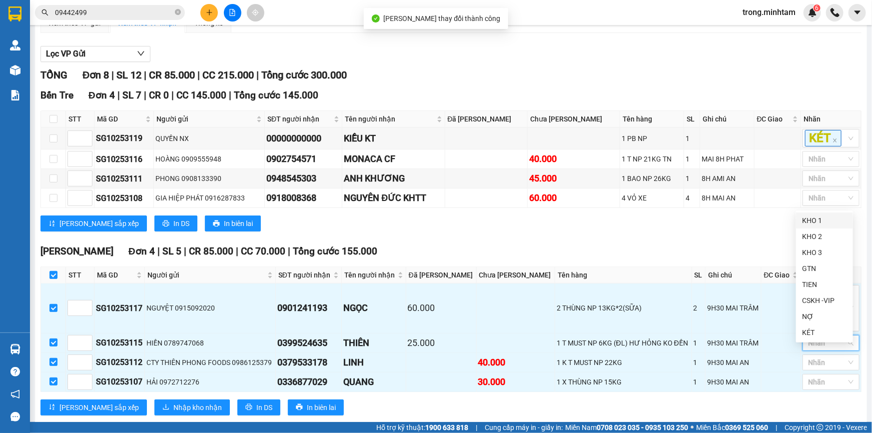
click at [819, 222] on div "KHO 1" at bounding box center [824, 220] width 45 height 11
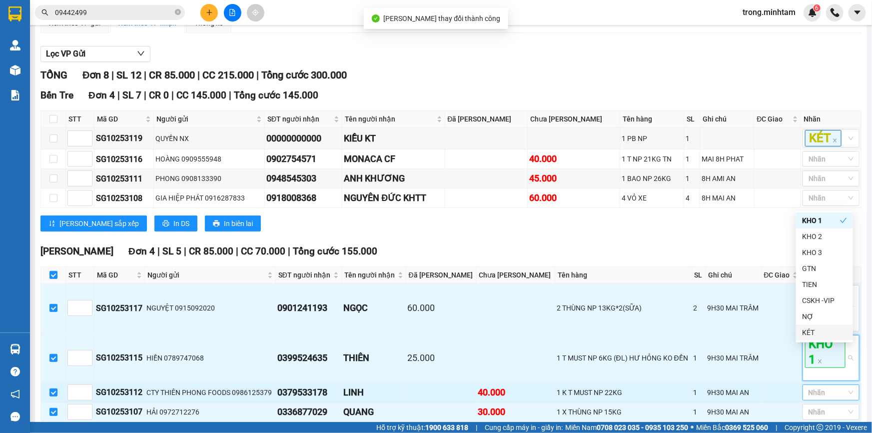
click at [829, 398] on div at bounding box center [826, 392] width 42 height 12
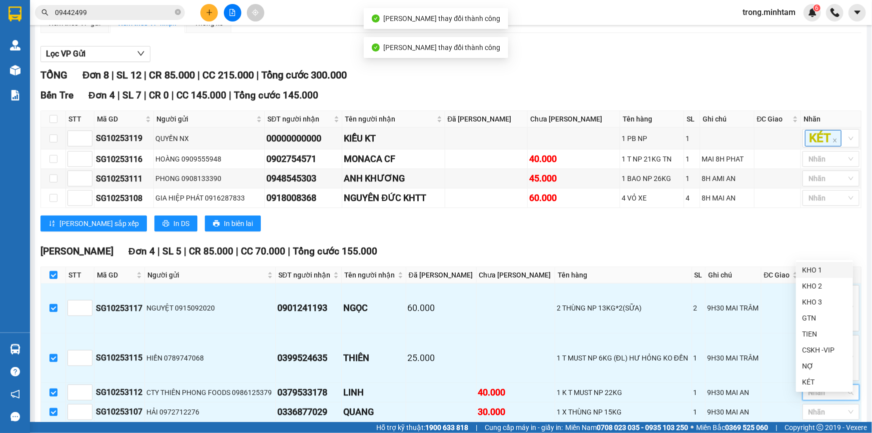
click at [811, 270] on div "KHO 1" at bounding box center [824, 269] width 45 height 11
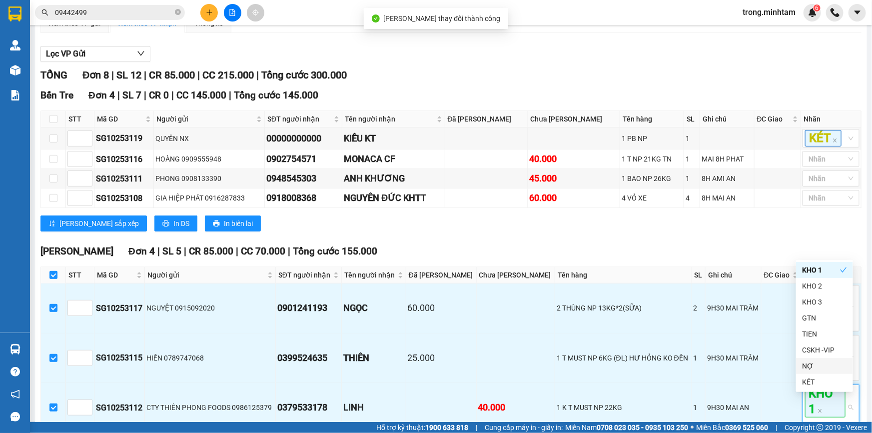
scroll to position [189, 0]
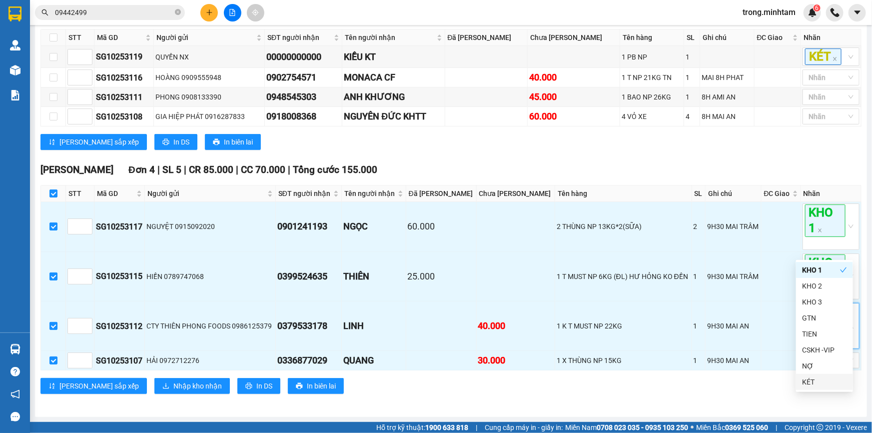
click at [773, 399] on div "Ngã Tư Huyện Đơn 4 | SL 5 | CR 85.000 | CC 70.000 | Tổng cước 155.000 STT Mã …" at bounding box center [450, 281] width 821 height 239
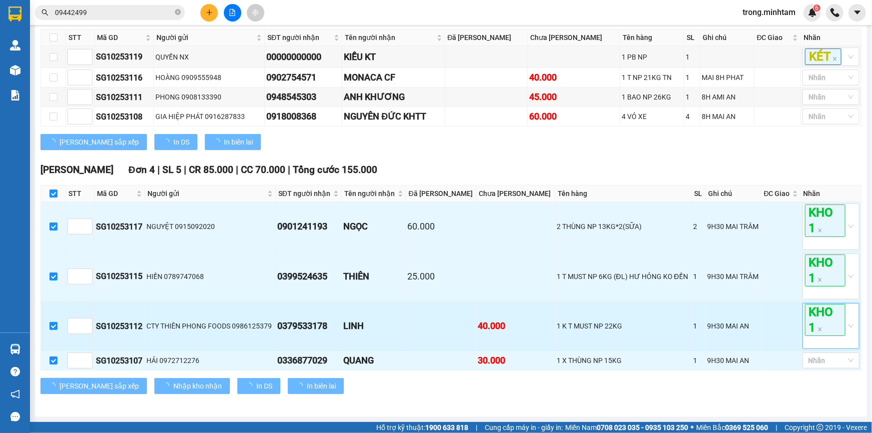
click at [814, 359] on div at bounding box center [826, 360] width 42 height 12
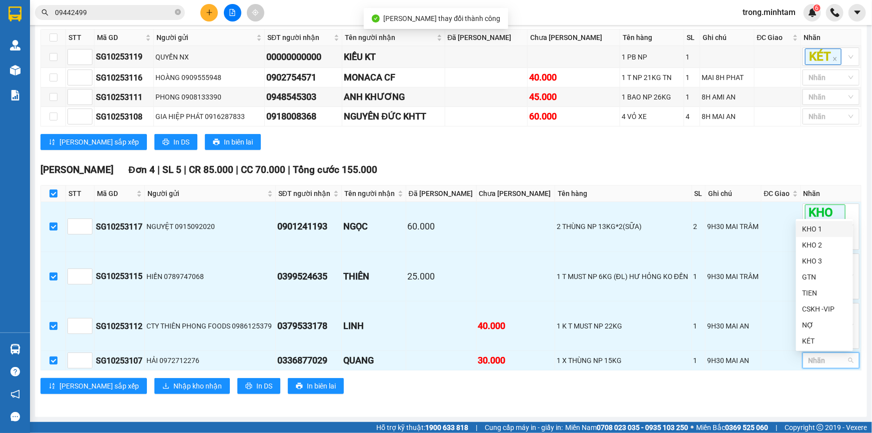
click at [813, 224] on div "KHO 1" at bounding box center [824, 228] width 45 height 11
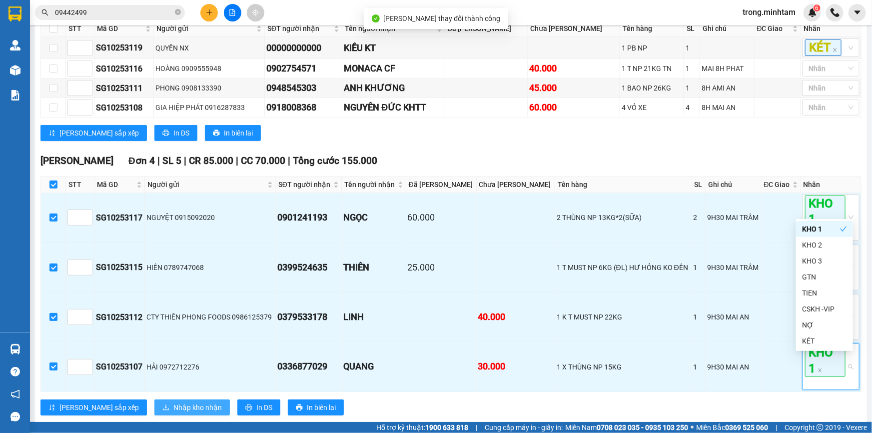
scroll to position [219, 0]
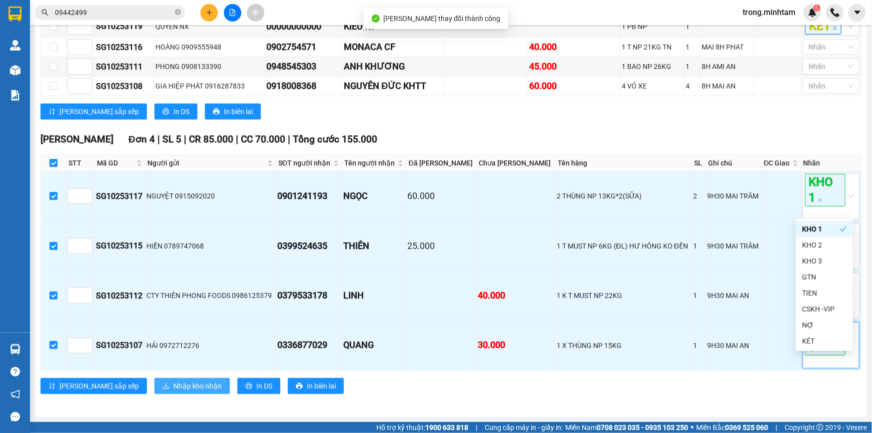
click at [173, 381] on span "Nhập kho nhận" at bounding box center [197, 385] width 48 height 11
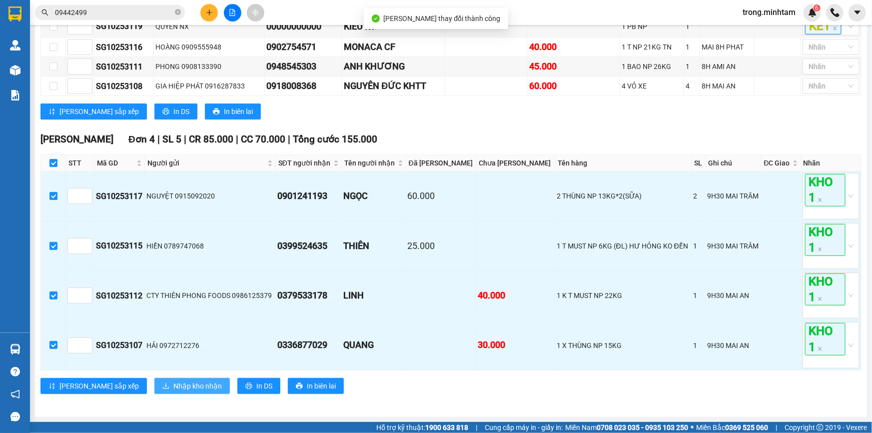
click at [173, 384] on span "Nhập kho nhận" at bounding box center [197, 385] width 48 height 11
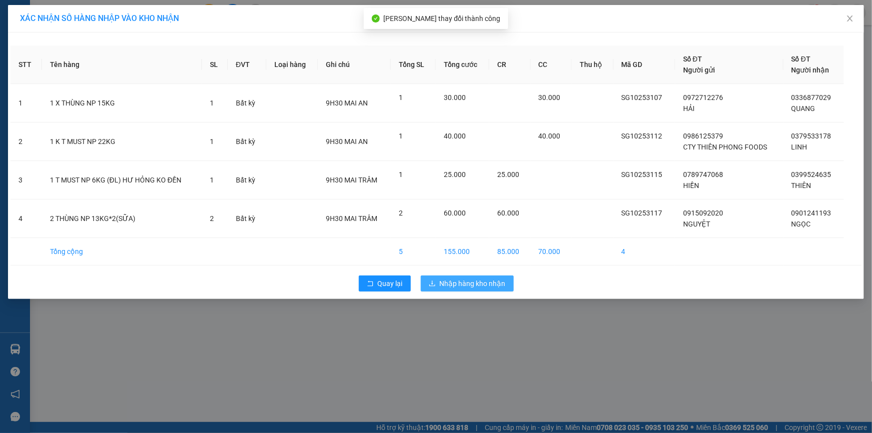
click at [424, 282] on button "Nhập hàng kho nhận" at bounding box center [467, 283] width 93 height 16
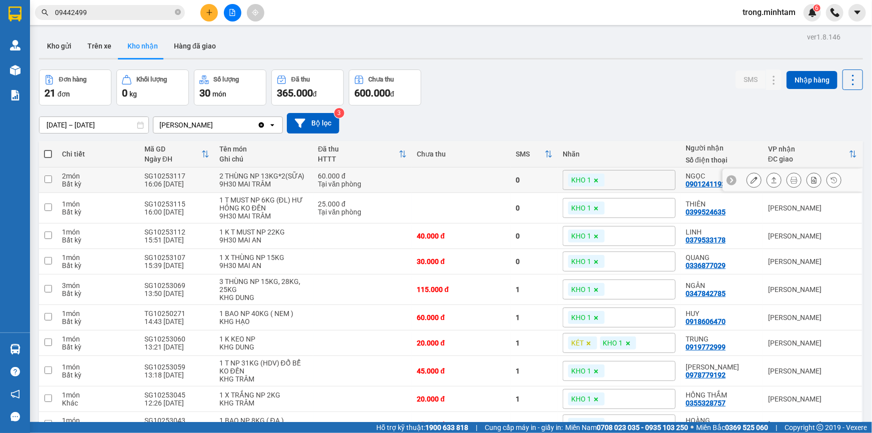
click at [750, 183] on icon at bounding box center [753, 179] width 7 height 7
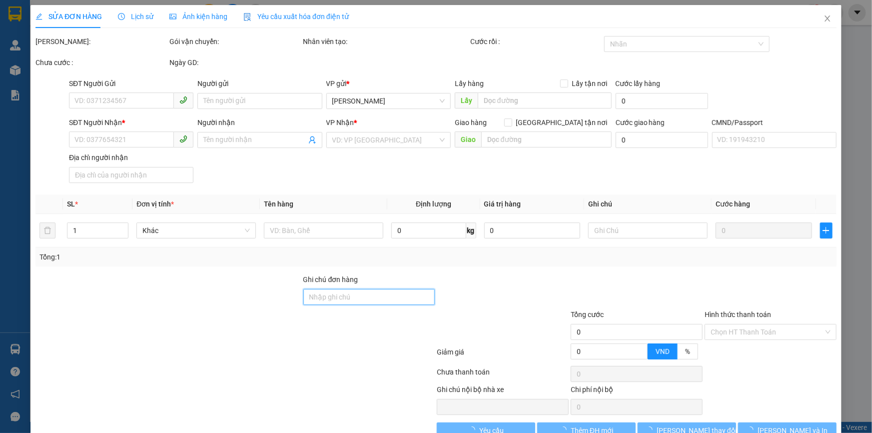
click at [344, 296] on input "Ghi chú đơn hàng" at bounding box center [369, 297] width 132 height 16
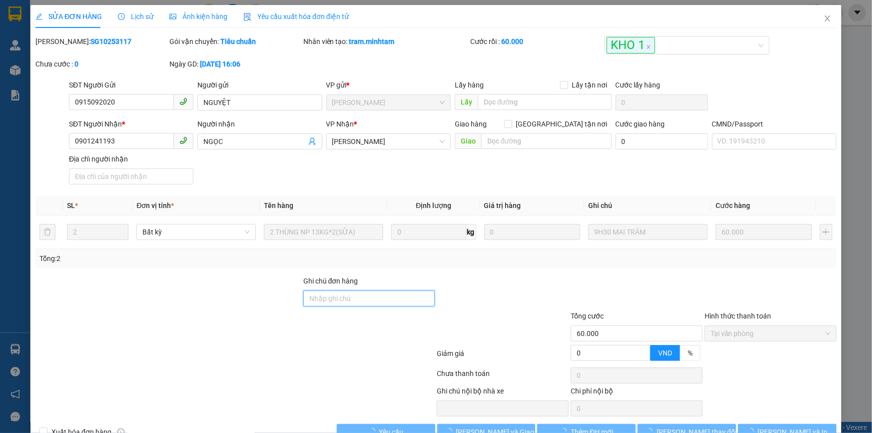
type input "0915092020"
type input "NGUYỆT"
type input "0901241193"
type input "NGỌC"
type input "60.000"
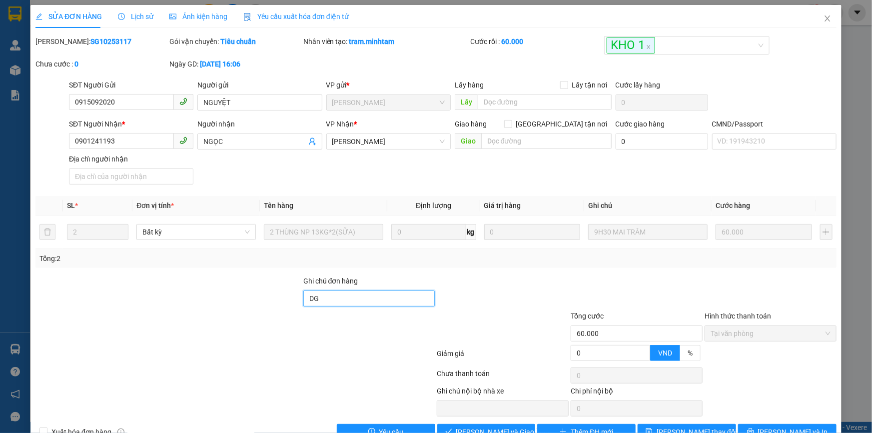
scroll to position [27, 0]
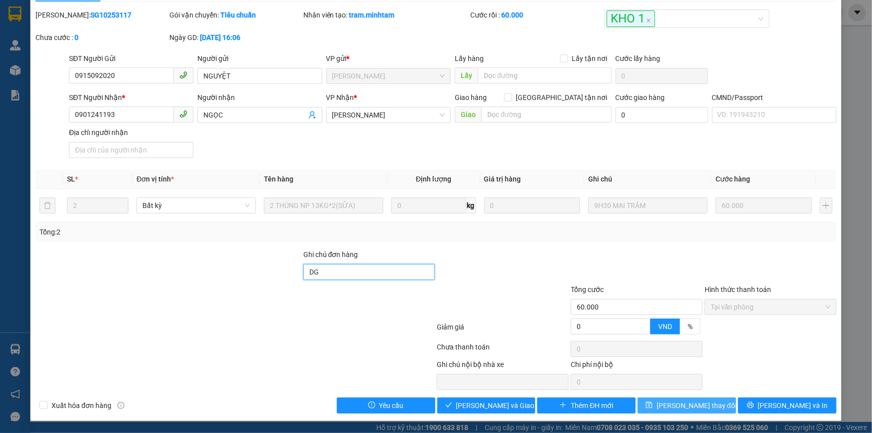
type input "DG"
click at [654, 408] on button "[PERSON_NAME] đổi" at bounding box center [686, 405] width 98 height 16
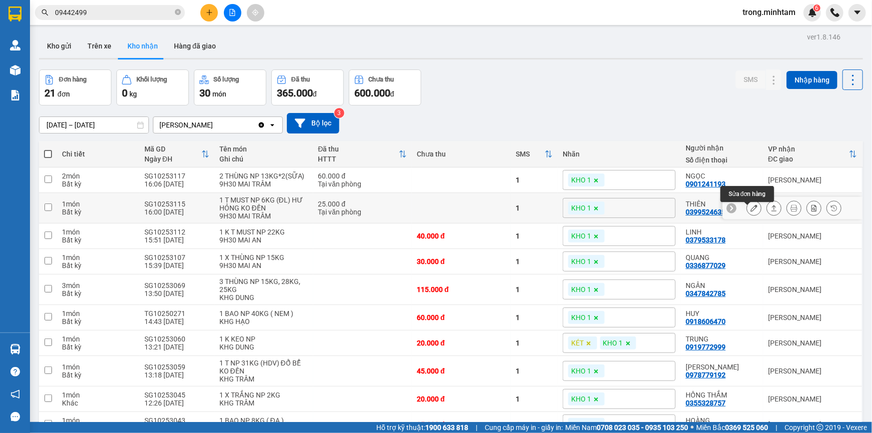
click at [751, 207] on button at bounding box center [754, 207] width 14 height 17
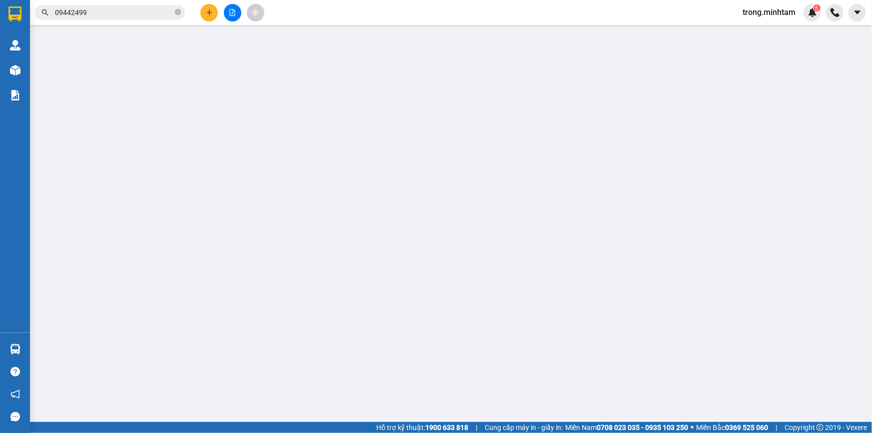
type input "0789747068"
type input "HIỀN"
type input "0399524635"
type input "THIÊN"
type input "NG ĐỒNG Ý MAI NHẬN"
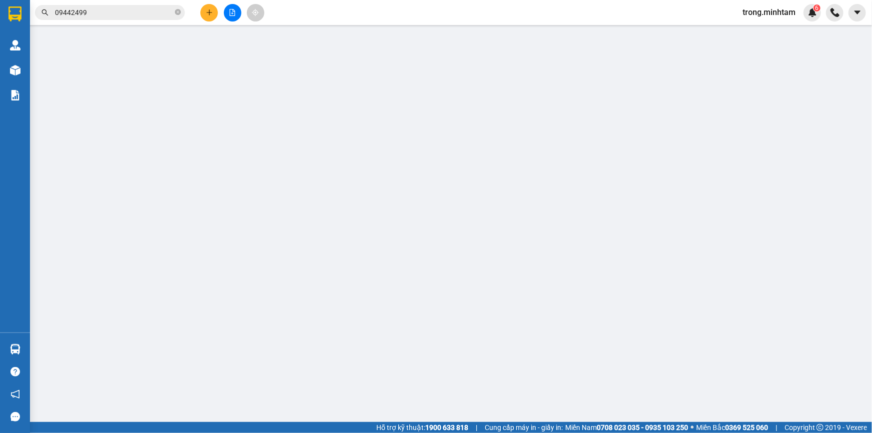
type input "25.000"
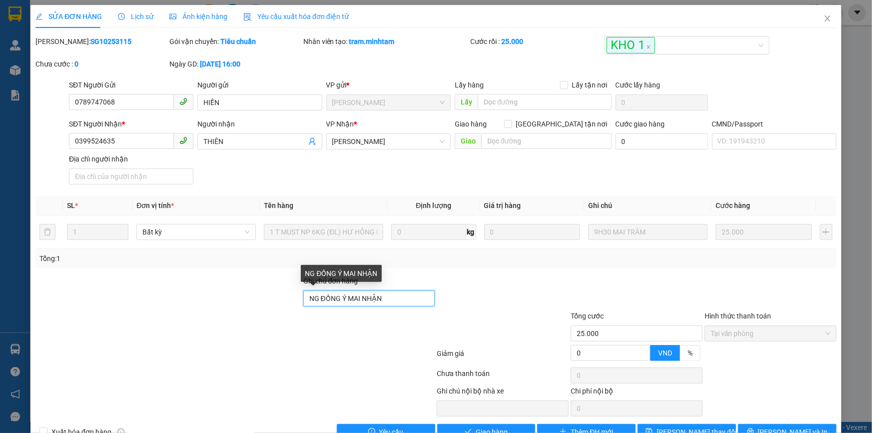
click at [402, 297] on input "NG ĐỒNG Ý MAI NHẬN" at bounding box center [369, 298] width 132 height 16
type input "NG ĐỒNG Ý MAI NHẬN/ DG"
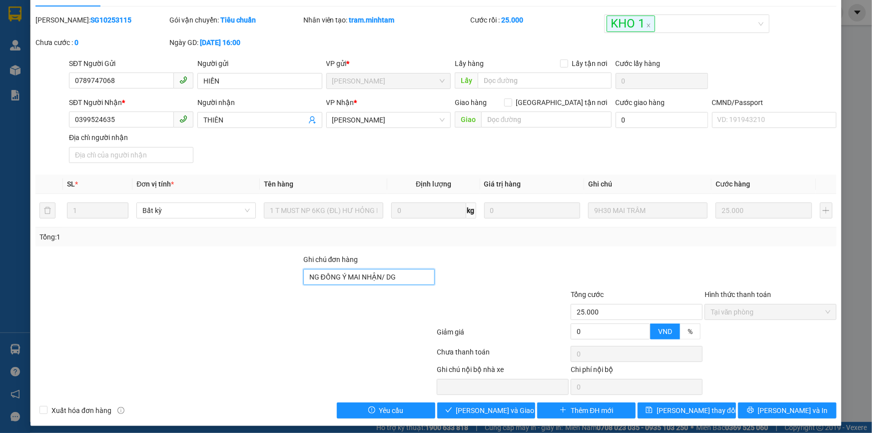
scroll to position [27, 0]
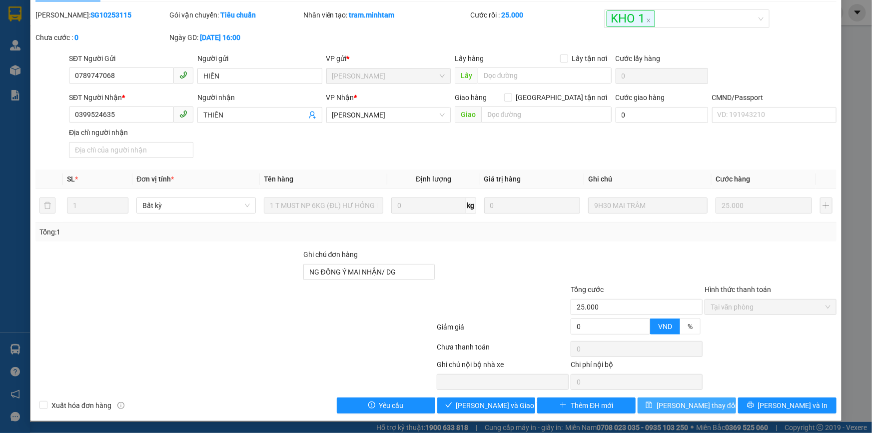
click at [674, 401] on span "[PERSON_NAME] đổi" at bounding box center [696, 405] width 80 height 11
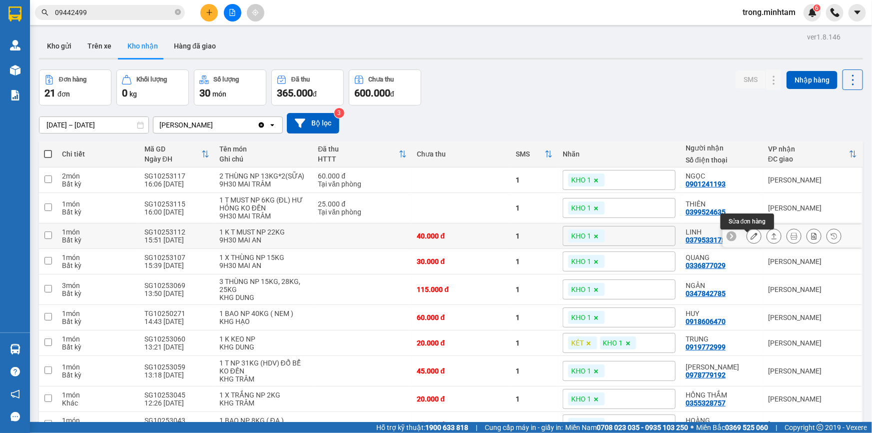
click at [747, 235] on button at bounding box center [754, 235] width 14 height 17
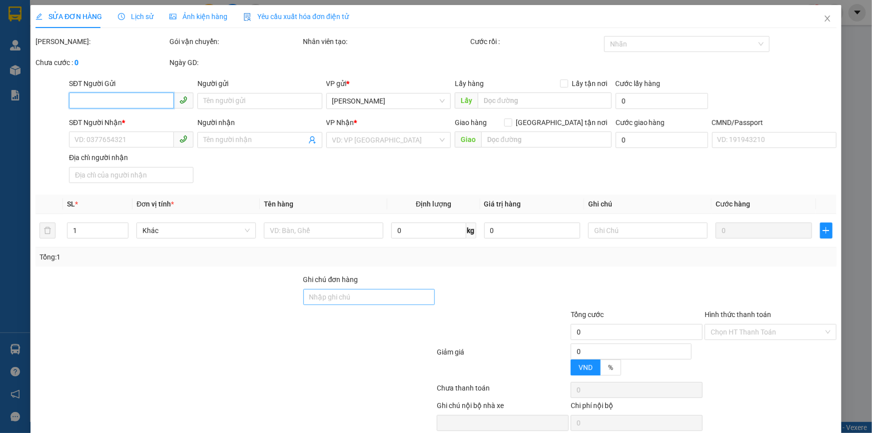
type input "0986125379"
type input "CTY THIÊN PHONG FOODS"
type input "0379533178"
type input "LINH"
type input "40.000"
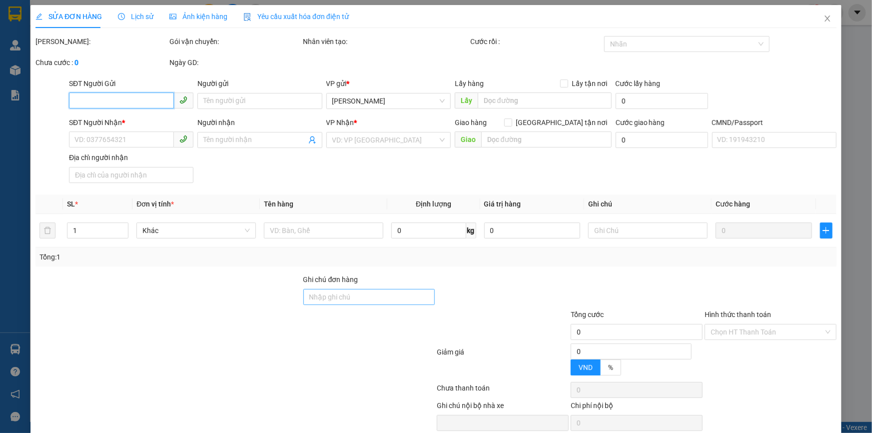
type input "40.000"
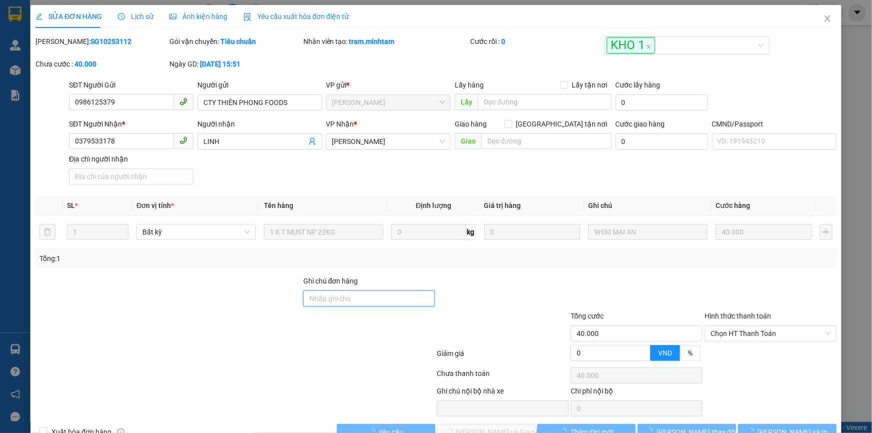
click at [394, 298] on input "Ghi chú đơn hàng" at bounding box center [369, 298] width 132 height 16
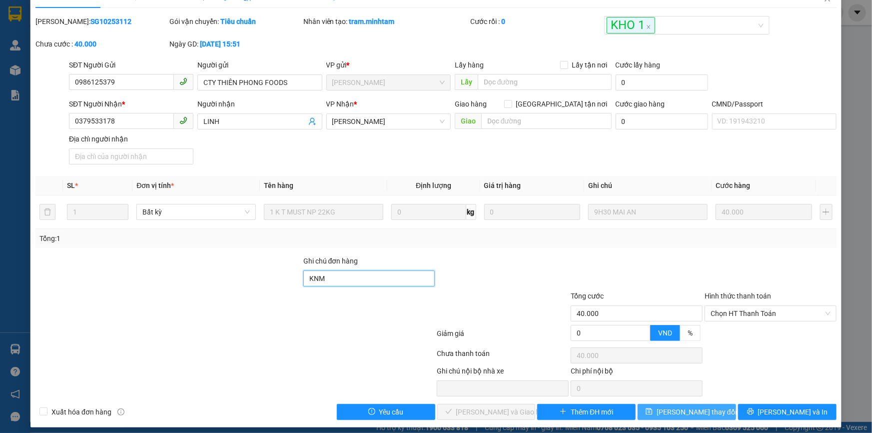
scroll to position [27, 0]
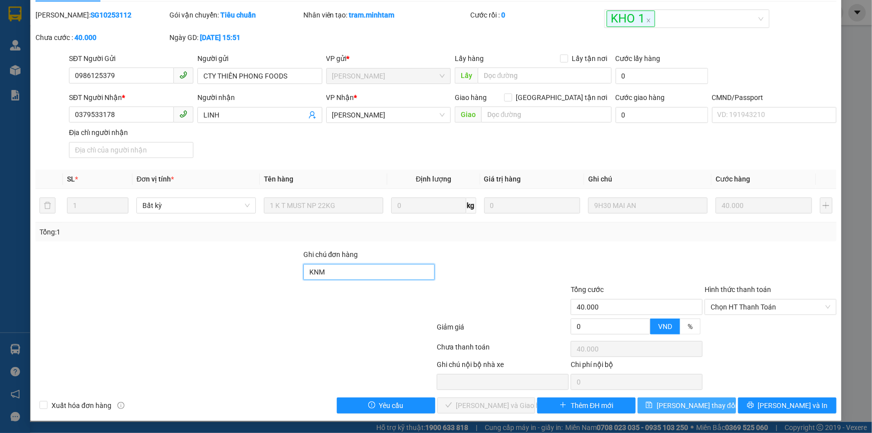
type input "KNM"
click at [705, 407] on span "[PERSON_NAME] đổi" at bounding box center [696, 405] width 80 height 11
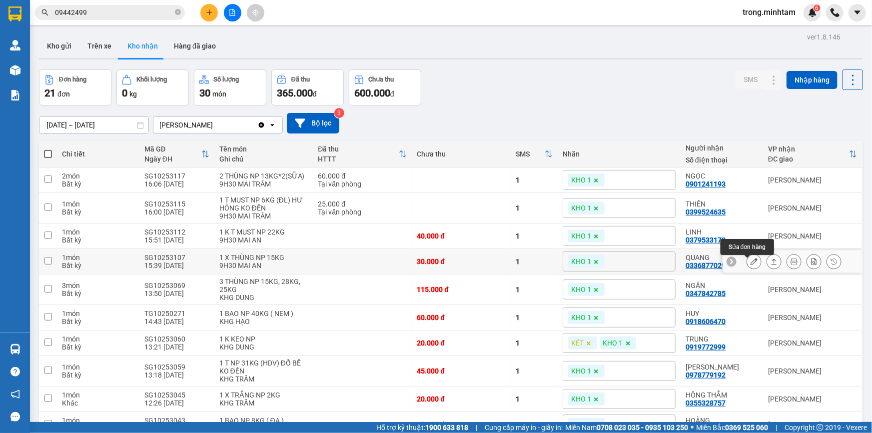
click at [750, 265] on icon at bounding box center [753, 261] width 7 height 7
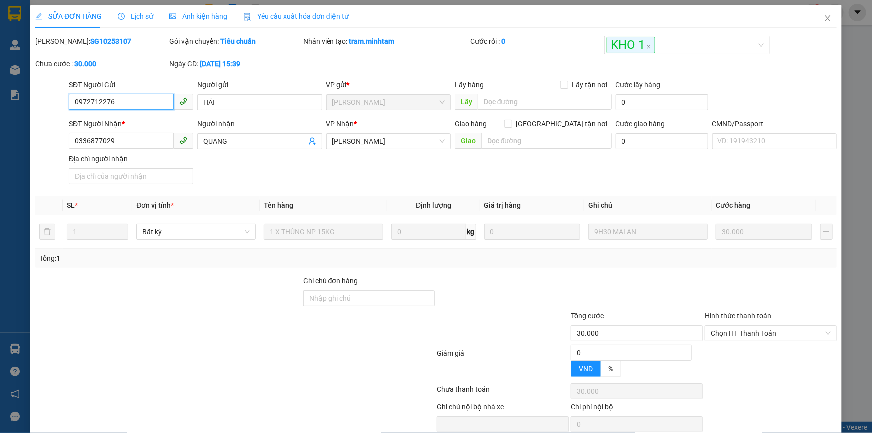
type input "0972712276"
type input "HẢI"
type input "0336877029"
type input "QUANG"
type input "30.000"
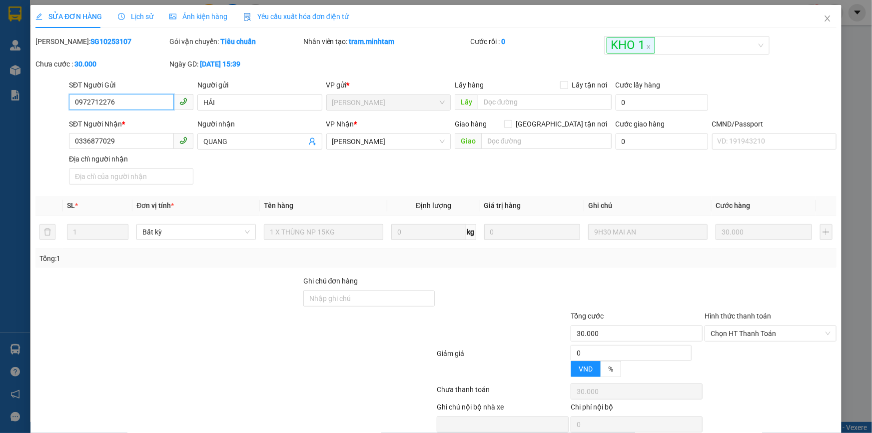
type input "30.000"
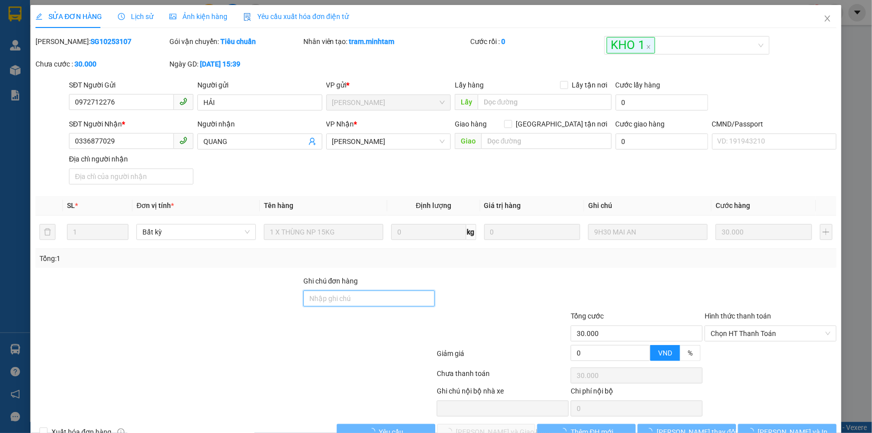
click at [377, 299] on input "Ghi chú đơn hàng" at bounding box center [369, 298] width 132 height 16
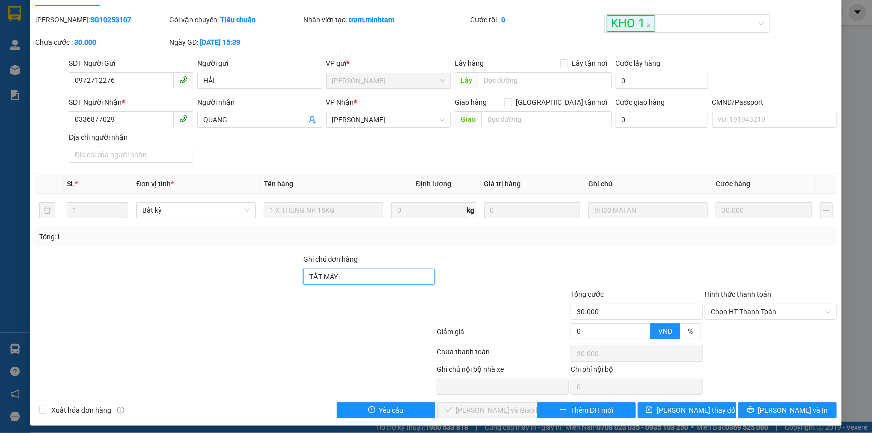
scroll to position [27, 0]
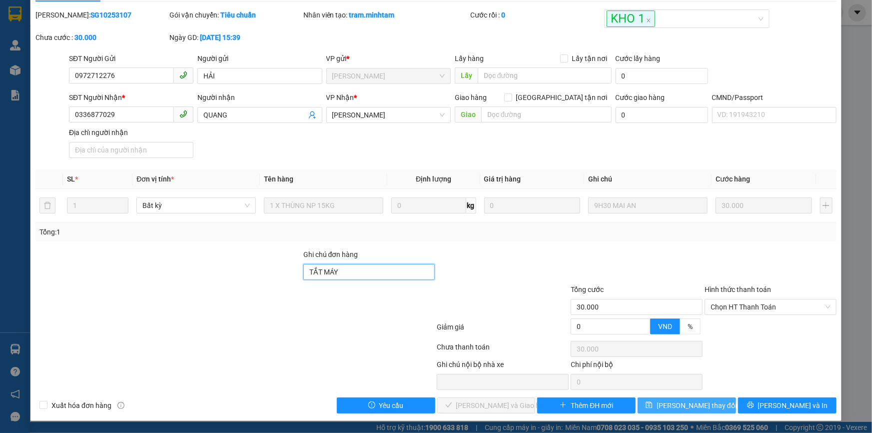
type input "TẮT MÁY"
click at [660, 398] on button "[PERSON_NAME] đổi" at bounding box center [686, 405] width 98 height 16
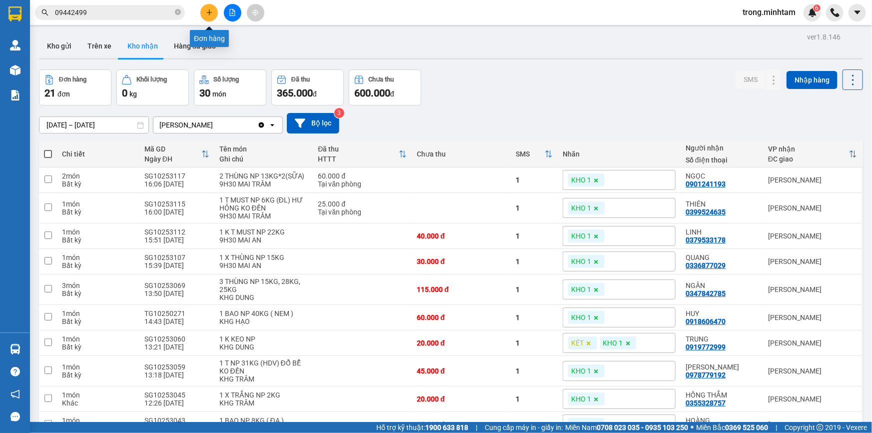
click at [211, 10] on icon "plus" at bounding box center [209, 12] width 7 height 7
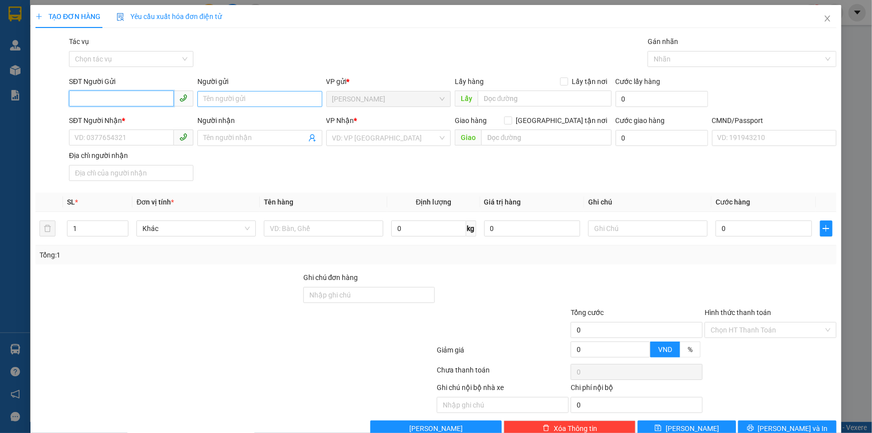
paste input "0867779993"
type input "0867779993"
click at [134, 114] on div "0867779993 - QUÂN" at bounding box center [129, 118] width 111 height 11
type input "QUÂN"
type input "0909590118"
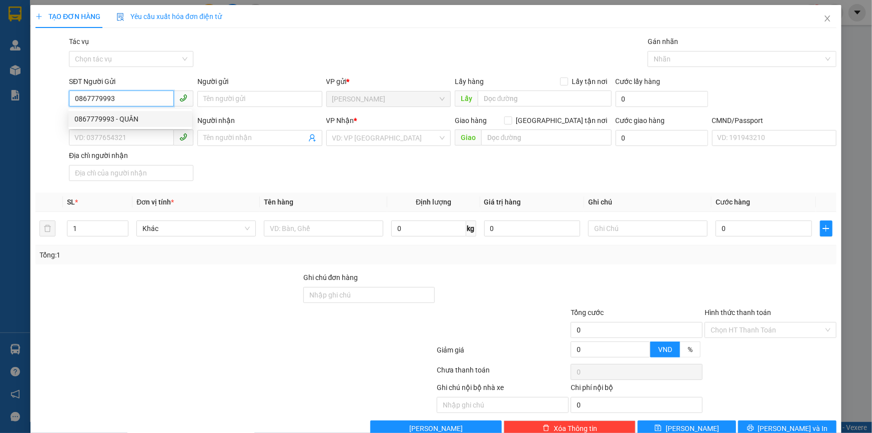
type input "DUNG"
type input "0867779993"
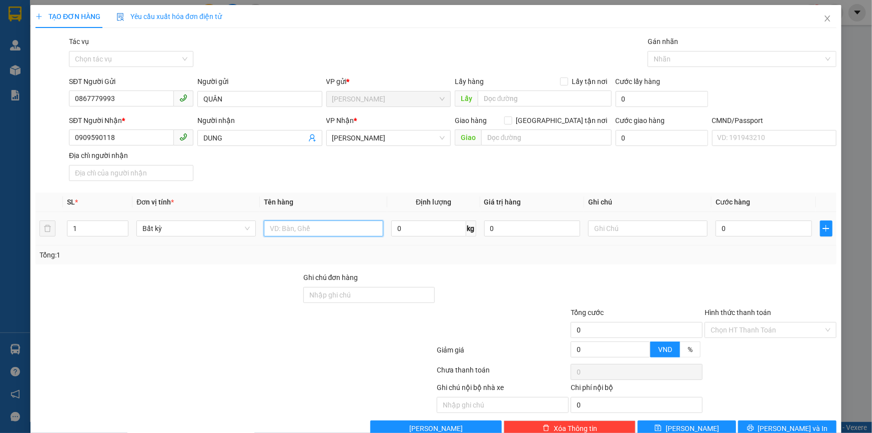
click at [290, 228] on input "text" at bounding box center [323, 228] width 119 height 16
type input "1SO MI GT NP"
type input "09H00([DATE])TRỌNG"
type input "2"
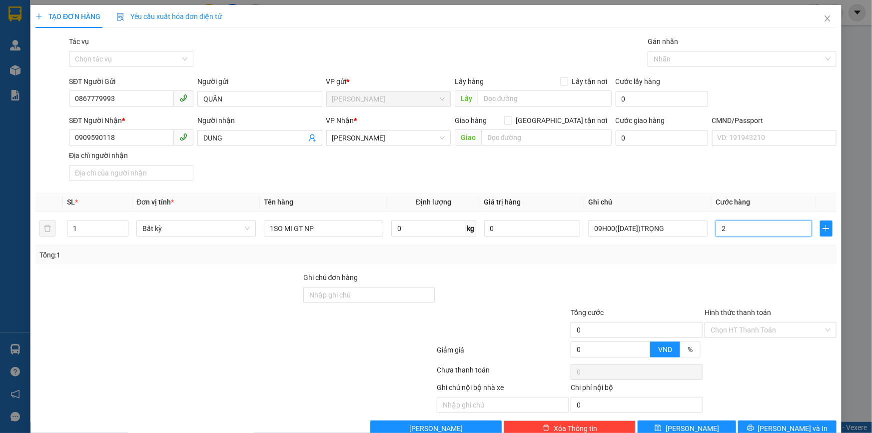
type input "2"
type input "20"
click at [767, 326] on input "Hình thức thanh toán" at bounding box center [766, 329] width 113 height 15
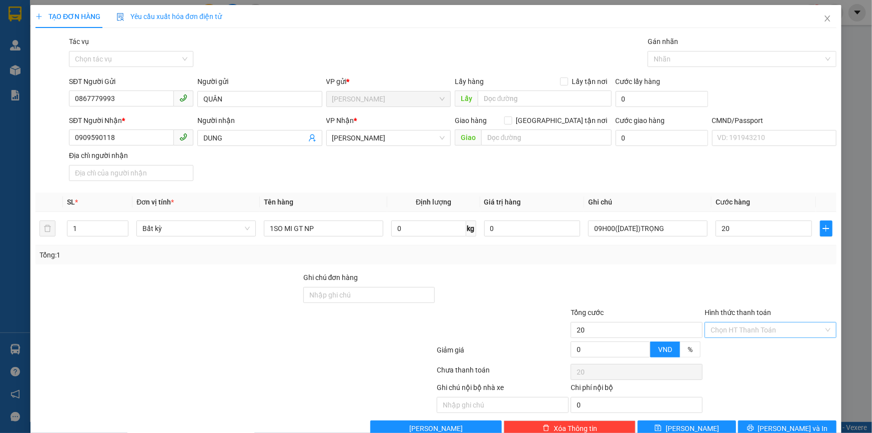
type input "20.000"
click at [738, 348] on div "Tại văn phòng" at bounding box center [764, 350] width 119 height 11
type input "0"
click at [754, 427] on icon "printer" at bounding box center [750, 427] width 7 height 7
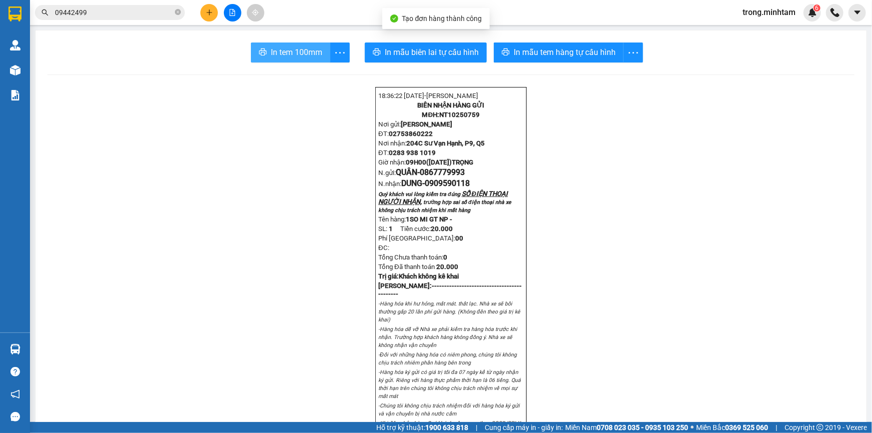
click at [306, 50] on span "In tem 100mm" at bounding box center [296, 52] width 51 height 12
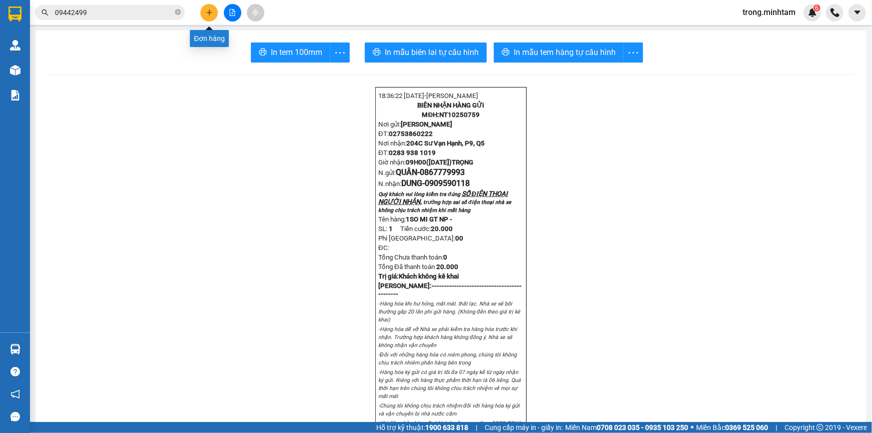
click at [209, 5] on button at bounding box center [208, 12] width 17 height 17
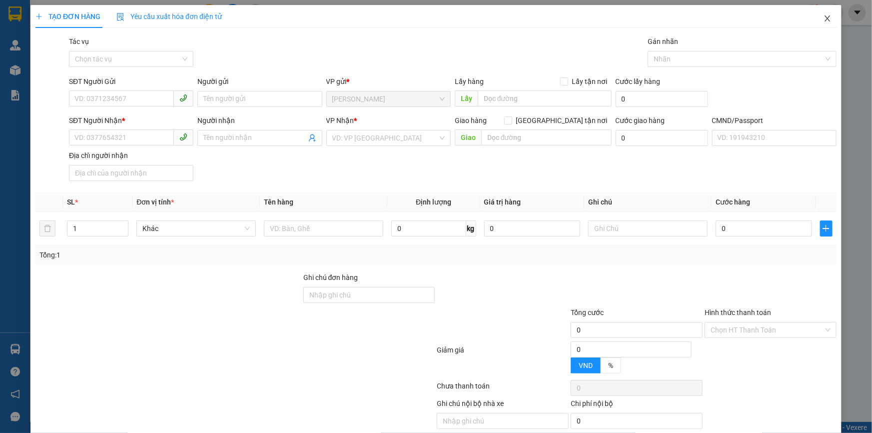
click at [817, 14] on span "Close" at bounding box center [827, 19] width 28 height 28
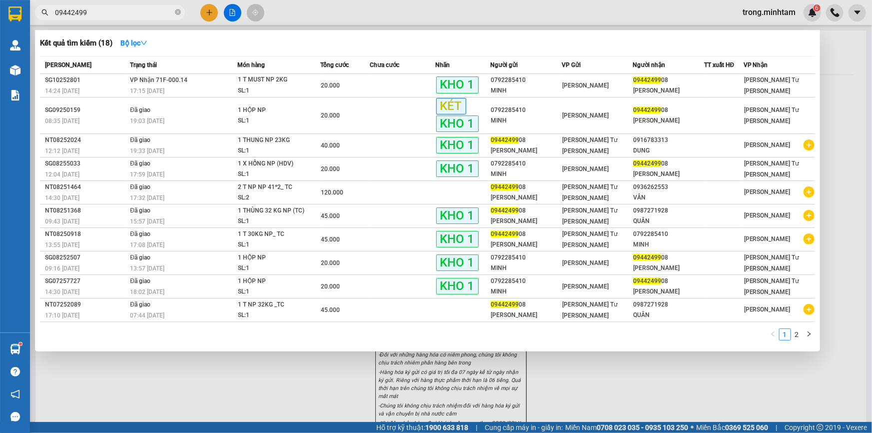
click at [139, 8] on input "09442499" at bounding box center [114, 12] width 118 height 11
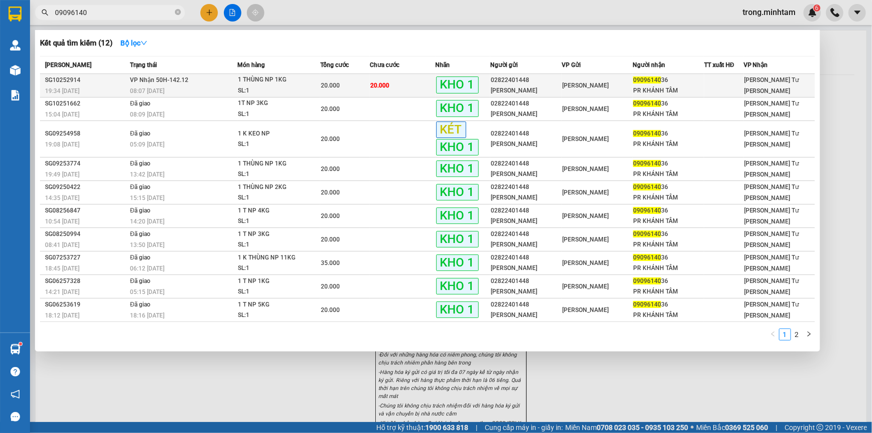
type input "09096140"
click at [316, 80] on span "1 THÙNG NP 1KG SL: 1" at bounding box center [279, 84] width 82 height 21
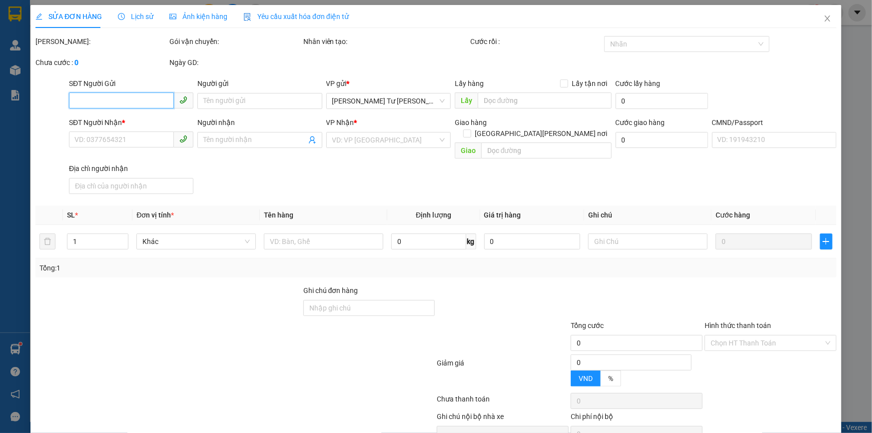
type input "02822401448"
type input "[PERSON_NAME]"
type input "0909614036"
type input "PR KHÁNH TÂM"
type input "BM"
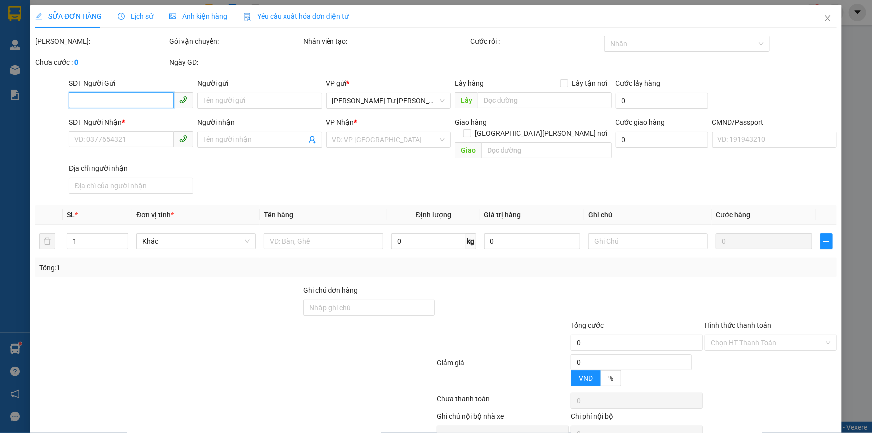
type input "20.000"
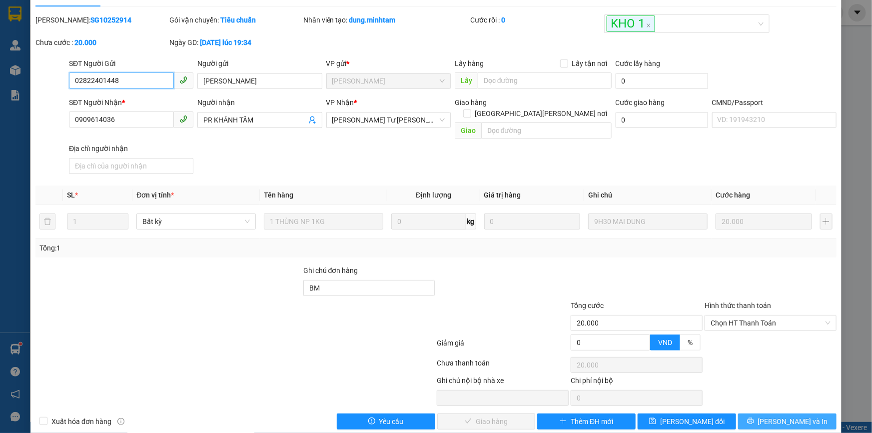
scroll to position [27, 0]
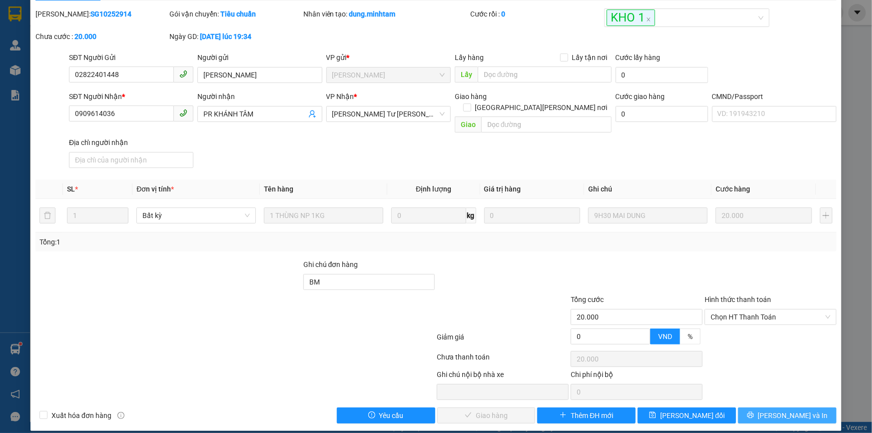
click at [753, 407] on button "[PERSON_NAME] và In" at bounding box center [787, 415] width 98 height 16
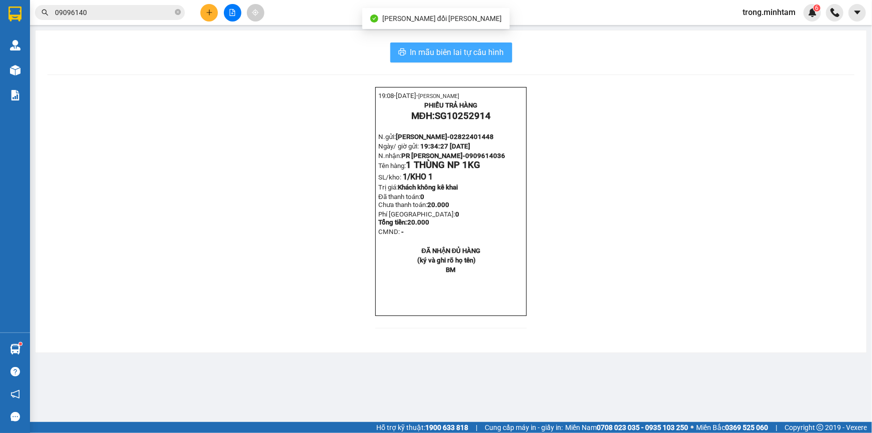
click at [473, 58] on span "In mẫu biên lai tự cấu hình" at bounding box center [457, 52] width 94 height 12
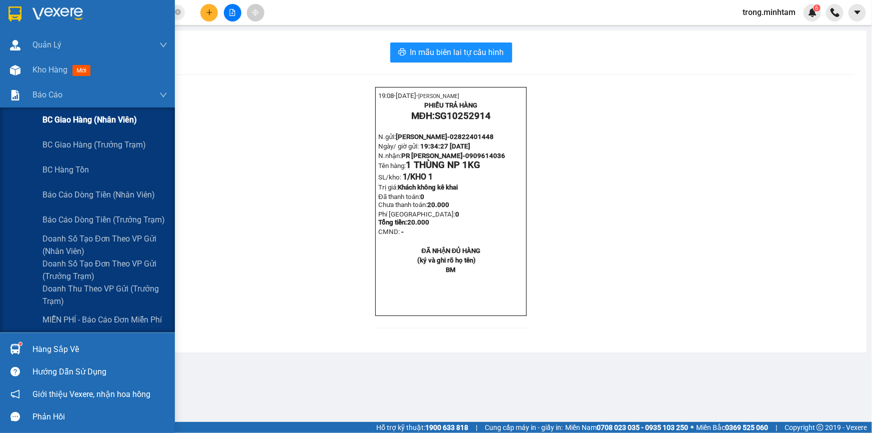
click at [36, 114] on div "BC giao hàng (nhân viên)" at bounding box center [87, 119] width 175 height 25
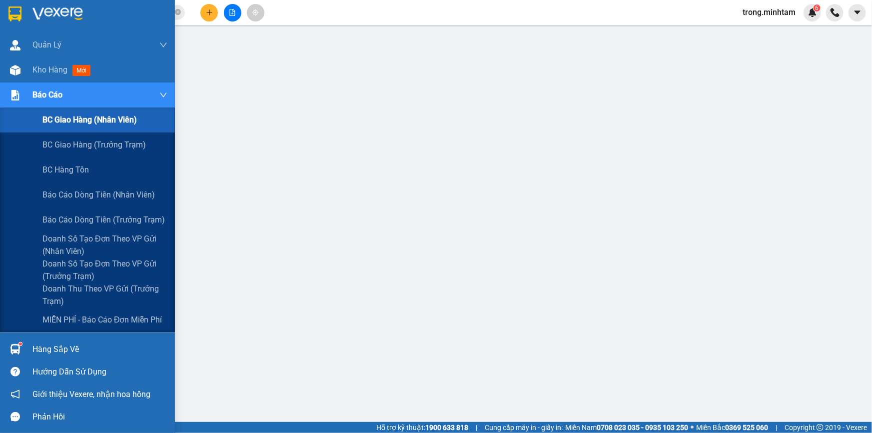
drag, startPoint x: 94, startPoint y: 269, endPoint x: 373, endPoint y: 206, distance: 285.8
click at [93, 269] on span "Doanh số tạo đơn theo VP gửi (trưởng trạm)" at bounding box center [104, 269] width 125 height 25
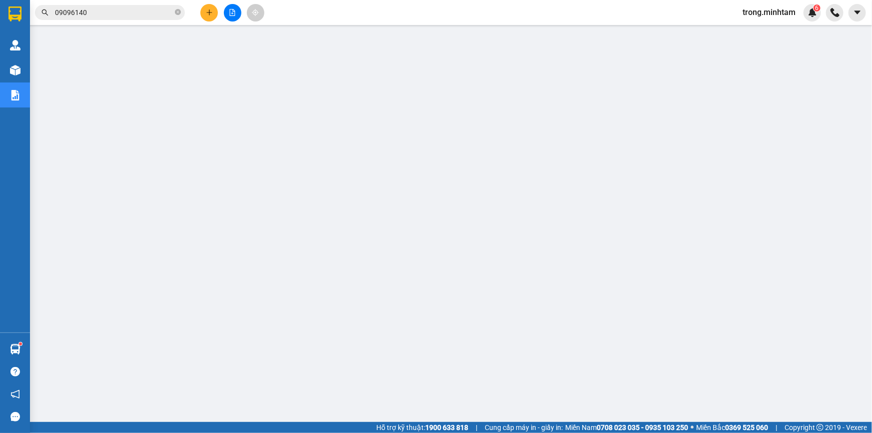
click at [149, 7] on input "09096140" at bounding box center [114, 12] width 118 height 11
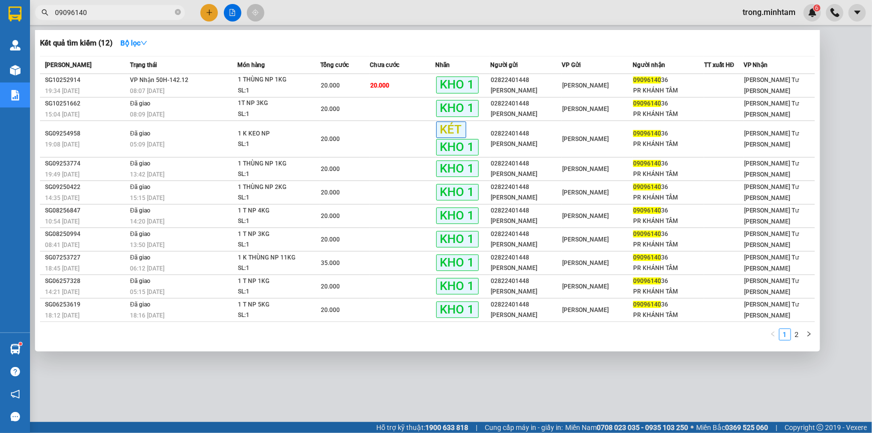
click at [149, 7] on input "09096140" at bounding box center [114, 12] width 118 height 11
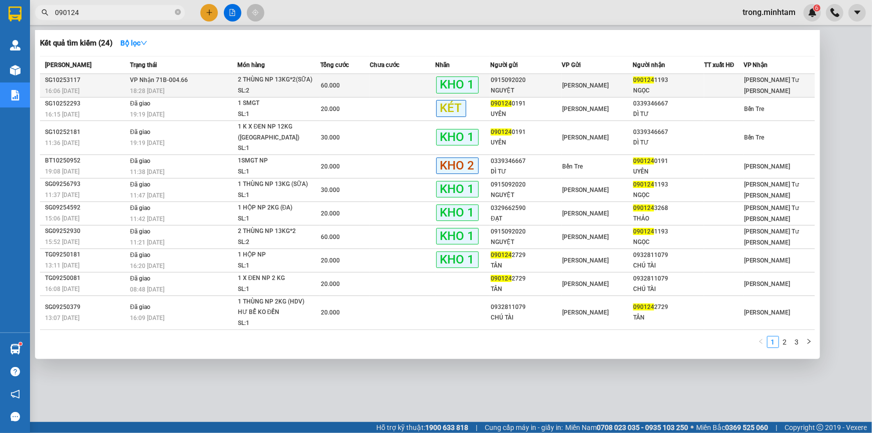
type input "090124"
click at [329, 89] on span "60.000" at bounding box center [330, 85] width 19 height 7
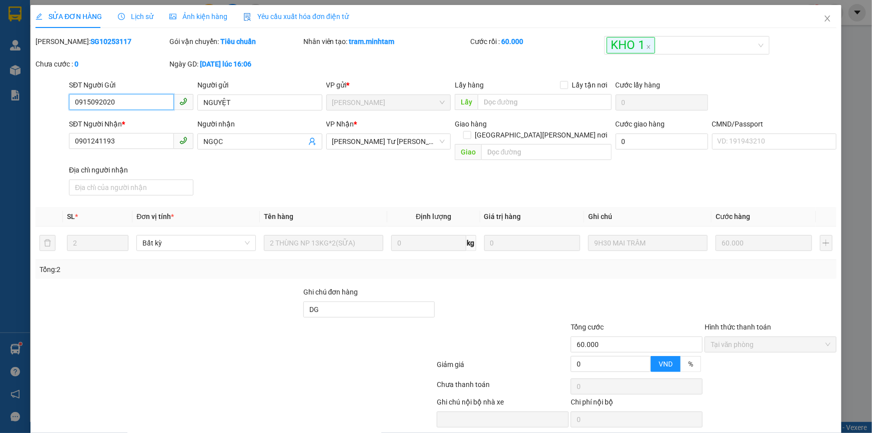
type input "0915092020"
type input "NGUYỆT"
type input "0901241193"
type input "NGỌC"
type input "DG"
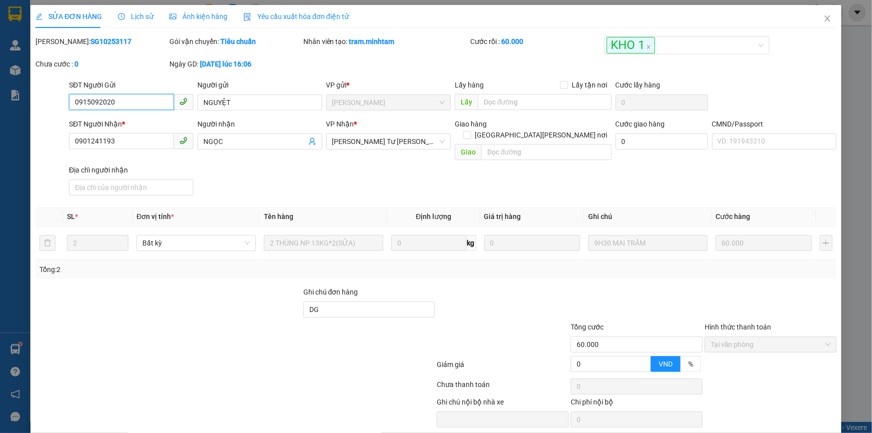
type input "60.000"
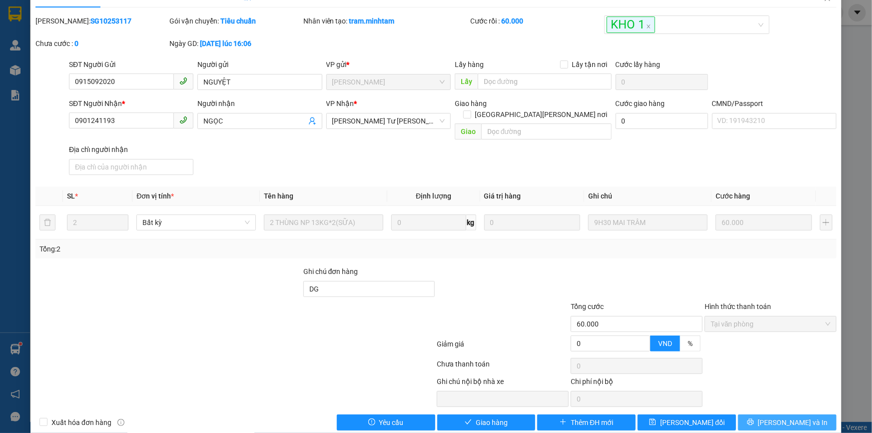
click at [797, 417] on span "[PERSON_NAME] và In" at bounding box center [793, 422] width 70 height 11
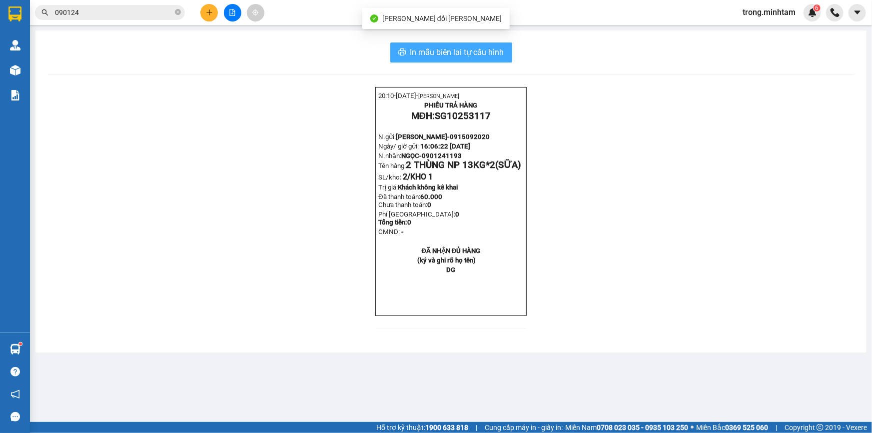
click at [446, 48] on span "In mẫu biên lai tự cấu hình" at bounding box center [457, 52] width 94 height 12
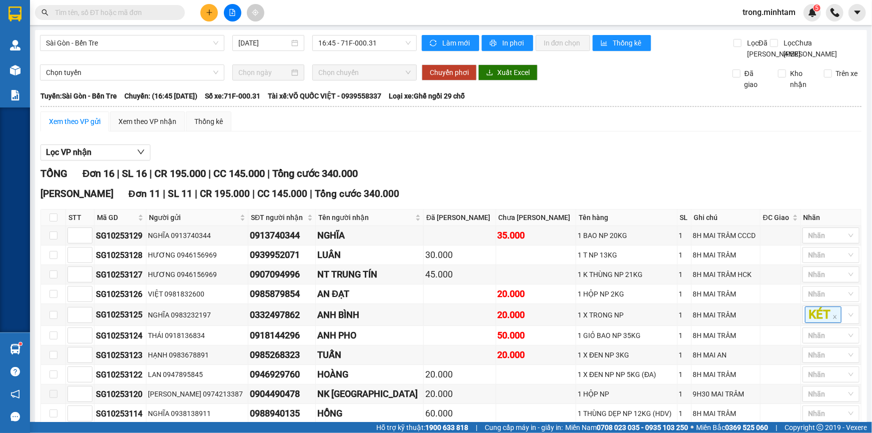
click at [163, 14] on input "text" at bounding box center [114, 12] width 118 height 11
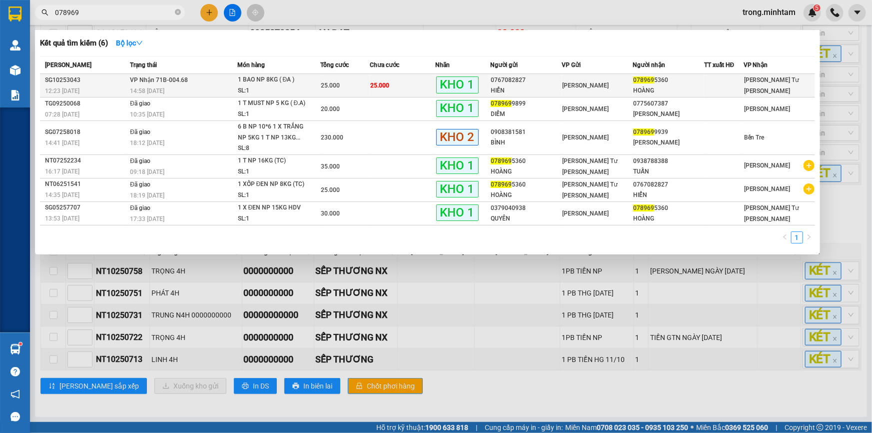
type input "078969"
click at [361, 82] on div "25.000" at bounding box center [345, 85] width 48 height 11
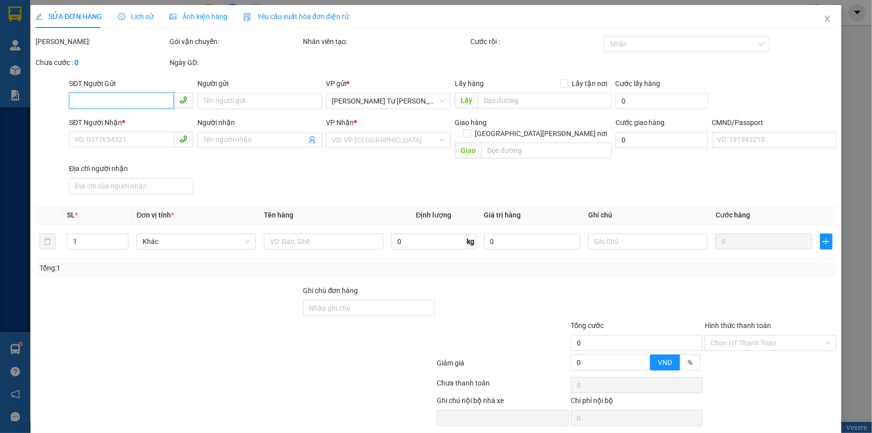
type input "0767082827"
type input "HIỂN"
type input "0789695360"
type input "HOÀNG"
type input "KNM"
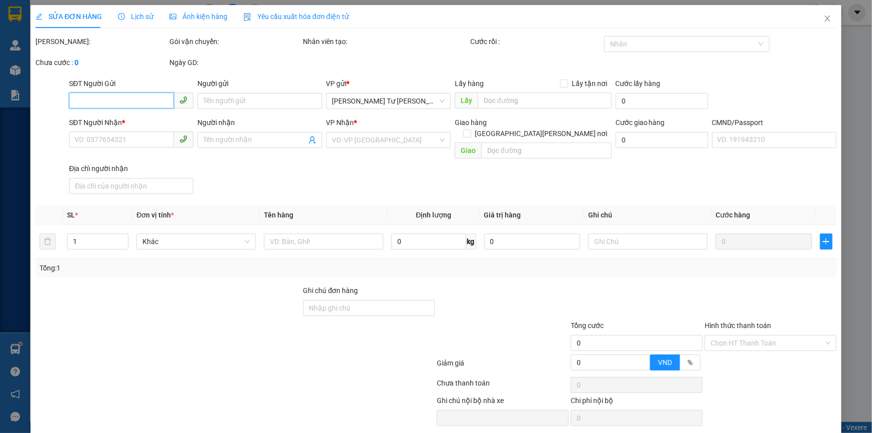
type input "25.000"
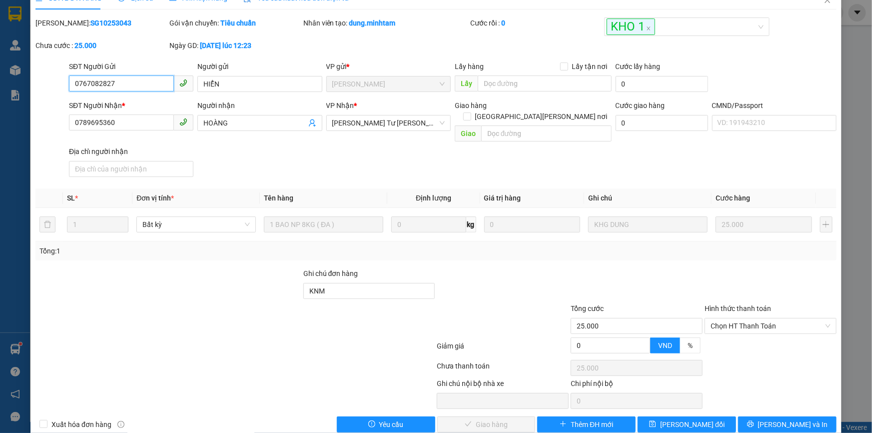
scroll to position [27, 0]
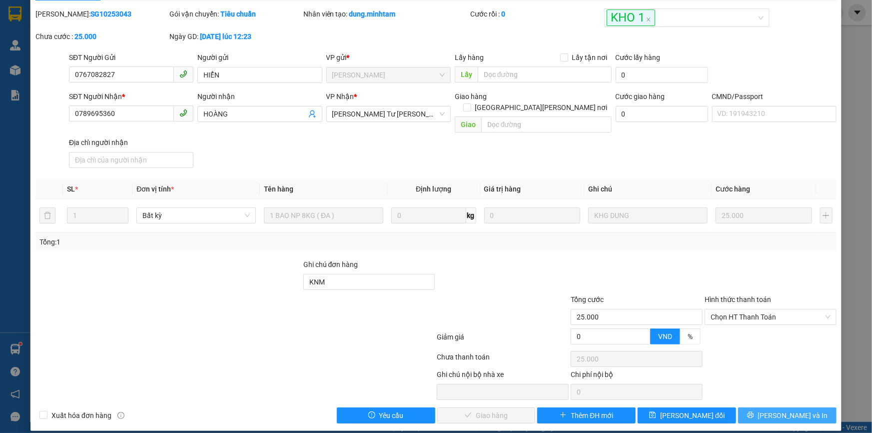
click at [752, 407] on button "[PERSON_NAME] và In" at bounding box center [787, 415] width 98 height 16
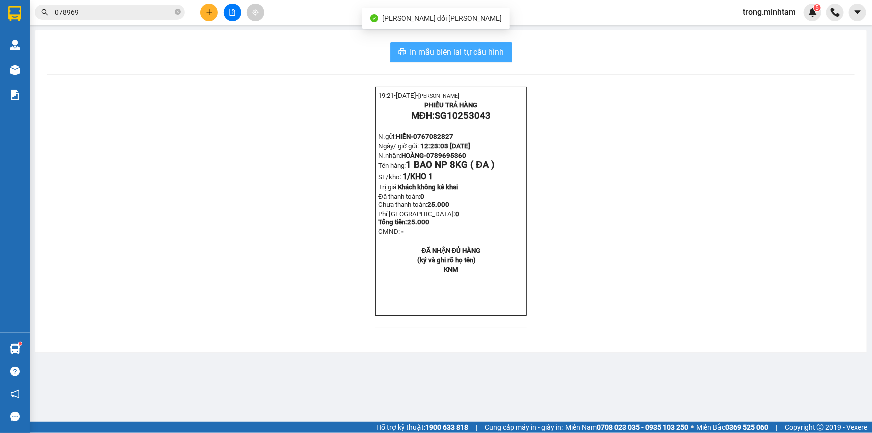
click at [419, 50] on span "In mẫu biên lai tự cấu hình" at bounding box center [457, 52] width 94 height 12
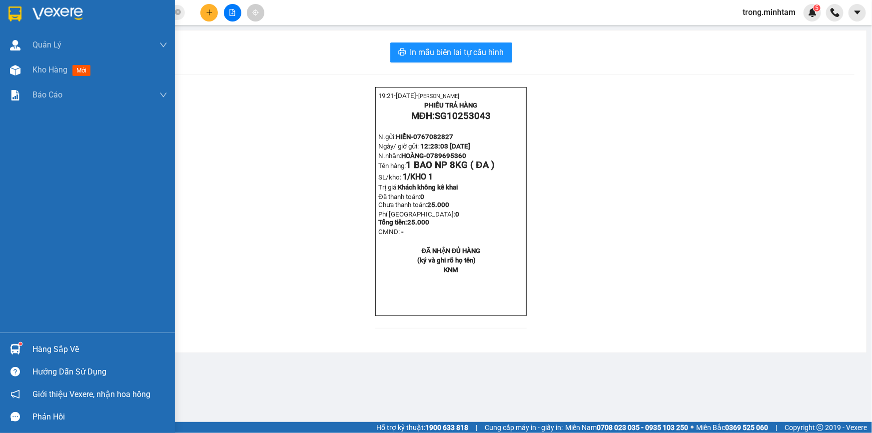
click at [50, 340] on div "Hàng sắp về" at bounding box center [87, 349] width 175 height 22
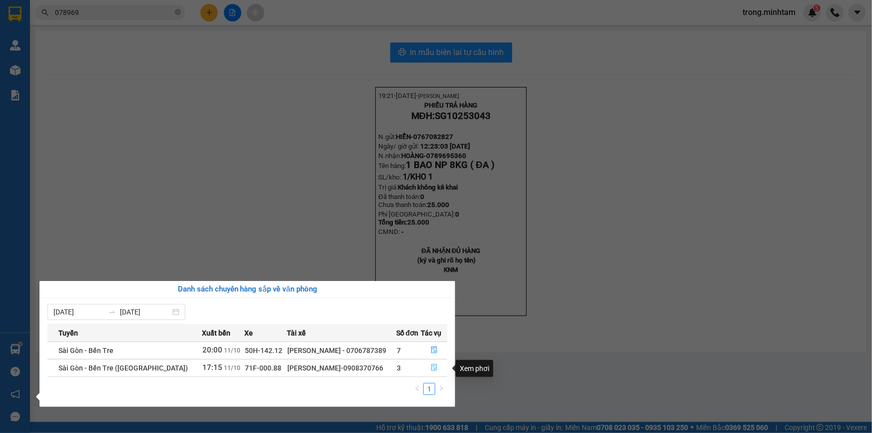
click at [431, 371] on icon "file-done" at bounding box center [434, 367] width 6 height 7
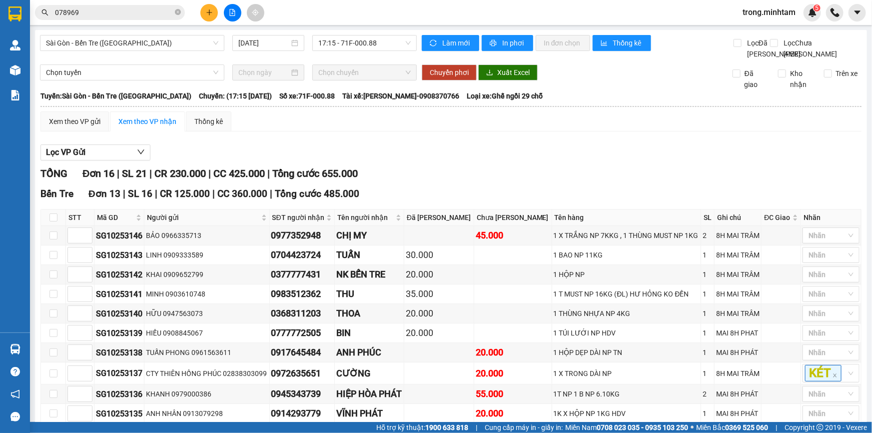
scroll to position [253, 0]
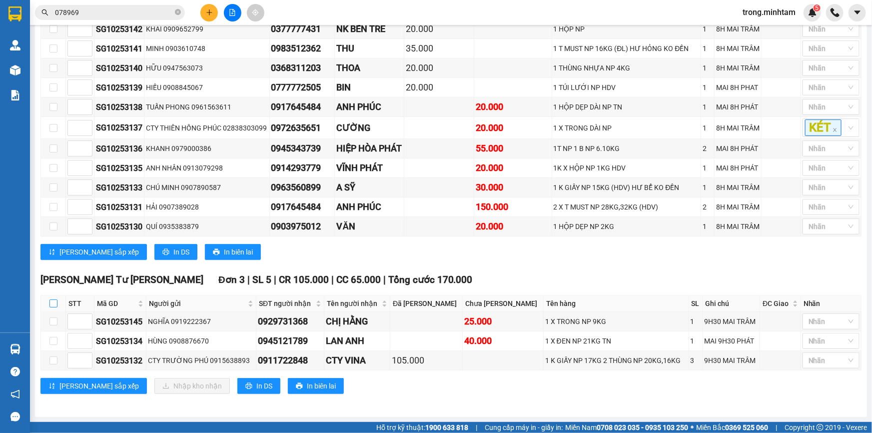
click at [55, 305] on input "checkbox" at bounding box center [53, 303] width 8 height 8
checkbox input "true"
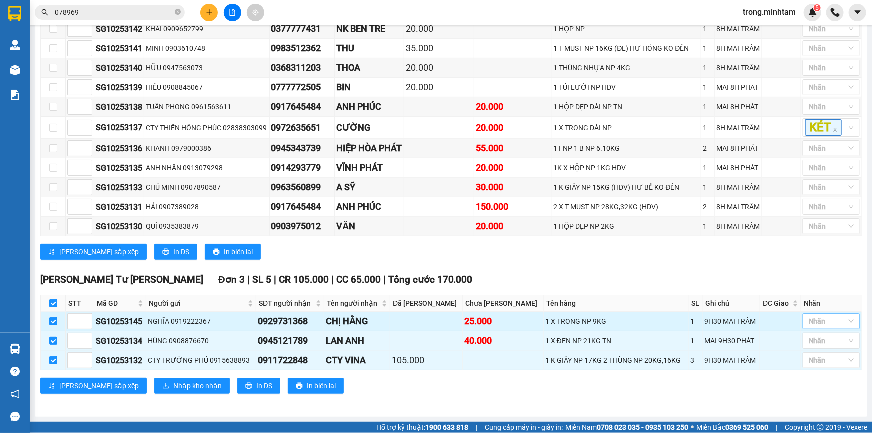
click at [822, 321] on div at bounding box center [826, 321] width 42 height 12
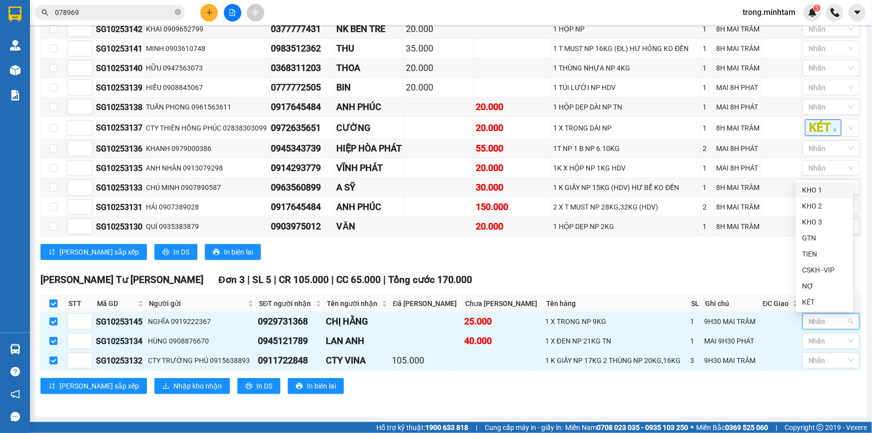
click at [809, 187] on div "KHO 1" at bounding box center [824, 189] width 45 height 11
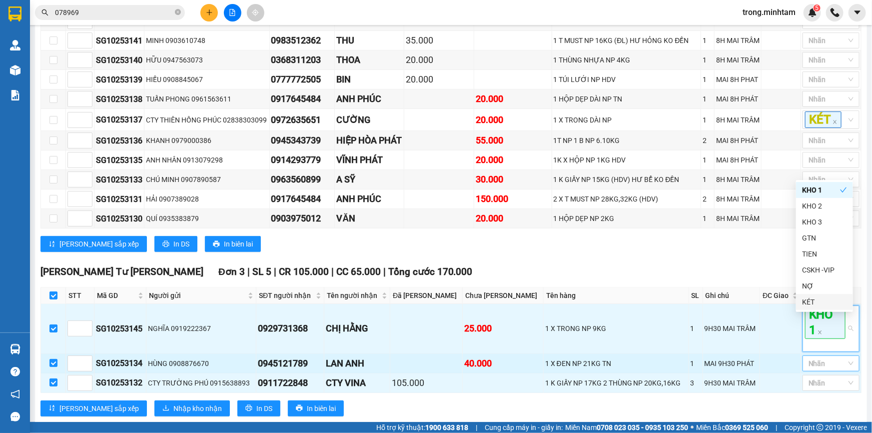
click at [818, 369] on div at bounding box center [826, 363] width 42 height 12
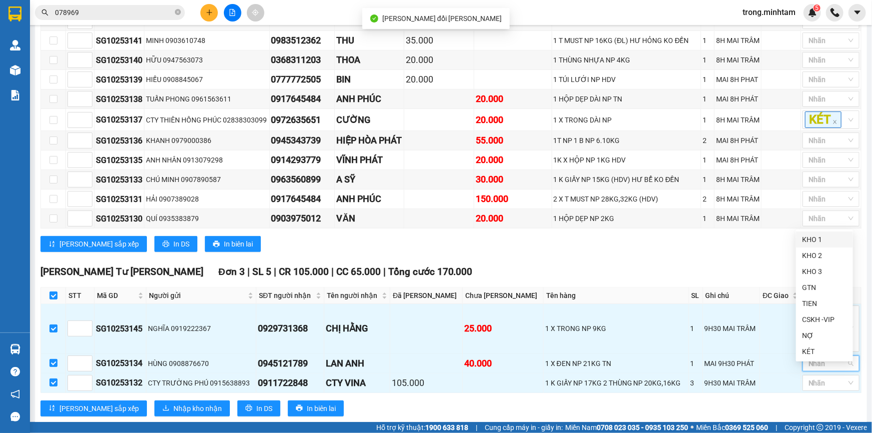
click at [820, 241] on div "KHO 1" at bounding box center [824, 239] width 45 height 11
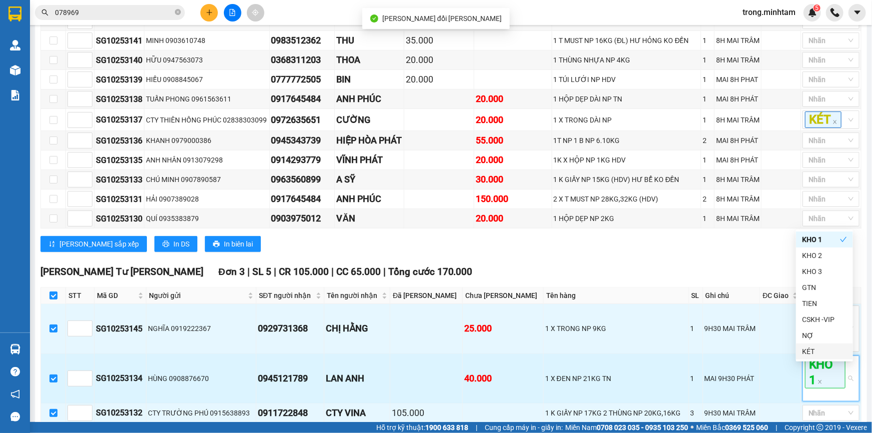
click at [819, 400] on div "KHO 1" at bounding box center [826, 378] width 42 height 44
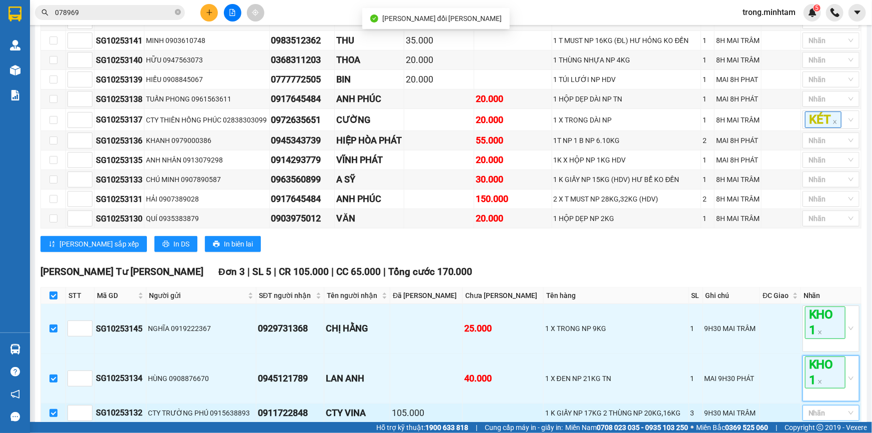
scroll to position [314, 0]
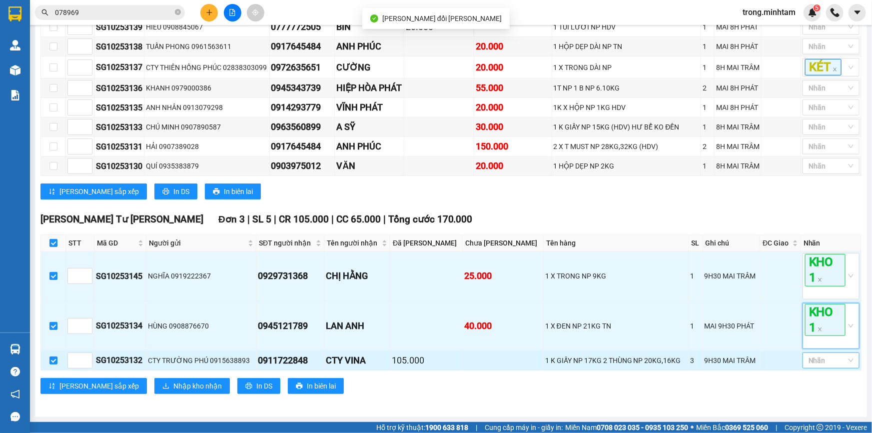
click at [818, 355] on div at bounding box center [826, 360] width 42 height 12
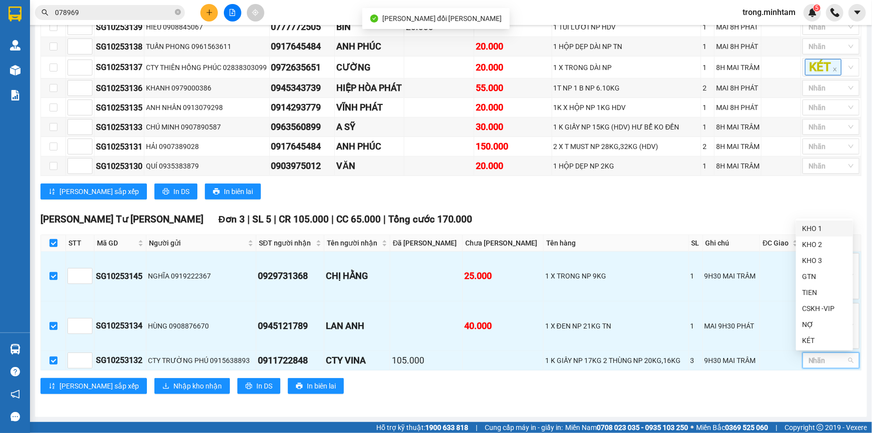
click at [821, 226] on div "KHO 1" at bounding box center [824, 228] width 45 height 11
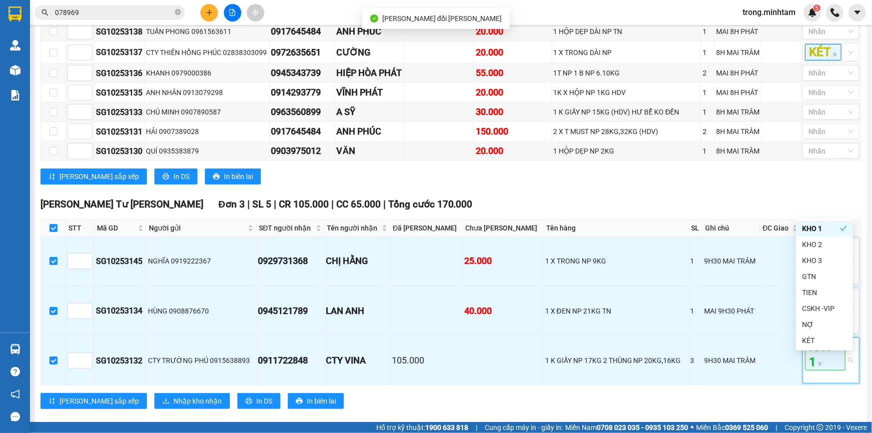
scroll to position [344, 0]
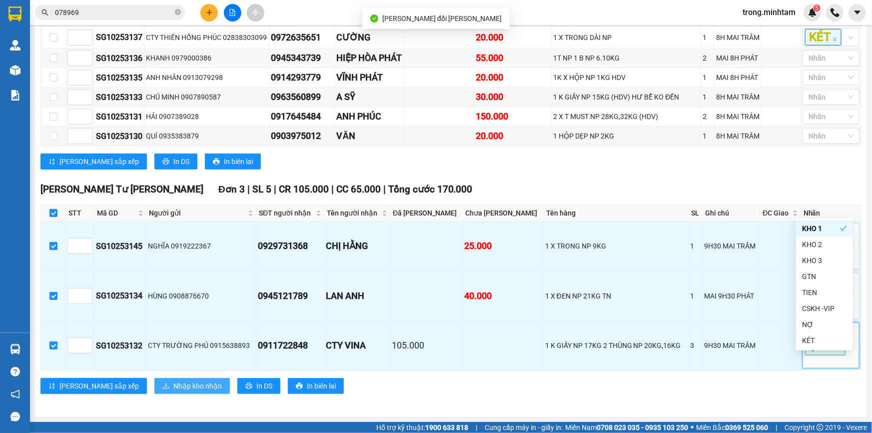
click at [173, 381] on span "Nhập kho nhận" at bounding box center [197, 385] width 48 height 11
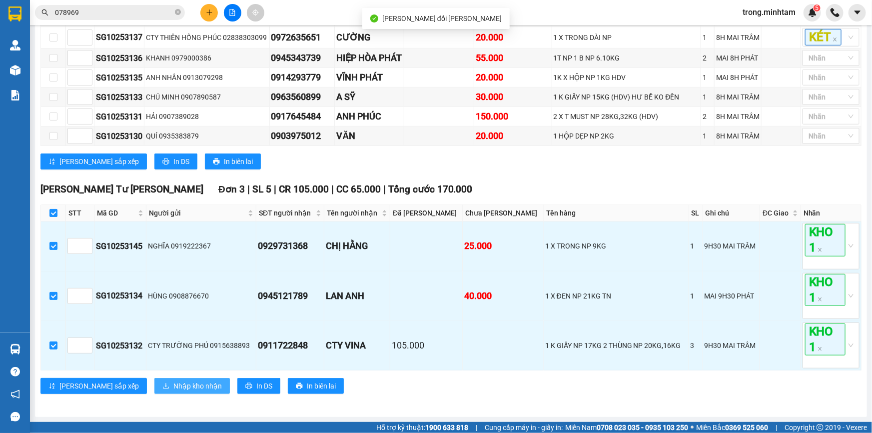
click at [173, 382] on span "Nhập kho nhận" at bounding box center [197, 385] width 48 height 11
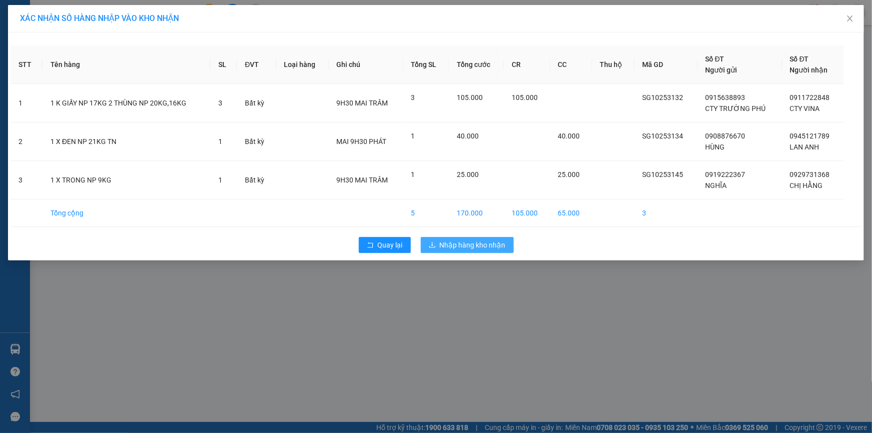
click at [440, 244] on span "Nhập hàng kho nhận" at bounding box center [472, 244] width 66 height 11
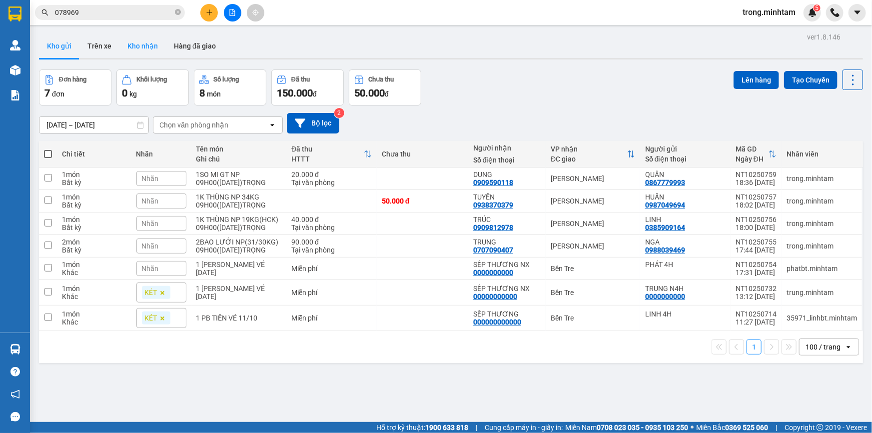
click at [138, 55] on button "Kho nhận" at bounding box center [142, 46] width 46 height 24
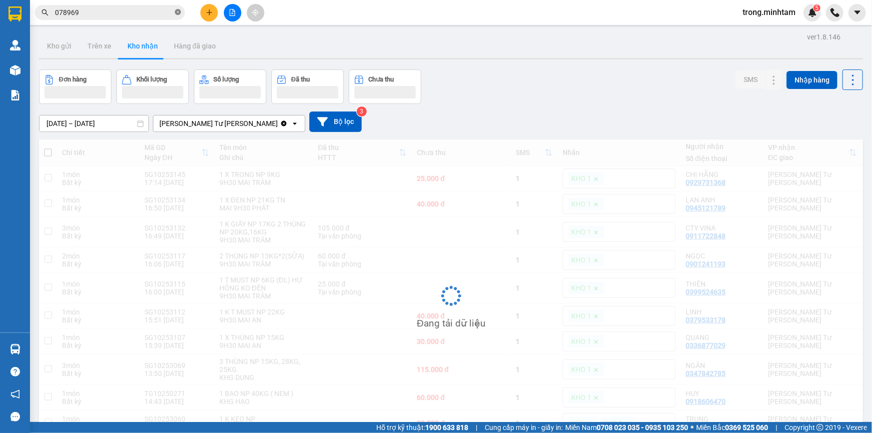
click at [177, 13] on icon "close-circle" at bounding box center [178, 12] width 6 height 6
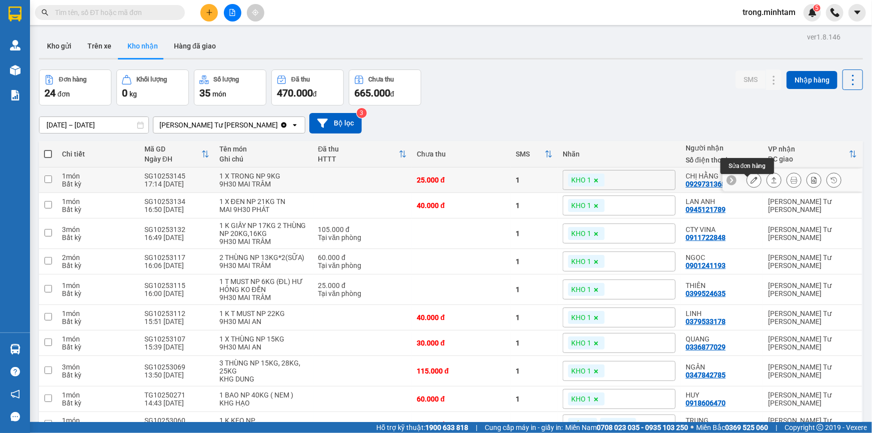
click at [750, 180] on button at bounding box center [754, 179] width 14 height 17
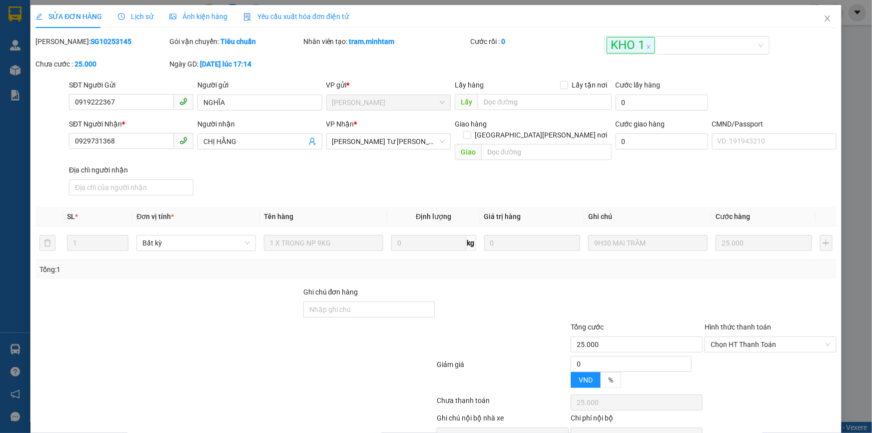
type input "0919222367"
type input "NGHĨA"
type input "0929731368"
type input "CHỊ HẰNG"
type input "25.000"
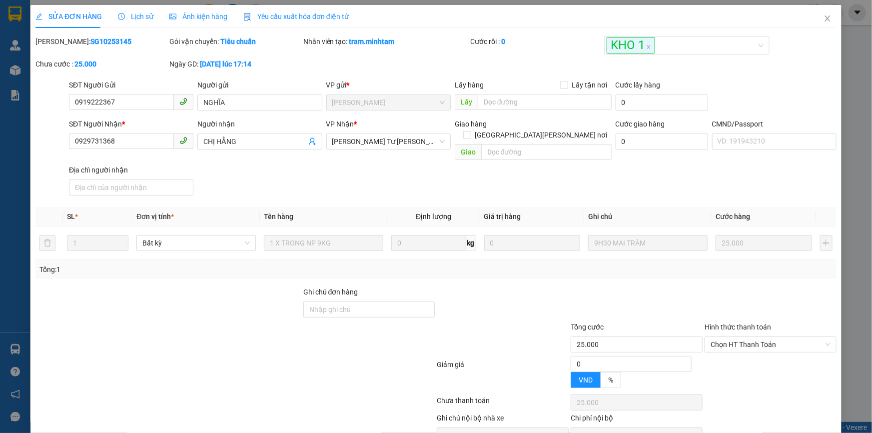
type input "25.000"
click at [340, 298] on div "SỬA ĐƠN HÀNG Lịch sử [PERSON_NAME] hàng Yêu cầu xuất [PERSON_NAME] điện tử Tota…" at bounding box center [436, 216] width 872 height 433
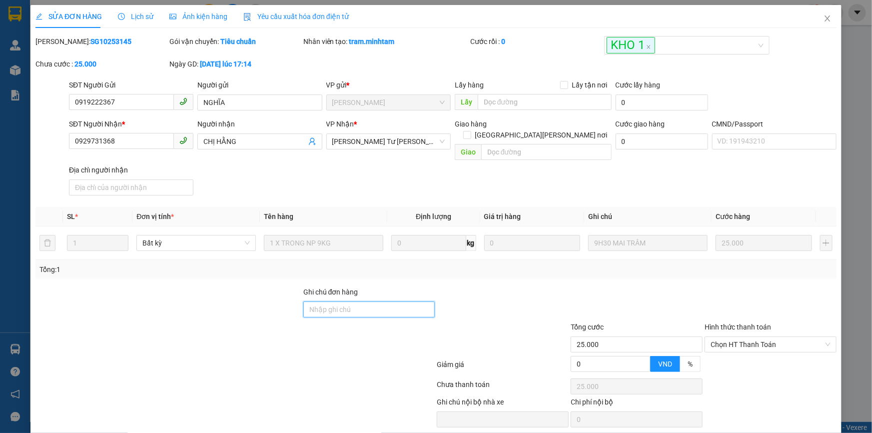
click at [340, 301] on input "Ghi chú đơn hàng" at bounding box center [369, 309] width 132 height 16
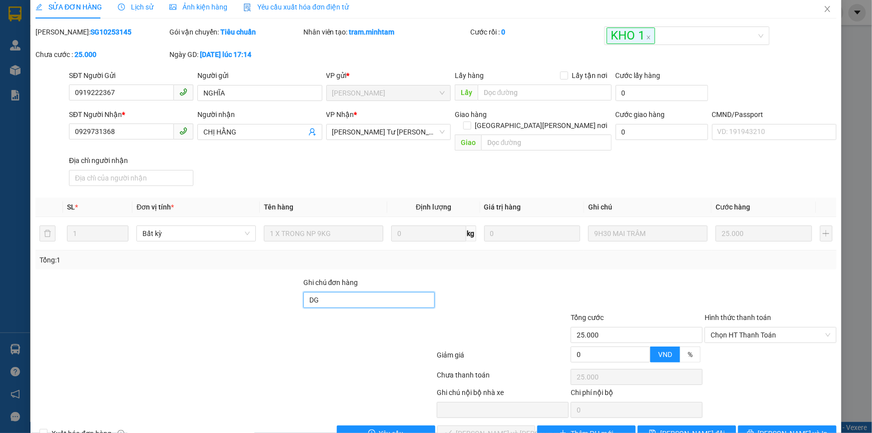
scroll to position [27, 0]
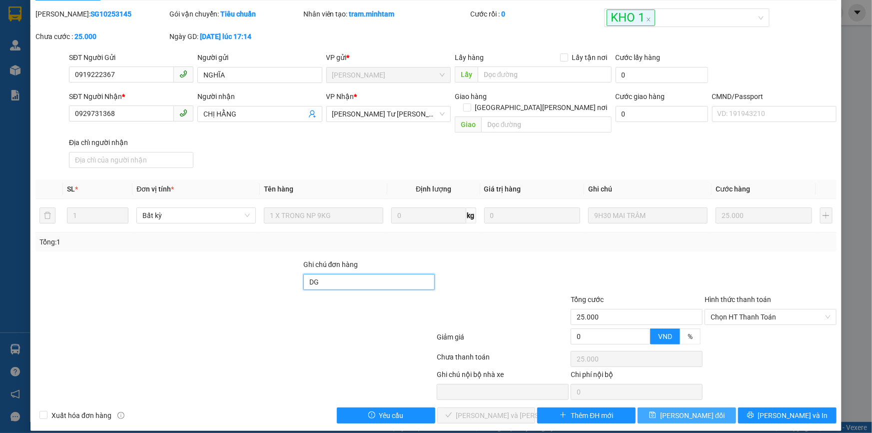
type input "DG"
click at [671, 410] on span "[PERSON_NAME] đổi" at bounding box center [692, 415] width 64 height 11
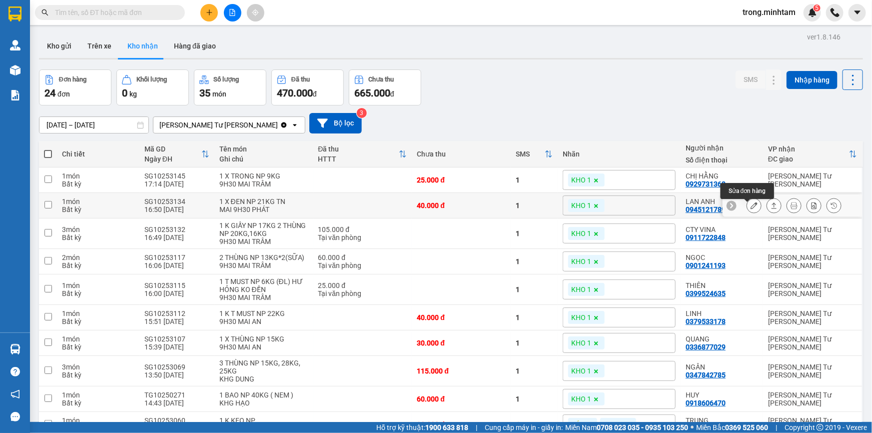
click at [750, 208] on icon at bounding box center [753, 205] width 7 height 7
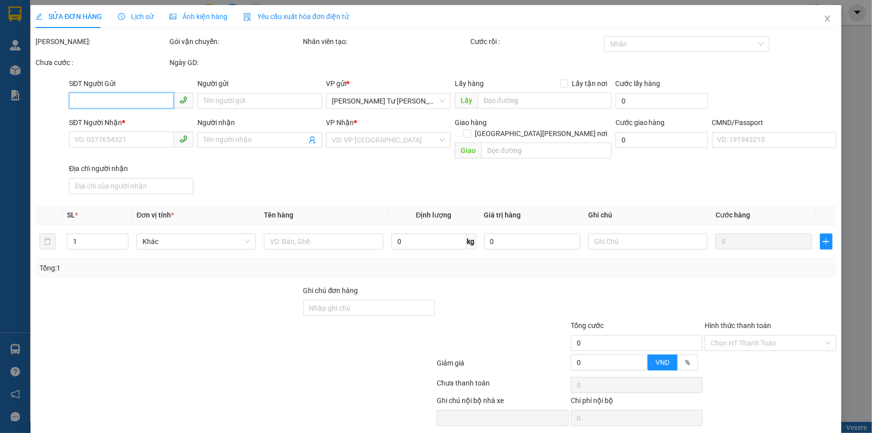
type input "0908876670"
type input "HÙNG"
type input "0945121789"
type input "LAN ANH"
type input "40.000"
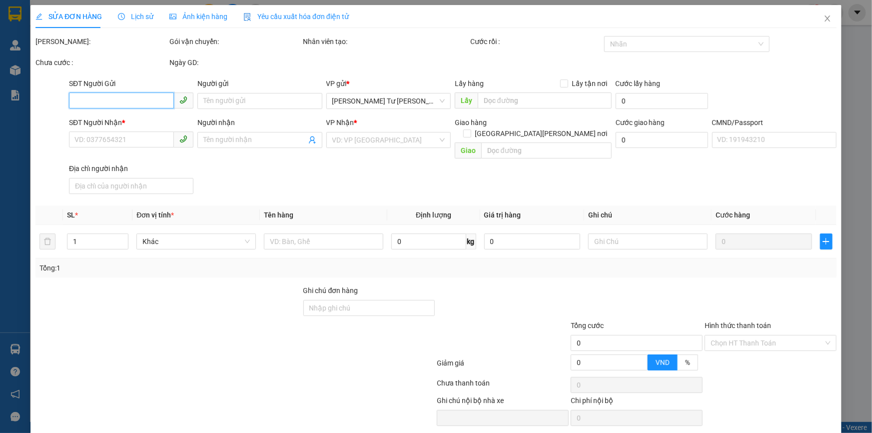
type input "40.000"
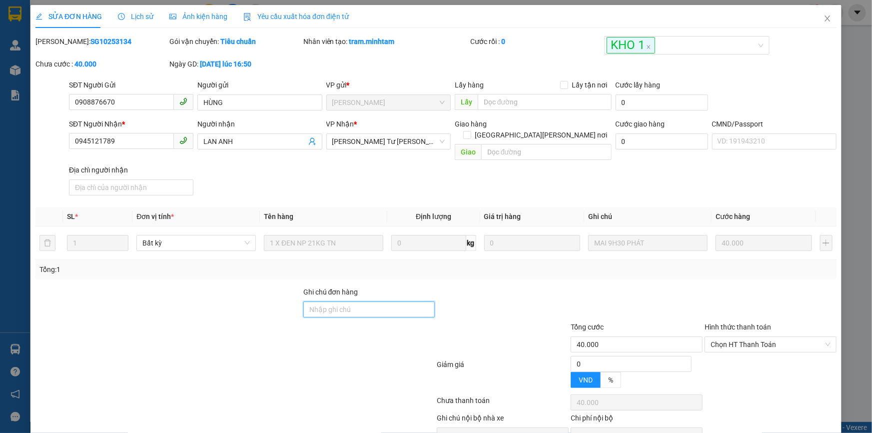
click at [375, 301] on input "Ghi chú đơn hàng" at bounding box center [369, 309] width 132 height 16
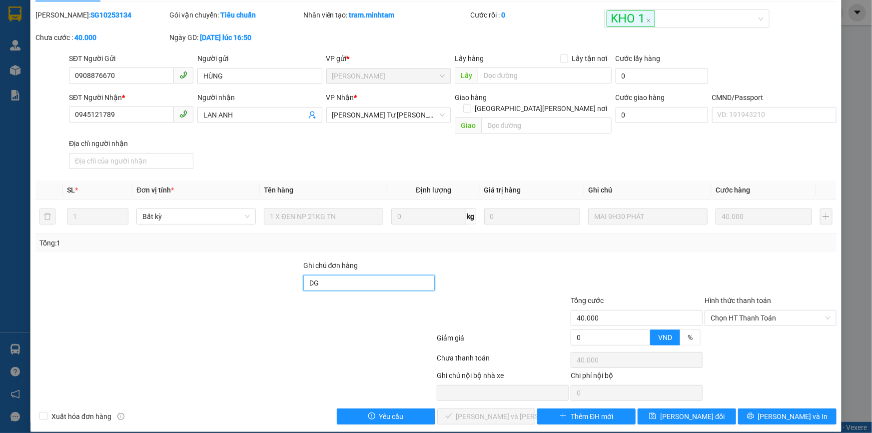
scroll to position [27, 0]
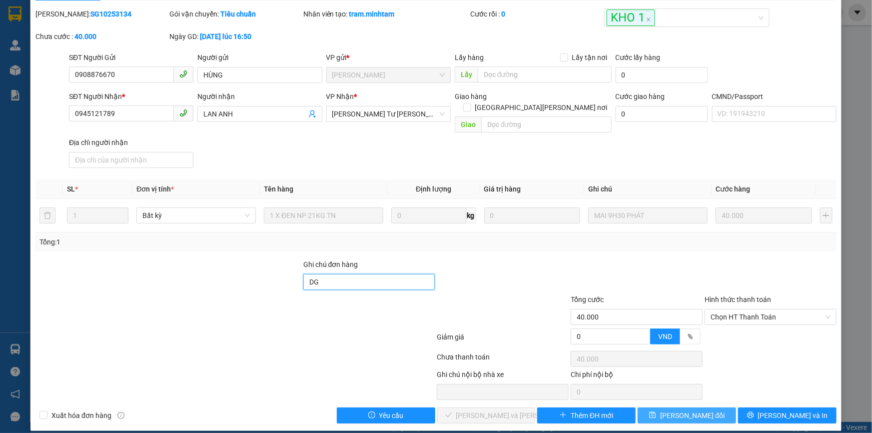
type input "DG"
click at [698, 410] on span "[PERSON_NAME] đổi" at bounding box center [692, 415] width 64 height 11
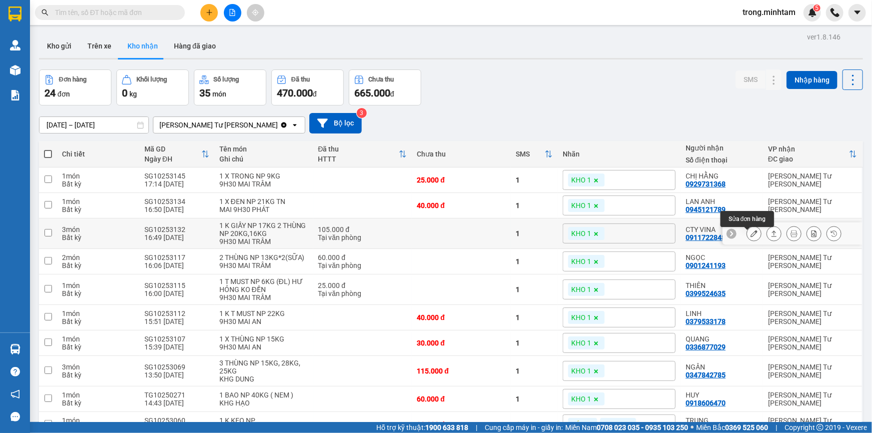
click at [750, 234] on icon at bounding box center [753, 233] width 7 height 7
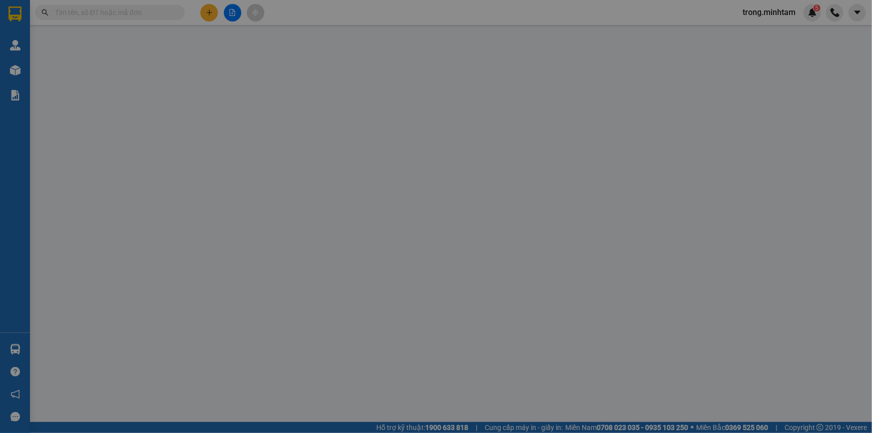
click at [315, 296] on div "SỬA ĐƠN HÀNG Lịch sử [PERSON_NAME] hàng Yêu cầu xuất [PERSON_NAME] điện tử Tota…" at bounding box center [436, 216] width 872 height 433
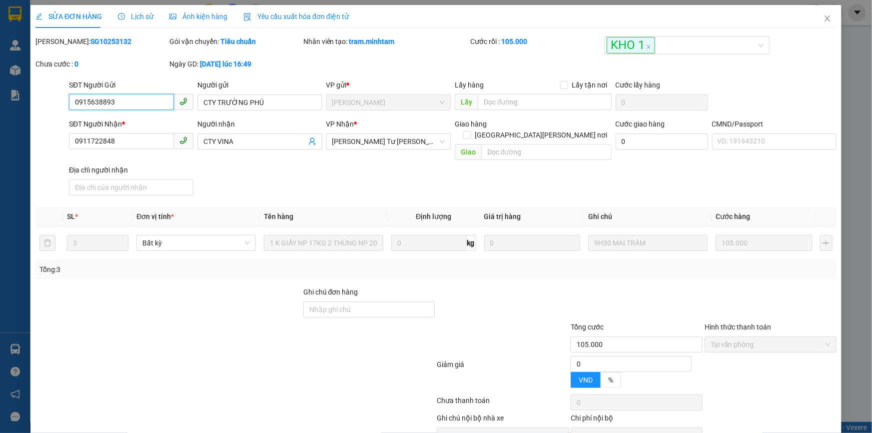
type input "0915638893"
type input "CTY TRƯỜNG PHÚ"
type input "0911722848"
type input "CTY VINA"
type input "105.000"
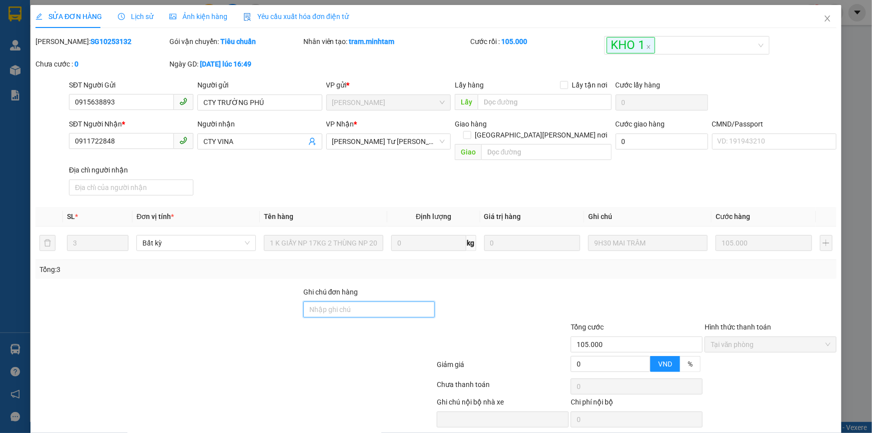
click at [315, 301] on input "Ghi chú đơn hàng" at bounding box center [369, 309] width 132 height 16
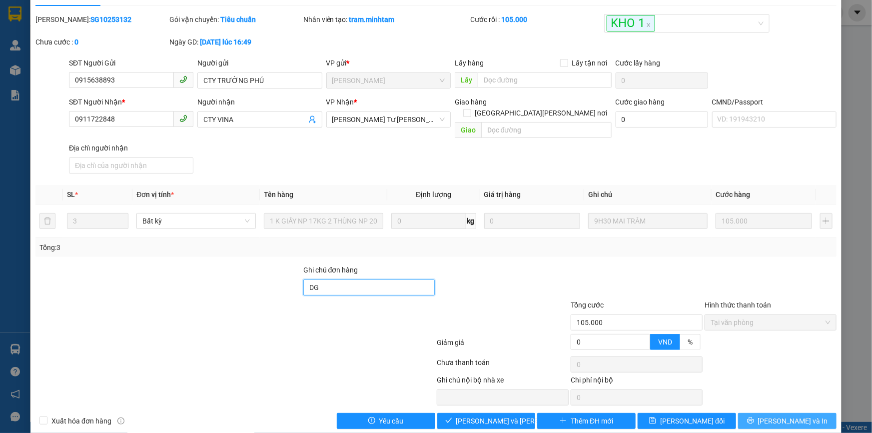
scroll to position [27, 0]
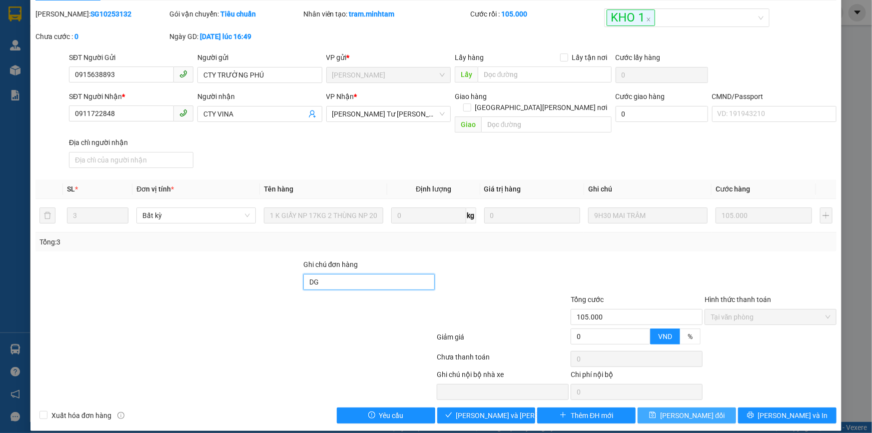
type input "DG"
click at [696, 410] on span "[PERSON_NAME] đổi" at bounding box center [692, 415] width 64 height 11
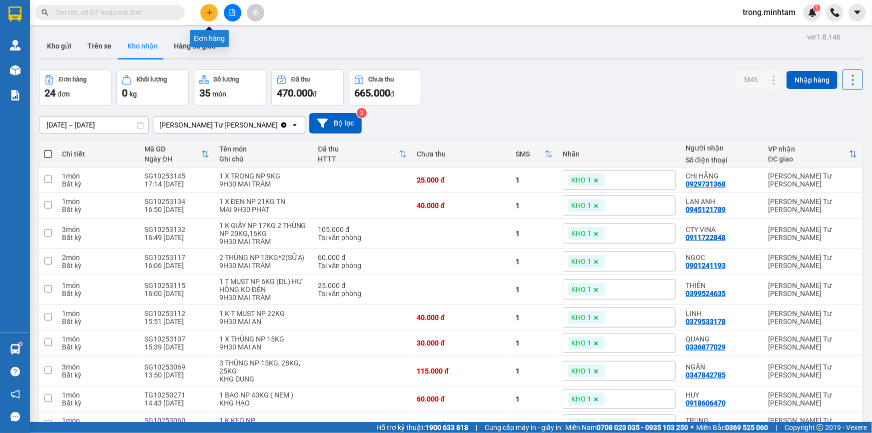
click at [212, 13] on icon "plus" at bounding box center [209, 12] width 7 height 7
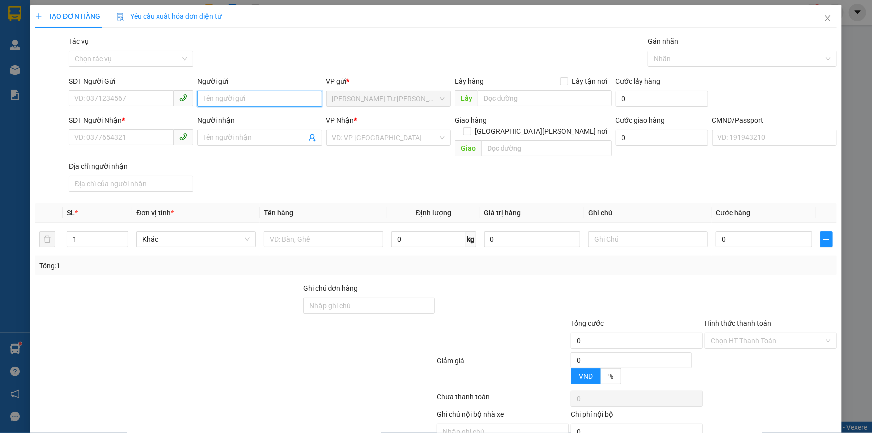
click at [284, 100] on input "Người gửi" at bounding box center [259, 99] width 124 height 16
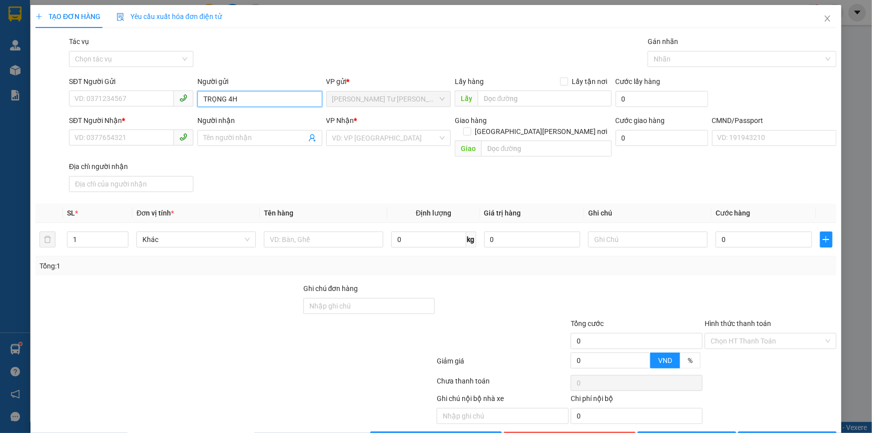
type input "TRỌNG 4H"
type input "0000000000"
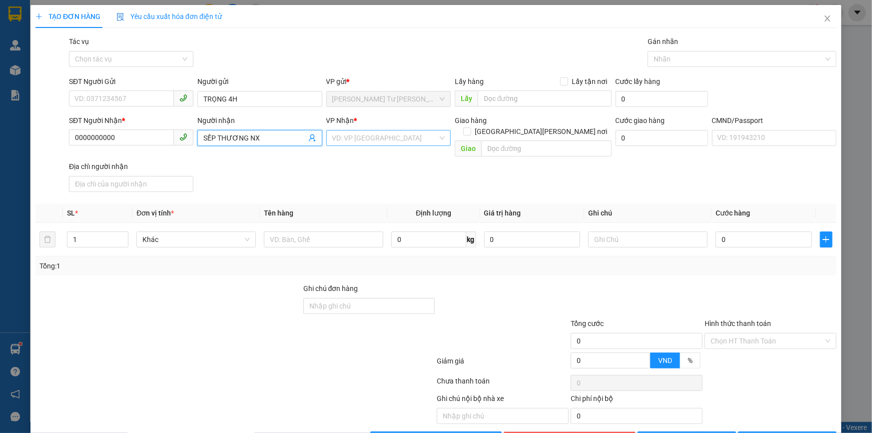
type input "SẾP THƯƠNG NX"
click at [361, 132] on input "search" at bounding box center [384, 137] width 105 height 15
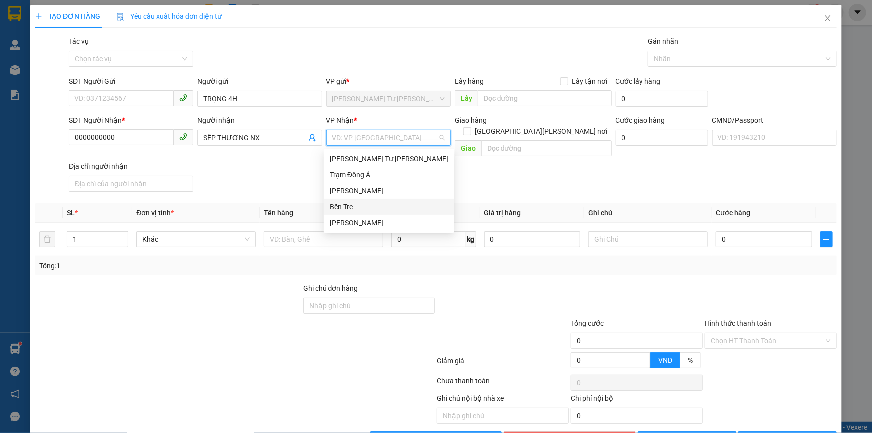
click at [341, 210] on div "Bến Tre" at bounding box center [389, 206] width 118 height 11
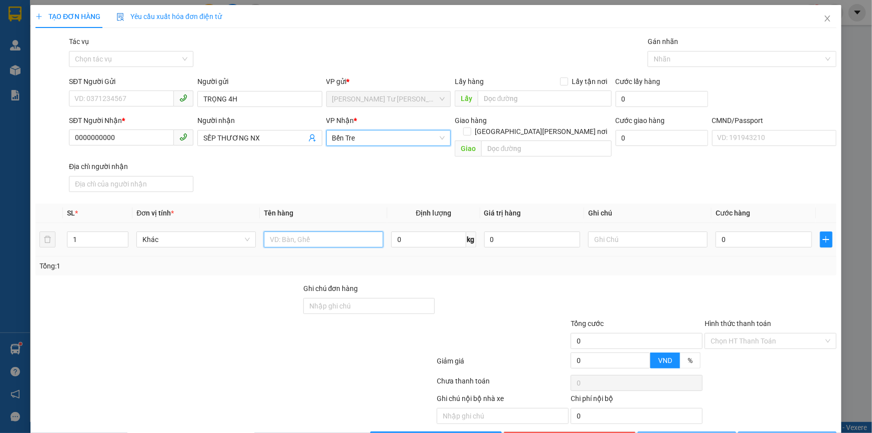
click at [303, 231] on input "text" at bounding box center [323, 239] width 119 height 16
type input "1PB TIỀN NP"
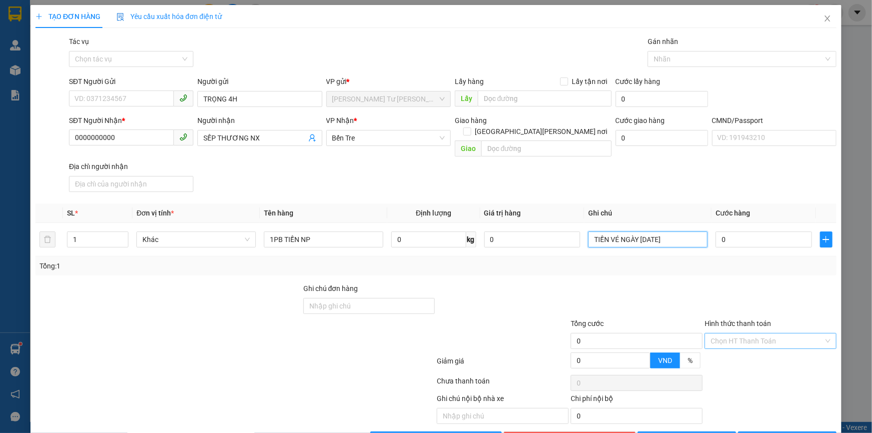
type input "TIỀN VÉ NGÀY [DATE]"
click at [710, 333] on input "Hình thức thanh toán" at bounding box center [766, 340] width 113 height 15
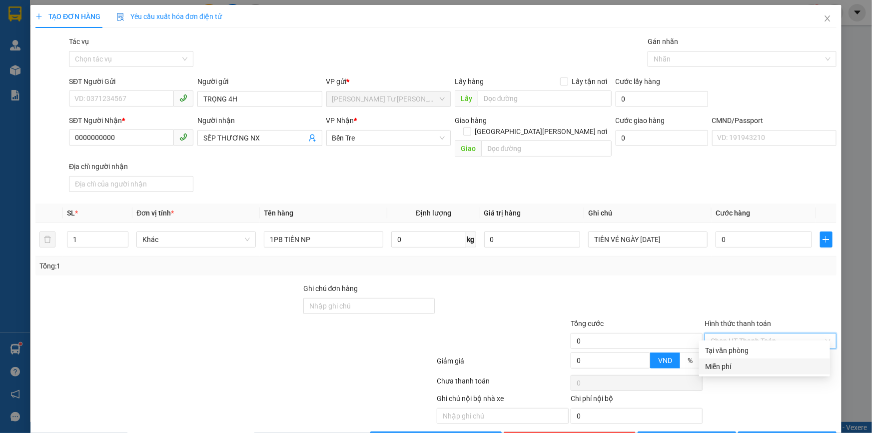
click at [713, 366] on div "Miễn phí" at bounding box center [764, 366] width 119 height 11
click at [679, 53] on div at bounding box center [737, 59] width 174 height 12
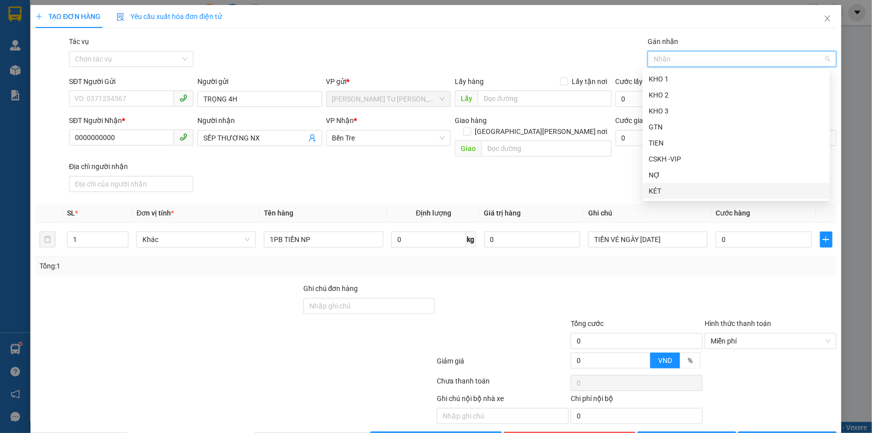
click at [655, 186] on div "KÉT" at bounding box center [735, 190] width 175 height 11
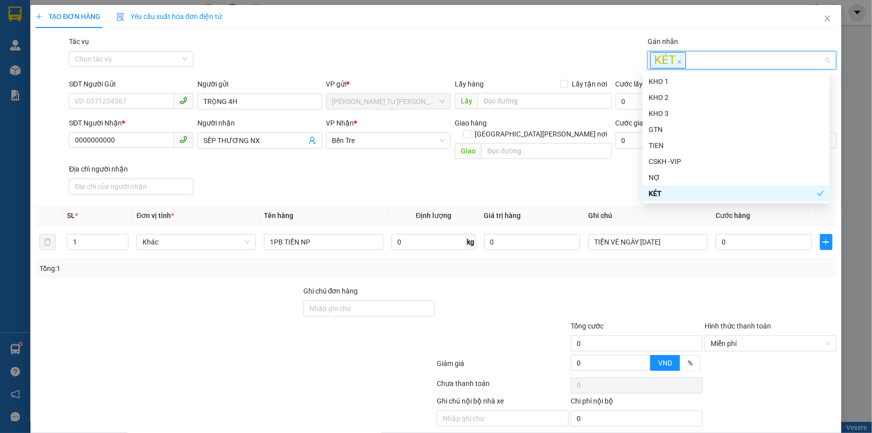
click at [769, 432] on button "[PERSON_NAME] và In" at bounding box center [787, 442] width 98 height 16
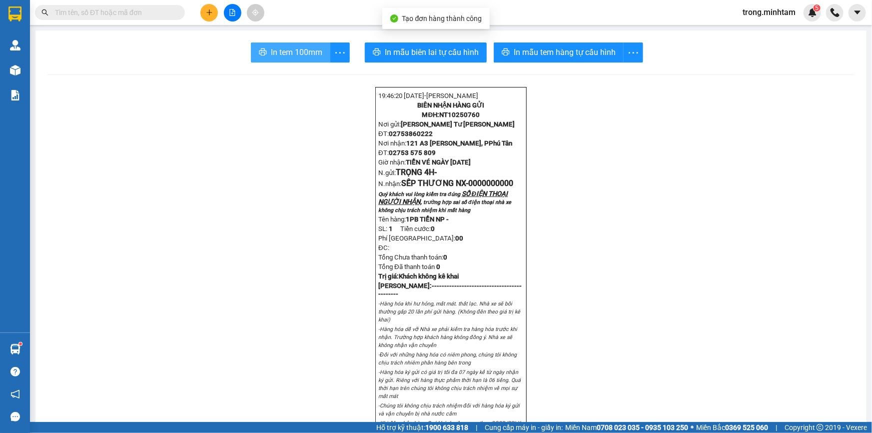
click at [288, 50] on span "In tem 100mm" at bounding box center [296, 52] width 51 height 12
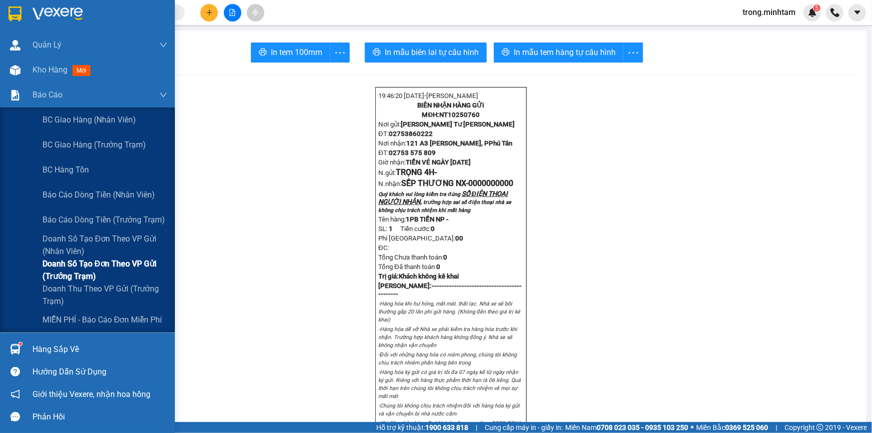
click at [82, 272] on span "Doanh số tạo đơn theo VP gửi (trưởng trạm)" at bounding box center [104, 269] width 125 height 25
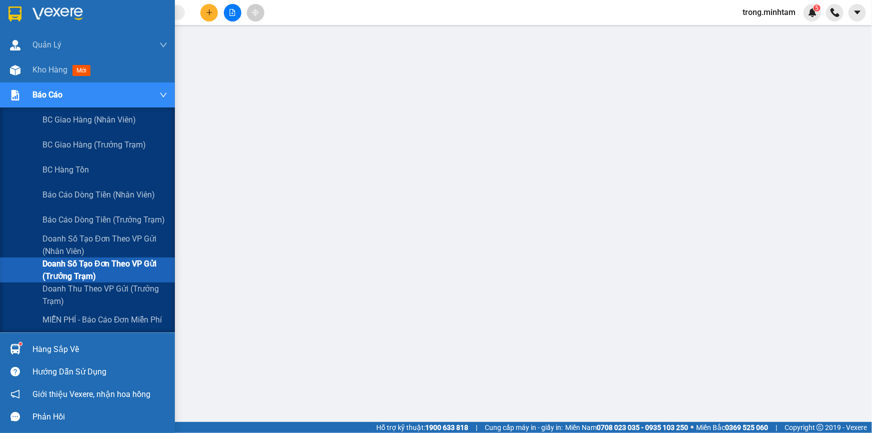
click at [77, 270] on span "Doanh số tạo đơn theo VP gửi (trưởng trạm)" at bounding box center [104, 269] width 125 height 25
click at [71, 297] on span "Doanh thu theo VP gửi (Trưởng Trạm)" at bounding box center [104, 294] width 125 height 25
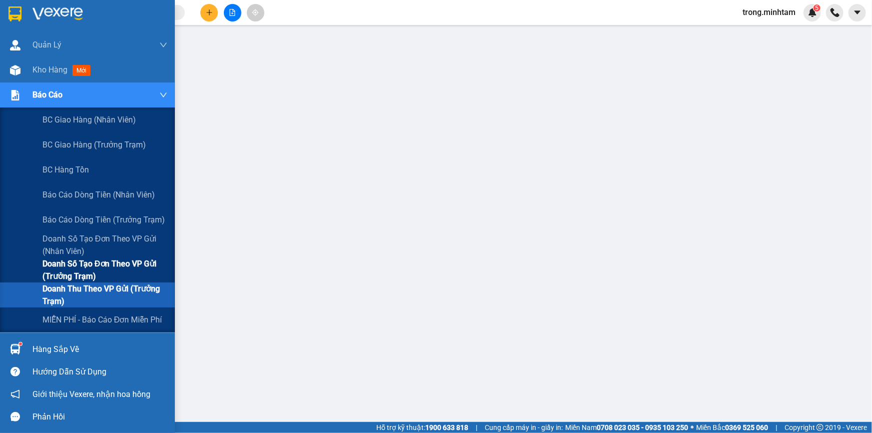
click at [57, 263] on span "Doanh số tạo đơn theo VP gửi (trưởng trạm)" at bounding box center [104, 269] width 125 height 25
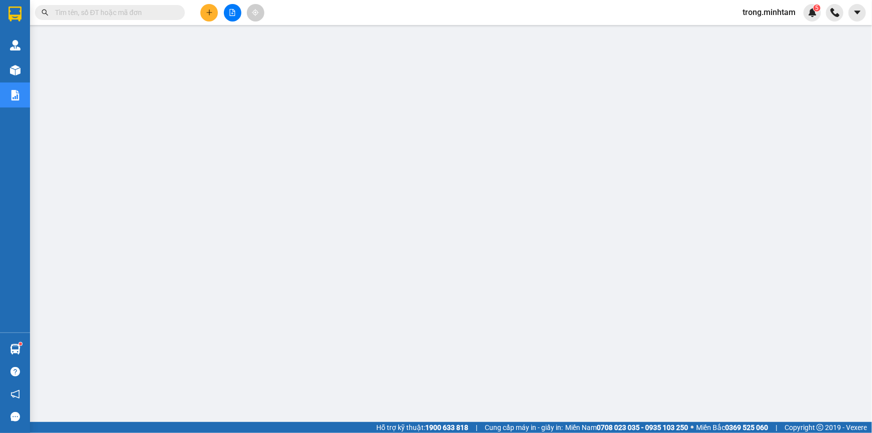
click at [95, 16] on input "text" at bounding box center [114, 12] width 118 height 11
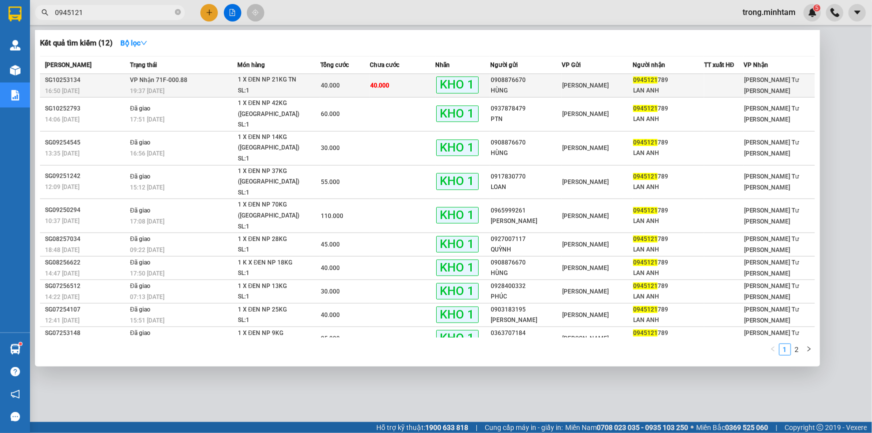
type input "0945121"
click at [341, 78] on td "40.000" at bounding box center [344, 85] width 49 height 23
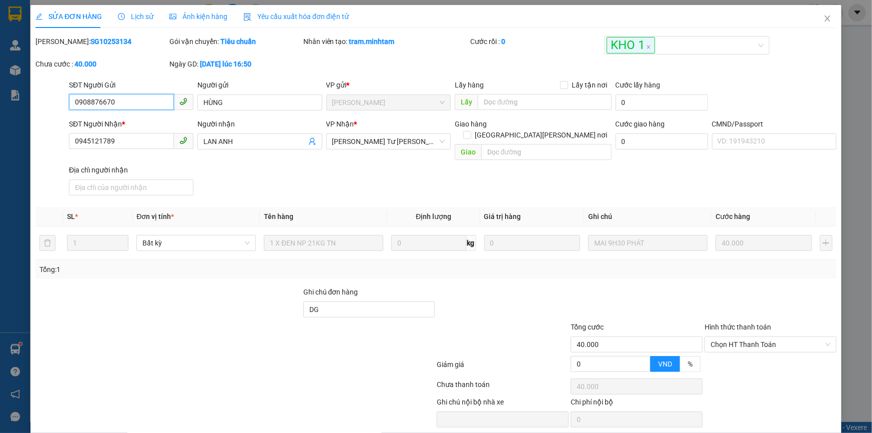
type input "0908876670"
type input "HÙNG"
type input "0945121789"
type input "LAN ANH"
type input "DG"
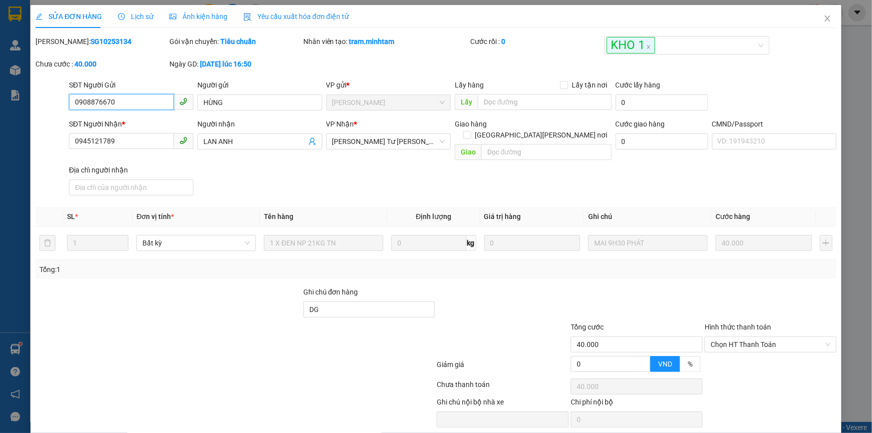
type input "40.000"
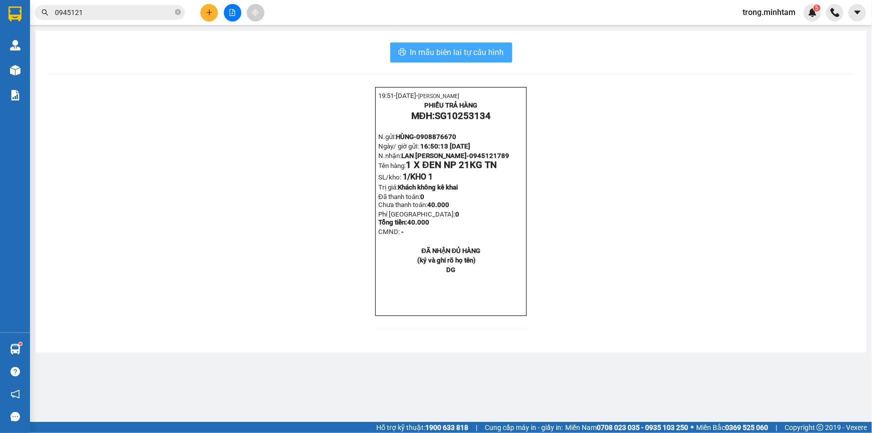
click at [456, 46] on span "In mẫu biên lai tự cấu hình" at bounding box center [457, 52] width 94 height 12
